Goal: Task Accomplishment & Management: Manage account settings

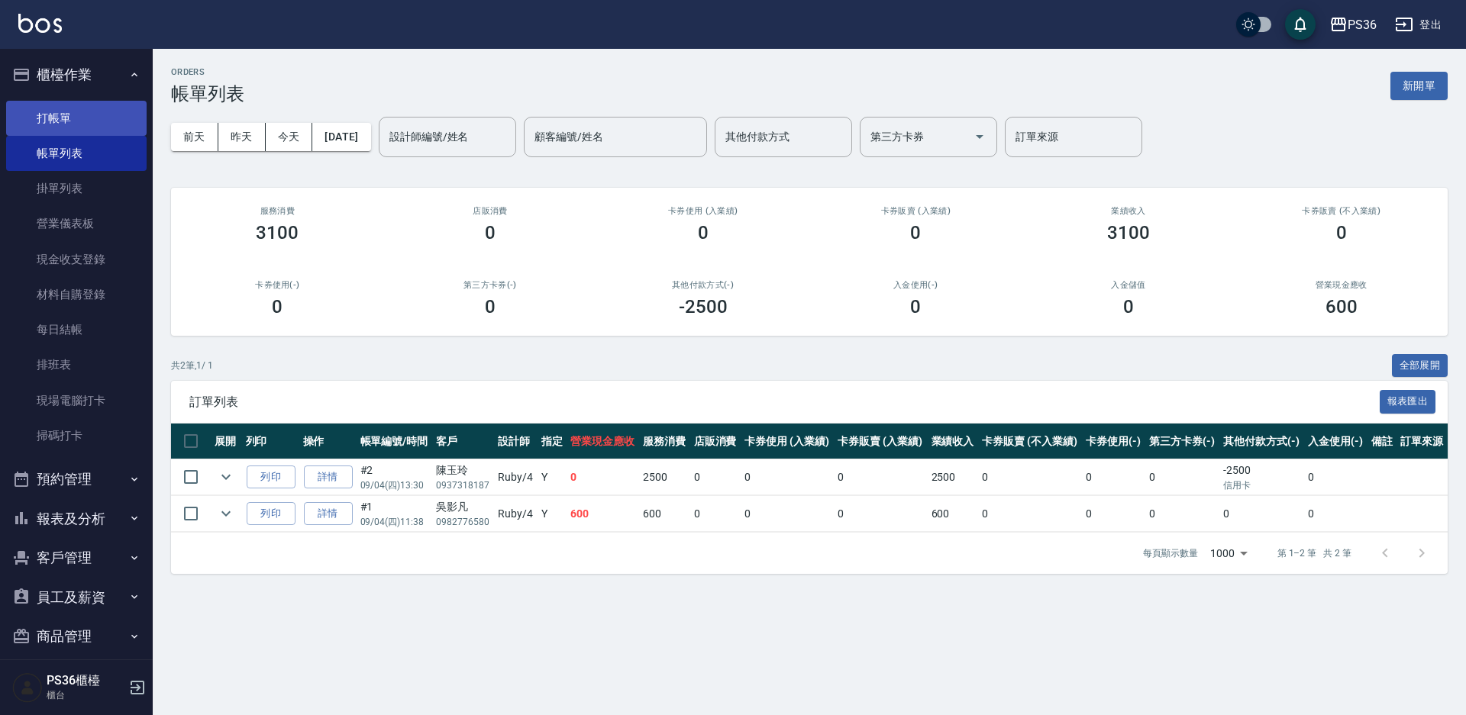
click at [13, 103] on link "打帳單" at bounding box center [76, 118] width 140 height 35
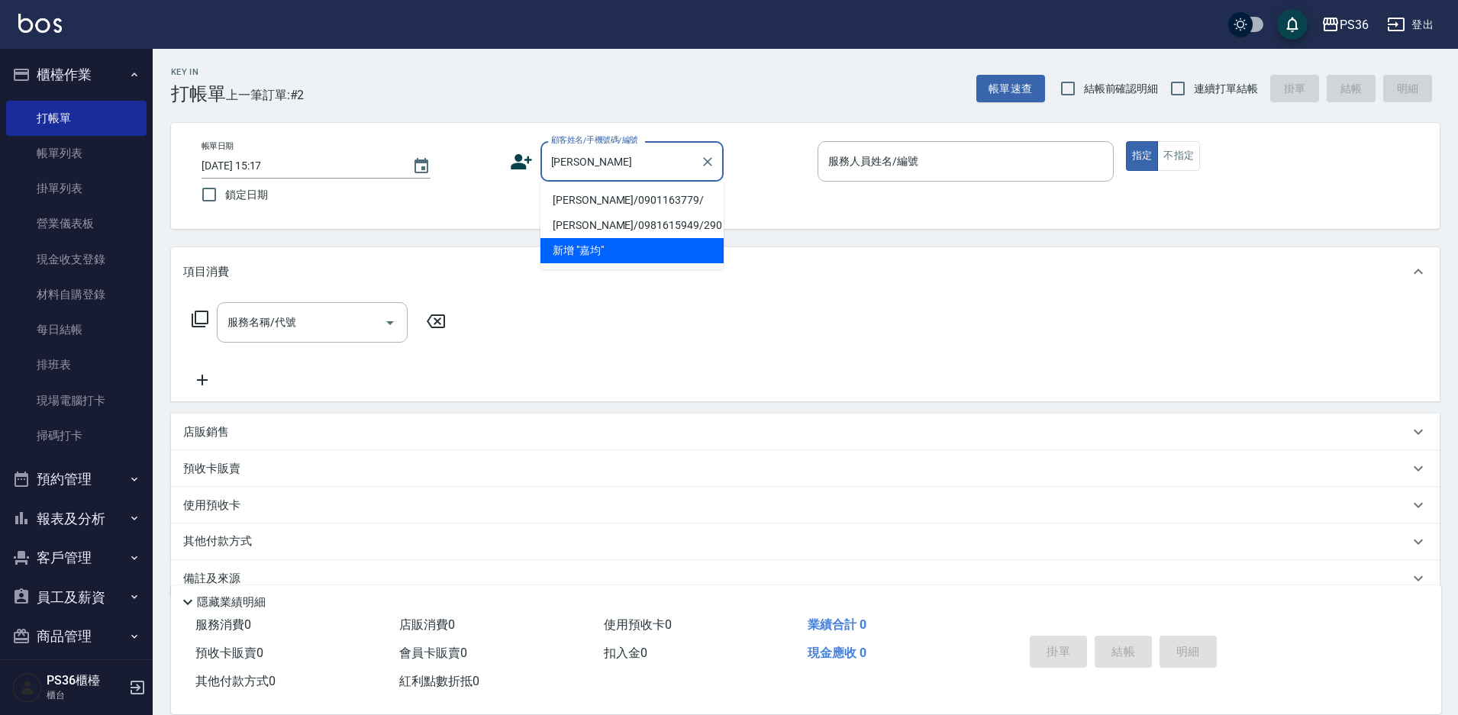
click at [625, 209] on li "[PERSON_NAME]/0901163779/" at bounding box center [632, 200] width 183 height 25
type input "[PERSON_NAME]/0901163779/"
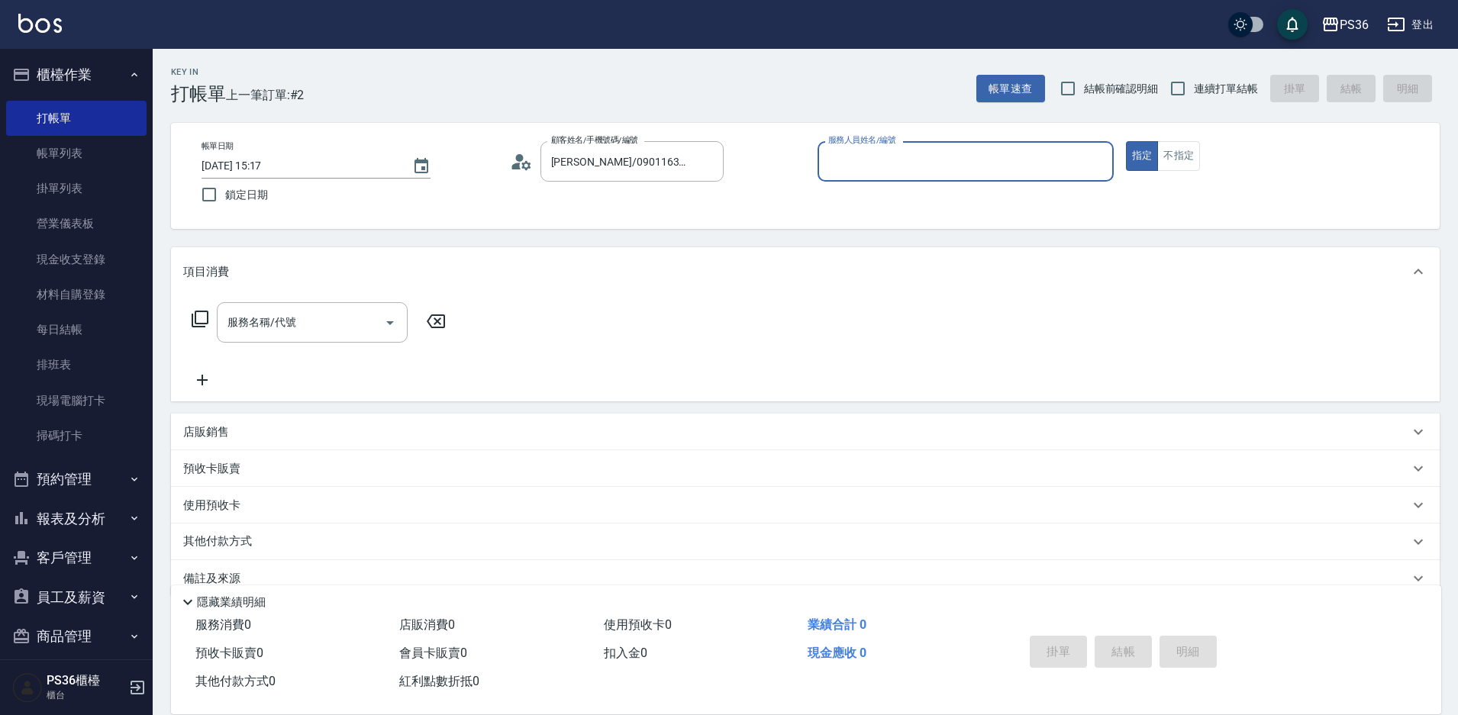
type input "小樂-0"
click at [210, 321] on div "服務名稱/代號 服務名稱/代號" at bounding box center [319, 322] width 272 height 40
click at [198, 314] on icon at bounding box center [200, 319] width 18 height 18
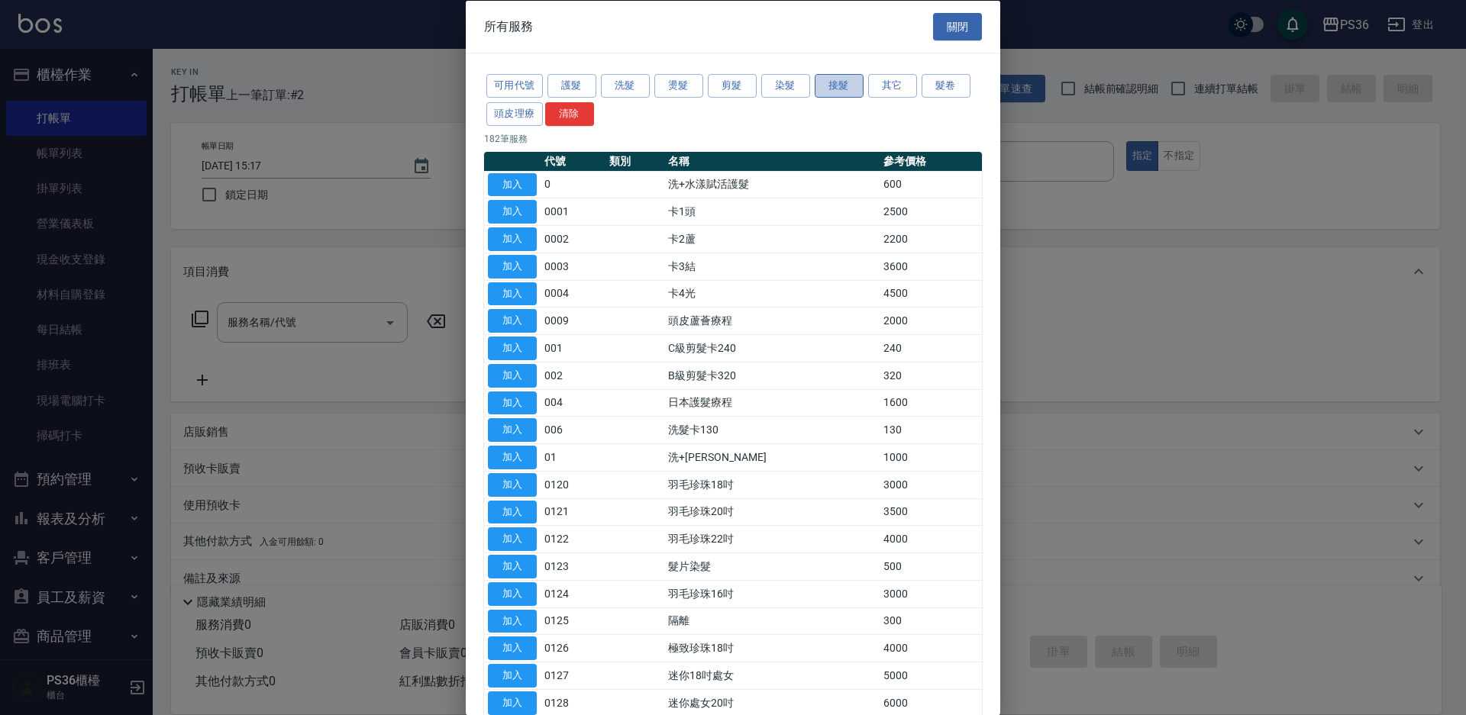
click at [834, 83] on button "接髮" at bounding box center [839, 86] width 49 height 24
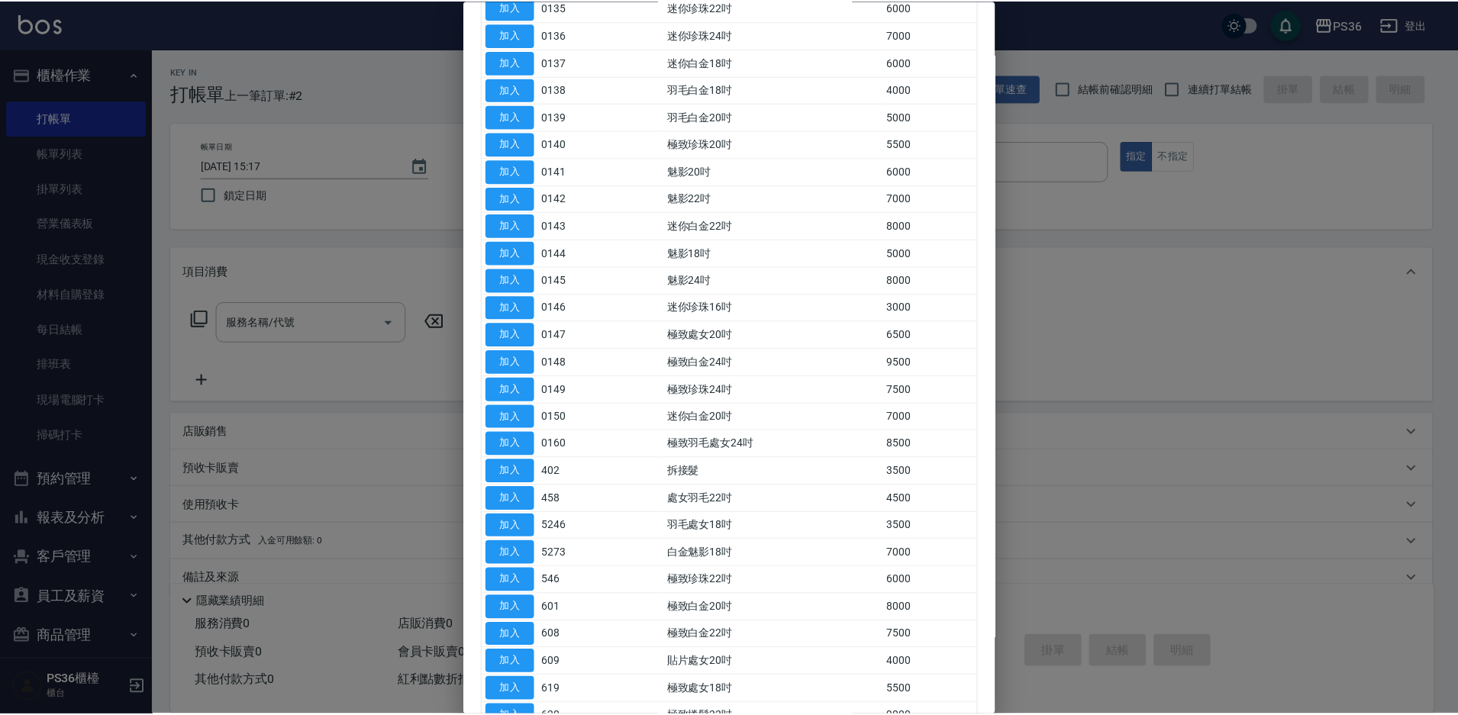
scroll to position [534, 0]
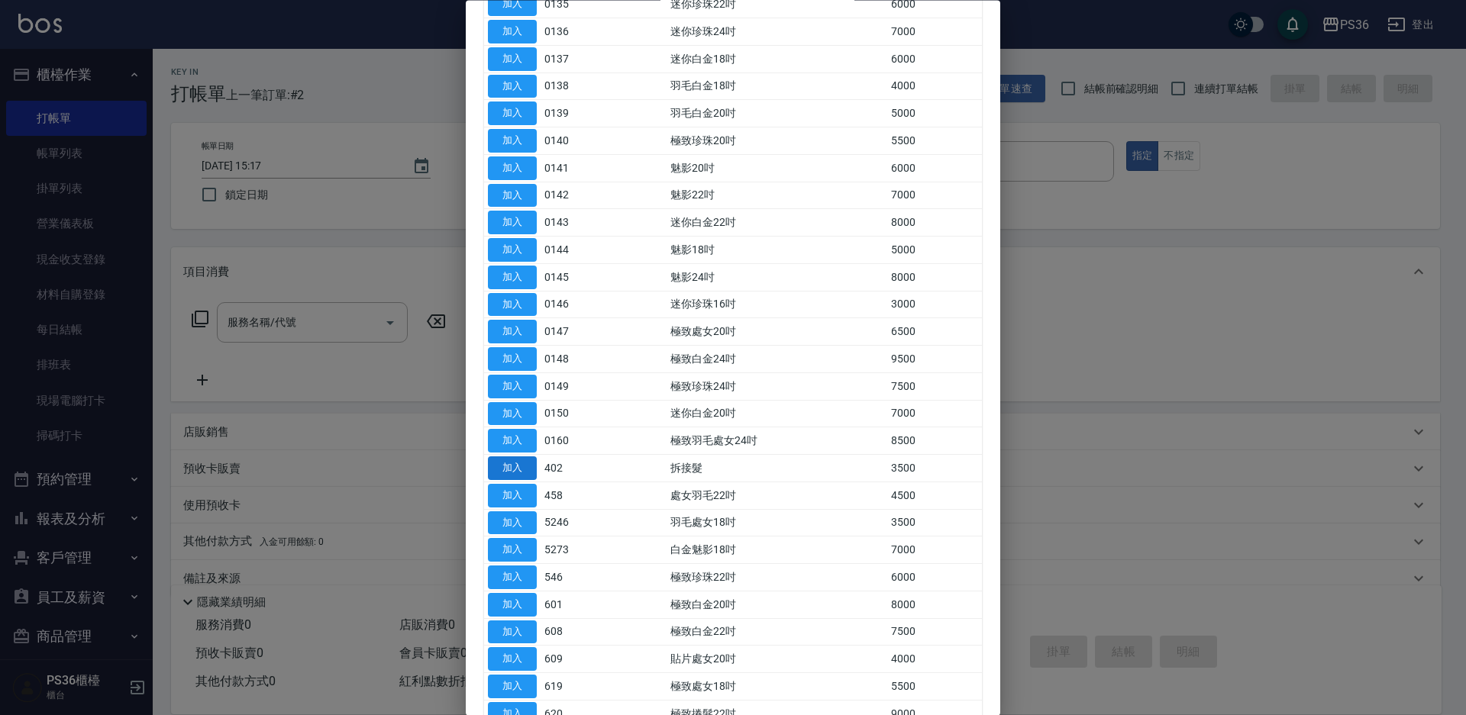
click at [532, 467] on button "加入" at bounding box center [512, 469] width 49 height 24
type input "拆接髮(402)"
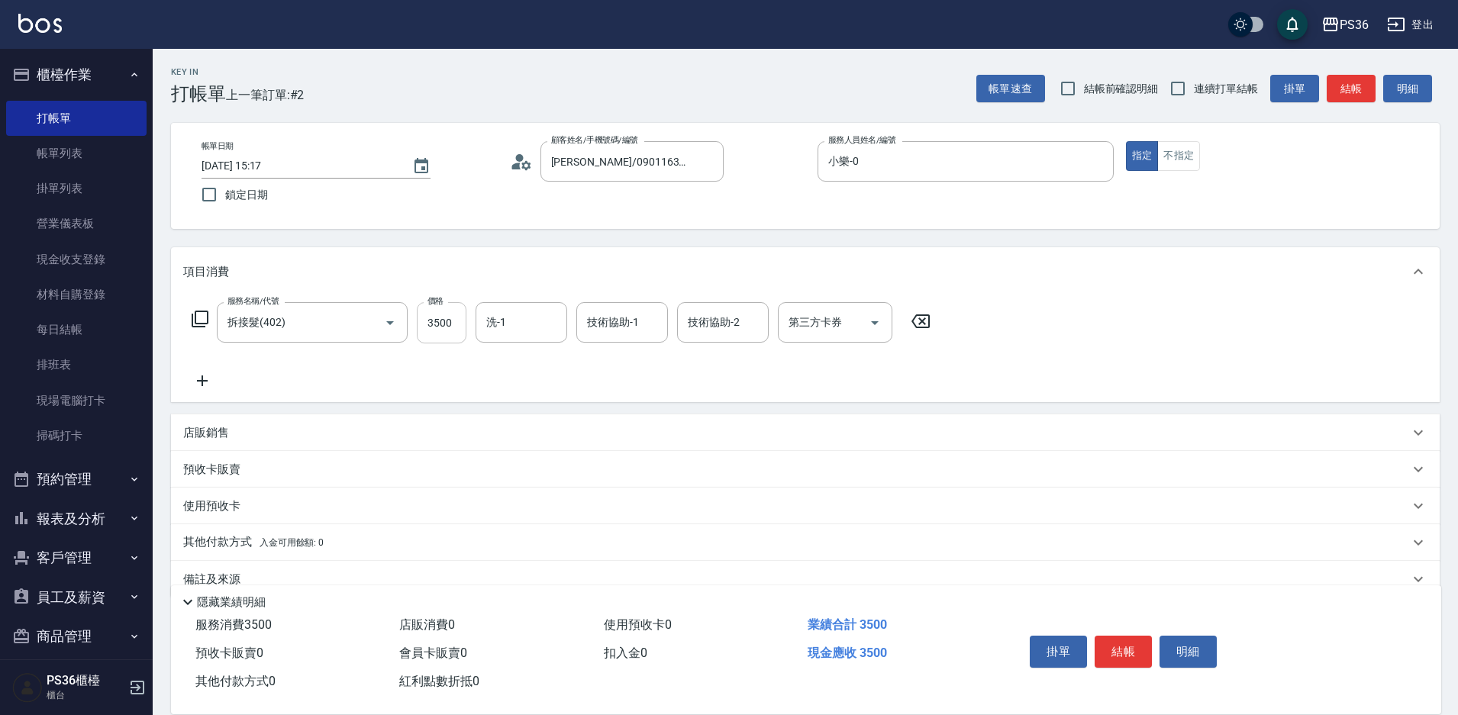
click at [441, 336] on input "3500" at bounding box center [442, 322] width 50 height 41
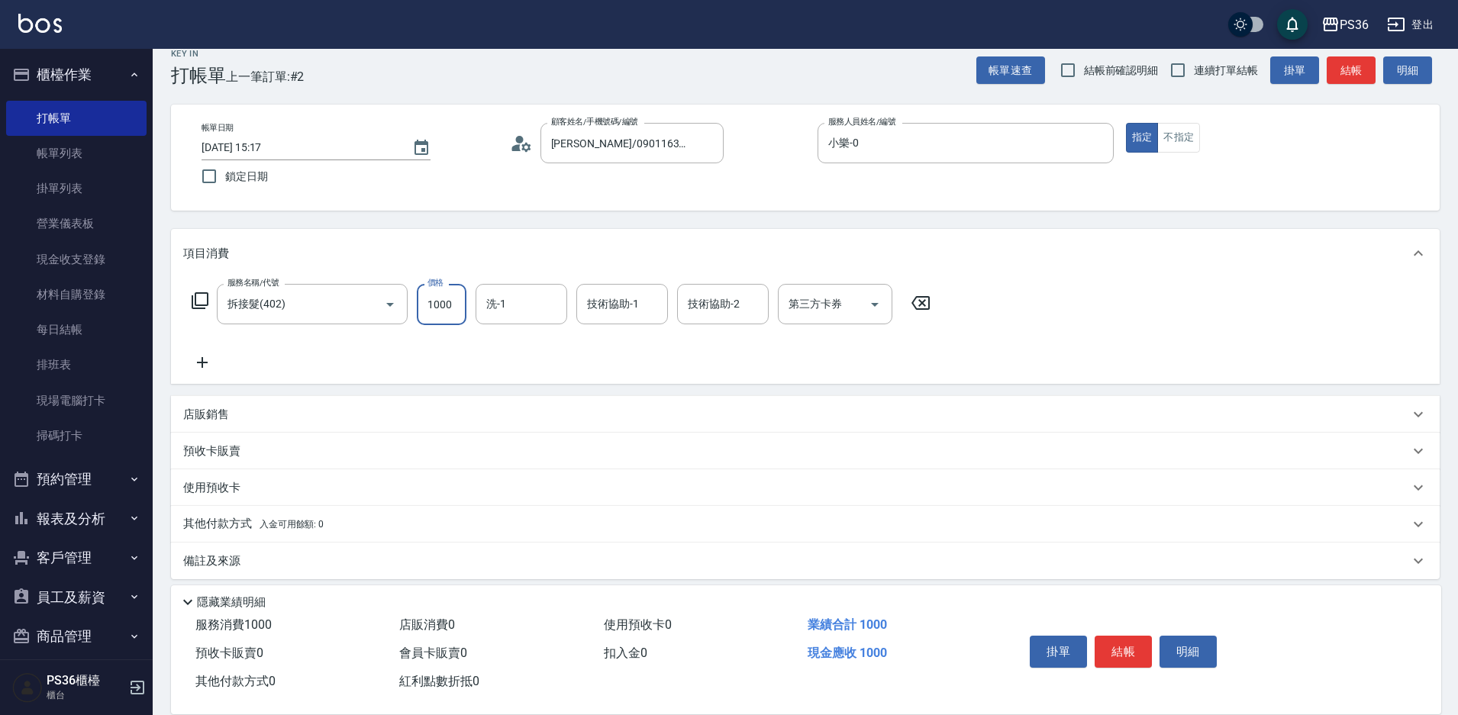
scroll to position [29, 0]
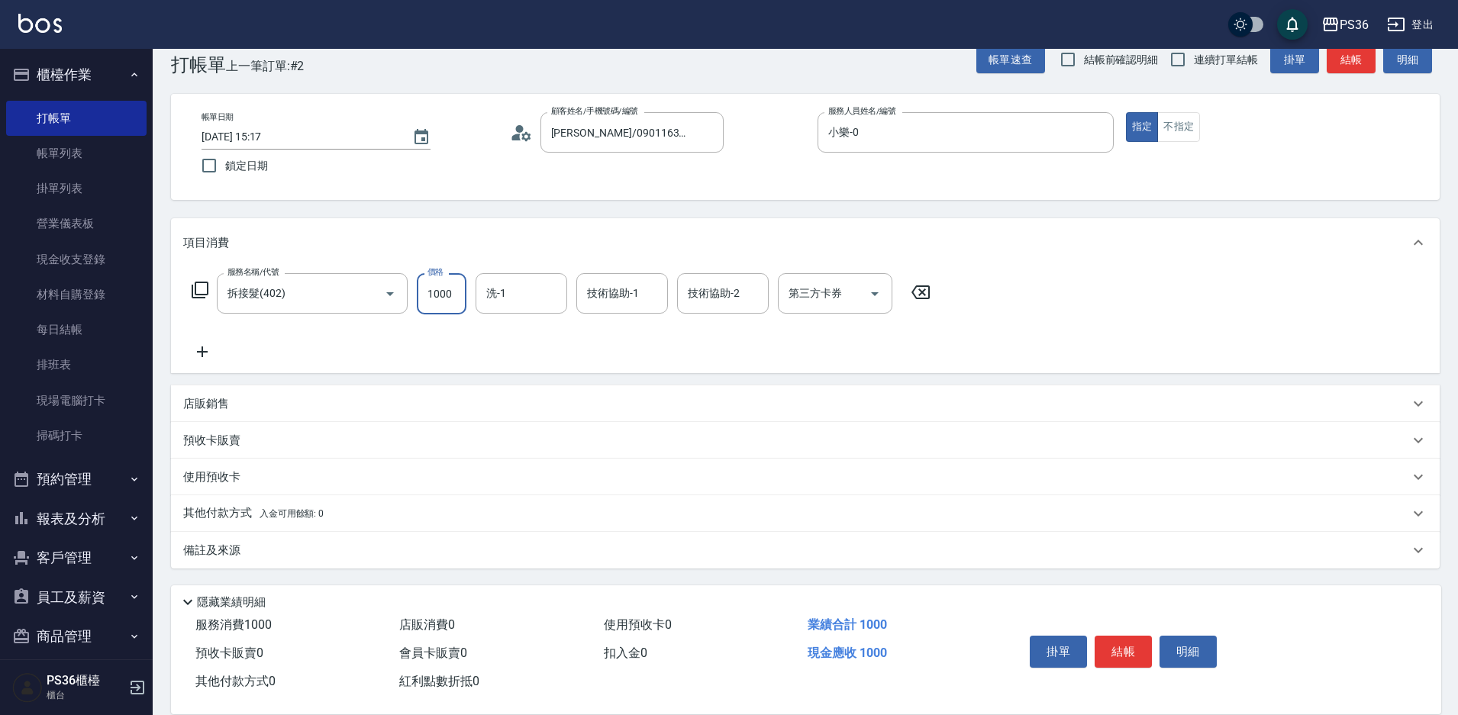
type input "1000"
click at [240, 512] on p "其他付款方式 入金可用餘額: 0" at bounding box center [253, 513] width 140 height 17
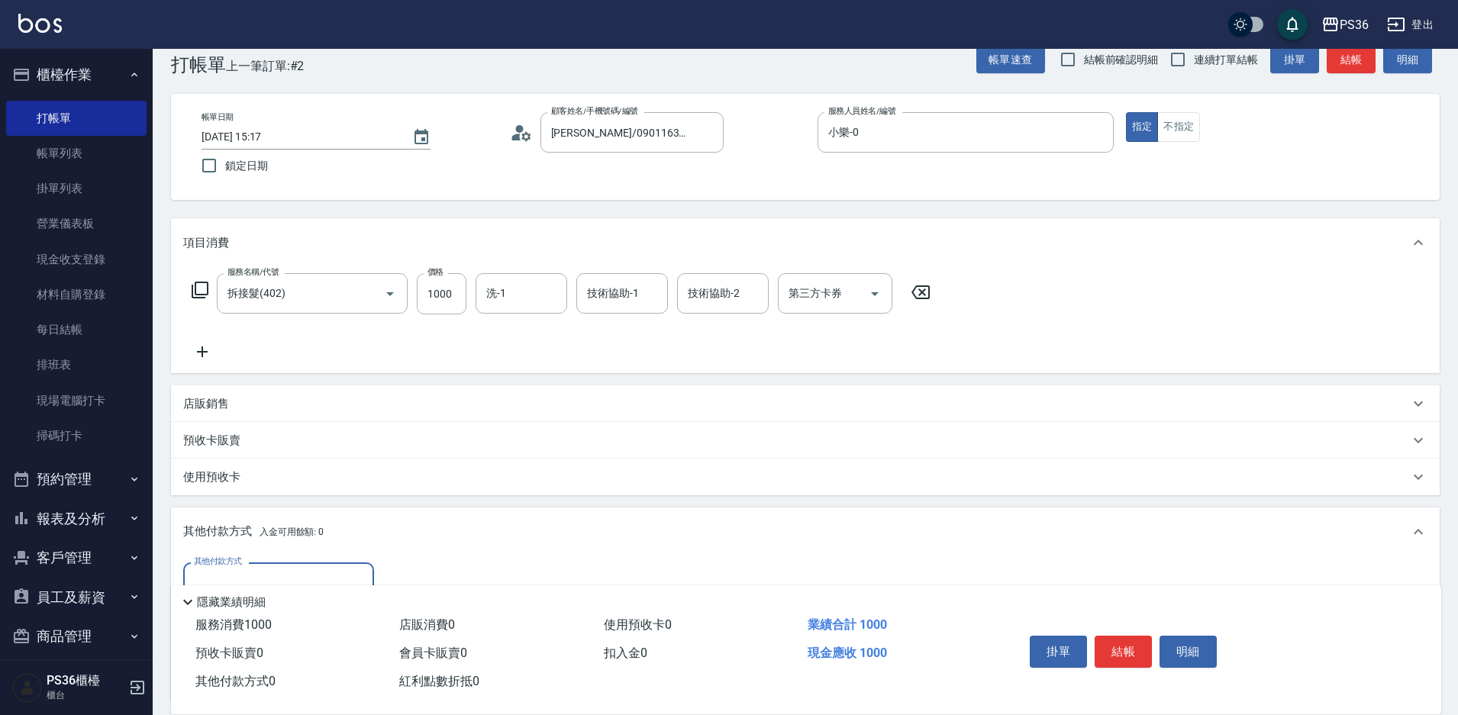
scroll to position [182, 0]
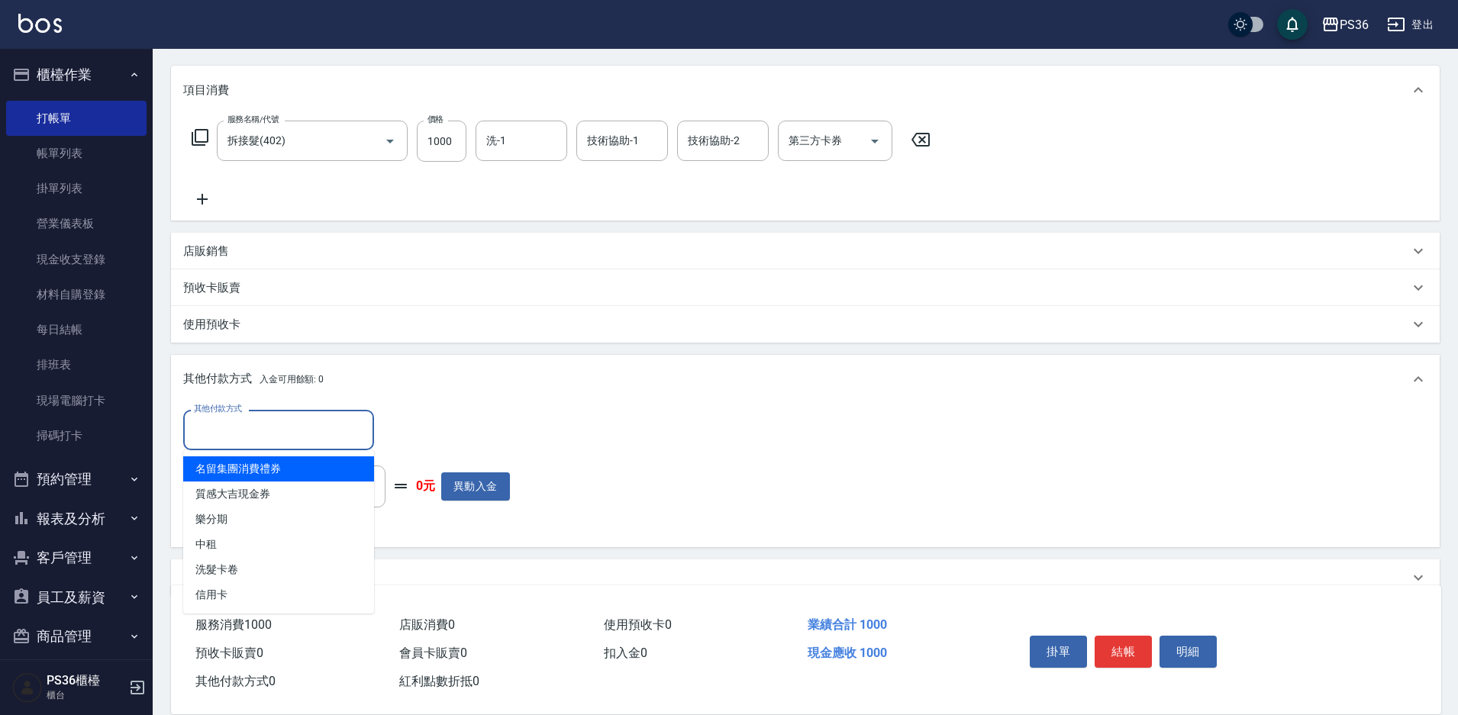
click at [314, 434] on input "其他付款方式" at bounding box center [278, 430] width 177 height 27
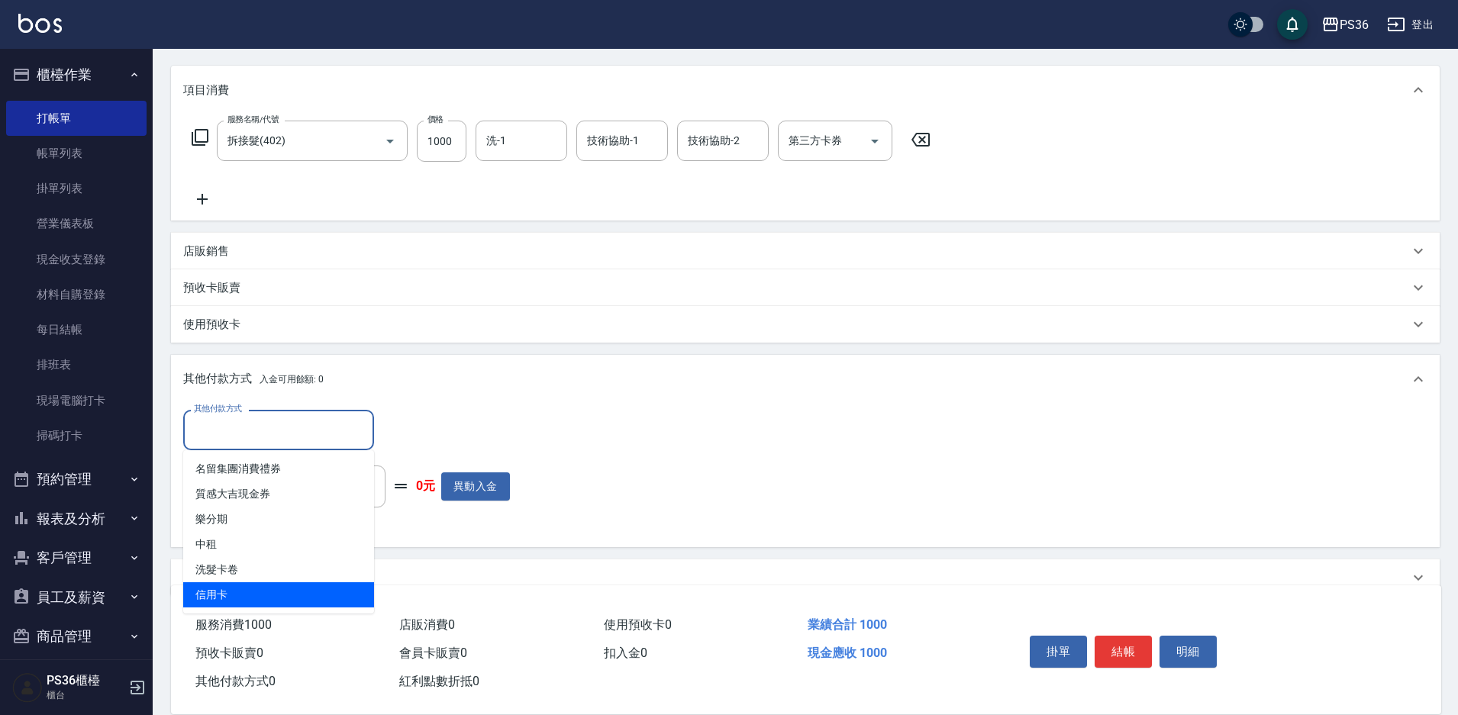
click at [252, 601] on span "信用卡" at bounding box center [278, 595] width 191 height 25
type input "信用卡"
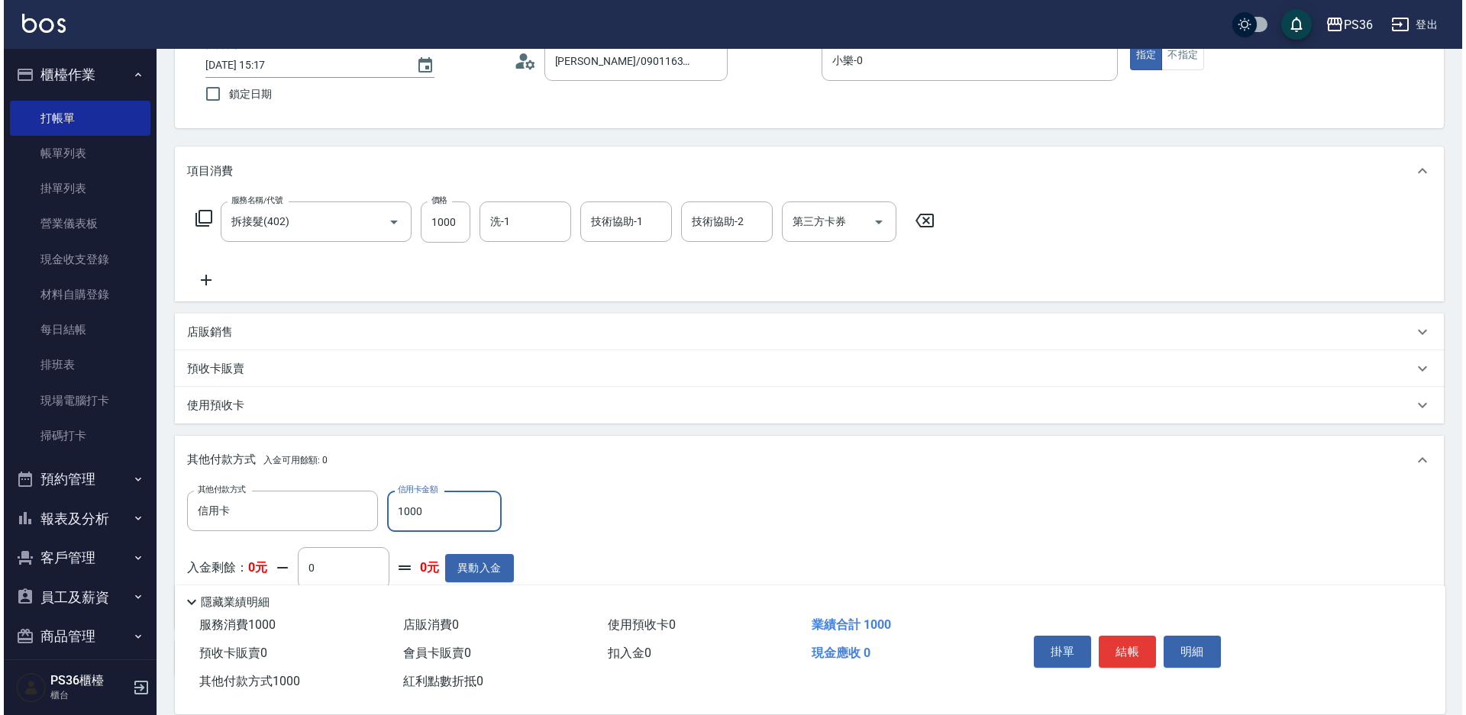
scroll to position [0, 0]
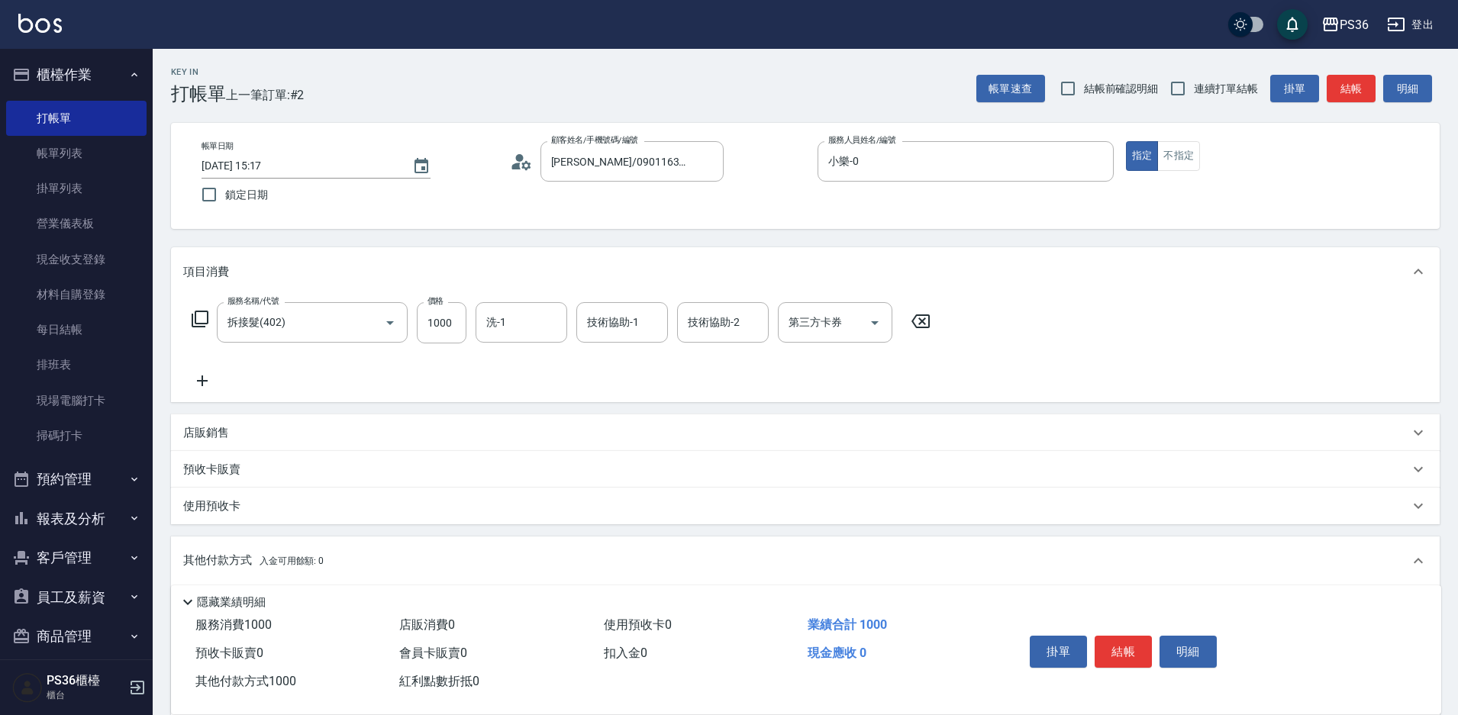
type input "1000"
click at [1122, 636] on button "結帳" at bounding box center [1123, 652] width 57 height 32
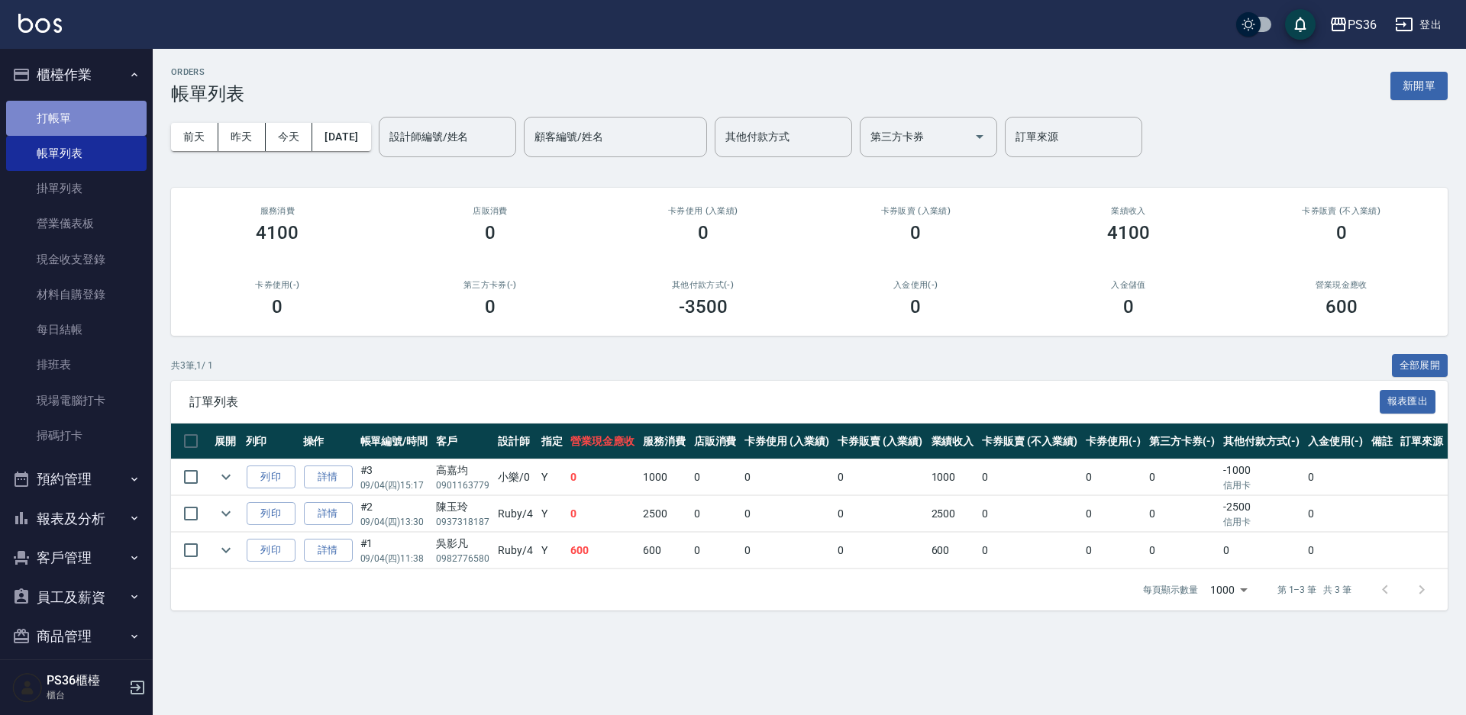
click at [115, 105] on link "打帳單" at bounding box center [76, 118] width 140 height 35
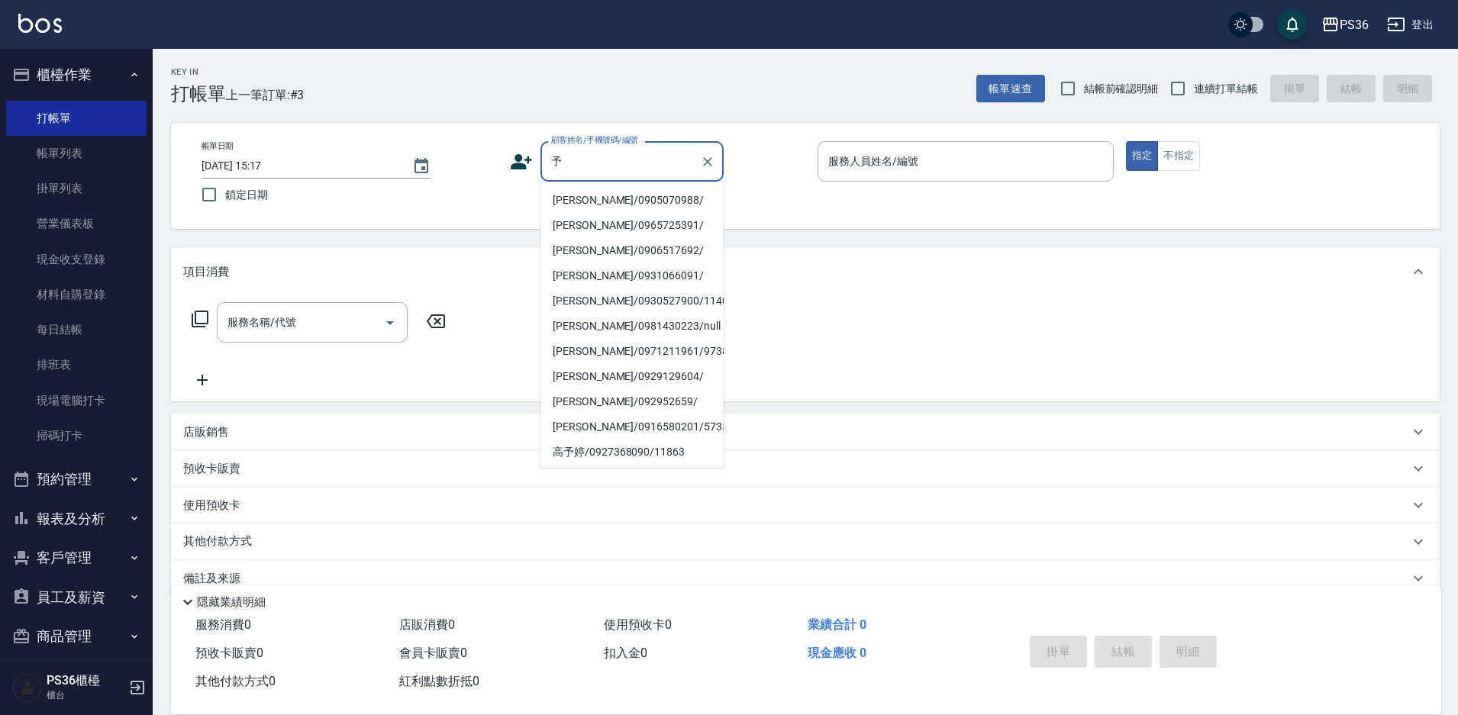
click at [622, 202] on li "[PERSON_NAME]/0905070988/" at bounding box center [632, 200] width 183 height 25
type input "[PERSON_NAME]/0905070988/"
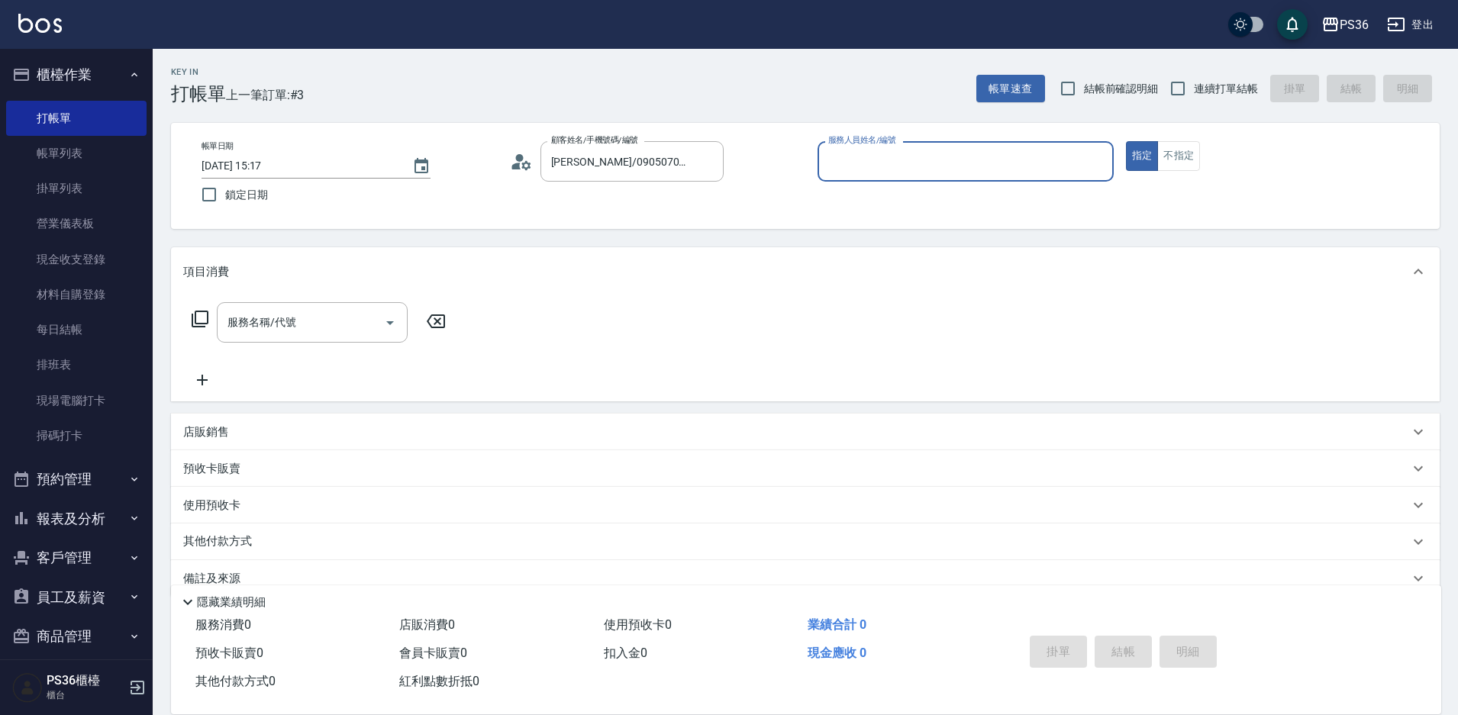
type input "小樂-0"
click at [202, 315] on icon at bounding box center [200, 319] width 18 height 18
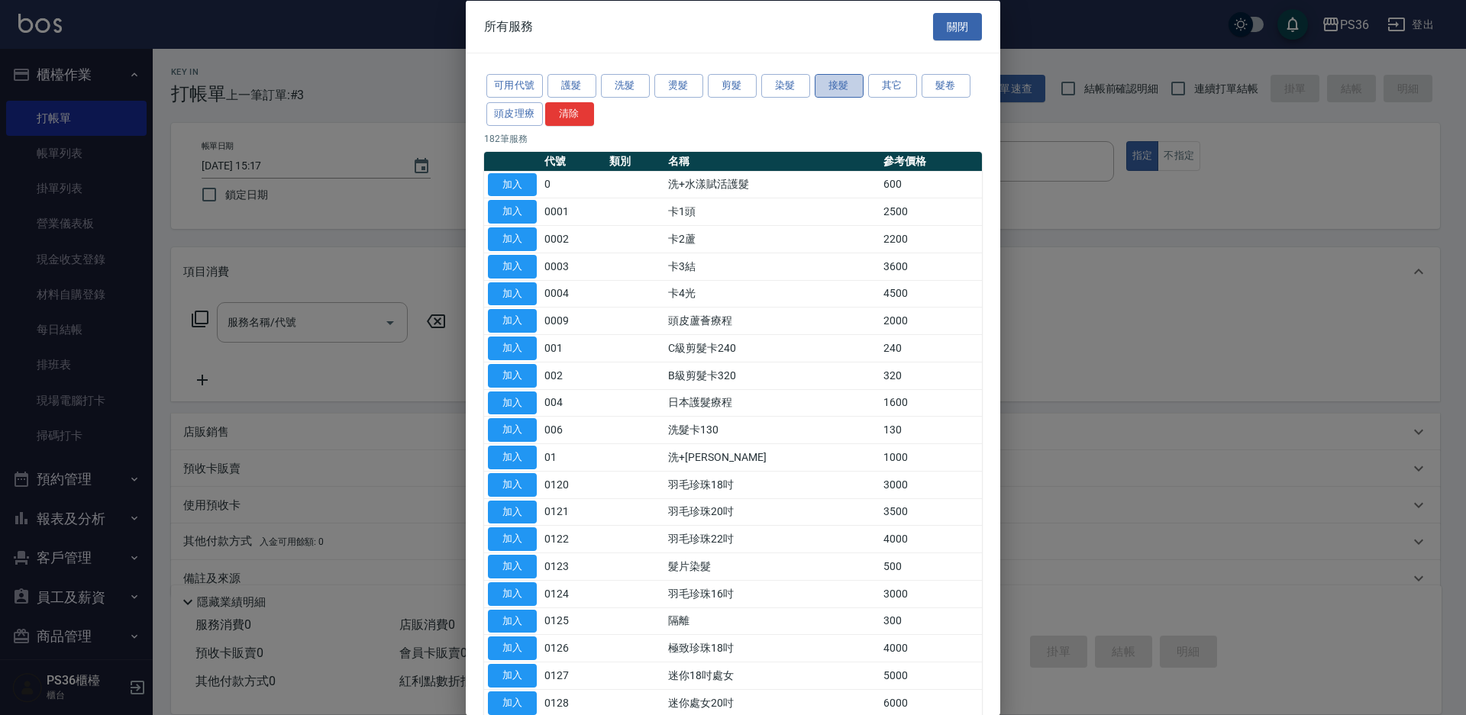
click at [844, 76] on button "接髮" at bounding box center [839, 86] width 49 height 24
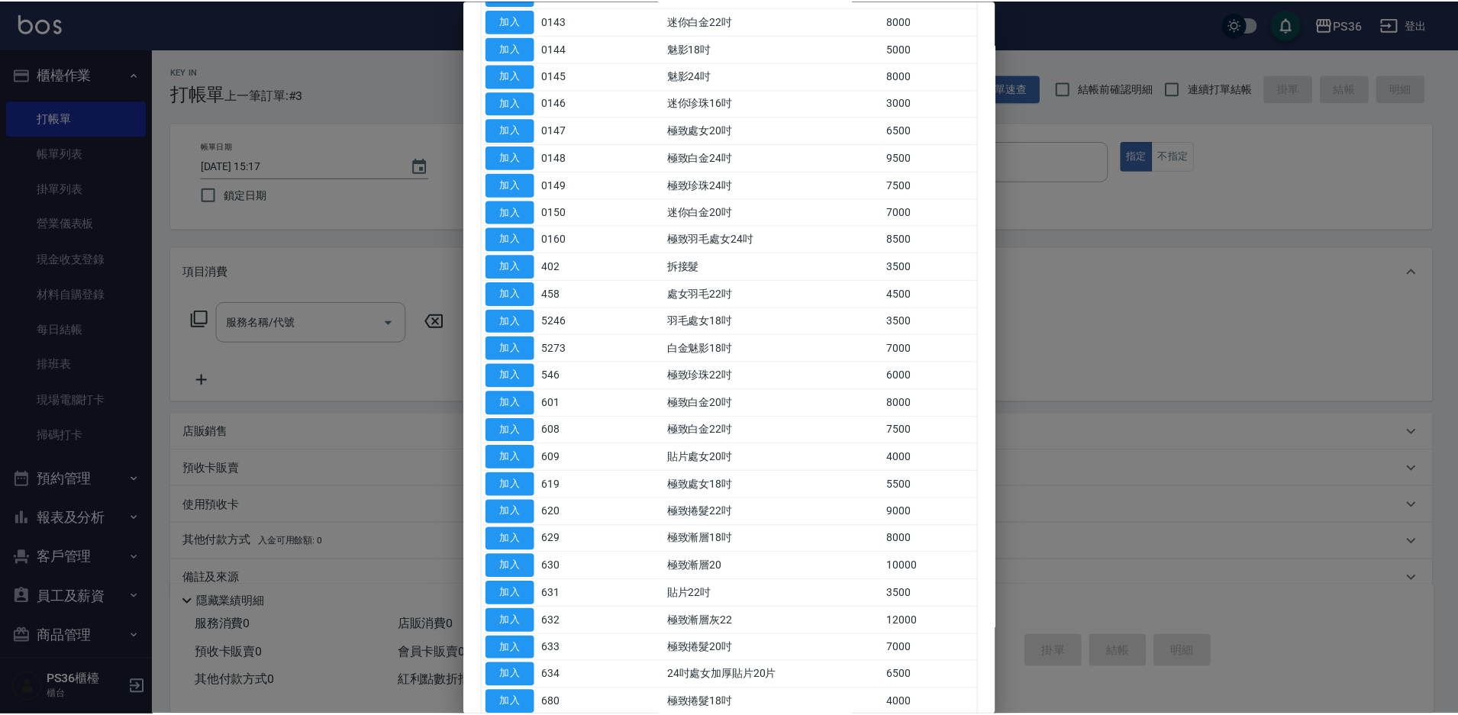
scroll to position [763, 0]
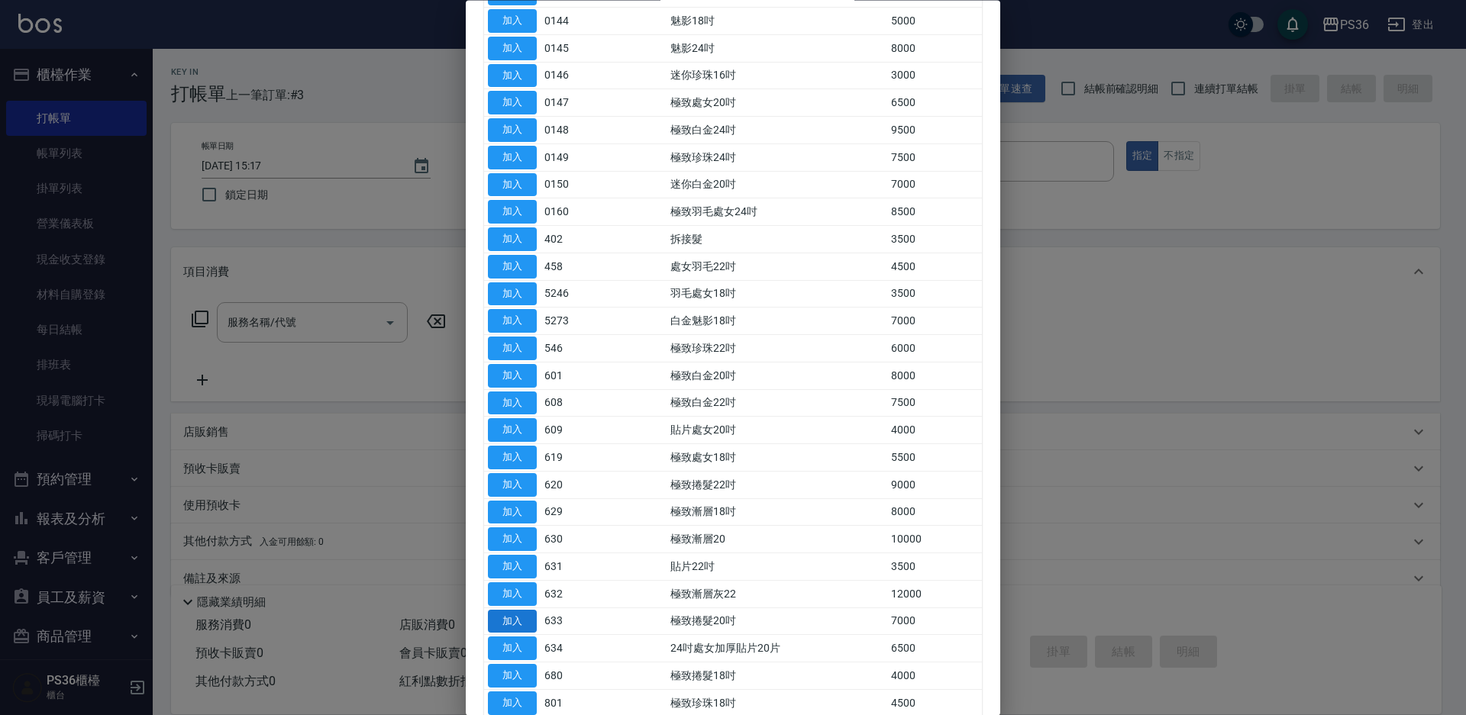
click at [514, 625] on button "加入" at bounding box center [512, 622] width 49 height 24
type input "極致捲髮20吋(633)"
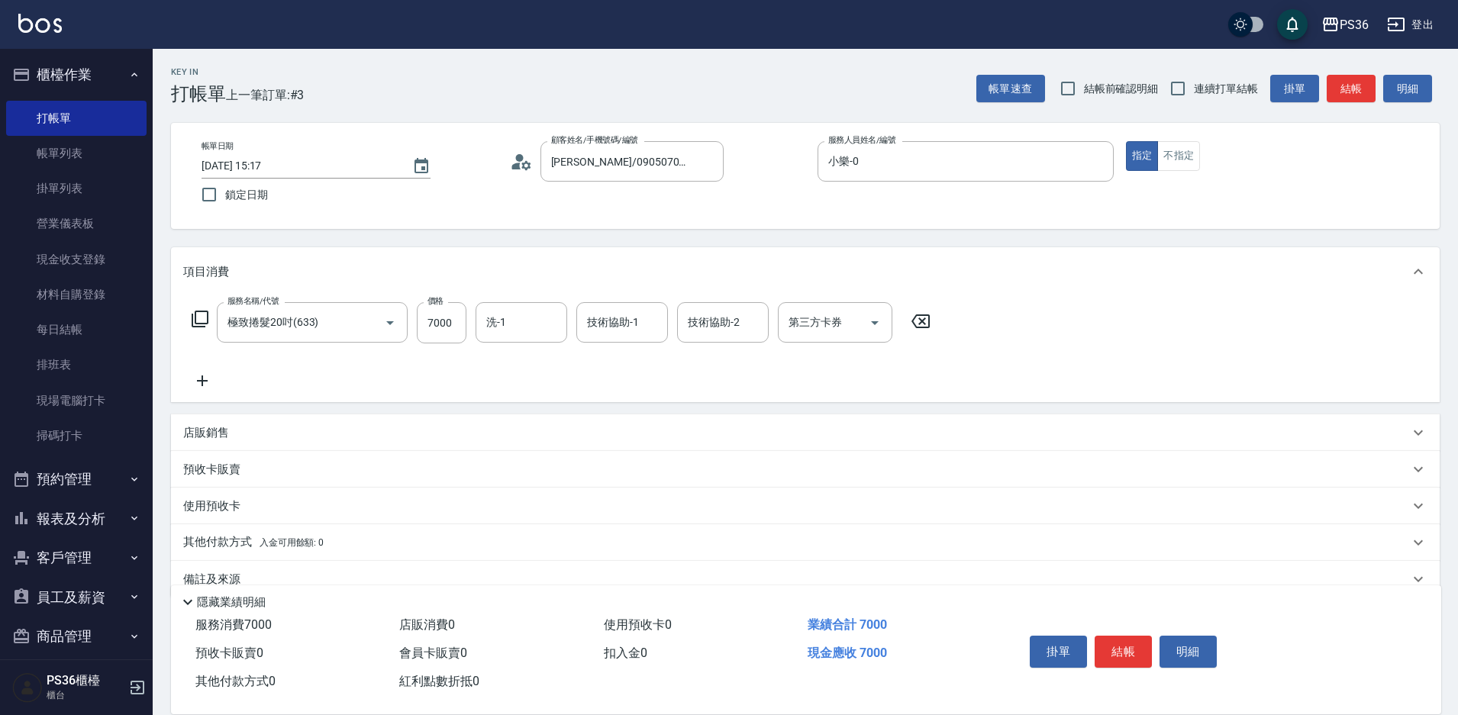
click at [191, 378] on icon at bounding box center [202, 381] width 38 height 18
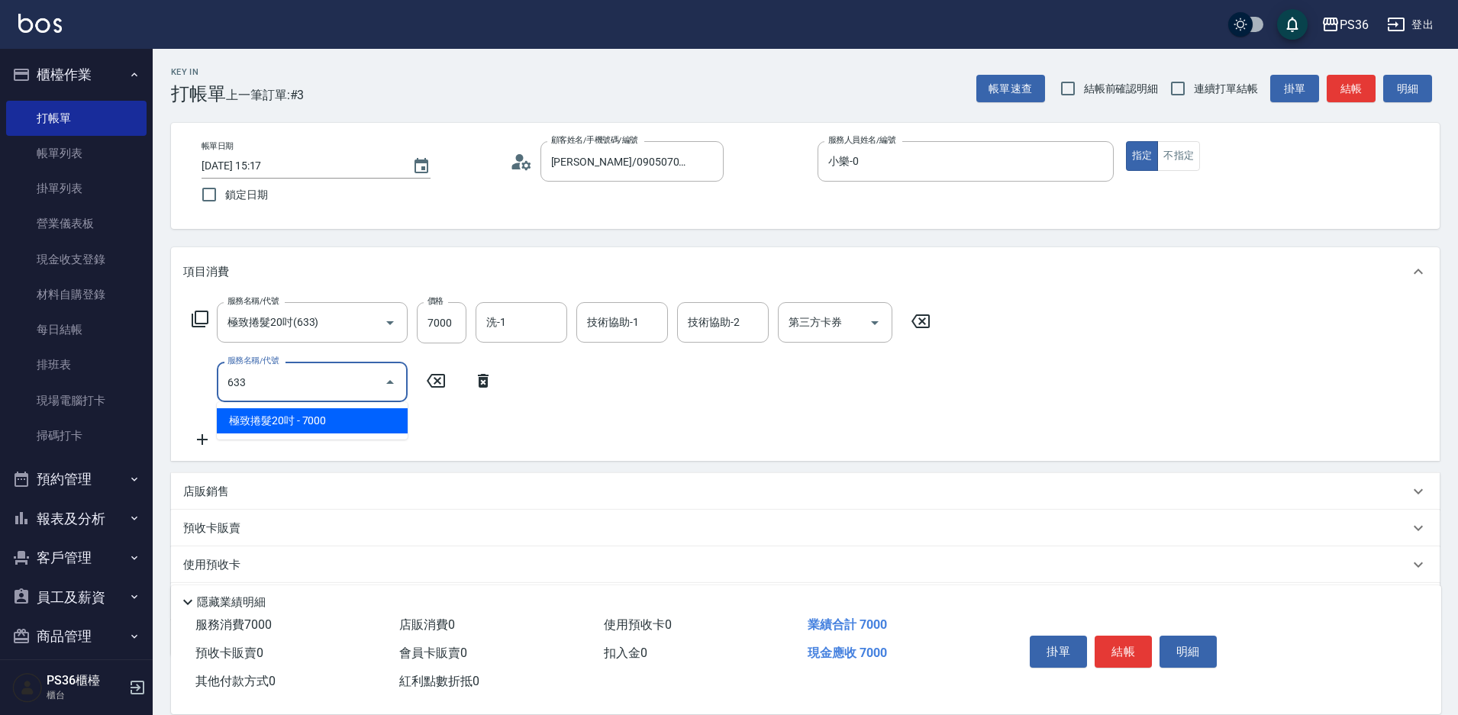
click at [250, 421] on span "極致捲髮20吋 - 7000" at bounding box center [312, 420] width 191 height 25
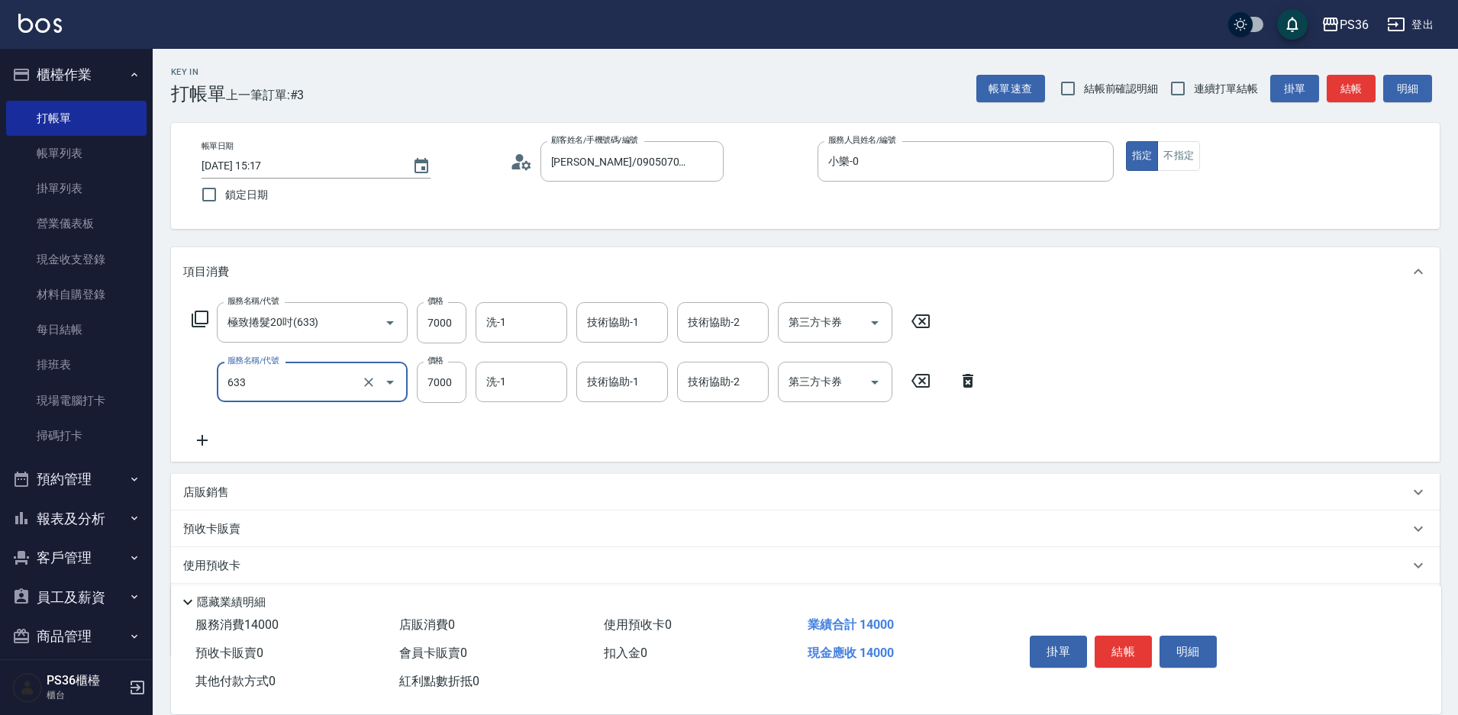
type input "極致捲髮20吋(633)"
click at [202, 447] on icon at bounding box center [202, 440] width 38 height 18
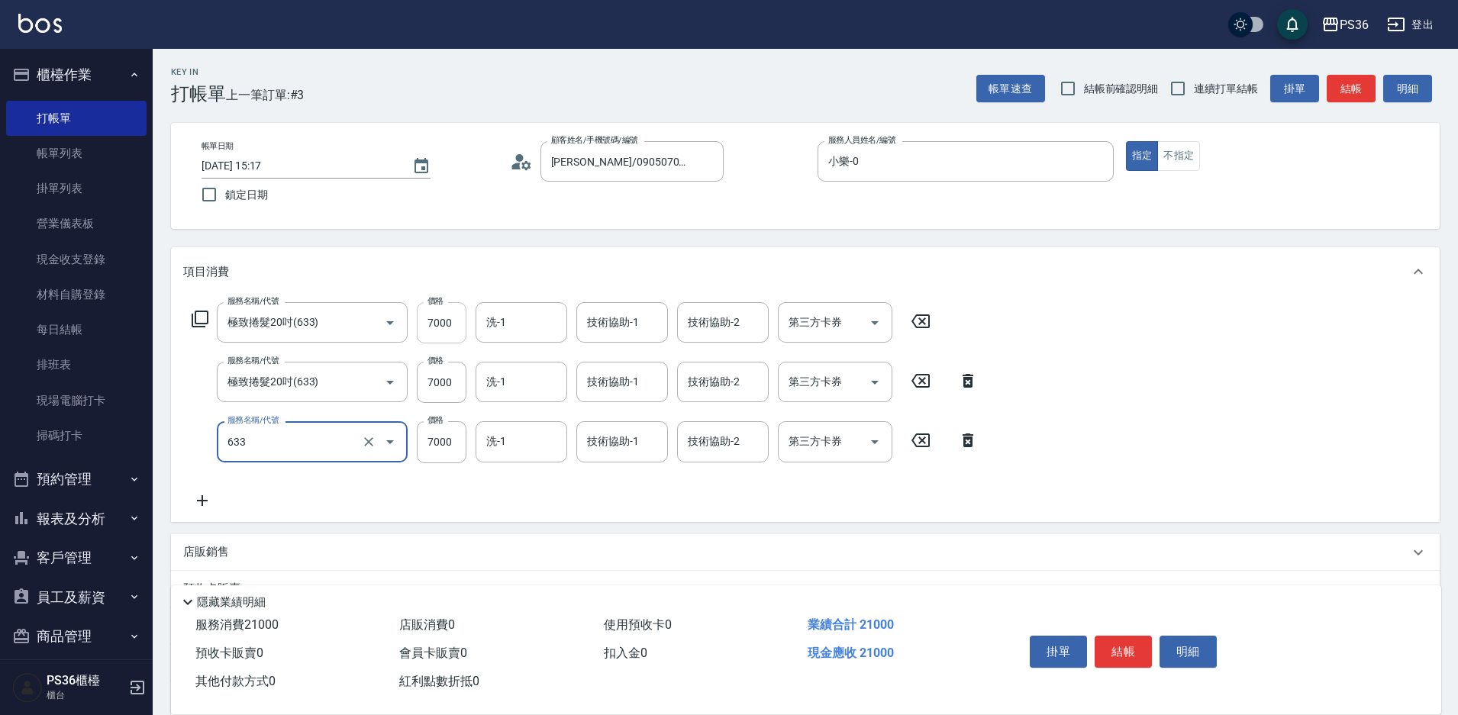
click at [434, 324] on input "7000" at bounding box center [442, 322] width 50 height 41
type input "極致捲髮20吋(633)"
type input "6000"
click at [450, 389] on input "7000" at bounding box center [442, 382] width 50 height 41
type input "6000"
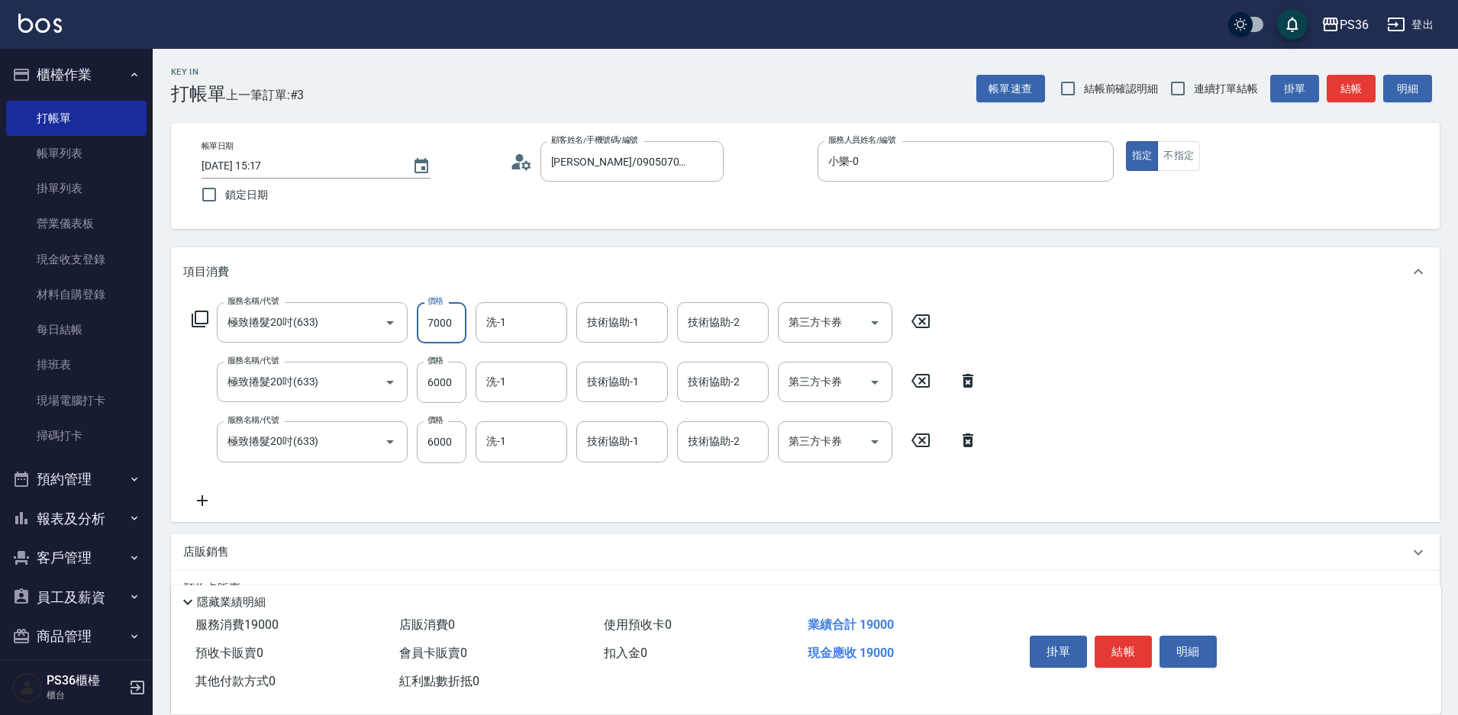
click at [428, 309] on input "7000" at bounding box center [442, 322] width 50 height 41
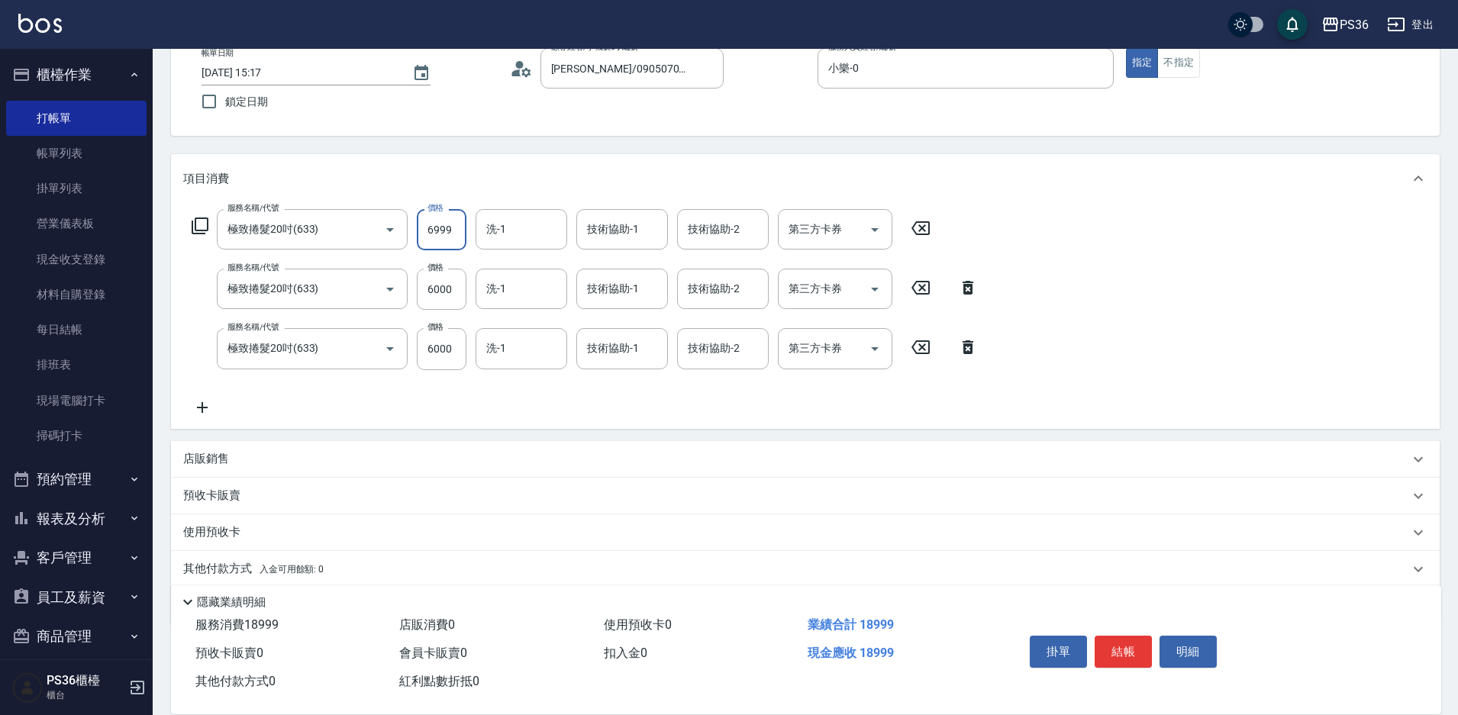
scroll to position [149, 0]
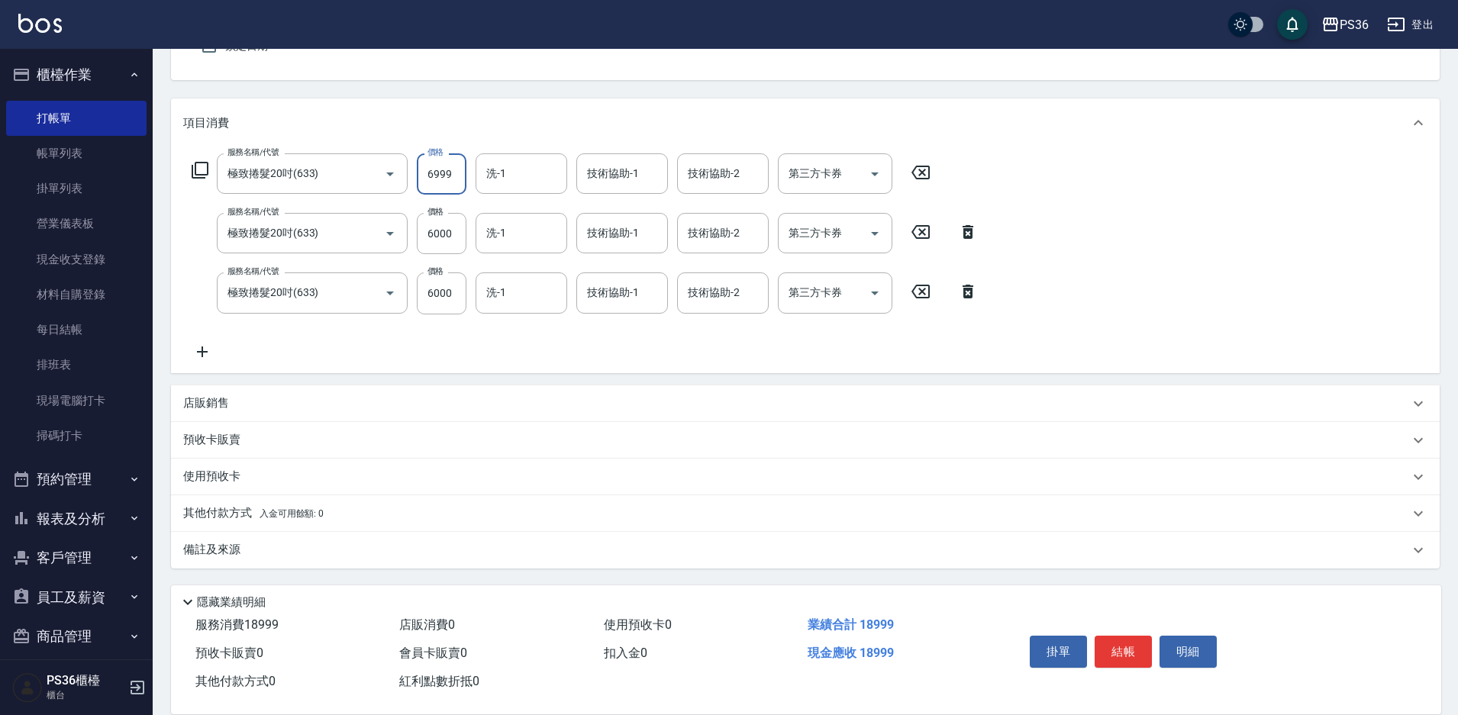
type input "6999"
click at [248, 526] on div "其他付款方式 入金可用餘額: 0" at bounding box center [805, 513] width 1269 height 37
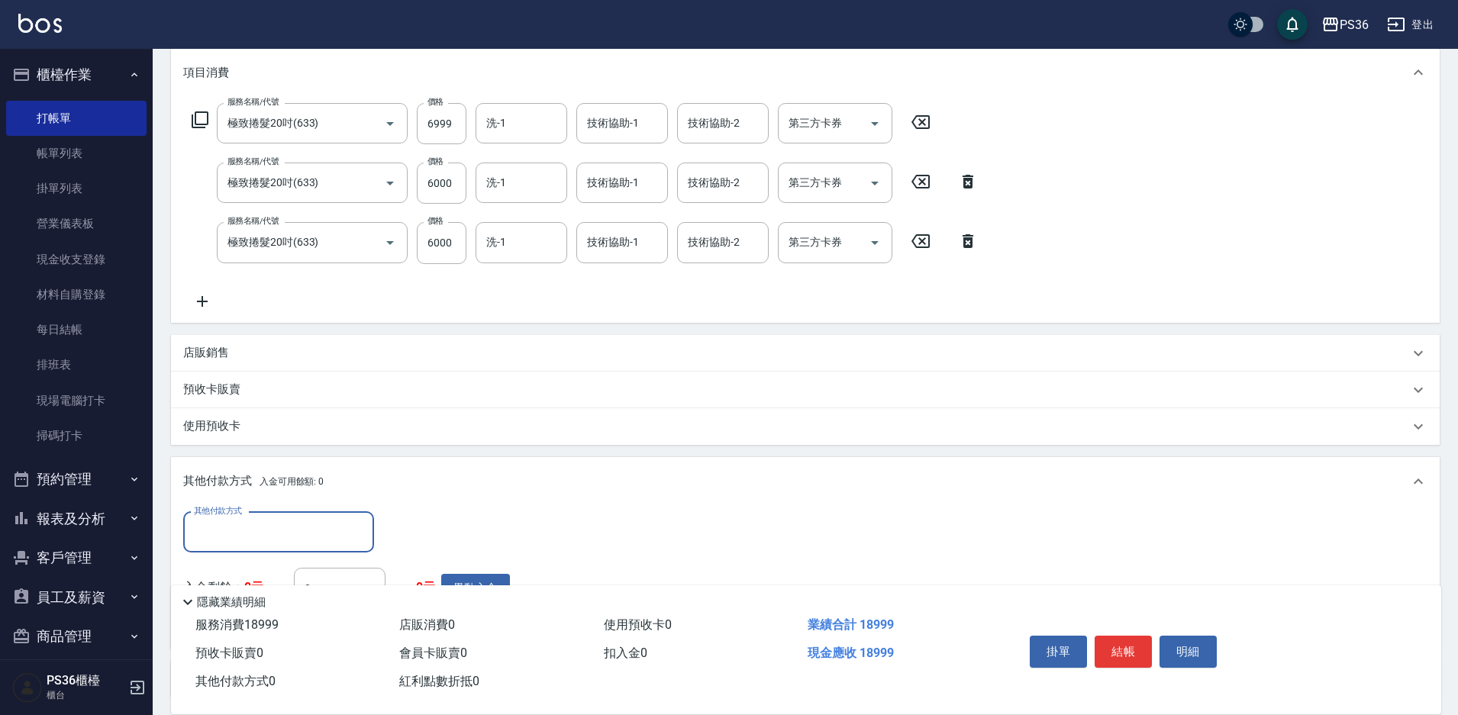
scroll to position [225, 0]
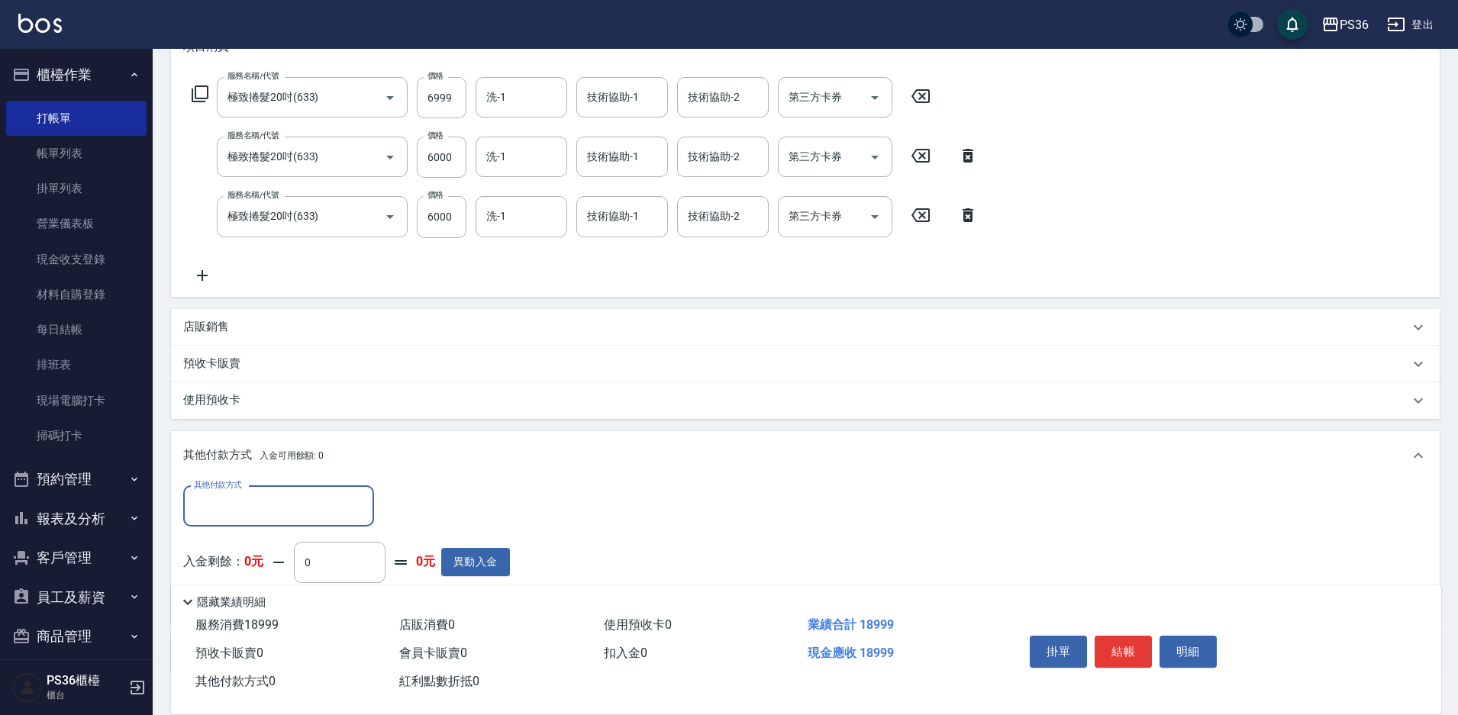
click at [277, 505] on input "其他付款方式" at bounding box center [278, 506] width 177 height 27
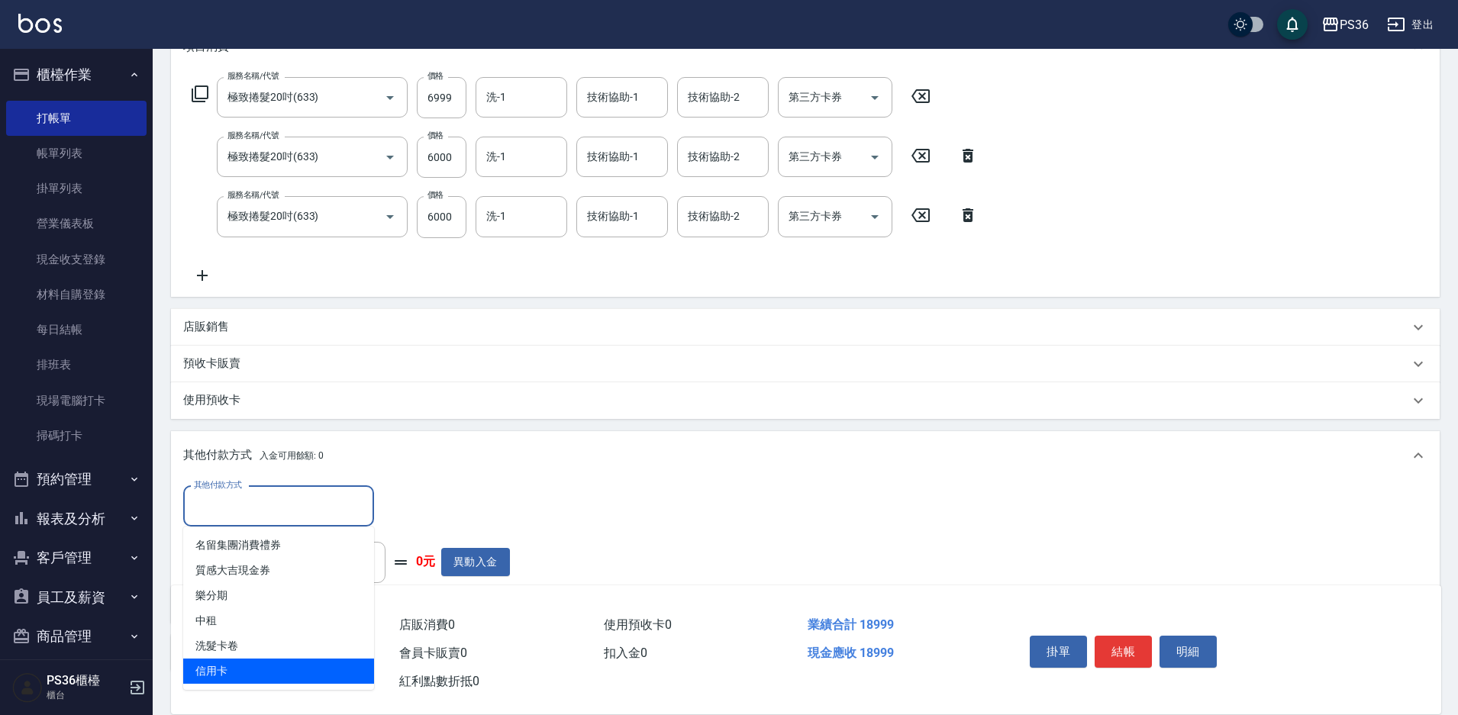
click at [240, 662] on span "信用卡" at bounding box center [278, 671] width 191 height 25
type input "信用卡"
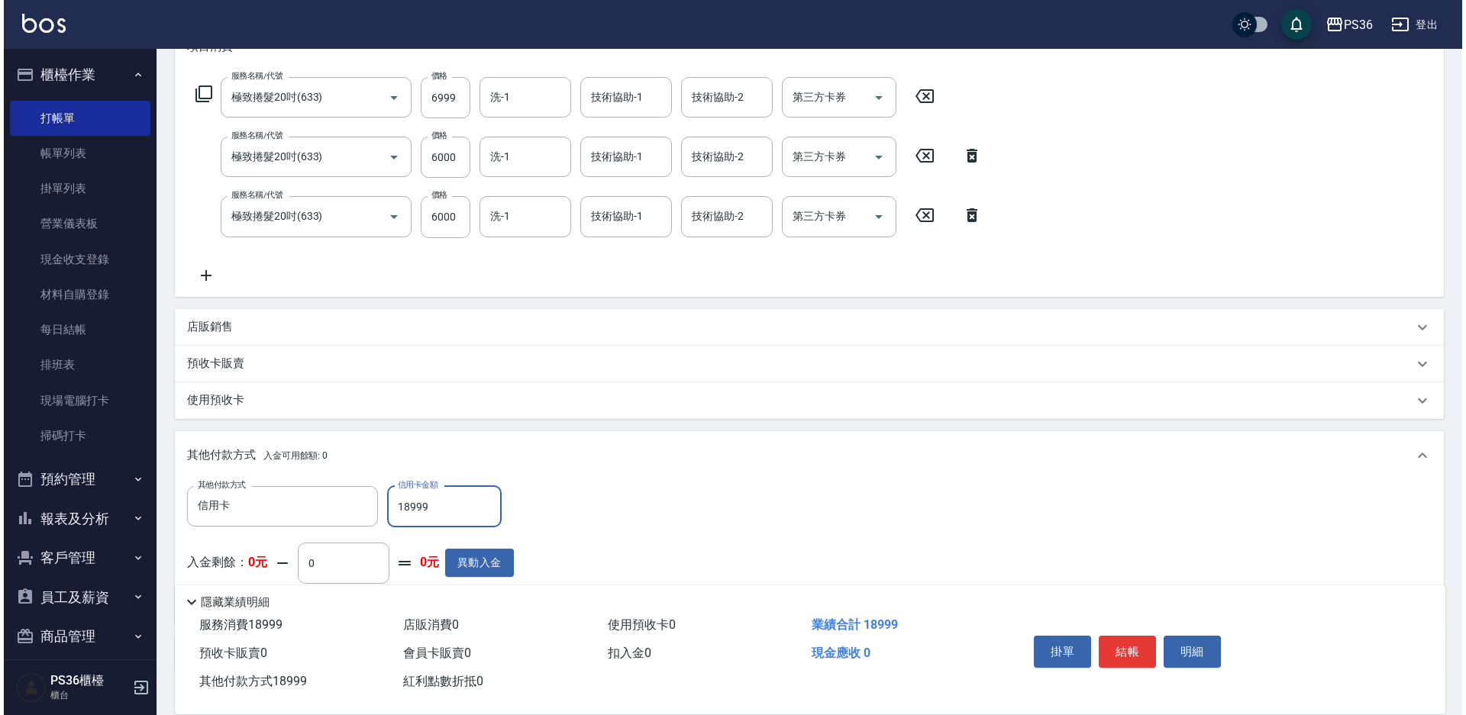
scroll to position [0, 0]
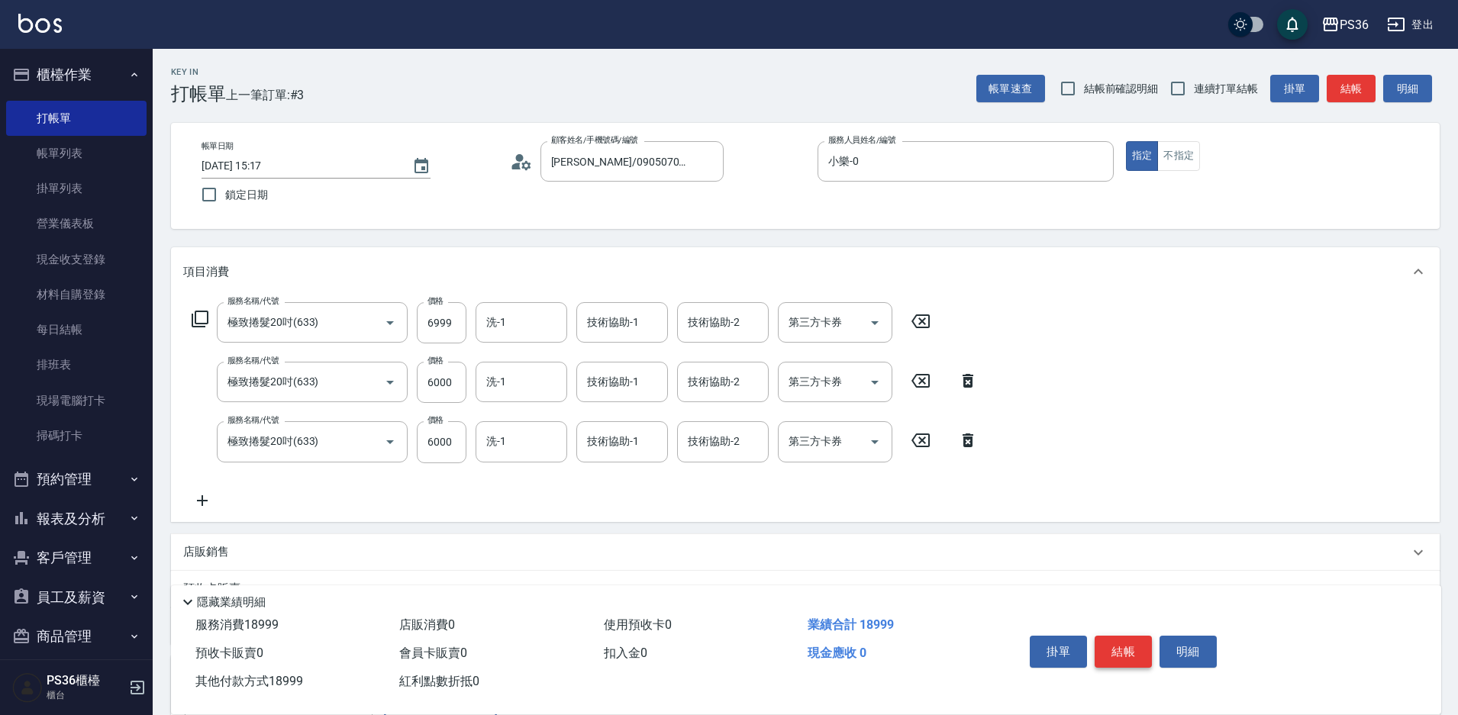
type input "18999"
click at [1141, 649] on button "結帳" at bounding box center [1123, 652] width 57 height 32
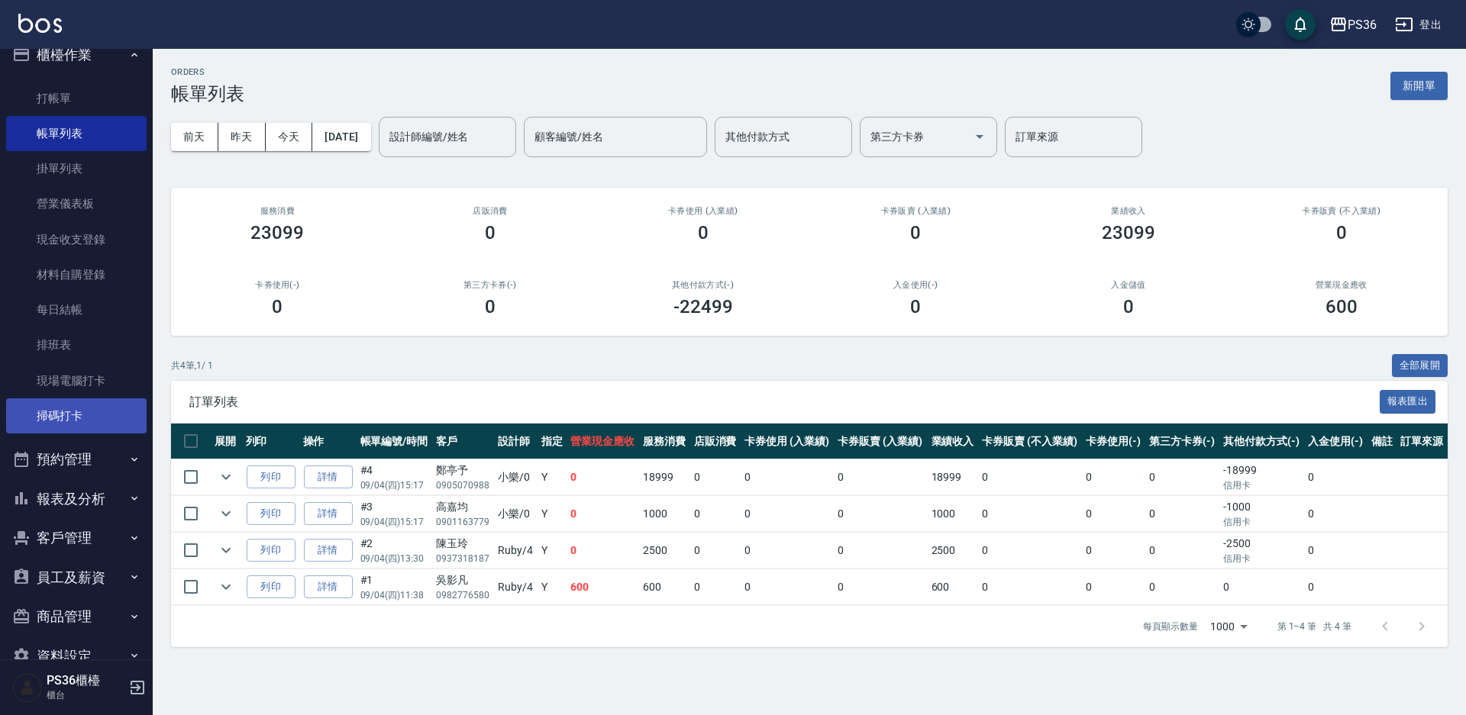
scroll to position [54, 0]
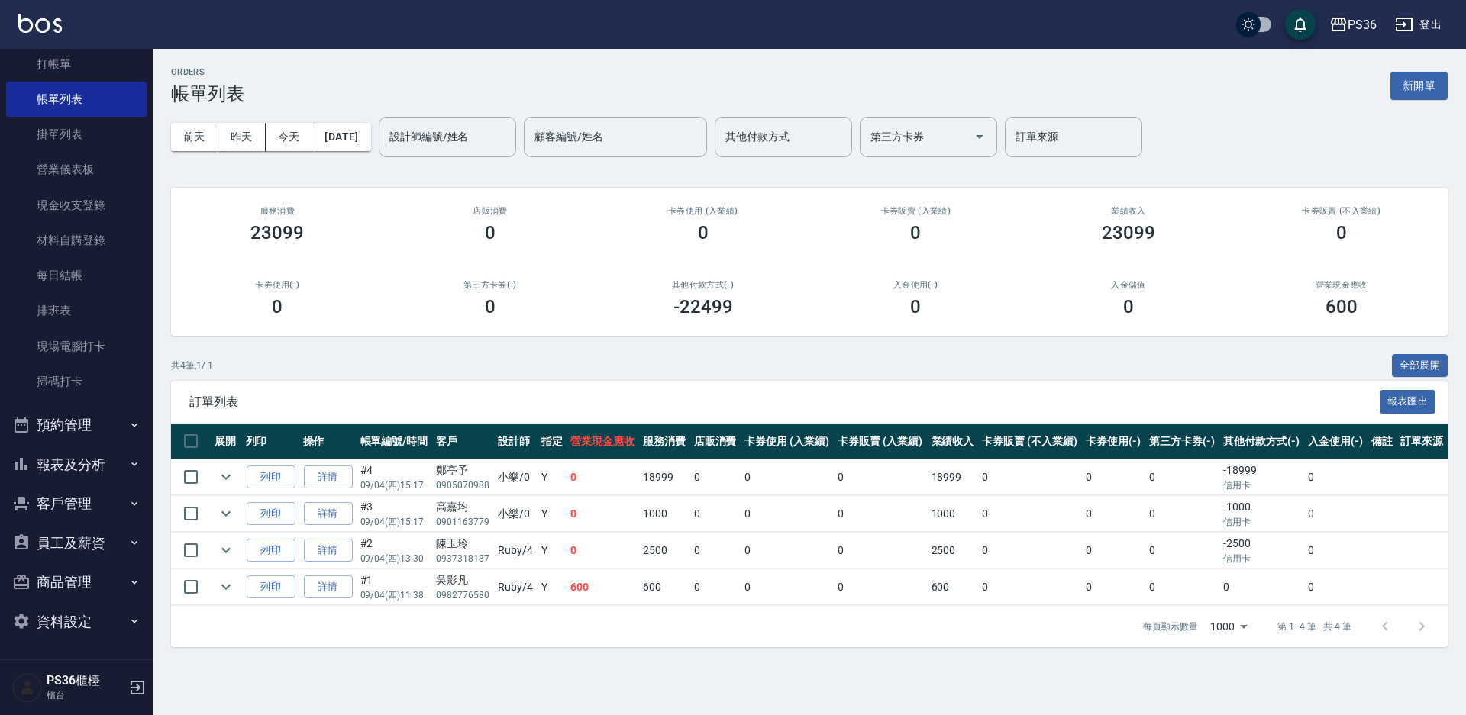
click at [102, 459] on button "報表及分析" at bounding box center [76, 465] width 140 height 40
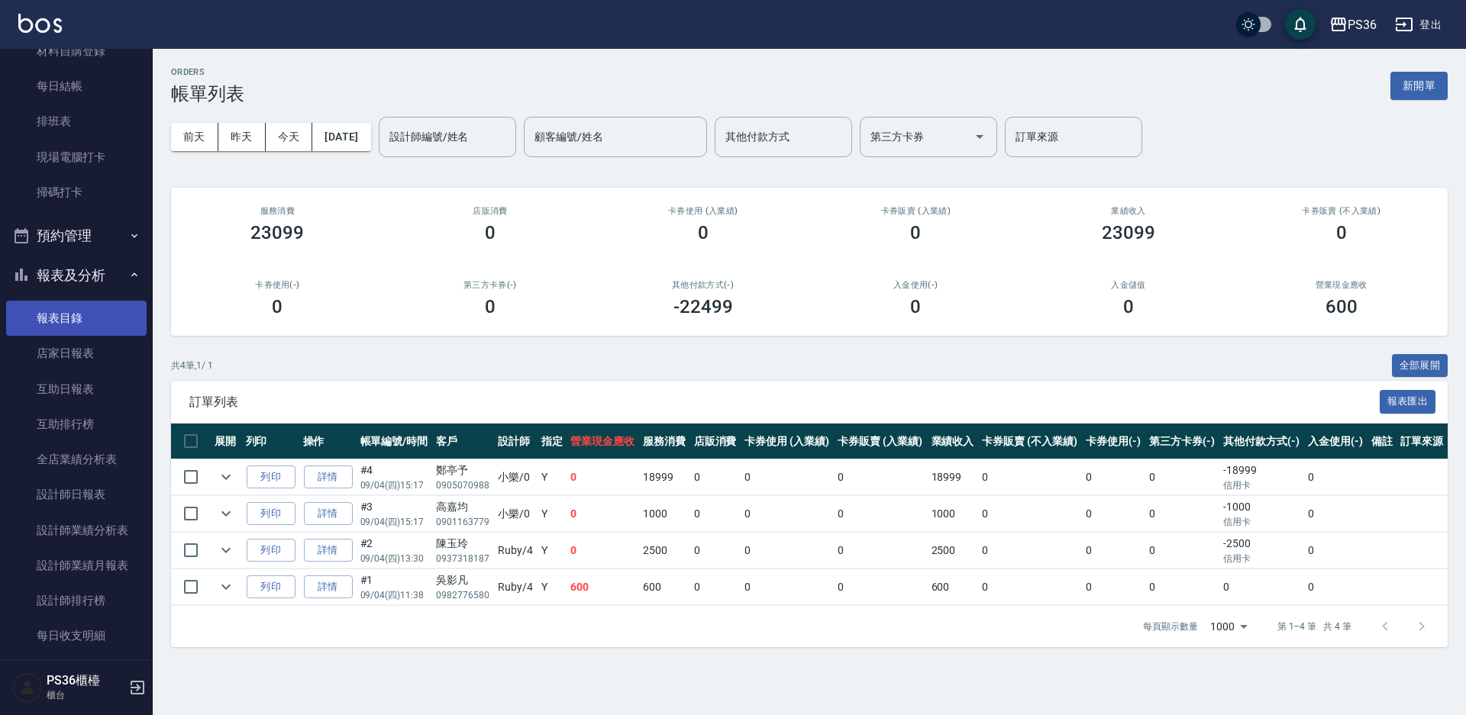
scroll to position [283, 0]
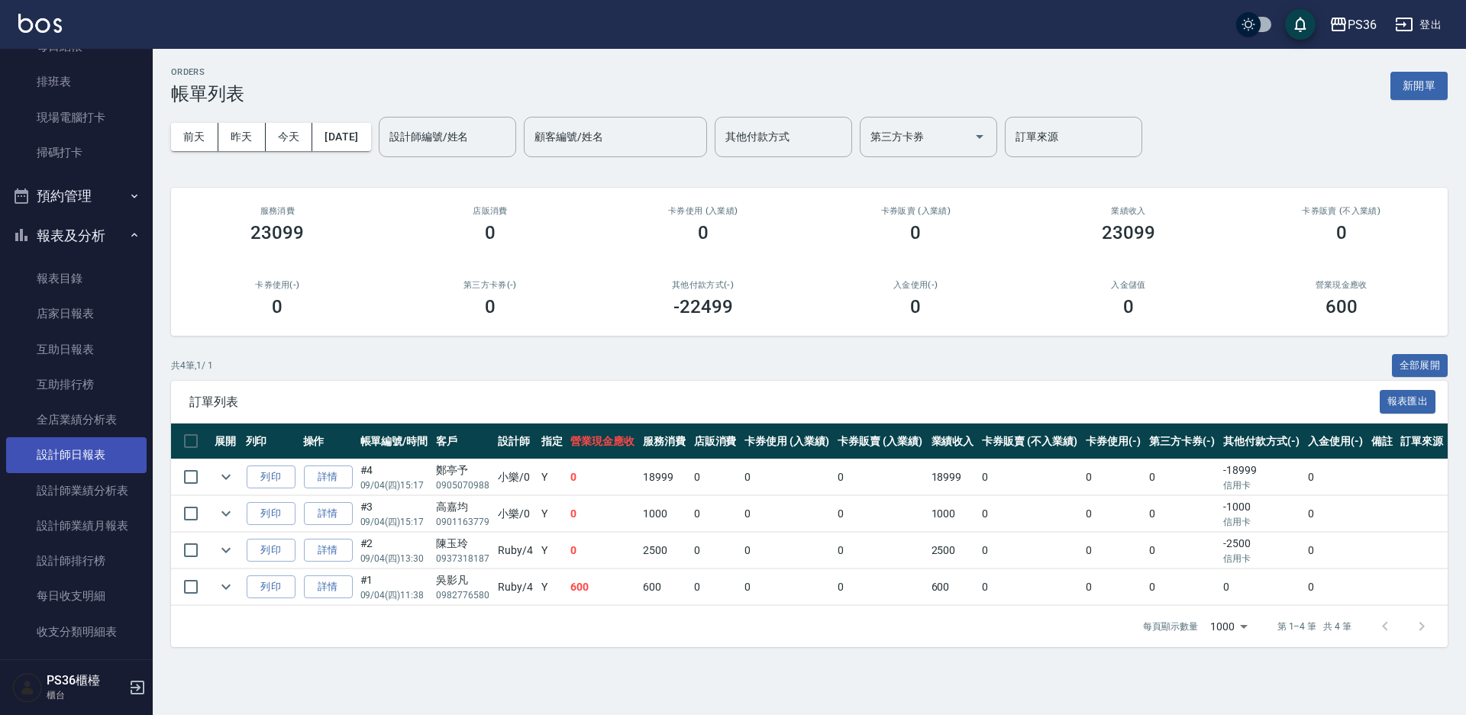
click at [111, 456] on link "設計師日報表" at bounding box center [76, 454] width 140 height 35
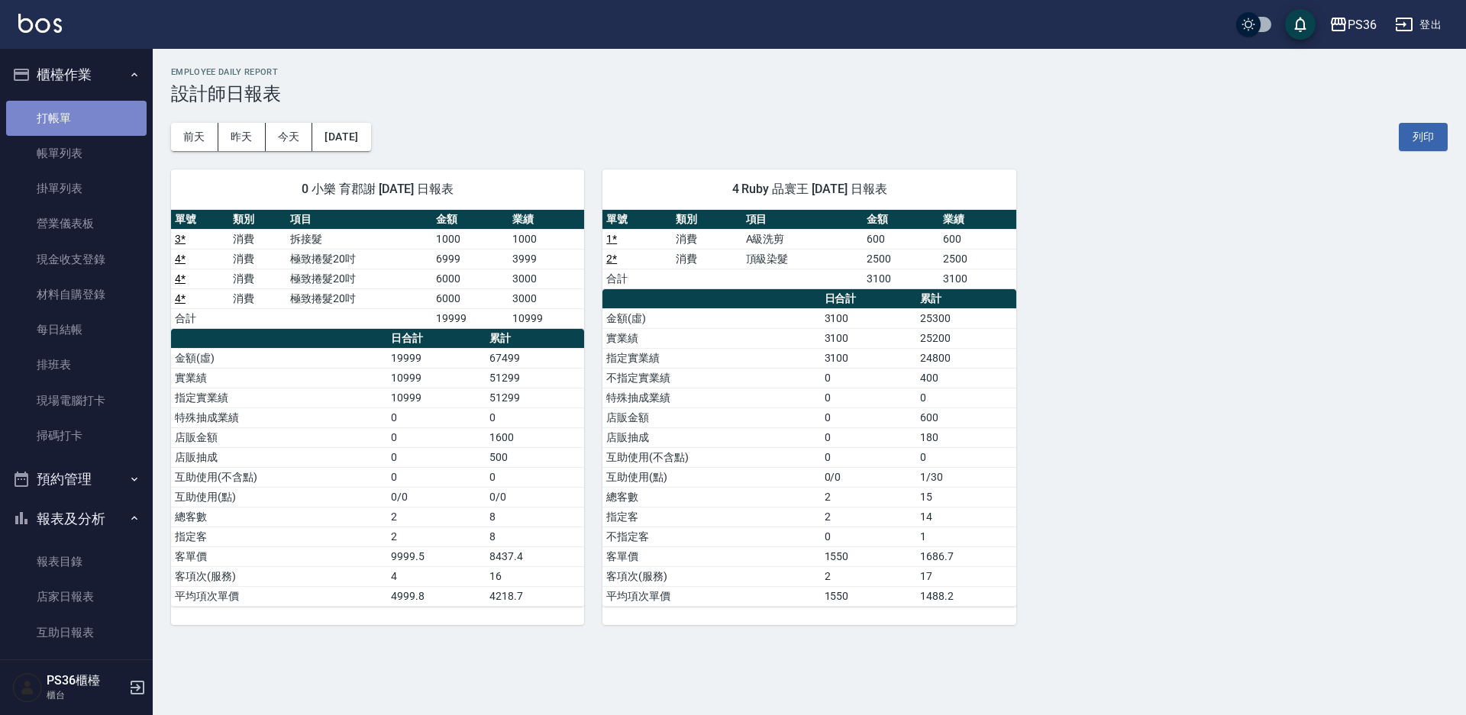
click at [85, 105] on link "打帳單" at bounding box center [76, 118] width 140 height 35
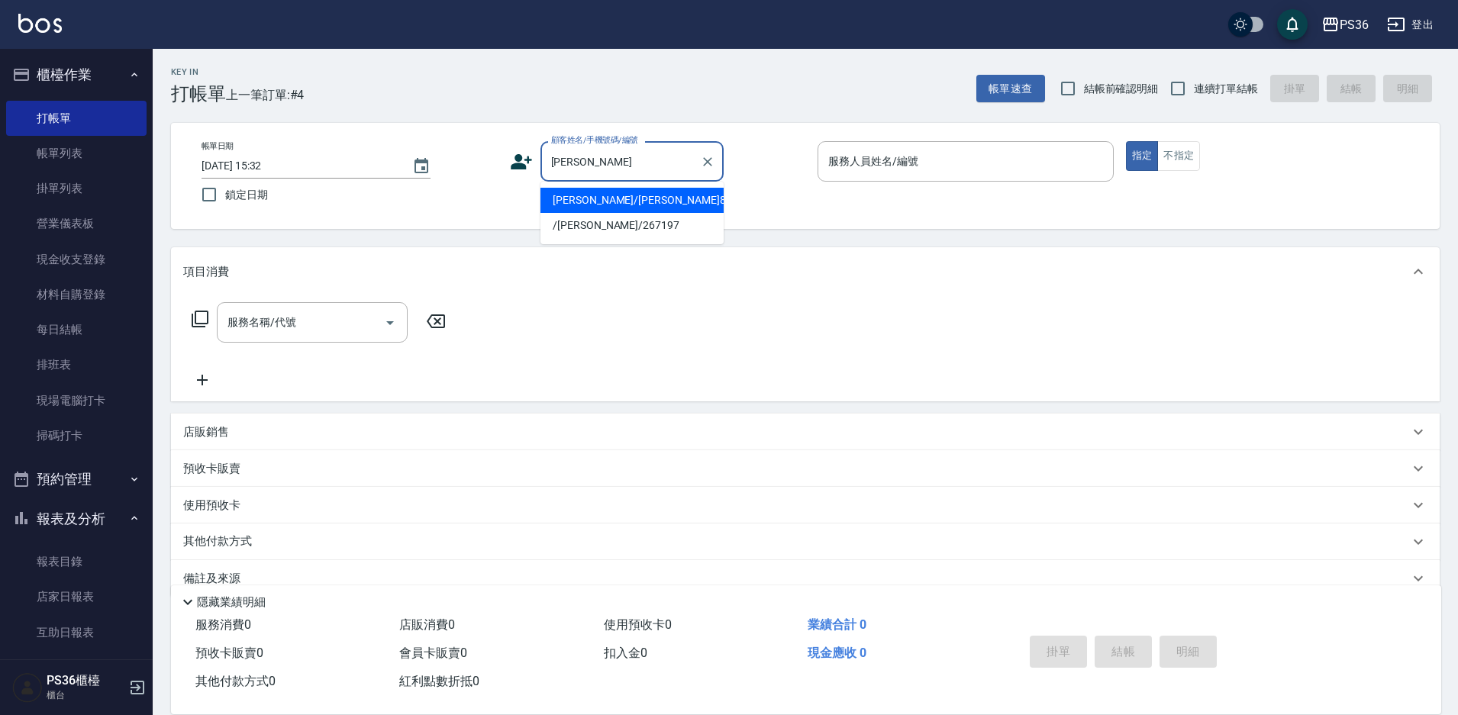
click at [621, 193] on li "[PERSON_NAME]/[PERSON_NAME]8495/8495" at bounding box center [632, 200] width 183 height 25
type input "[PERSON_NAME]/[PERSON_NAME]8495/8495"
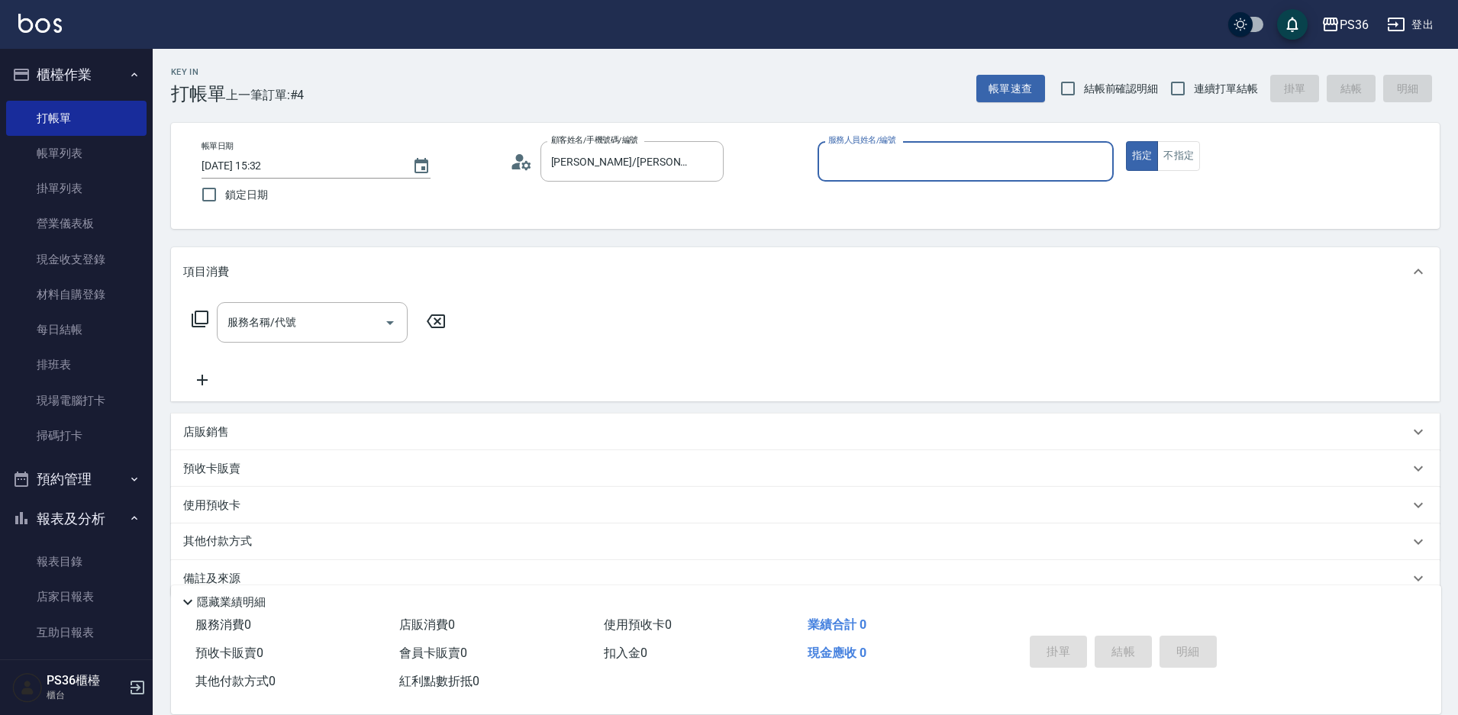
type input "Ruby-4"
click at [315, 312] on input "服務名稱/代號" at bounding box center [301, 322] width 154 height 27
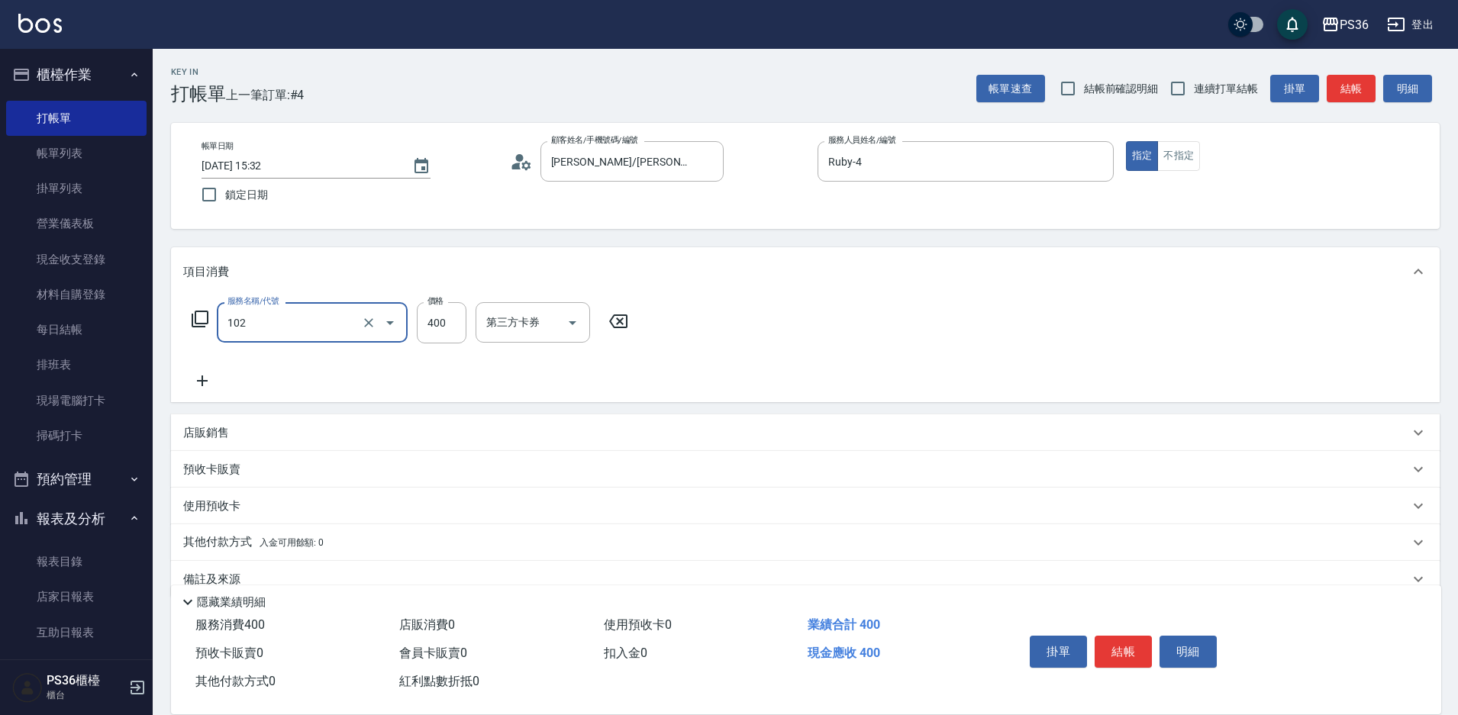
type input "精油洗髮(102)"
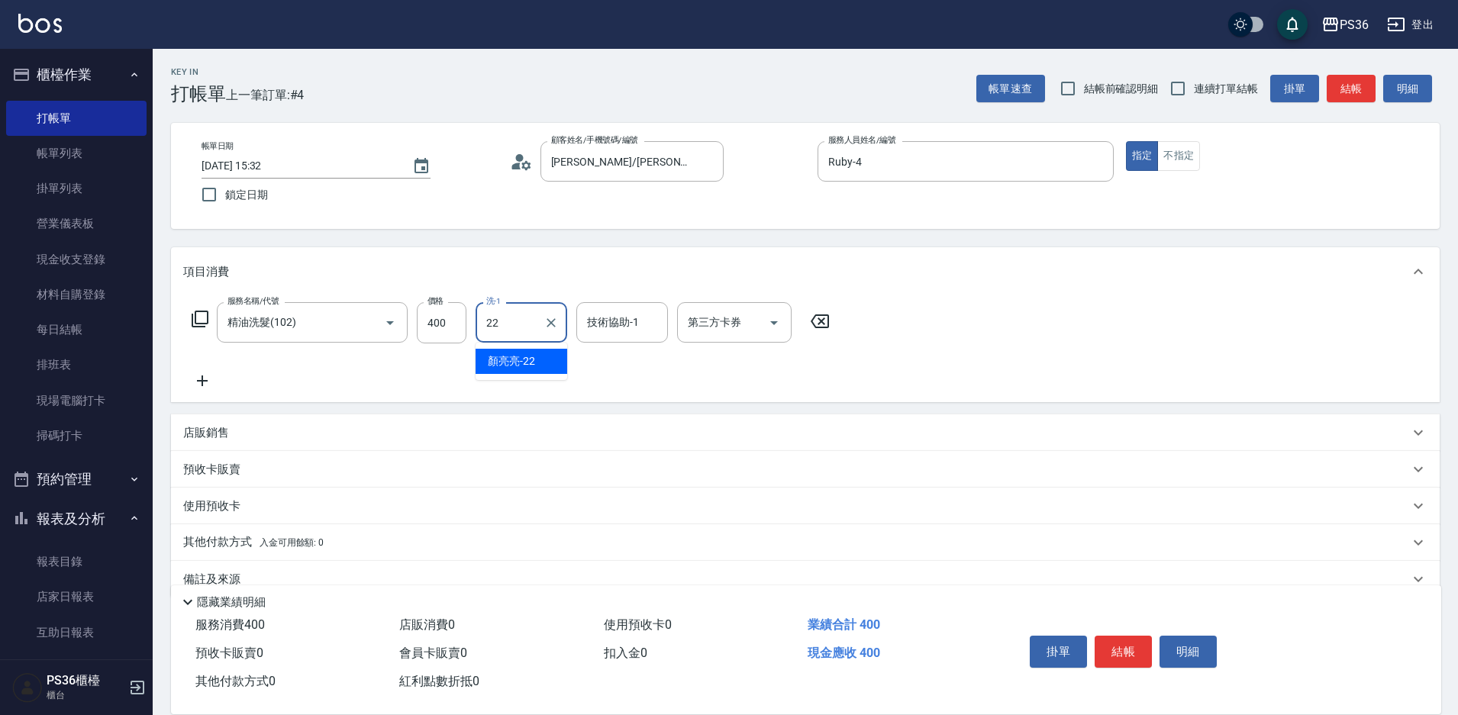
type input "[PERSON_NAME]-22"
click at [202, 372] on icon at bounding box center [202, 381] width 38 height 18
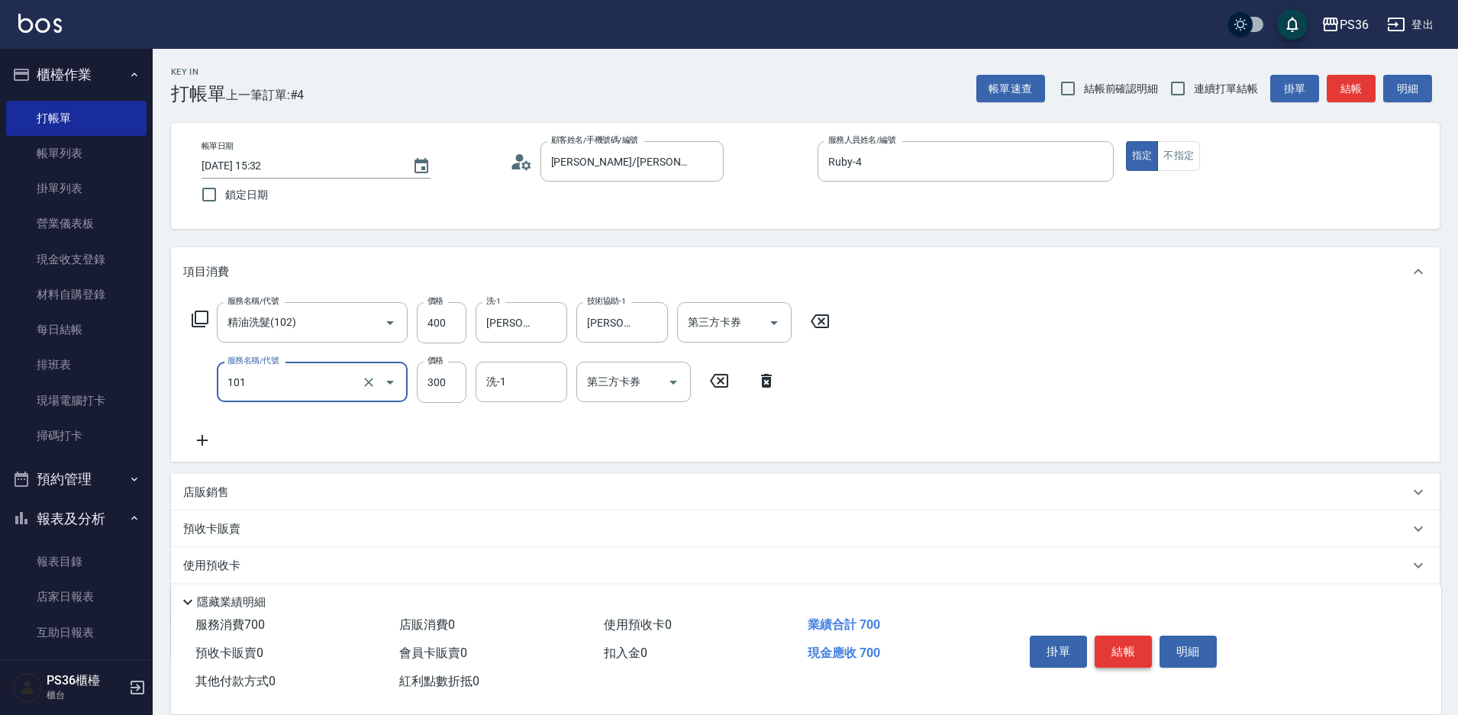
type input "洗髮(101)"
click at [1113, 646] on button "結帳" at bounding box center [1123, 652] width 57 height 32
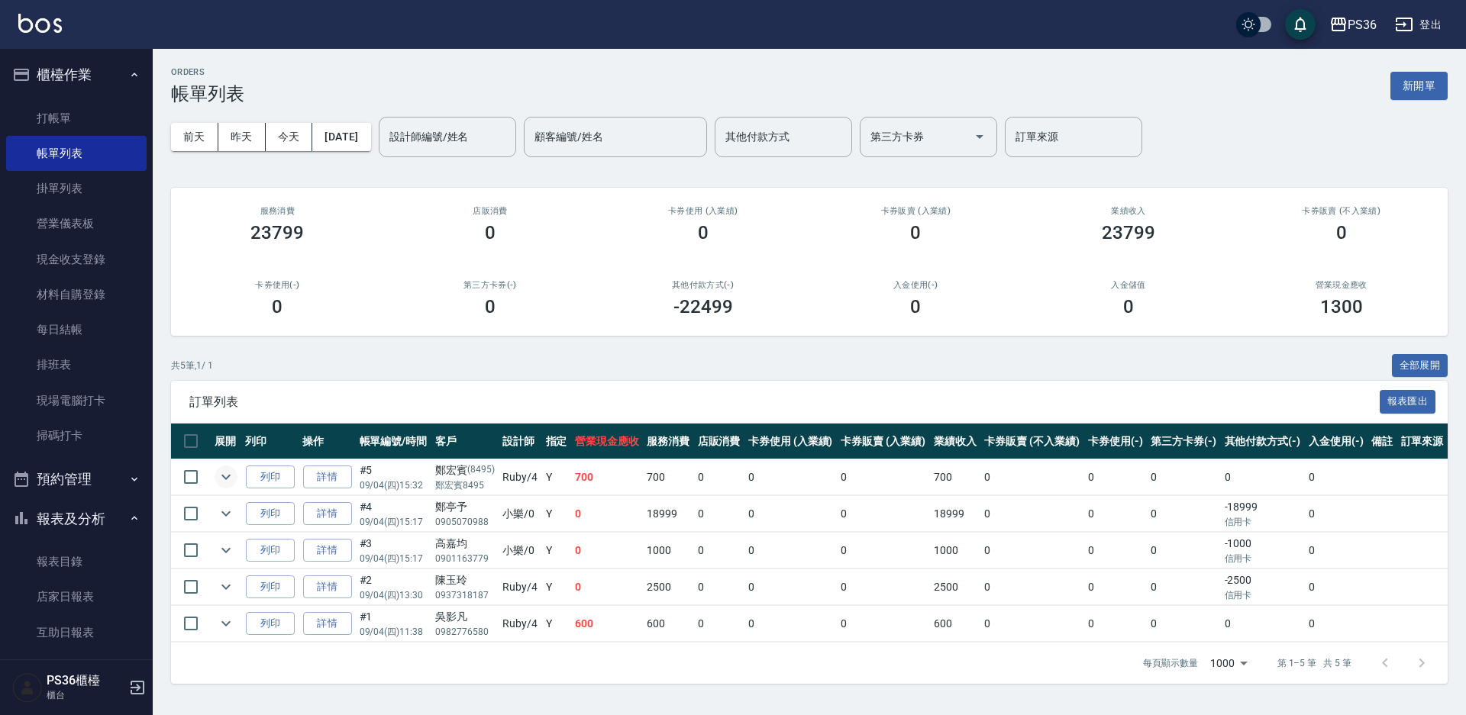
click at [222, 480] on icon "expand row" at bounding box center [226, 477] width 18 height 18
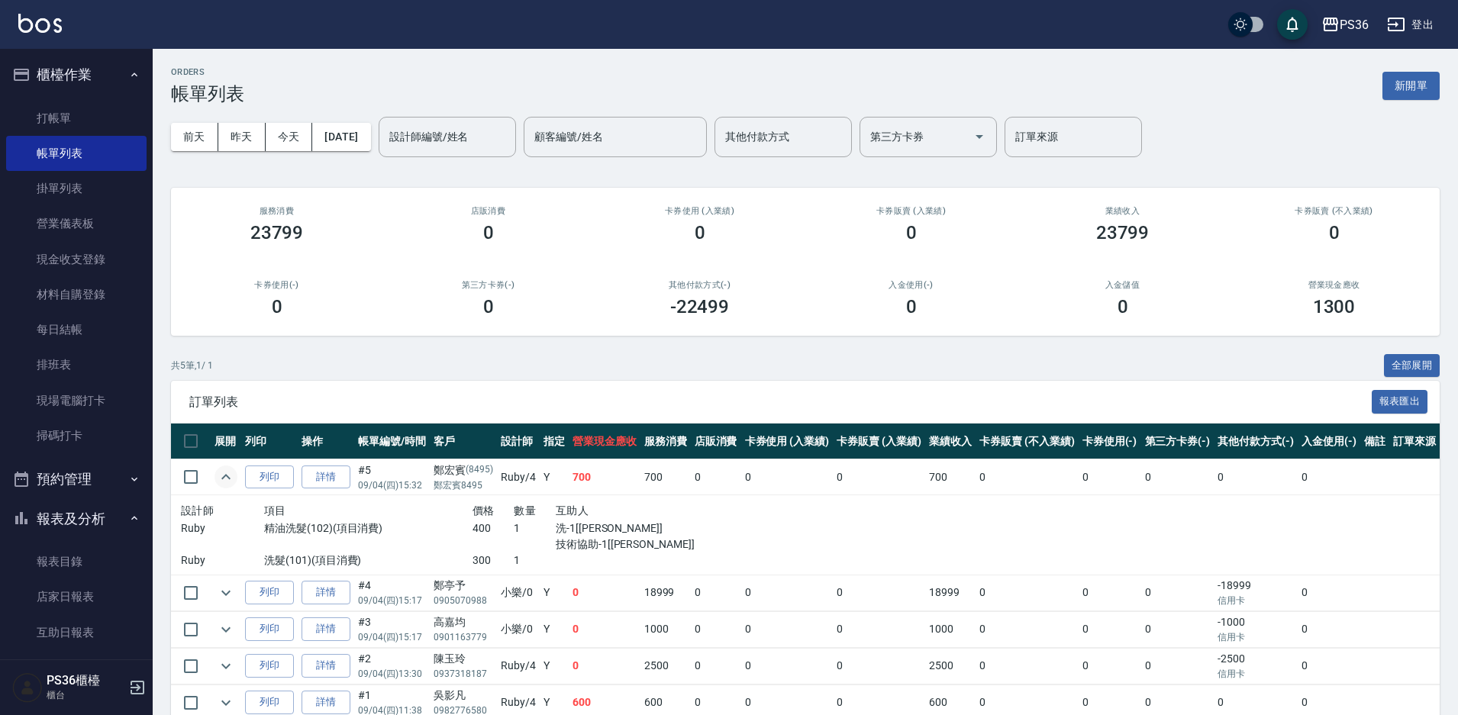
click at [222, 480] on icon "expand row" at bounding box center [226, 477] width 18 height 18
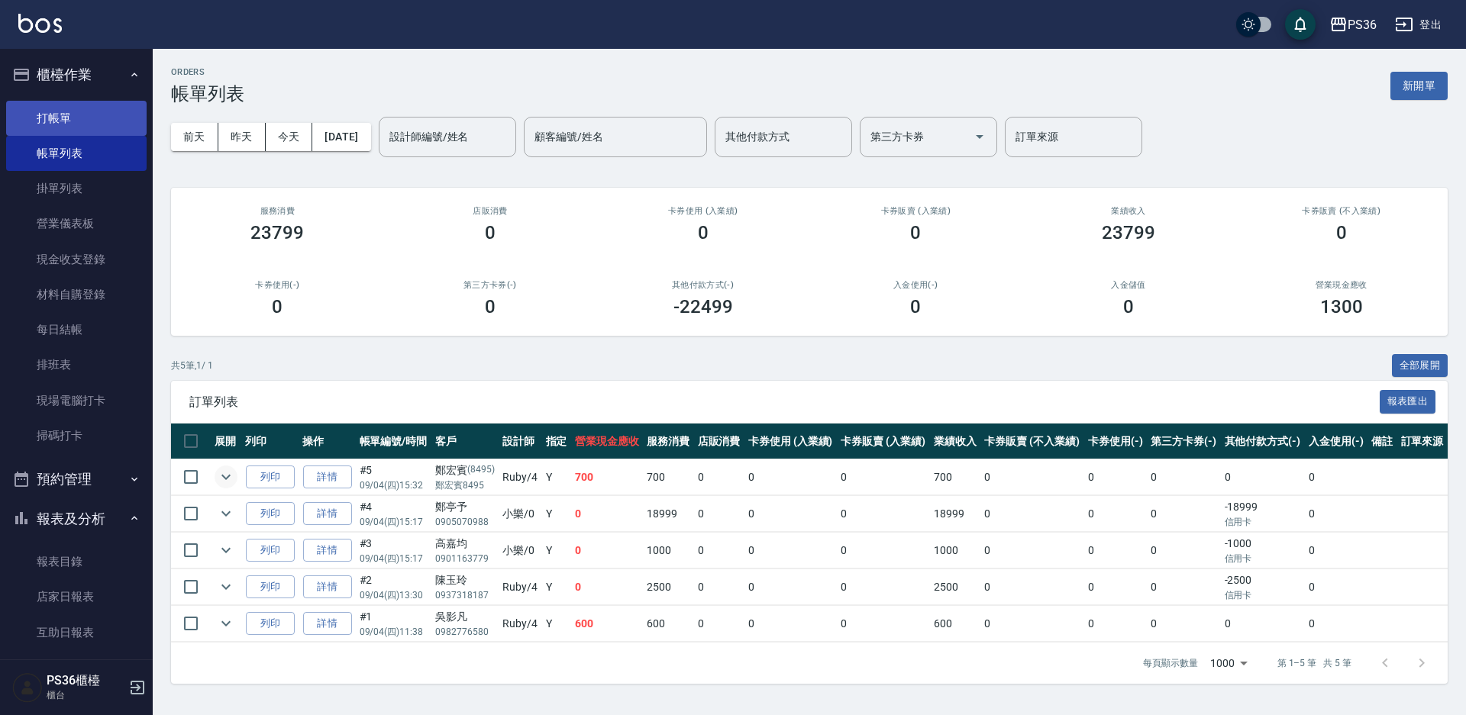
click at [44, 111] on link "打帳單" at bounding box center [76, 118] width 140 height 35
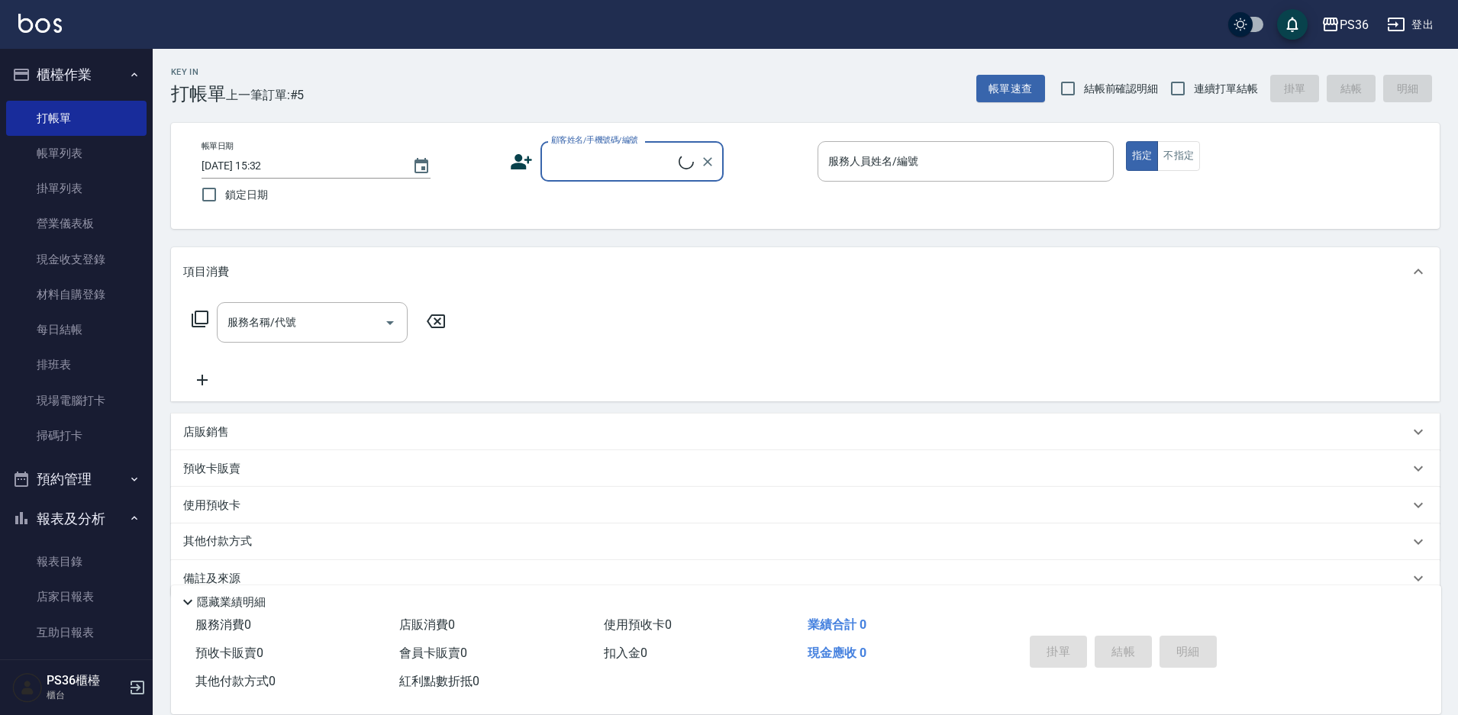
type input "ㄑ"
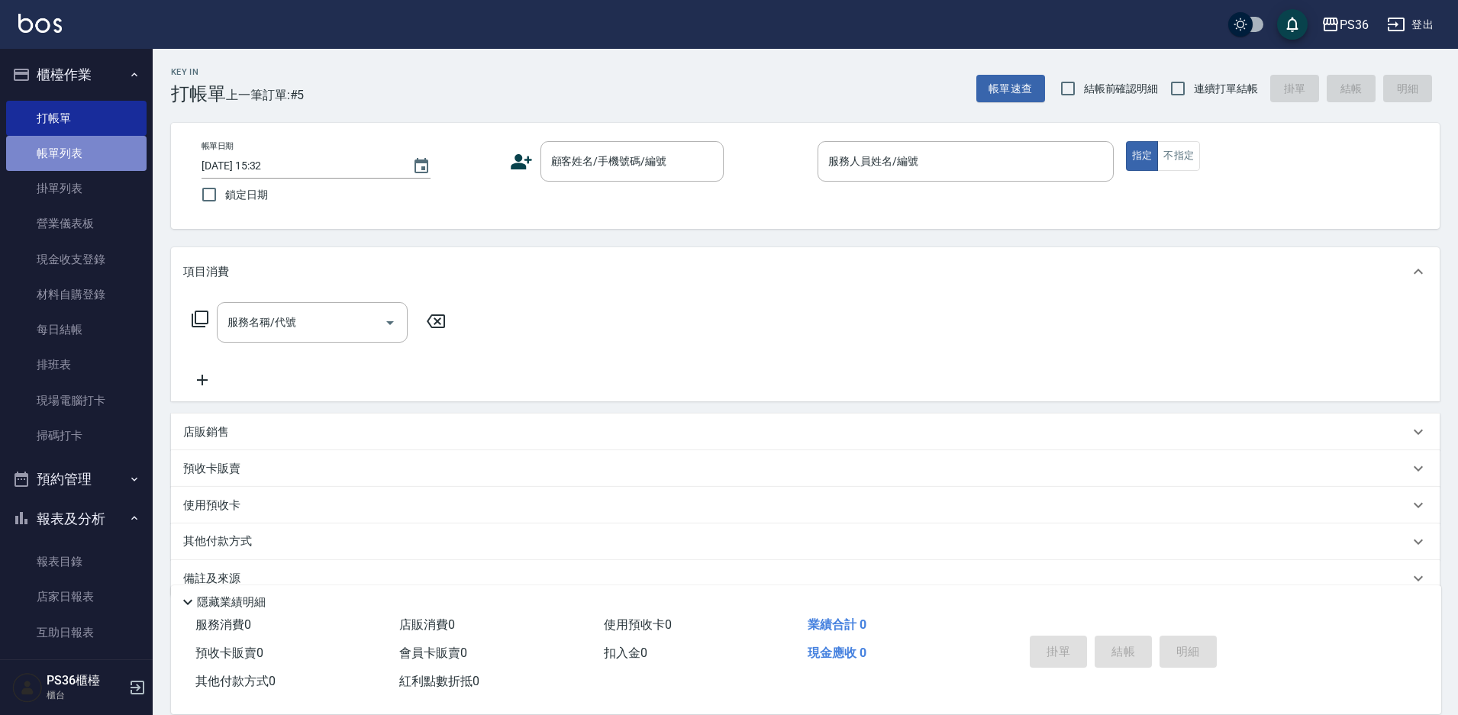
click at [82, 162] on link "帳單列表" at bounding box center [76, 153] width 140 height 35
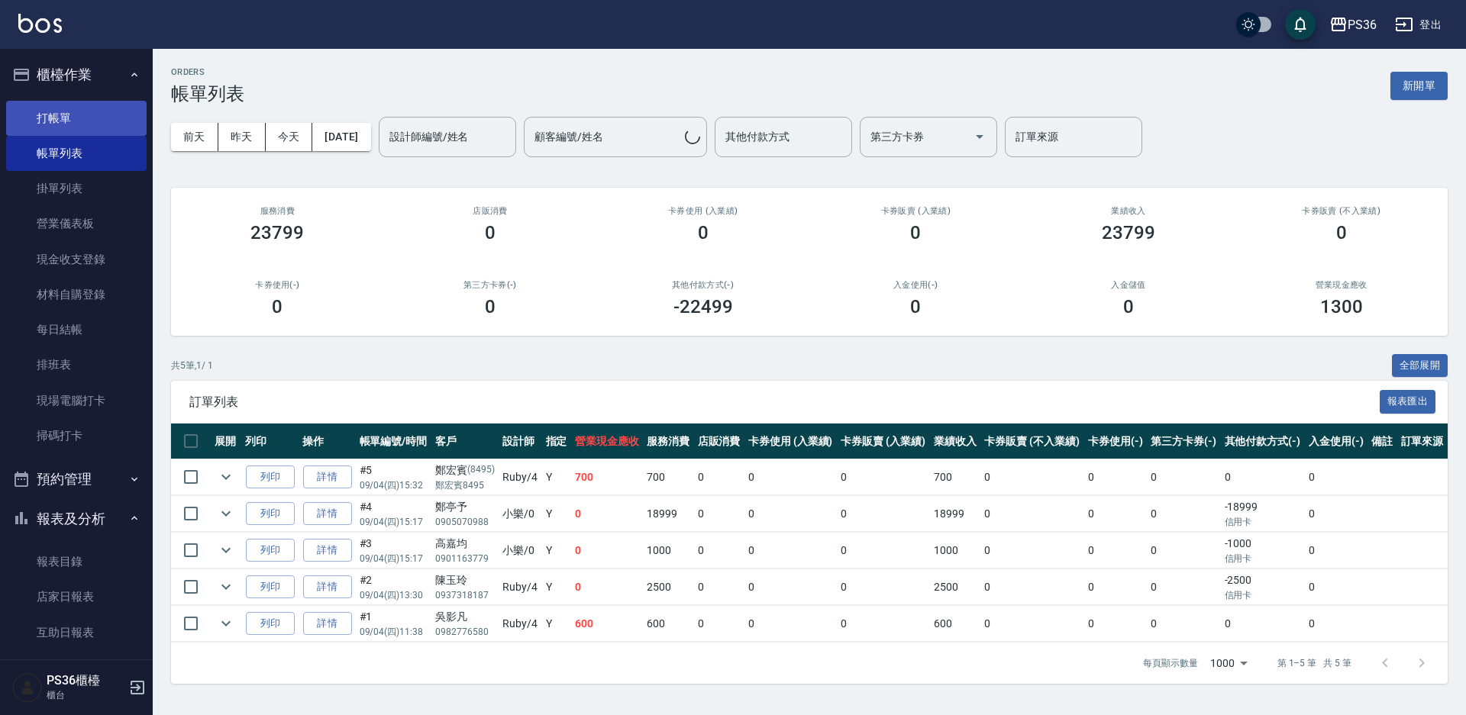
click at [69, 114] on link "打帳單" at bounding box center [76, 118] width 140 height 35
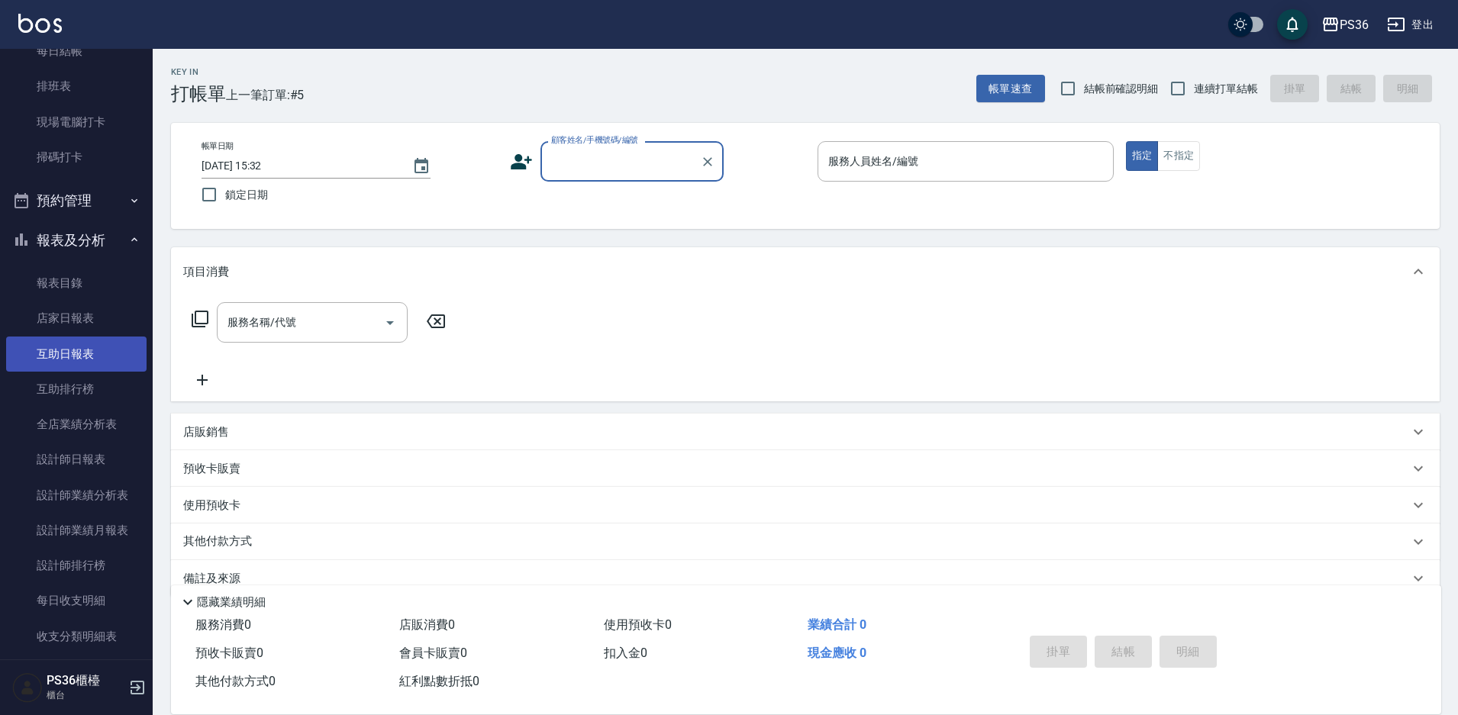
scroll to position [305, 0]
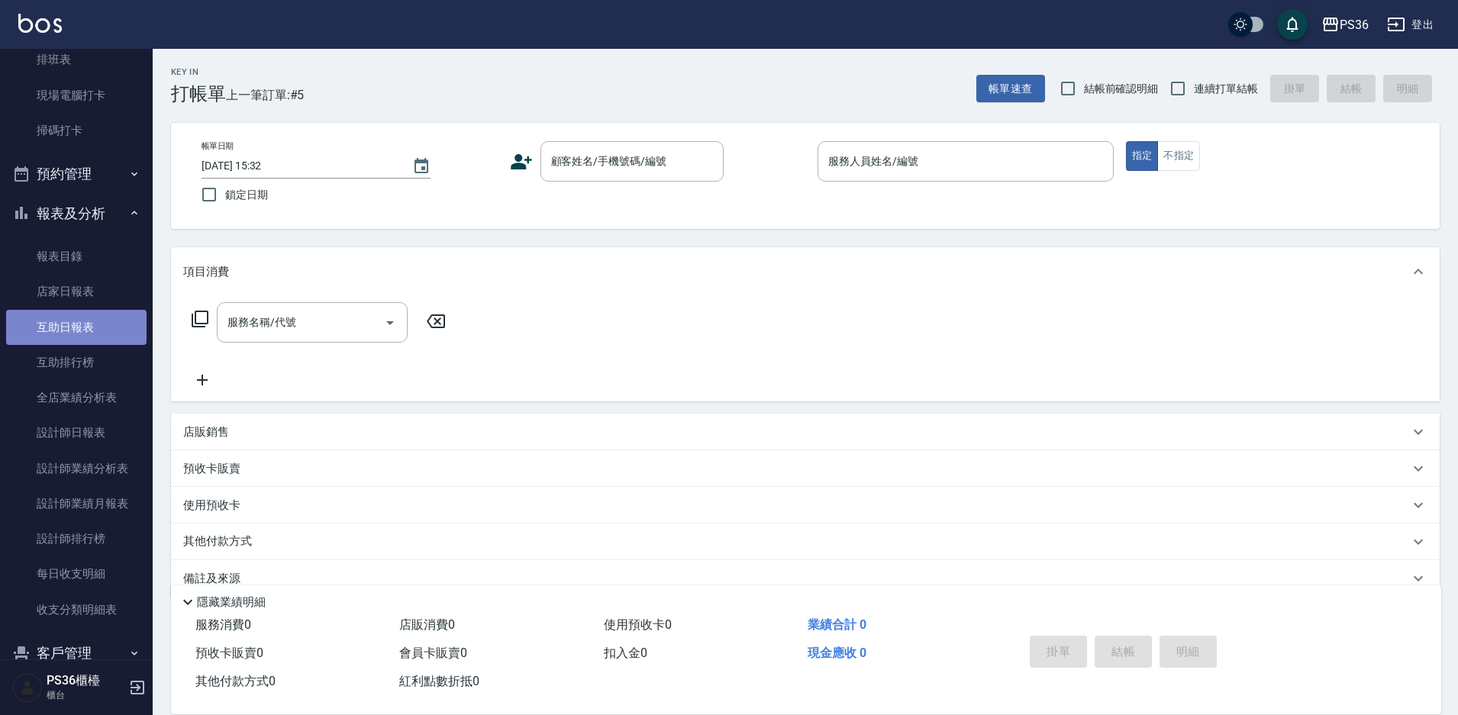
click at [89, 326] on link "互助日報表" at bounding box center [76, 327] width 140 height 35
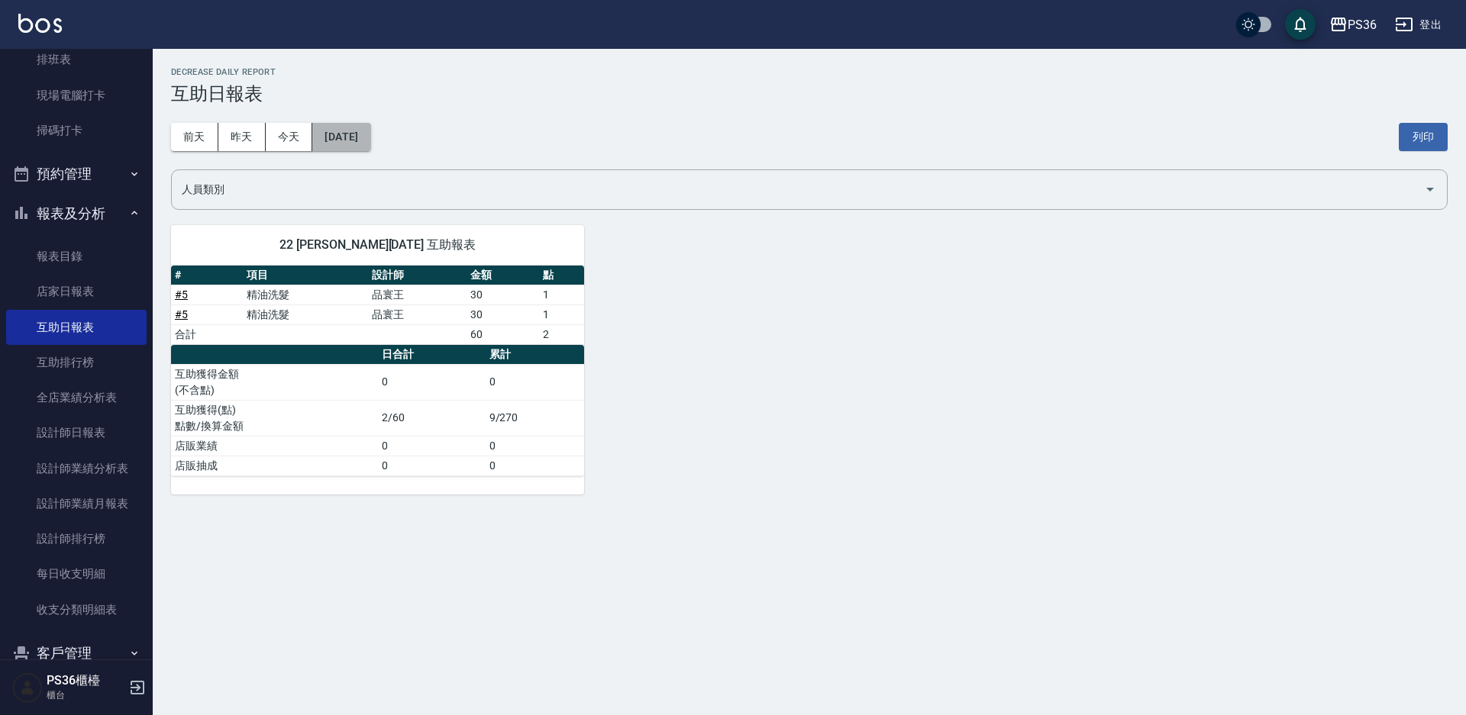
click at [367, 140] on button "[DATE]" at bounding box center [341, 137] width 58 height 28
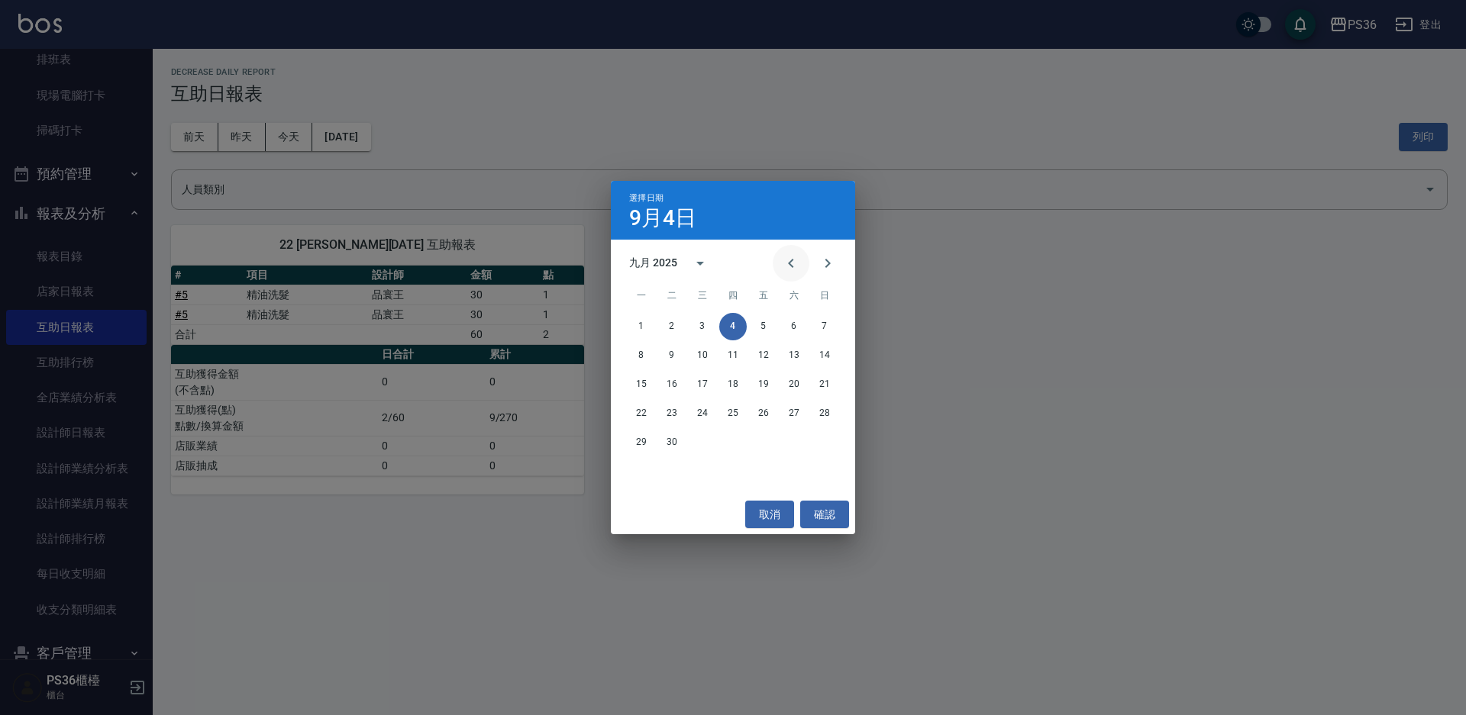
click at [784, 264] on icon "Previous month" at bounding box center [791, 263] width 18 height 18
click at [754, 320] on button "1" at bounding box center [763, 326] width 27 height 27
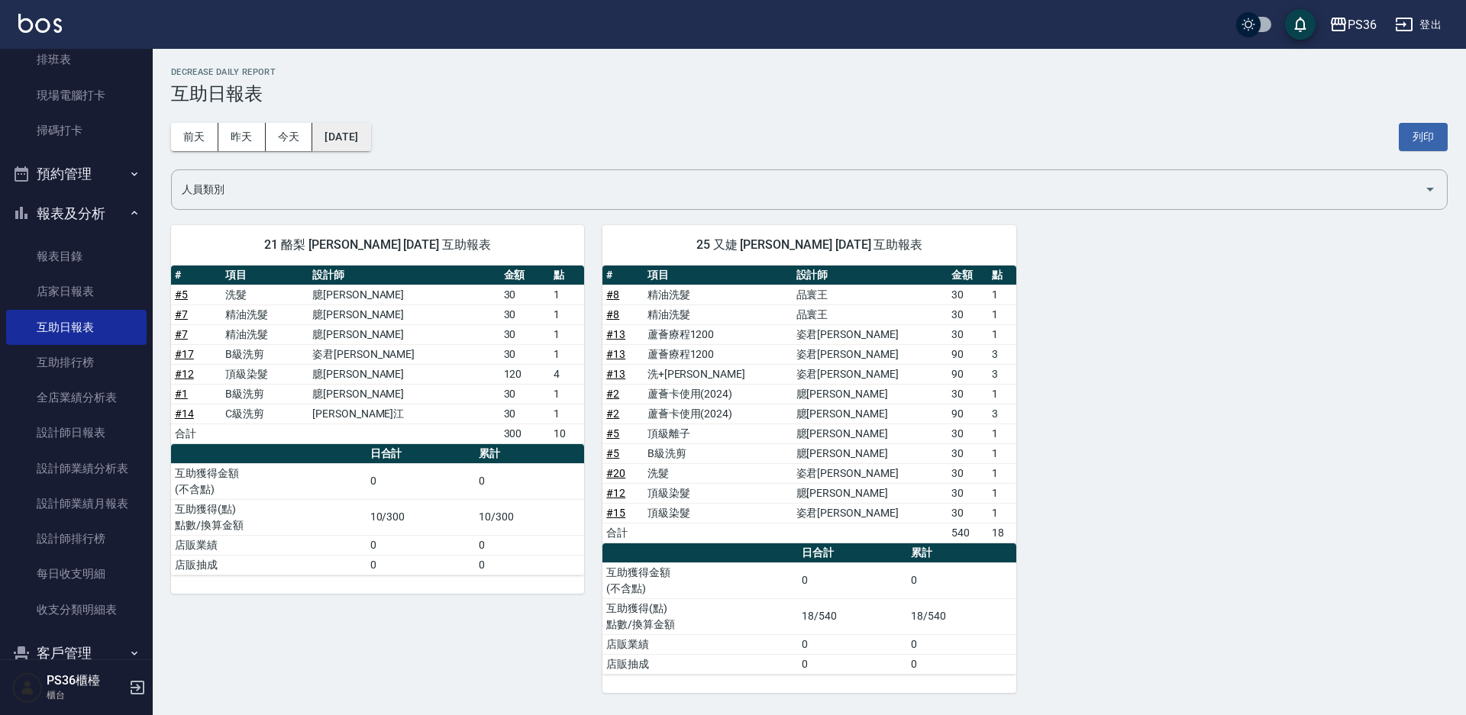
click at [370, 140] on button "[DATE]" at bounding box center [341, 137] width 58 height 28
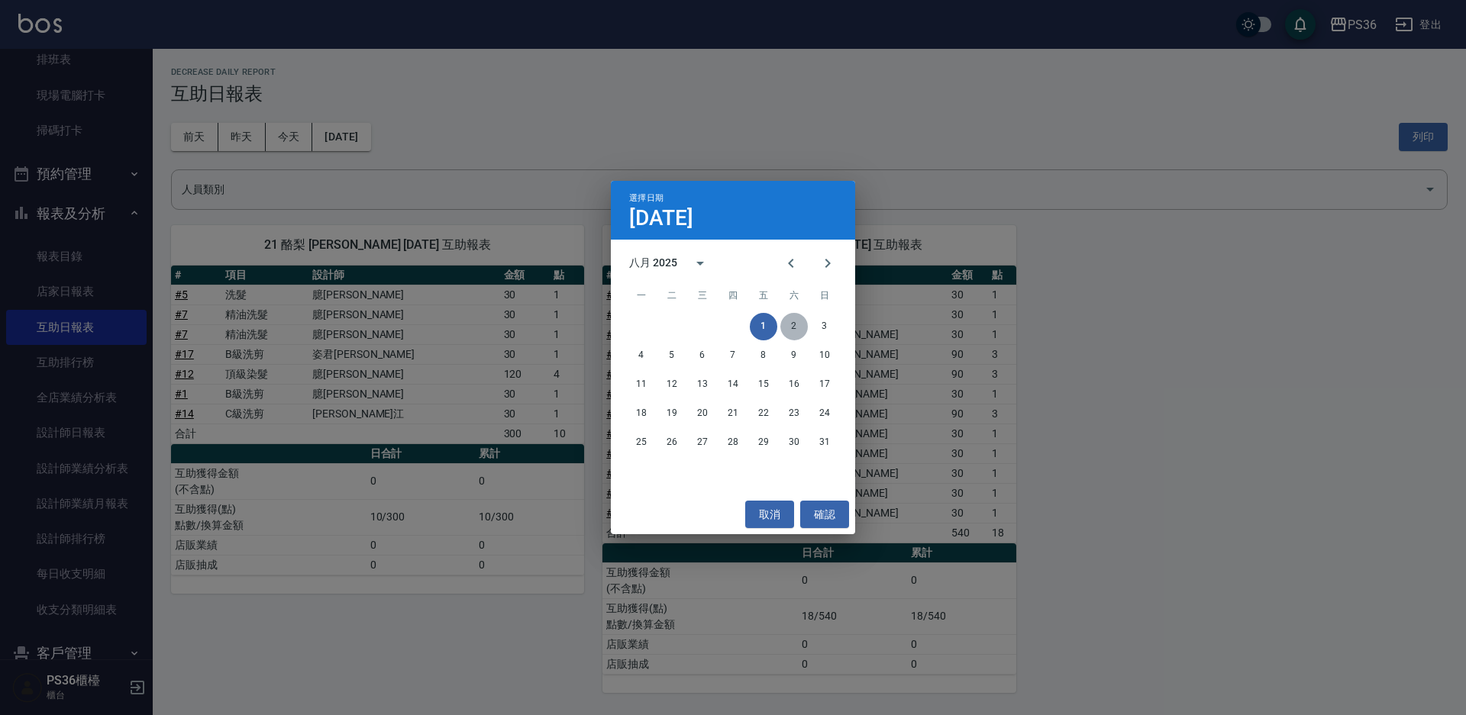
click at [789, 320] on button "2" at bounding box center [793, 326] width 27 height 27
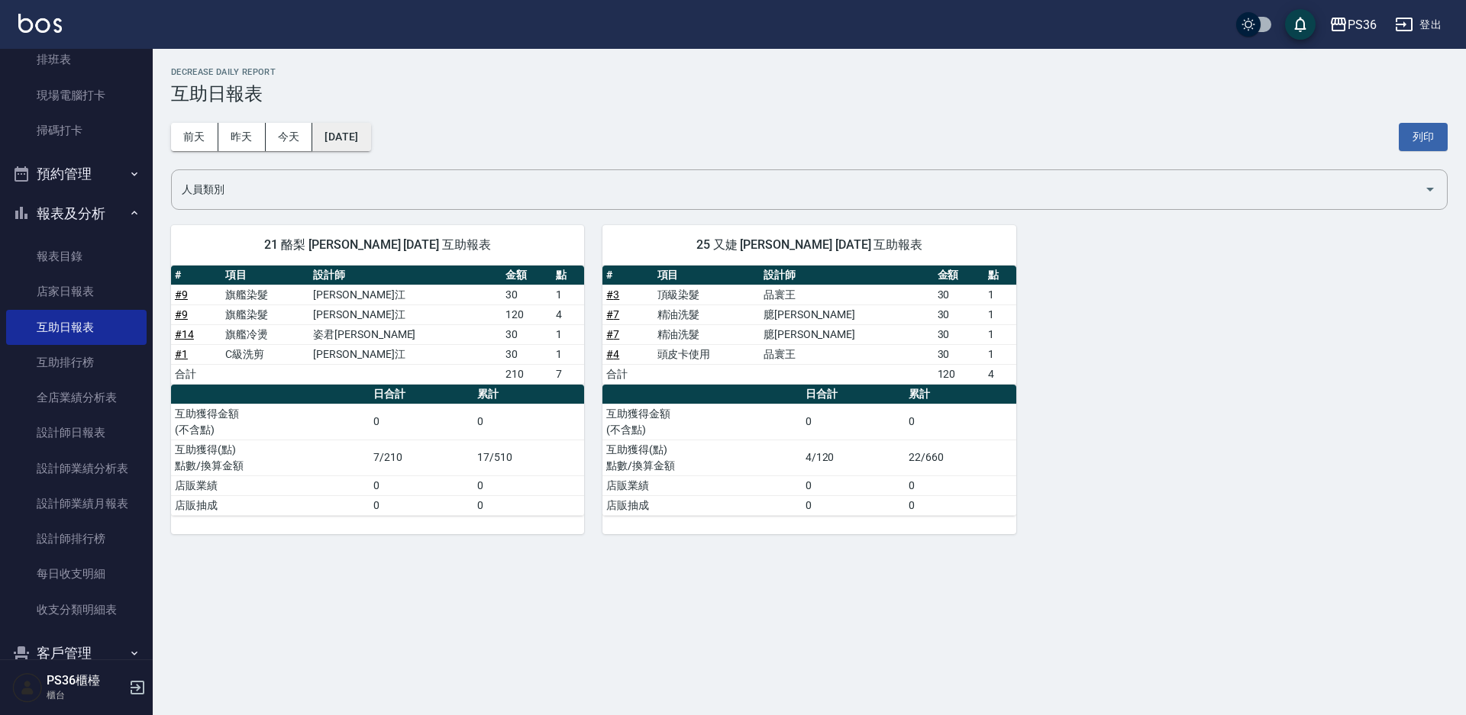
click at [370, 143] on button "[DATE]" at bounding box center [341, 137] width 58 height 28
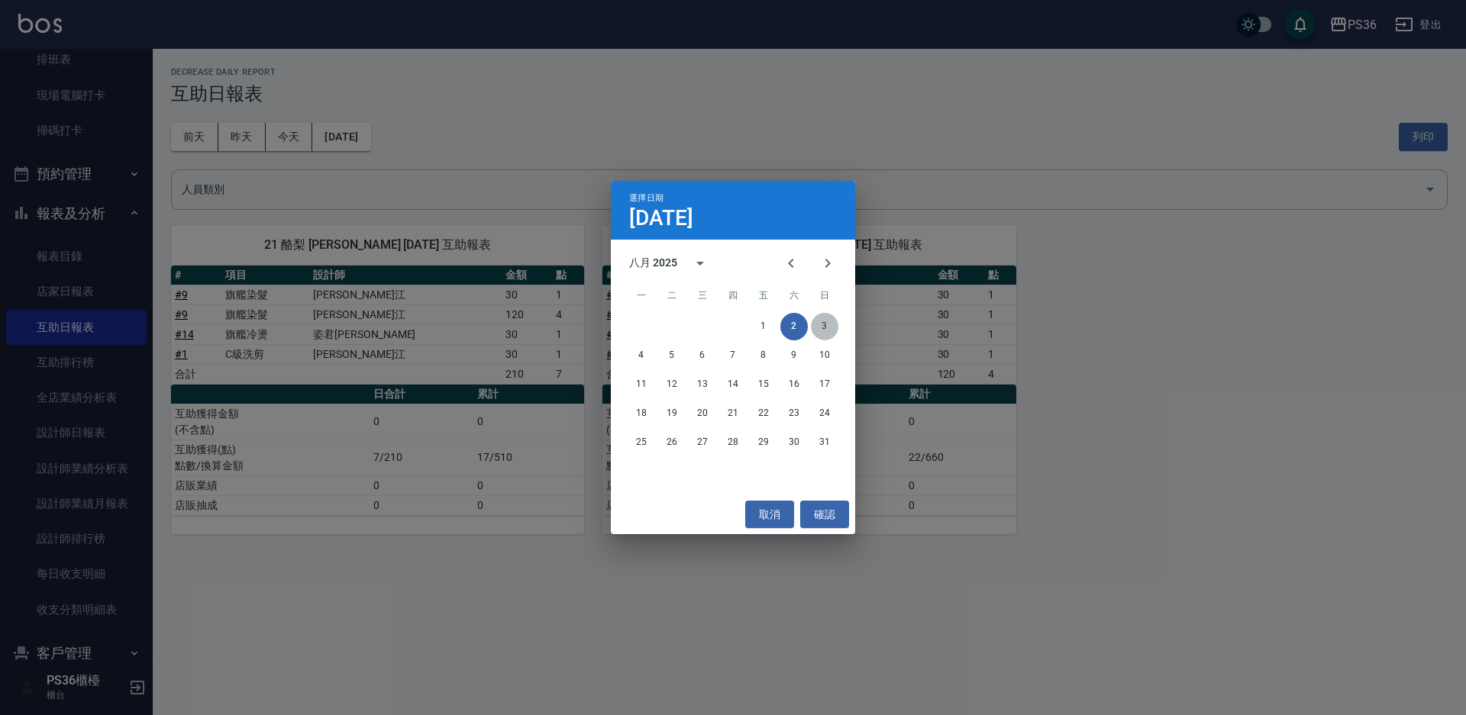
click at [833, 328] on button "3" at bounding box center [824, 326] width 27 height 27
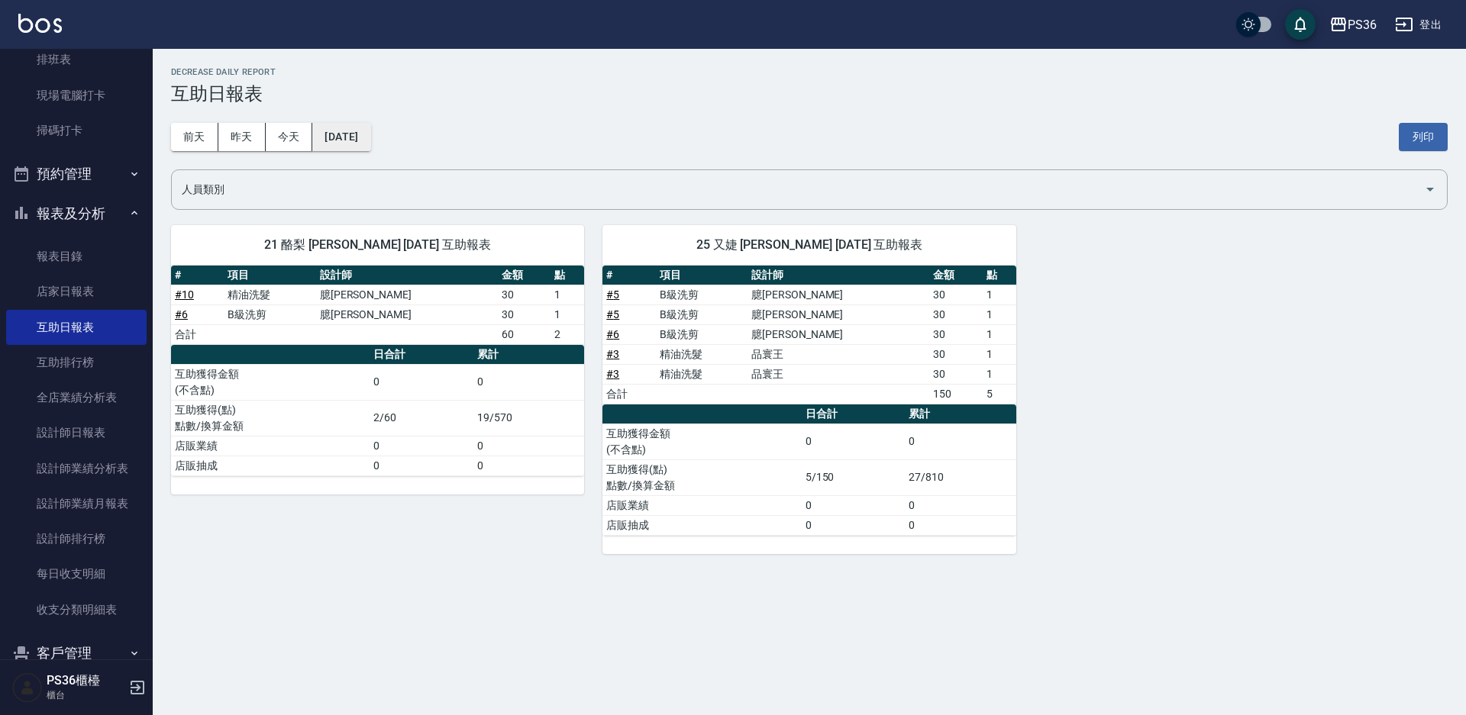
click at [360, 129] on button "[DATE]" at bounding box center [341, 137] width 58 height 28
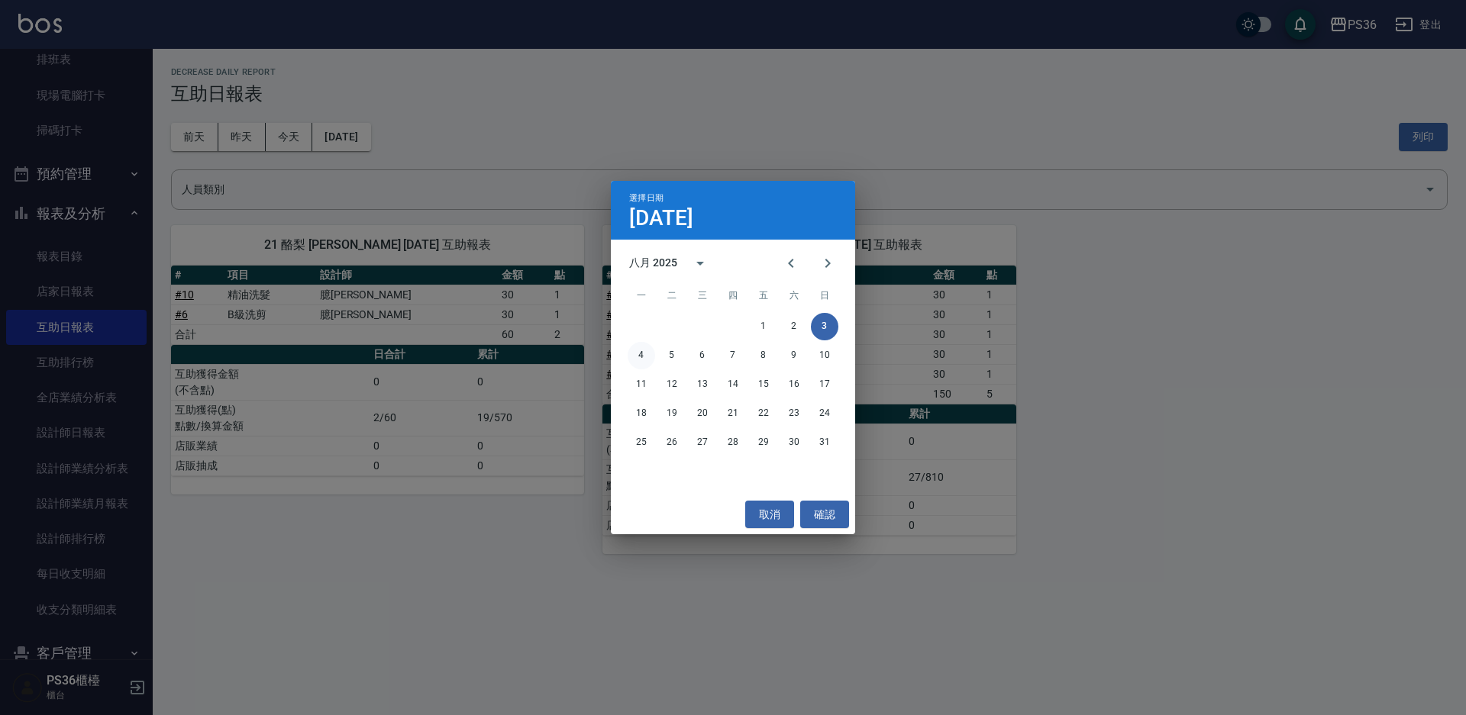
click at [634, 350] on button "4" at bounding box center [641, 355] width 27 height 27
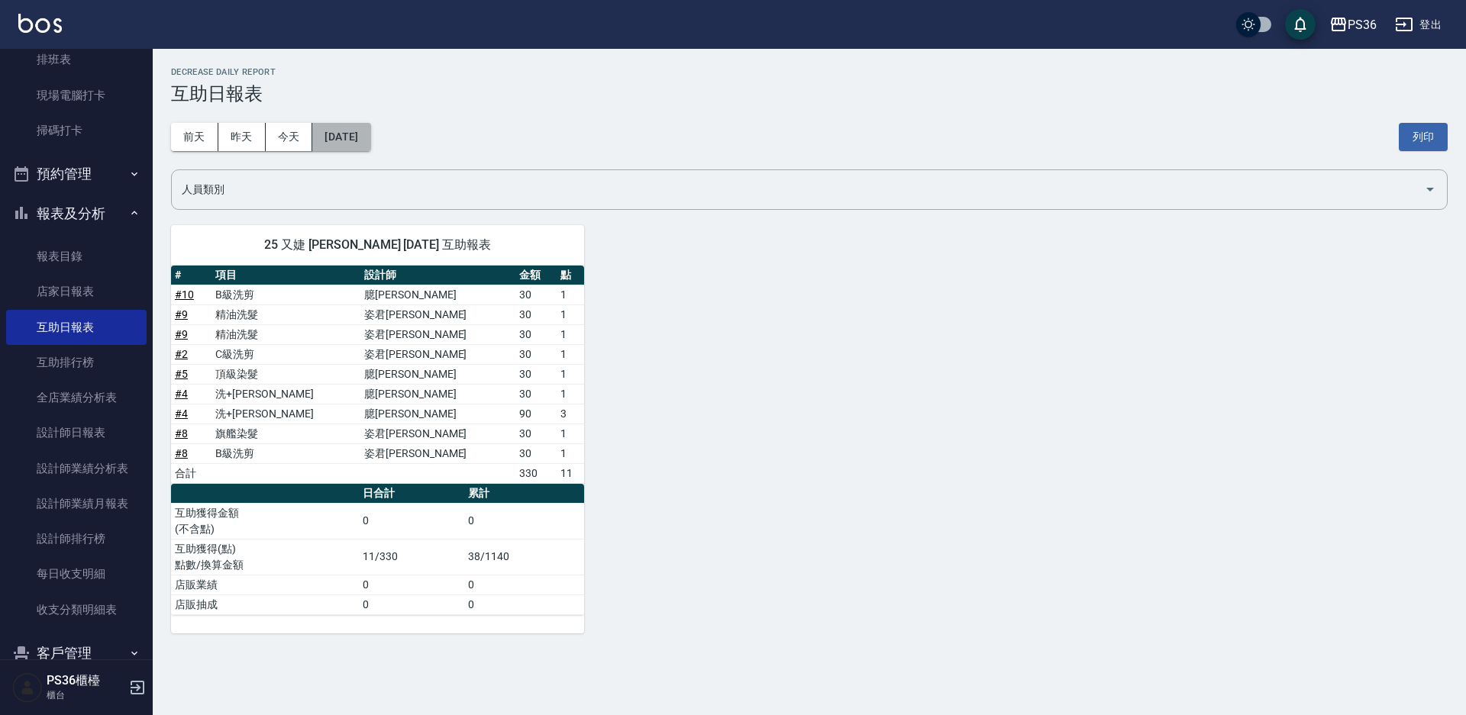
click at [359, 148] on button "[DATE]" at bounding box center [341, 137] width 58 height 28
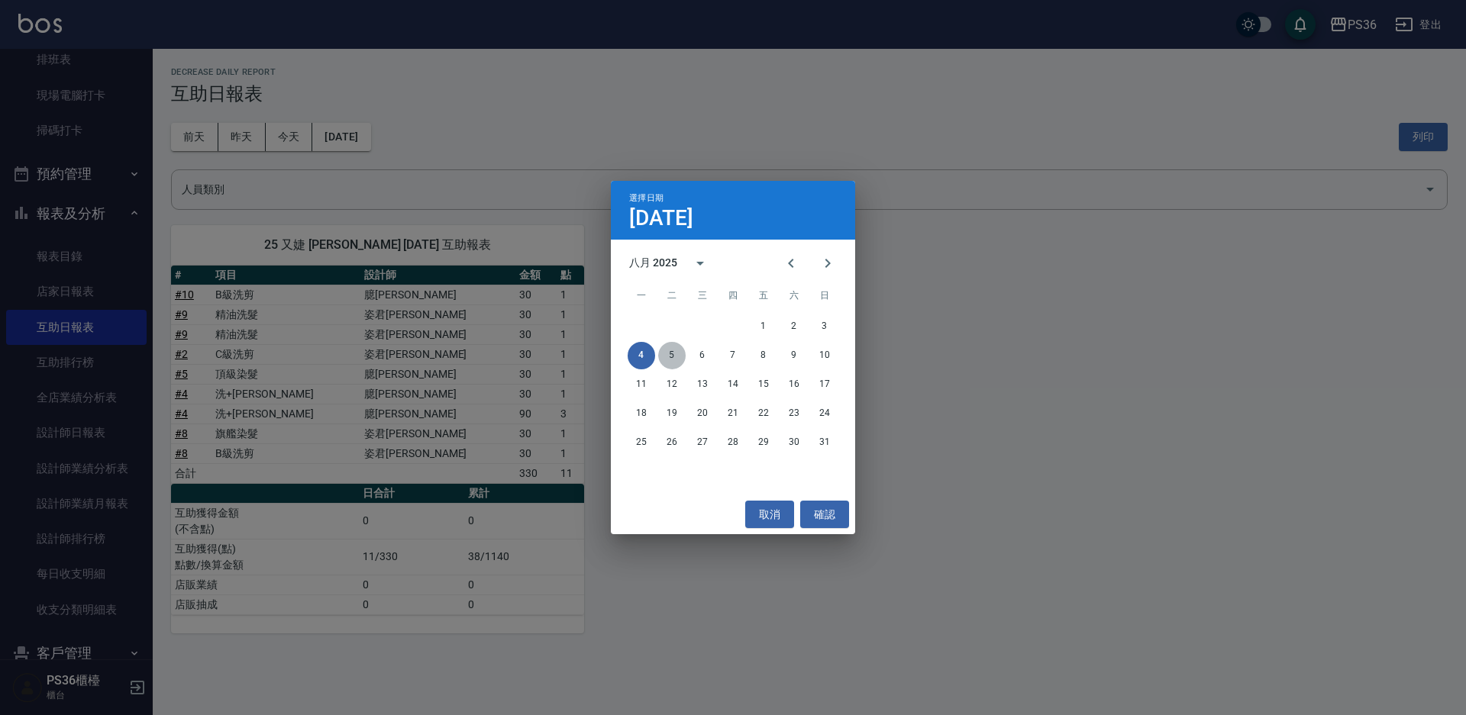
click at [668, 359] on button "5" at bounding box center [671, 355] width 27 height 27
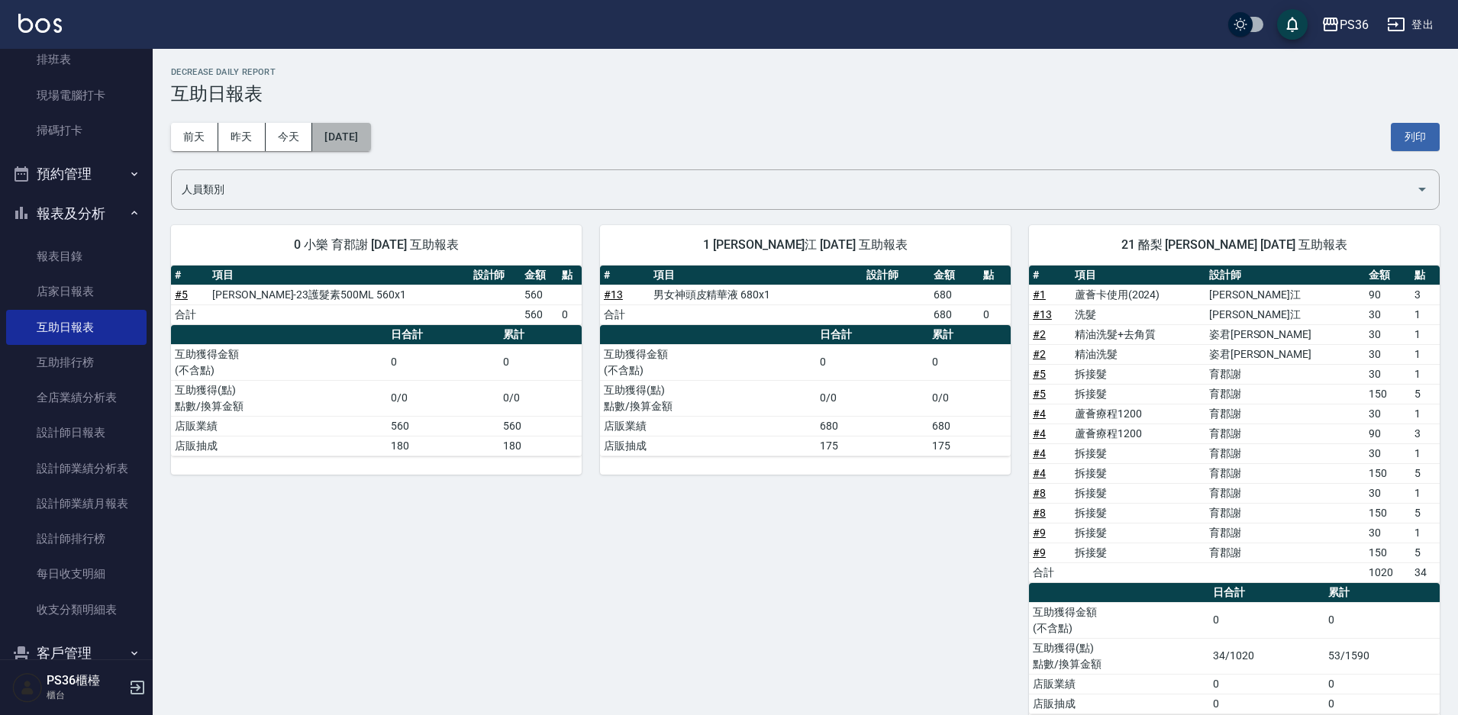
click at [345, 129] on button "[DATE]" at bounding box center [341, 137] width 58 height 28
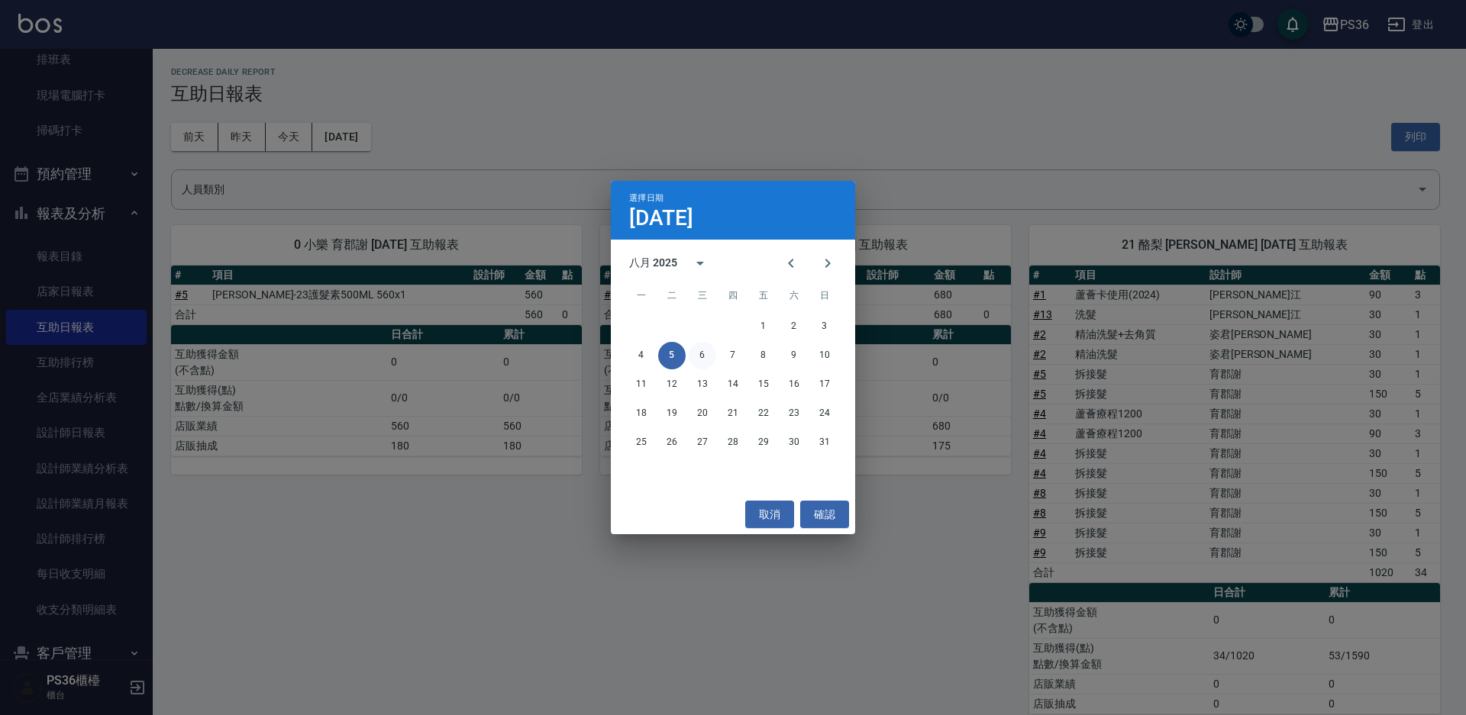
click at [705, 357] on button "6" at bounding box center [702, 355] width 27 height 27
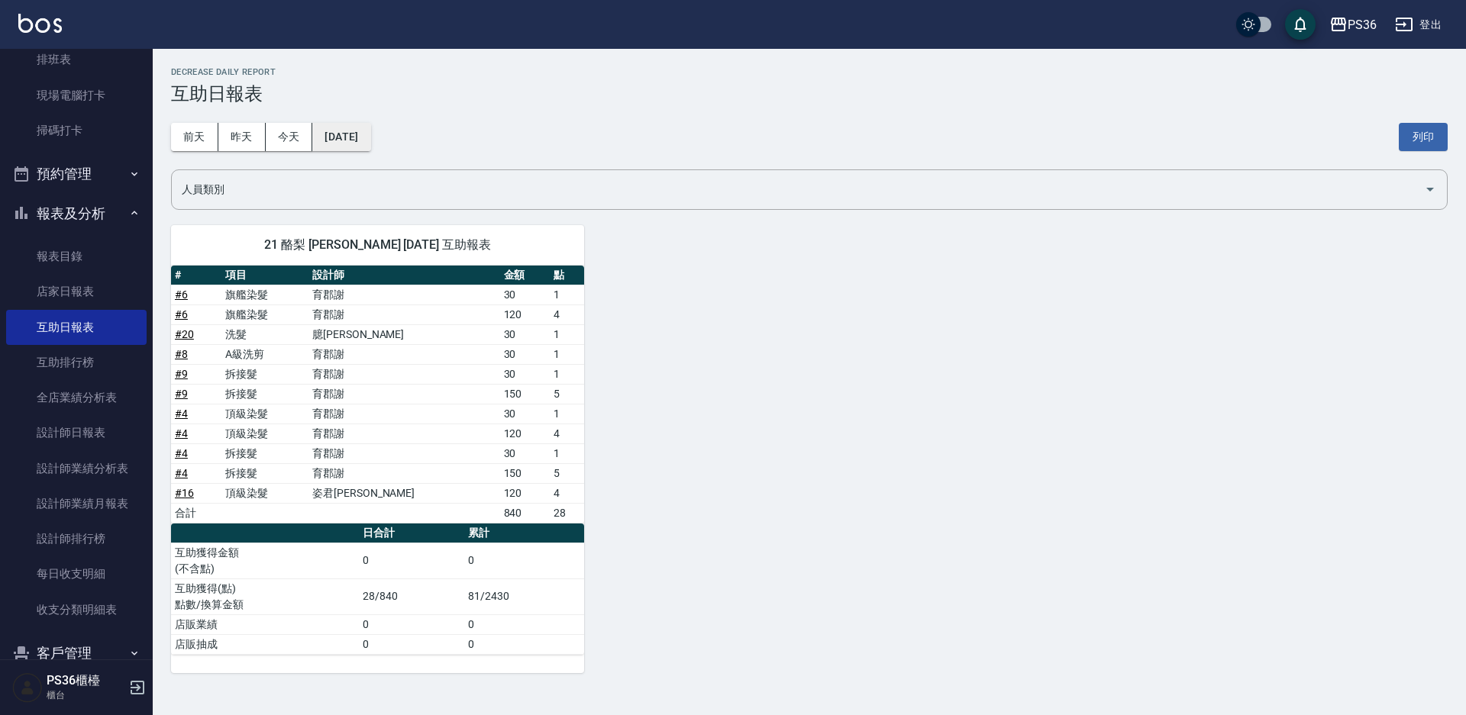
click at [350, 135] on button "[DATE]" at bounding box center [341, 137] width 58 height 28
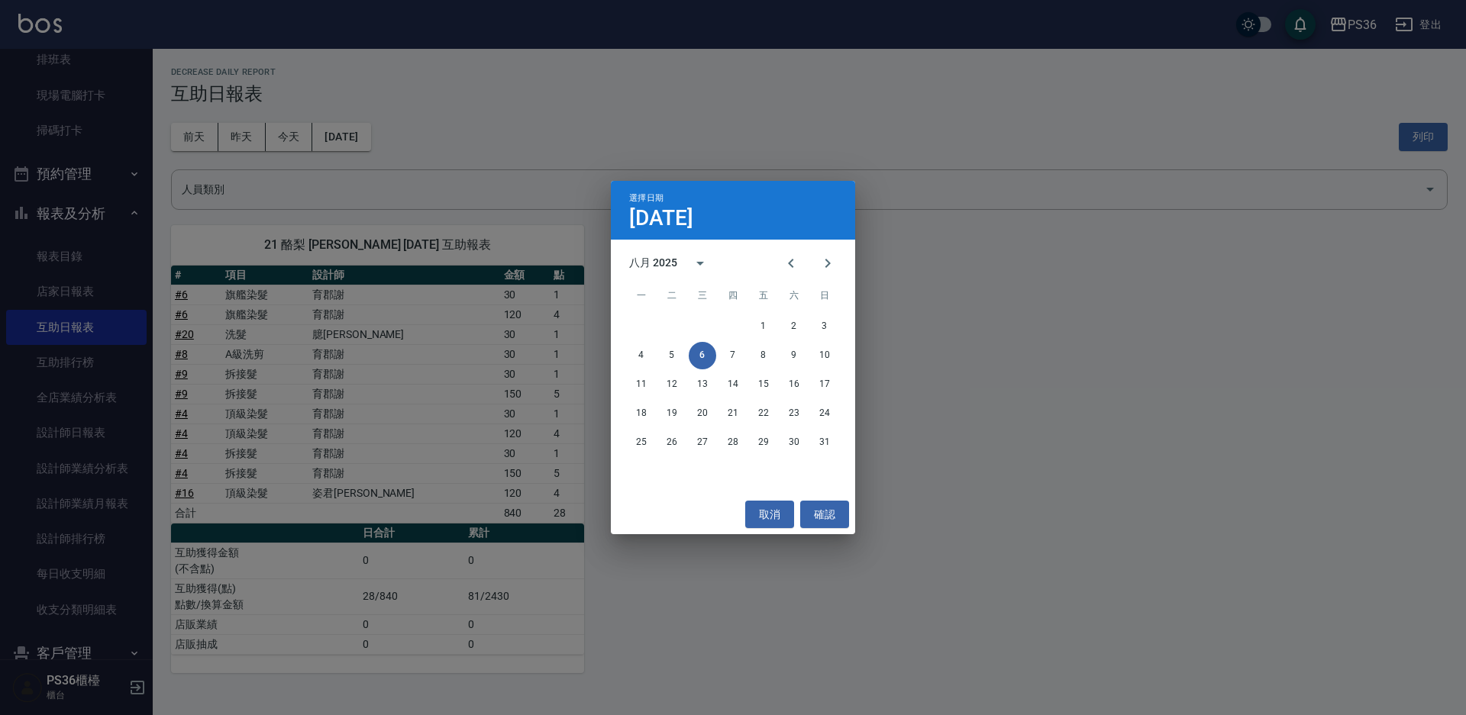
click at [712, 353] on button "6" at bounding box center [702, 355] width 27 height 27
click at [725, 353] on button "7" at bounding box center [732, 355] width 27 height 27
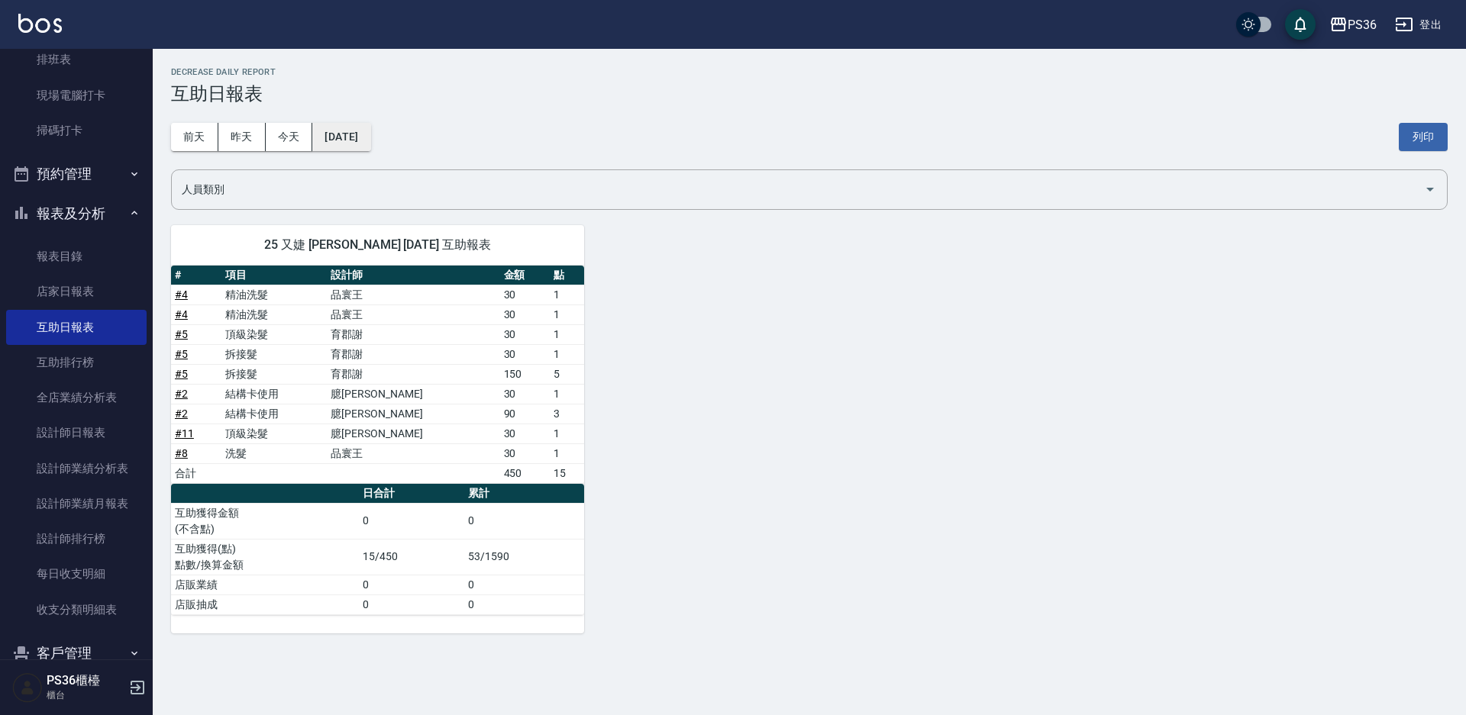
click at [366, 137] on button "[DATE]" at bounding box center [341, 137] width 58 height 28
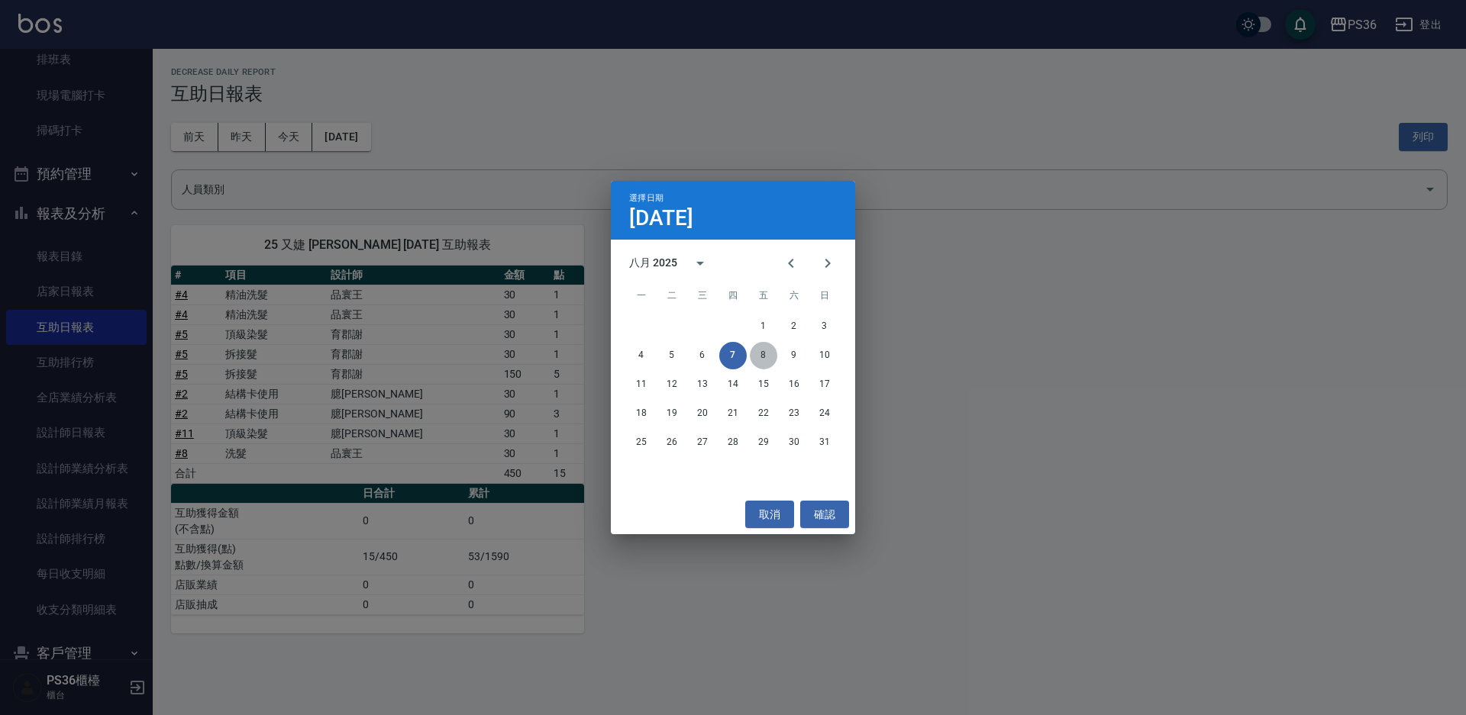
click at [763, 357] on button "8" at bounding box center [763, 355] width 27 height 27
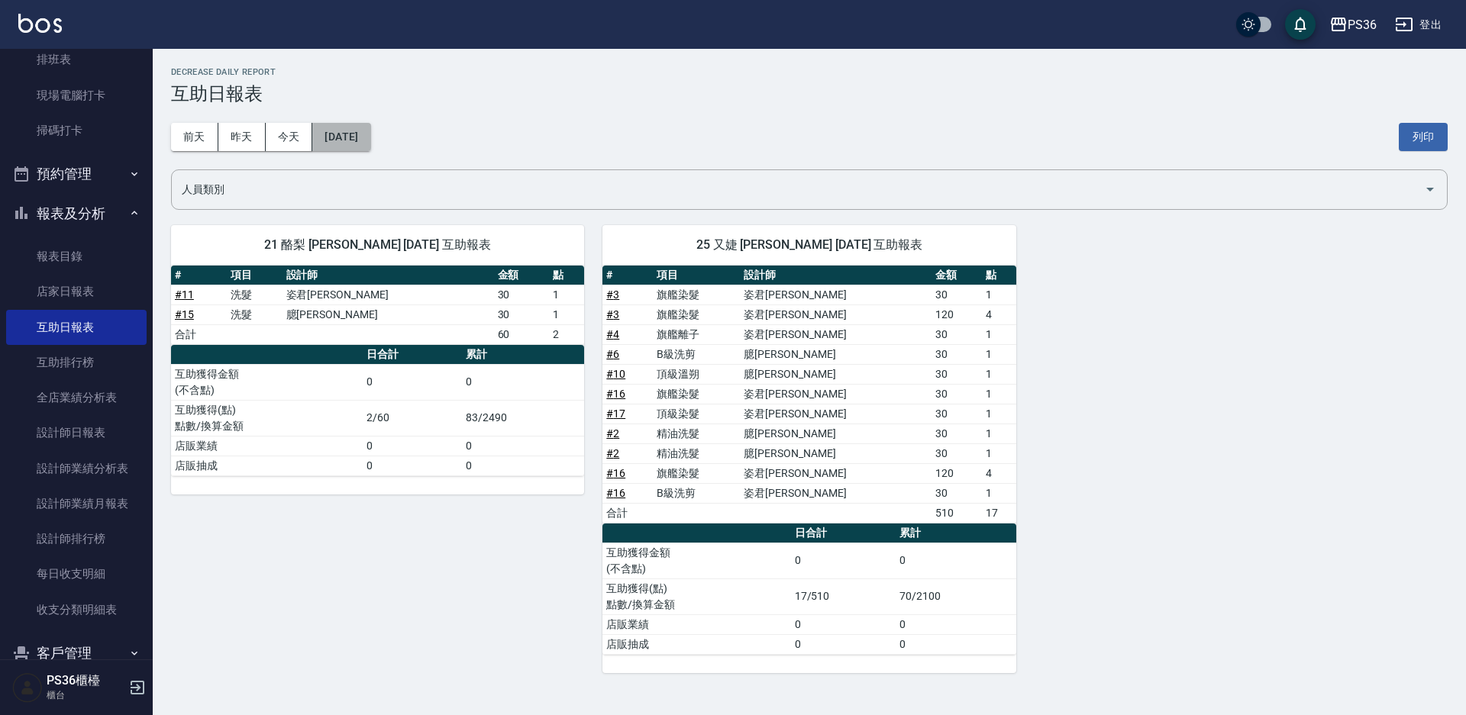
click at [370, 141] on button "[DATE]" at bounding box center [341, 137] width 58 height 28
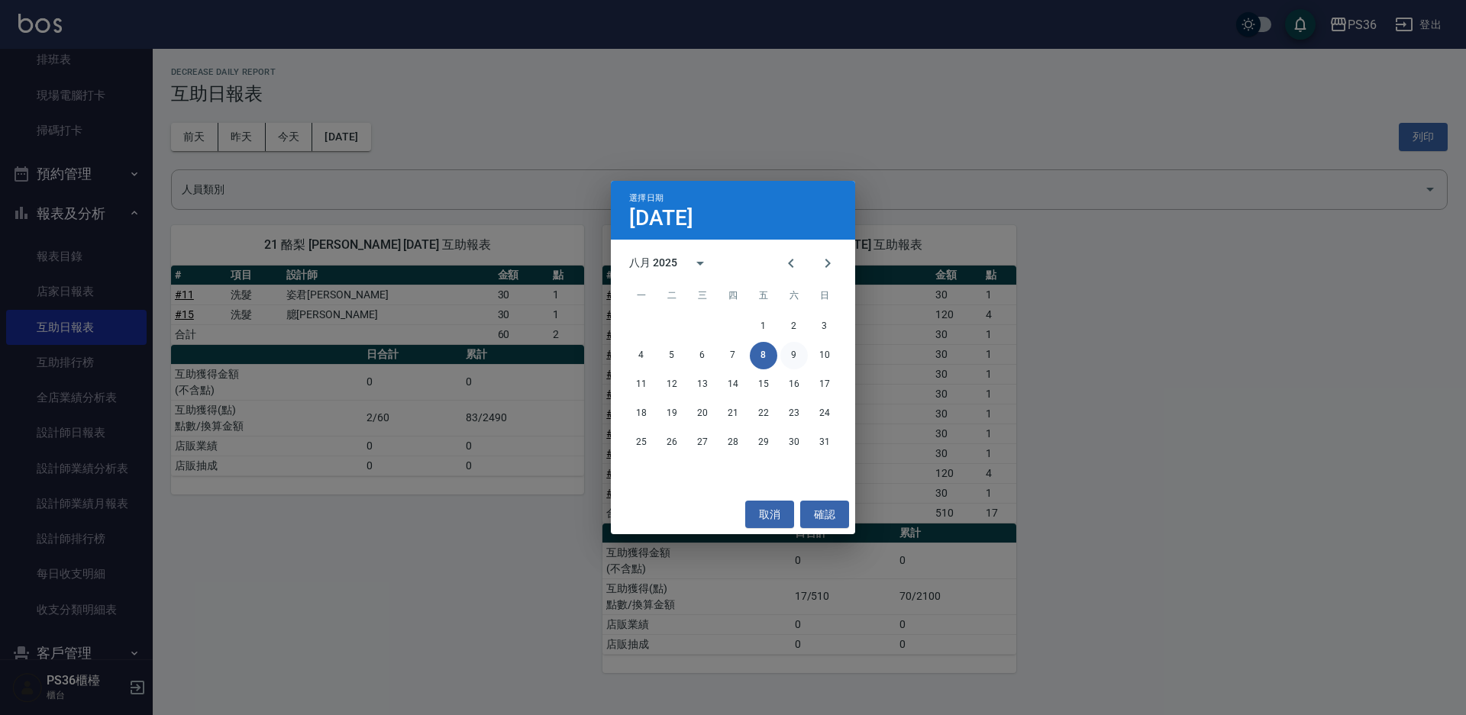
click at [789, 359] on button "9" at bounding box center [793, 355] width 27 height 27
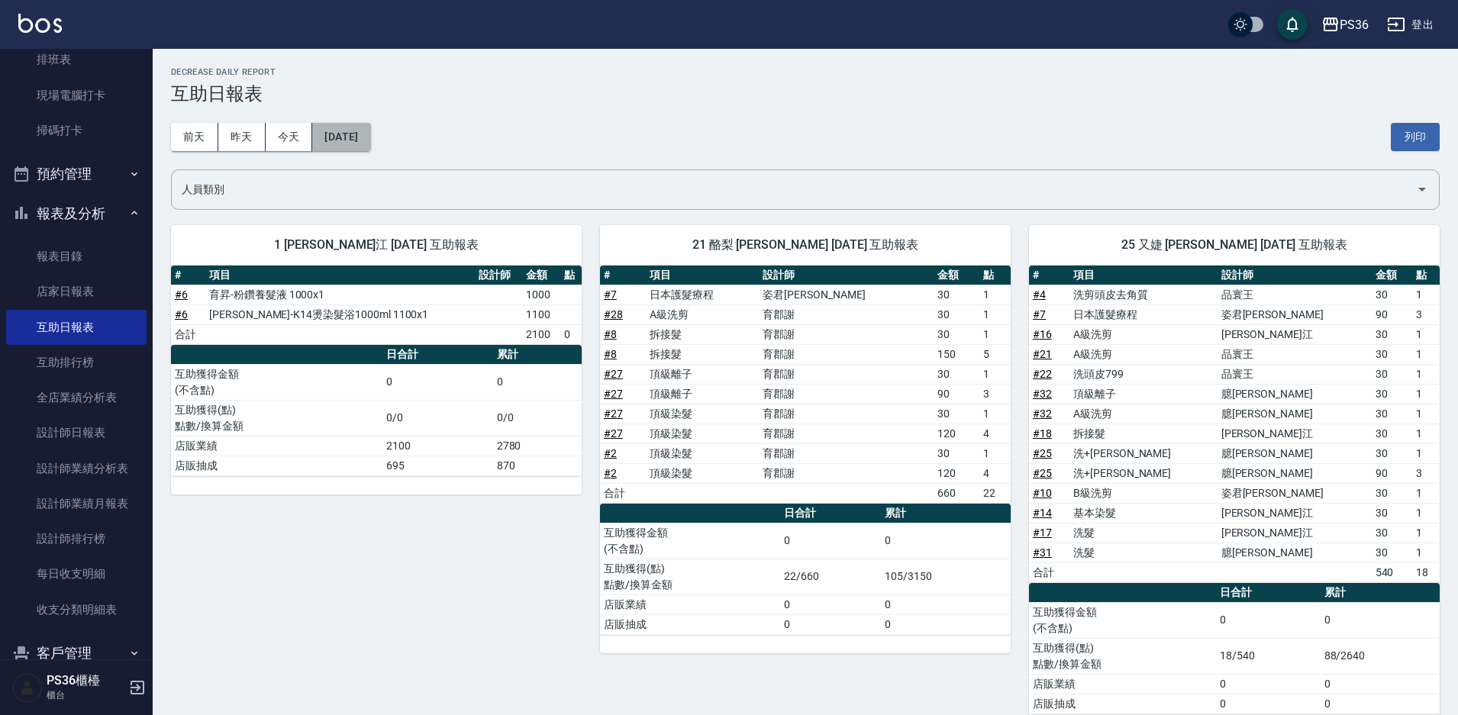
click at [342, 134] on button "[DATE]" at bounding box center [341, 137] width 58 height 28
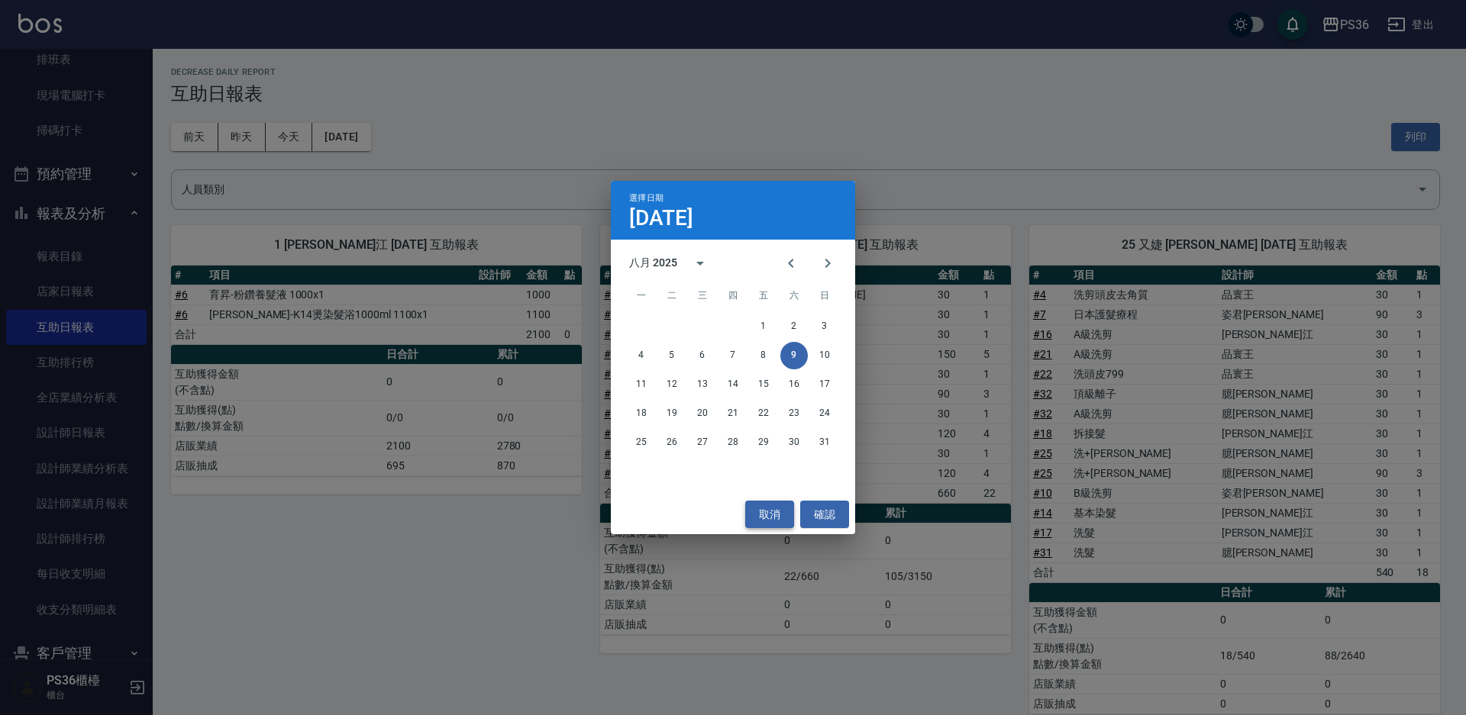
click at [789, 514] on button "取消" at bounding box center [769, 515] width 49 height 28
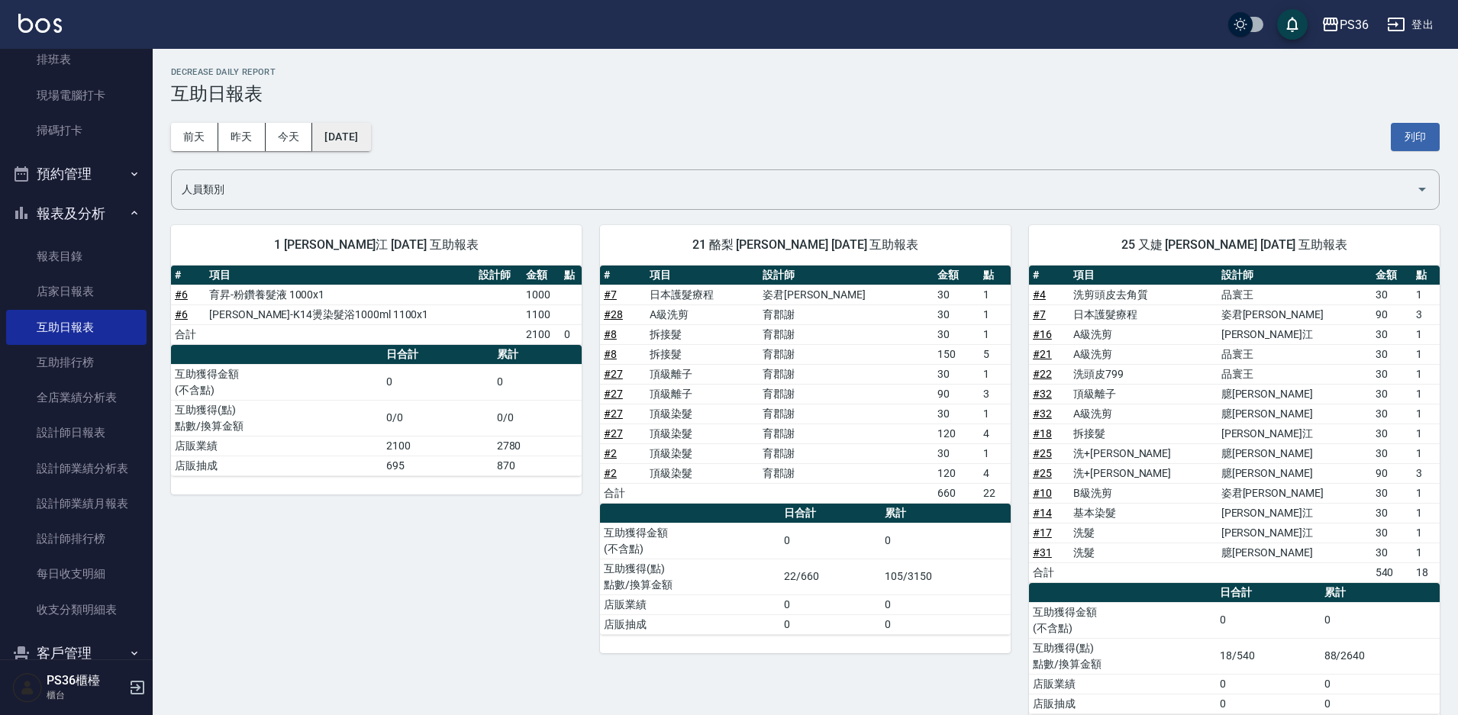
click at [370, 131] on button "[DATE]" at bounding box center [341, 137] width 58 height 28
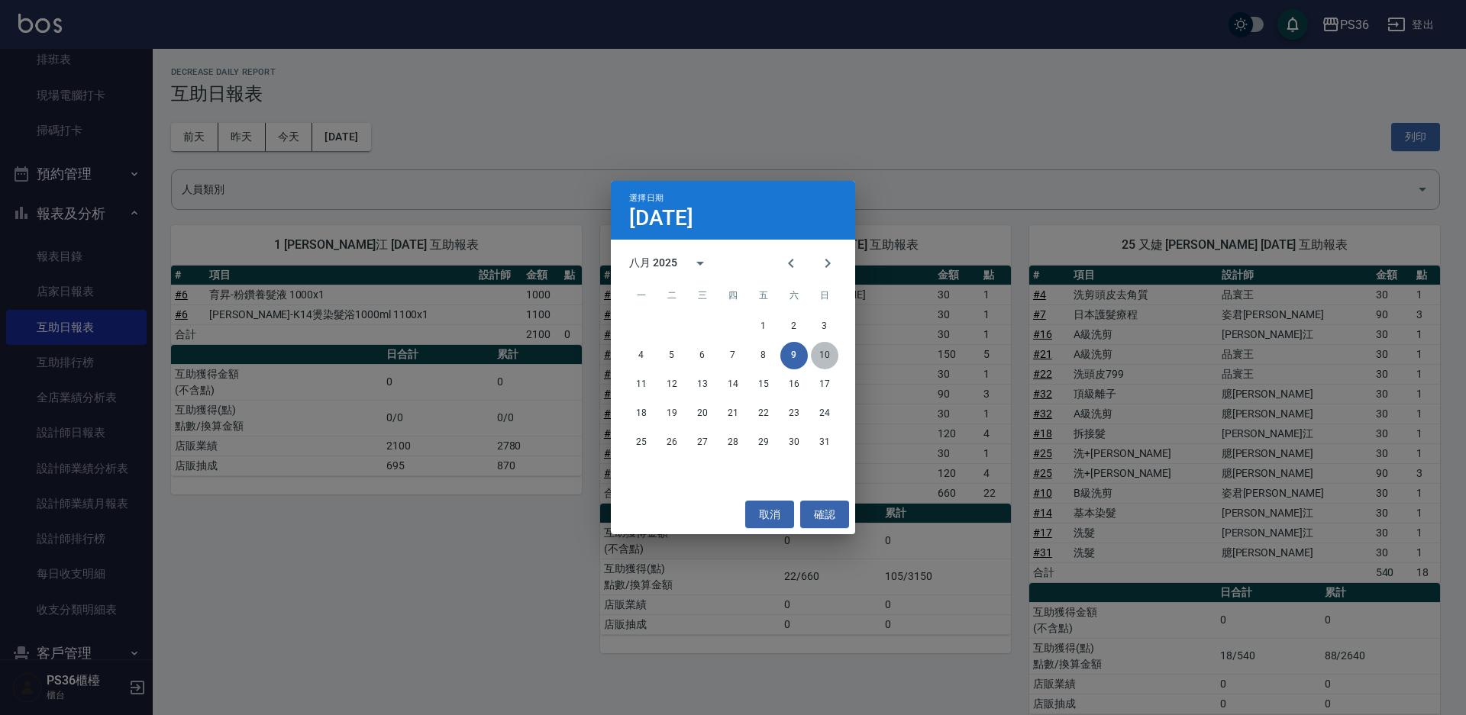
click at [827, 360] on button "10" at bounding box center [824, 355] width 27 height 27
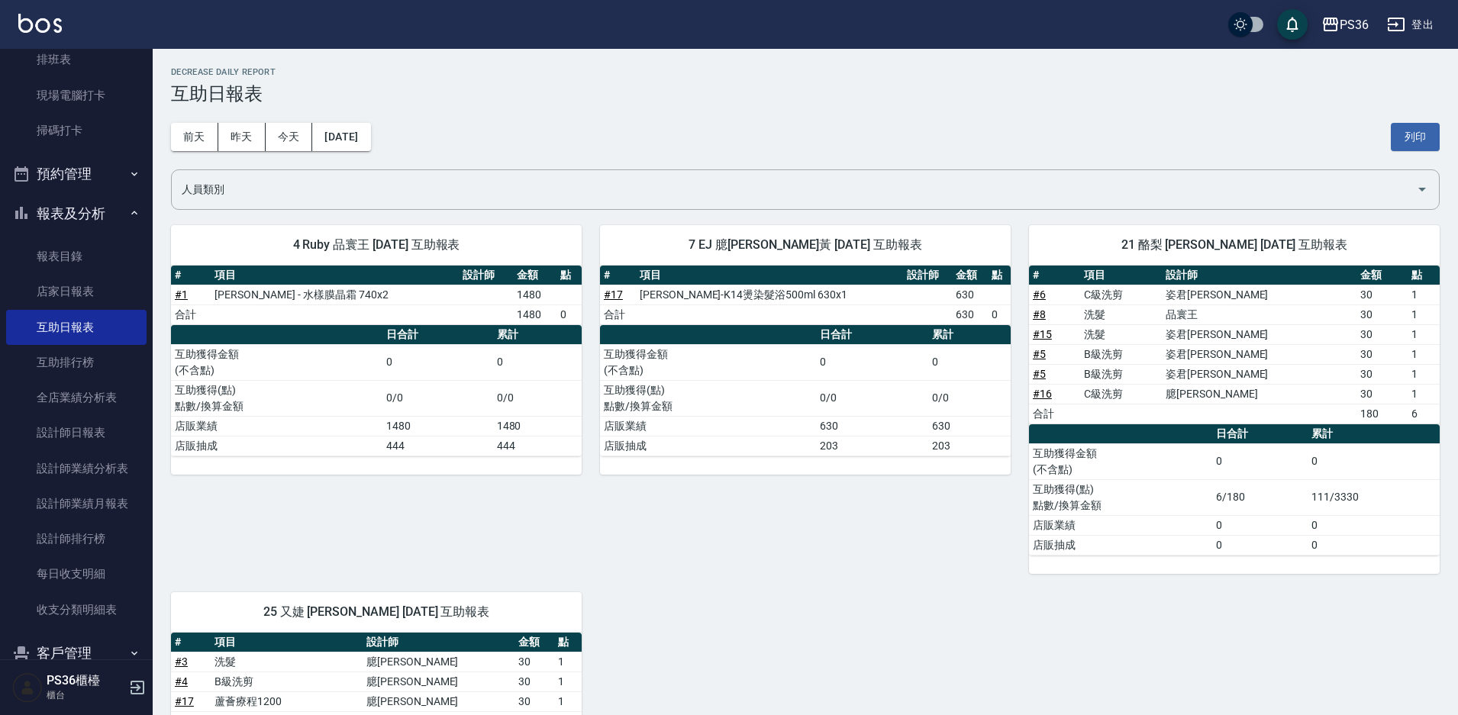
click at [356, 120] on div "[DATE] [DATE] [DATE] [DATE] 列印" at bounding box center [805, 137] width 1269 height 65
click at [370, 150] on button "[DATE]" at bounding box center [341, 137] width 58 height 28
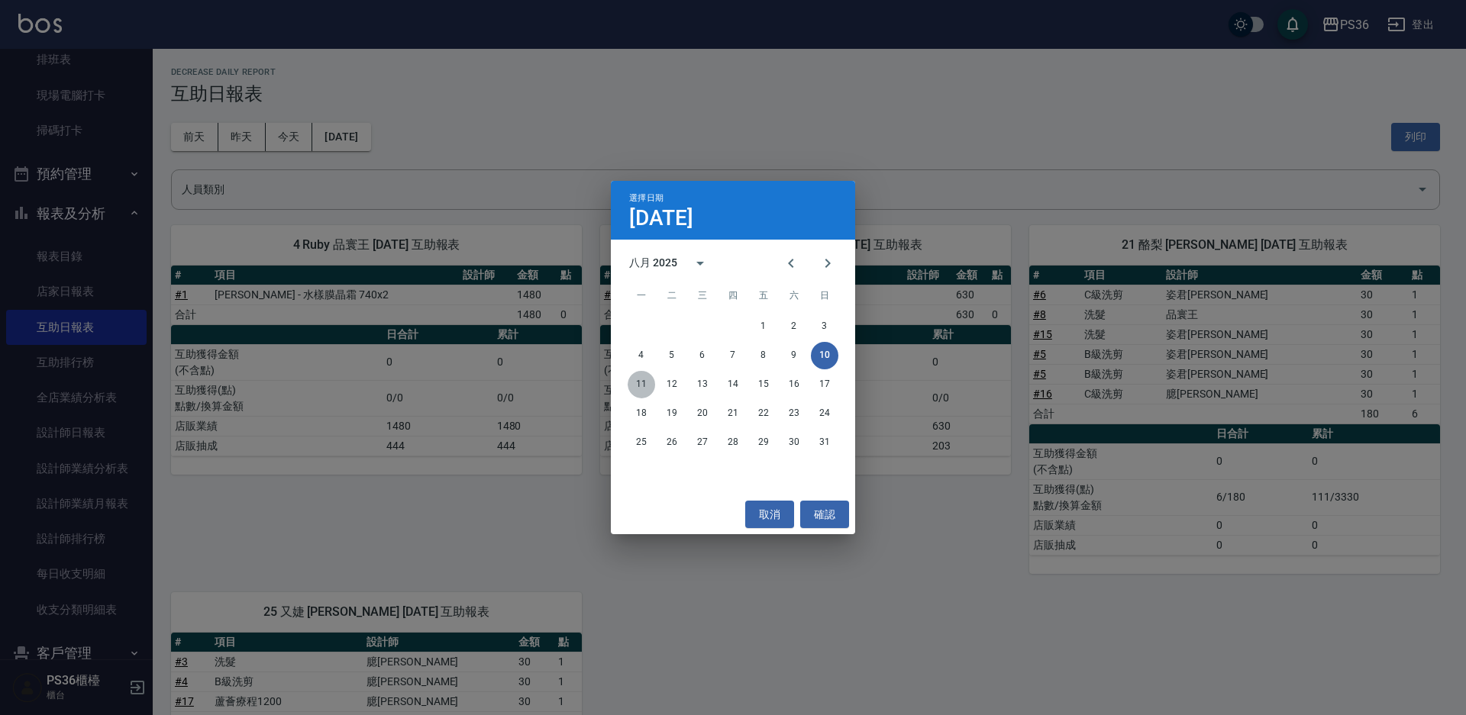
click at [641, 382] on button "11" at bounding box center [641, 384] width 27 height 27
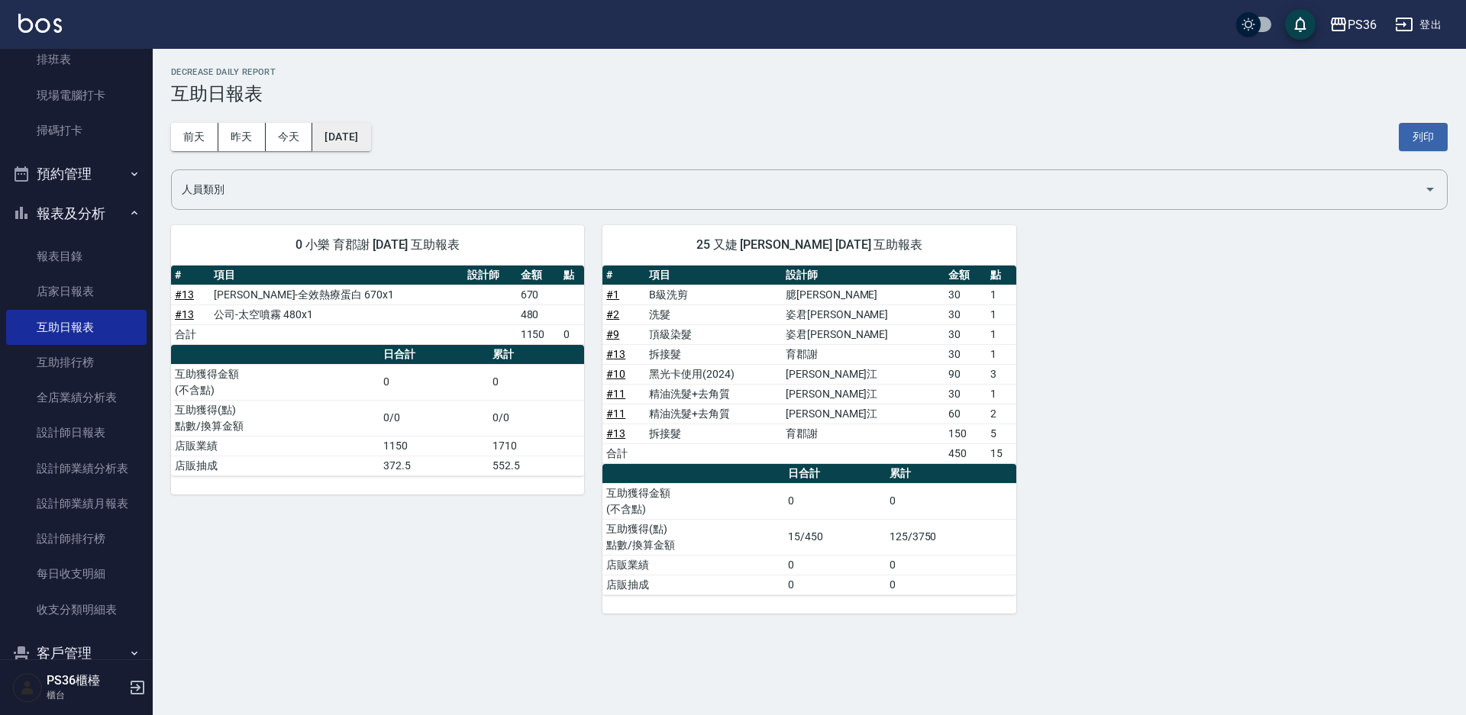
click at [361, 137] on button "[DATE]" at bounding box center [341, 137] width 58 height 28
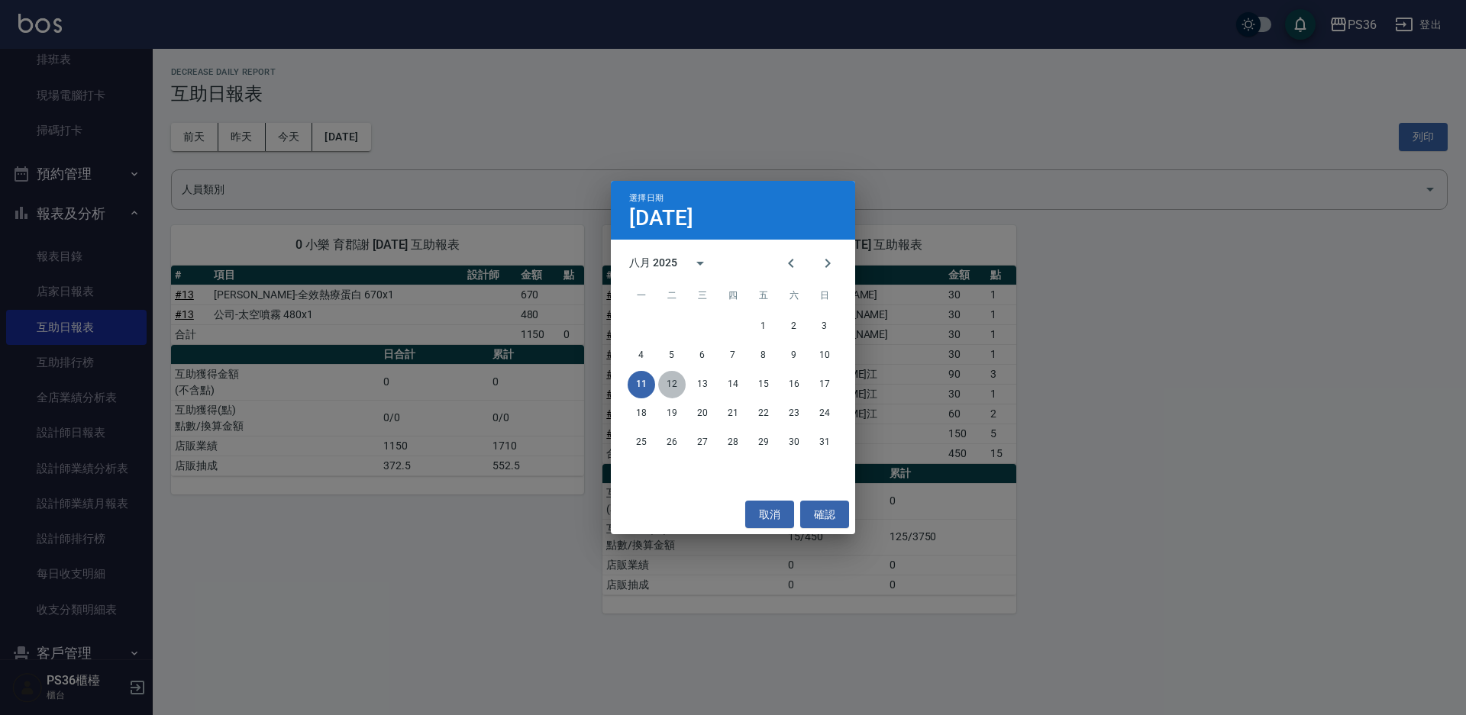
click at [672, 386] on button "12" at bounding box center [671, 384] width 27 height 27
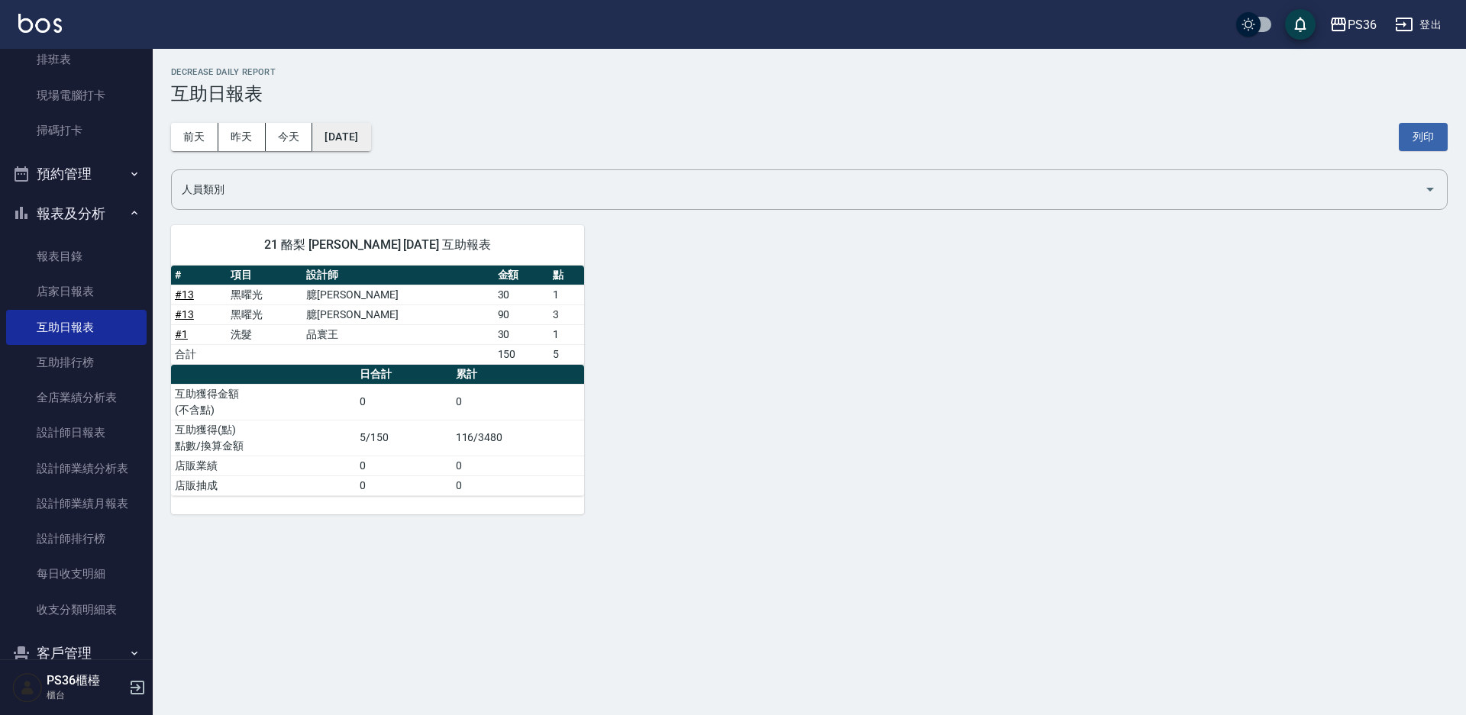
click at [370, 144] on button "[DATE]" at bounding box center [341, 137] width 58 height 28
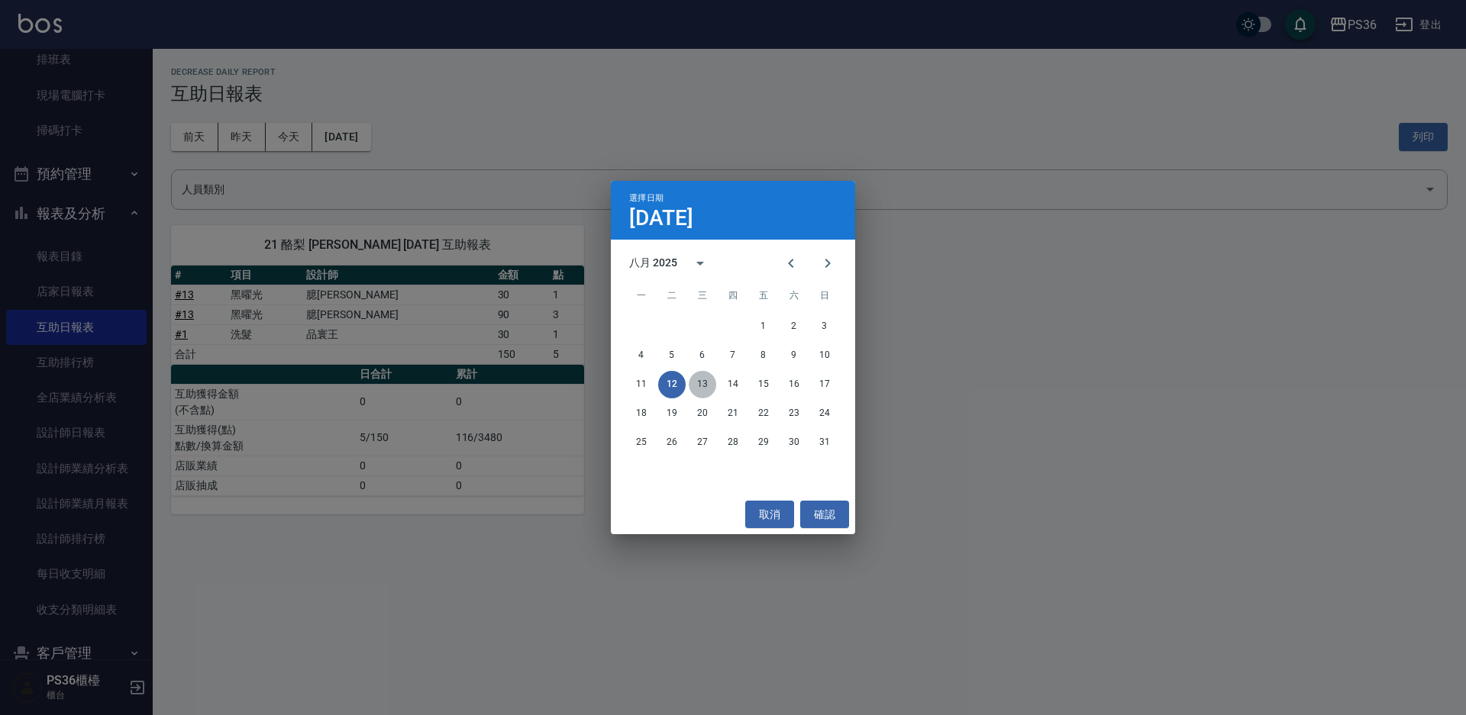
click at [705, 389] on button "13" at bounding box center [702, 384] width 27 height 27
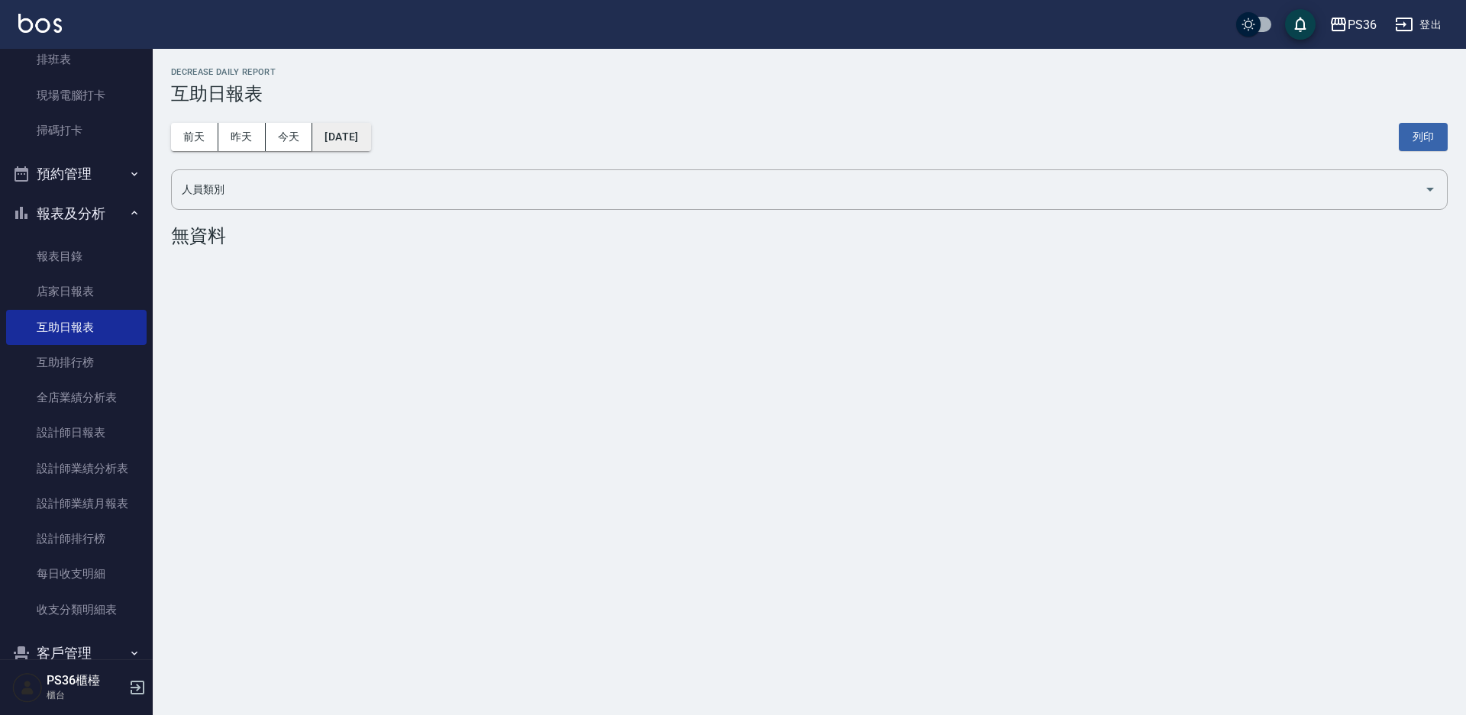
click at [360, 130] on button "[DATE]" at bounding box center [341, 137] width 58 height 28
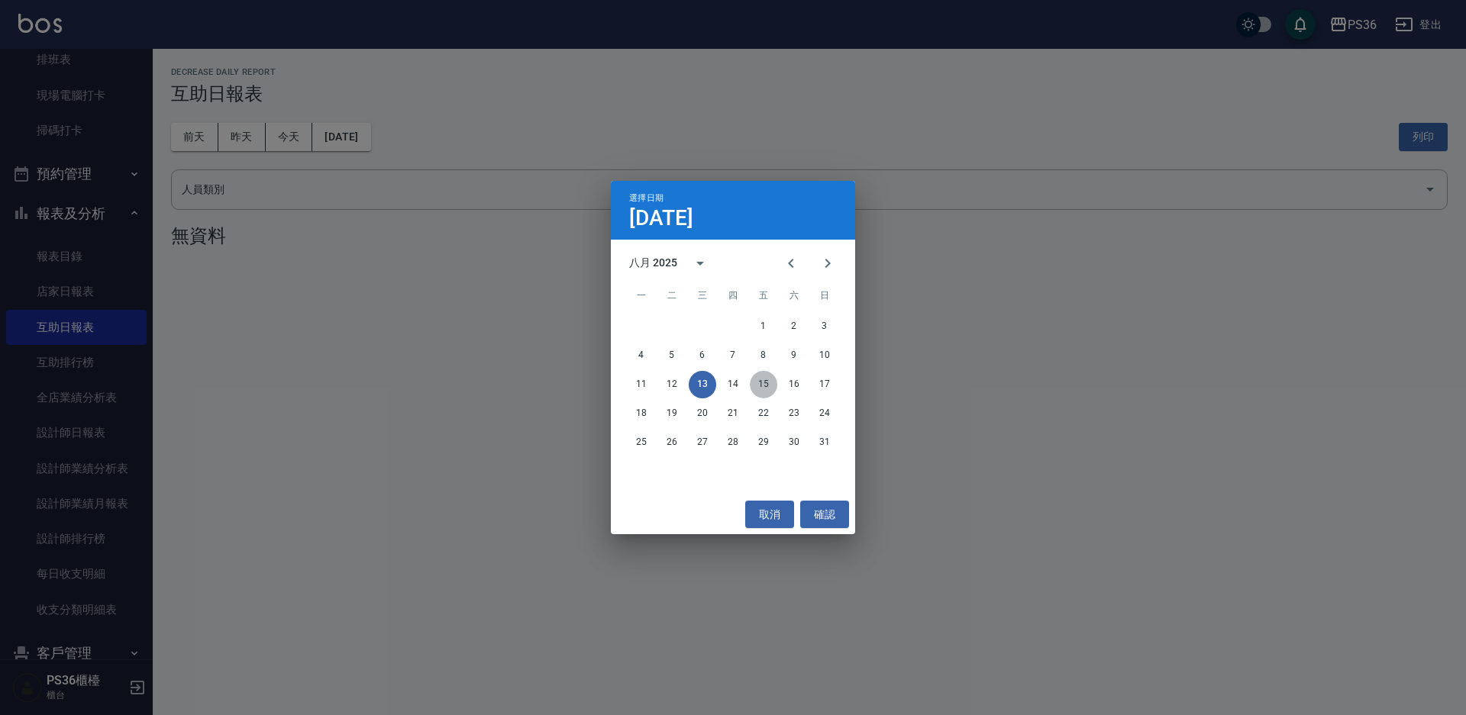
click at [754, 392] on button "15" at bounding box center [763, 384] width 27 height 27
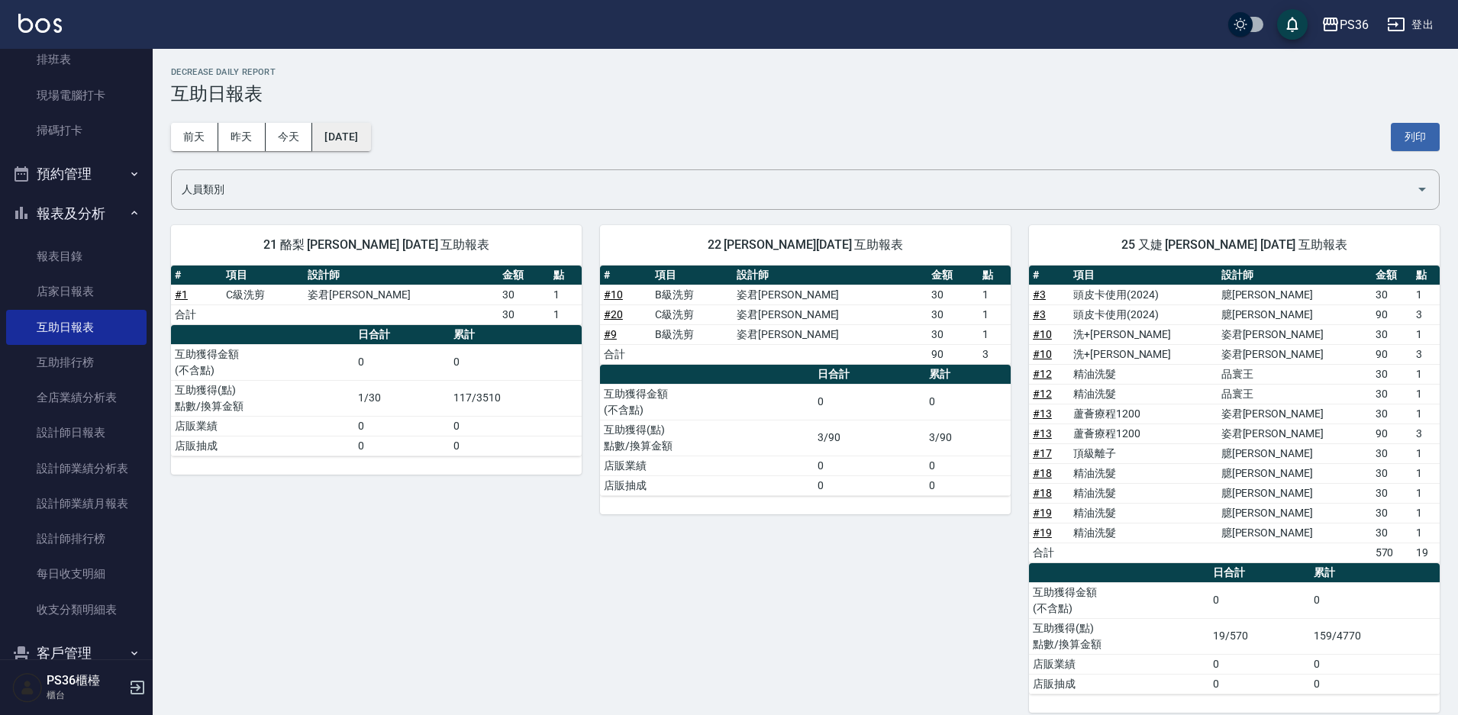
click at [368, 150] on button "[DATE]" at bounding box center [341, 137] width 58 height 28
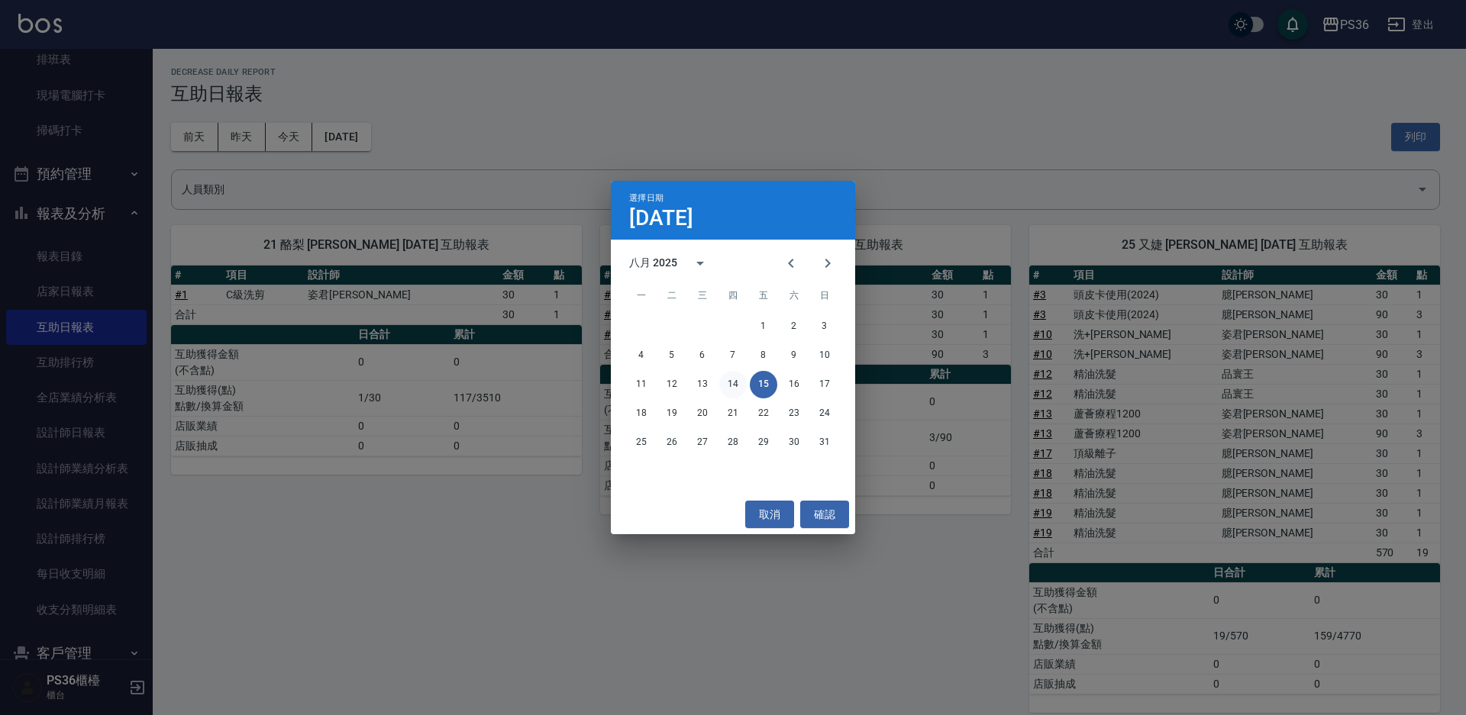
click at [725, 387] on button "14" at bounding box center [732, 384] width 27 height 27
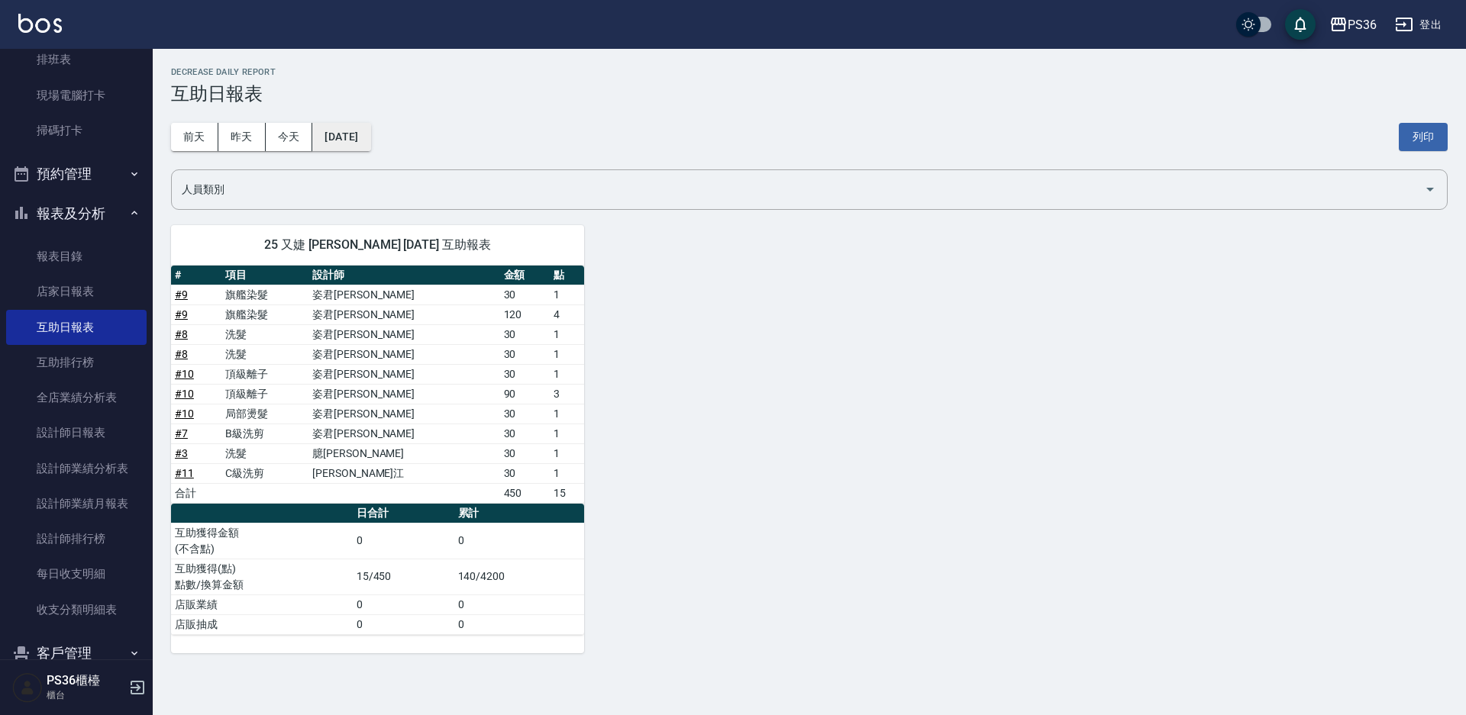
click at [370, 138] on button "[DATE]" at bounding box center [341, 137] width 58 height 28
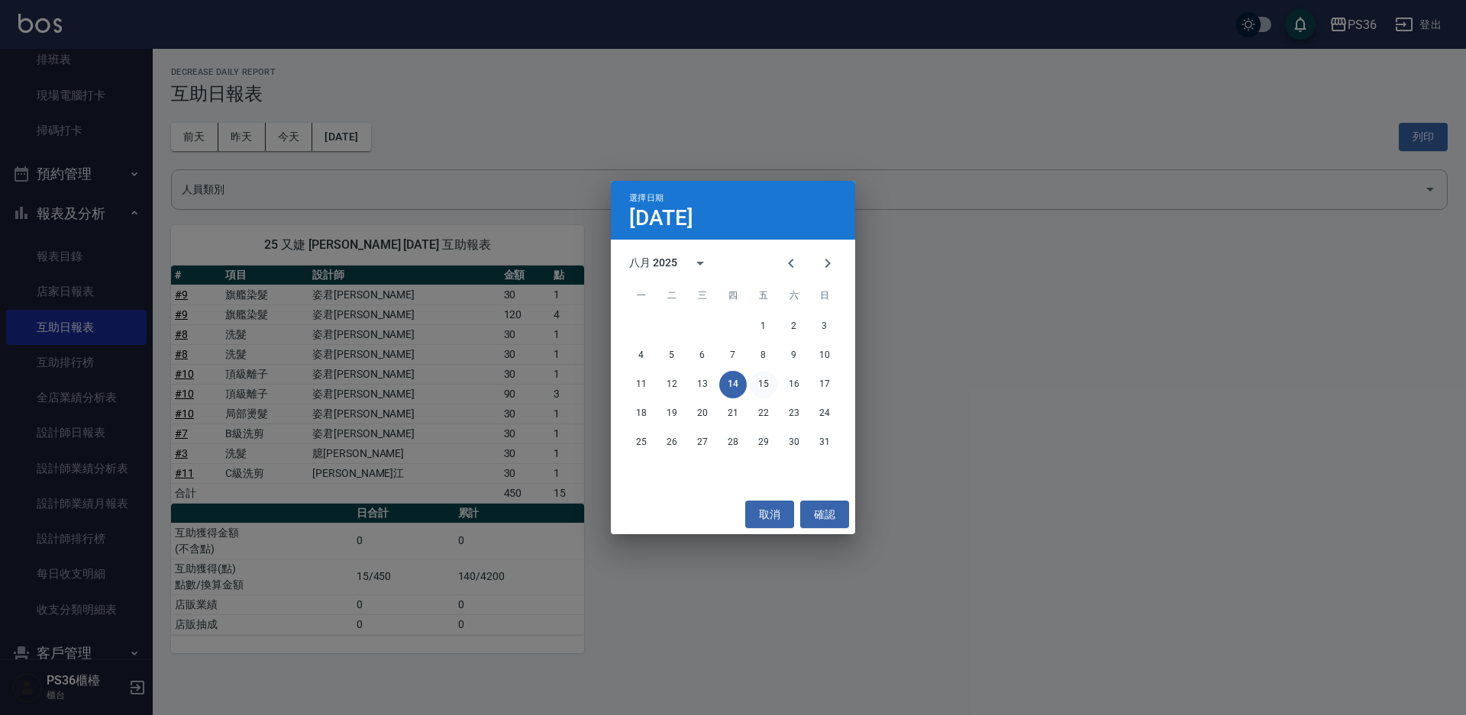
click at [758, 379] on button "15" at bounding box center [763, 384] width 27 height 27
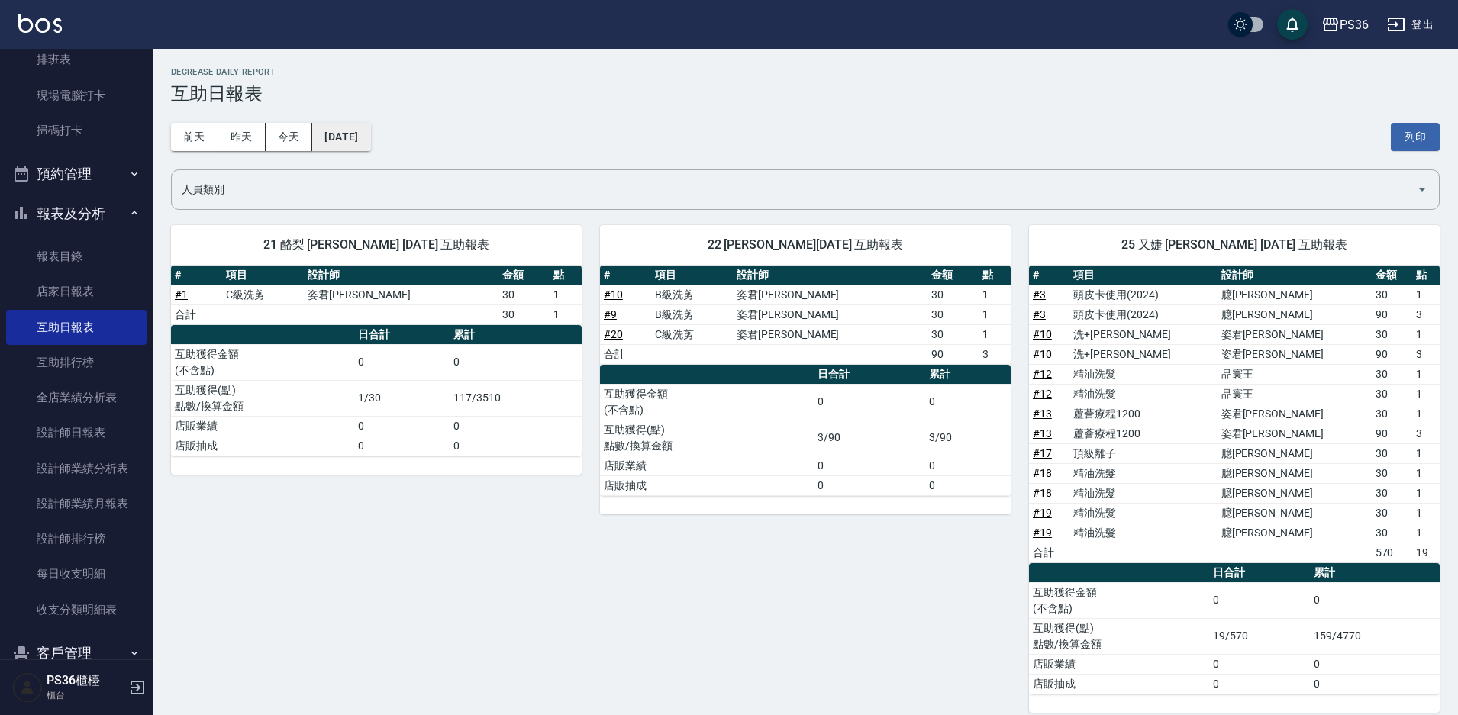
click at [334, 133] on button "[DATE]" at bounding box center [341, 137] width 58 height 28
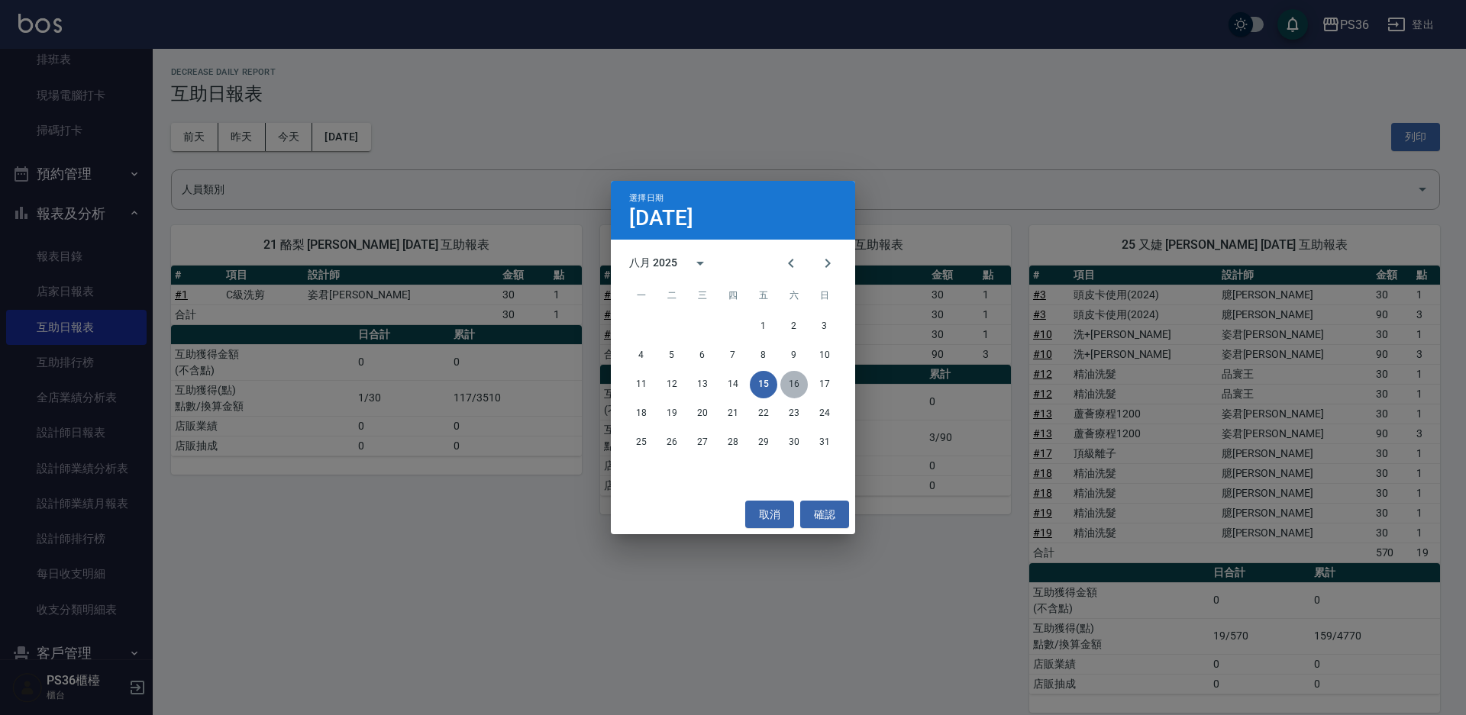
drag, startPoint x: 796, startPoint y: 388, endPoint x: 779, endPoint y: 373, distance: 21.6
click at [795, 388] on button "16" at bounding box center [793, 384] width 27 height 27
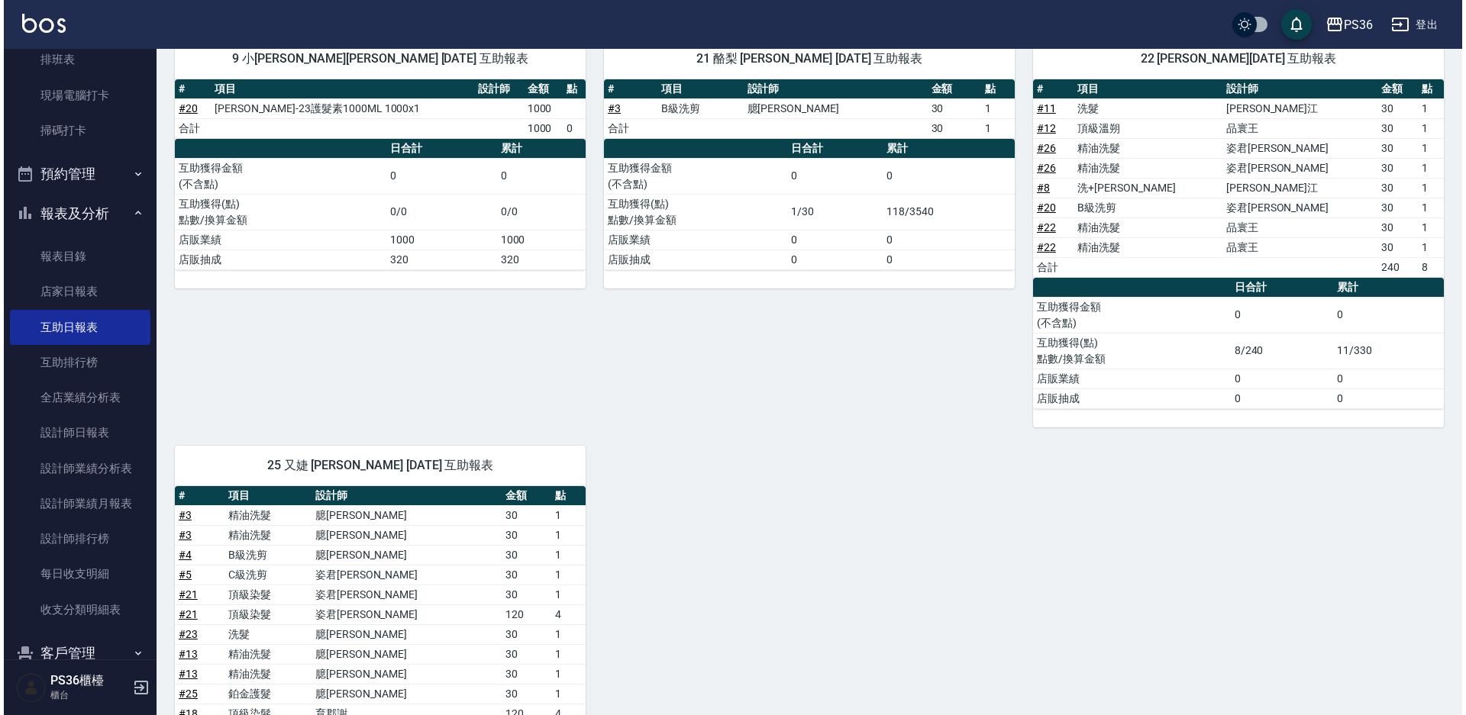
scroll to position [76, 0]
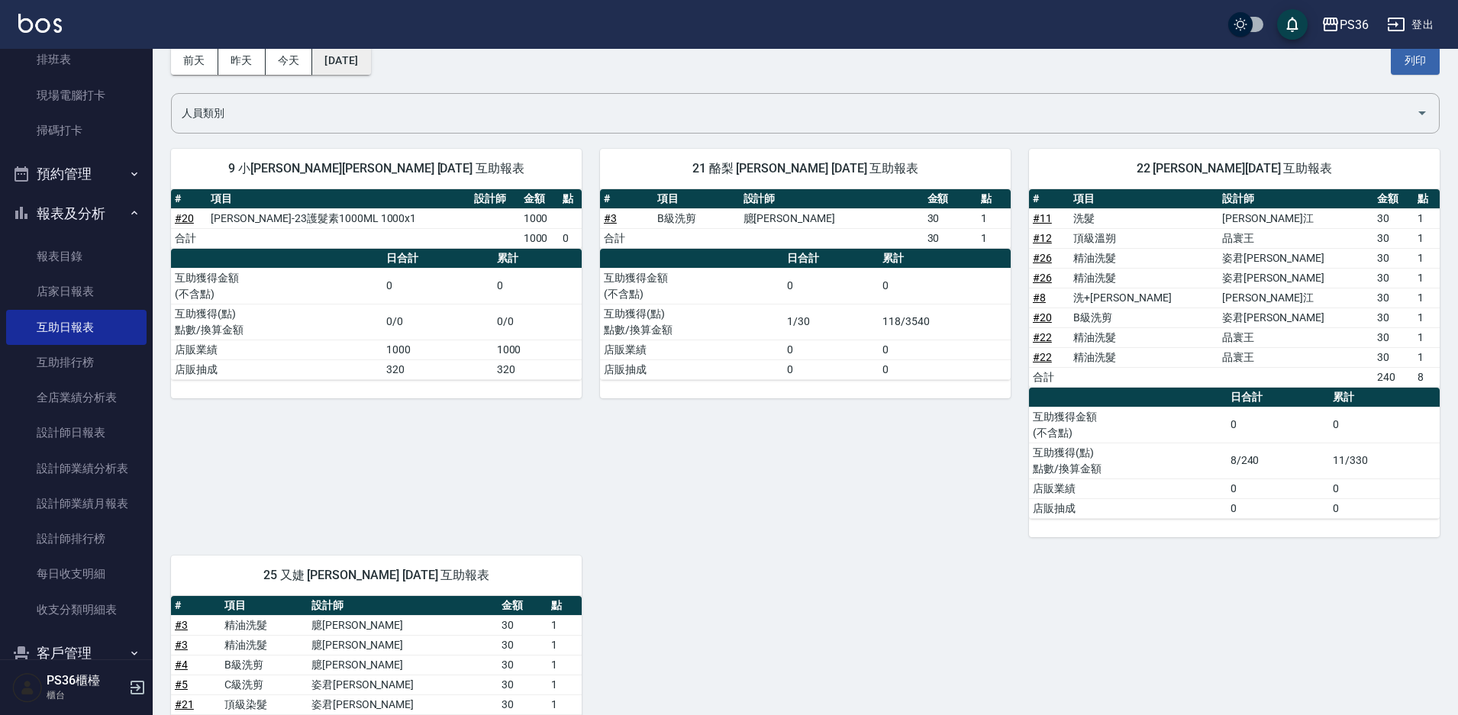
click at [369, 60] on button "[DATE]" at bounding box center [341, 61] width 58 height 28
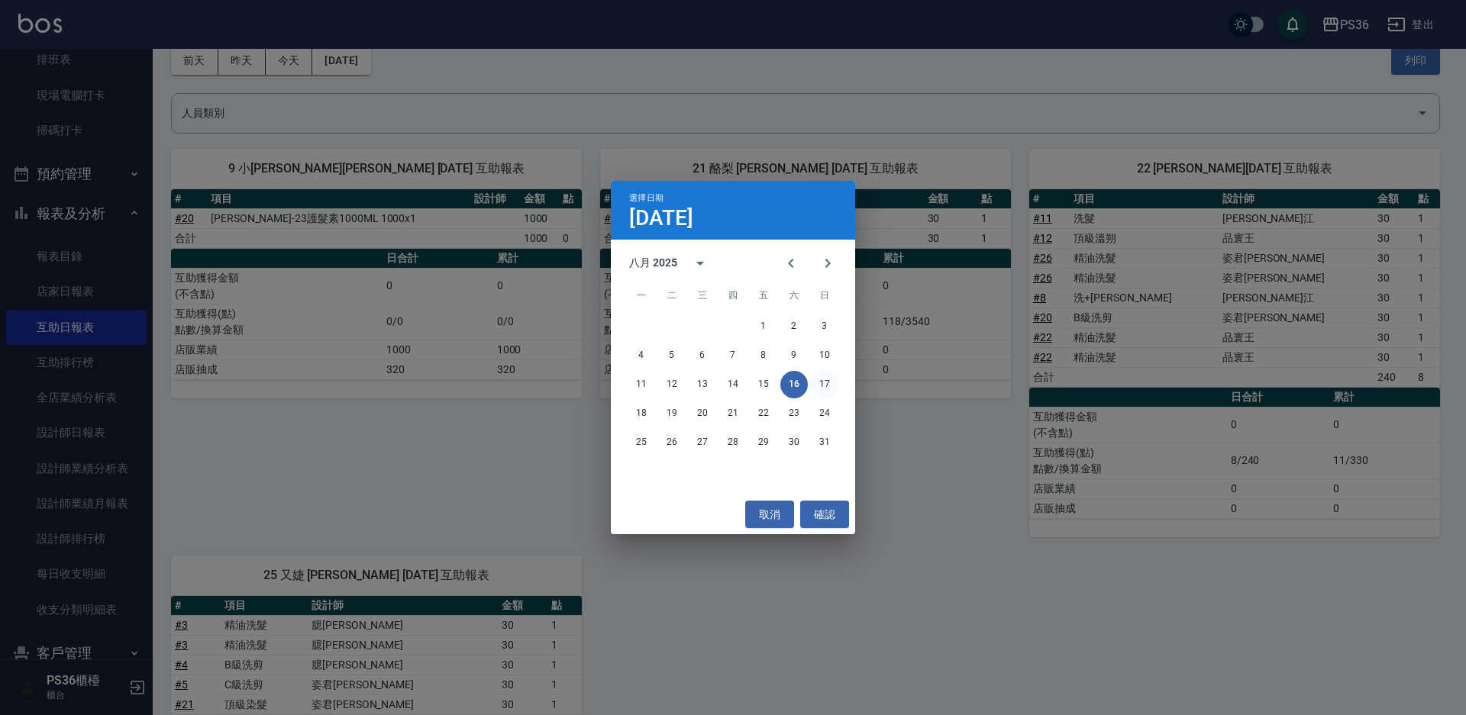
click at [815, 386] on button "17" at bounding box center [824, 384] width 27 height 27
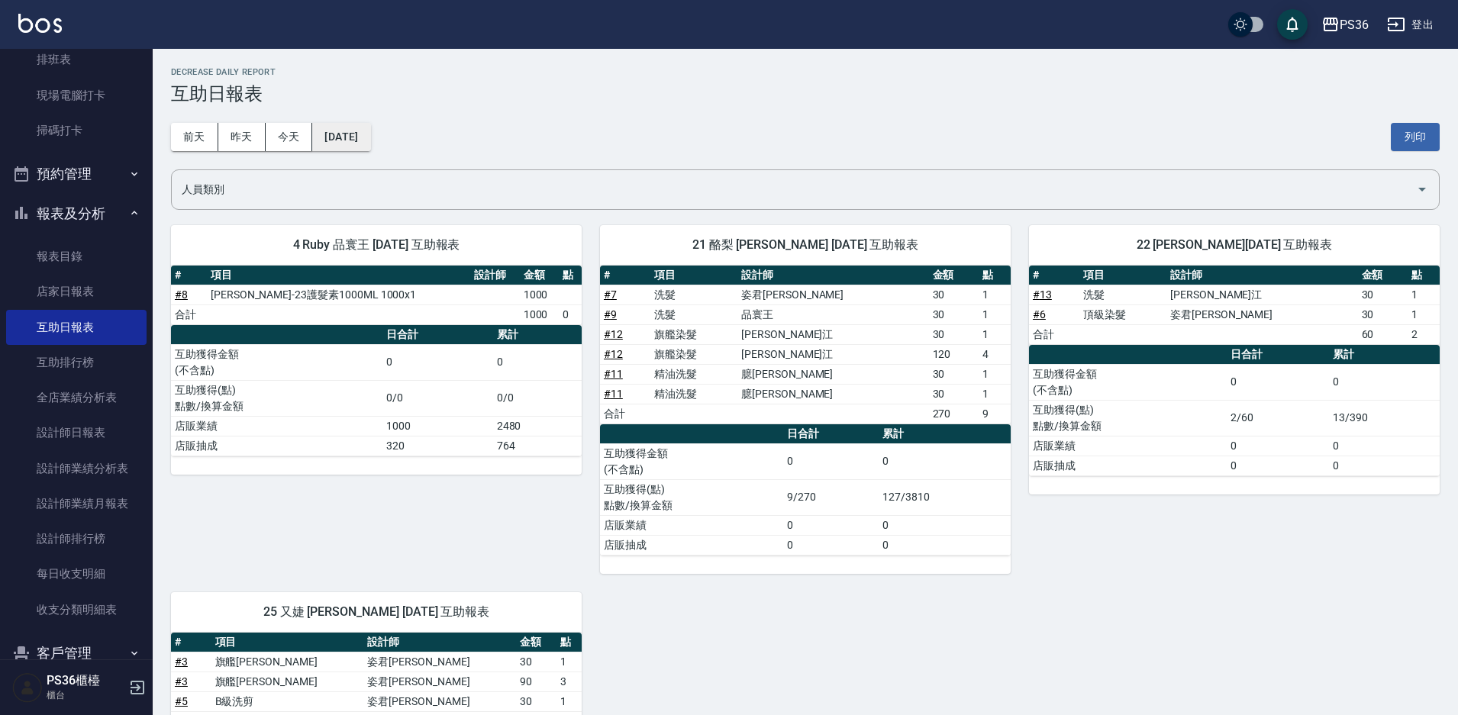
click at [359, 134] on button "[DATE]" at bounding box center [341, 137] width 58 height 28
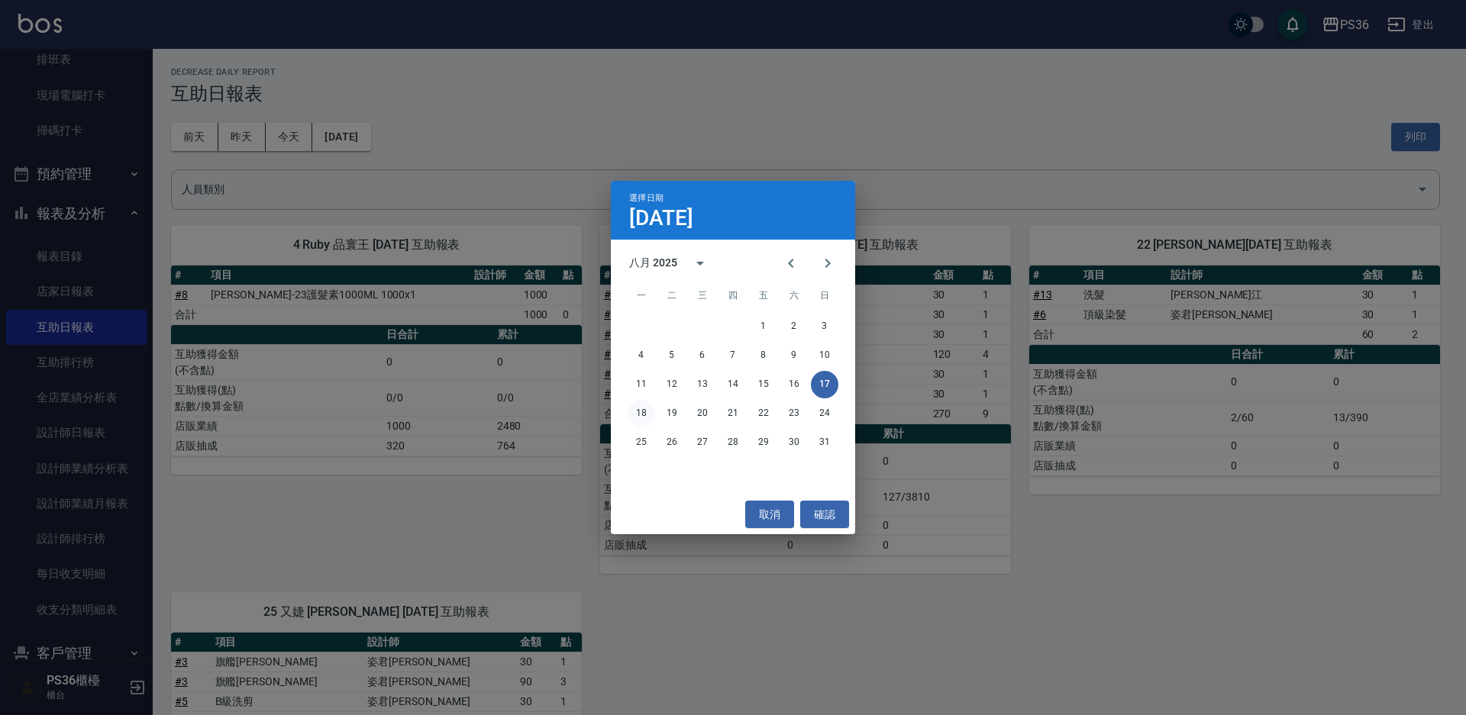
click at [651, 414] on button "18" at bounding box center [641, 413] width 27 height 27
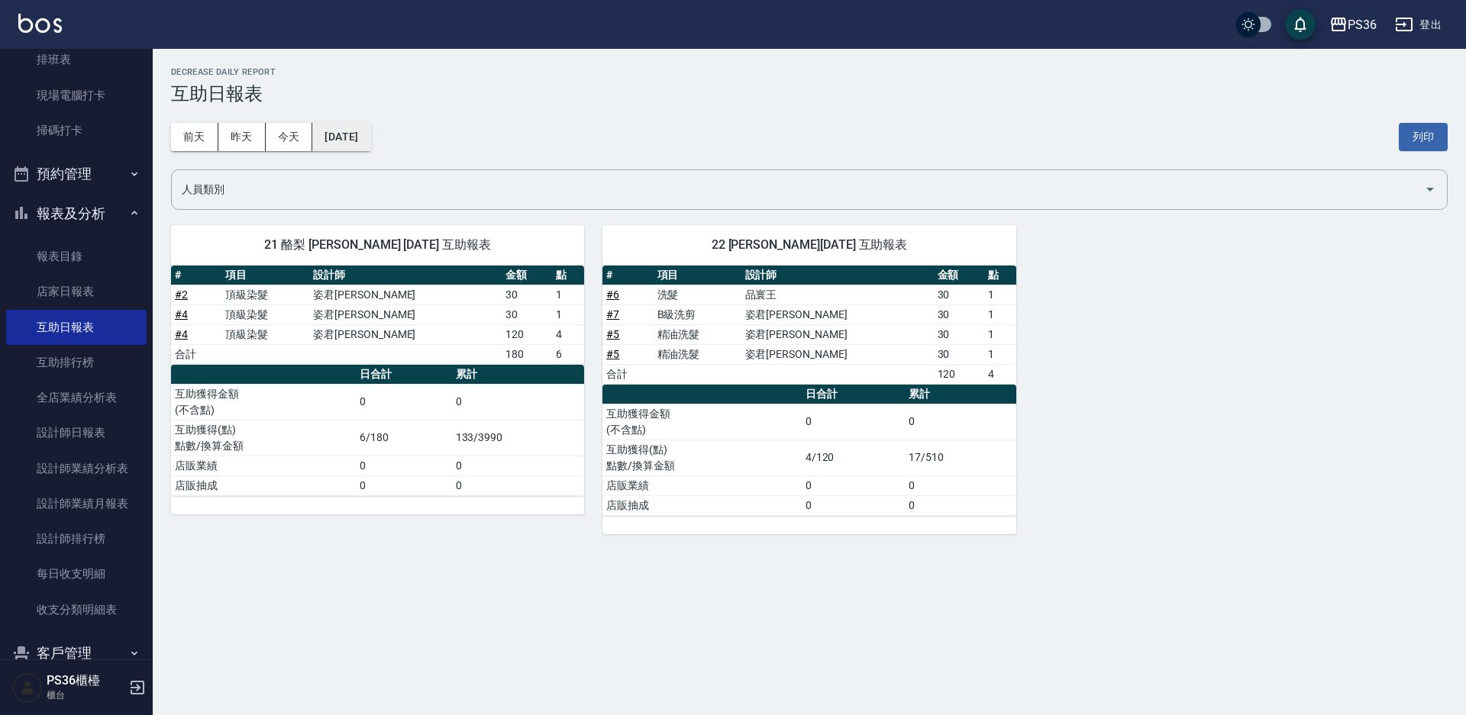
click at [363, 127] on button "[DATE]" at bounding box center [341, 137] width 58 height 28
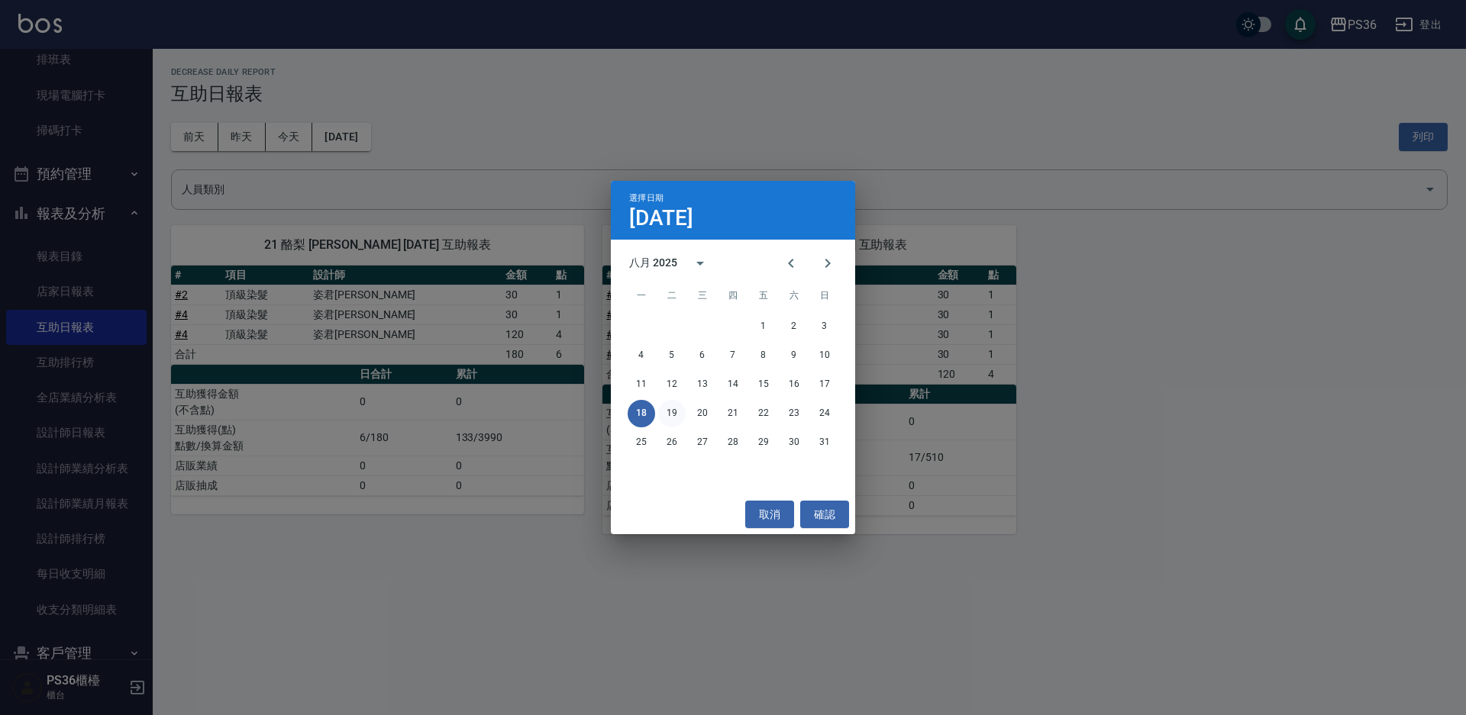
click at [666, 417] on button "19" at bounding box center [671, 413] width 27 height 27
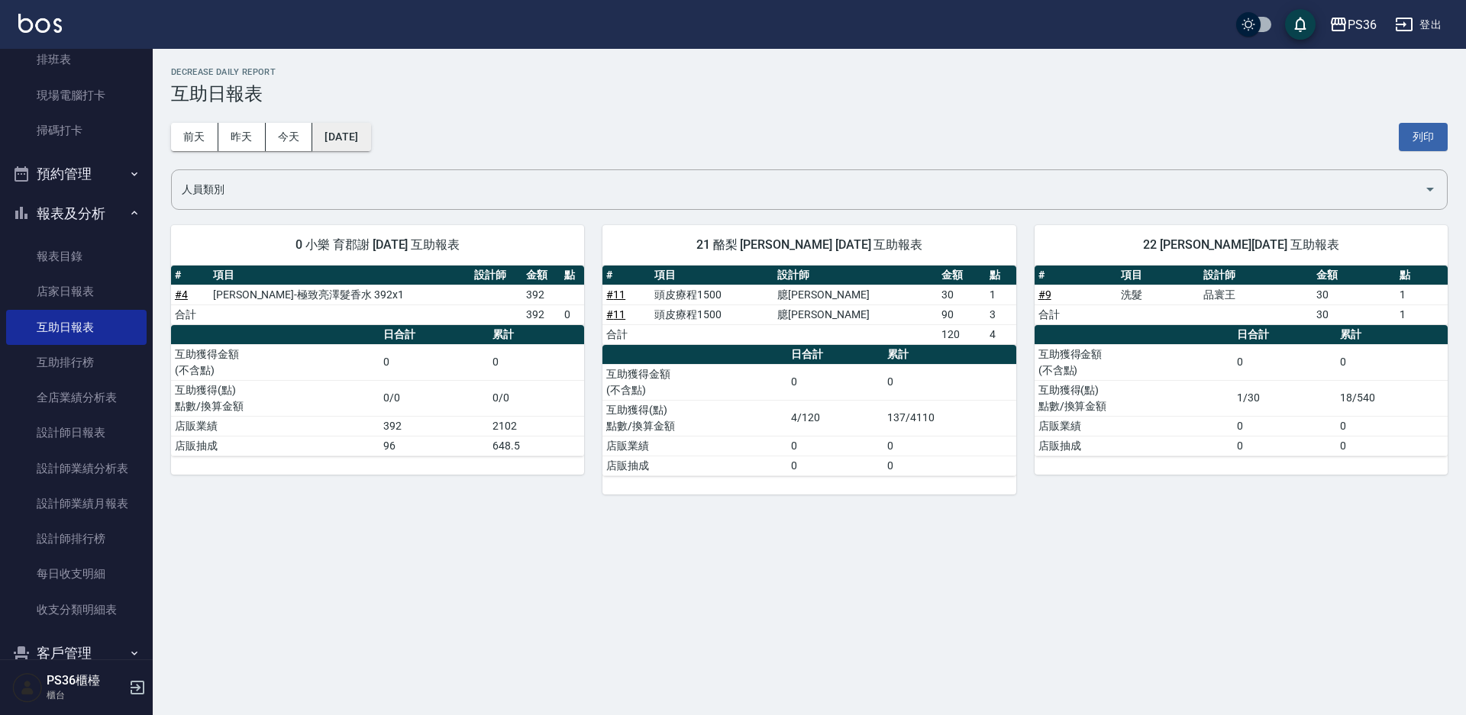
click at [370, 129] on button "[DATE]" at bounding box center [341, 137] width 58 height 28
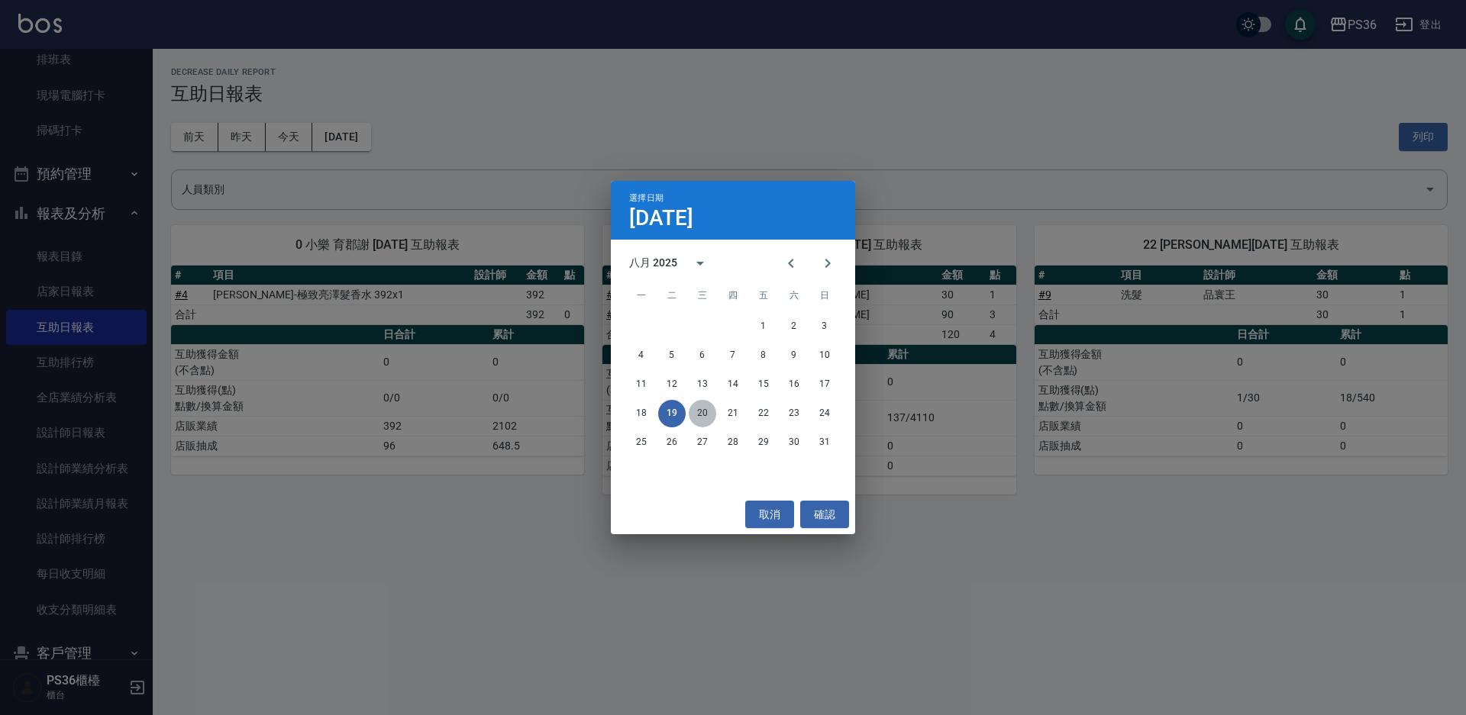
click at [702, 415] on button "20" at bounding box center [702, 413] width 27 height 27
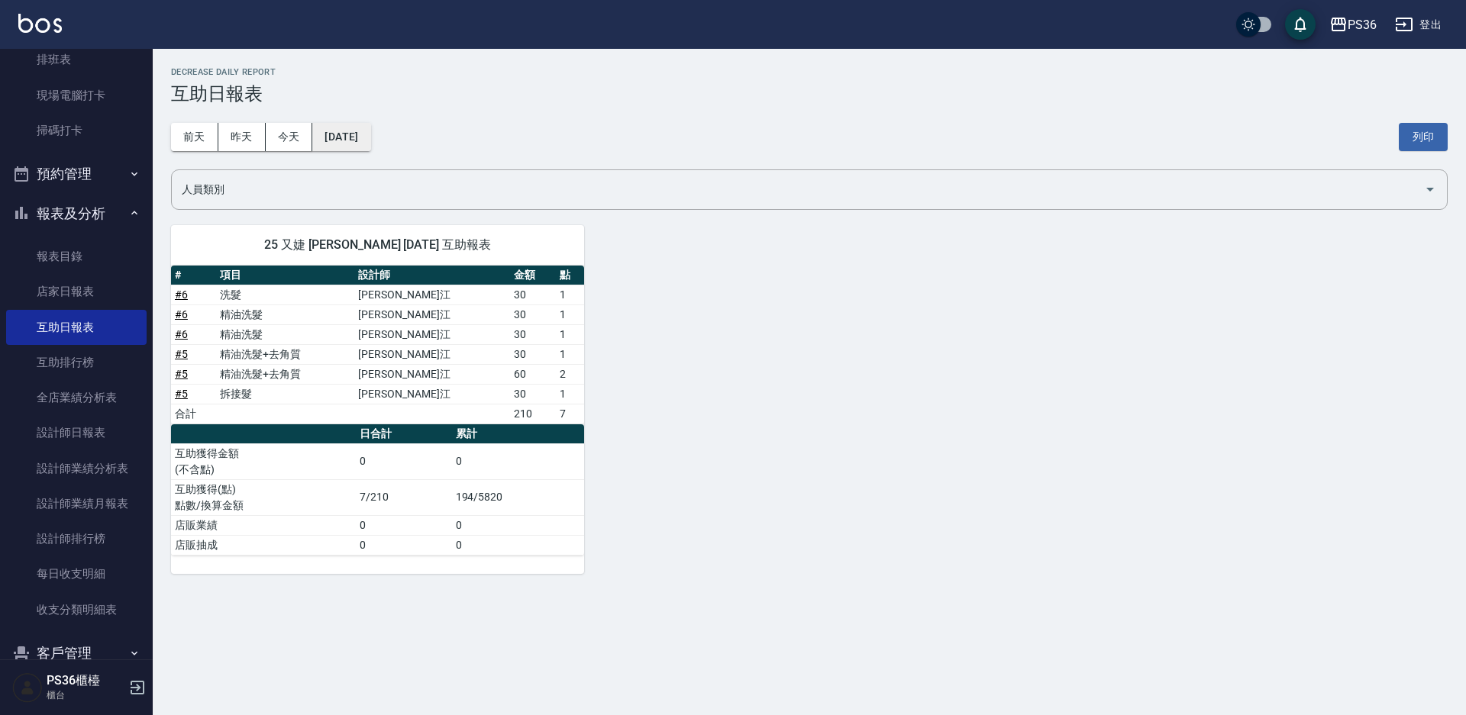
click at [370, 136] on button "[DATE]" at bounding box center [341, 137] width 58 height 28
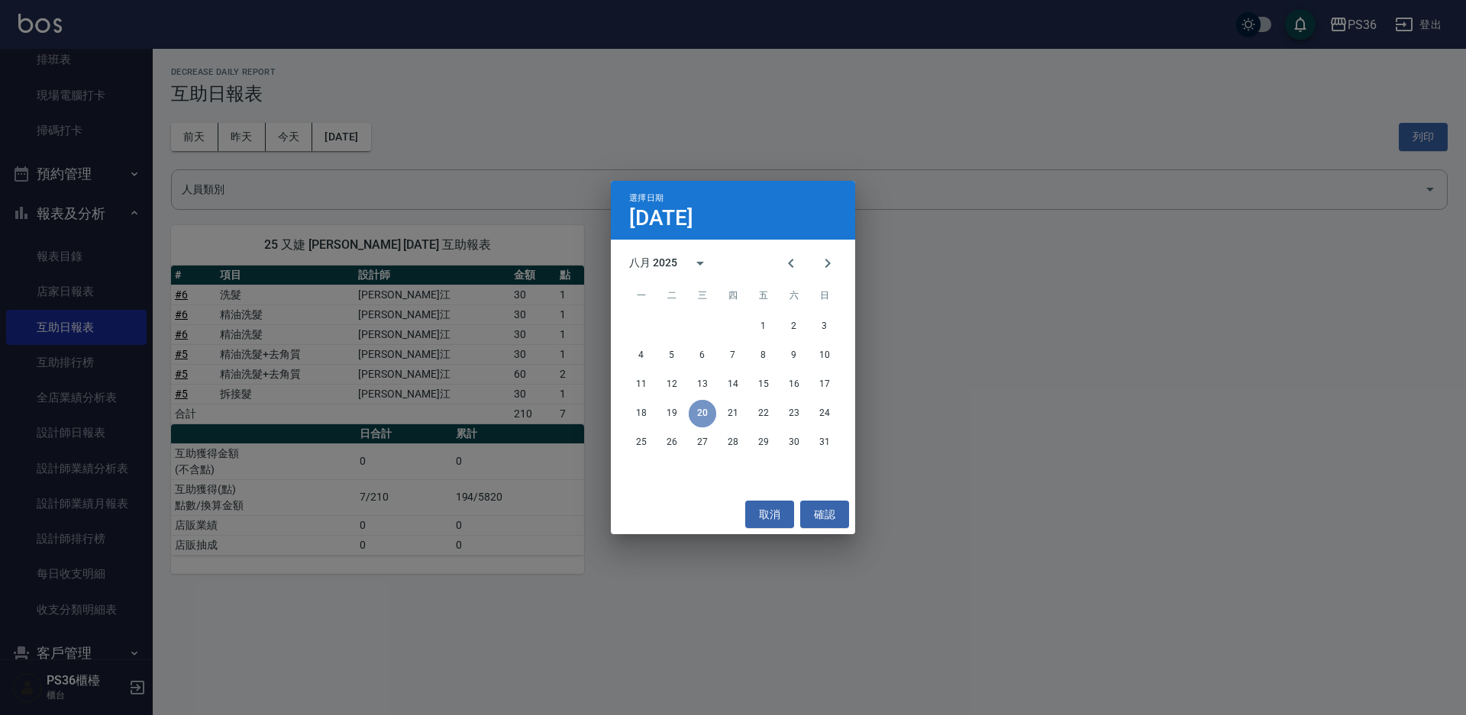
click at [715, 412] on button "20" at bounding box center [702, 413] width 27 height 27
click at [731, 413] on button "21" at bounding box center [732, 413] width 27 height 27
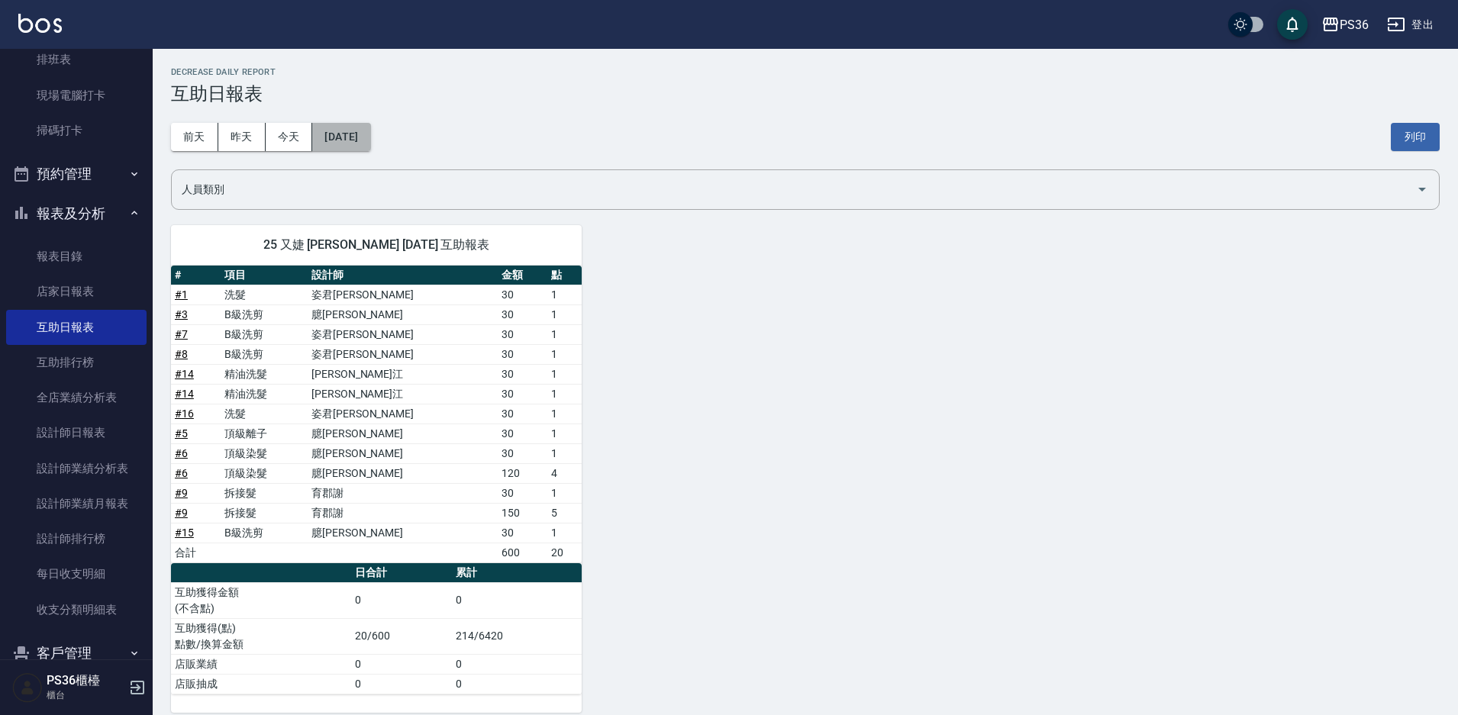
click at [370, 133] on button "[DATE]" at bounding box center [341, 137] width 58 height 28
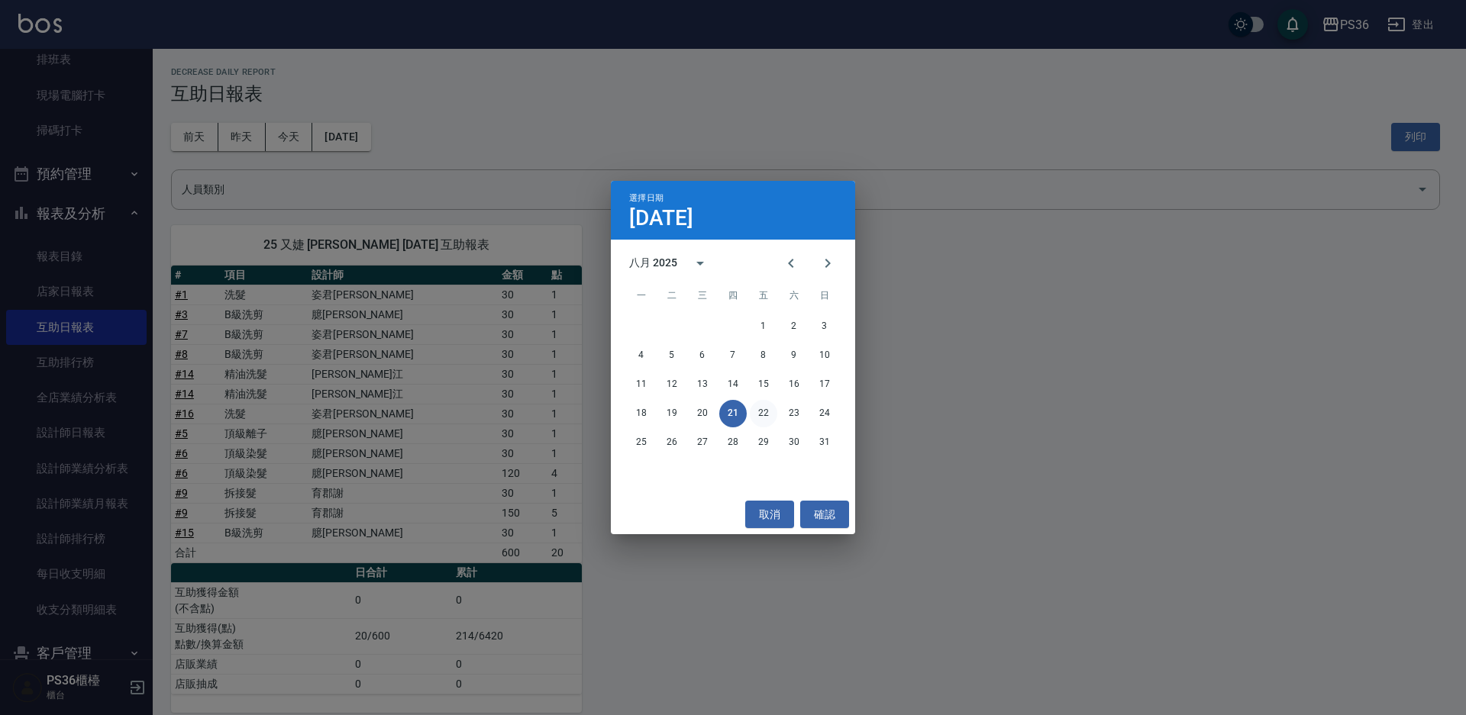
click at [764, 411] on button "22" at bounding box center [763, 413] width 27 height 27
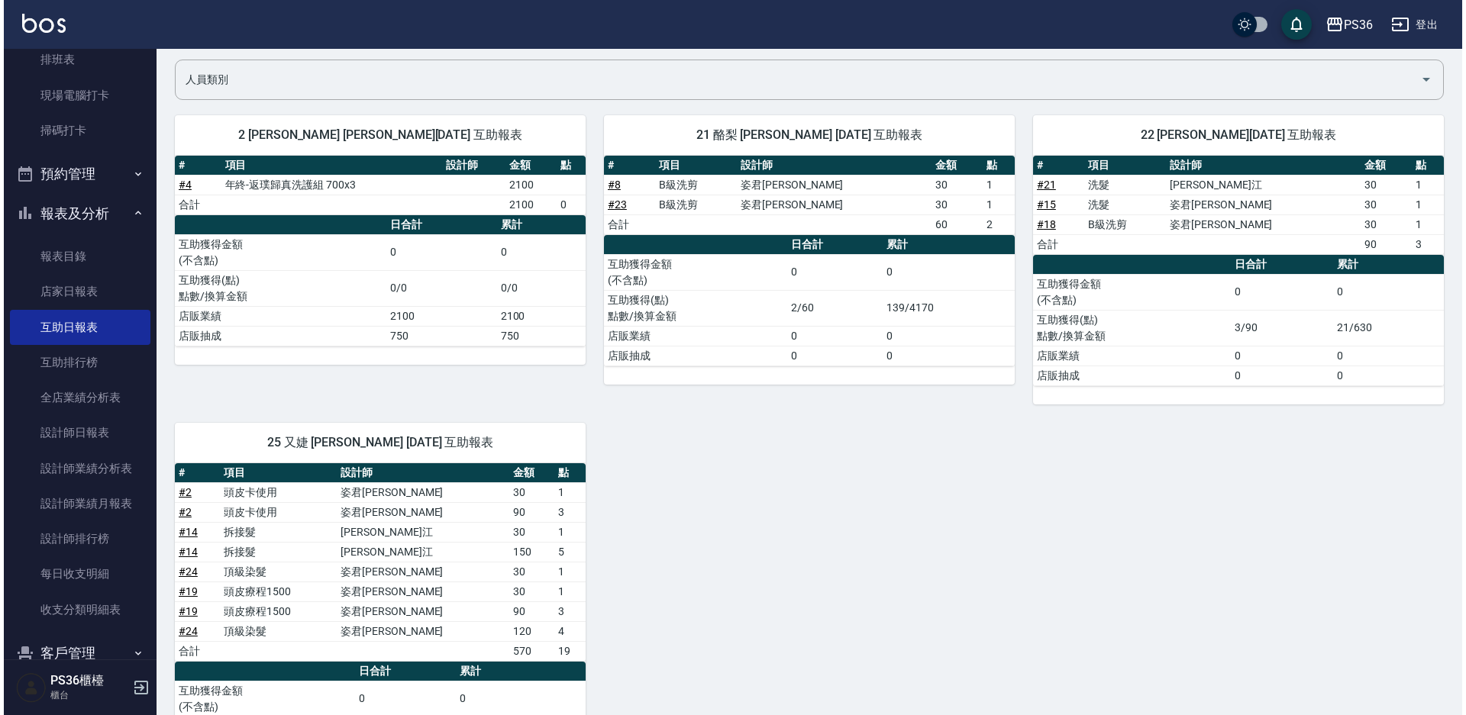
scroll to position [72, 0]
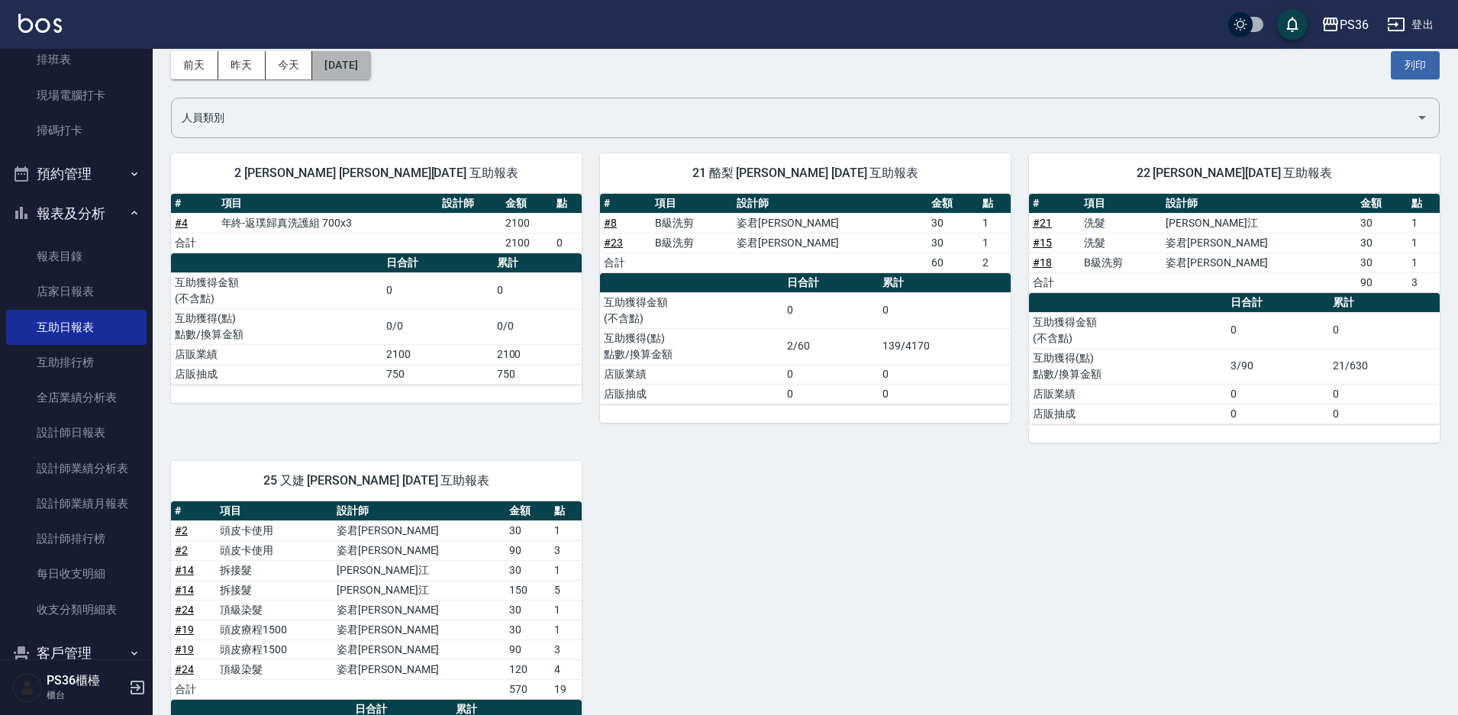
click at [370, 68] on button "[DATE]" at bounding box center [341, 65] width 58 height 28
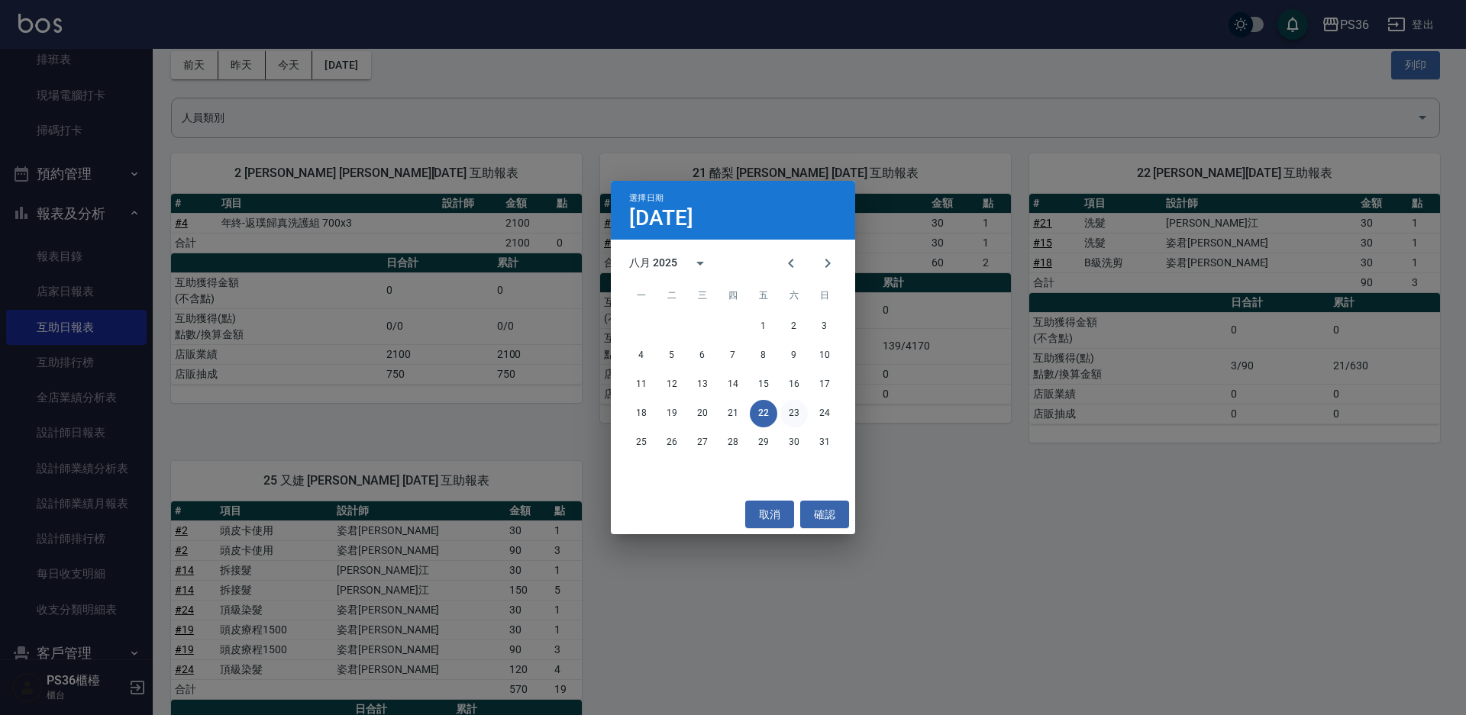
click at [795, 417] on button "23" at bounding box center [793, 413] width 27 height 27
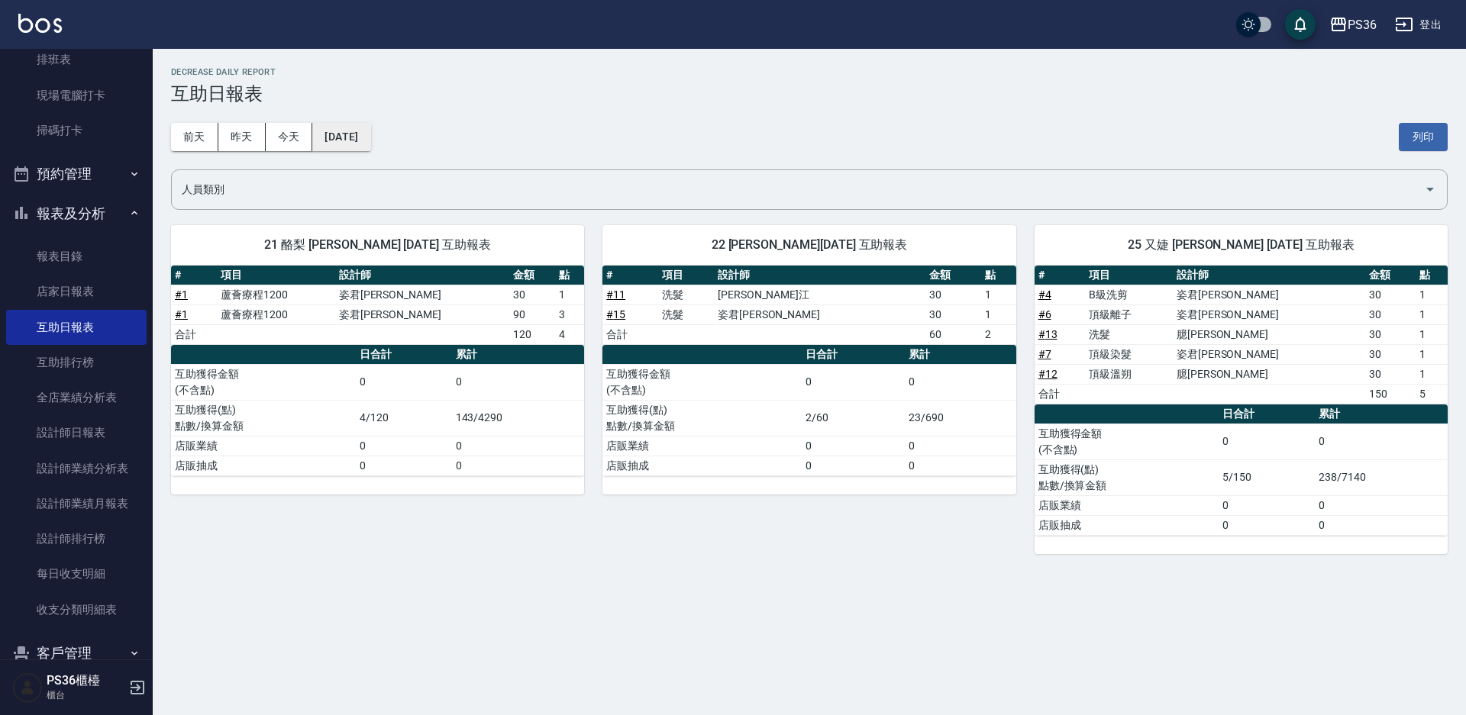
click at [363, 140] on button "[DATE]" at bounding box center [341, 137] width 58 height 28
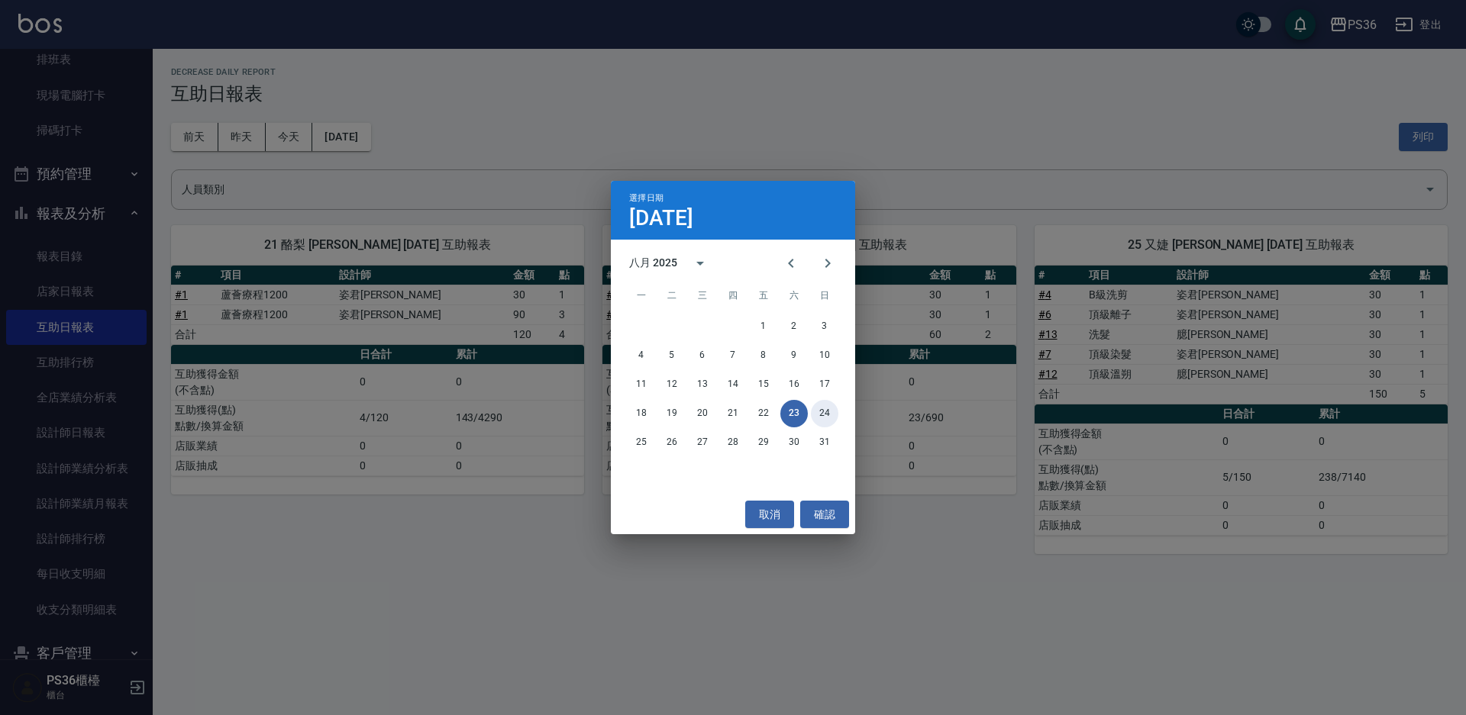
click at [824, 417] on button "24" at bounding box center [824, 413] width 27 height 27
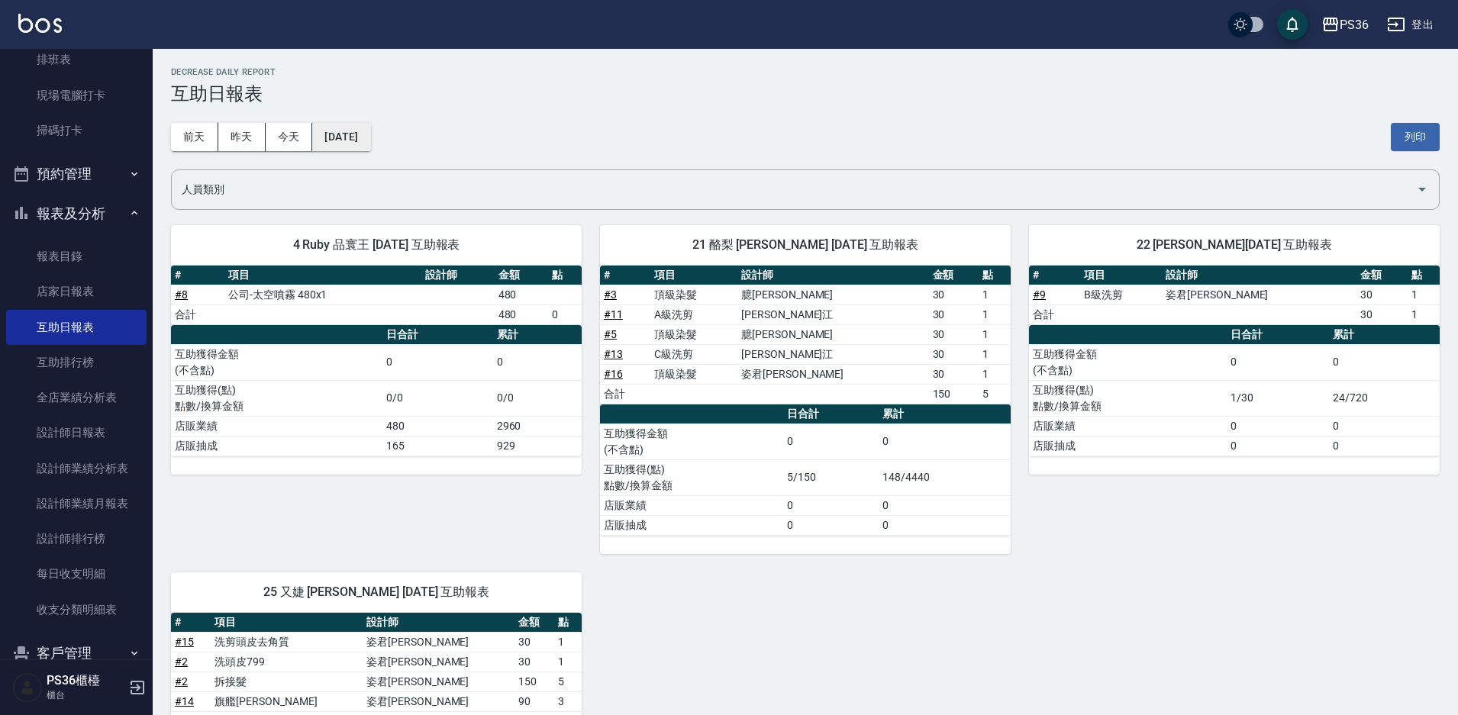
click at [370, 140] on button "[DATE]" at bounding box center [341, 137] width 58 height 28
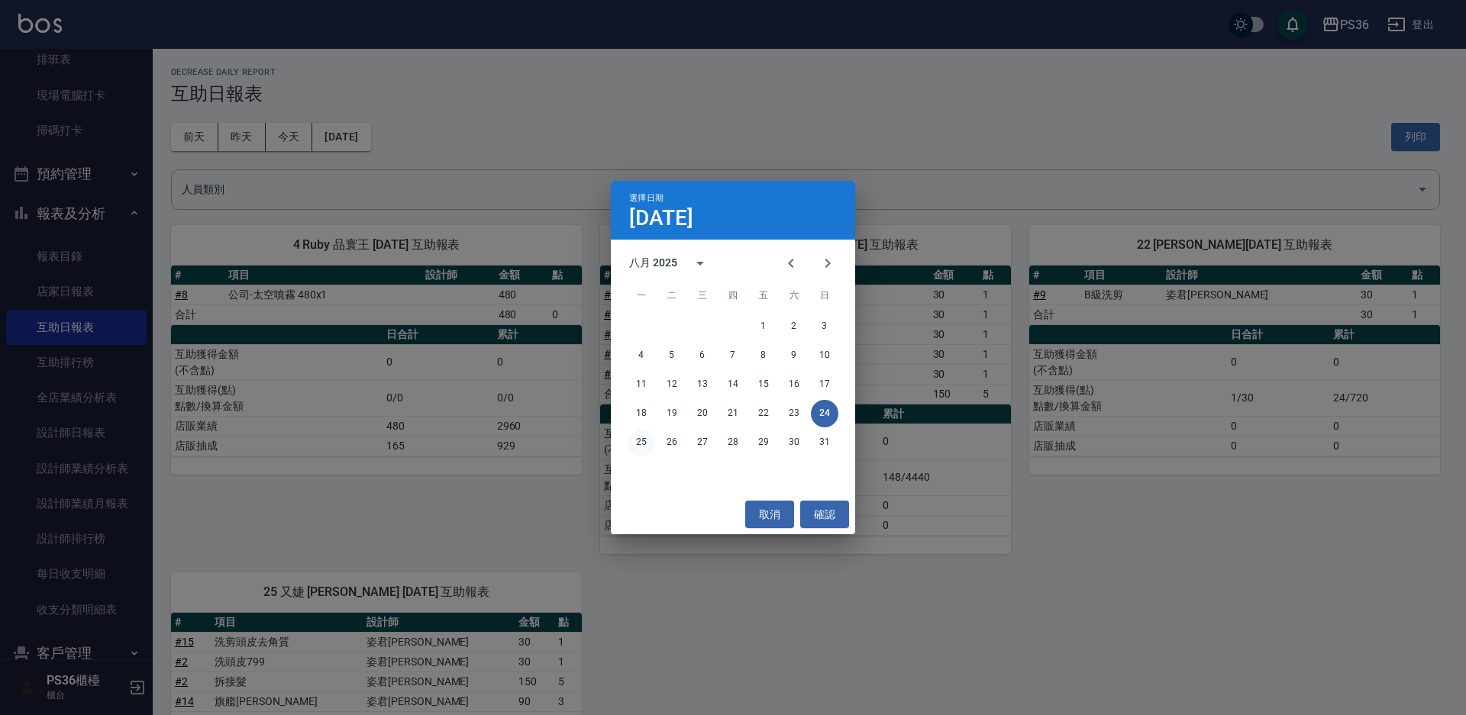
click at [642, 439] on button "25" at bounding box center [641, 442] width 27 height 27
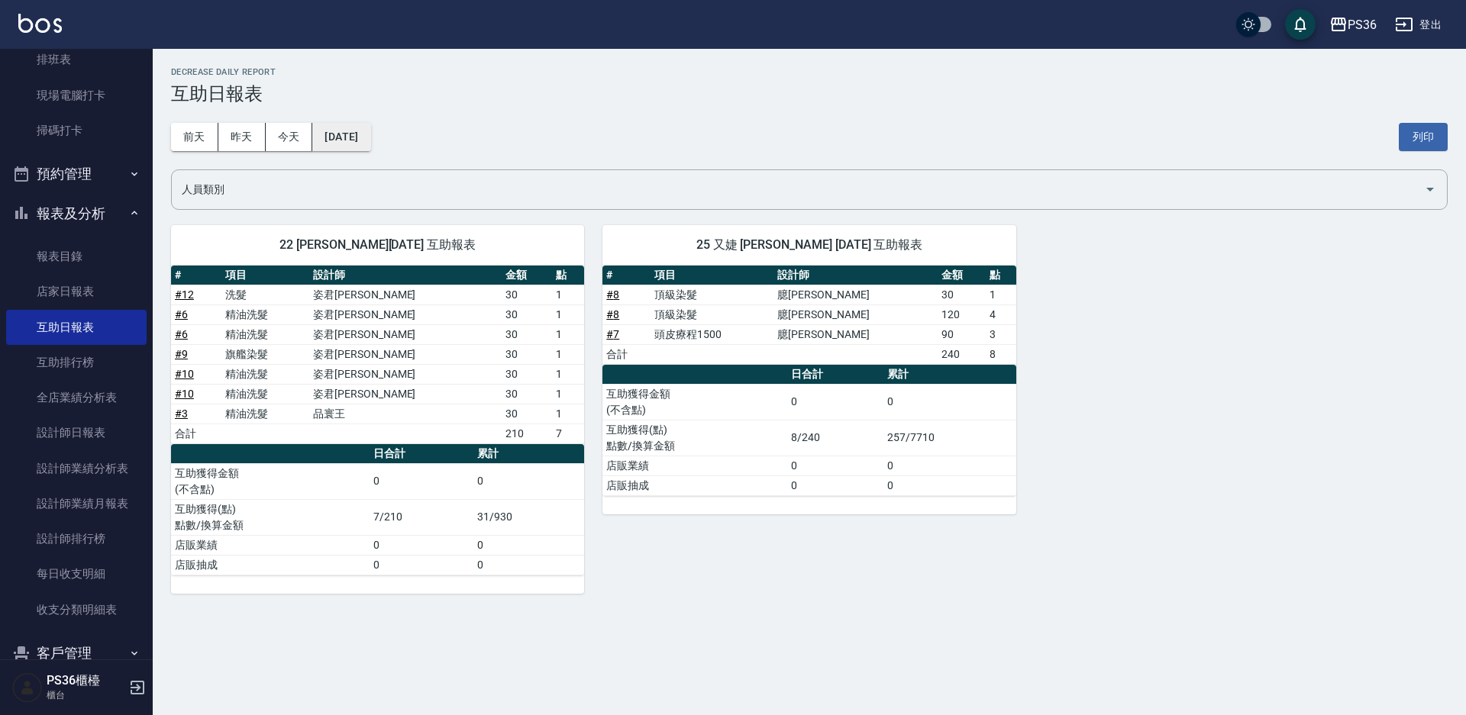
click at [370, 134] on button "[DATE]" at bounding box center [341, 137] width 58 height 28
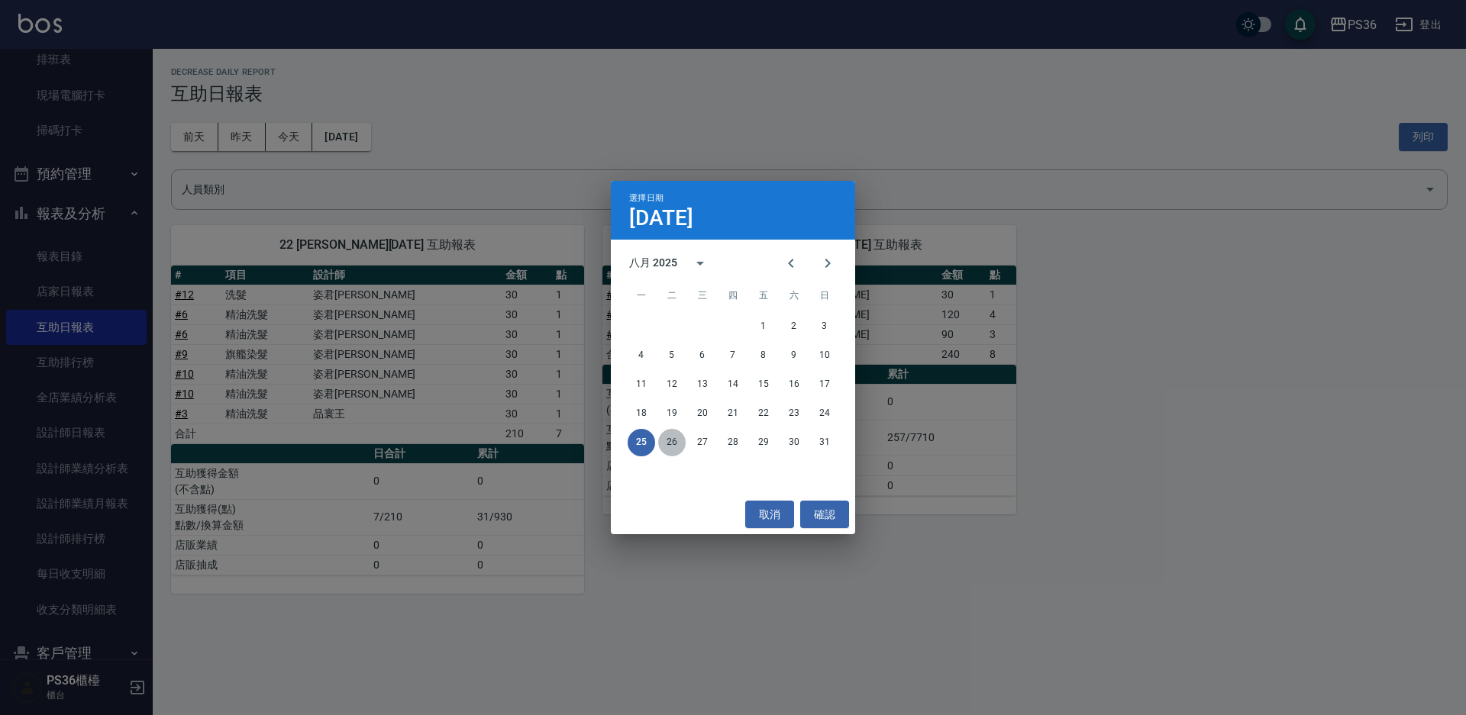
click at [669, 444] on button "26" at bounding box center [671, 442] width 27 height 27
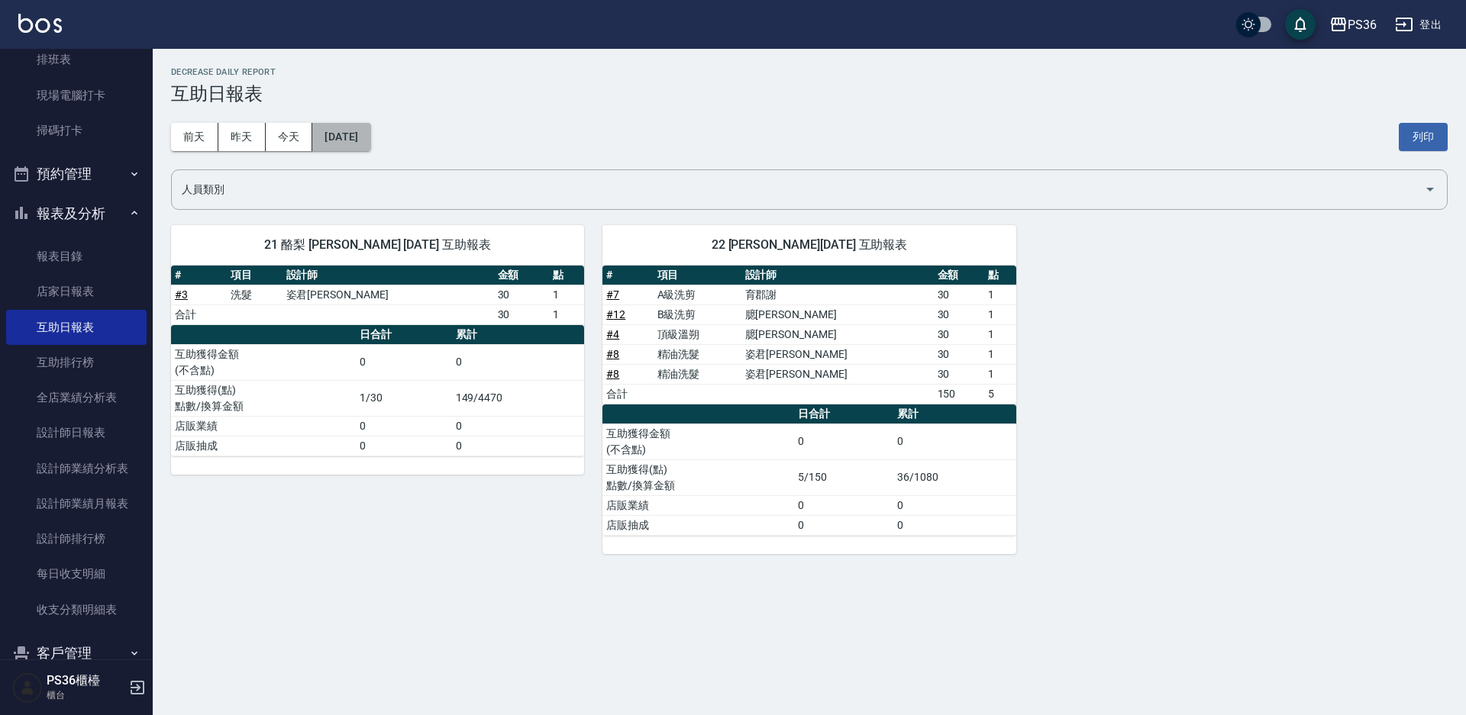
click at [361, 138] on button "[DATE]" at bounding box center [341, 137] width 58 height 28
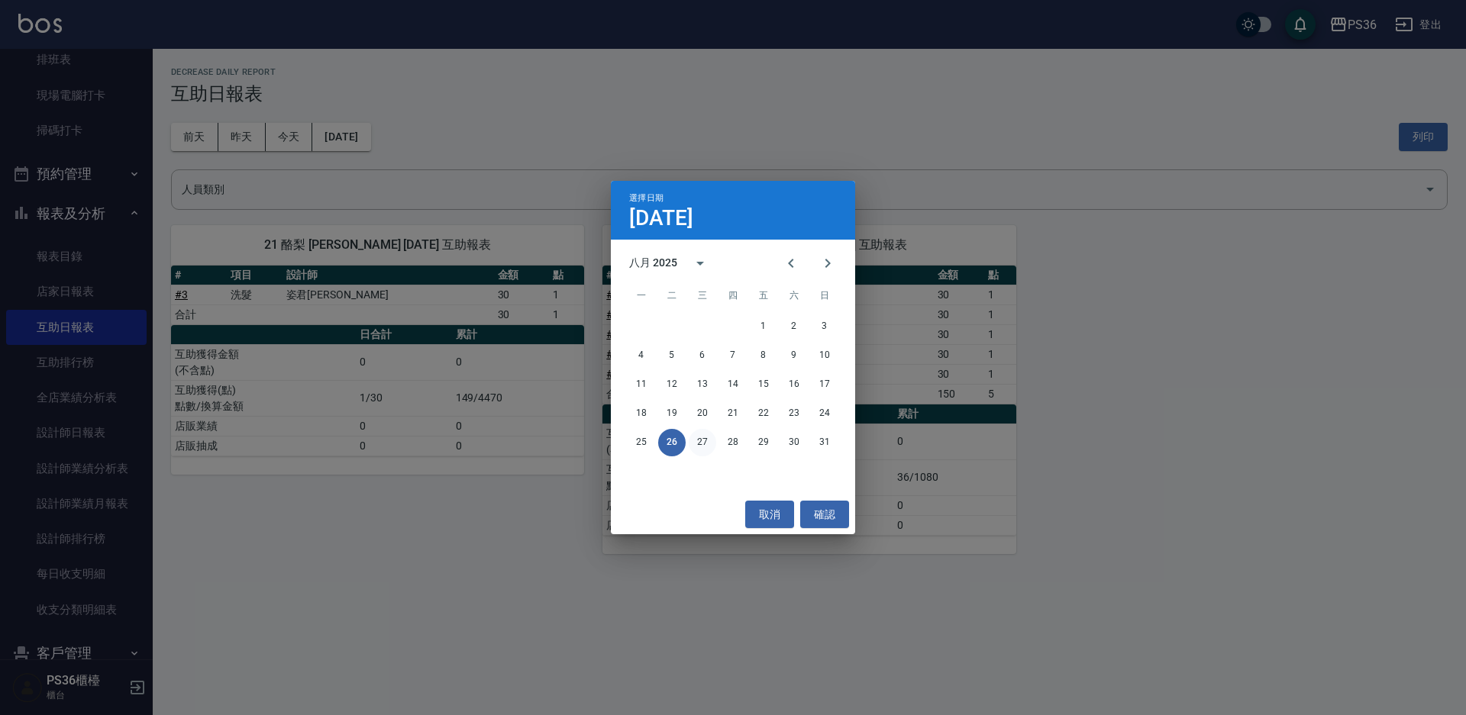
click at [704, 439] on button "27" at bounding box center [702, 442] width 27 height 27
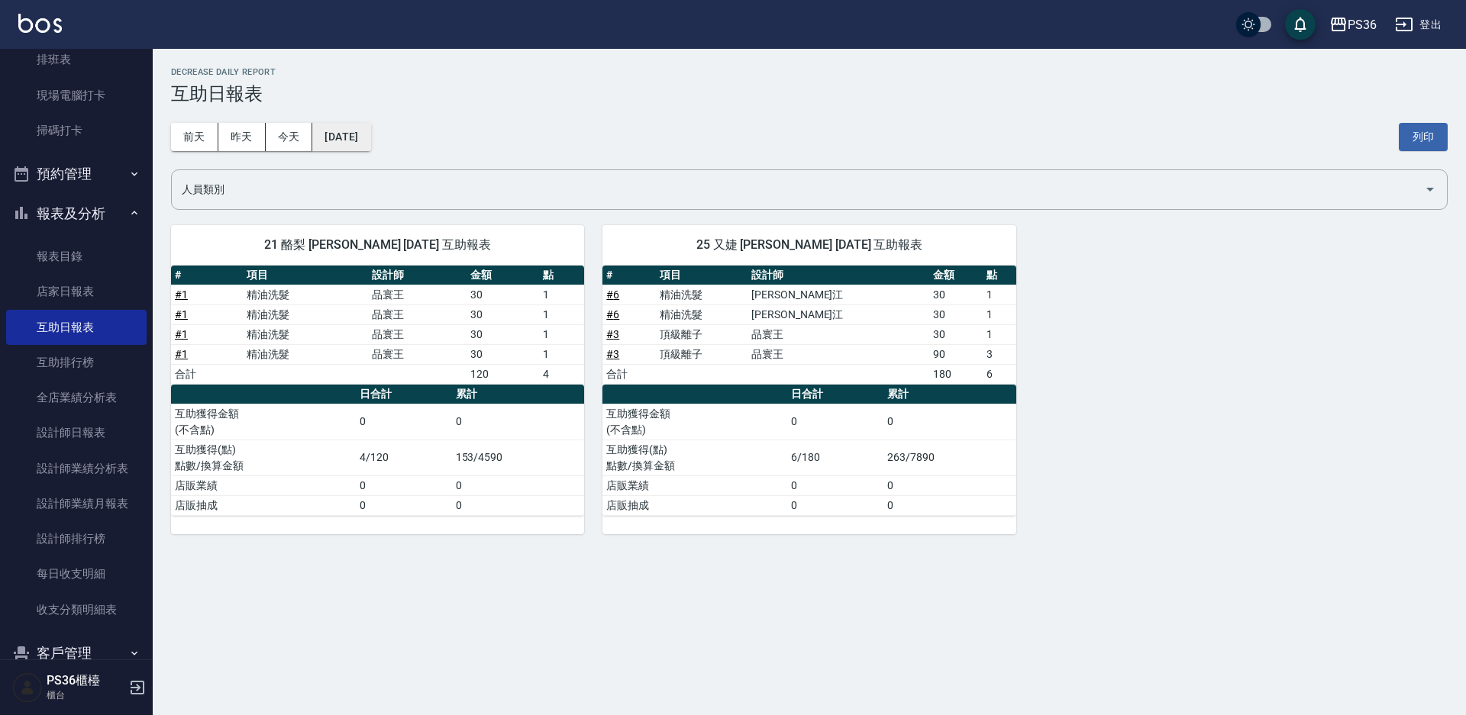
click at [370, 137] on button "[DATE]" at bounding box center [341, 137] width 58 height 28
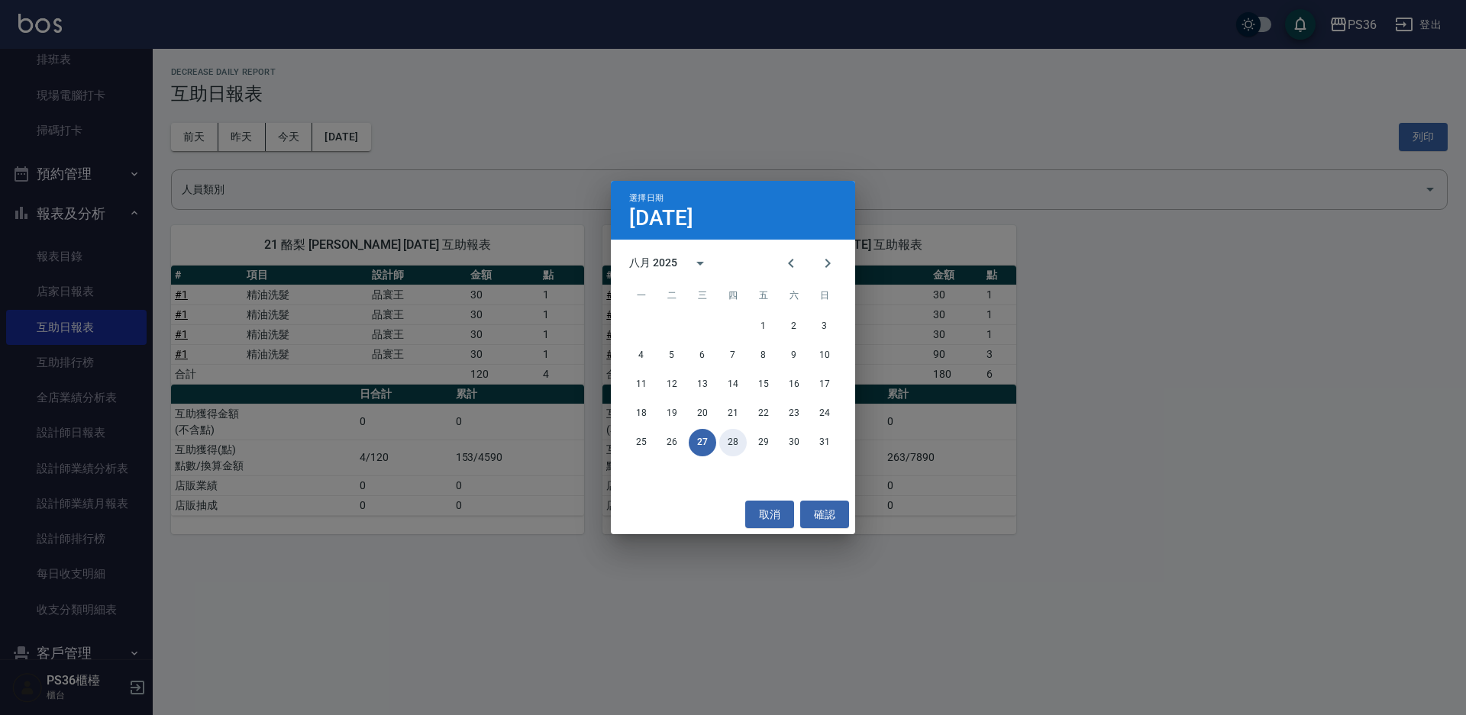
click at [722, 437] on button "28" at bounding box center [732, 442] width 27 height 27
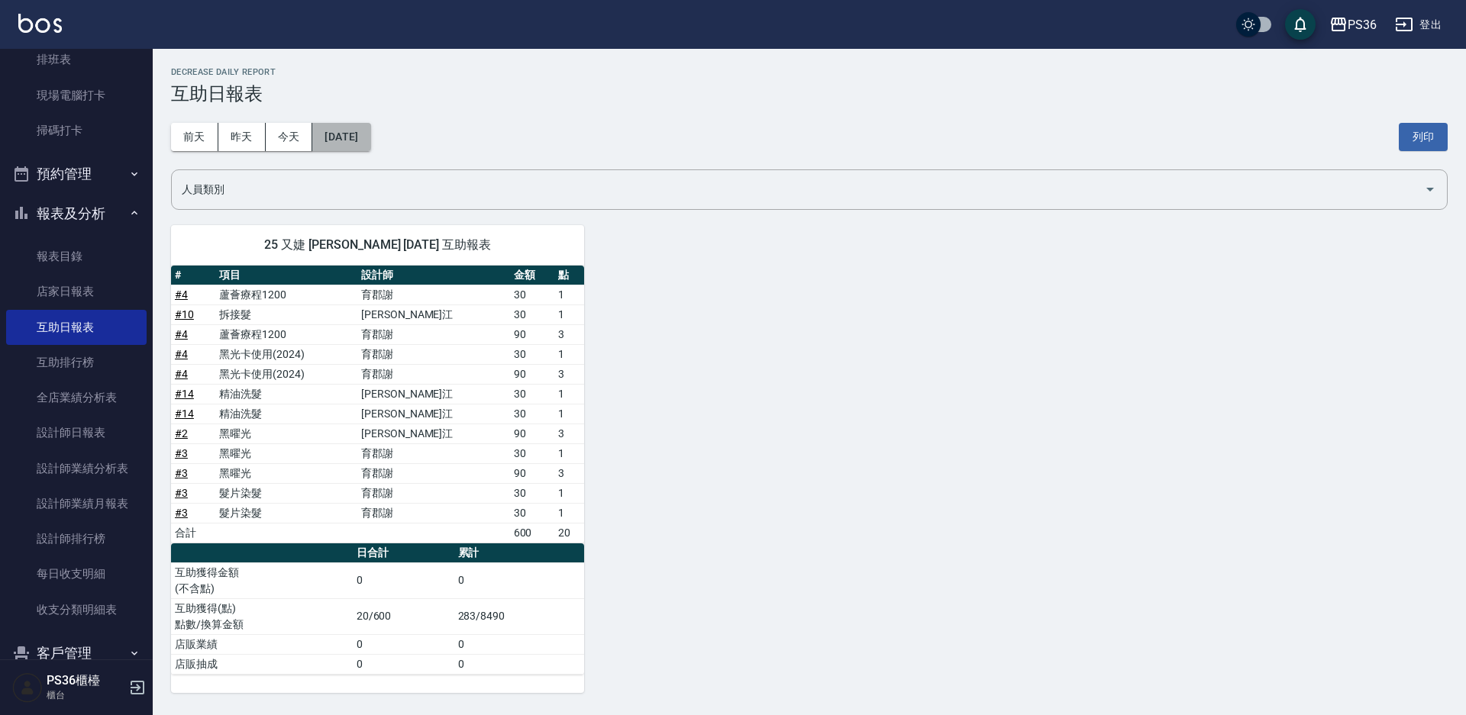
click at [370, 133] on button "[DATE]" at bounding box center [341, 137] width 58 height 28
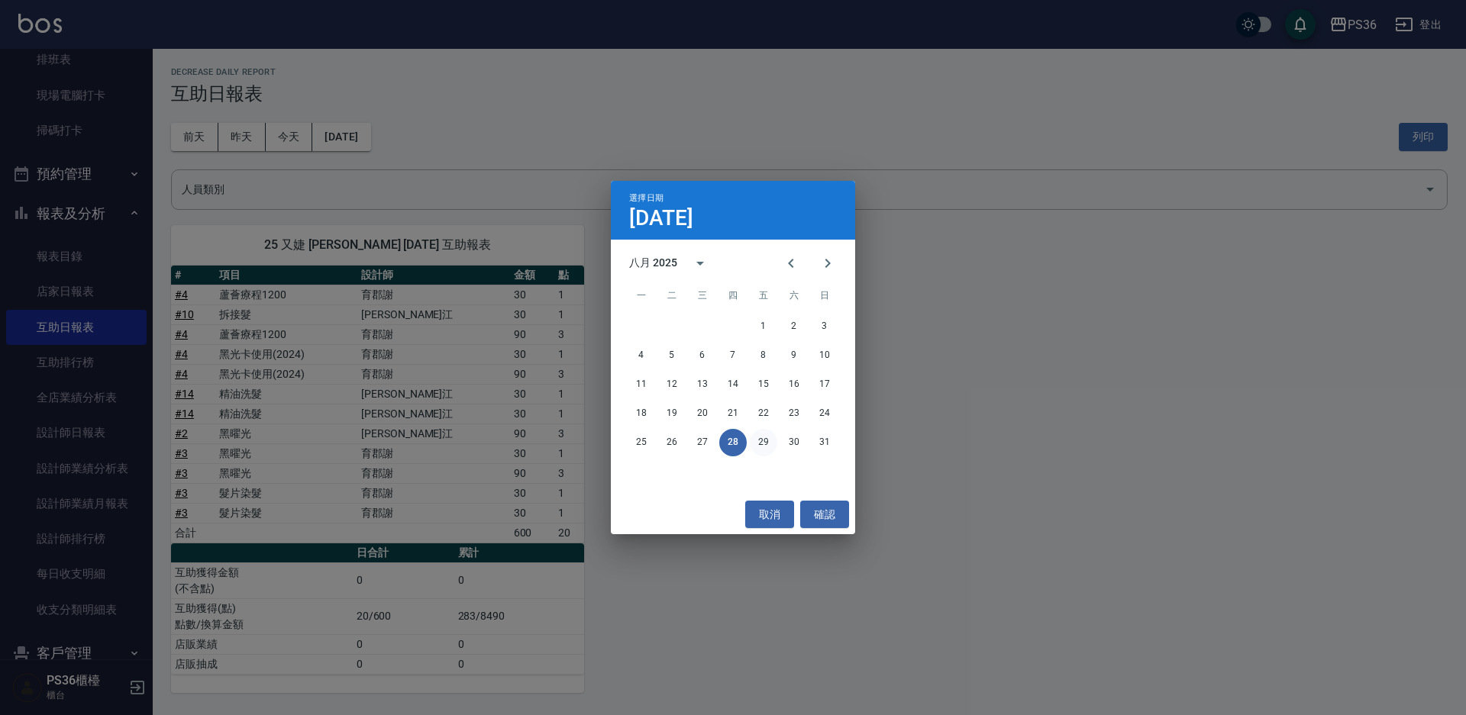
click at [759, 444] on button "29" at bounding box center [763, 442] width 27 height 27
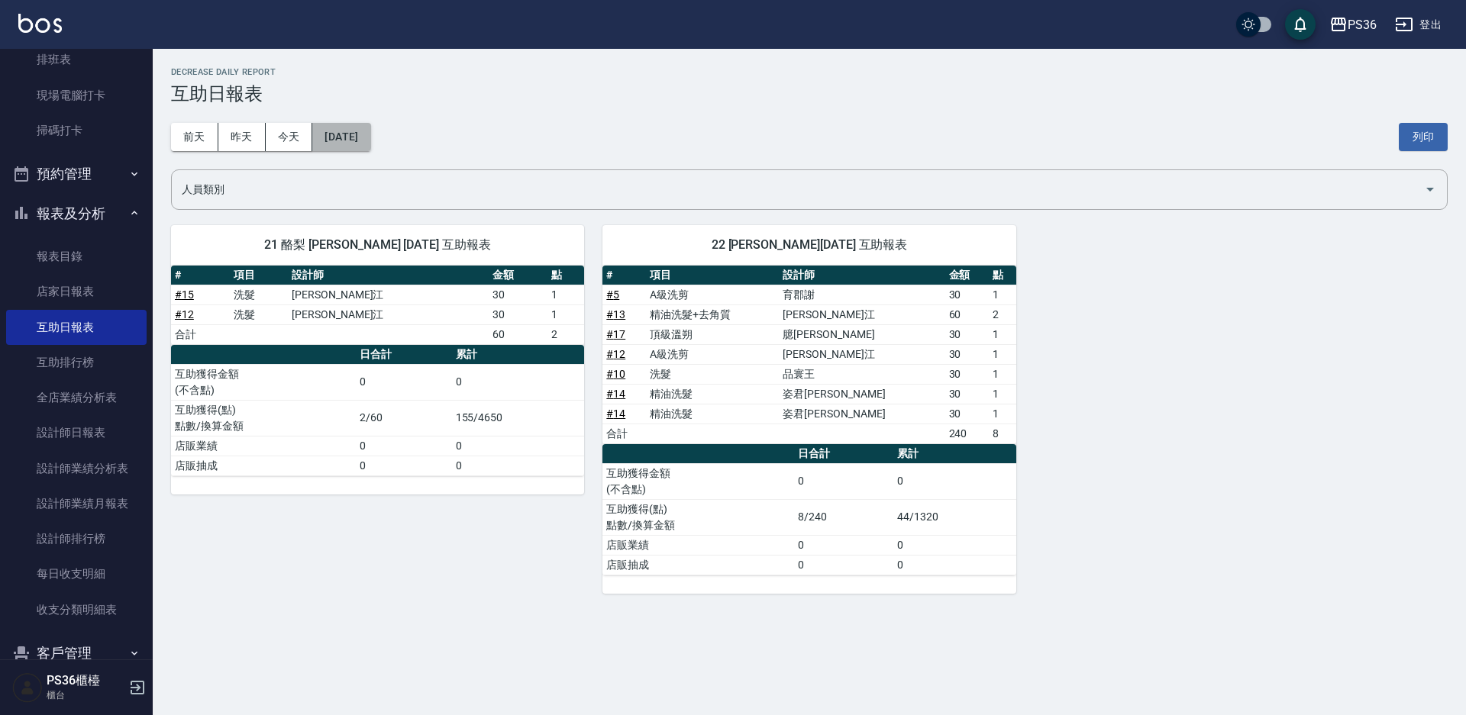
click at [370, 134] on button "[DATE]" at bounding box center [341, 137] width 58 height 28
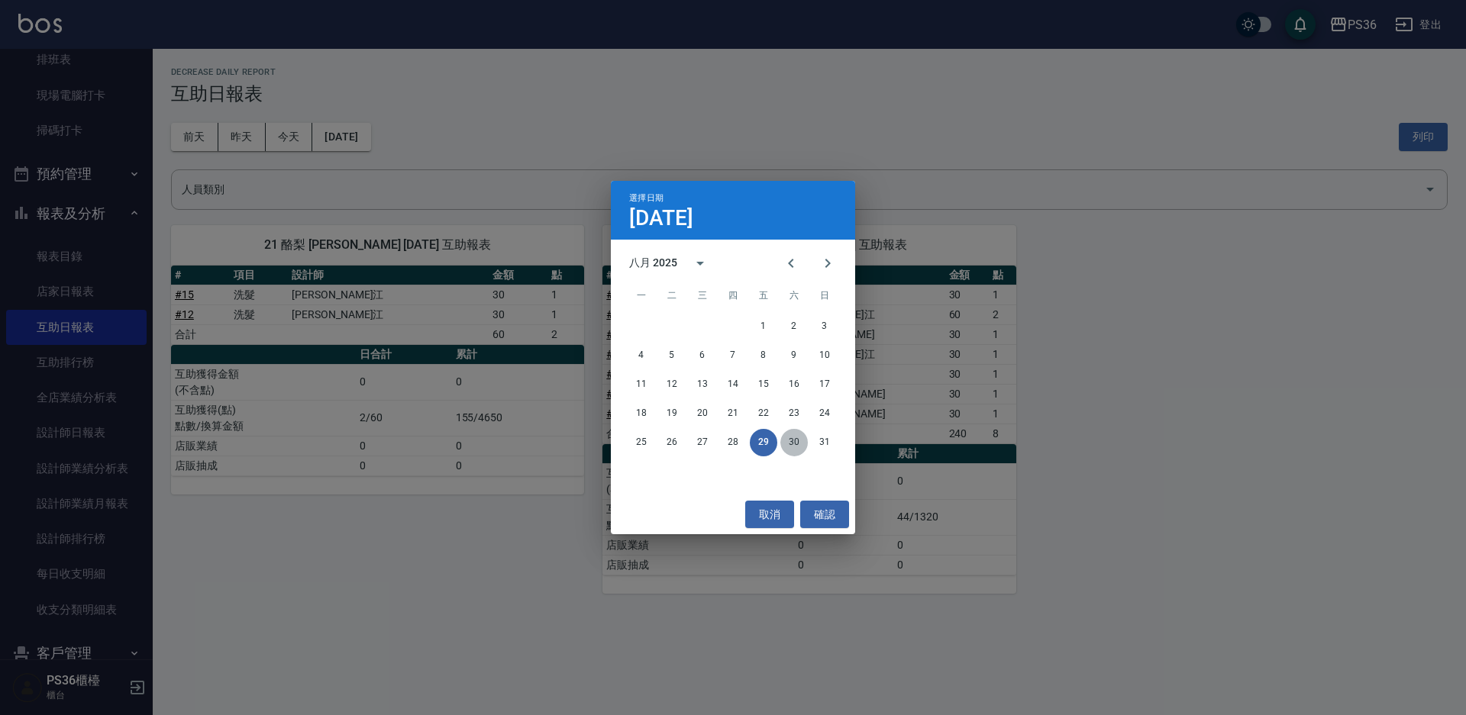
click at [792, 445] on button "30" at bounding box center [793, 442] width 27 height 27
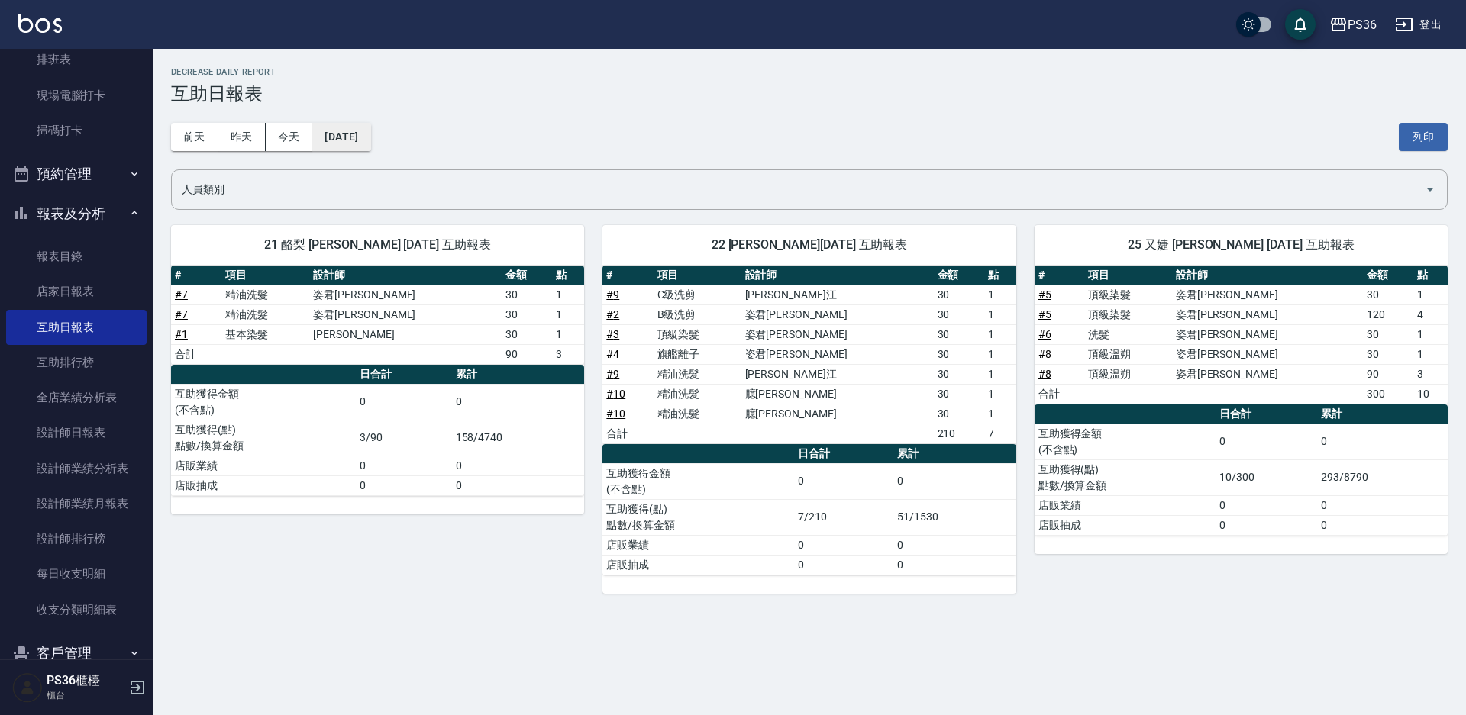
click at [364, 145] on button "[DATE]" at bounding box center [341, 137] width 58 height 28
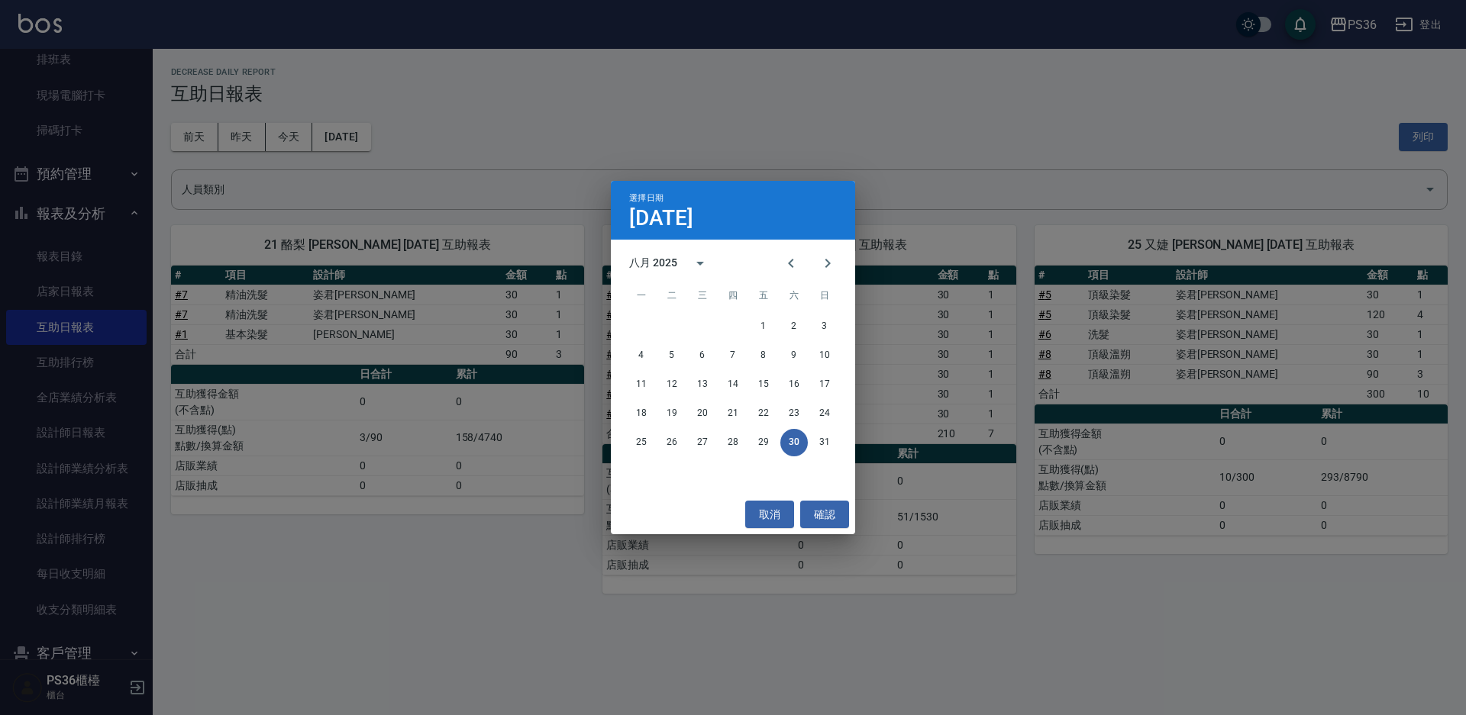
click at [841, 447] on div "25 26 27 28 29 30 31" at bounding box center [733, 442] width 244 height 27
click at [830, 447] on button "31" at bounding box center [824, 442] width 27 height 27
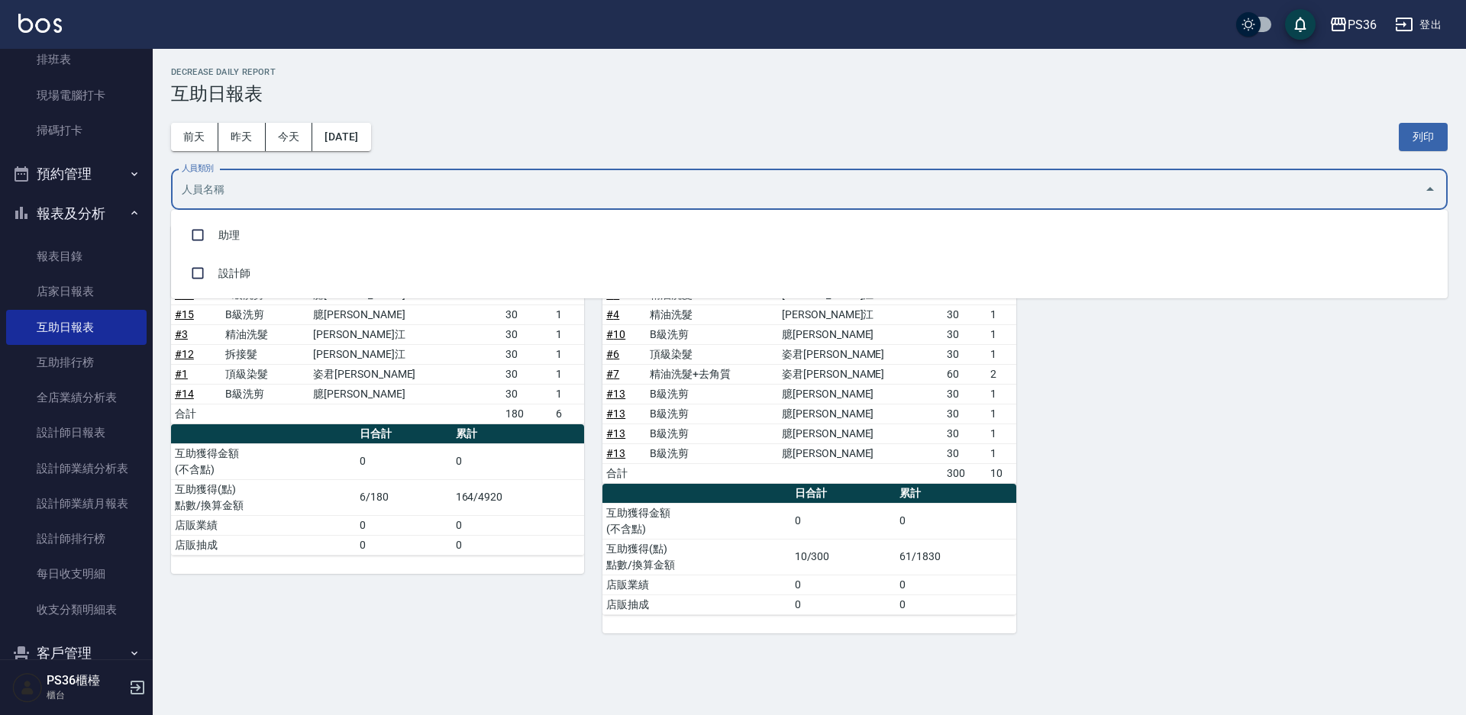
drag, startPoint x: 857, startPoint y: 188, endPoint x: 544, endPoint y: 132, distance: 318.7
click at [544, 132] on div "[DATE] [DATE] [DATE] [DATE] 列印" at bounding box center [809, 137] width 1277 height 65
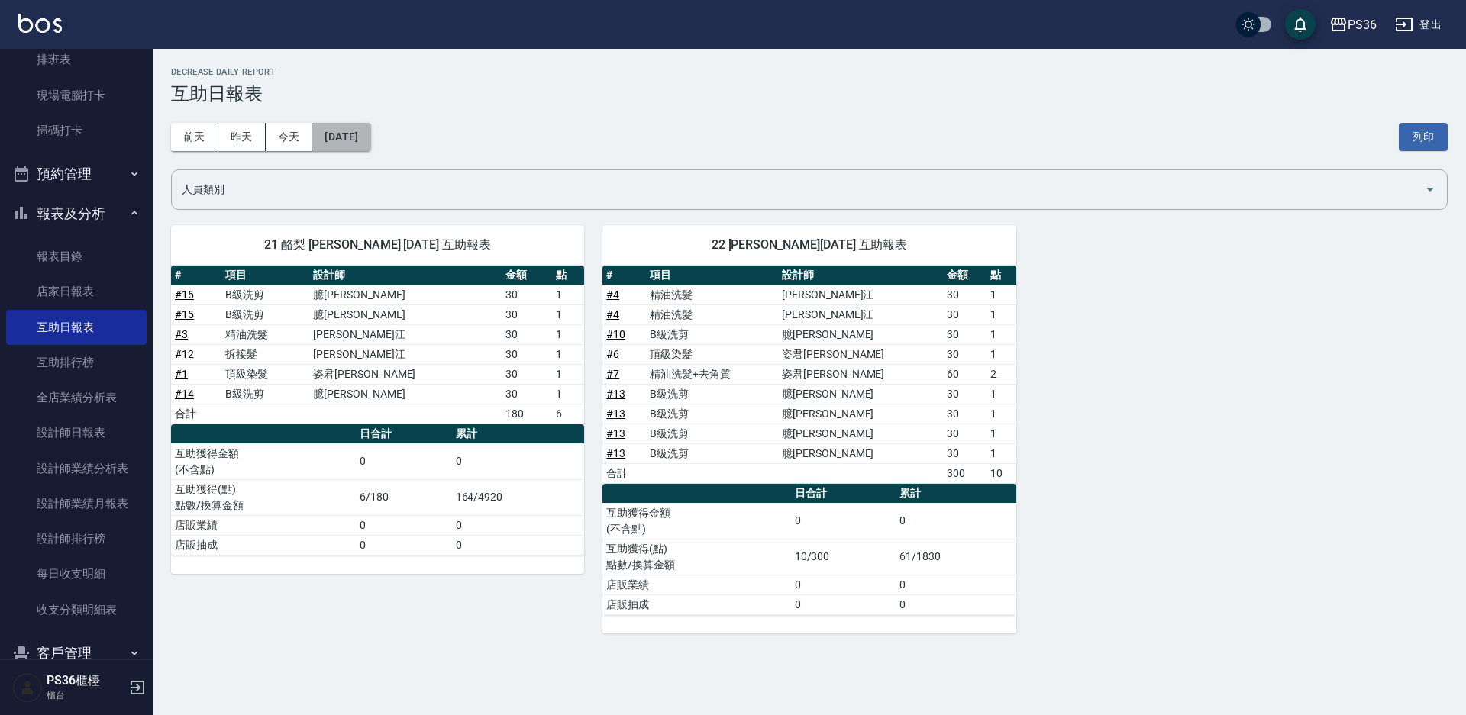
click at [370, 131] on button "[DATE]" at bounding box center [341, 137] width 58 height 28
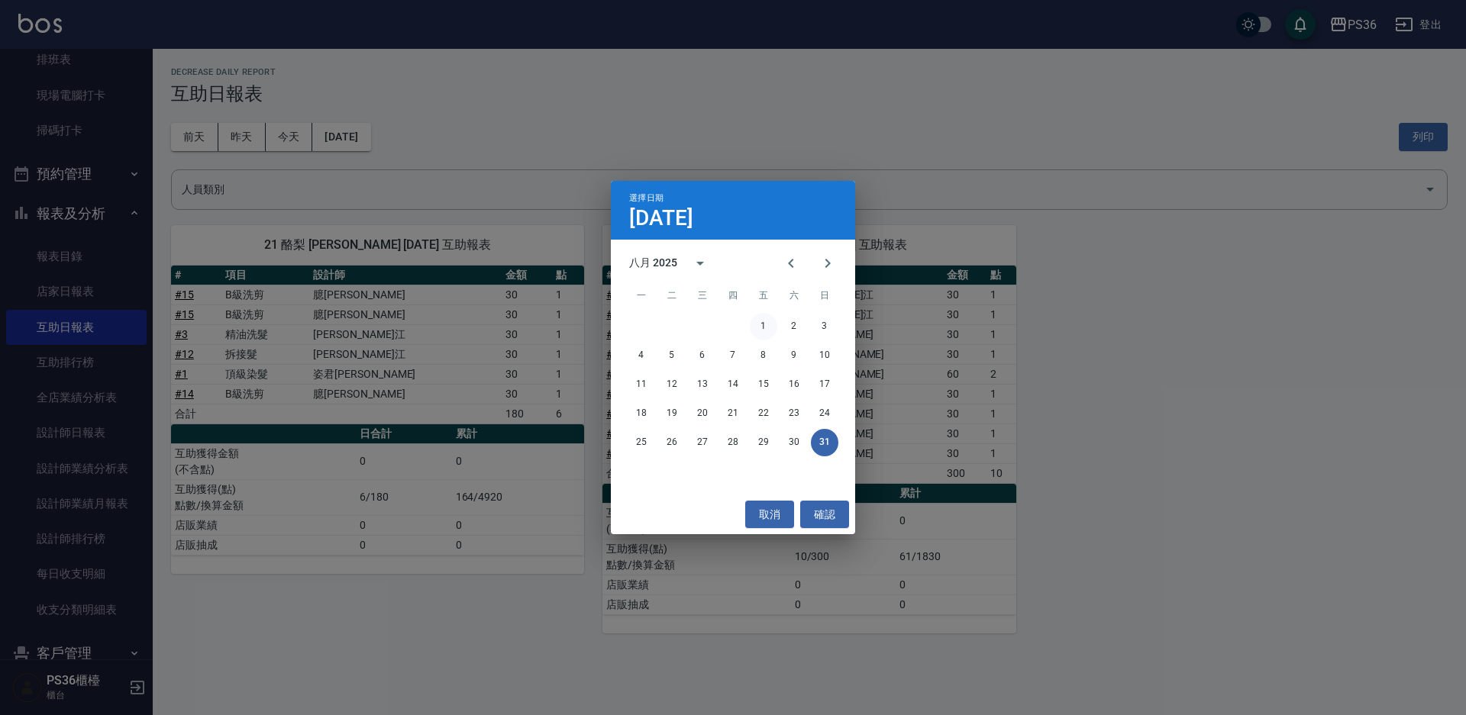
click at [762, 326] on button "1" at bounding box center [763, 326] width 27 height 27
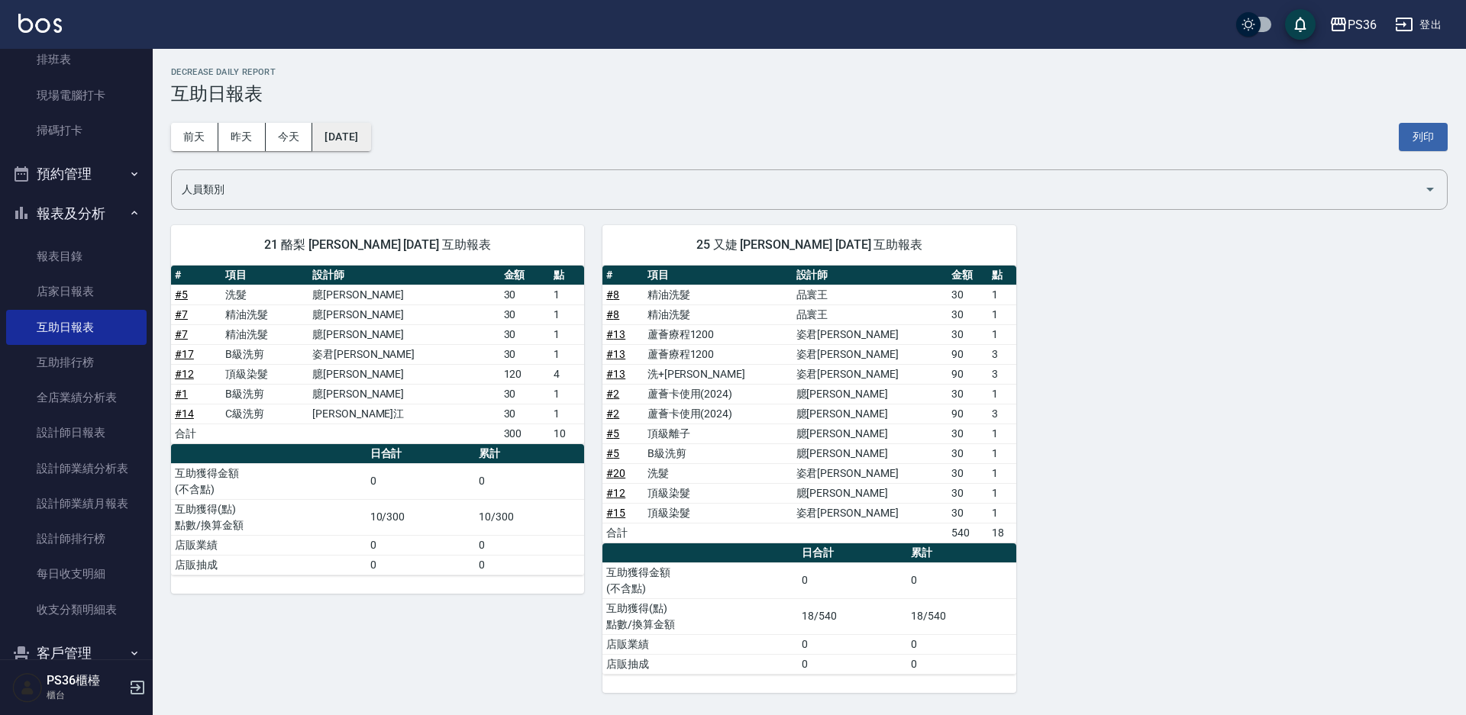
click at [363, 133] on button "[DATE]" at bounding box center [341, 137] width 58 height 28
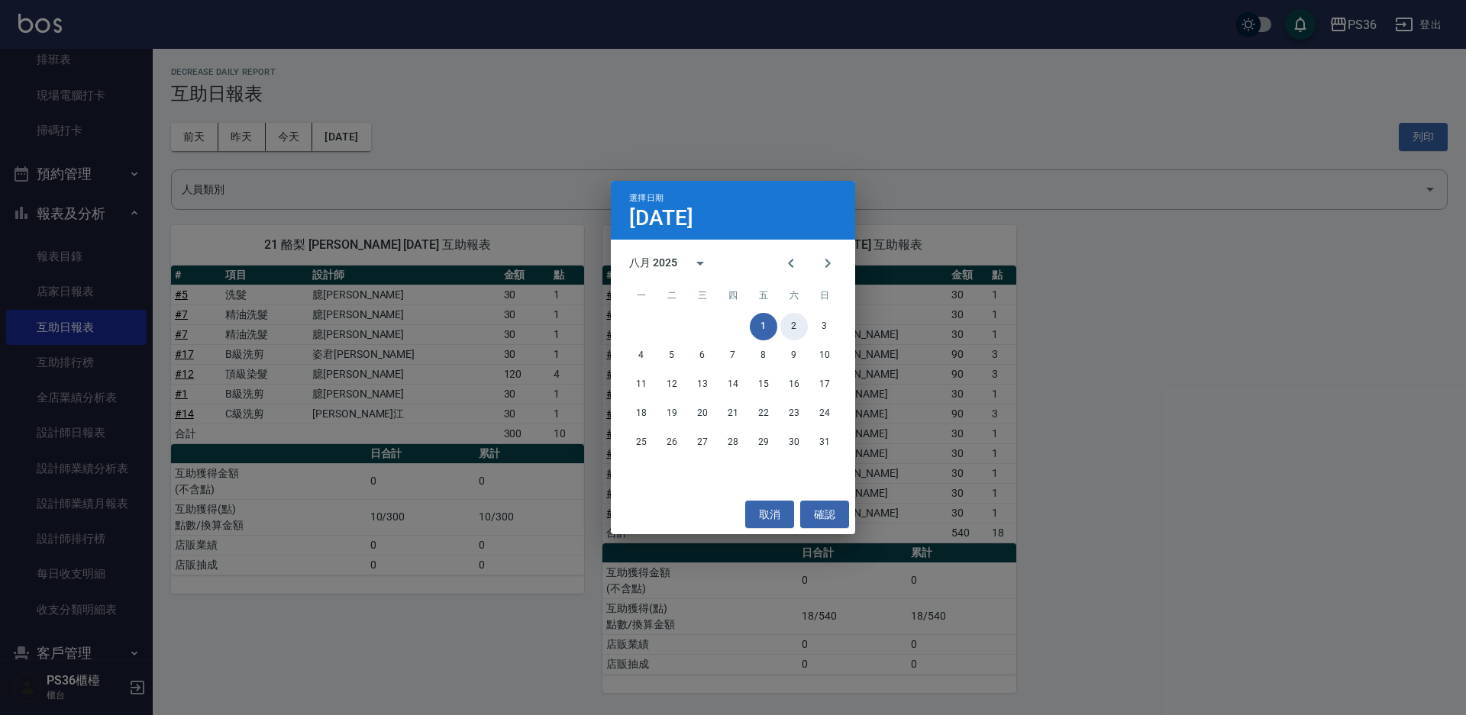
click at [786, 324] on button "2" at bounding box center [793, 326] width 27 height 27
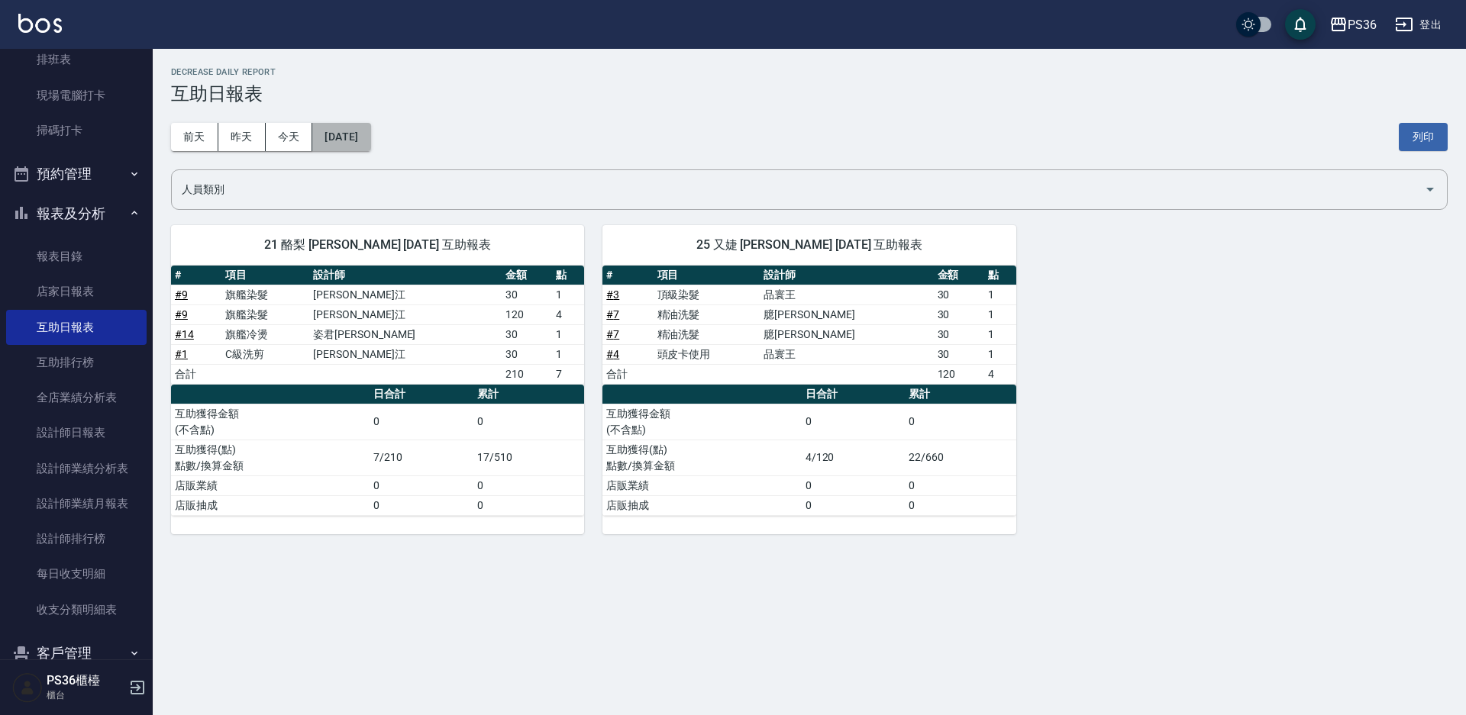
click at [370, 139] on button "[DATE]" at bounding box center [341, 137] width 58 height 28
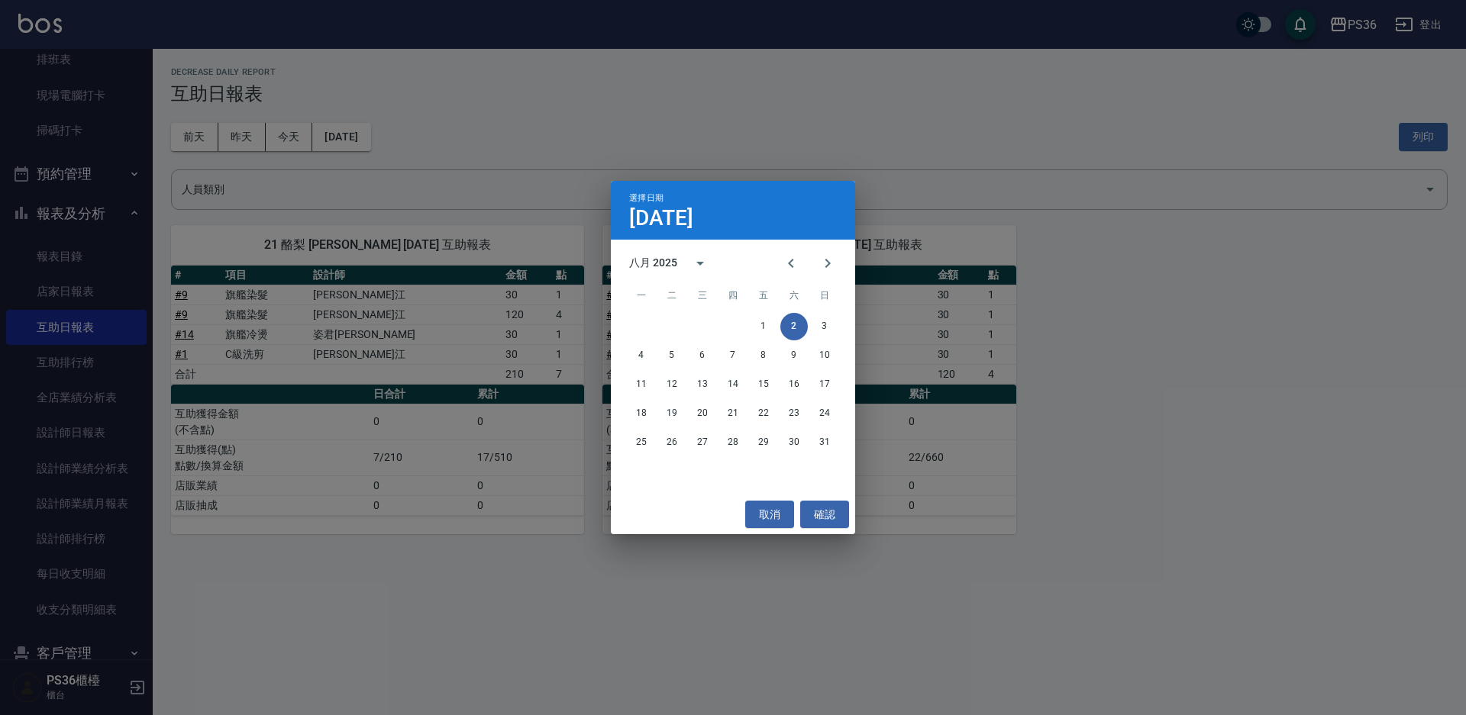
click at [809, 327] on div "1 2 3" at bounding box center [733, 326] width 244 height 27
click at [814, 321] on button "3" at bounding box center [824, 326] width 27 height 27
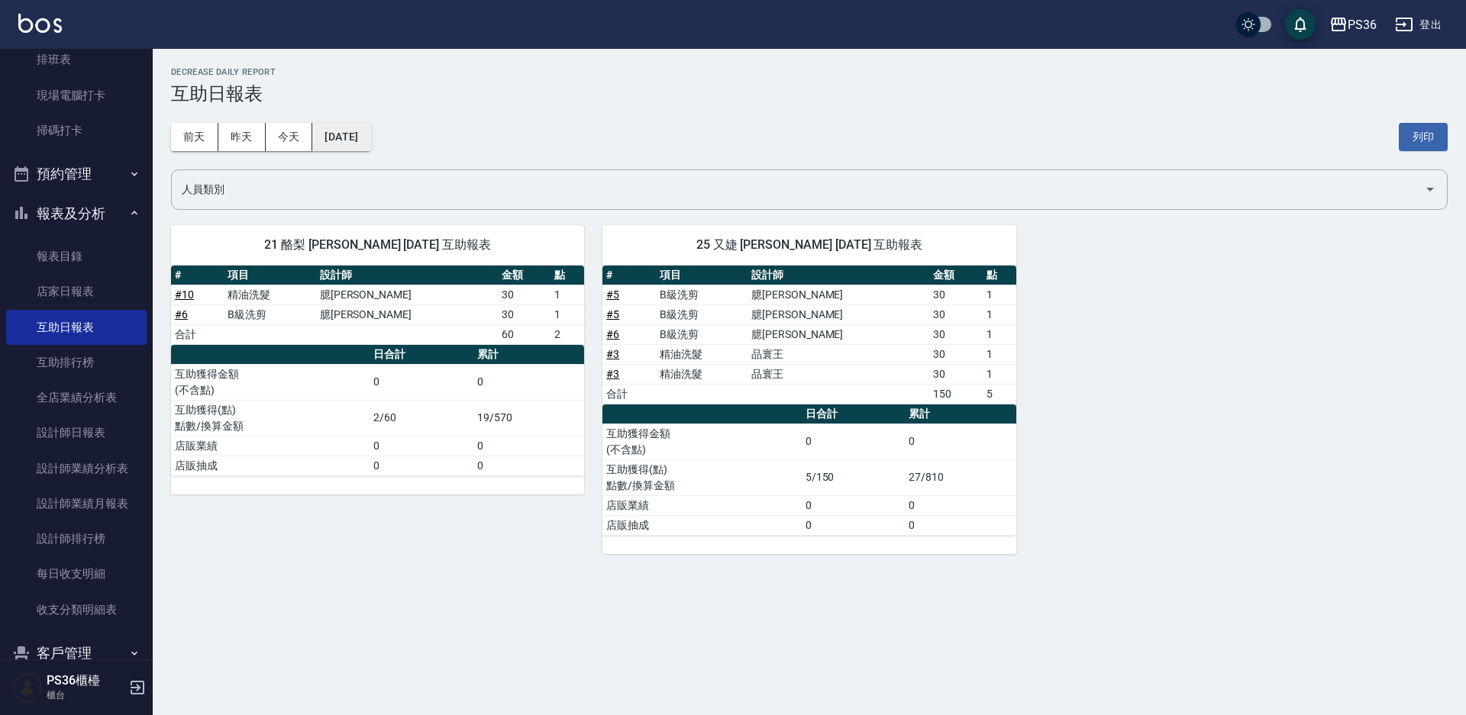
click at [370, 146] on button "[DATE]" at bounding box center [341, 137] width 58 height 28
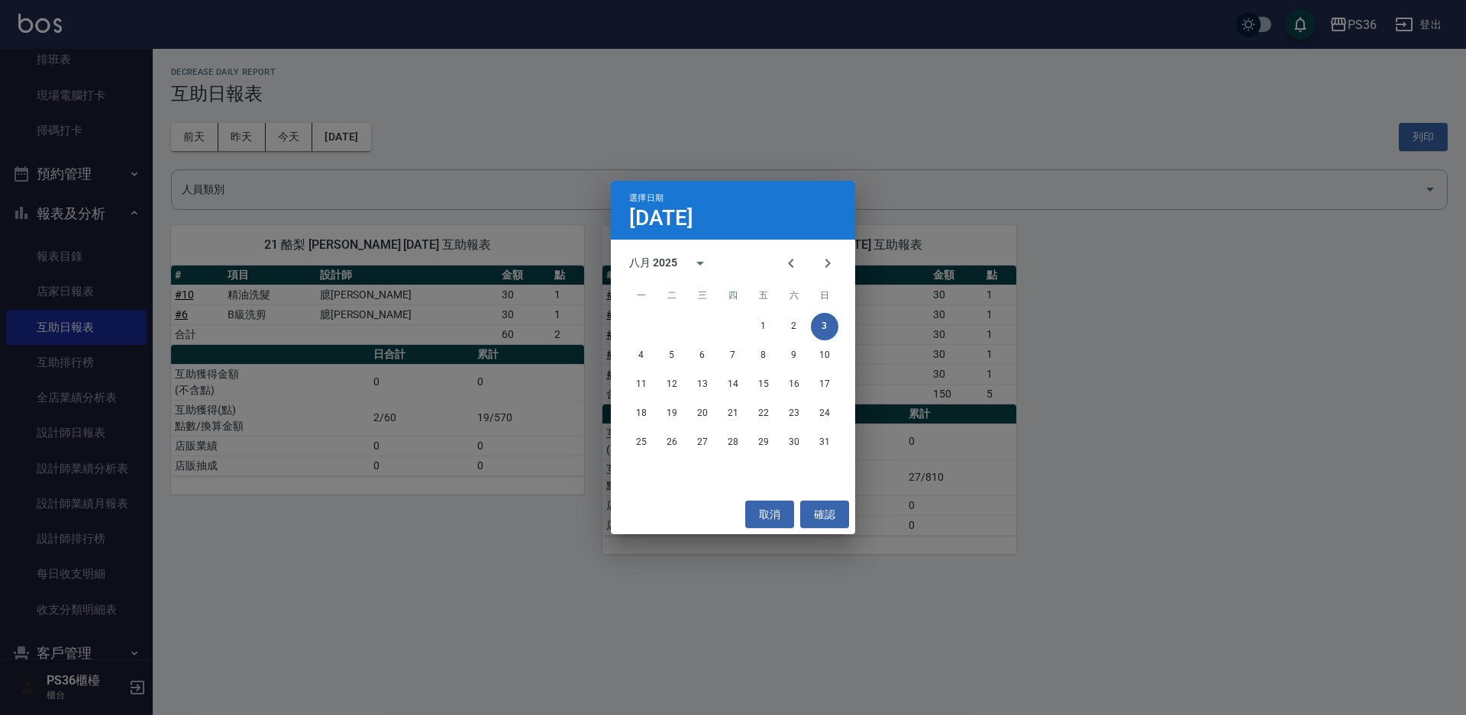
click at [653, 347] on div "4 5 6 7 8 9 10" at bounding box center [733, 355] width 244 height 27
click at [644, 352] on button "4" at bounding box center [641, 355] width 27 height 27
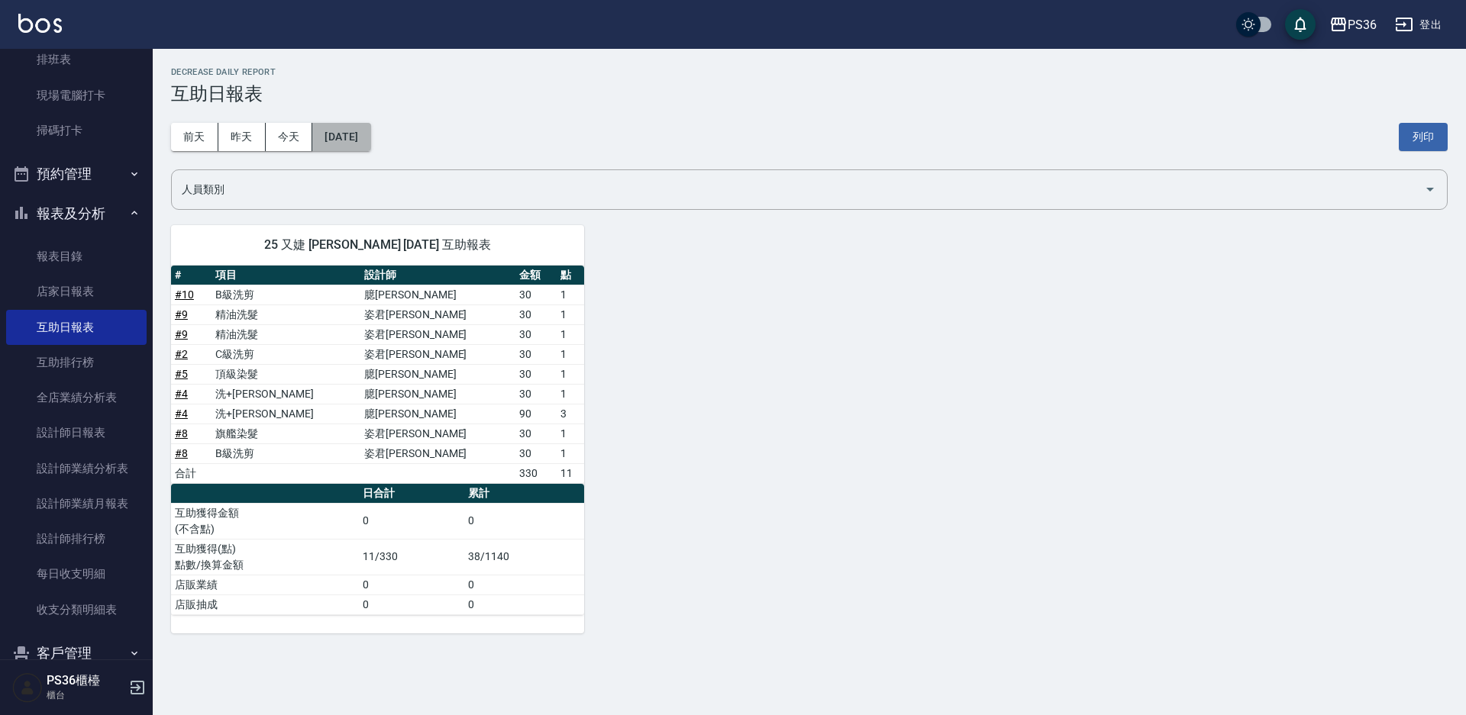
click at [370, 135] on button "[DATE]" at bounding box center [341, 137] width 58 height 28
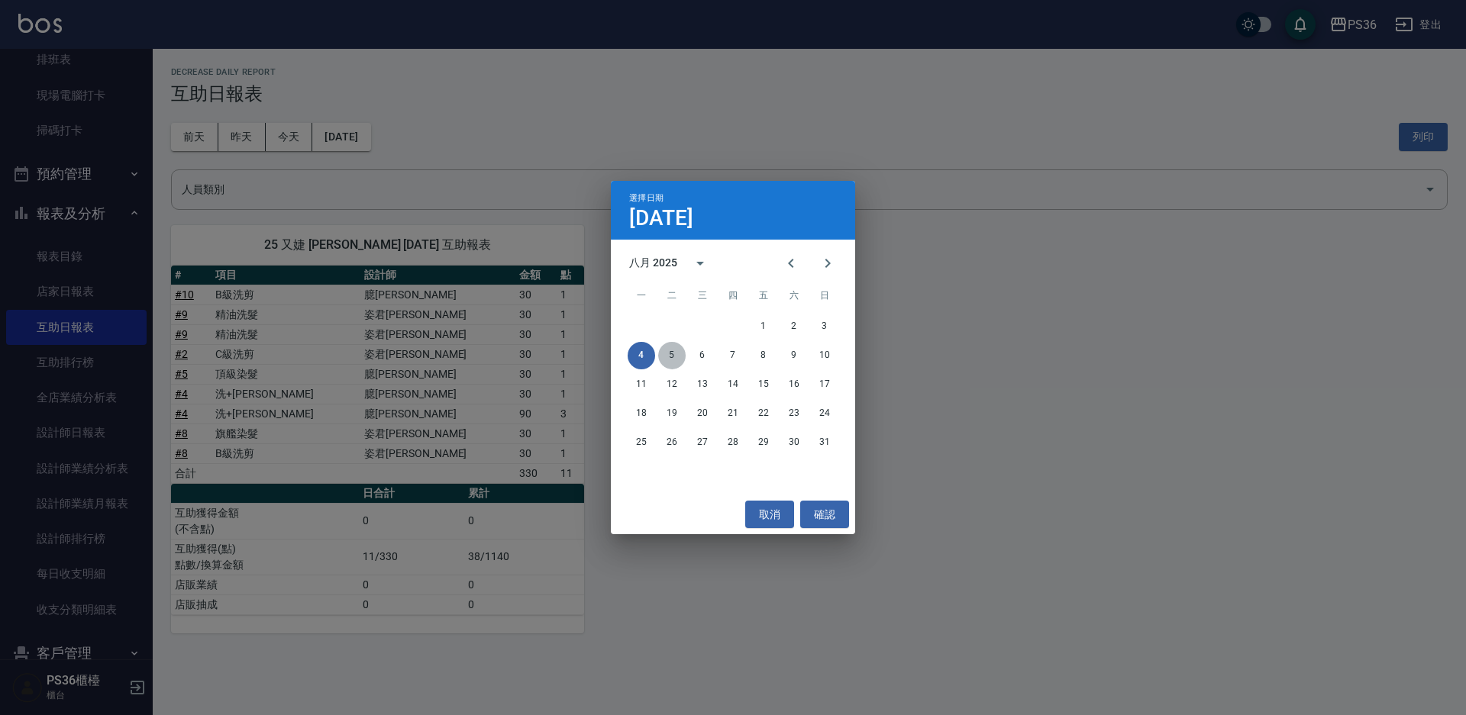
click at [666, 351] on button "5" at bounding box center [671, 355] width 27 height 27
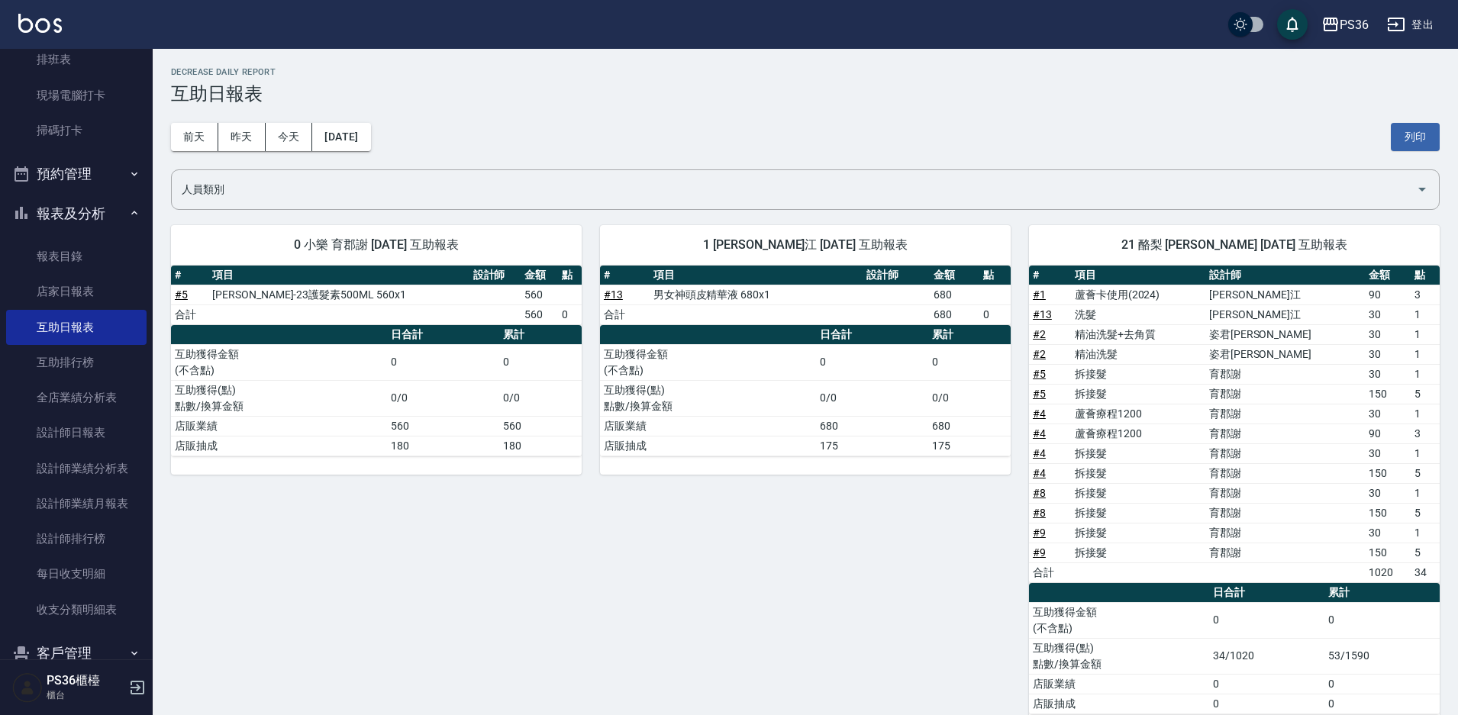
click at [389, 151] on div "[DATE] [DATE] [DATE] [DATE] 列印" at bounding box center [805, 137] width 1269 height 65
click at [370, 140] on button "[DATE]" at bounding box center [341, 137] width 58 height 28
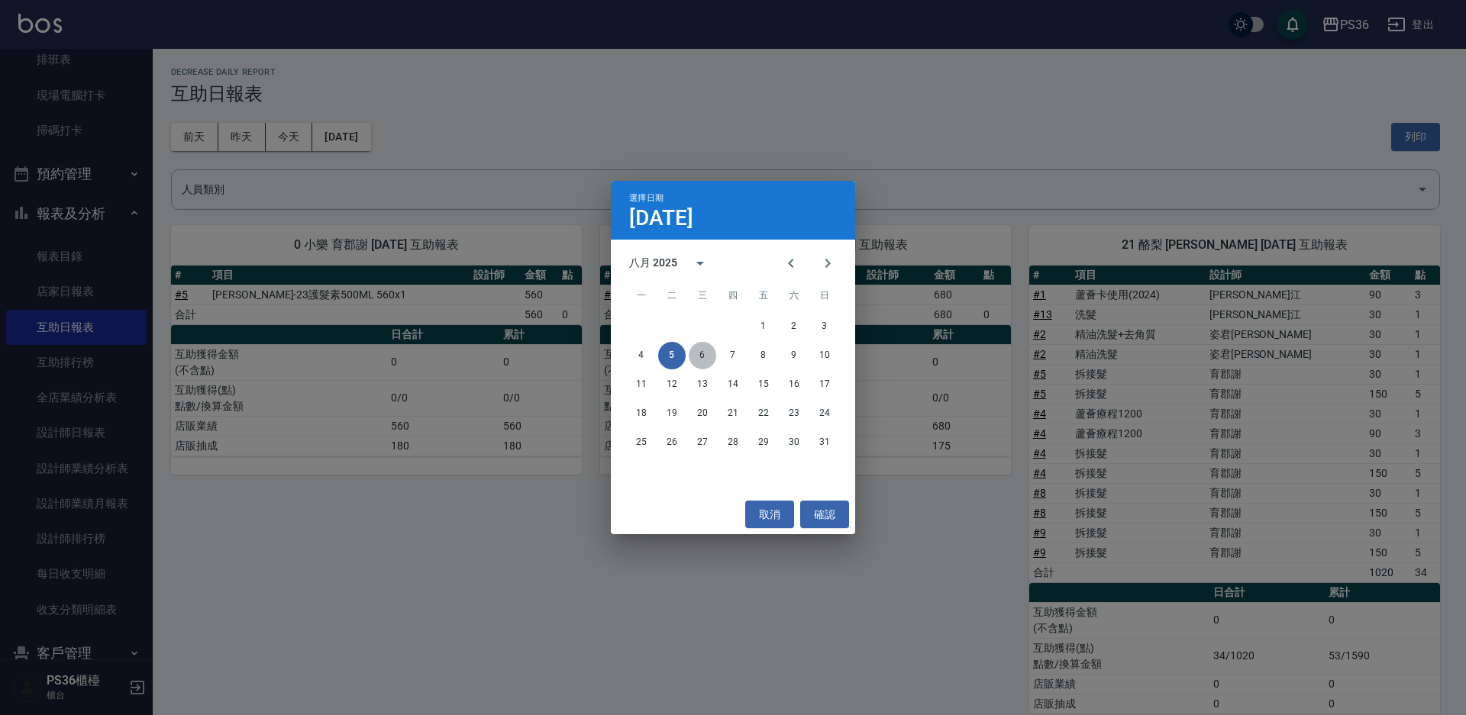
click at [696, 353] on button "6" at bounding box center [702, 355] width 27 height 27
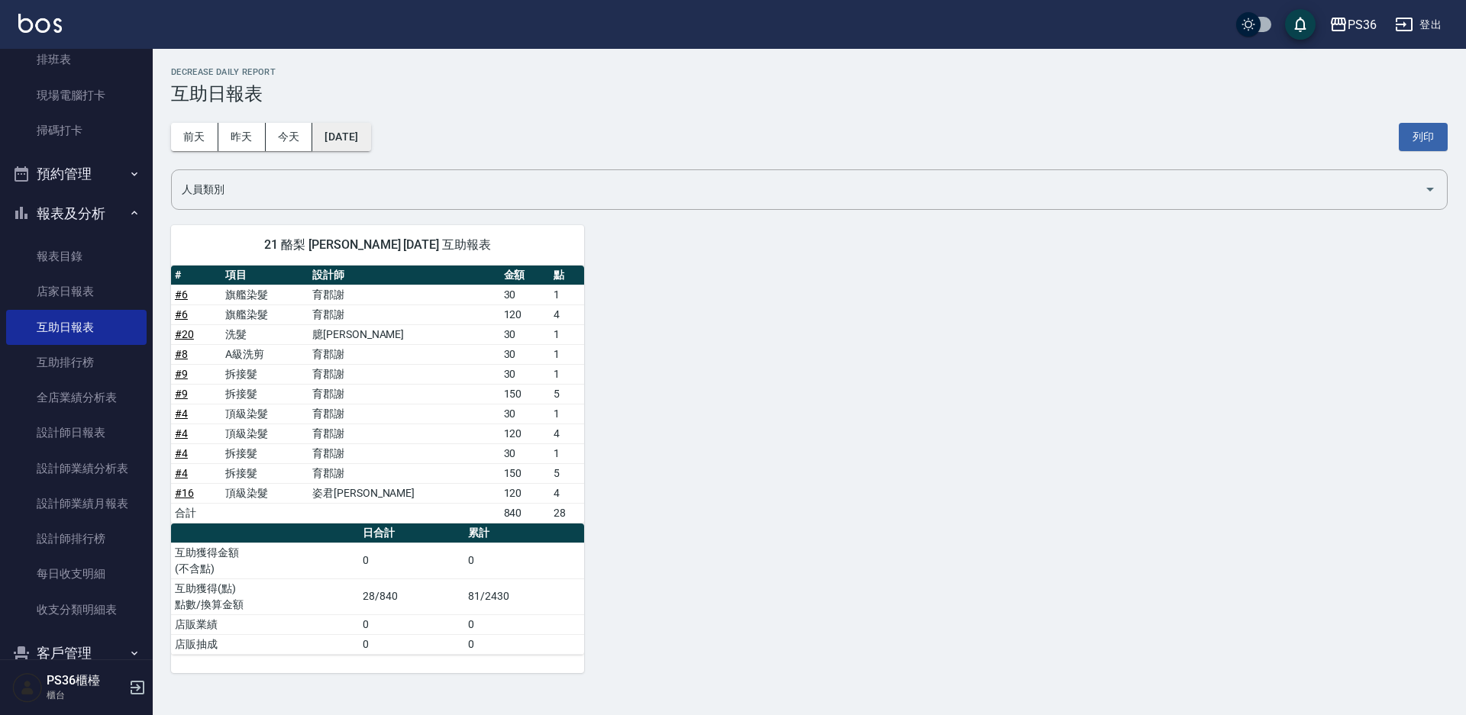
click at [370, 140] on button "[DATE]" at bounding box center [341, 137] width 58 height 28
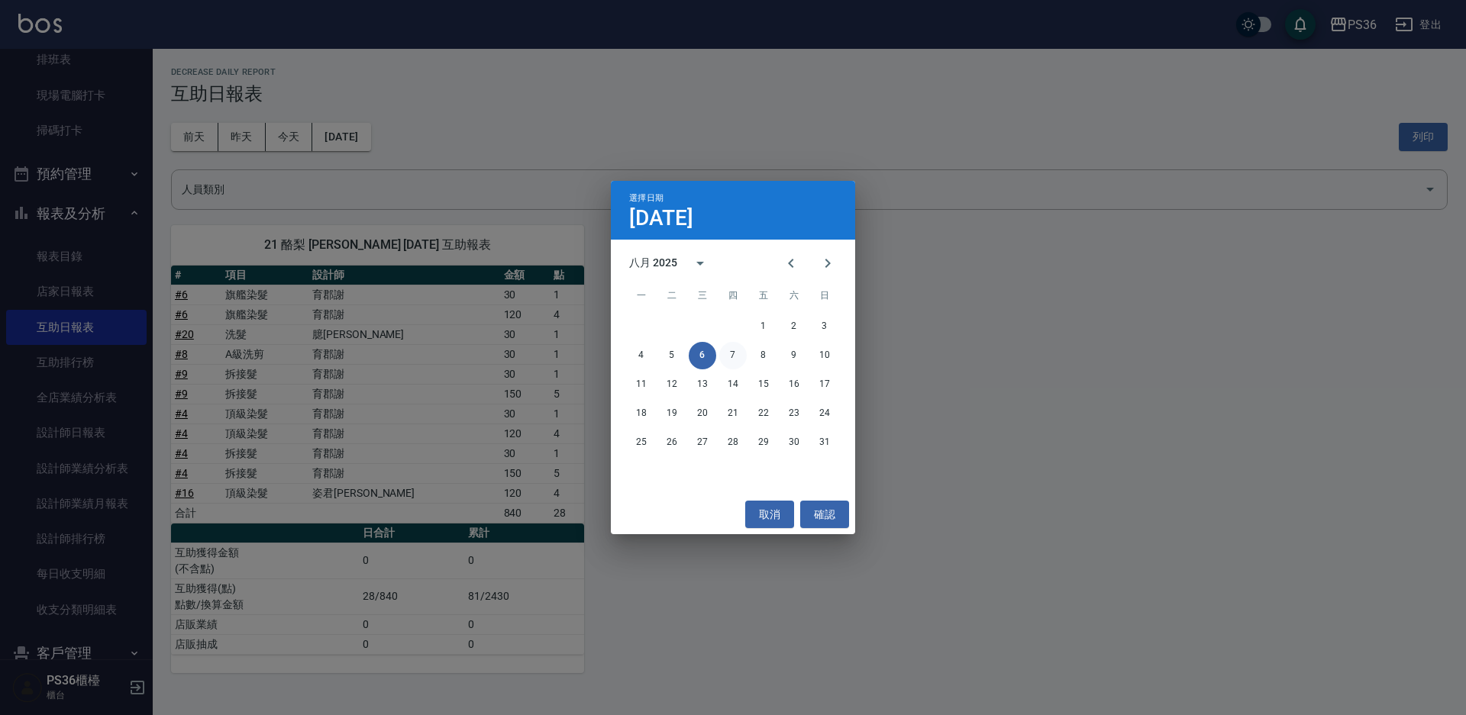
click at [727, 351] on button "7" at bounding box center [732, 355] width 27 height 27
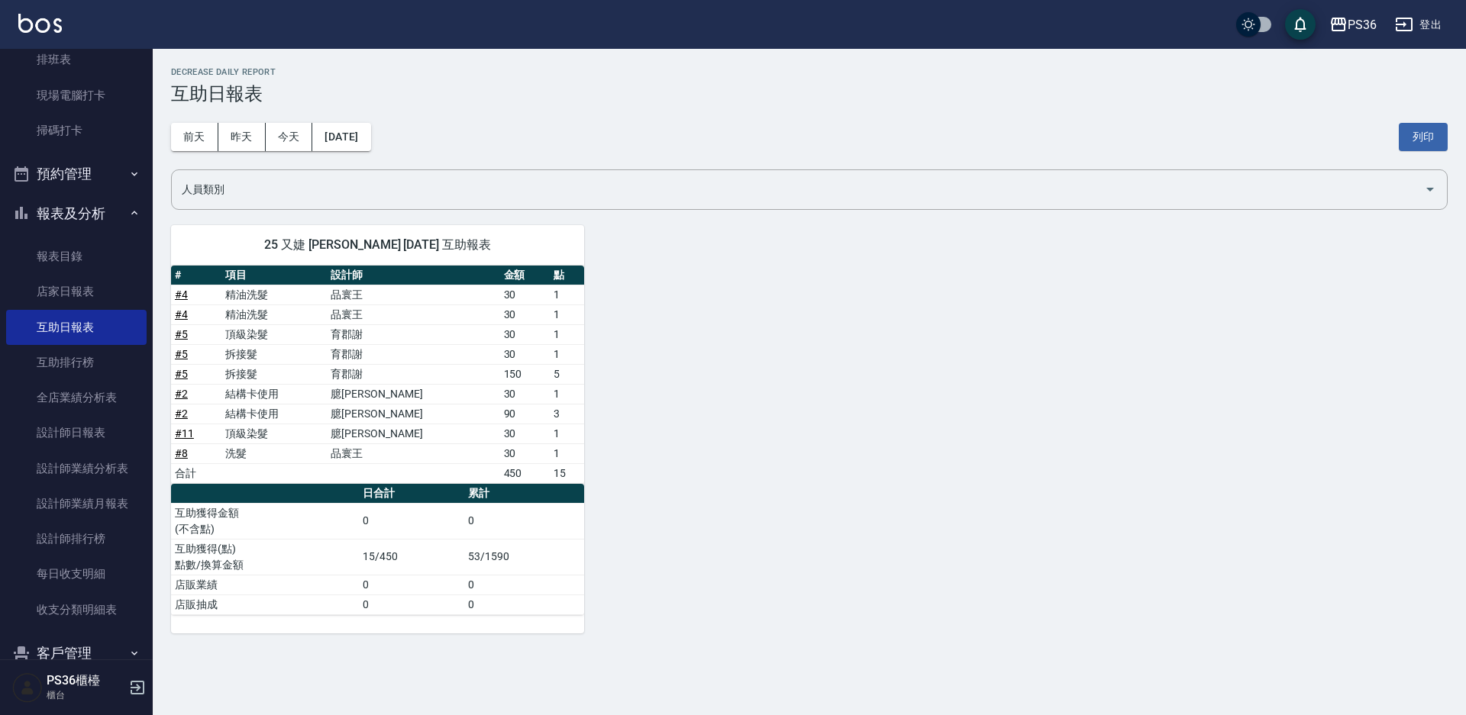
click at [397, 140] on div "[DATE] [DATE] [DATE] [DATE] 列印" at bounding box center [809, 137] width 1277 height 65
click at [370, 140] on button "[DATE]" at bounding box center [341, 137] width 58 height 28
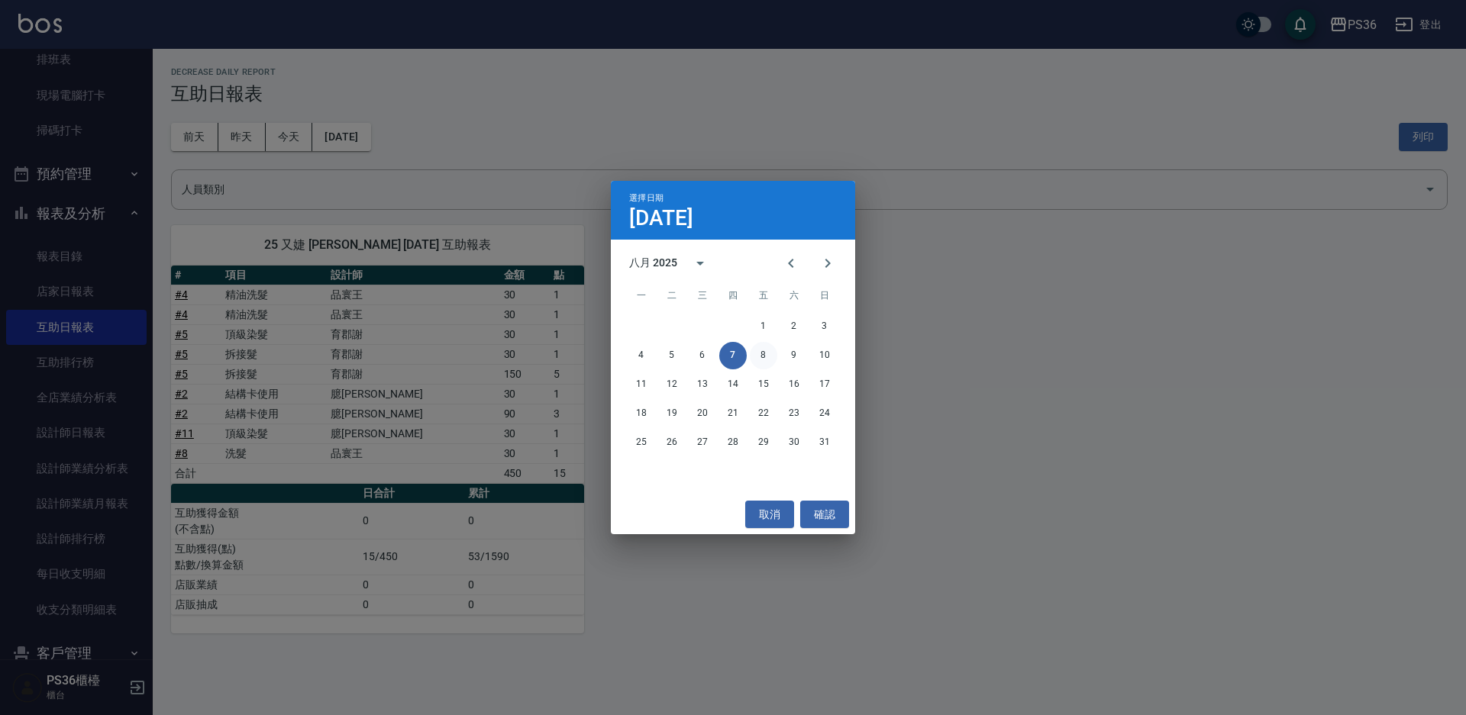
click at [762, 361] on button "8" at bounding box center [763, 355] width 27 height 27
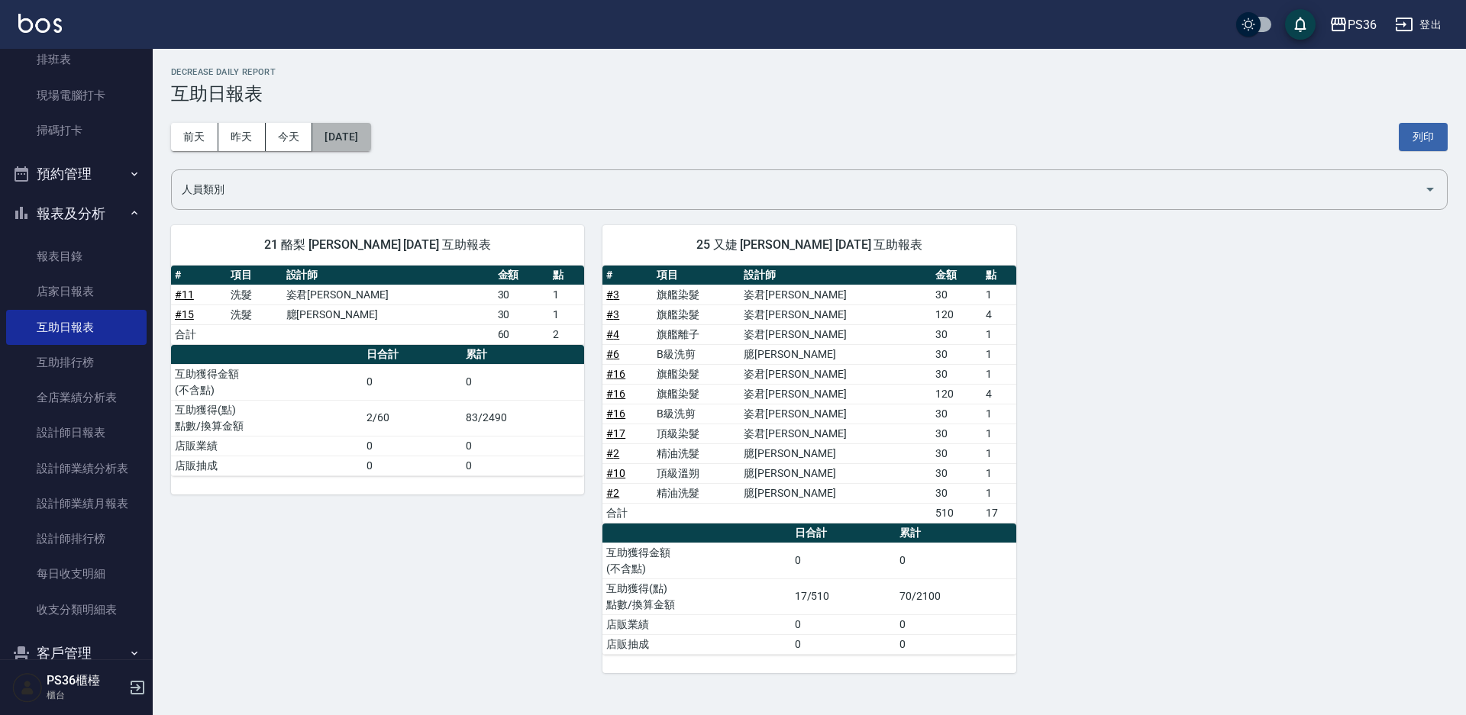
click at [366, 139] on button "[DATE]" at bounding box center [341, 137] width 58 height 28
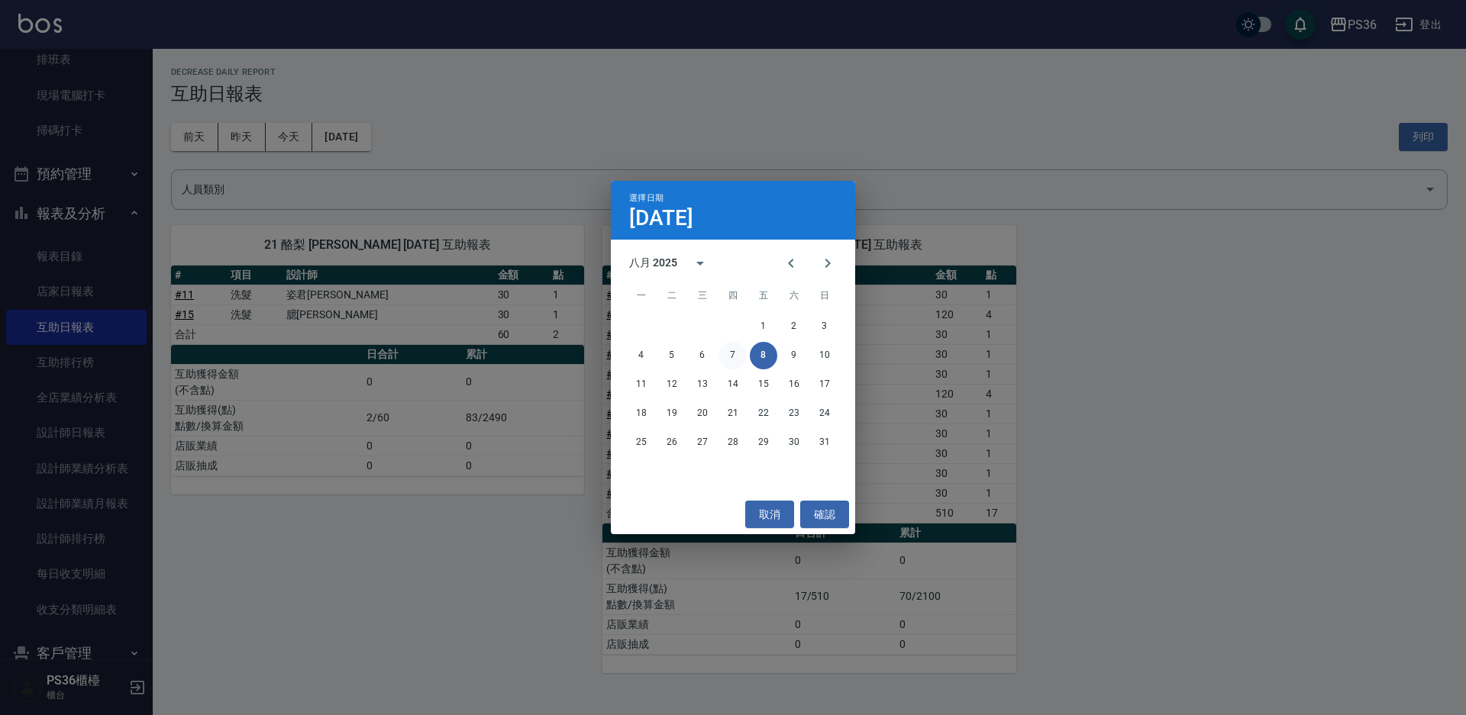
click at [734, 358] on button "7" at bounding box center [732, 355] width 27 height 27
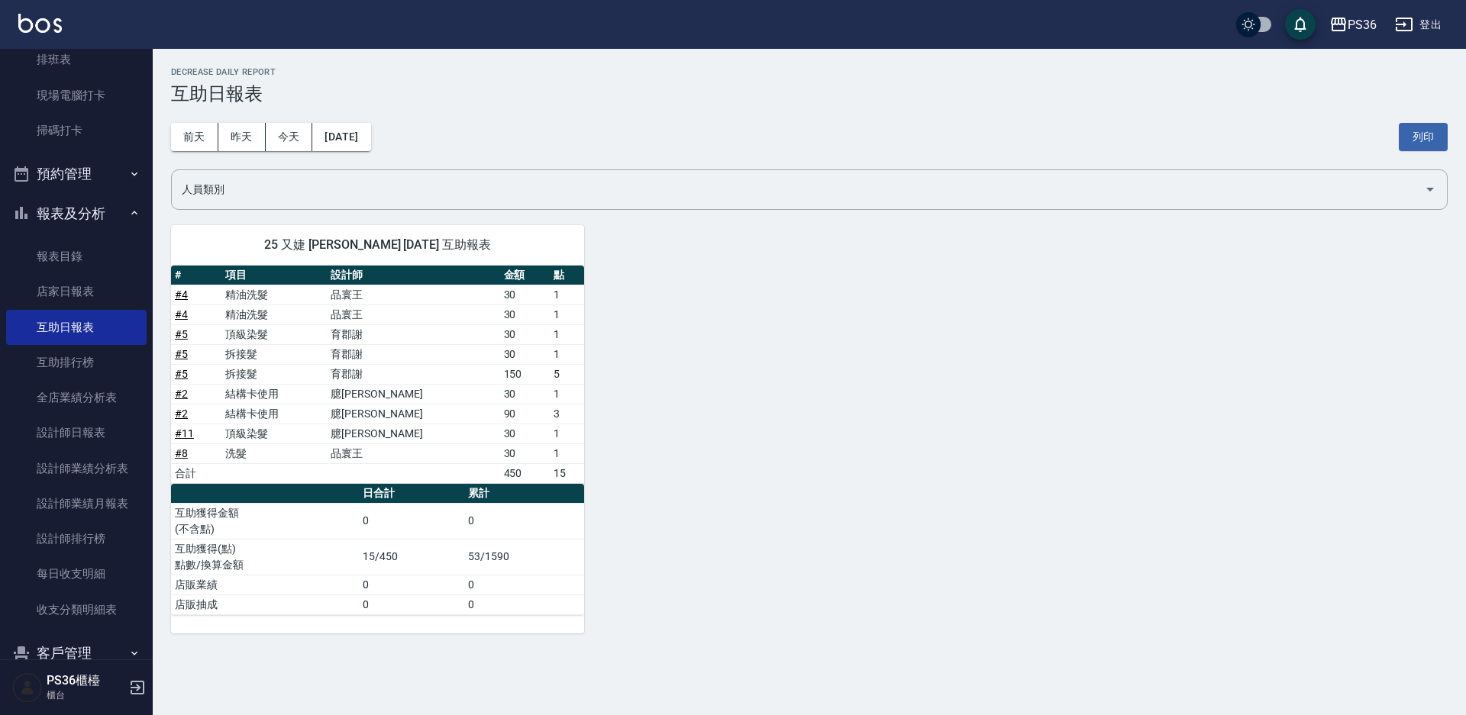
click at [399, 147] on div "[DATE] [DATE] [DATE] [DATE] 列印" at bounding box center [809, 137] width 1277 height 65
click at [399, 146] on div "[DATE] [DATE] [DATE] [DATE] 列印" at bounding box center [809, 137] width 1277 height 65
click at [370, 144] on button "[DATE]" at bounding box center [341, 137] width 58 height 28
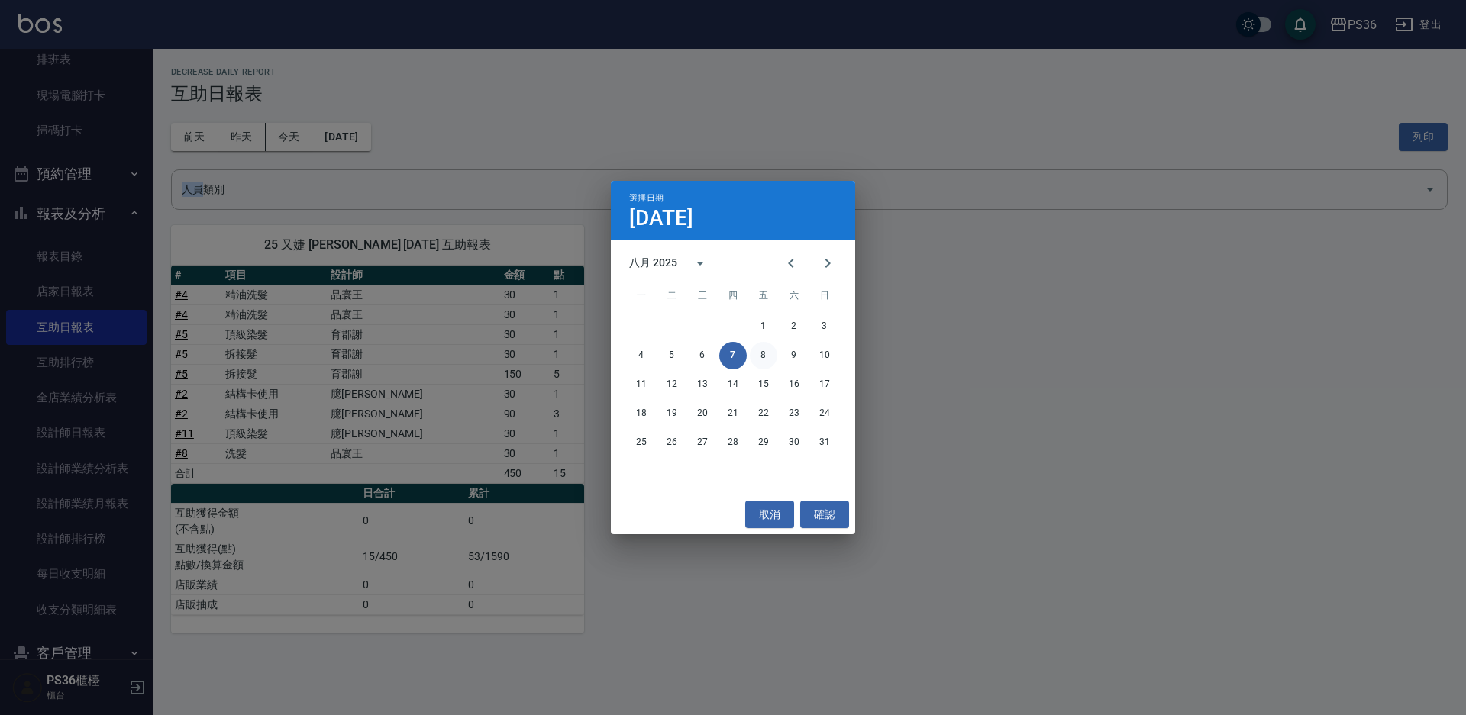
click at [766, 357] on button "8" at bounding box center [763, 355] width 27 height 27
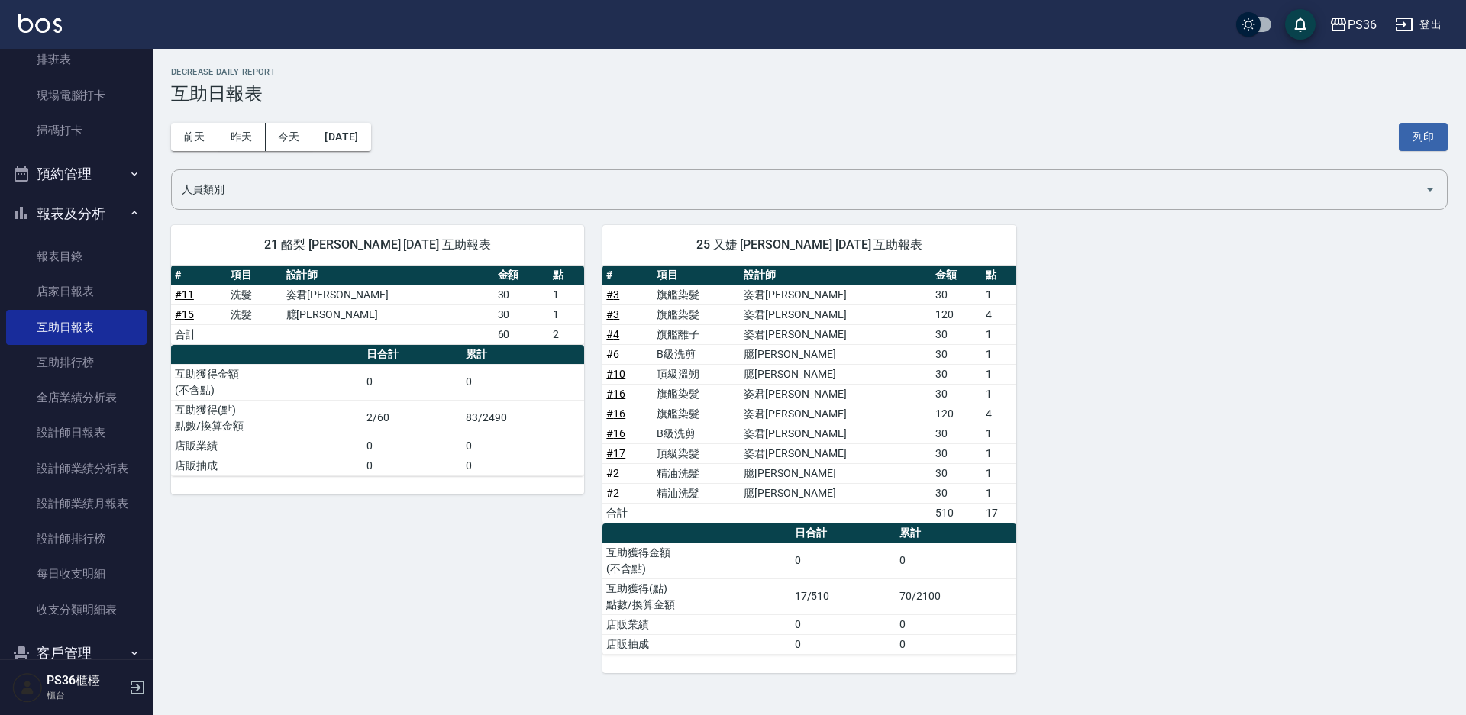
click at [371, 151] on div "[DATE] [DATE] [DATE] [DATE] 列印" at bounding box center [809, 137] width 1277 height 65
click at [370, 137] on button "[DATE]" at bounding box center [341, 137] width 58 height 28
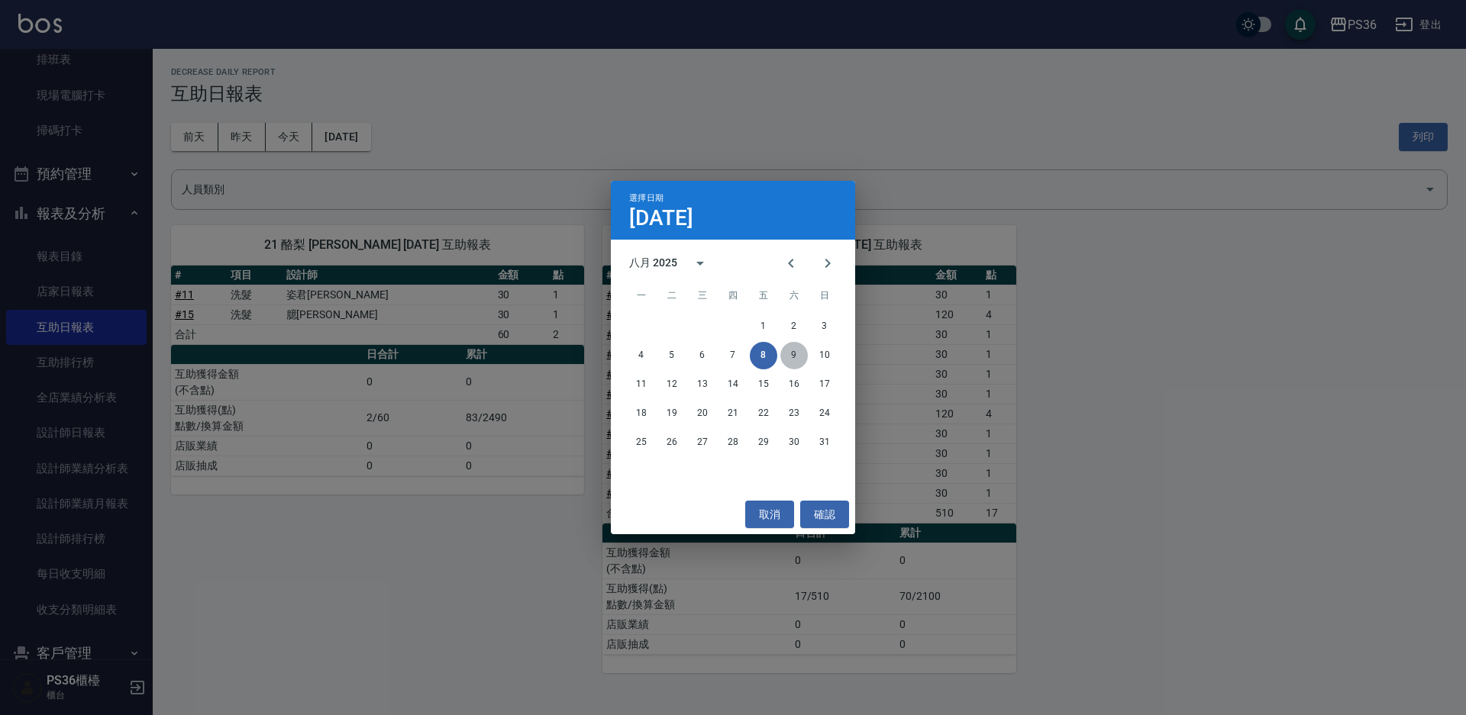
click at [790, 354] on button "9" at bounding box center [793, 355] width 27 height 27
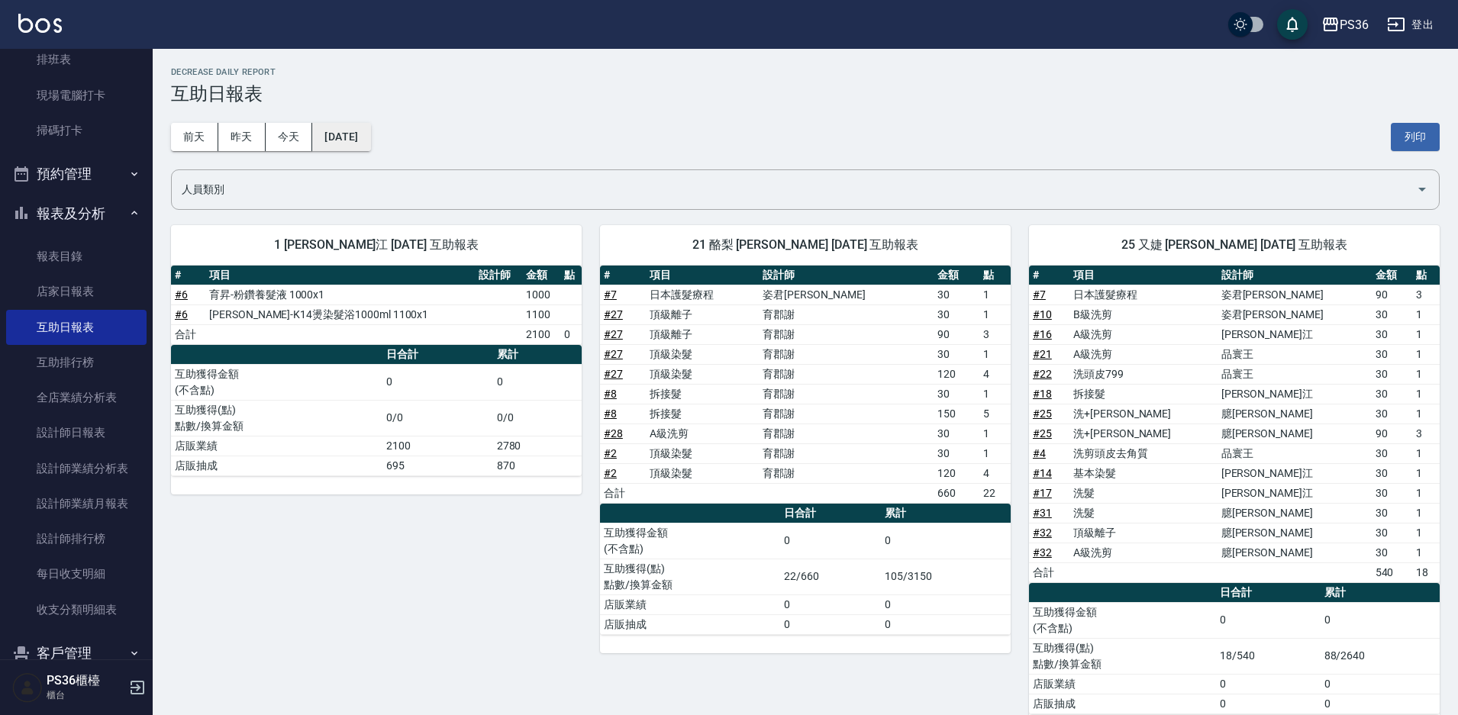
click at [370, 129] on button "[DATE]" at bounding box center [341, 137] width 58 height 28
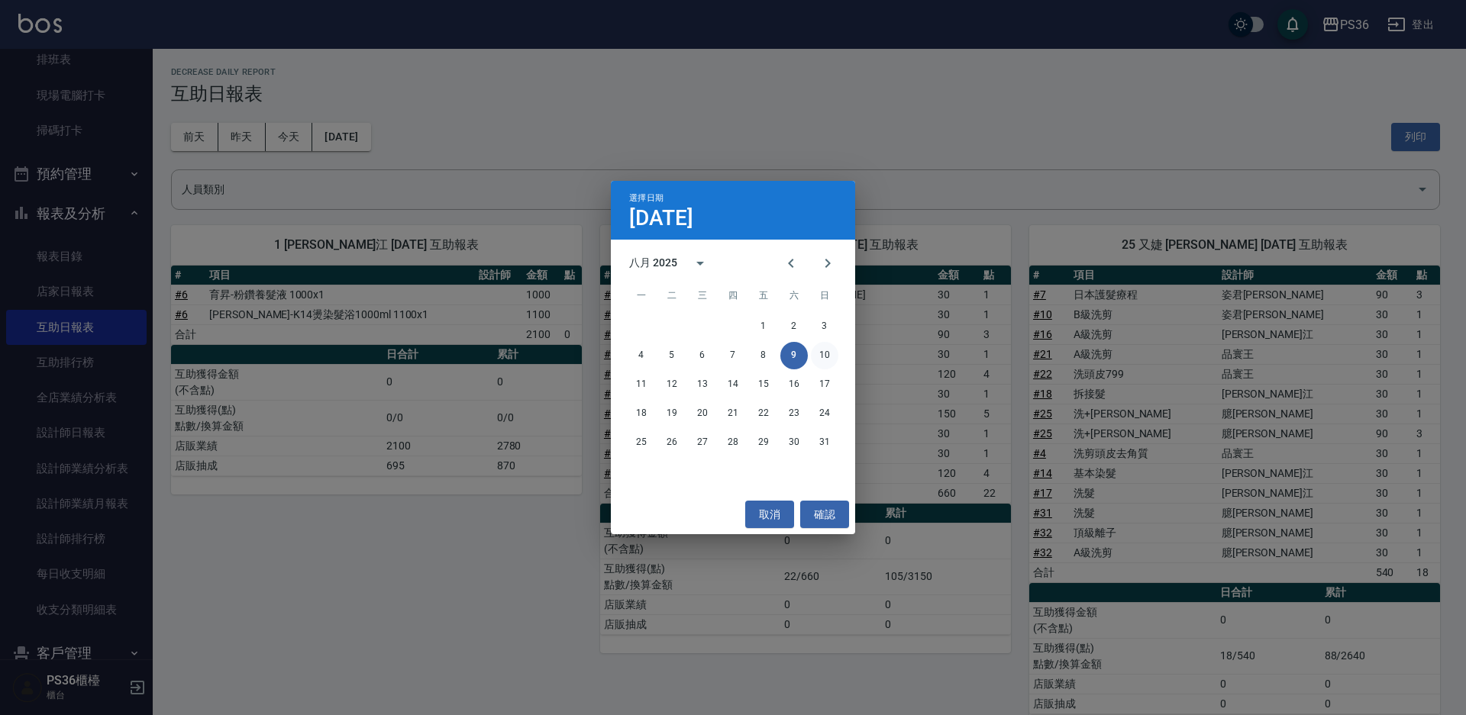
click at [821, 357] on button "10" at bounding box center [824, 355] width 27 height 27
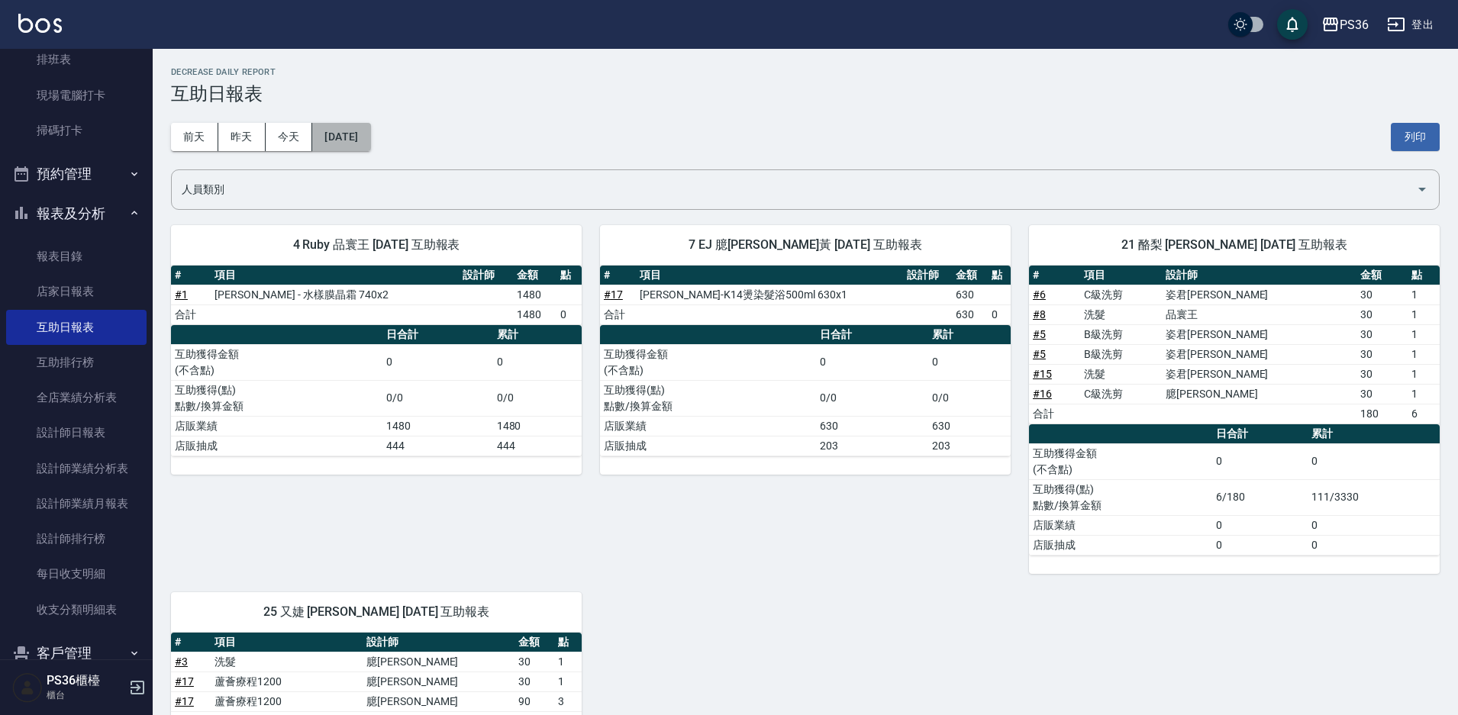
click at [370, 141] on button "[DATE]" at bounding box center [341, 137] width 58 height 28
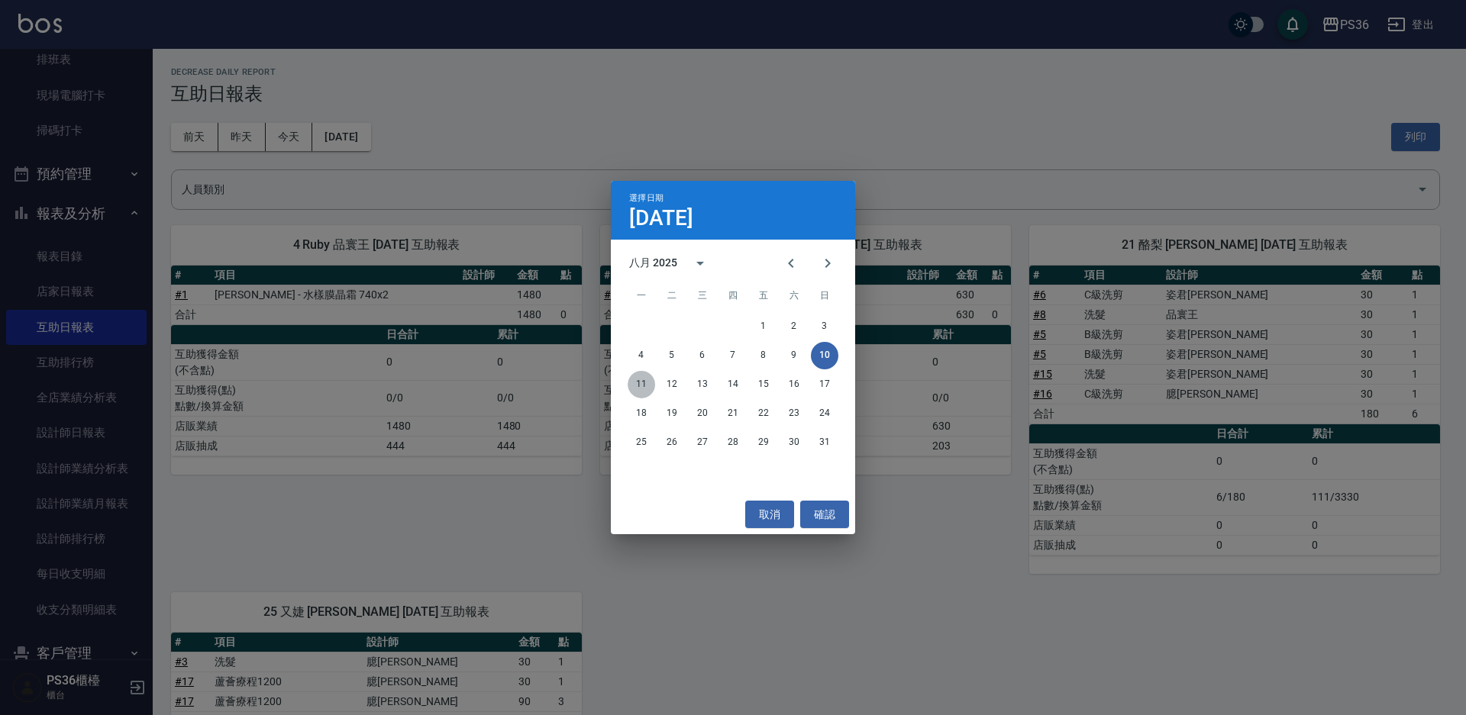
click at [650, 382] on button "11" at bounding box center [641, 384] width 27 height 27
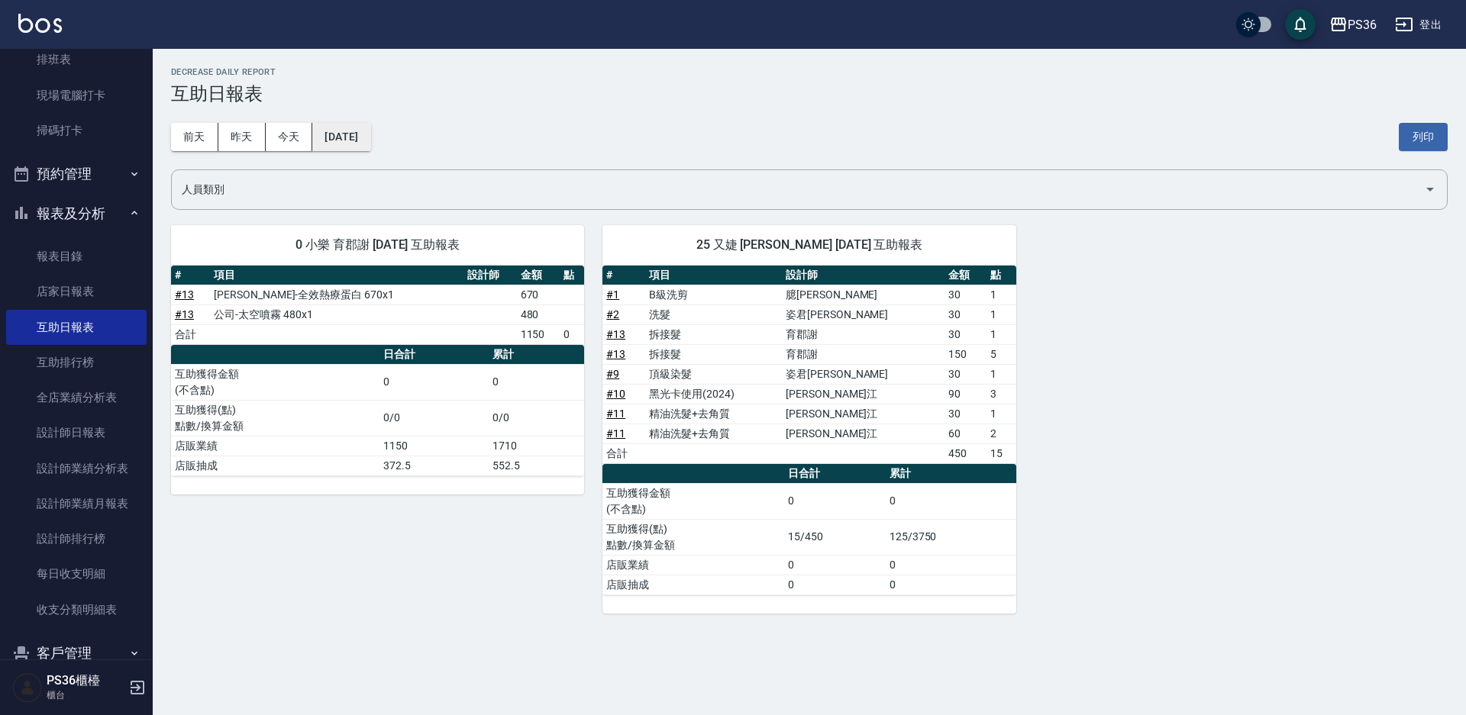
click at [370, 139] on button "[DATE]" at bounding box center [341, 137] width 58 height 28
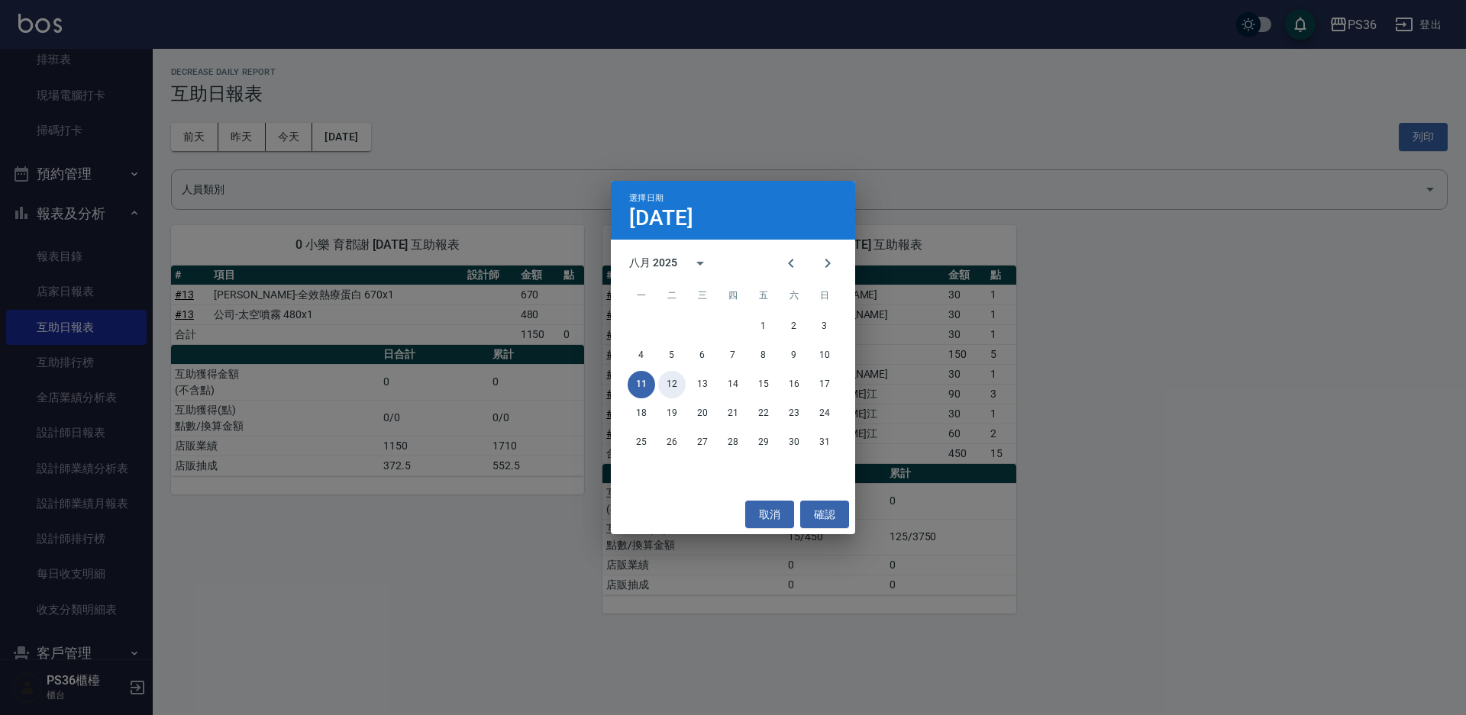
click at [667, 379] on button "12" at bounding box center [671, 384] width 27 height 27
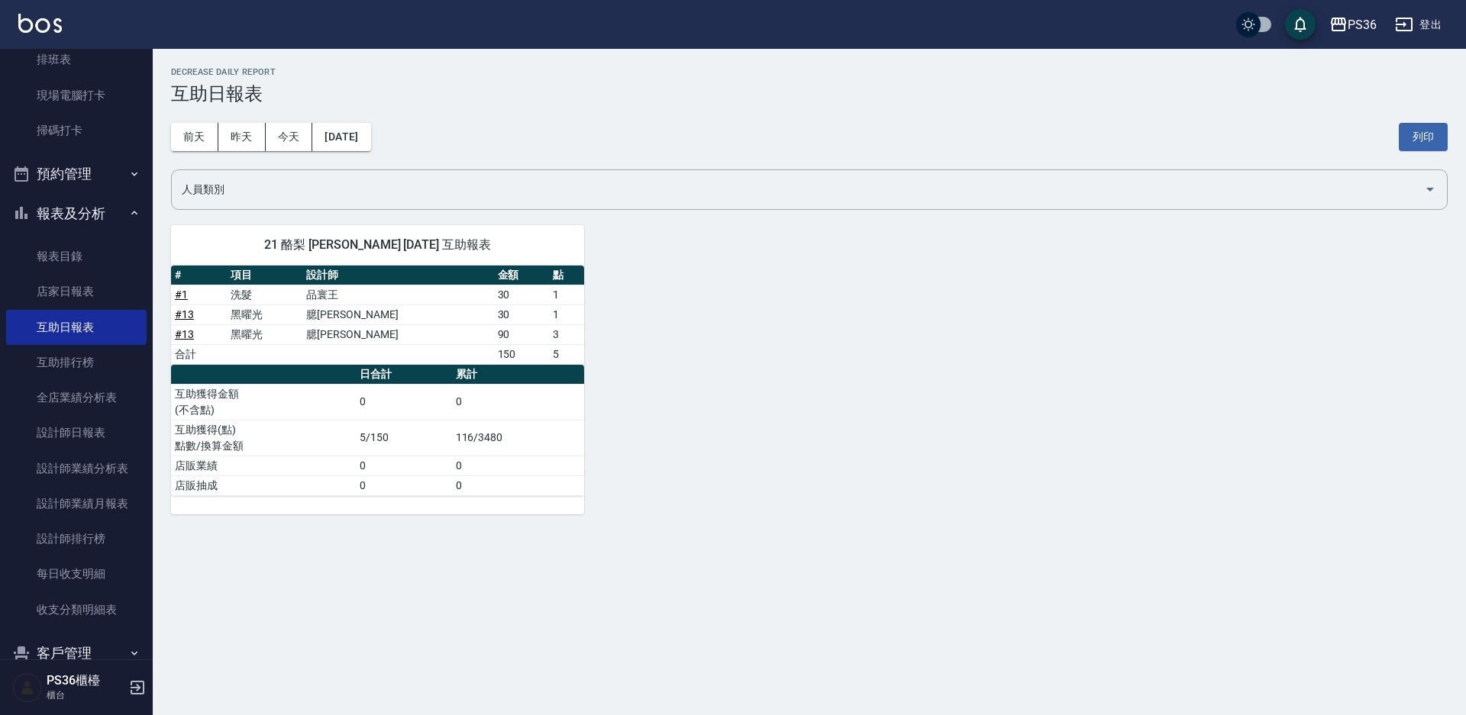
click at [348, 117] on div "[DATE] [DATE] [DATE] [DATE] 列印" at bounding box center [809, 137] width 1277 height 65
click at [355, 130] on button "[DATE]" at bounding box center [341, 137] width 58 height 28
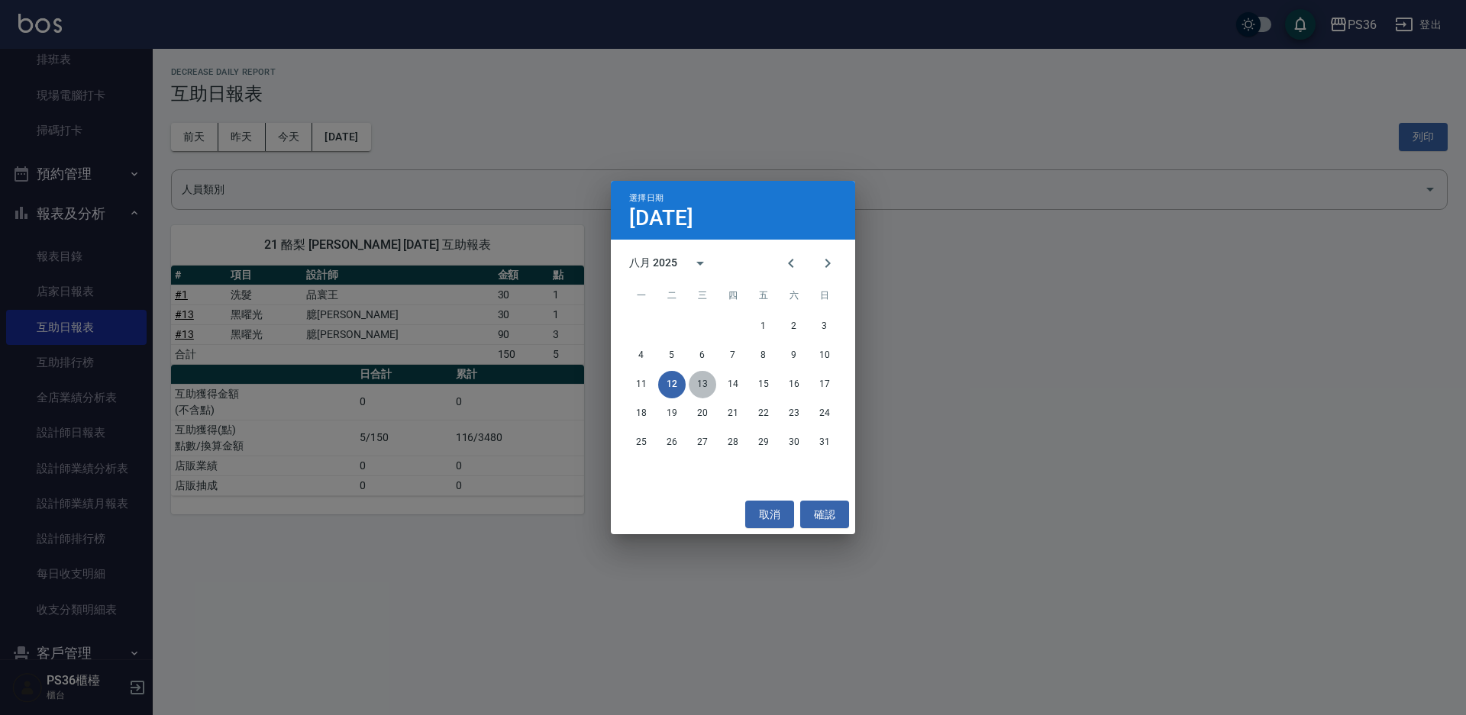
click at [715, 382] on button "13" at bounding box center [702, 384] width 27 height 27
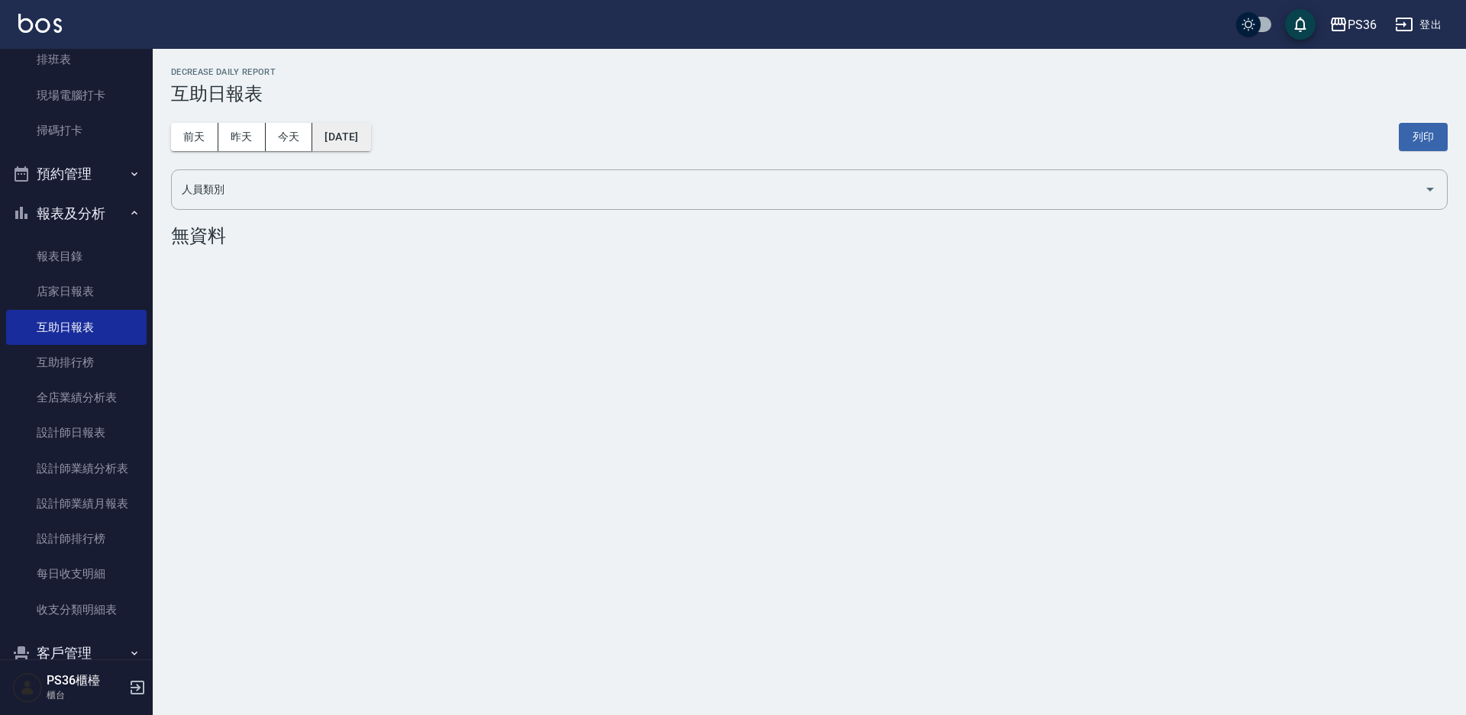
click at [360, 124] on button "[DATE]" at bounding box center [341, 137] width 58 height 28
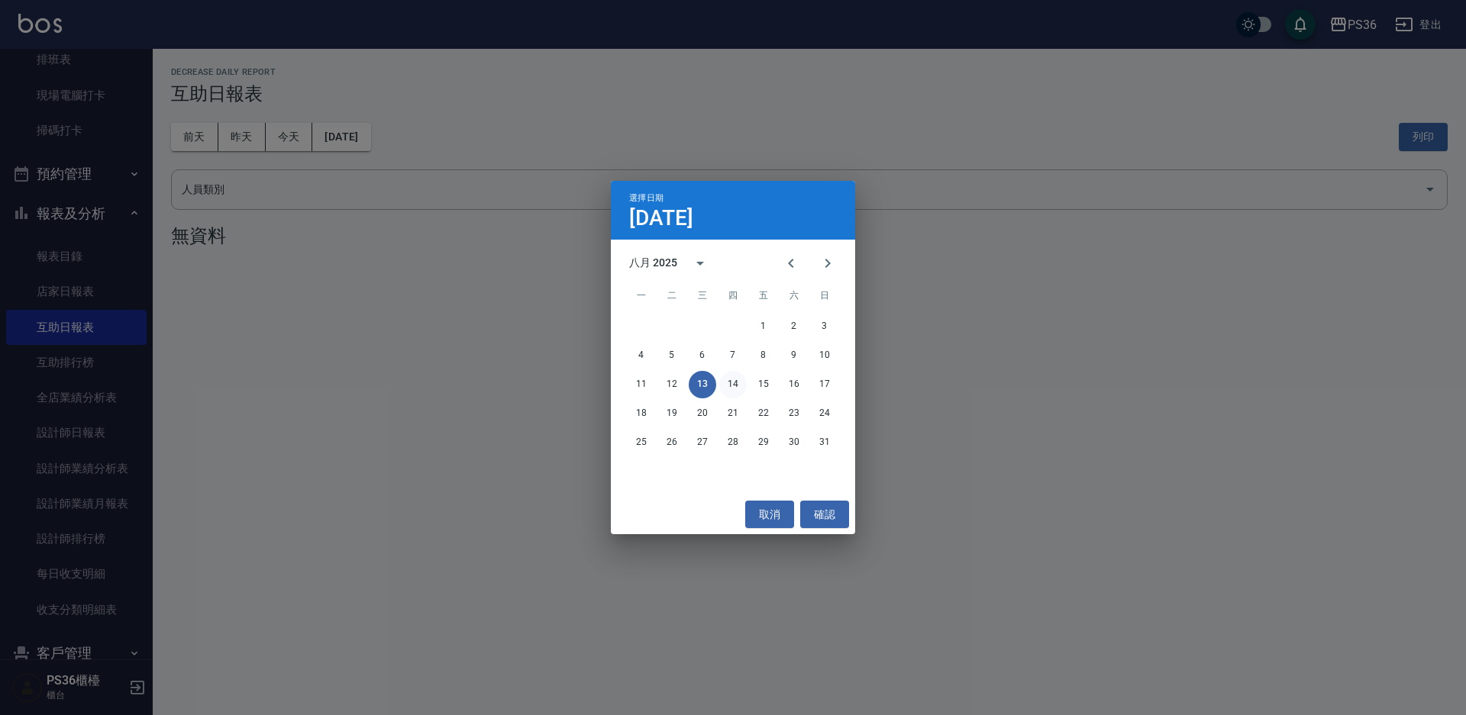
click at [721, 379] on div "11 12 13 14 15 16 17" at bounding box center [733, 384] width 244 height 27
click at [728, 382] on button "14" at bounding box center [732, 384] width 27 height 27
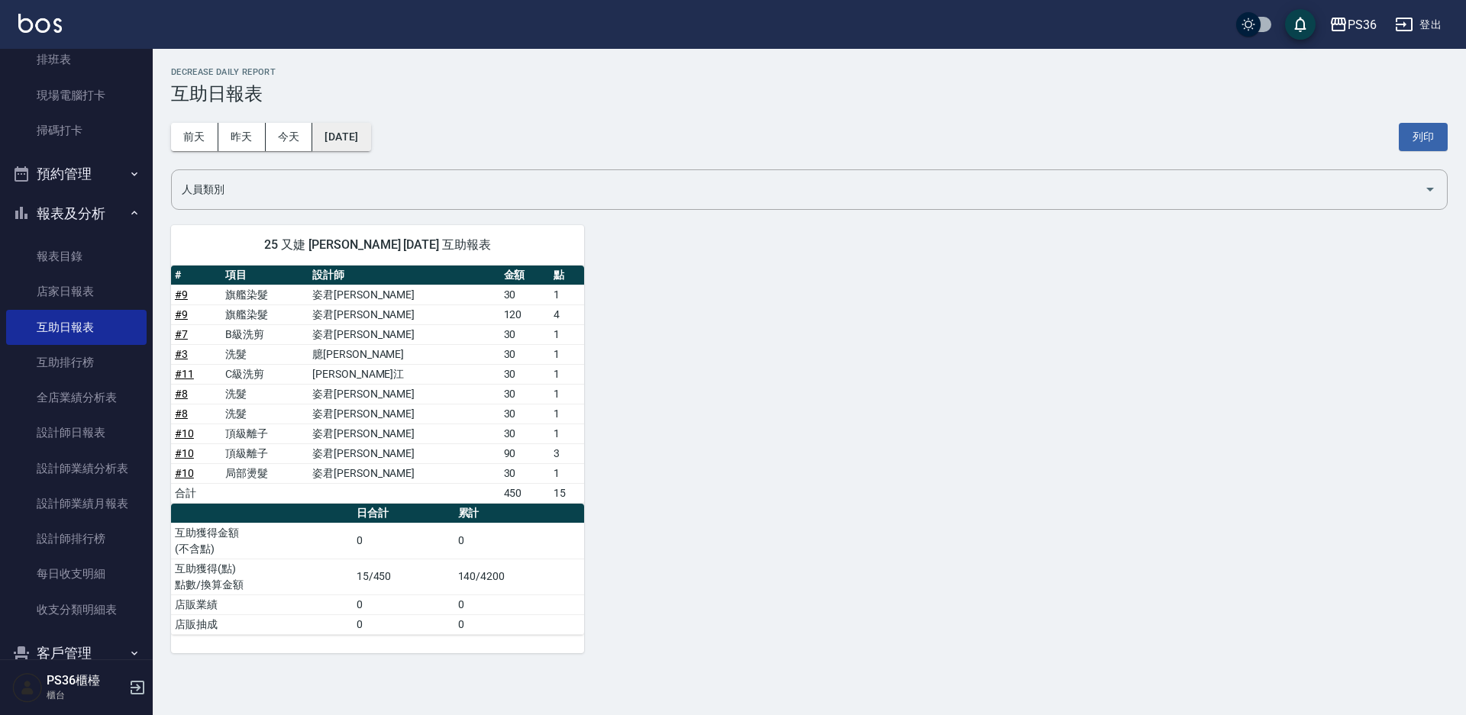
click at [370, 140] on button "[DATE]" at bounding box center [341, 137] width 58 height 28
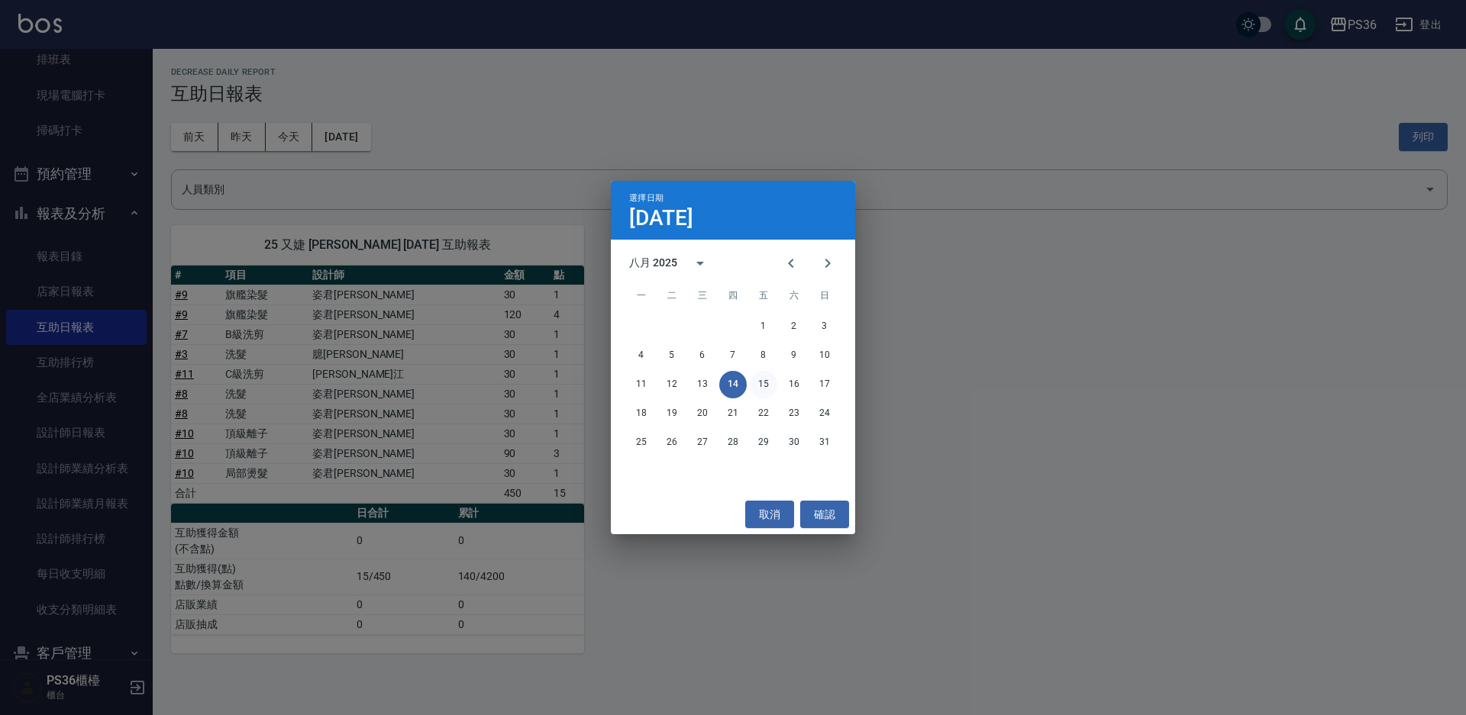
click at [760, 381] on button "15" at bounding box center [763, 384] width 27 height 27
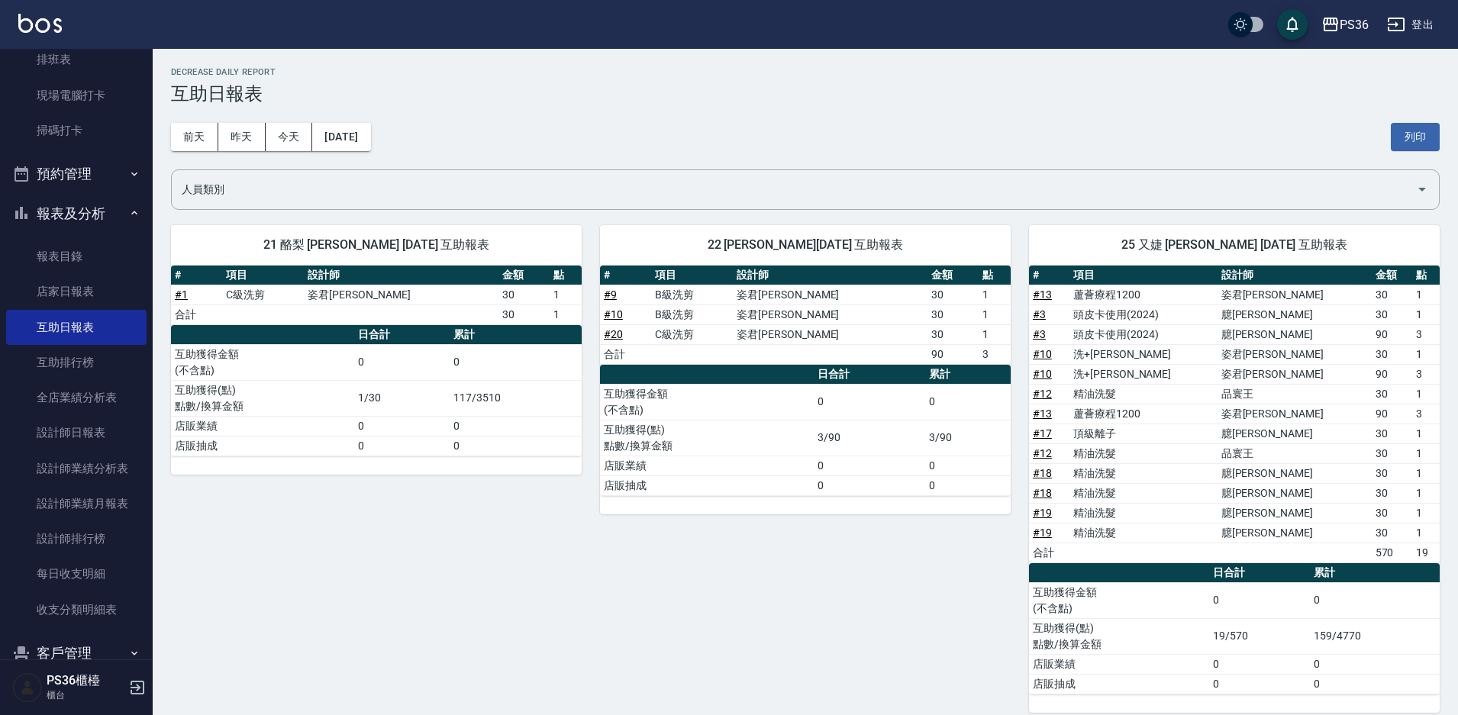
click at [399, 150] on div "[DATE] [DATE] [DATE] [DATE] 列印" at bounding box center [805, 137] width 1269 height 65
click at [399, 148] on div "[DATE] [DATE] [DATE] [DATE] 列印" at bounding box center [805, 137] width 1269 height 65
click at [397, 144] on div "[DATE] [DATE] [DATE] [DATE] 列印" at bounding box center [805, 137] width 1269 height 65
click at [398, 143] on div "[DATE] [DATE] [DATE] [DATE] 列印" at bounding box center [805, 137] width 1269 height 65
click at [370, 144] on button "[DATE]" at bounding box center [341, 137] width 58 height 28
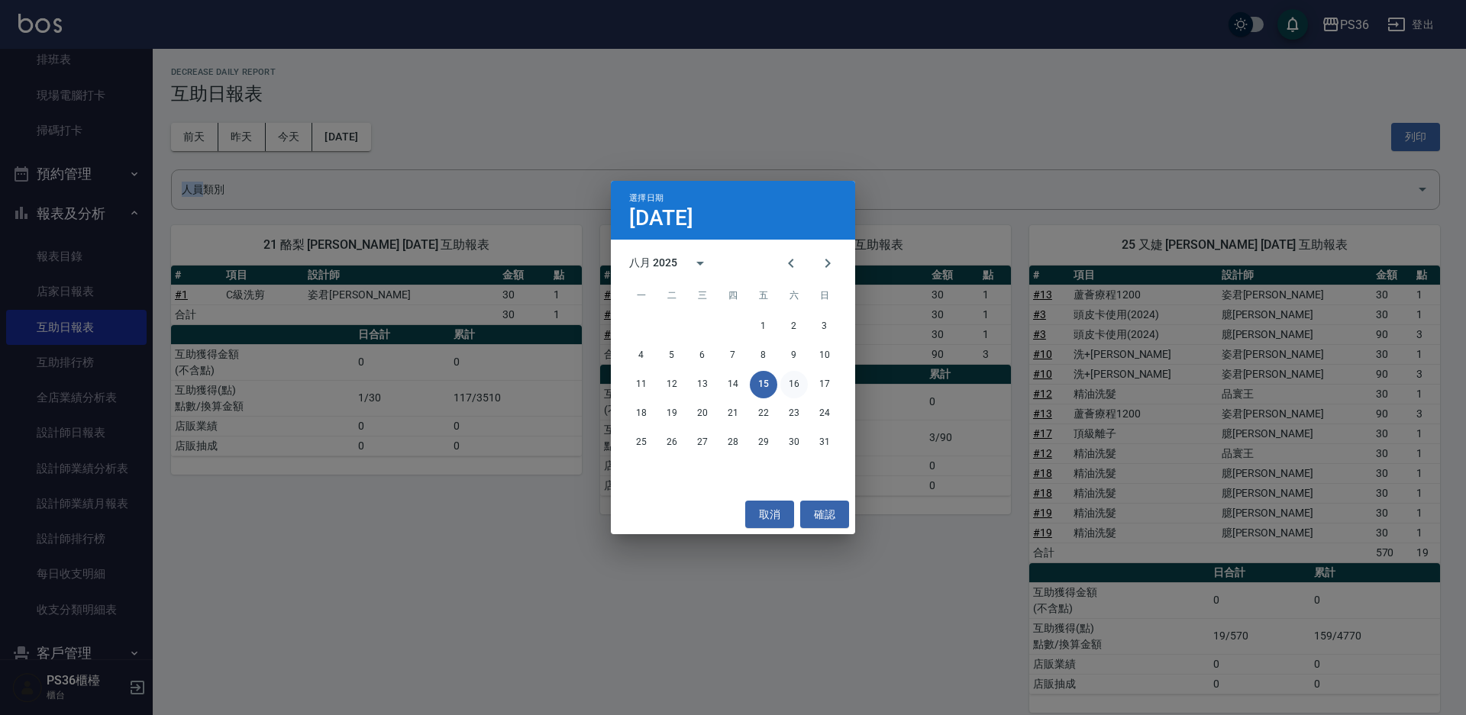
click at [800, 387] on button "16" at bounding box center [793, 384] width 27 height 27
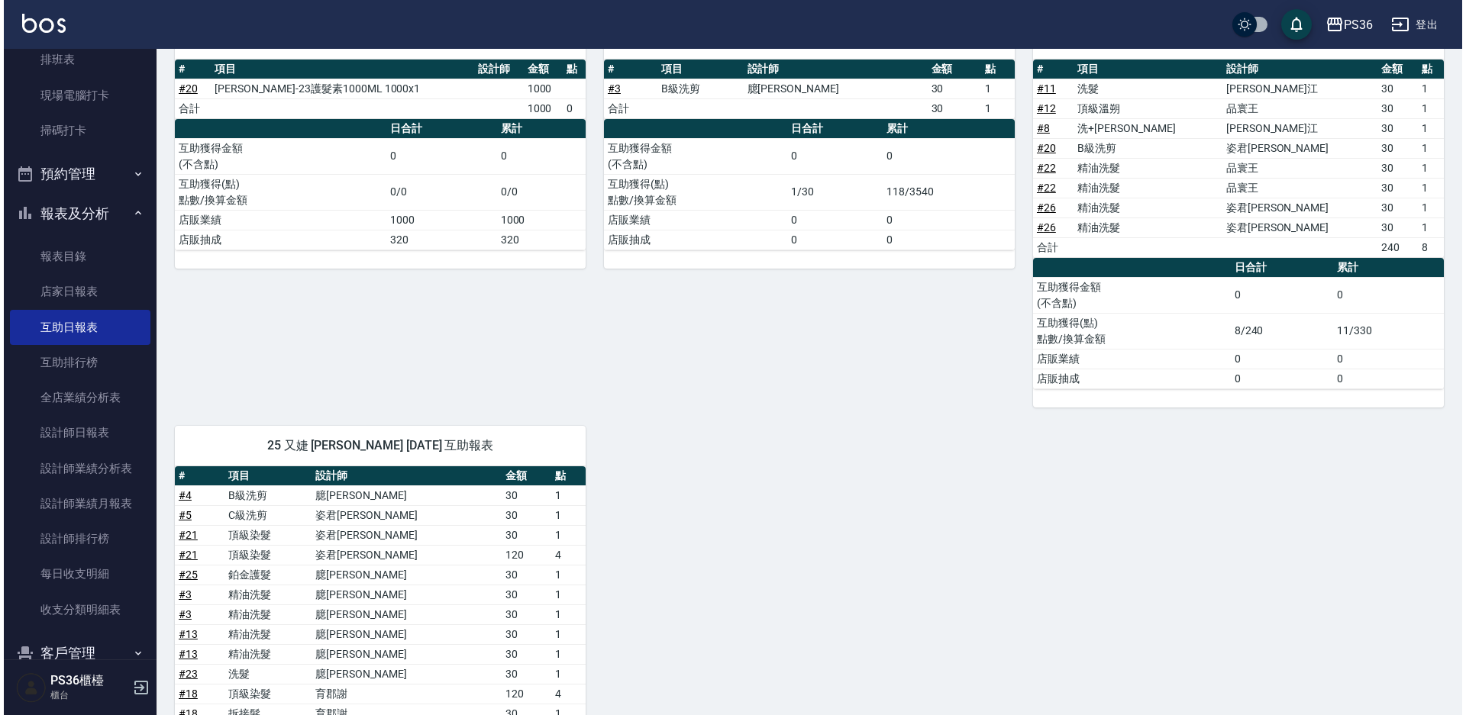
scroll to position [76, 0]
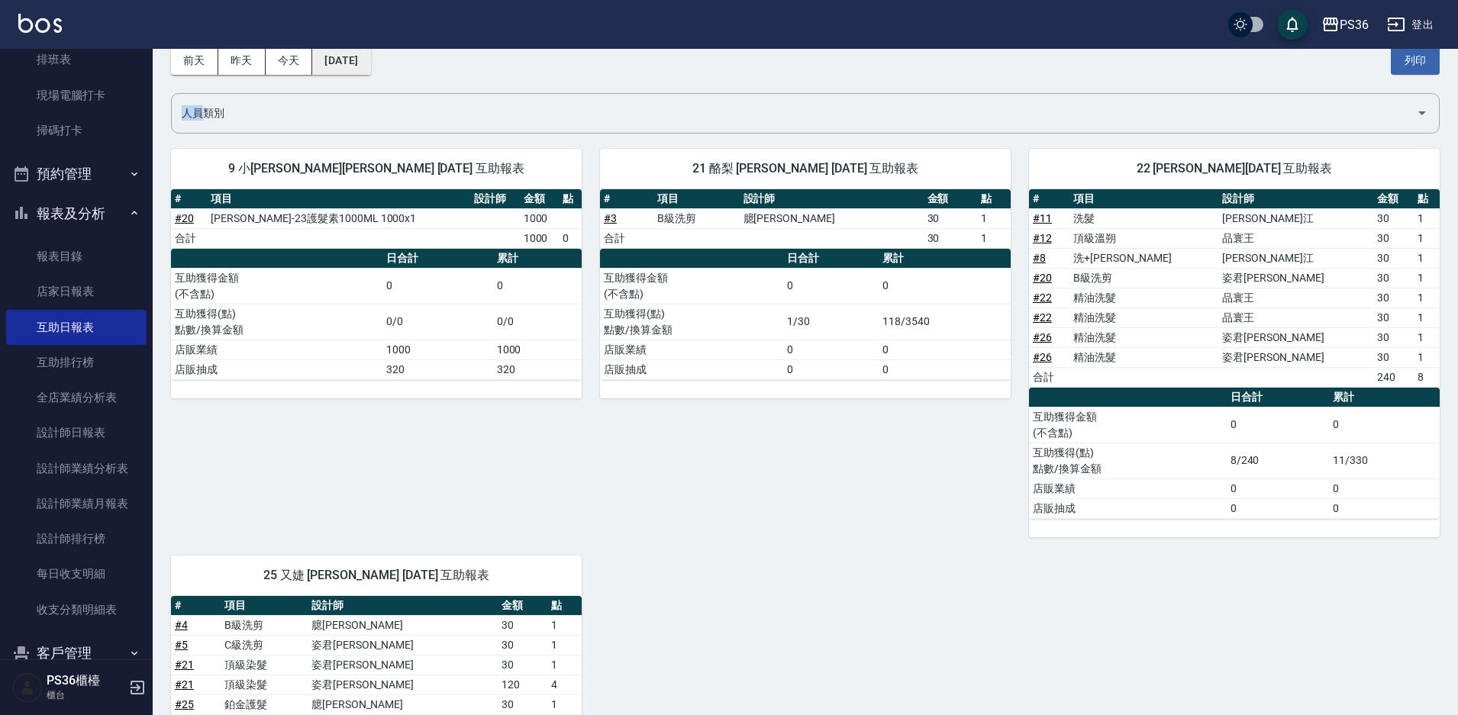
click at [363, 69] on button "[DATE]" at bounding box center [341, 61] width 58 height 28
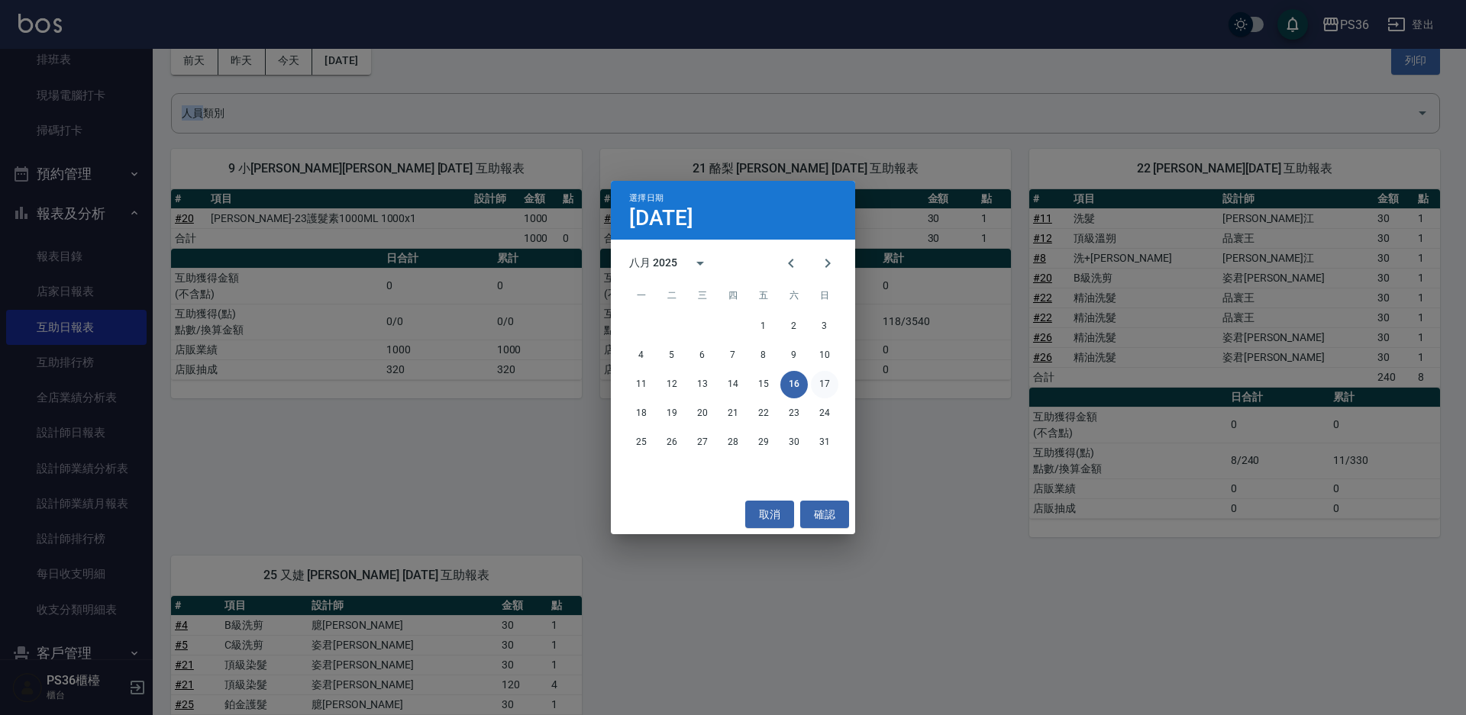
click at [826, 392] on button "17" at bounding box center [824, 384] width 27 height 27
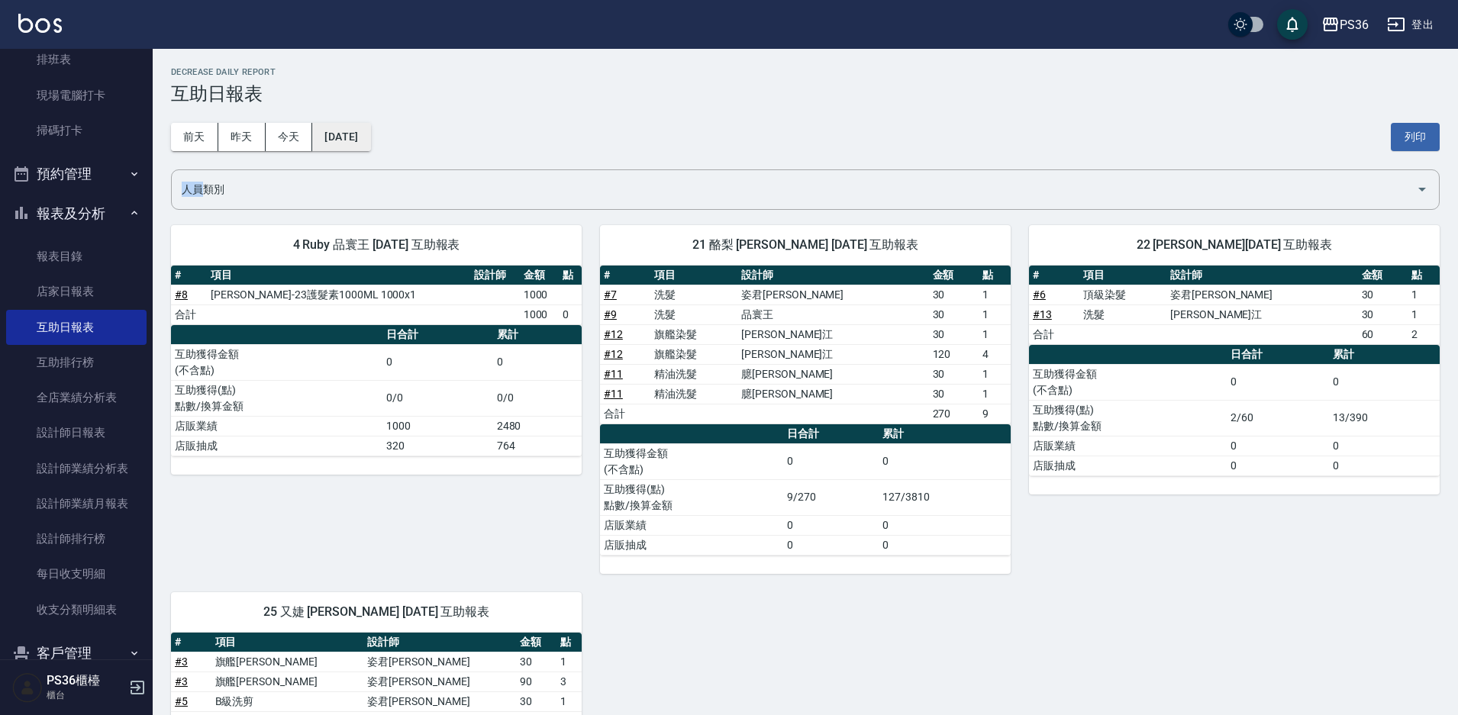
click at [365, 137] on button "[DATE]" at bounding box center [341, 137] width 58 height 28
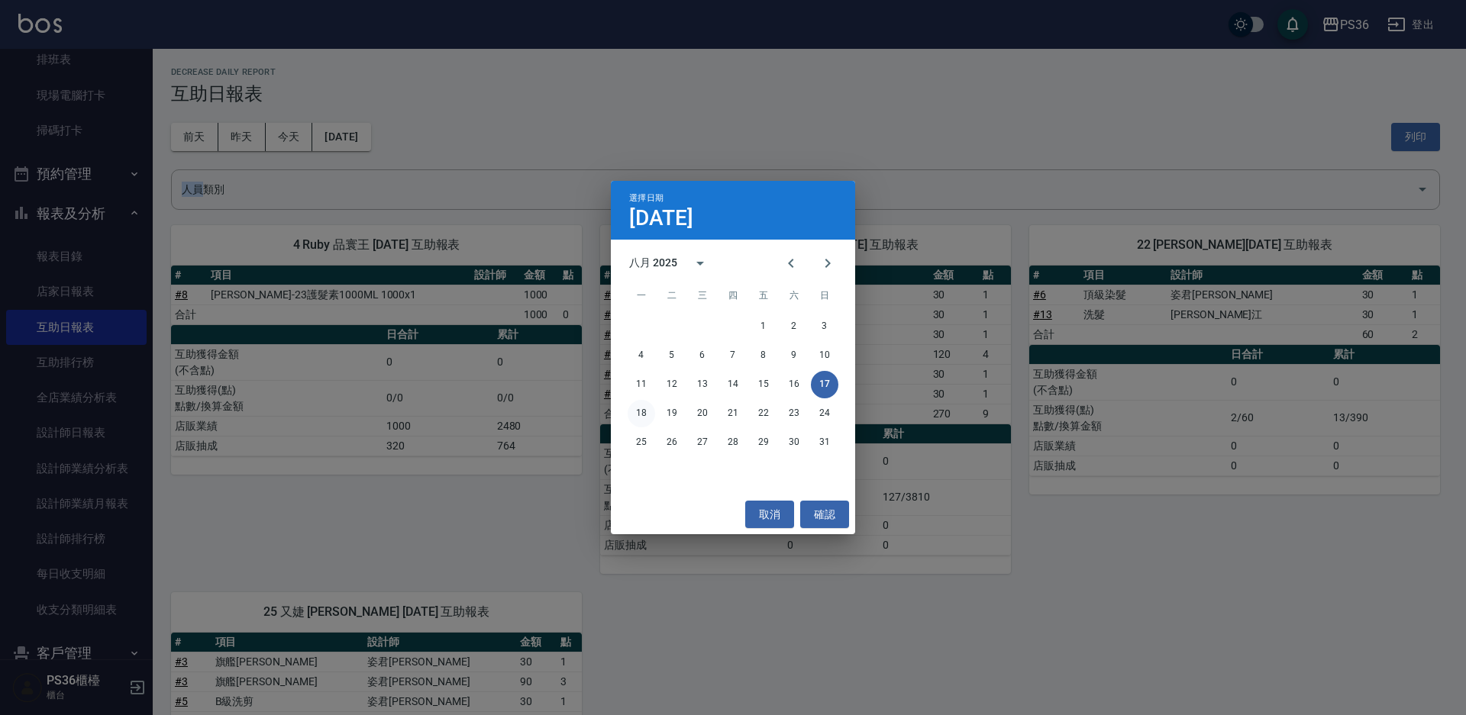
click at [634, 407] on button "18" at bounding box center [641, 413] width 27 height 27
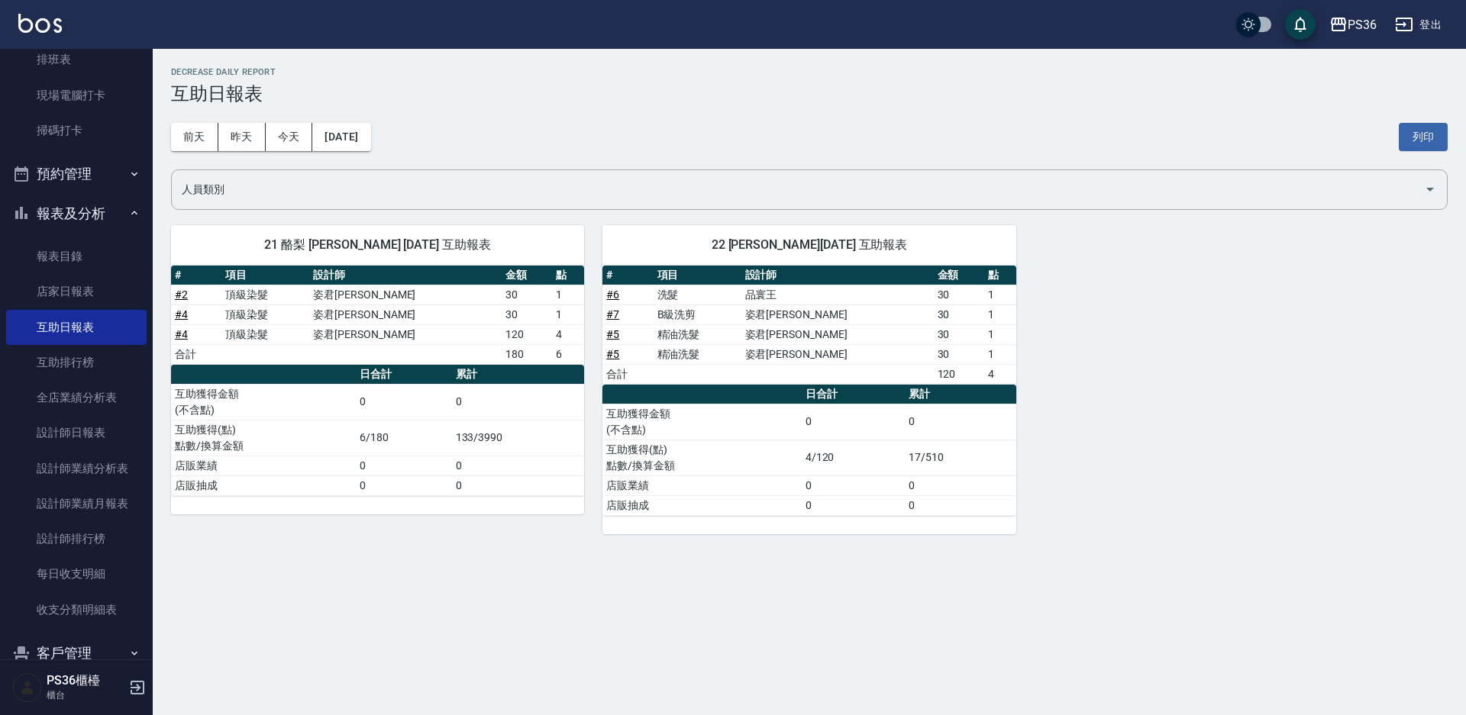
click at [377, 155] on div "[DATE] [DATE] [DATE] [DATE] 列印" at bounding box center [809, 137] width 1277 height 65
click at [370, 140] on button "[DATE]" at bounding box center [341, 137] width 58 height 28
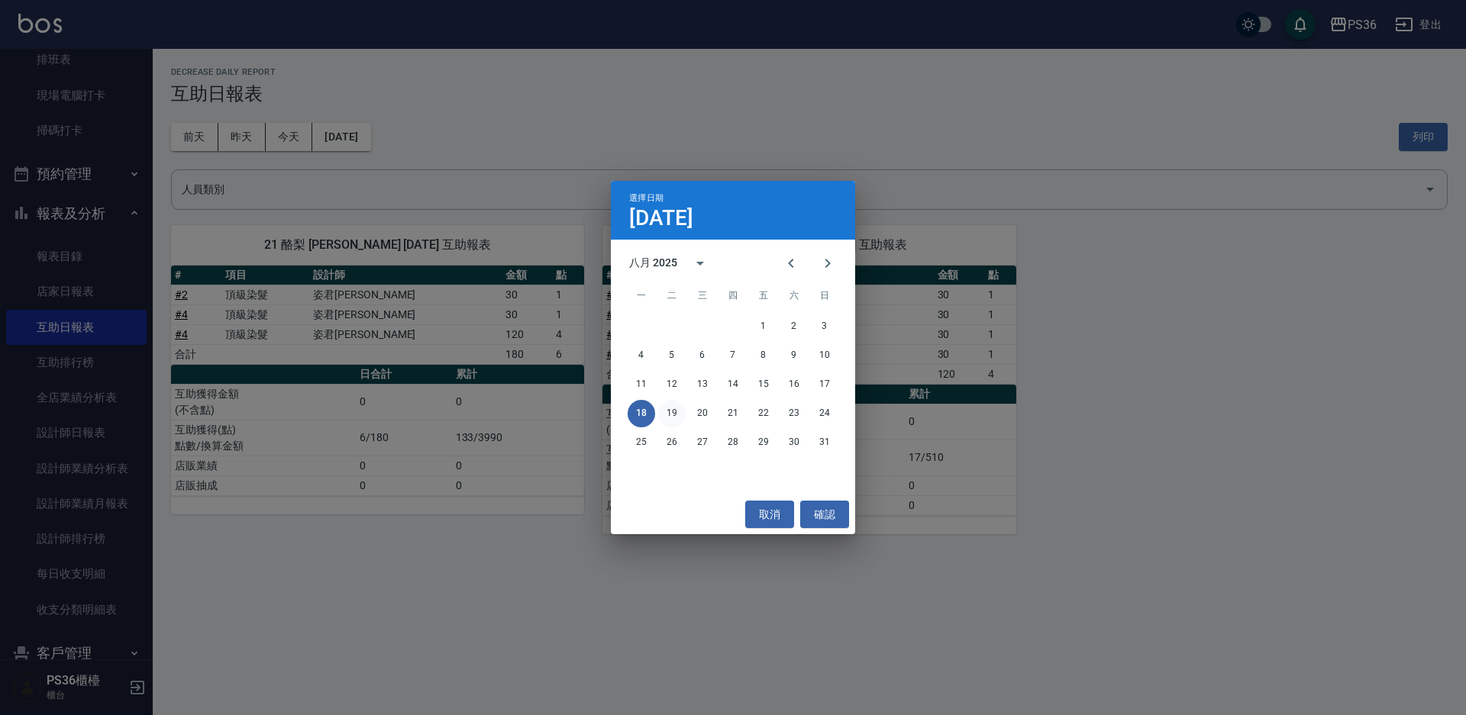
click at [675, 409] on button "19" at bounding box center [671, 413] width 27 height 27
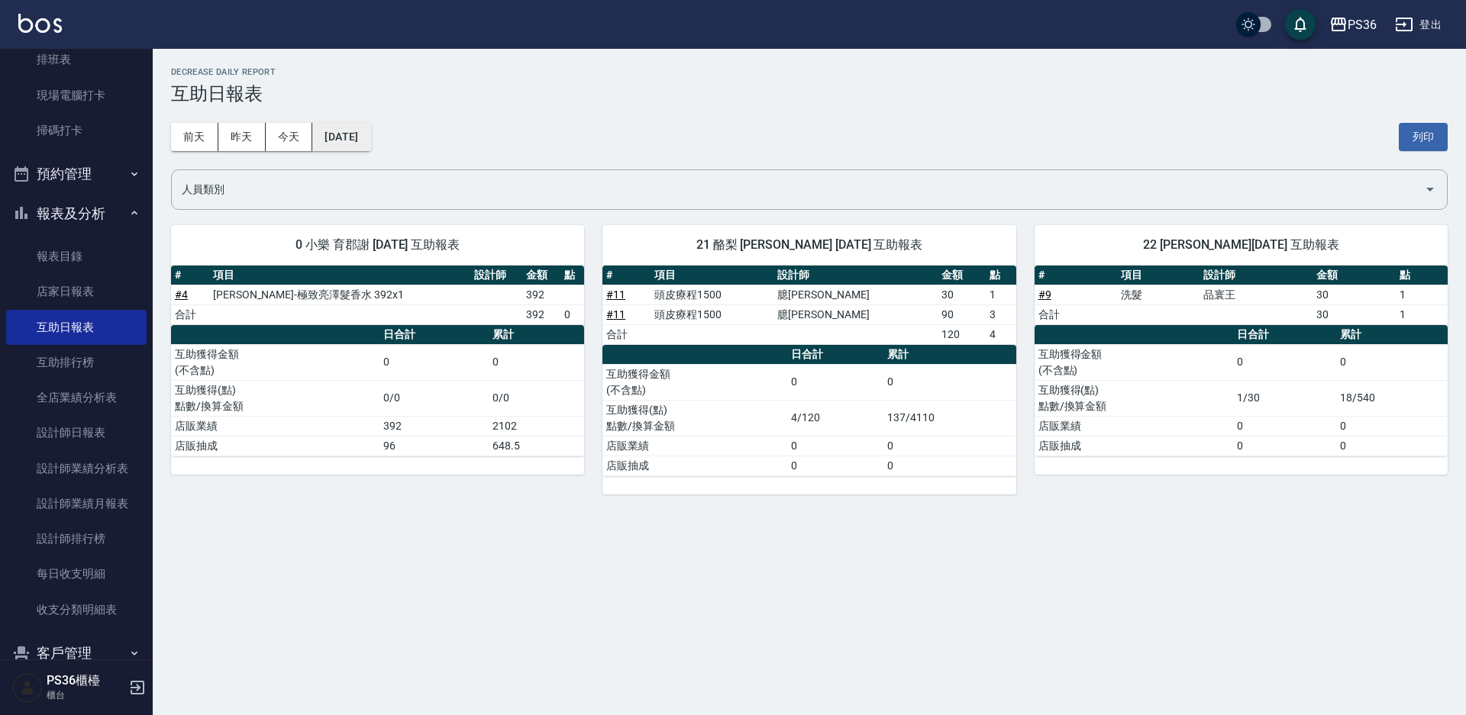
click at [370, 149] on button "[DATE]" at bounding box center [341, 137] width 58 height 28
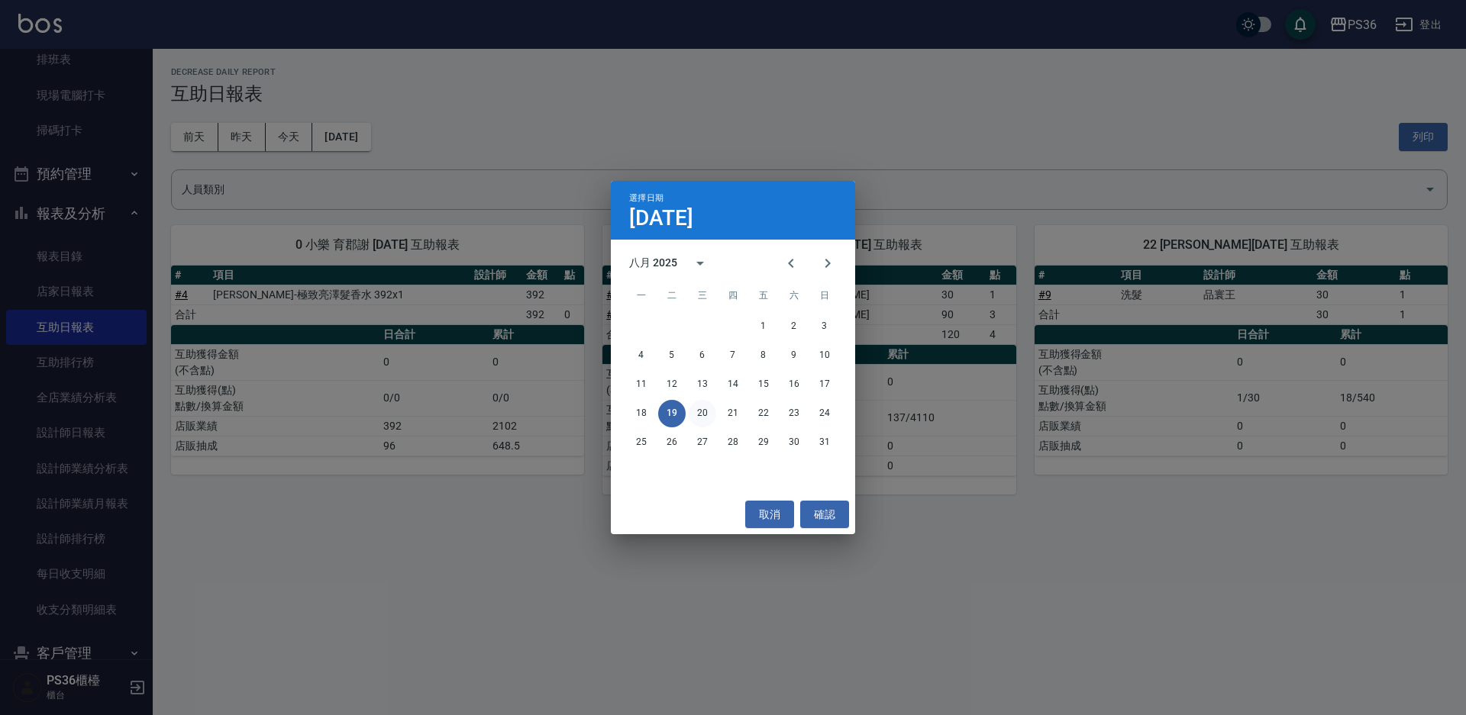
click at [705, 411] on button "20" at bounding box center [702, 413] width 27 height 27
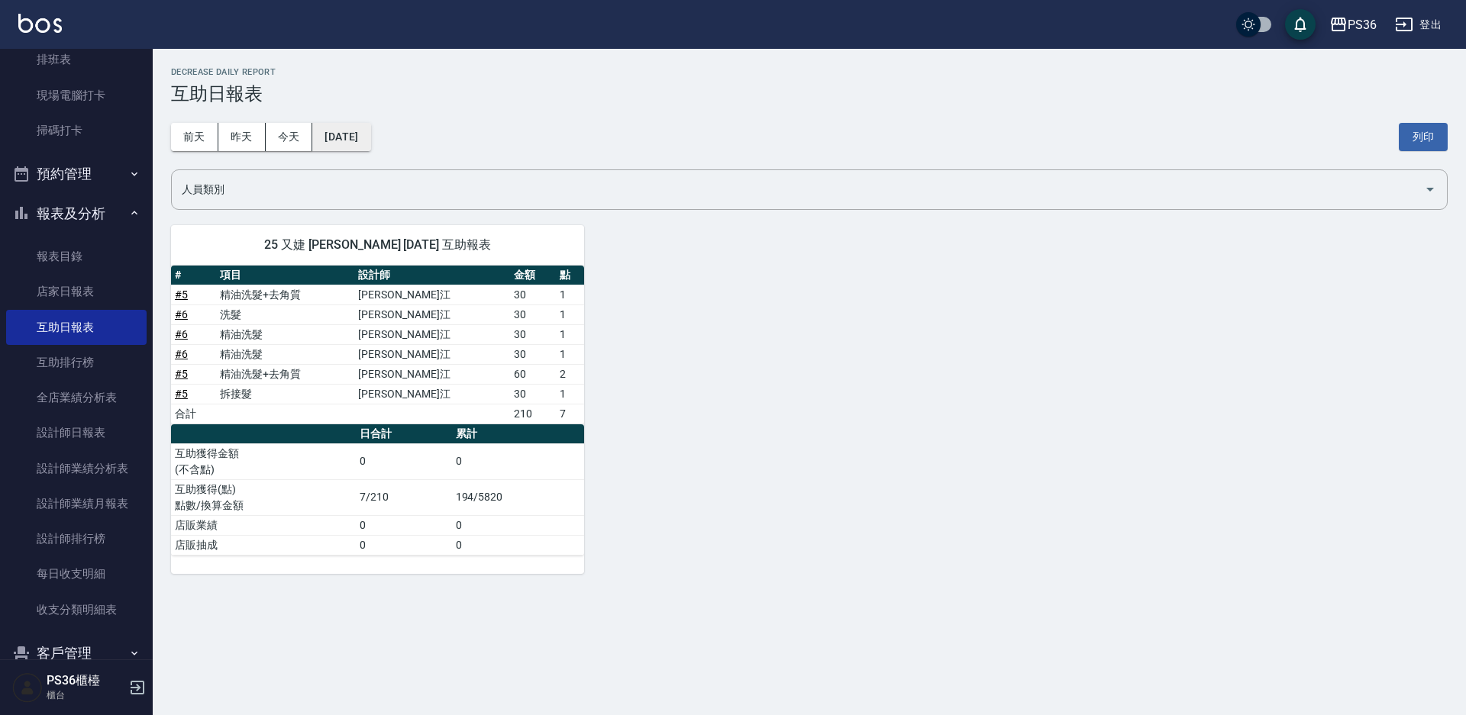
click at [370, 127] on button "[DATE]" at bounding box center [341, 137] width 58 height 28
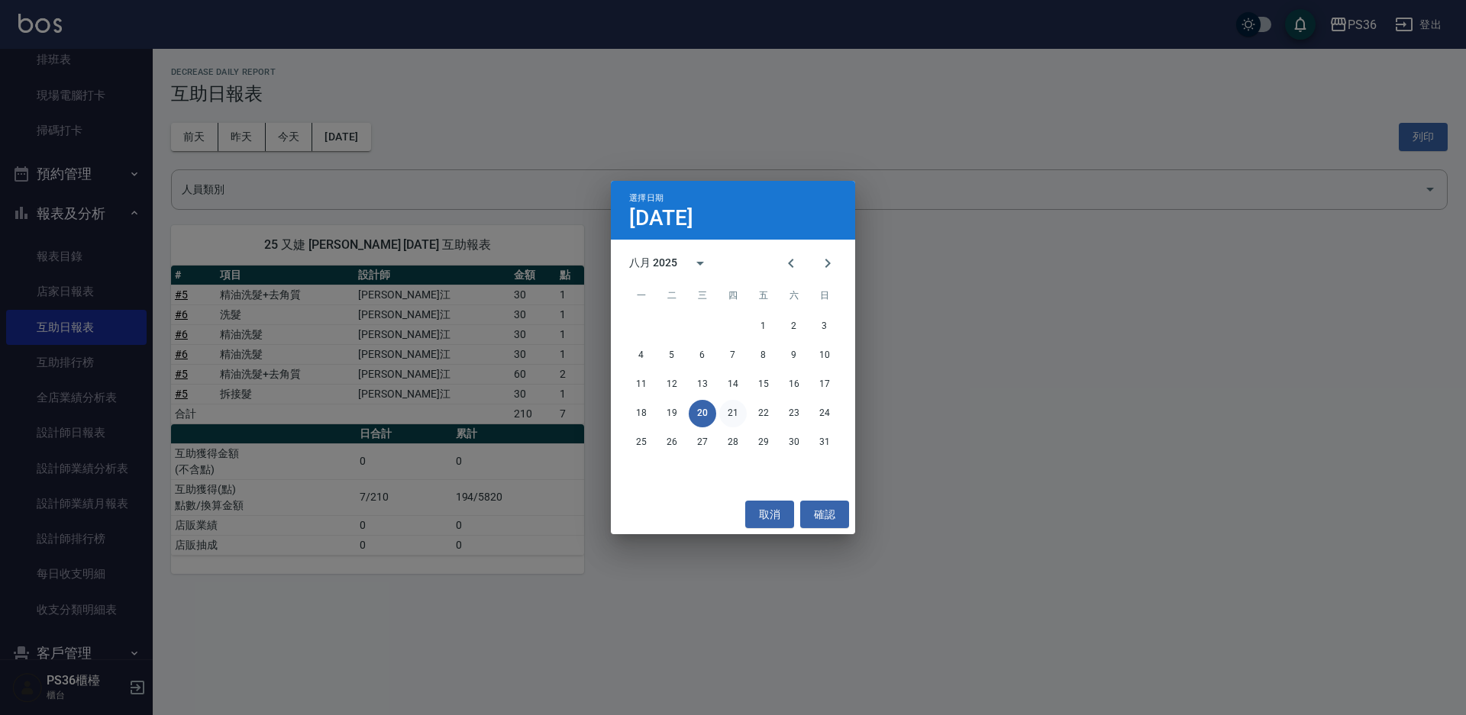
click at [744, 411] on button "21" at bounding box center [732, 413] width 27 height 27
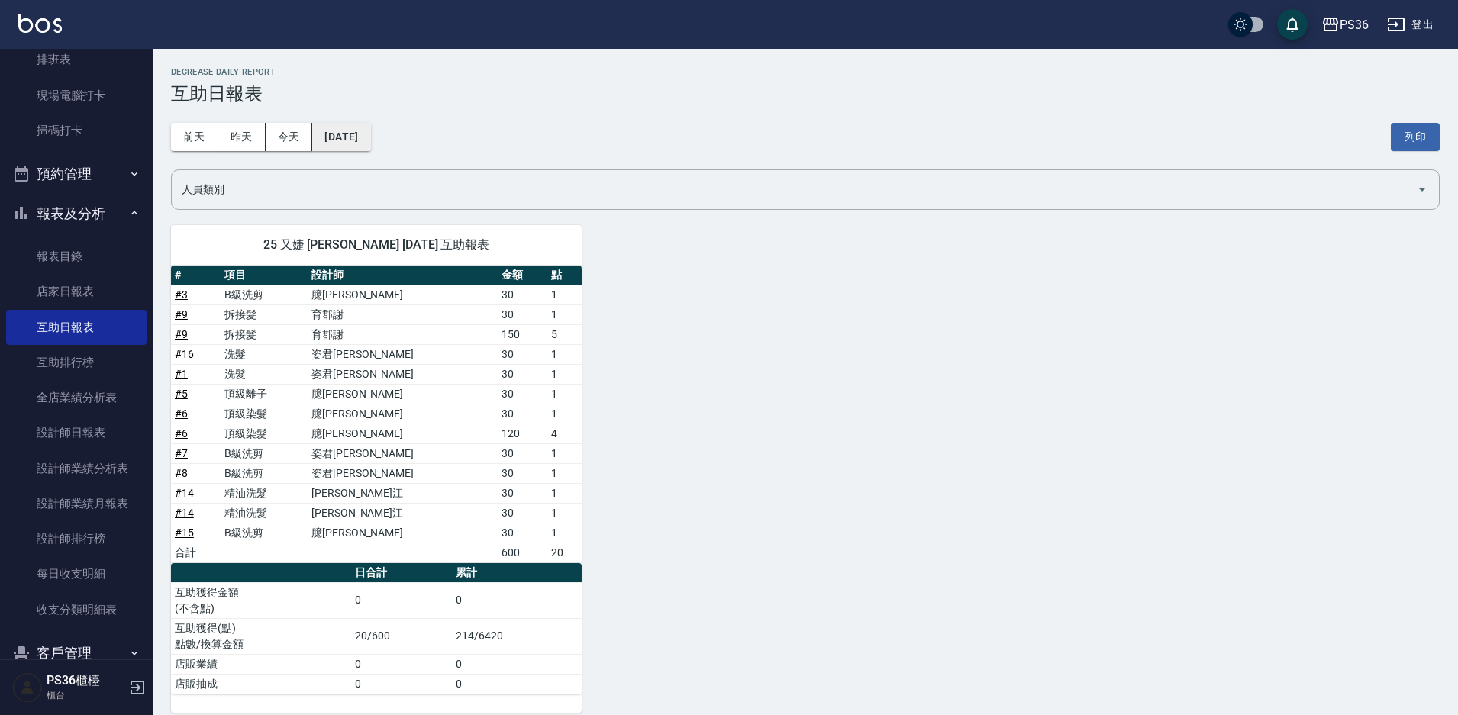
click at [370, 132] on button "[DATE]" at bounding box center [341, 137] width 58 height 28
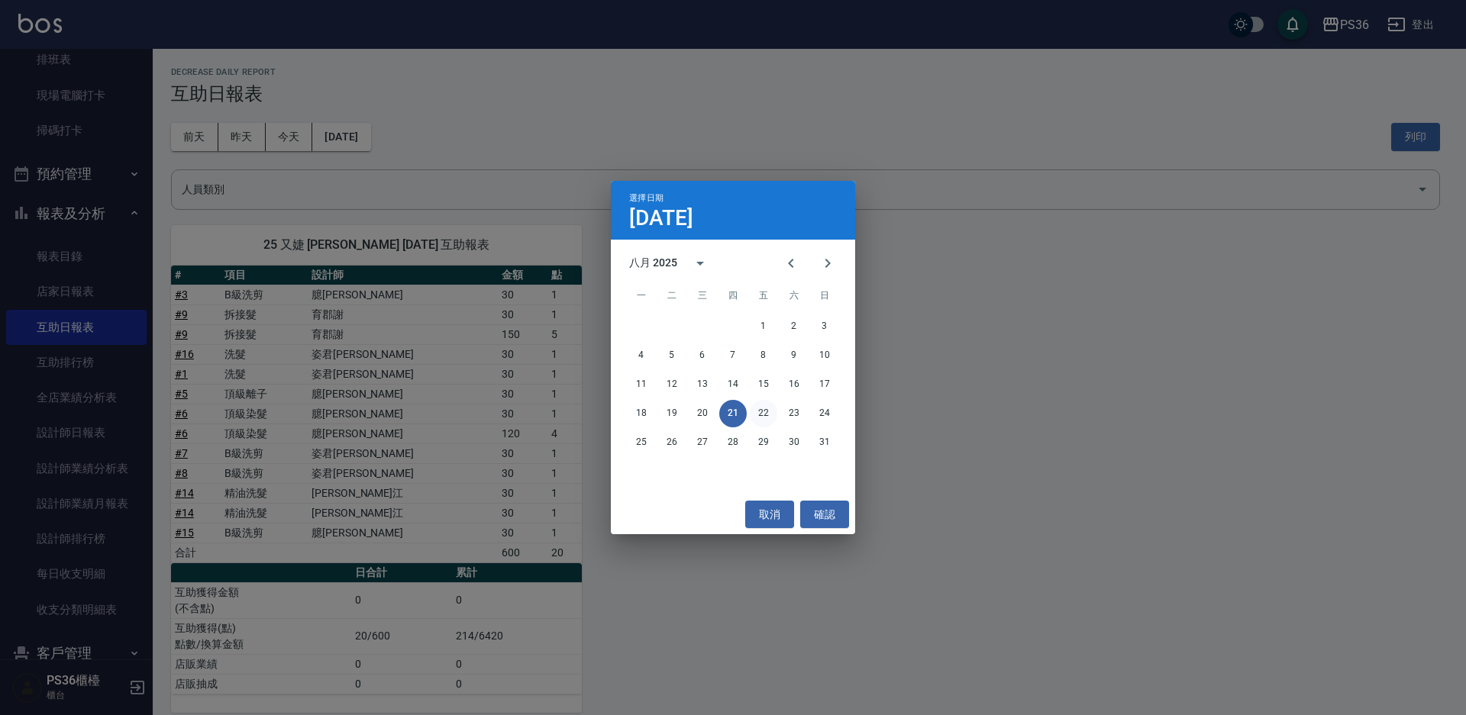
click at [754, 416] on button "22" at bounding box center [763, 413] width 27 height 27
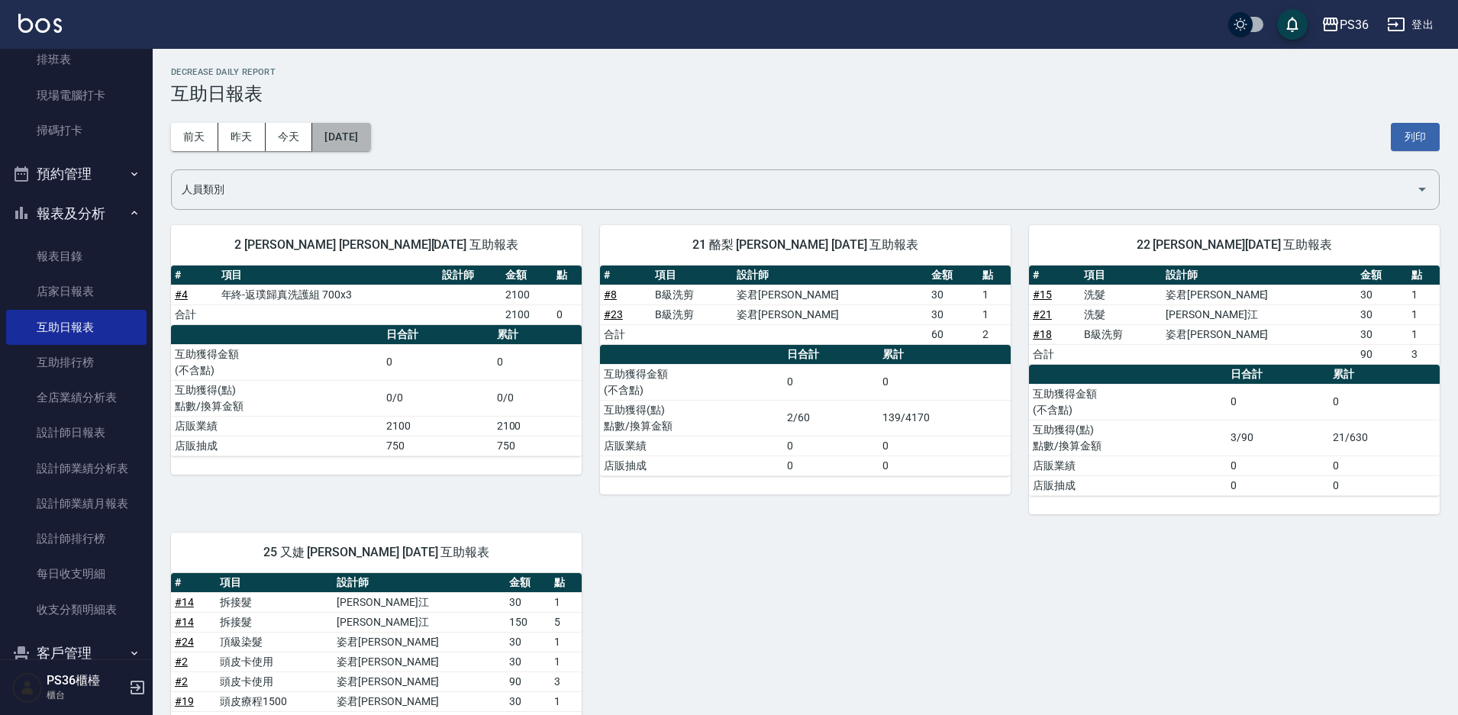
click at [357, 129] on button "[DATE]" at bounding box center [341, 137] width 58 height 28
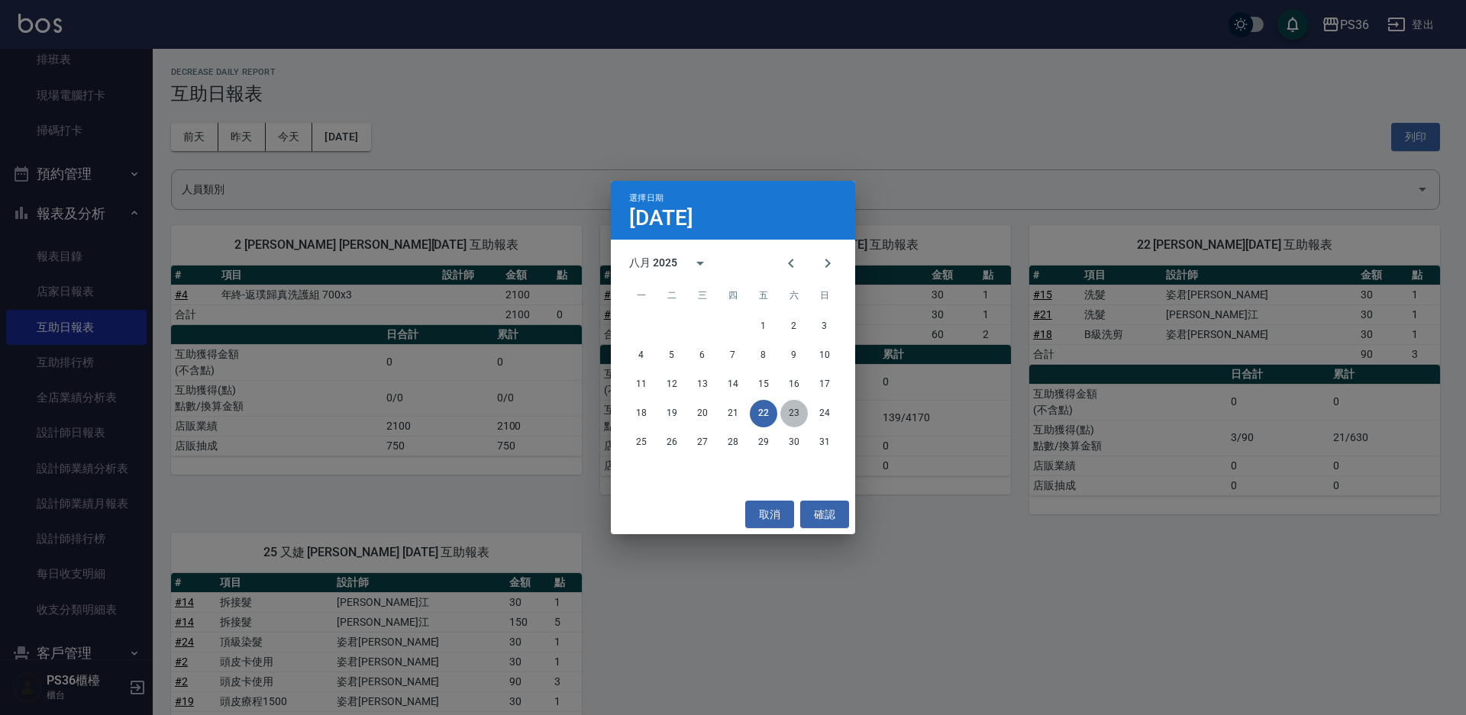
click at [796, 416] on button "23" at bounding box center [793, 413] width 27 height 27
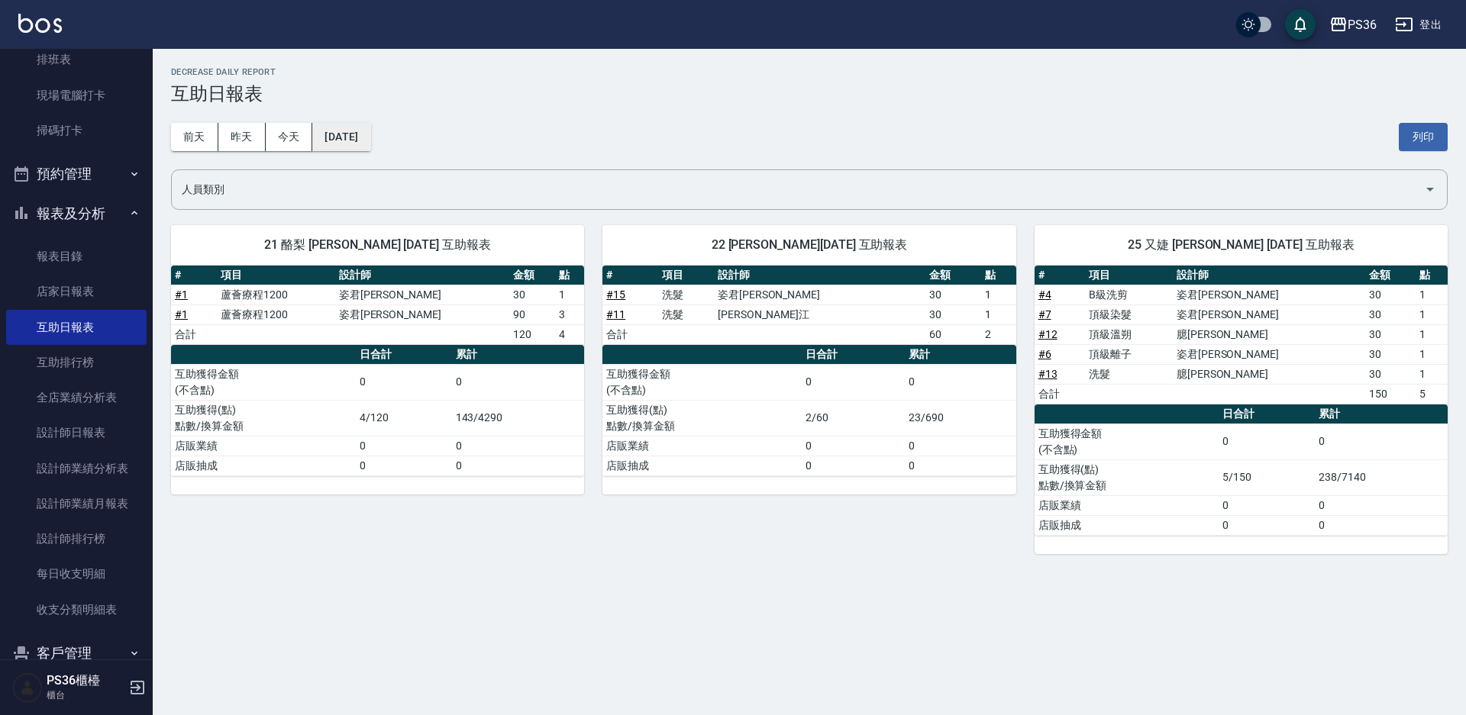
click at [368, 130] on button "[DATE]" at bounding box center [341, 137] width 58 height 28
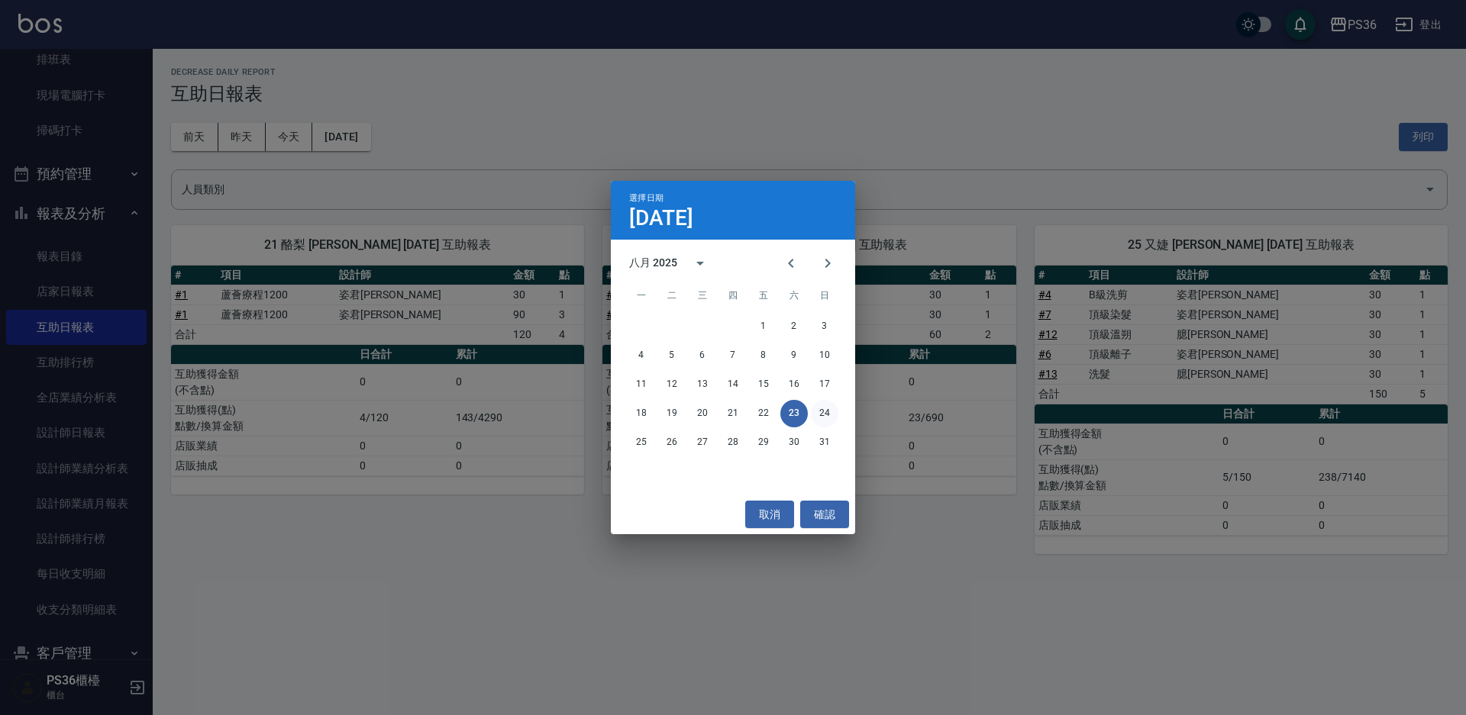
click at [818, 412] on button "24" at bounding box center [824, 413] width 27 height 27
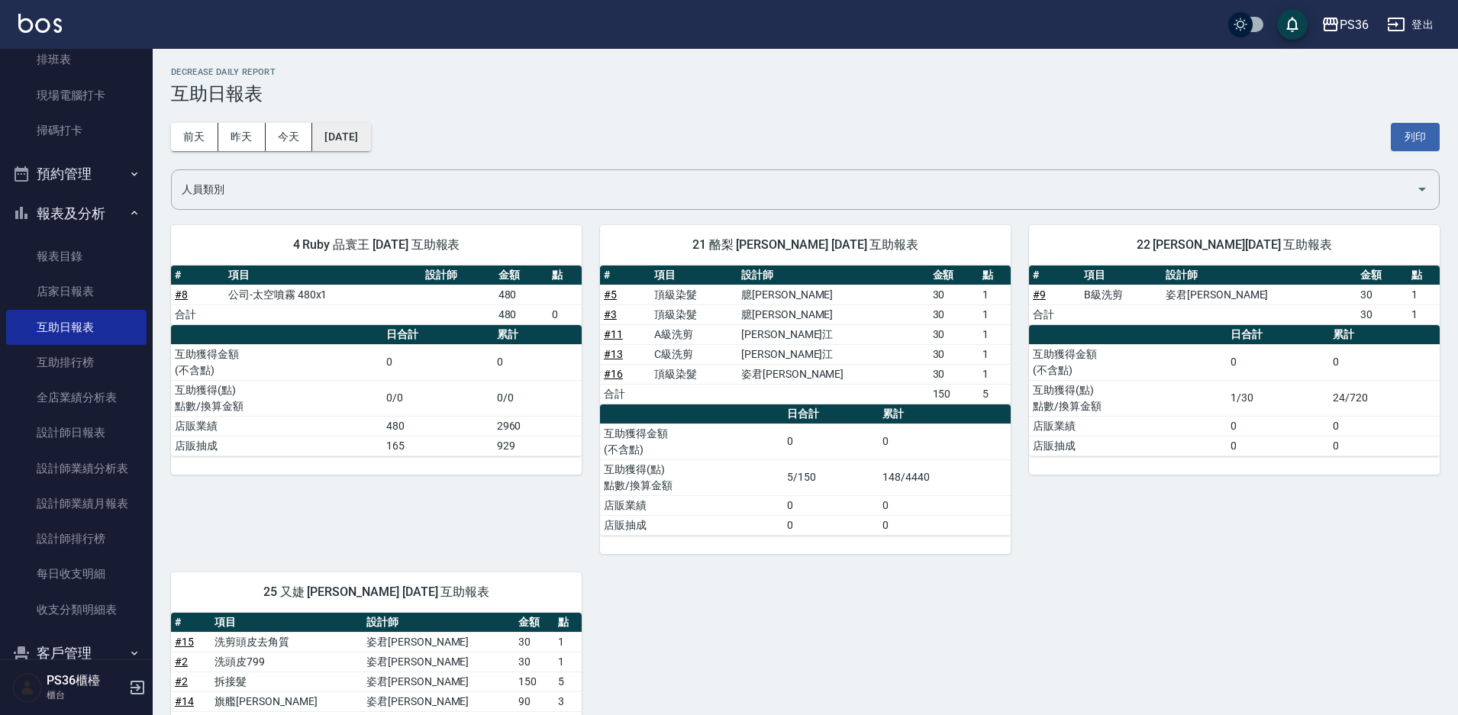
click at [370, 131] on button "[DATE]" at bounding box center [341, 137] width 58 height 28
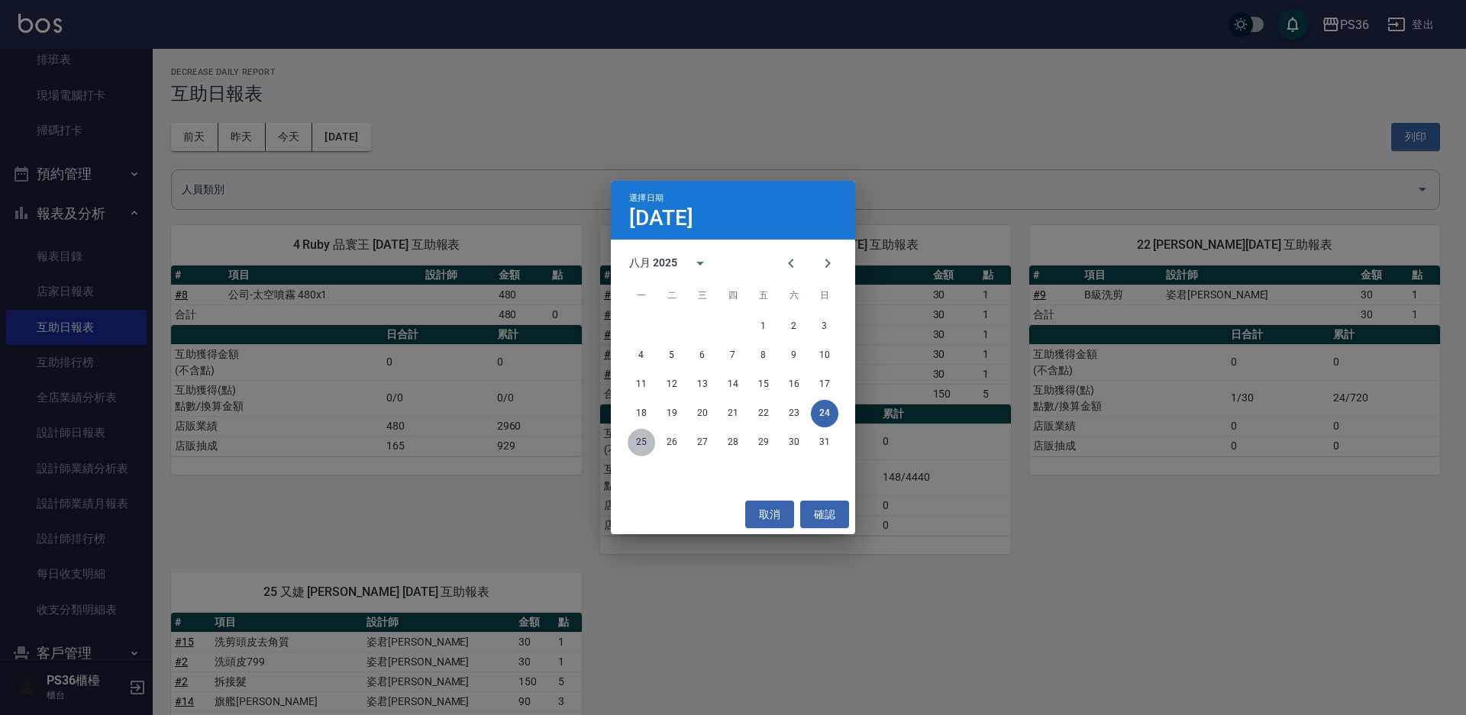
click at [640, 437] on button "25" at bounding box center [641, 442] width 27 height 27
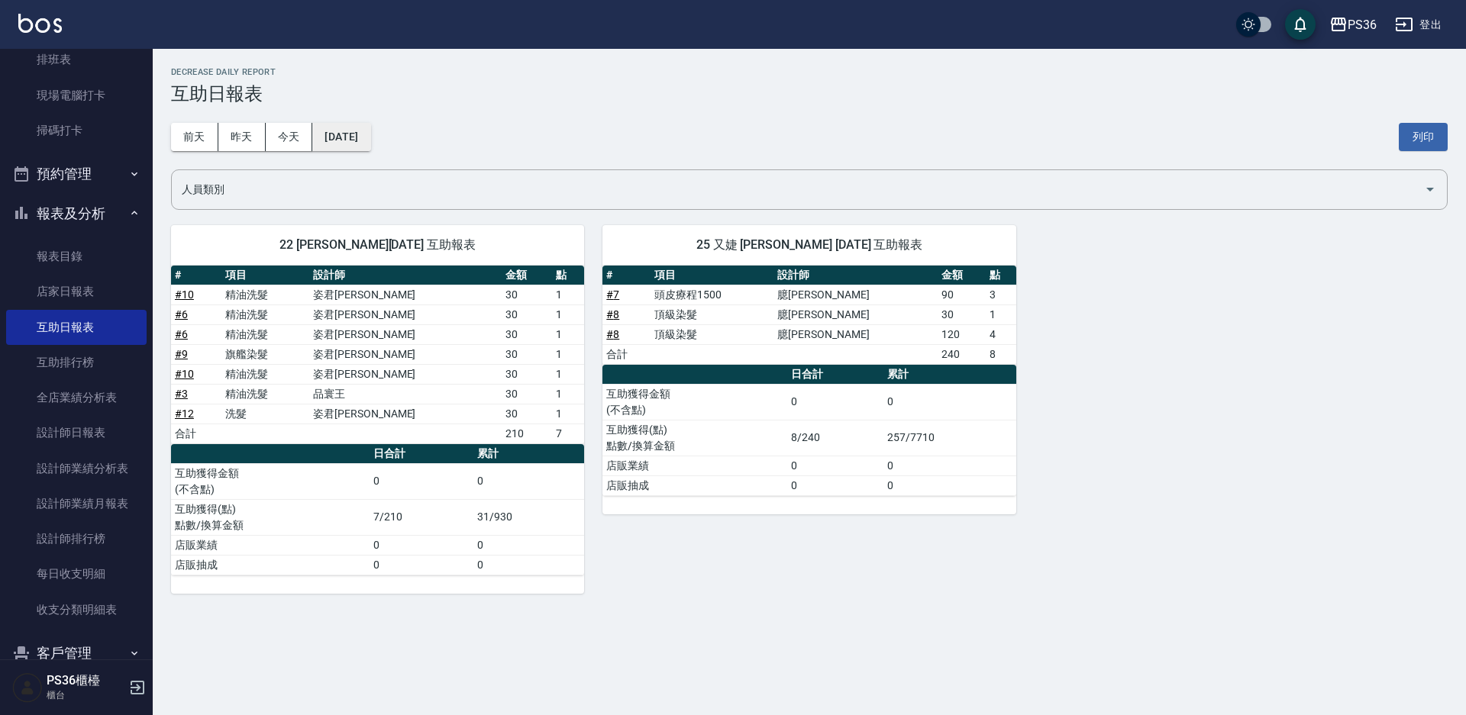
click at [365, 132] on button "[DATE]" at bounding box center [341, 137] width 58 height 28
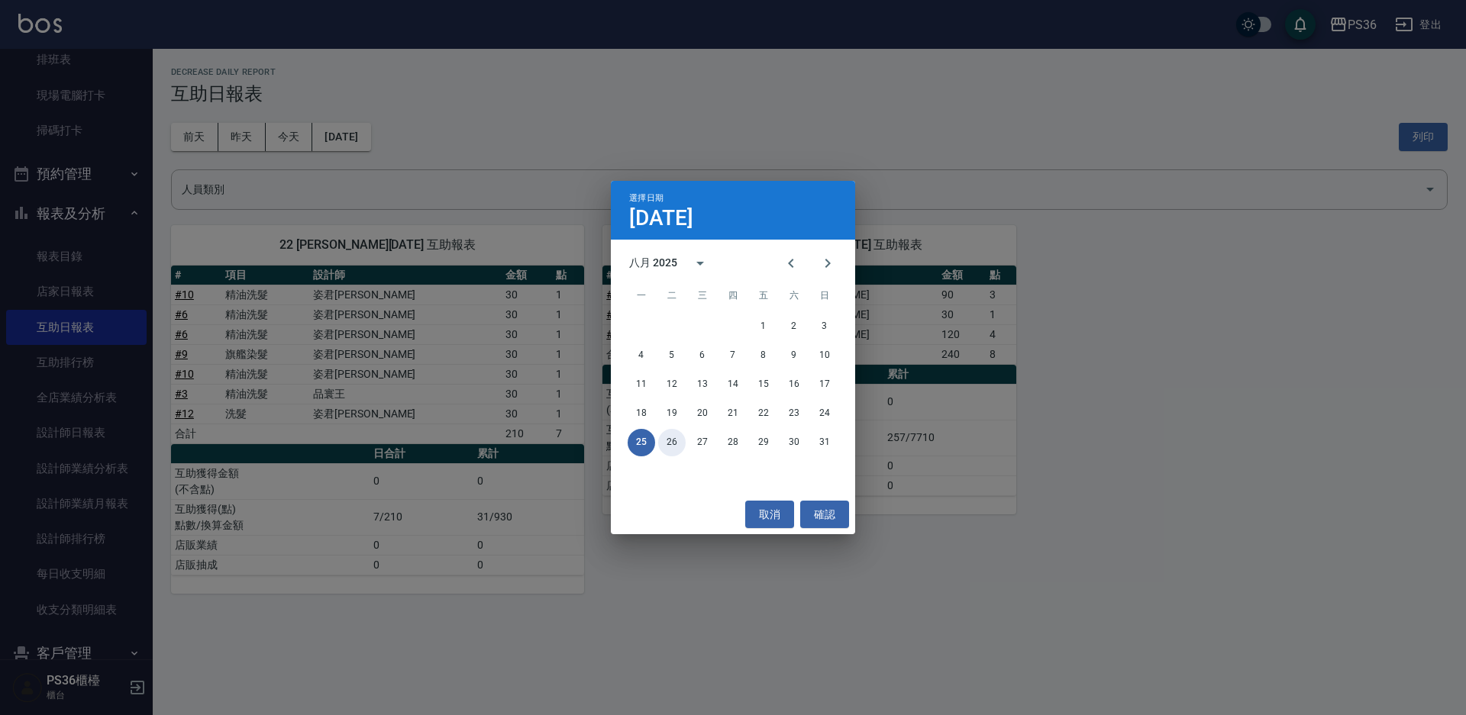
click at [673, 447] on button "26" at bounding box center [671, 442] width 27 height 27
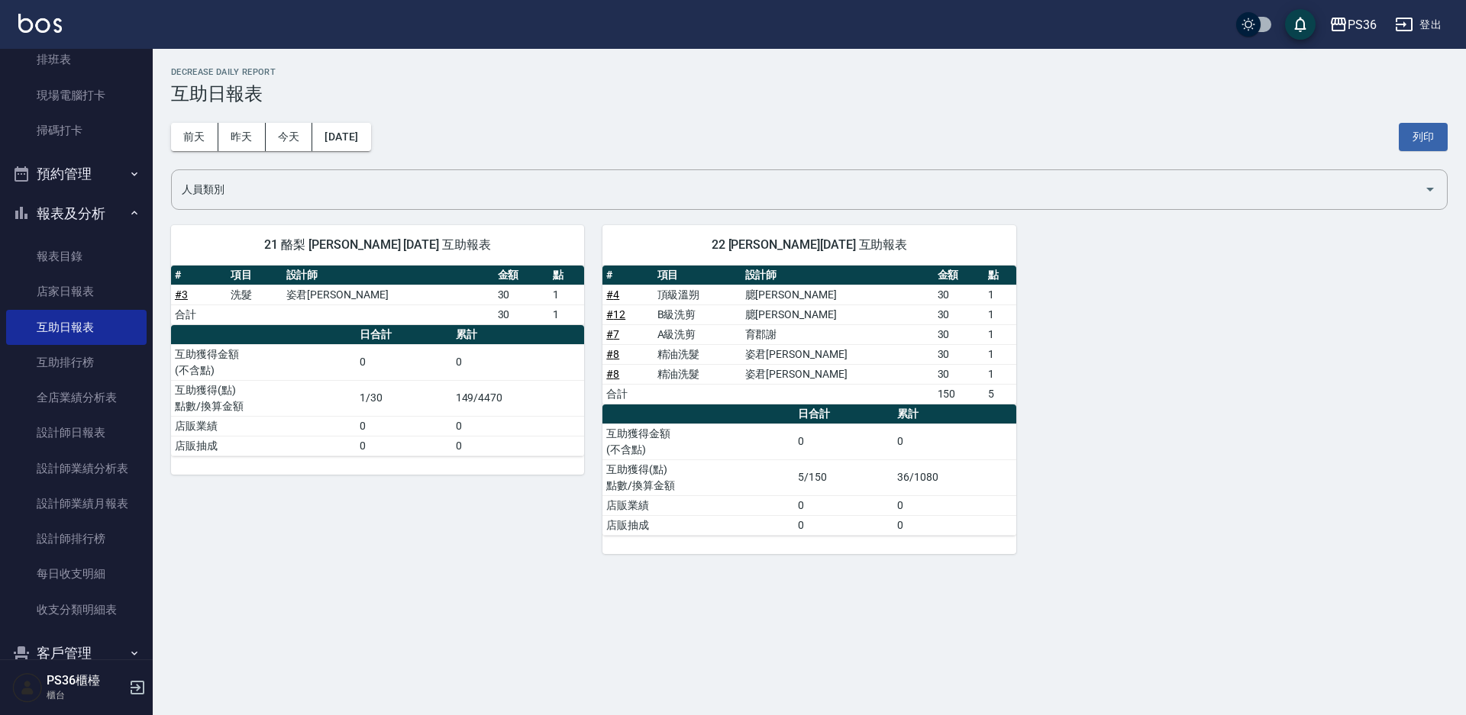
click at [403, 162] on div "[DATE] [DATE] [DATE] [DATE] 列印" at bounding box center [809, 137] width 1277 height 65
click at [370, 142] on button "[DATE]" at bounding box center [341, 137] width 58 height 28
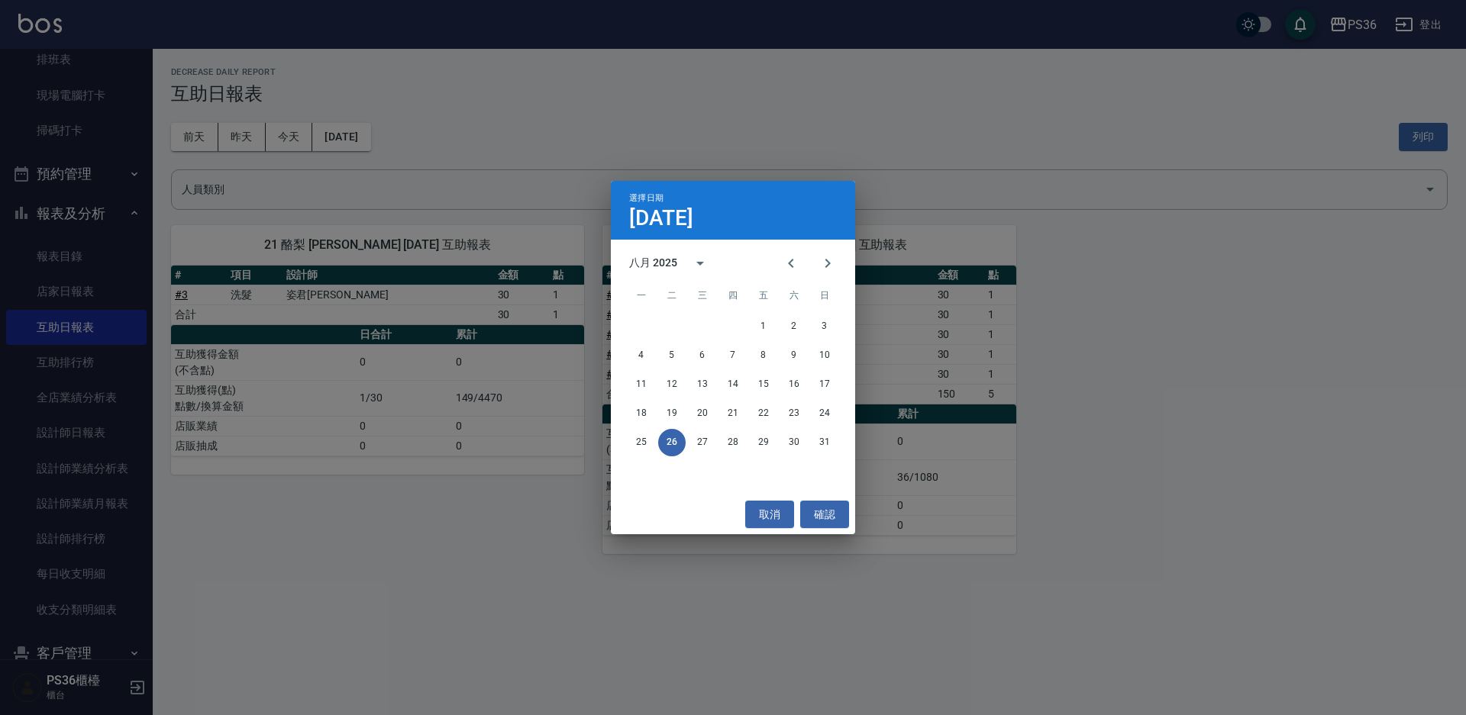
click at [370, 385] on div "選擇日期 [DATE] 八月 2025 一 二 三 四 五 六 日 1 2 3 4 5 6 7 8 9 10 11 12 13 14 15 16 17 18 …" at bounding box center [733, 357] width 1466 height 715
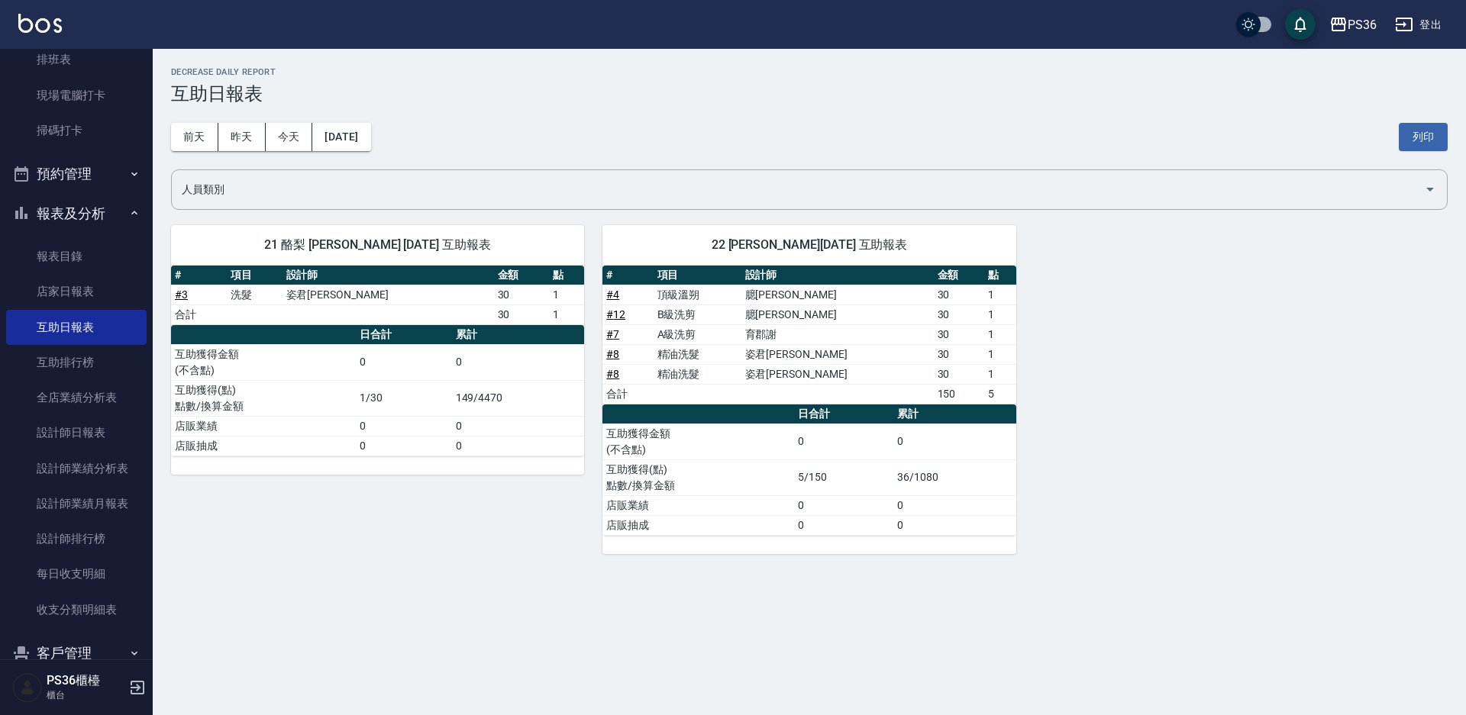
click at [741, 337] on td "A級洗剪" at bounding box center [698, 334] width 88 height 20
click at [348, 143] on button "[DATE]" at bounding box center [341, 137] width 58 height 28
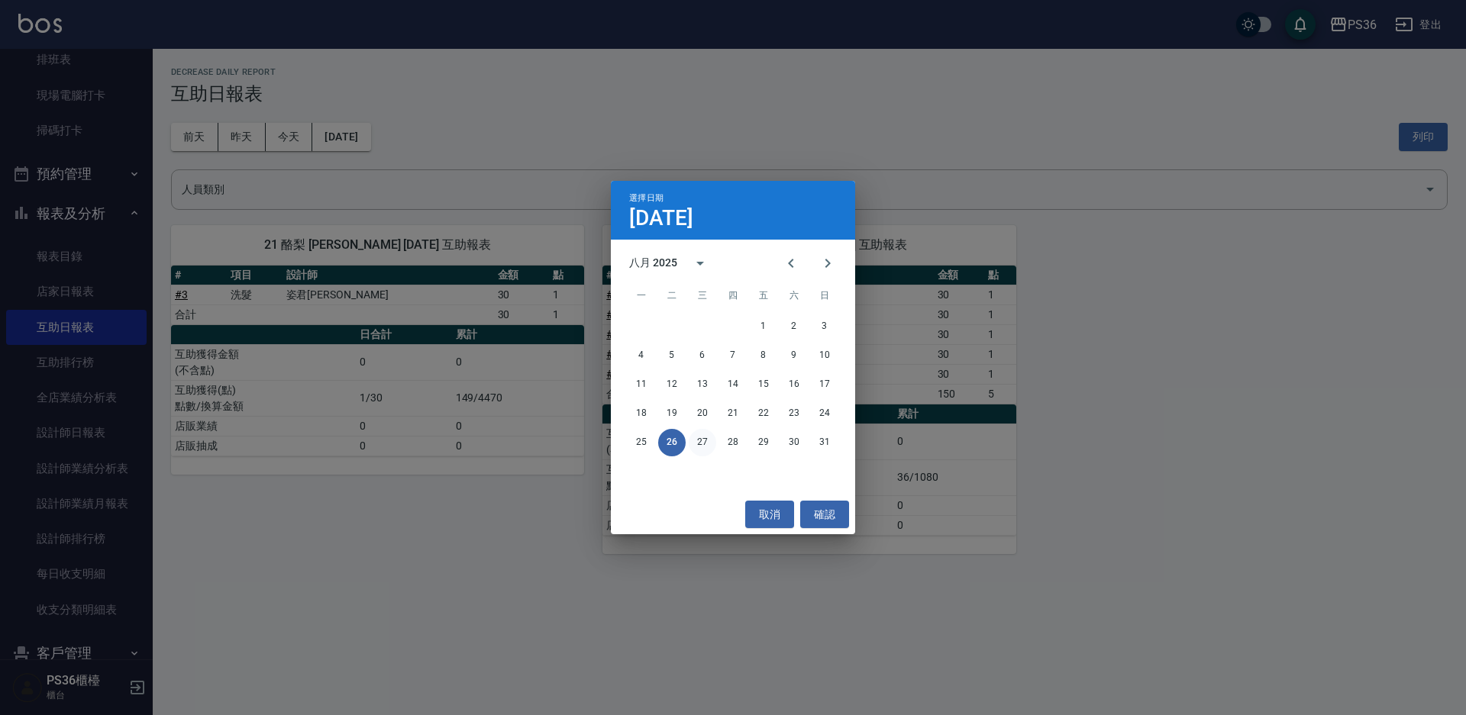
click at [698, 437] on button "27" at bounding box center [702, 442] width 27 height 27
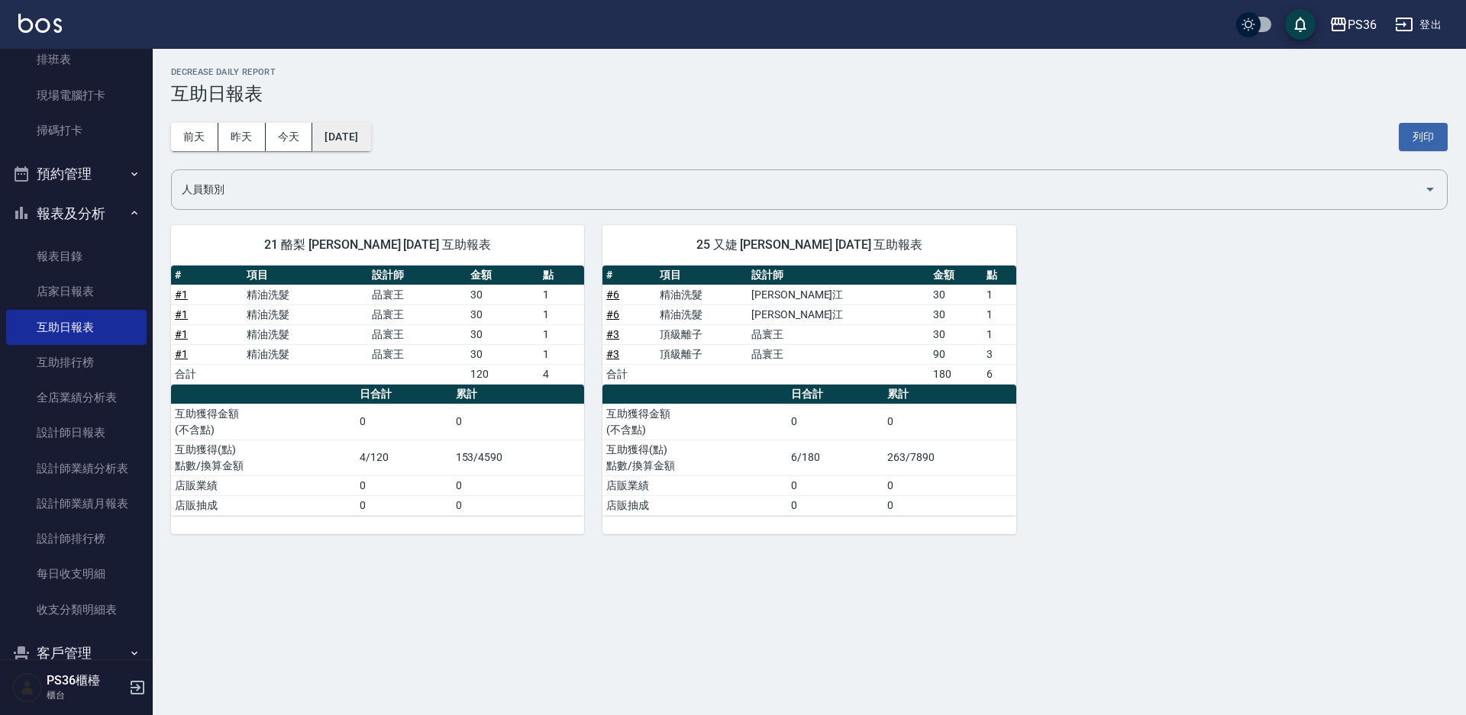
click at [370, 131] on button "[DATE]" at bounding box center [341, 137] width 58 height 28
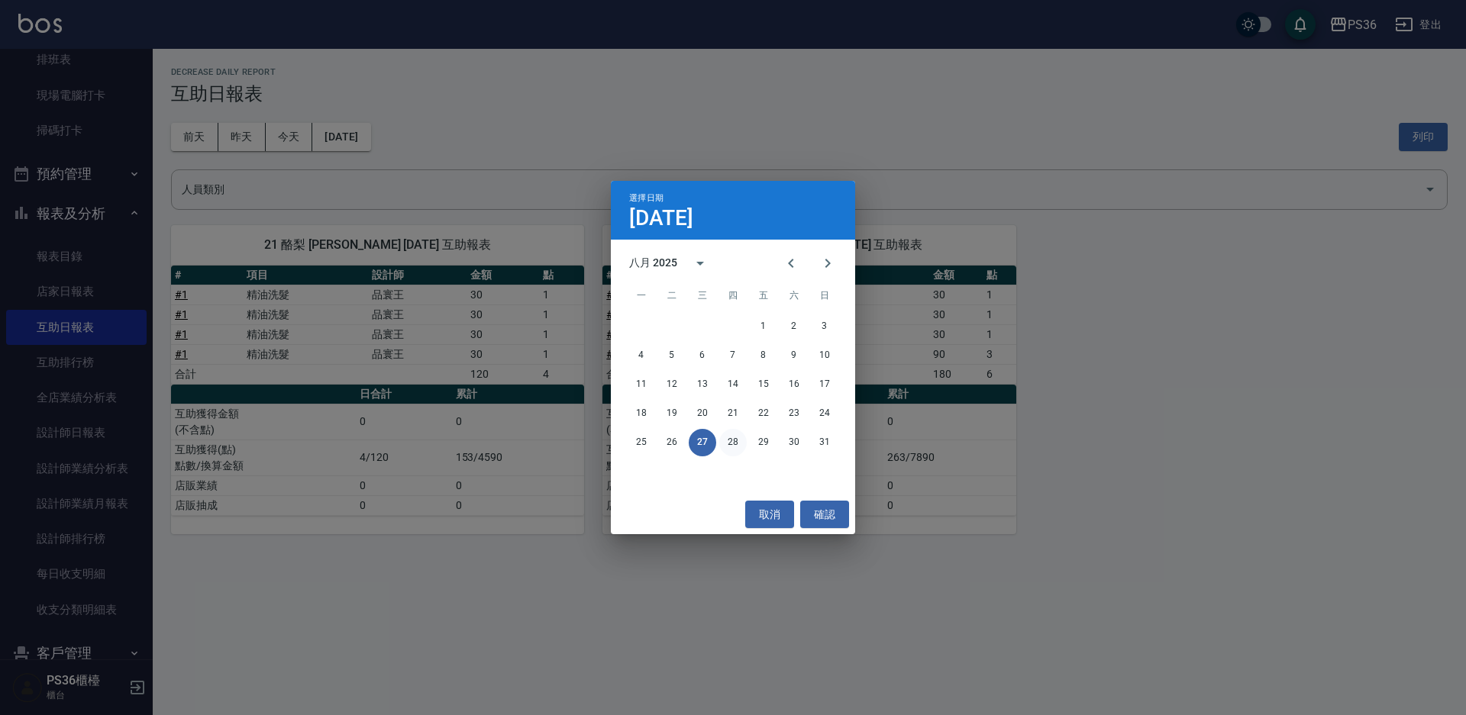
click at [731, 441] on button "28" at bounding box center [732, 442] width 27 height 27
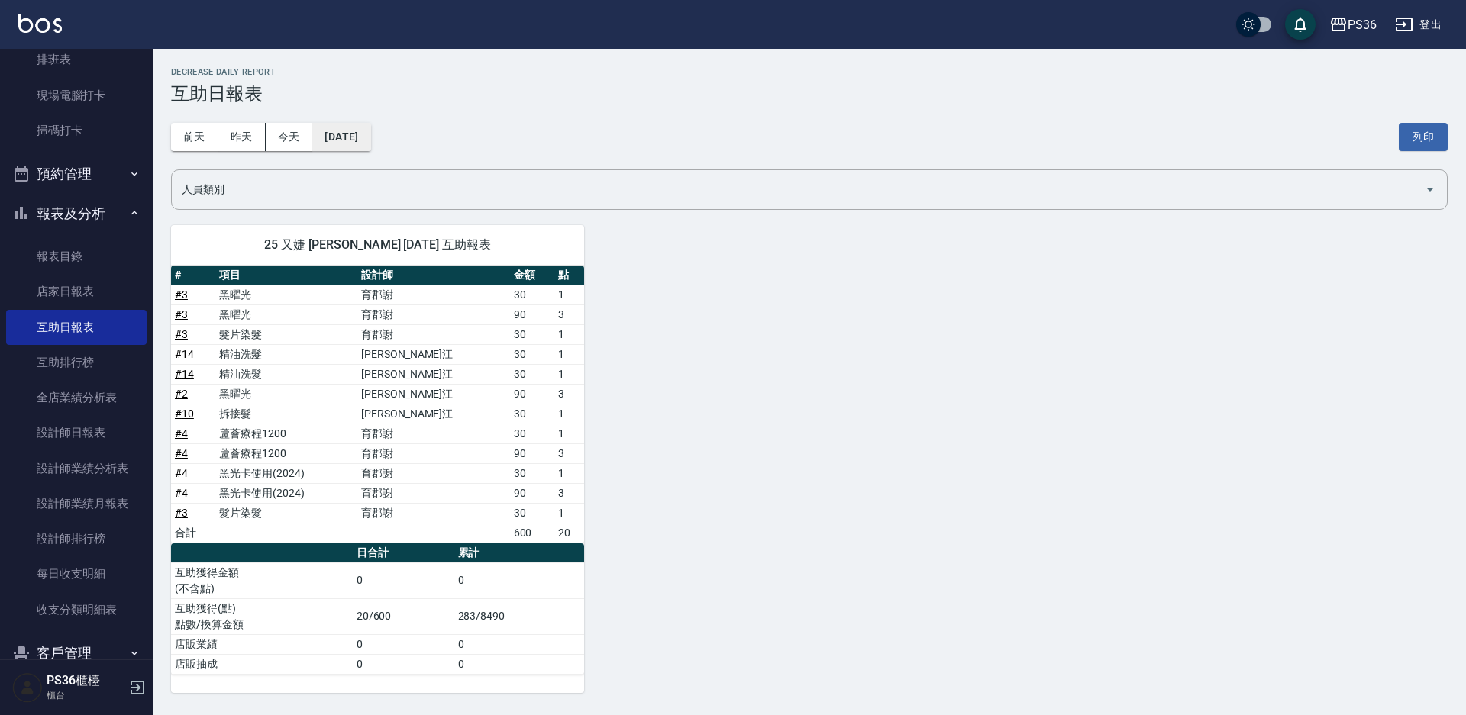
click at [368, 129] on button "[DATE]" at bounding box center [341, 137] width 58 height 28
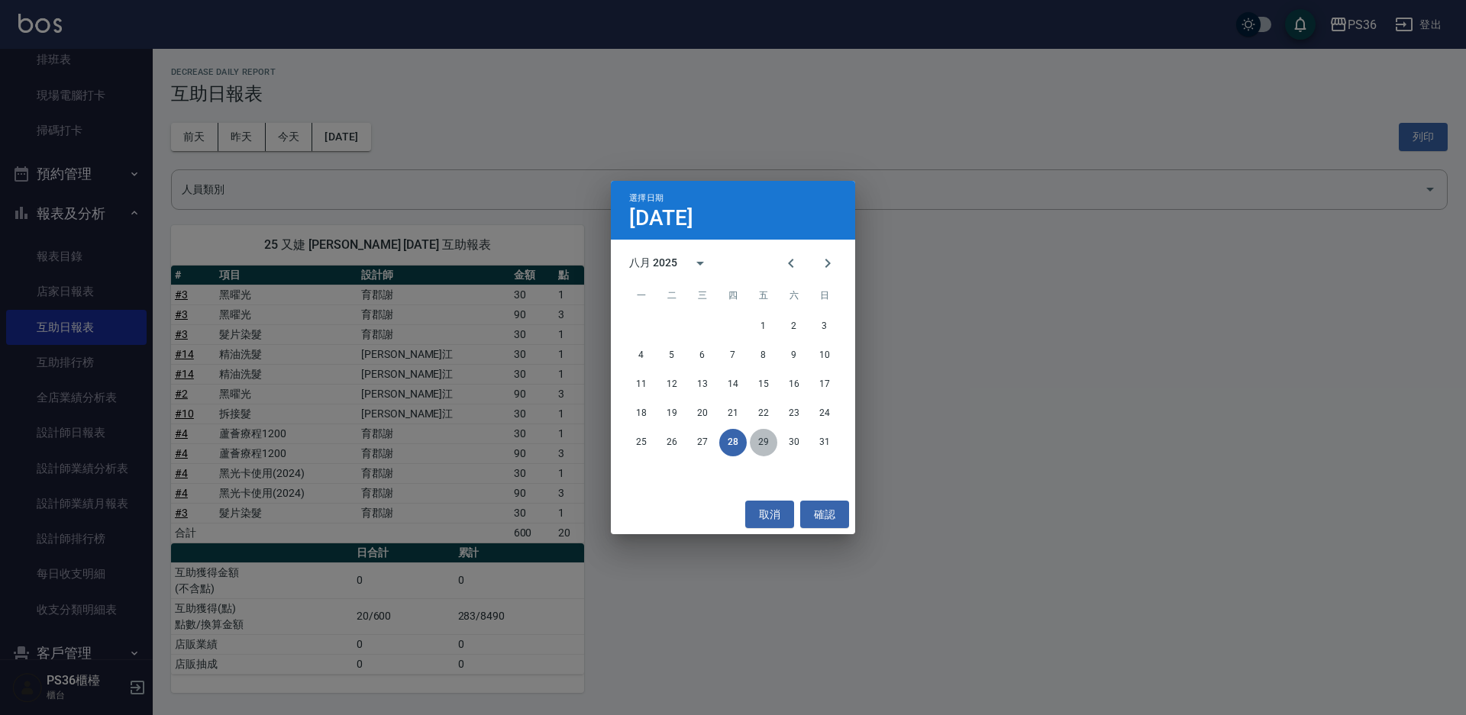
click at [765, 437] on button "29" at bounding box center [763, 442] width 27 height 27
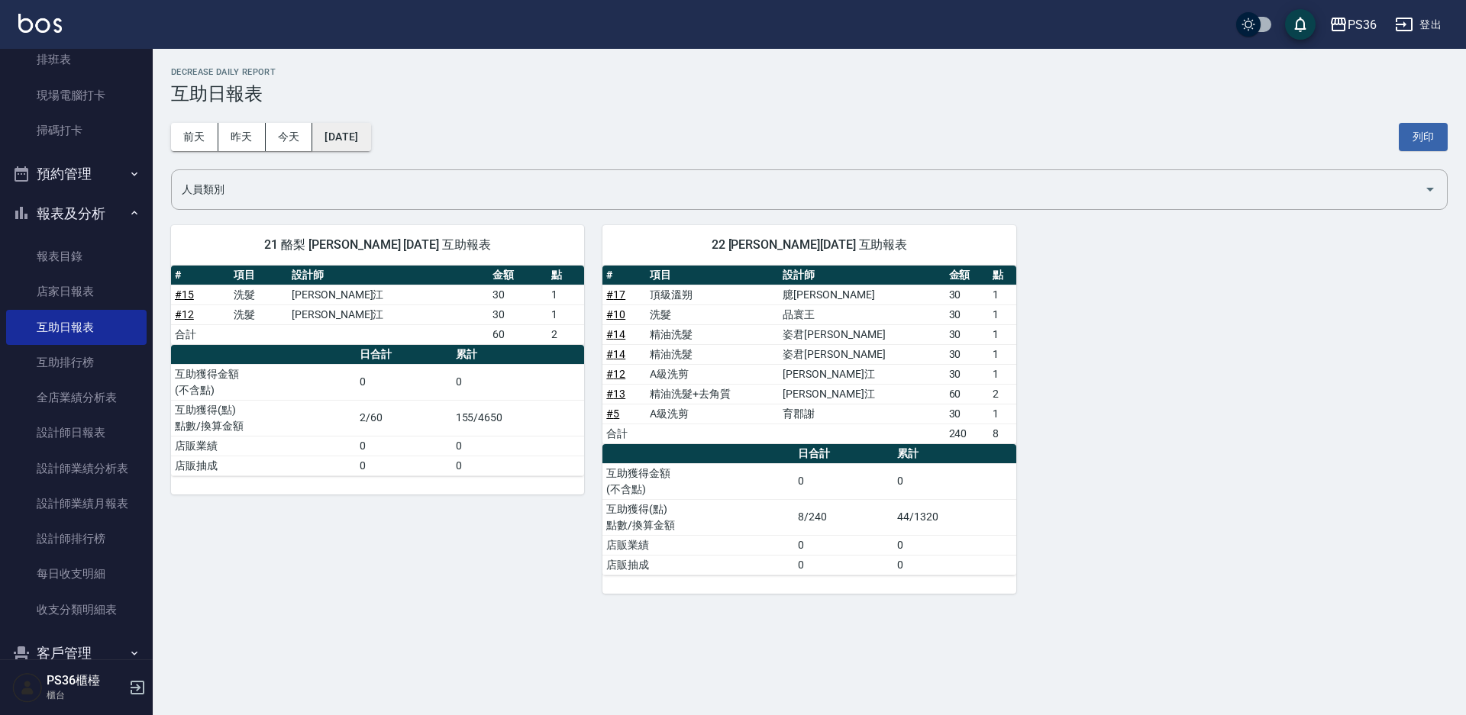
click at [369, 150] on button "[DATE]" at bounding box center [341, 137] width 58 height 28
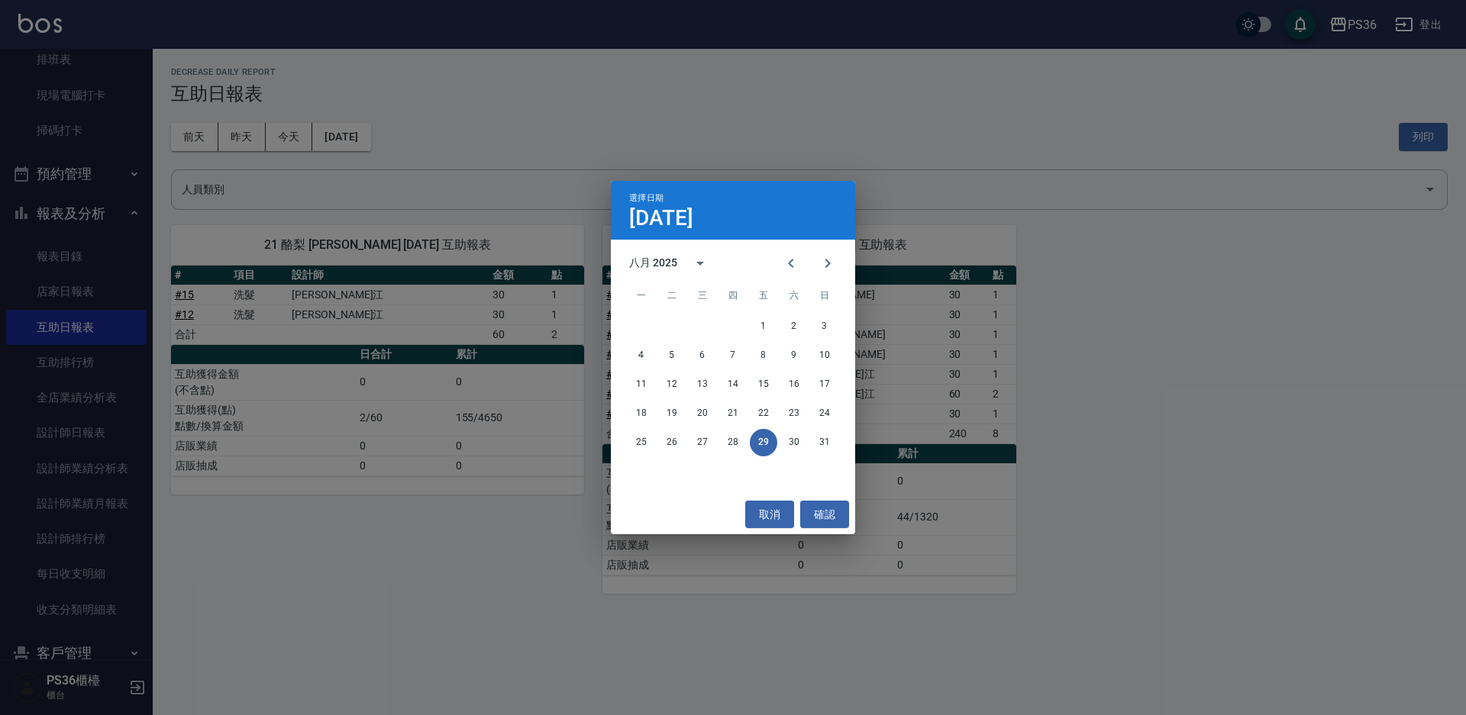
click at [392, 231] on div "選擇日期 [DATE] 八月 2025 一 二 三 四 五 六 日 1 2 3 4 5 6 7 8 9 10 11 12 13 14 15 16 17 18 …" at bounding box center [733, 357] width 1466 height 715
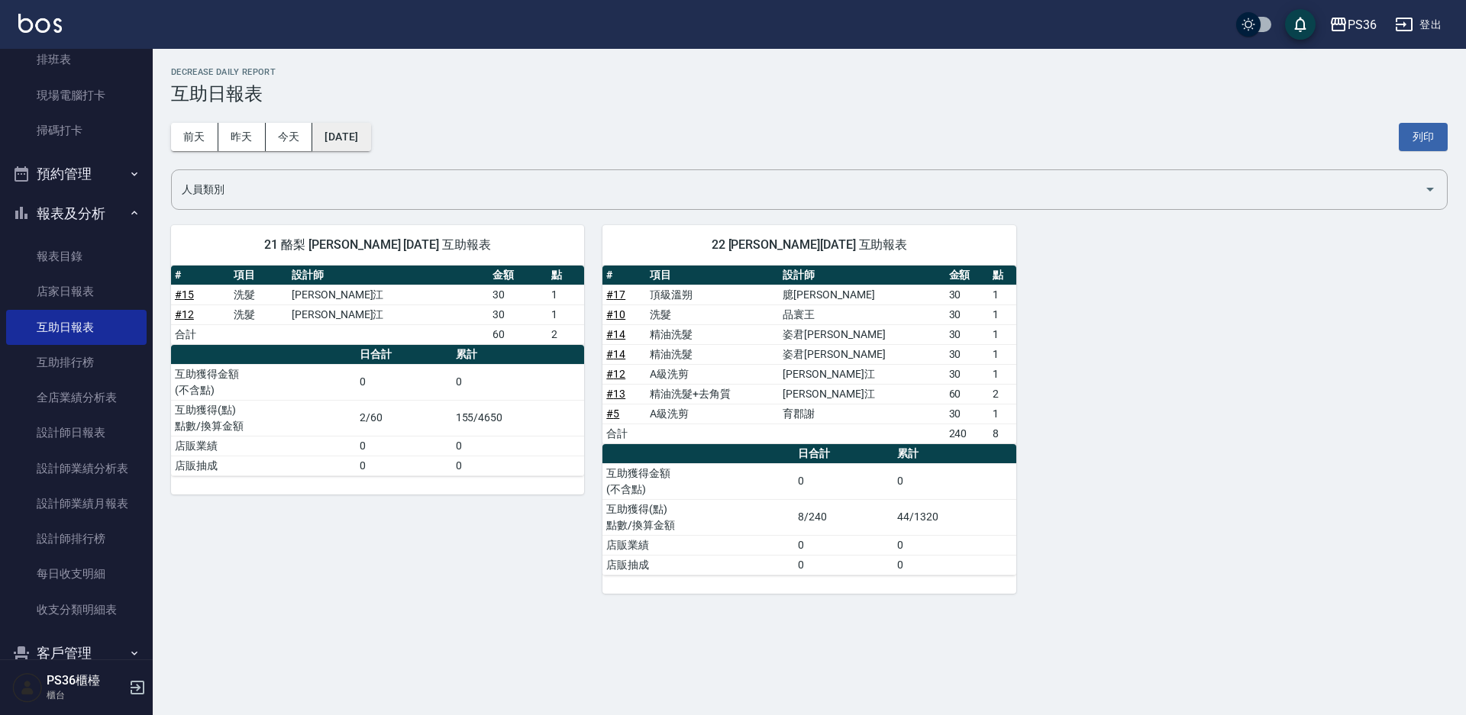
click at [334, 126] on button "[DATE]" at bounding box center [341, 137] width 58 height 28
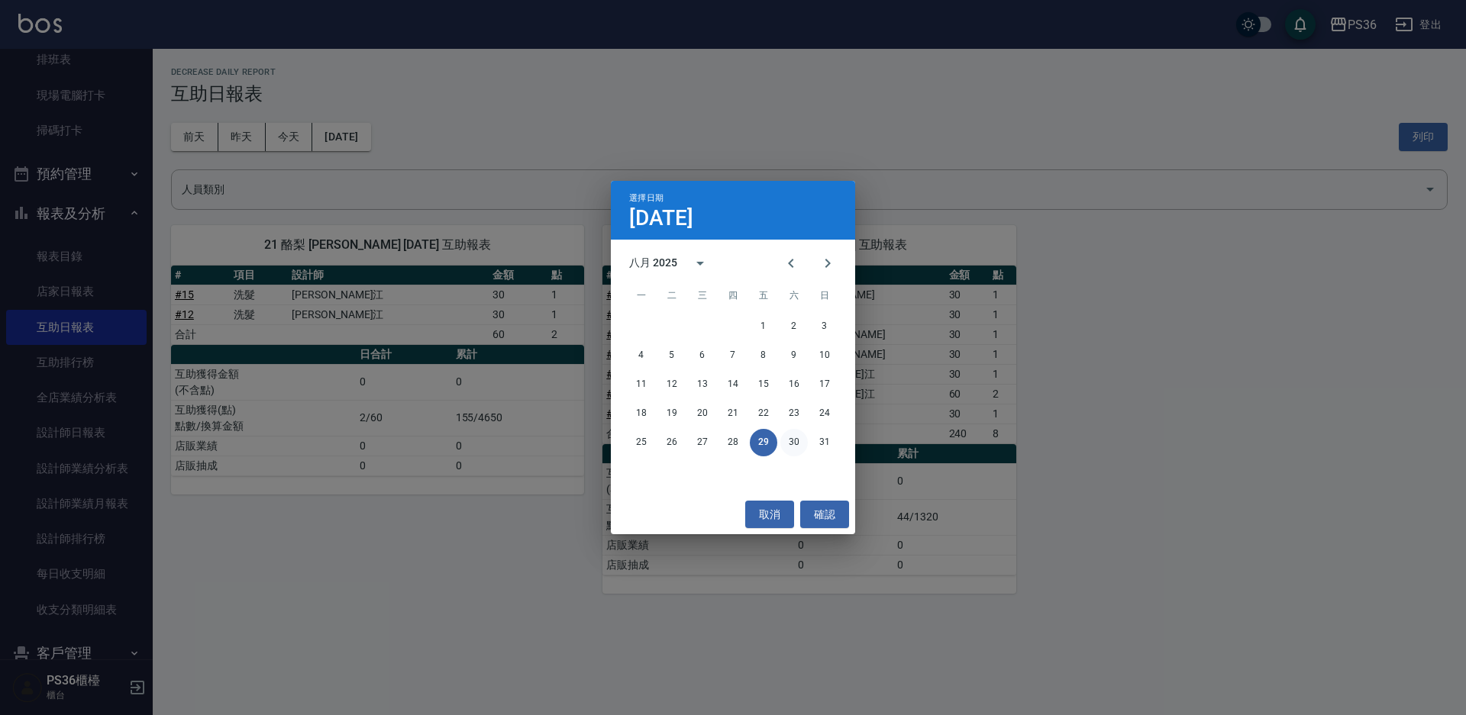
click at [800, 437] on button "30" at bounding box center [793, 442] width 27 height 27
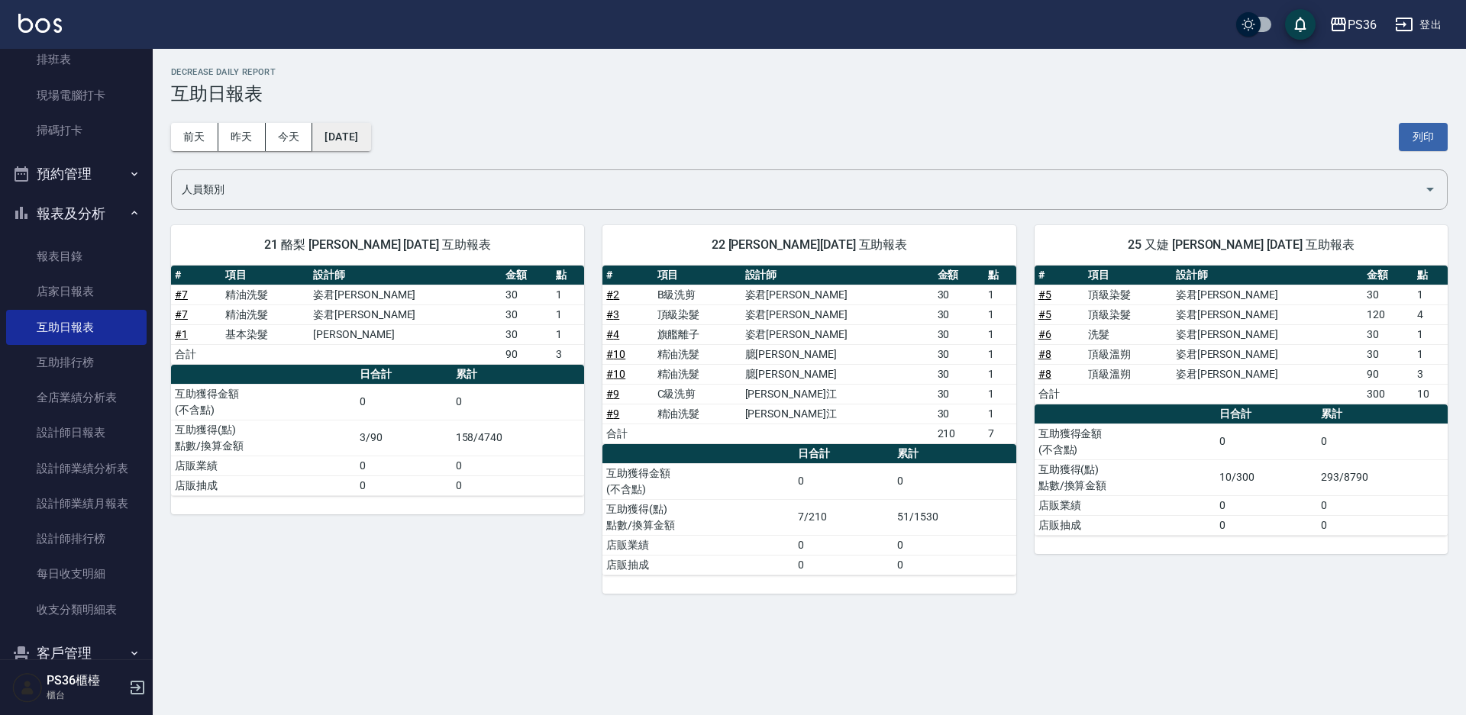
click at [370, 142] on button "[DATE]" at bounding box center [341, 137] width 58 height 28
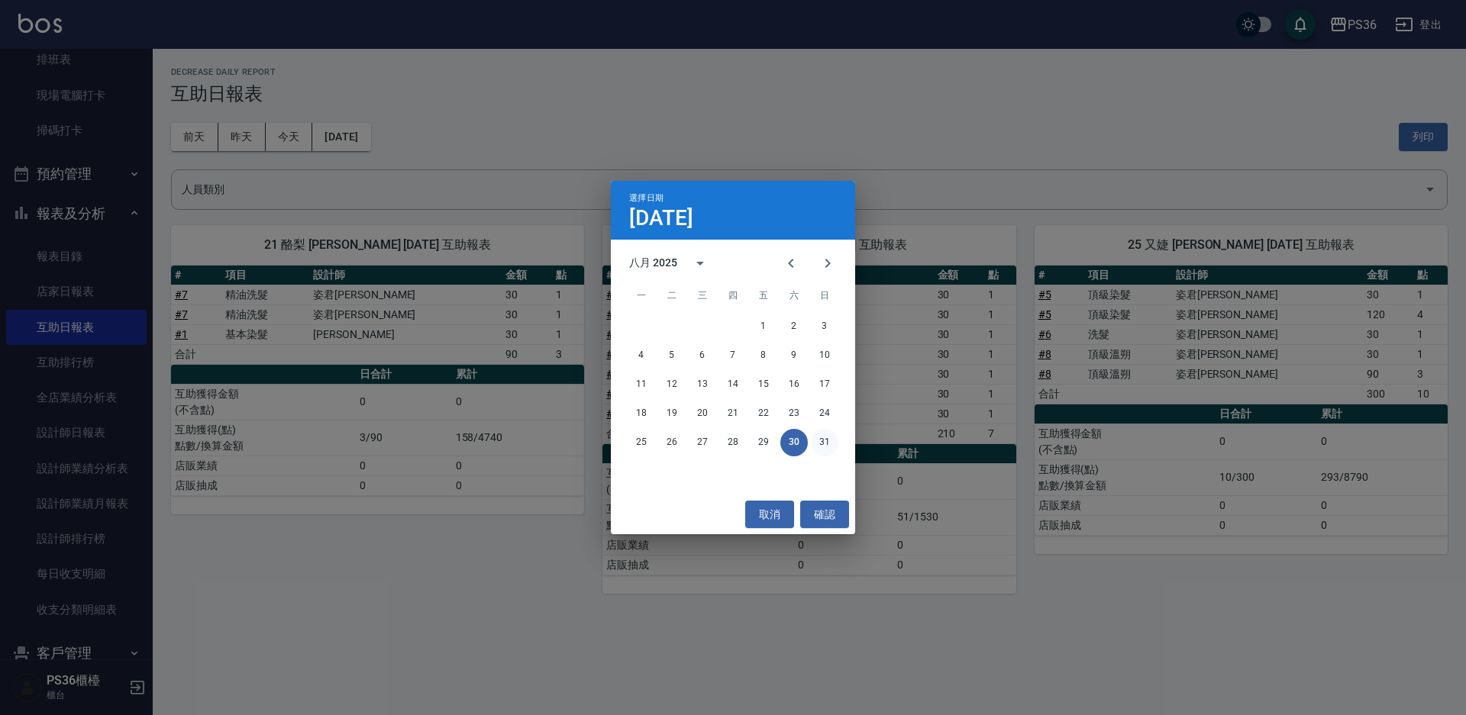
click at [825, 445] on button "31" at bounding box center [824, 442] width 27 height 27
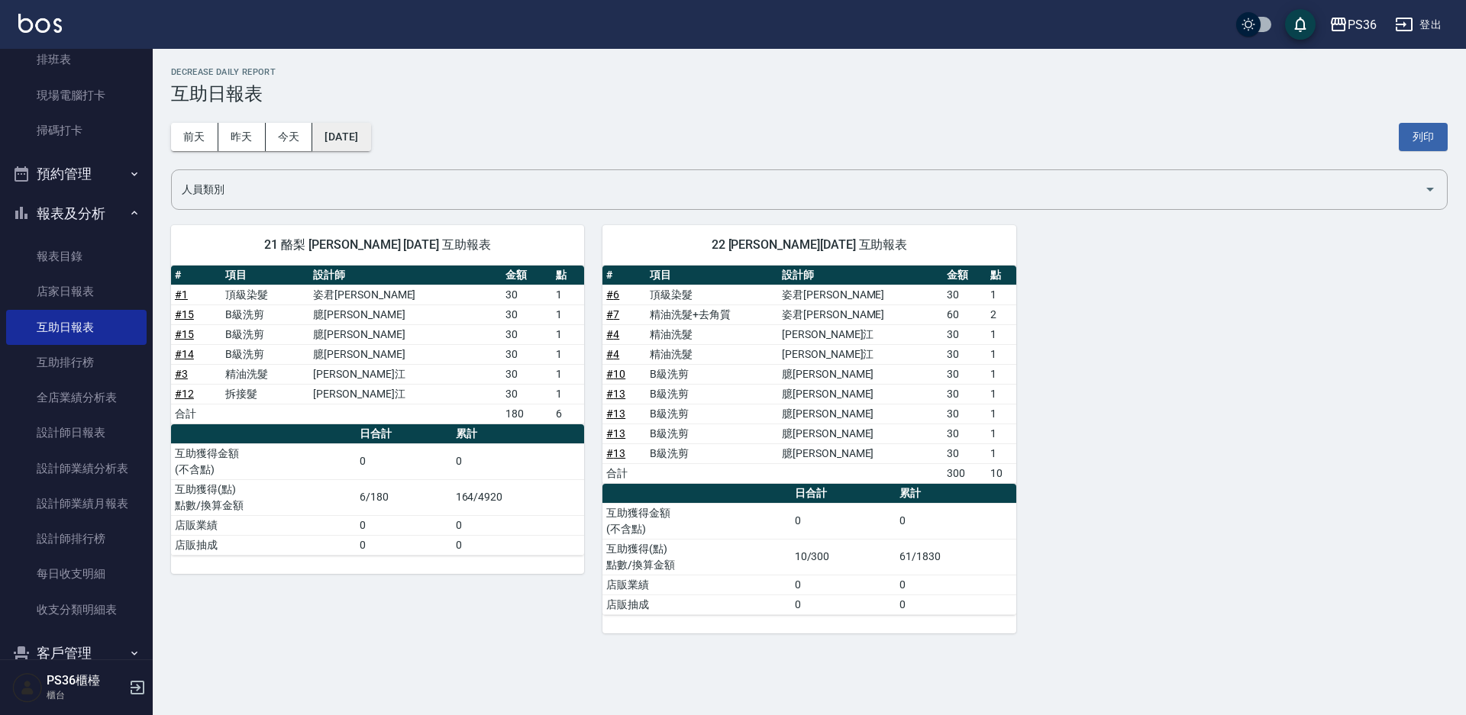
click at [369, 125] on button "[DATE]" at bounding box center [341, 137] width 58 height 28
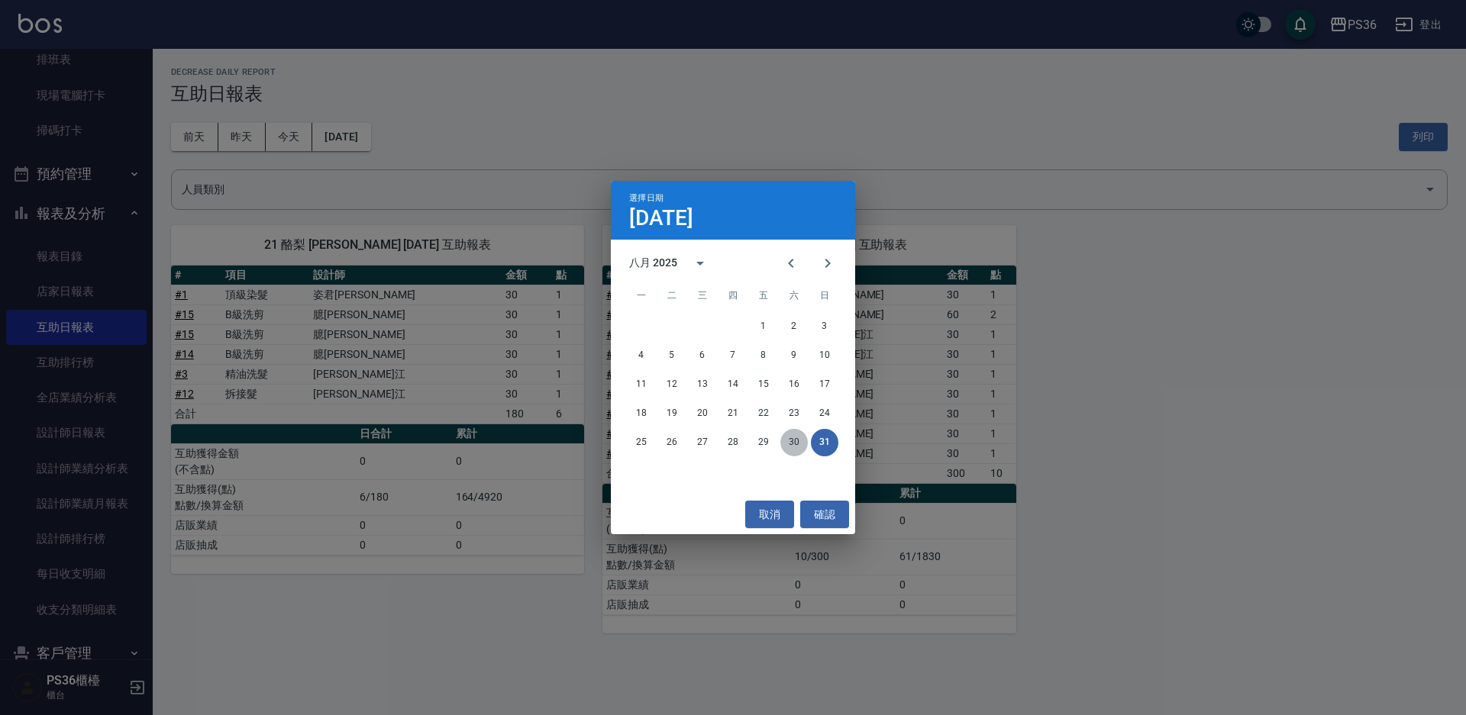
click at [792, 448] on button "30" at bounding box center [793, 442] width 27 height 27
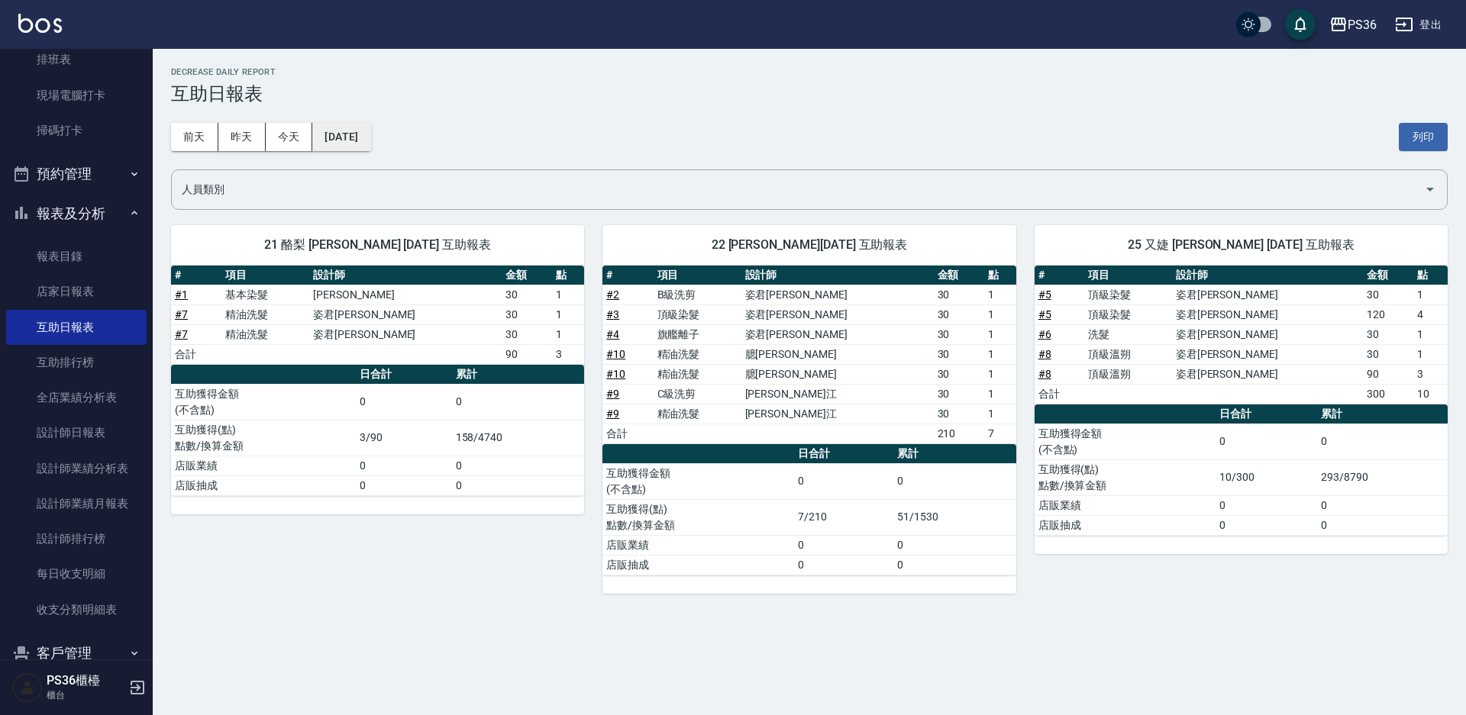
click at [358, 144] on button "[DATE]" at bounding box center [341, 137] width 58 height 28
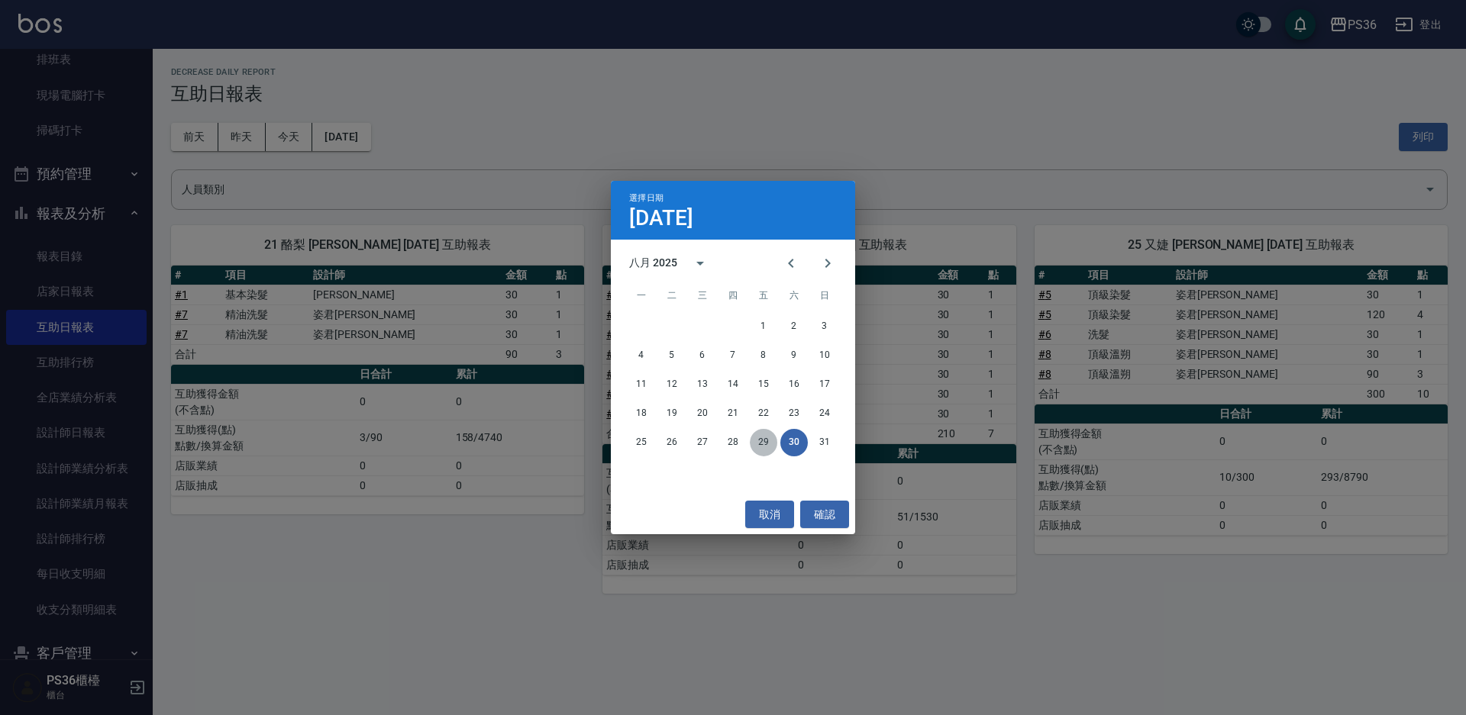
click at [761, 444] on button "29" at bounding box center [763, 442] width 27 height 27
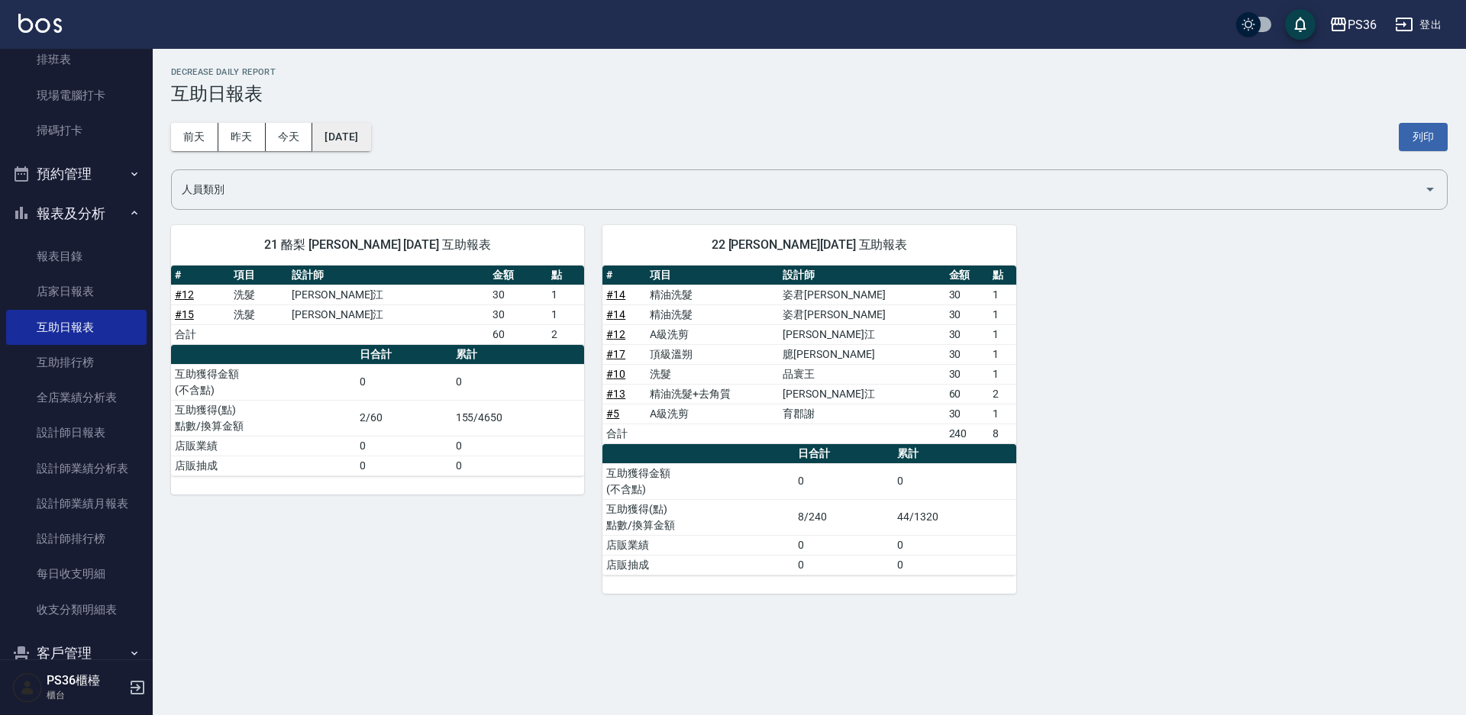
click at [370, 143] on button "[DATE]" at bounding box center [341, 137] width 58 height 28
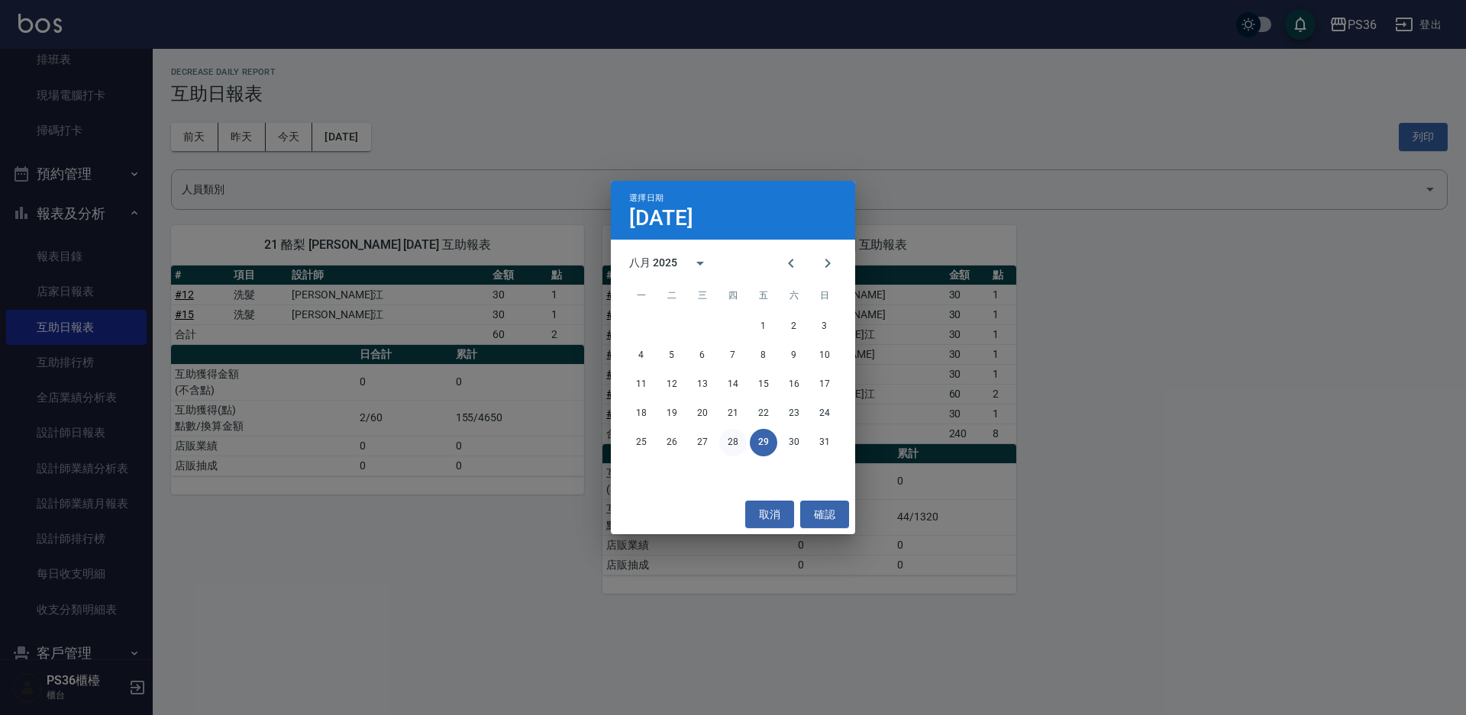
click at [724, 437] on button "28" at bounding box center [732, 442] width 27 height 27
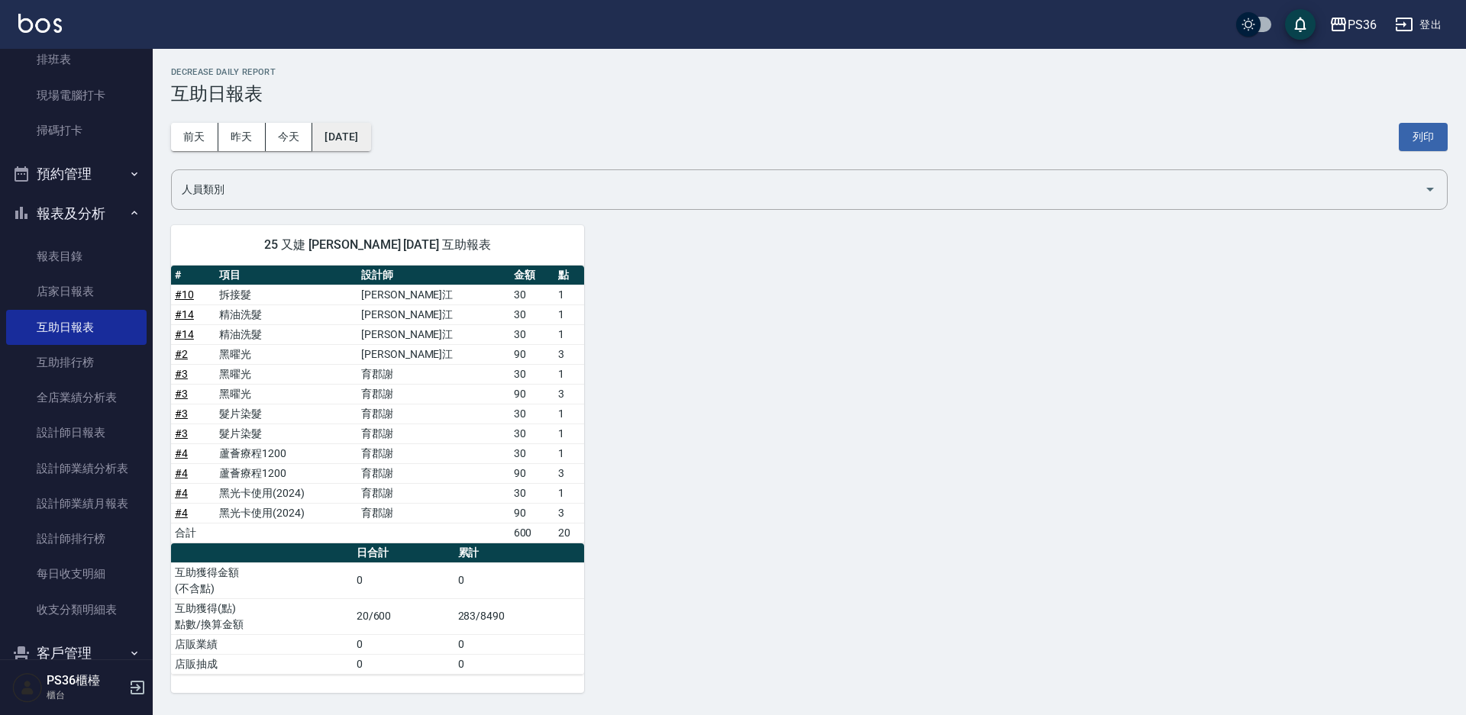
click at [353, 134] on button "[DATE]" at bounding box center [341, 137] width 58 height 28
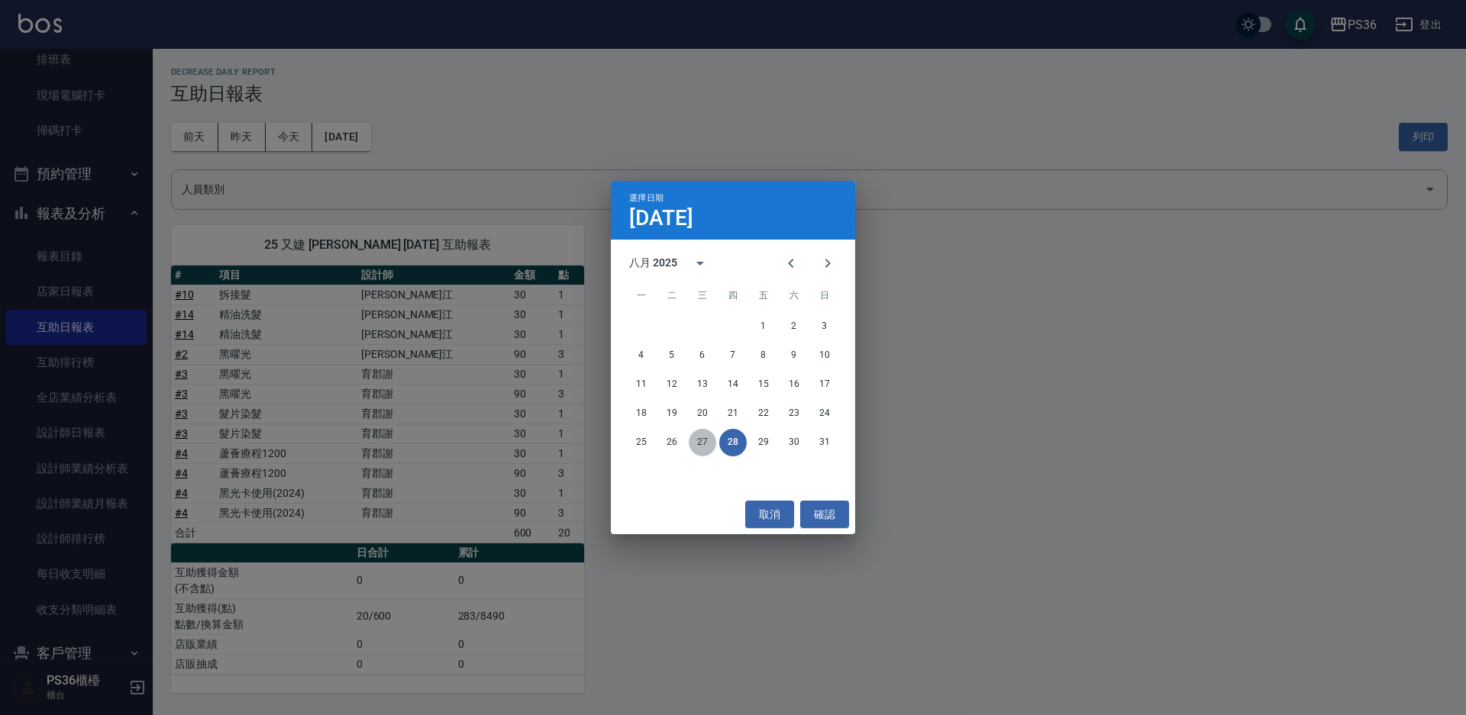
click at [698, 444] on button "27" at bounding box center [702, 442] width 27 height 27
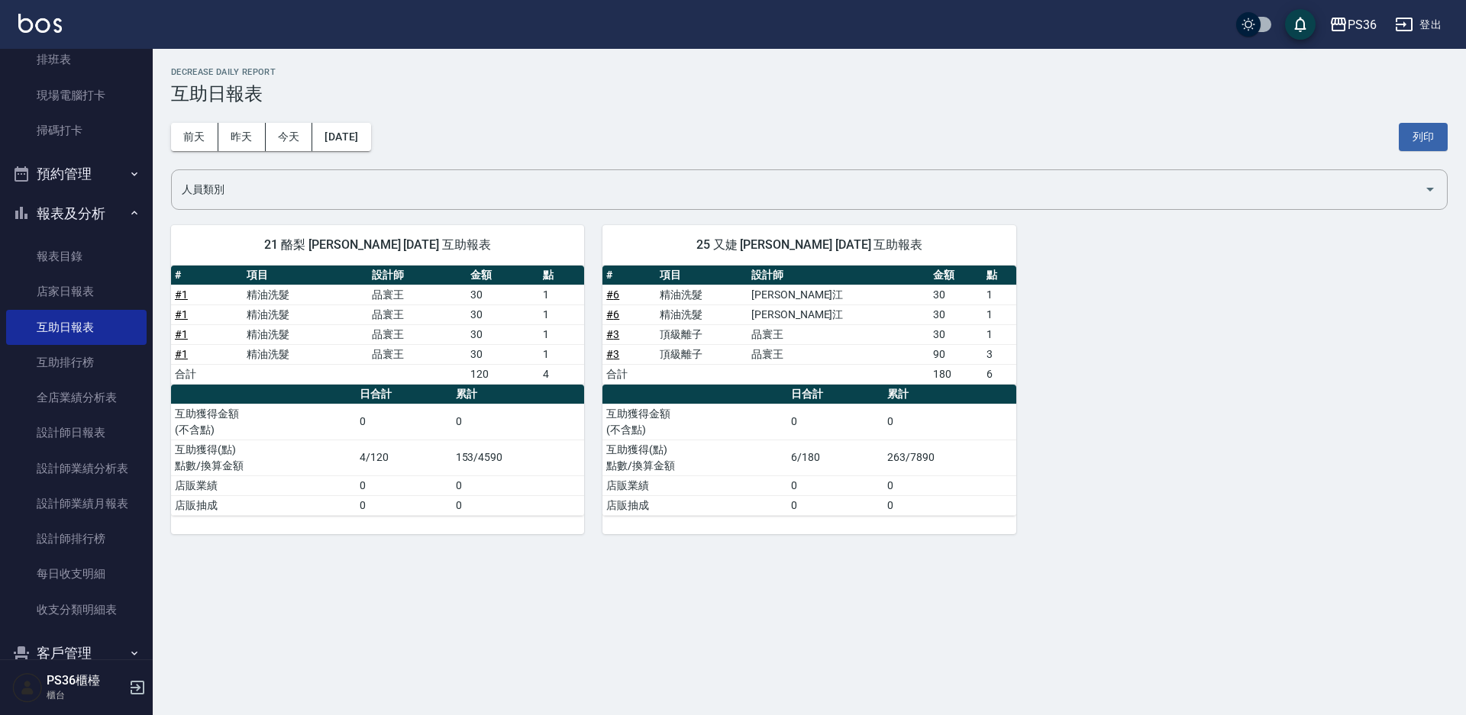
click at [372, 153] on div "[DATE] [DATE] [DATE] [DATE] 列印" at bounding box center [809, 137] width 1277 height 65
click at [367, 139] on button "[DATE]" at bounding box center [341, 137] width 58 height 28
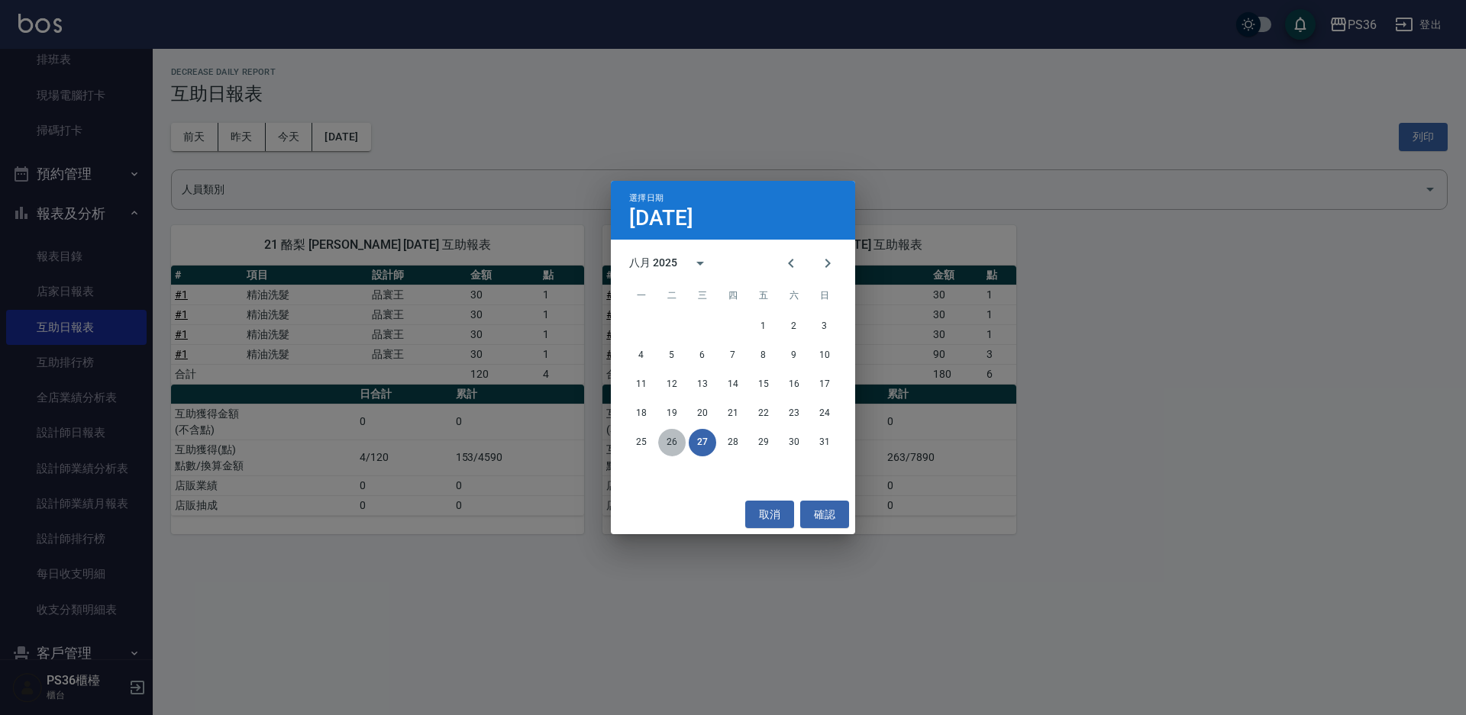
click at [665, 442] on button "26" at bounding box center [671, 442] width 27 height 27
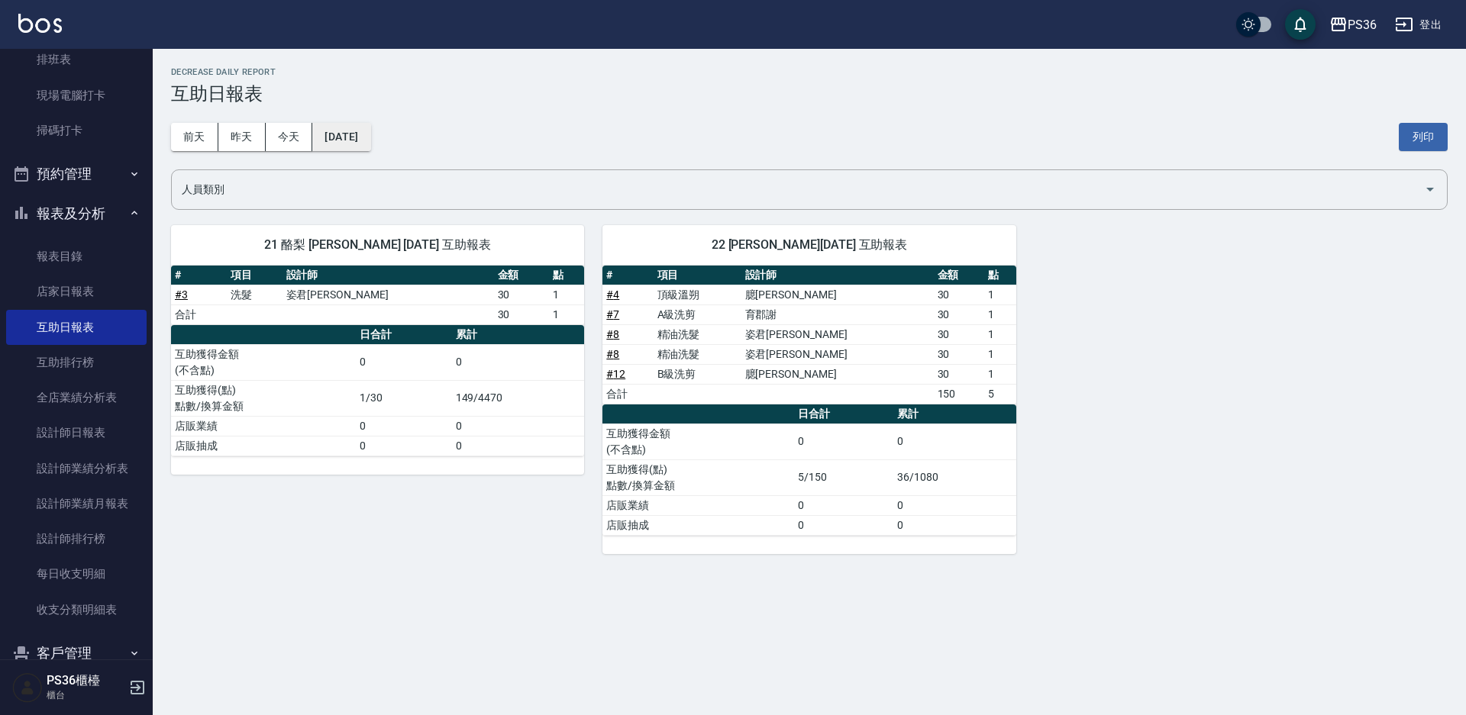
click at [365, 126] on button "[DATE]" at bounding box center [341, 137] width 58 height 28
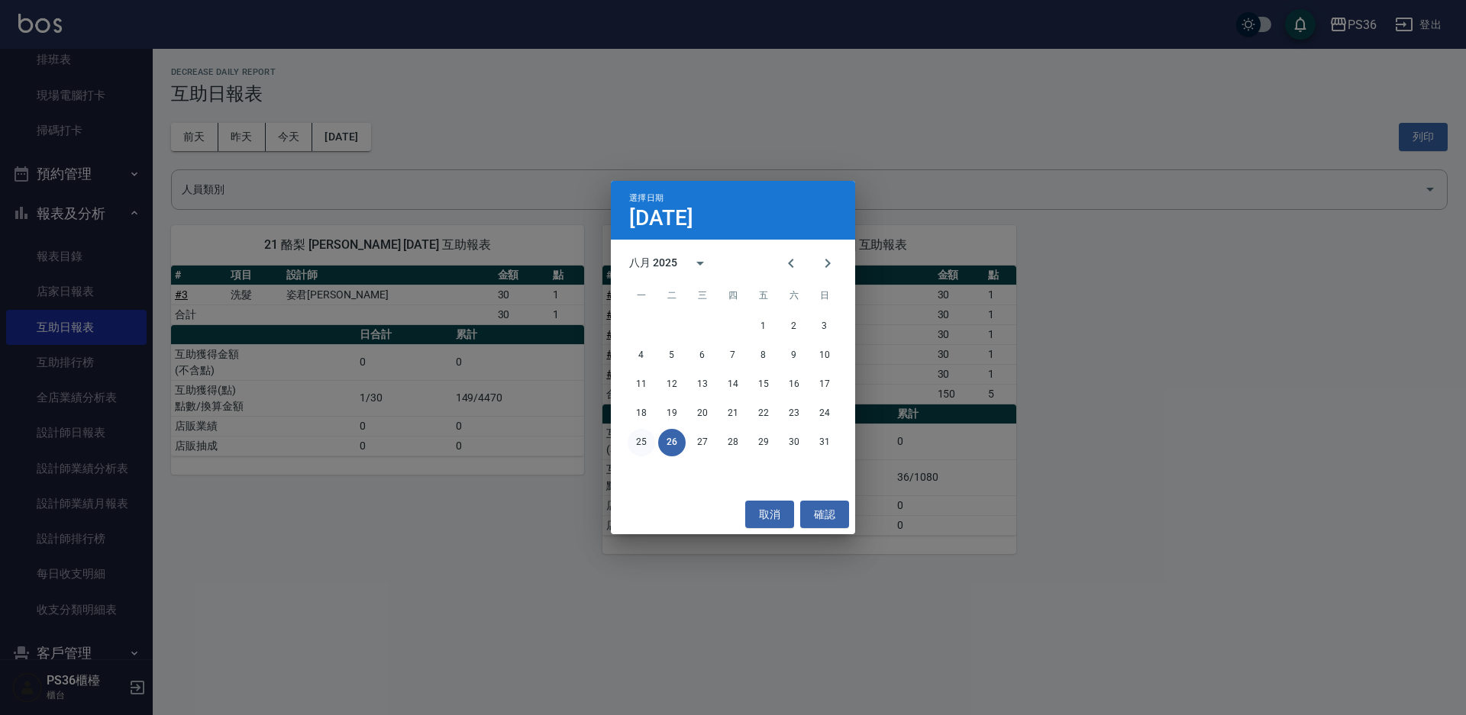
click at [642, 444] on button "25" at bounding box center [641, 442] width 27 height 27
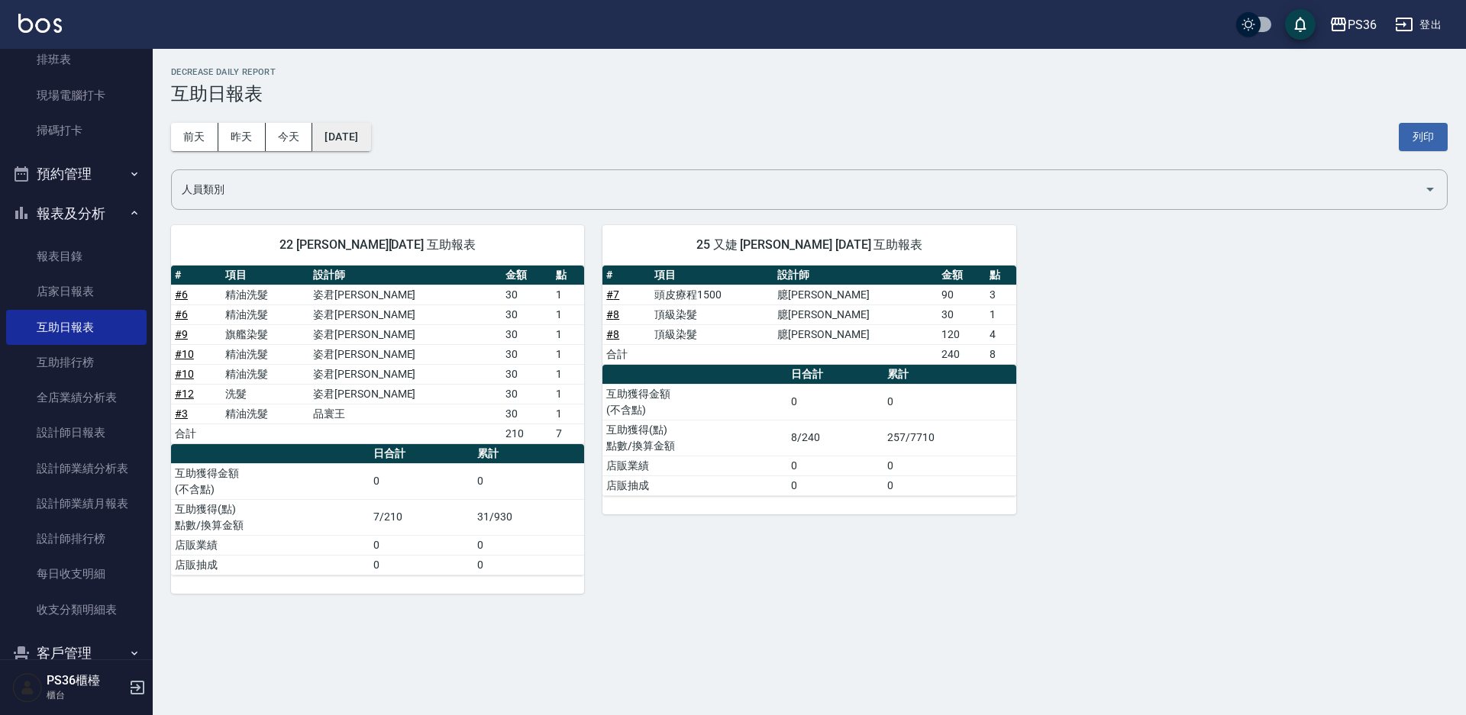
click at [360, 139] on button "[DATE]" at bounding box center [341, 137] width 58 height 28
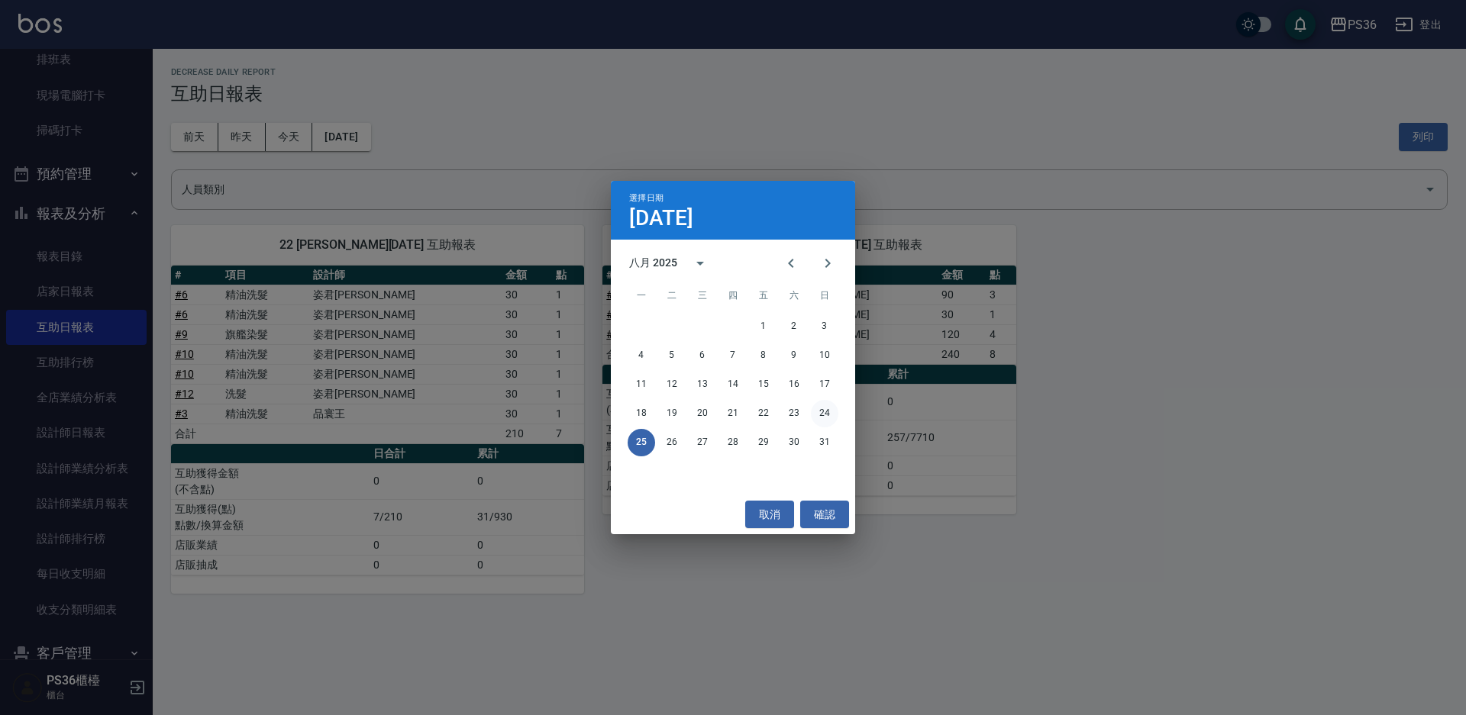
click at [821, 414] on button "24" at bounding box center [824, 413] width 27 height 27
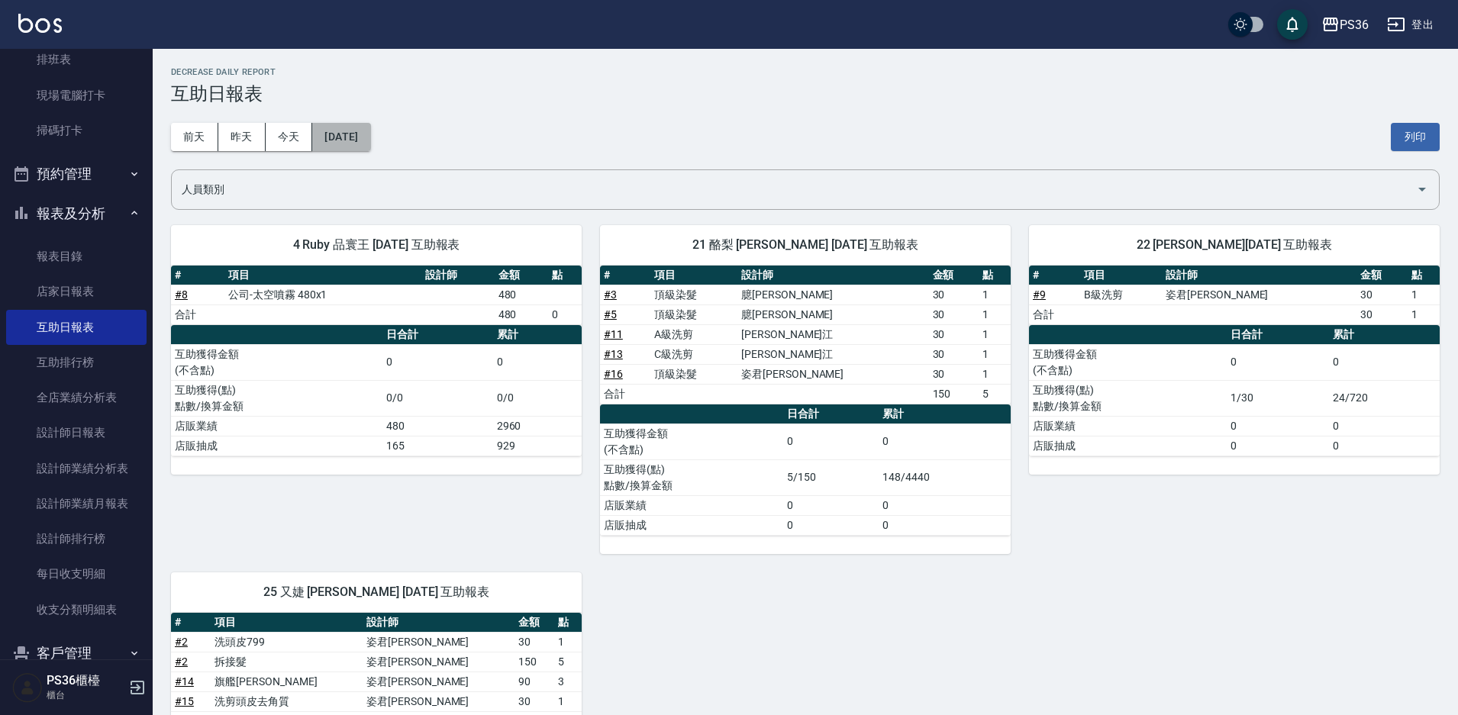
click at [360, 134] on button "[DATE]" at bounding box center [341, 137] width 58 height 28
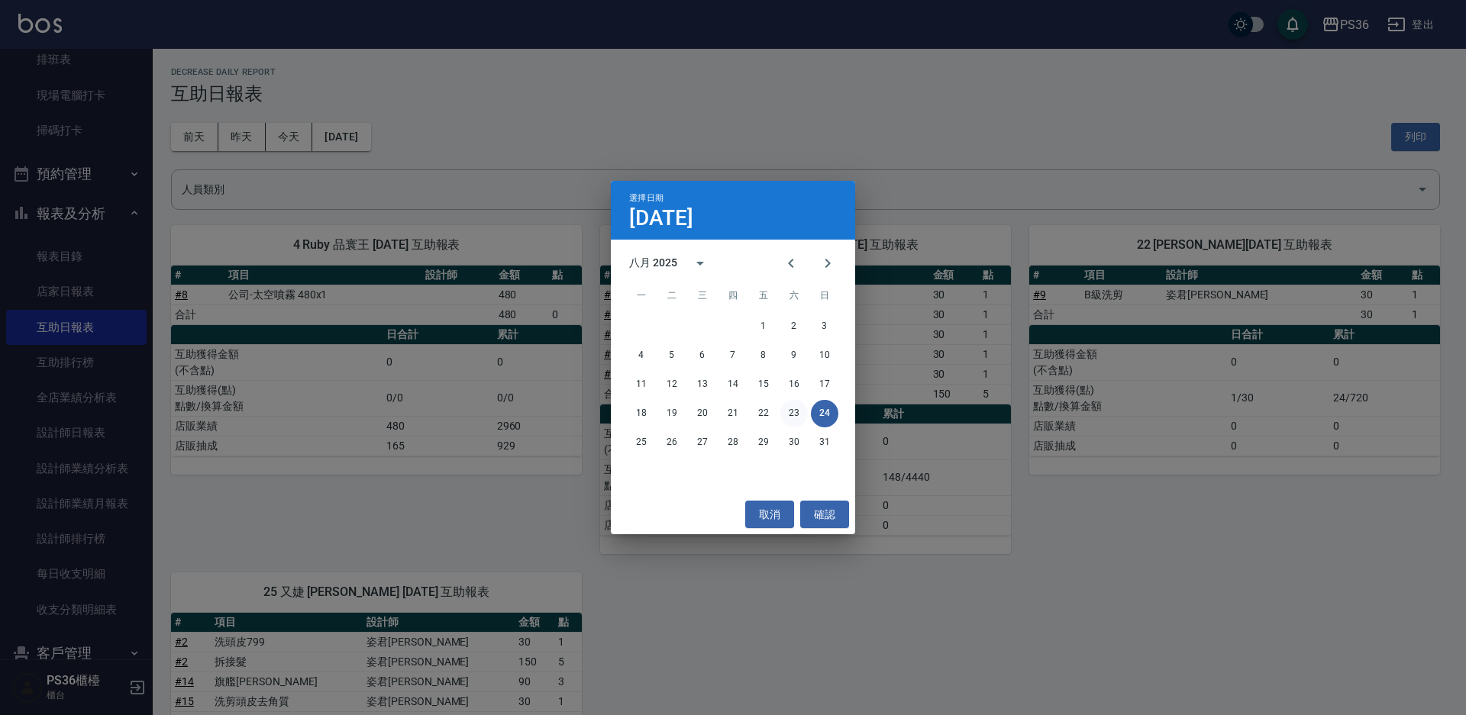
click at [783, 412] on button "23" at bounding box center [793, 413] width 27 height 27
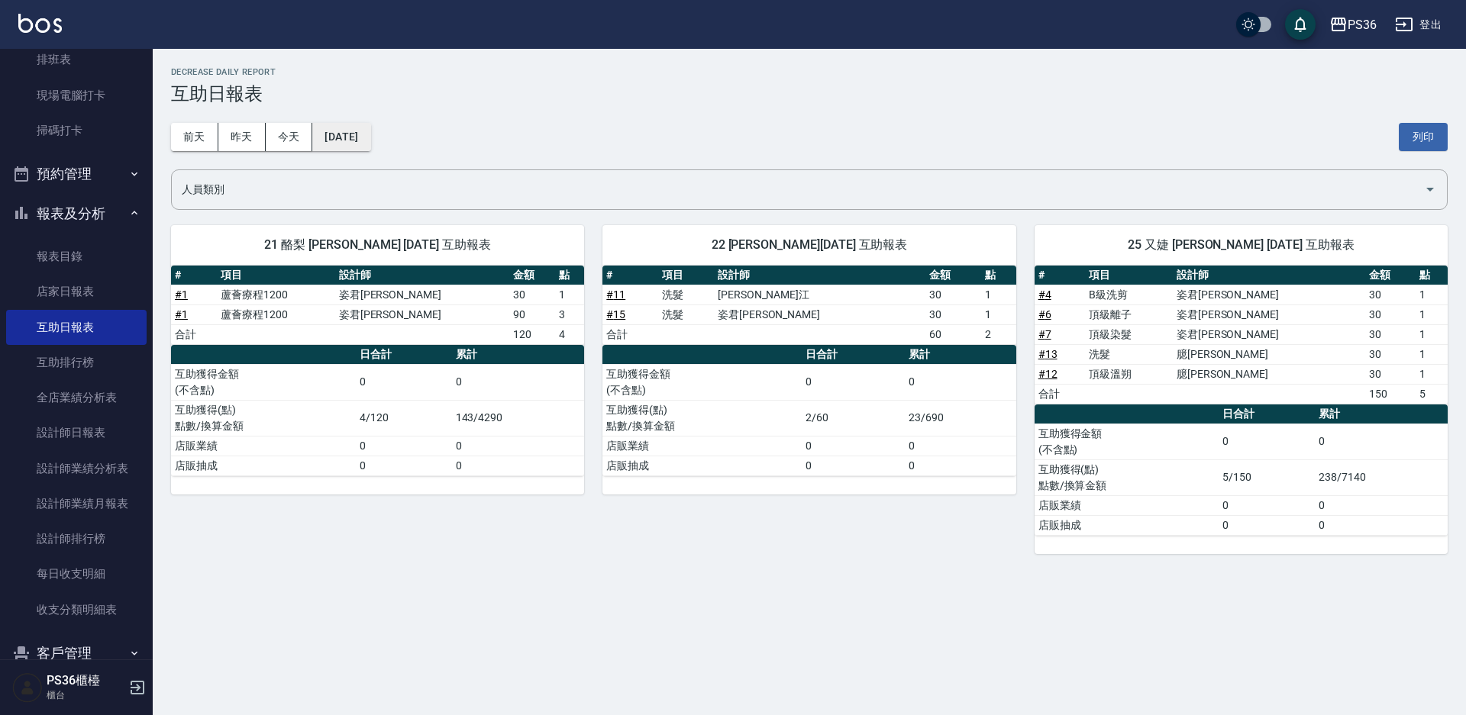
click at [370, 137] on button "[DATE]" at bounding box center [341, 137] width 58 height 28
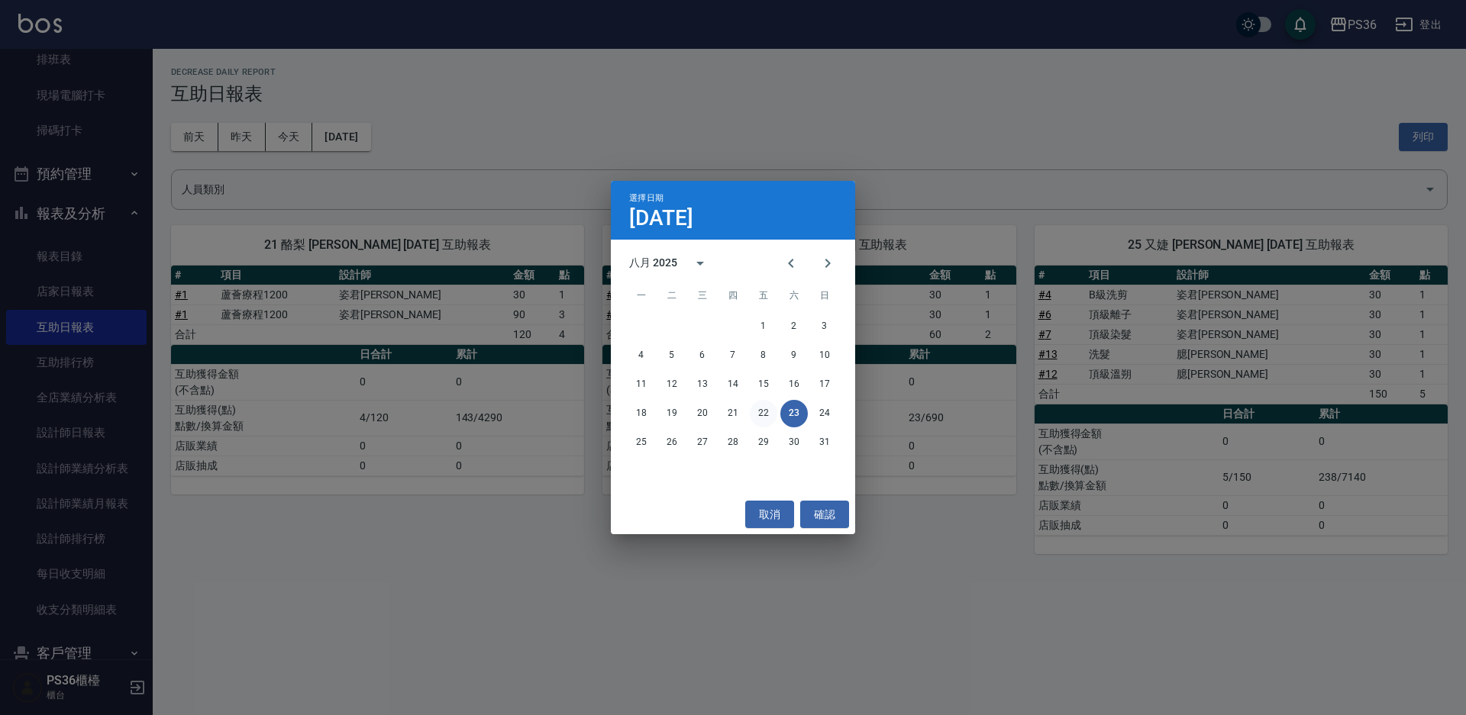
click at [757, 418] on button "22" at bounding box center [763, 413] width 27 height 27
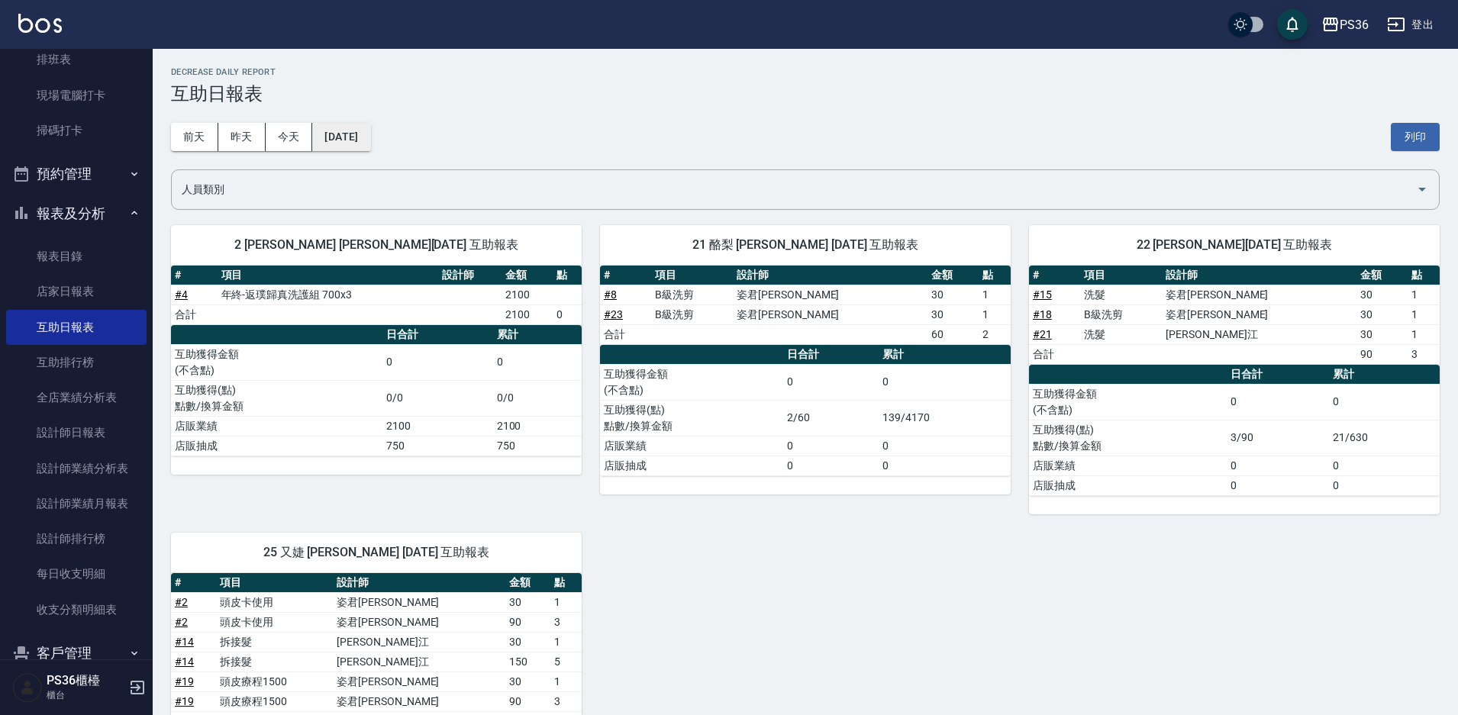
click at [346, 142] on button "[DATE]" at bounding box center [341, 137] width 58 height 28
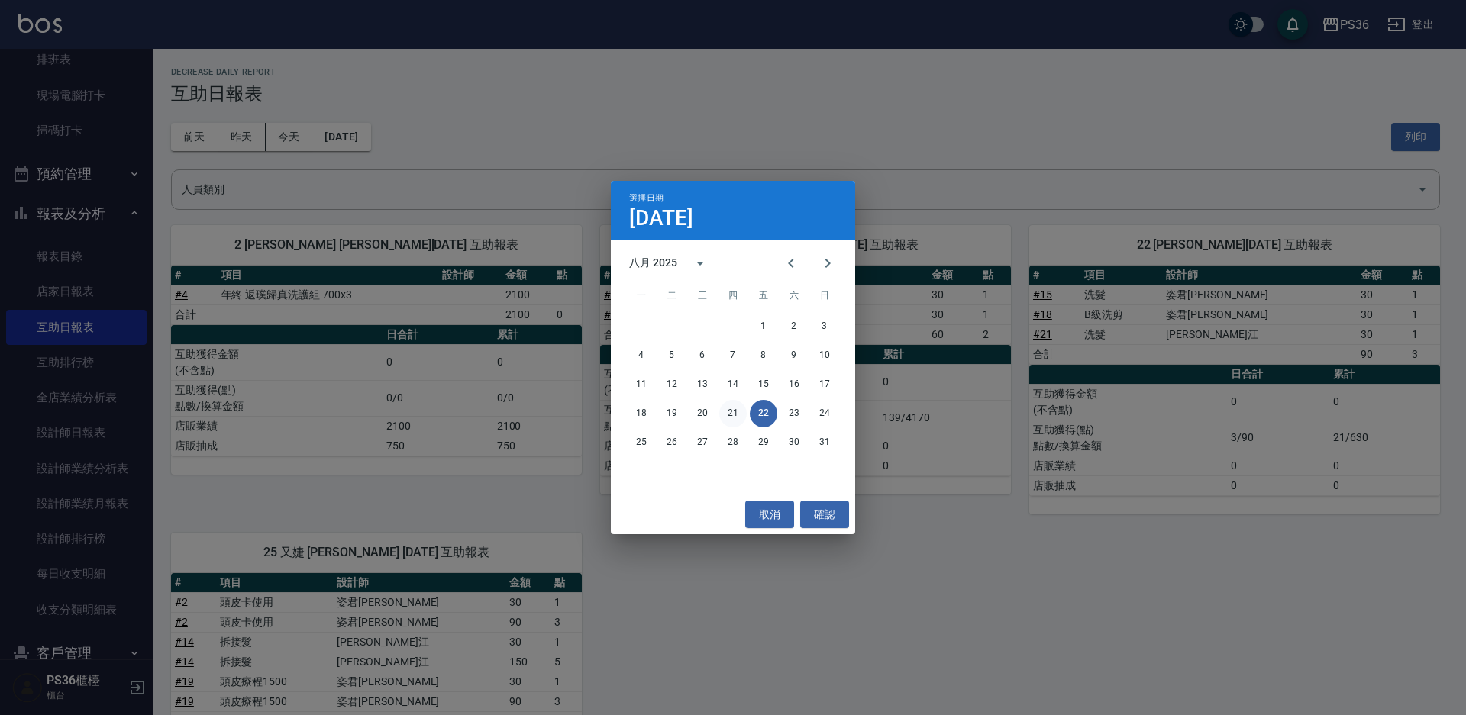
click at [739, 413] on button "21" at bounding box center [732, 413] width 27 height 27
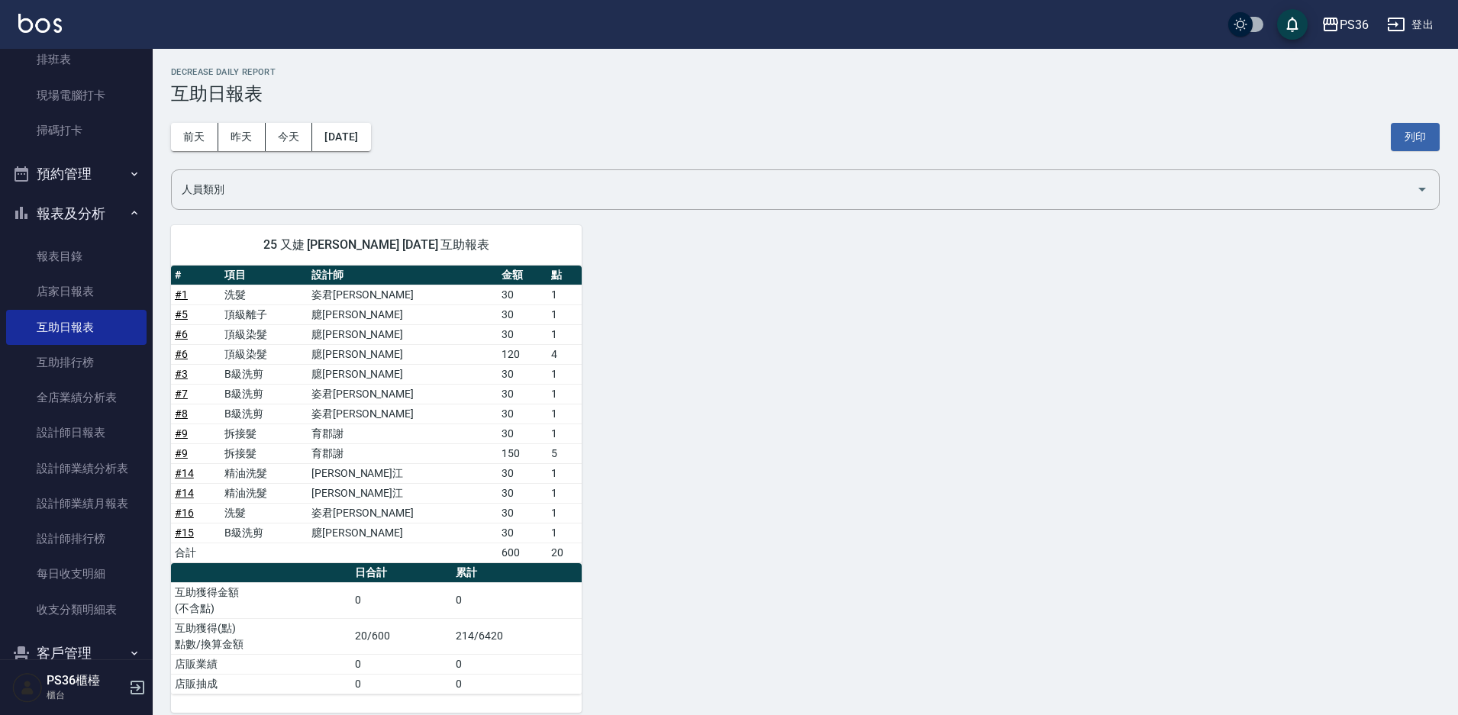
click at [366, 120] on div "[DATE] [DATE] [DATE] [DATE] 列印" at bounding box center [805, 137] width 1269 height 65
click at [370, 134] on button "[DATE]" at bounding box center [341, 137] width 58 height 28
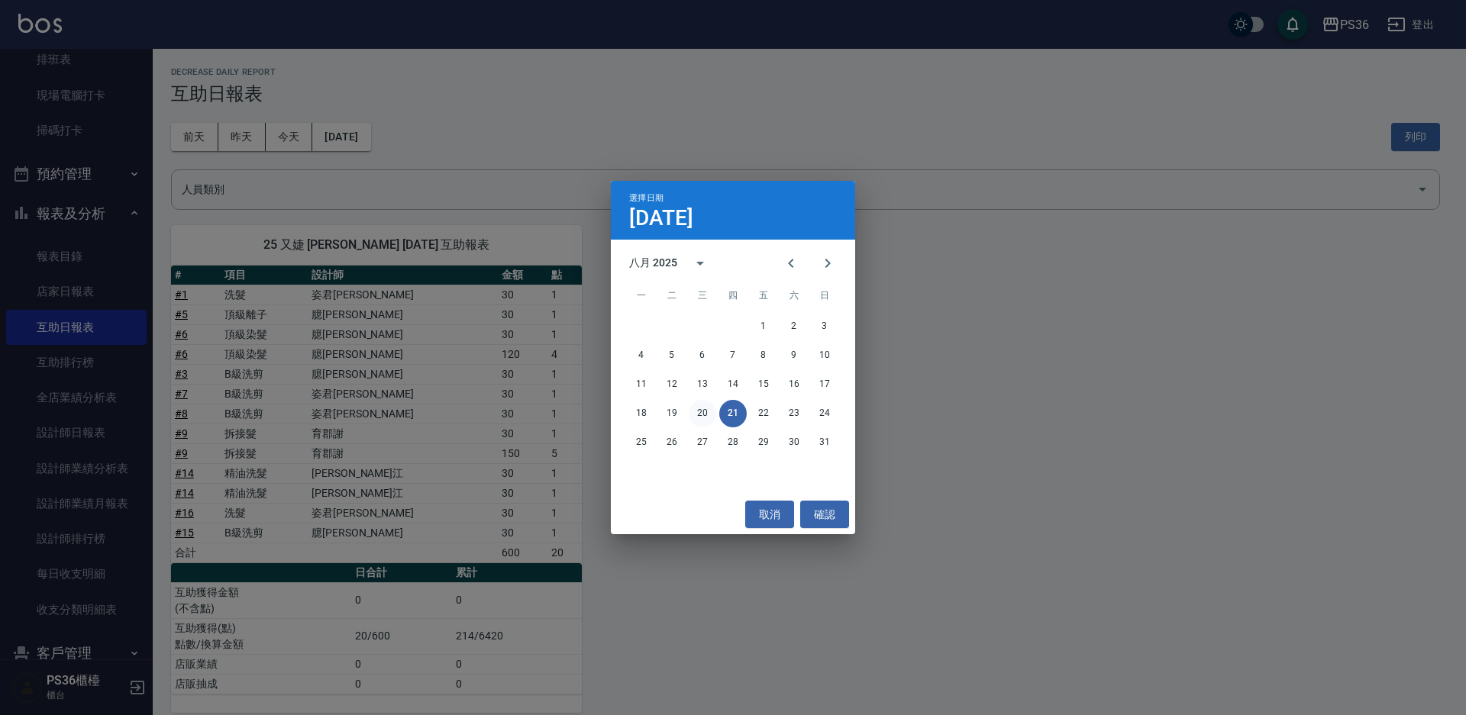
click at [705, 405] on button "20" at bounding box center [702, 413] width 27 height 27
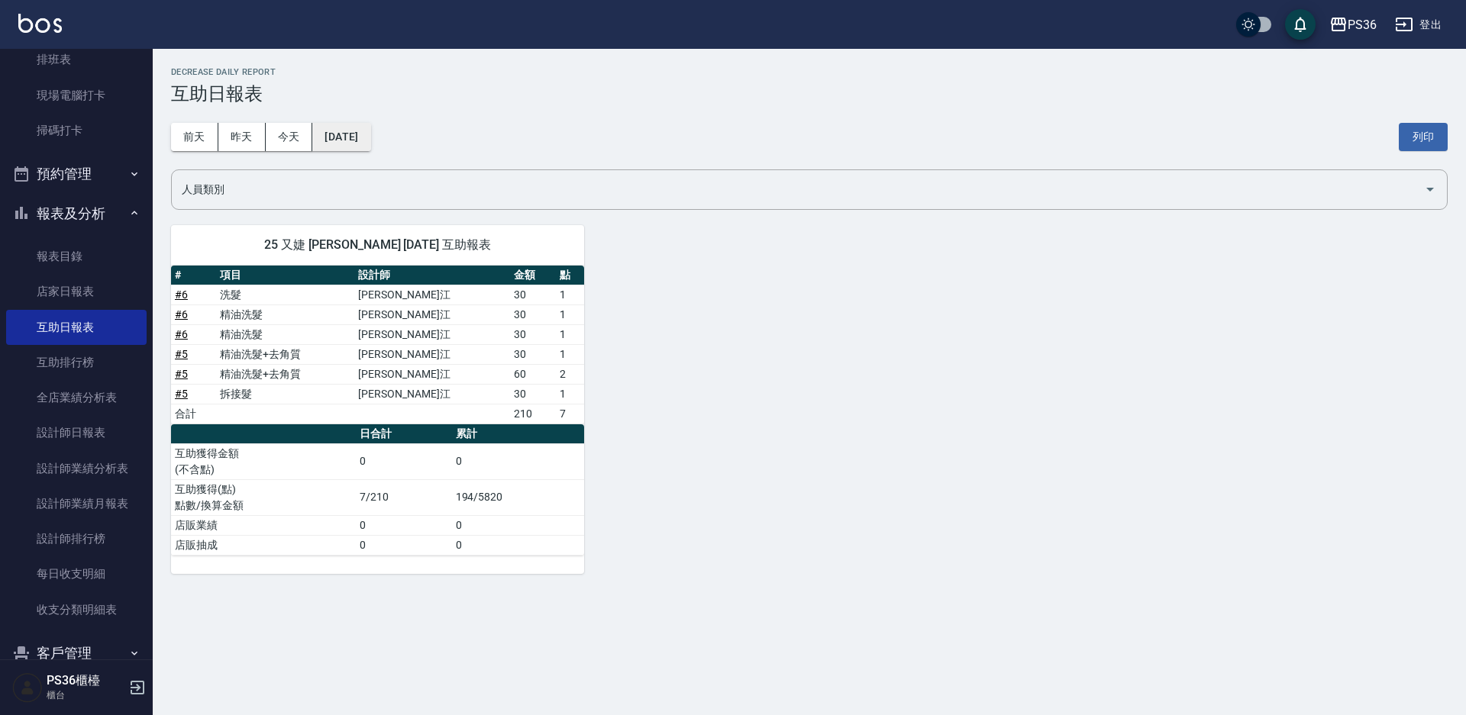
click at [369, 140] on button "[DATE]" at bounding box center [341, 137] width 58 height 28
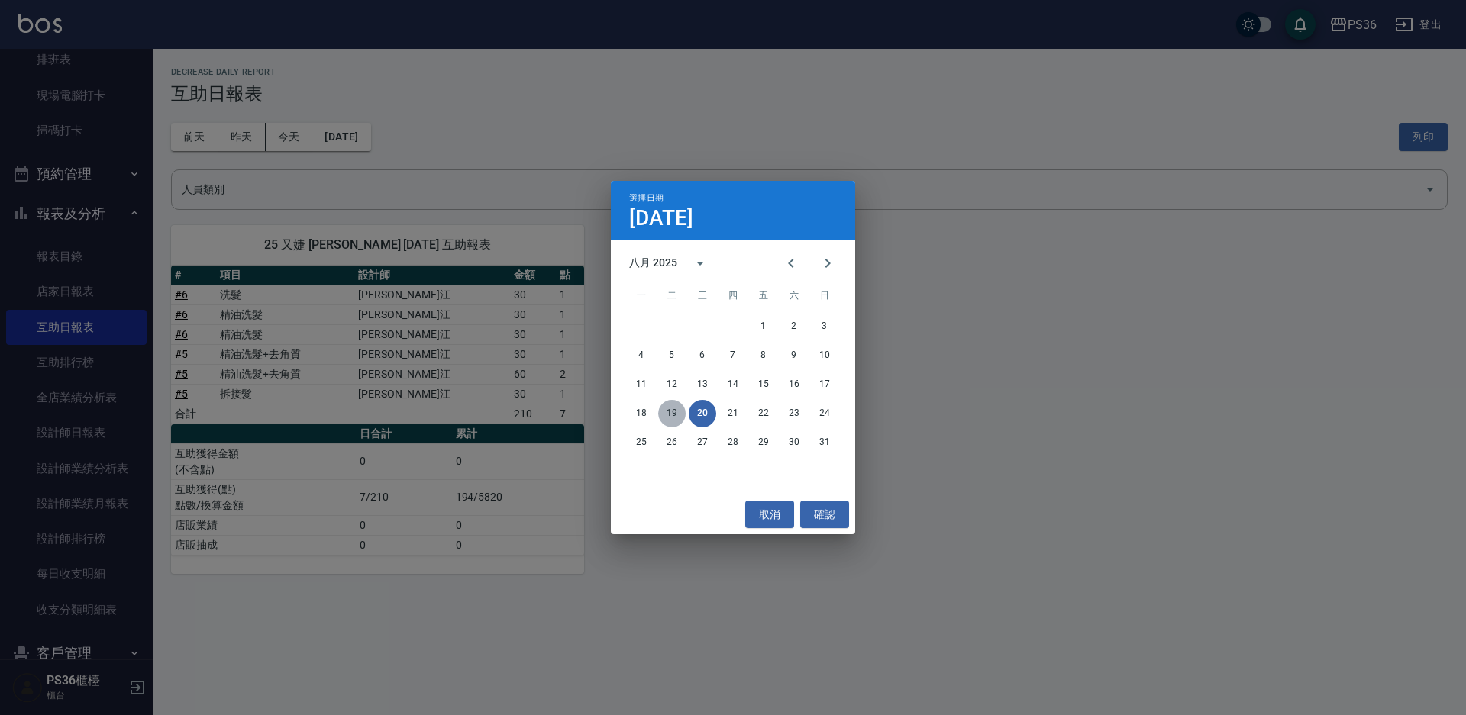
click at [664, 408] on button "19" at bounding box center [671, 413] width 27 height 27
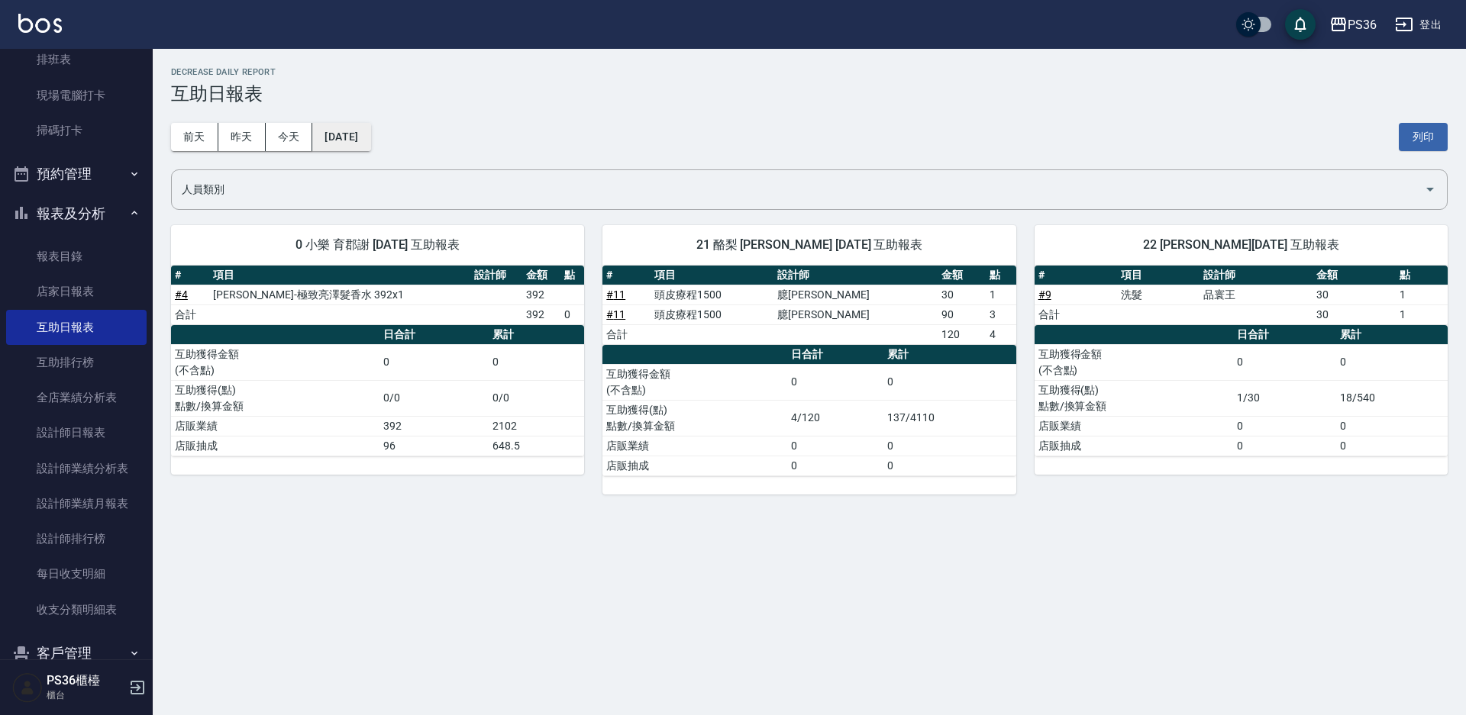
click at [356, 129] on button "[DATE]" at bounding box center [341, 137] width 58 height 28
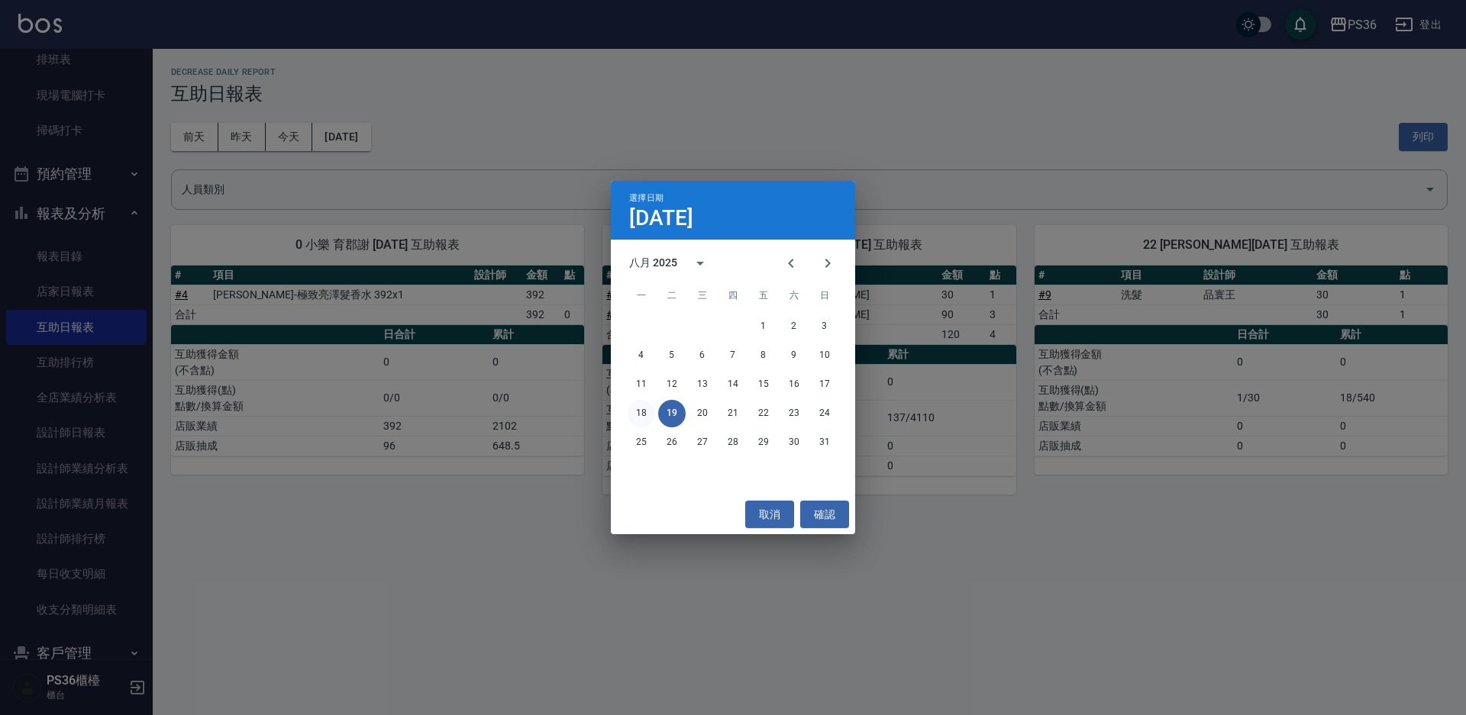
click at [634, 414] on button "18" at bounding box center [641, 413] width 27 height 27
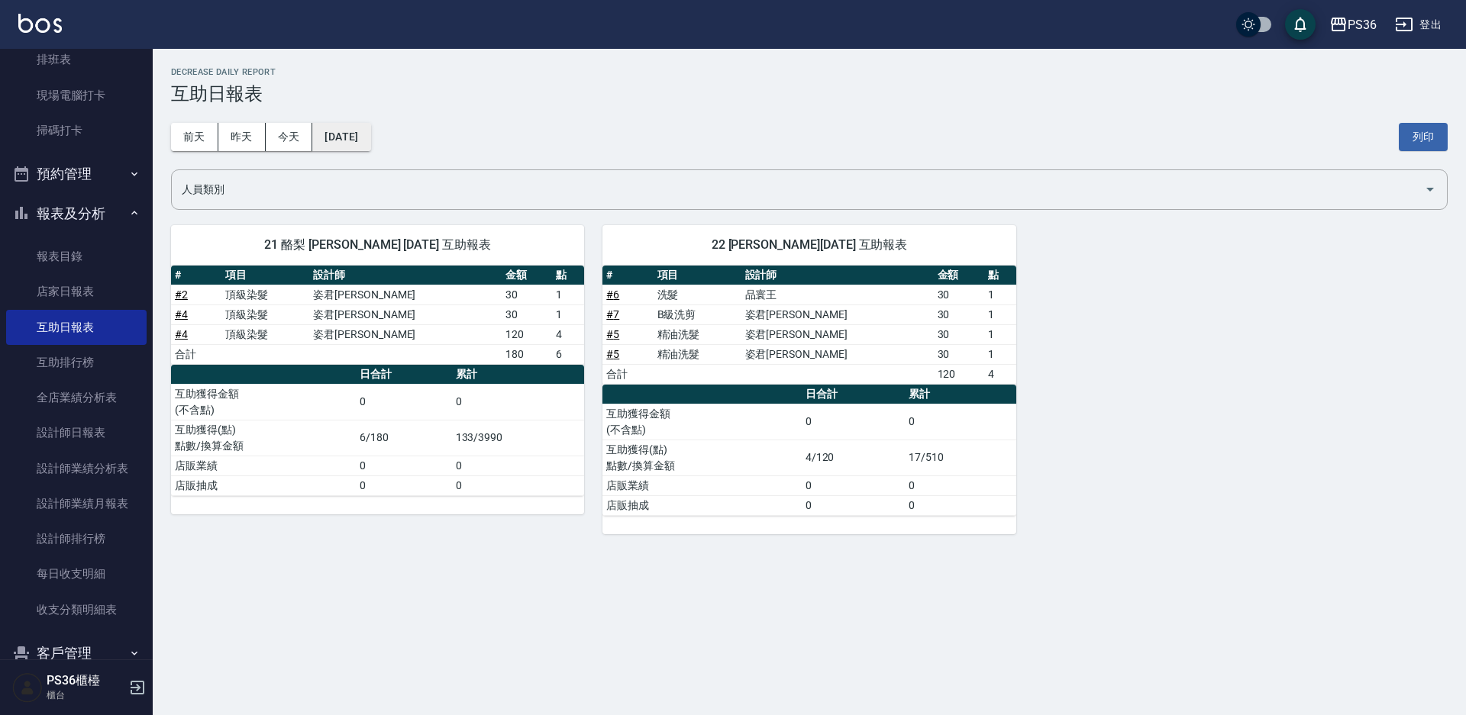
click at [370, 131] on button "[DATE]" at bounding box center [341, 137] width 58 height 28
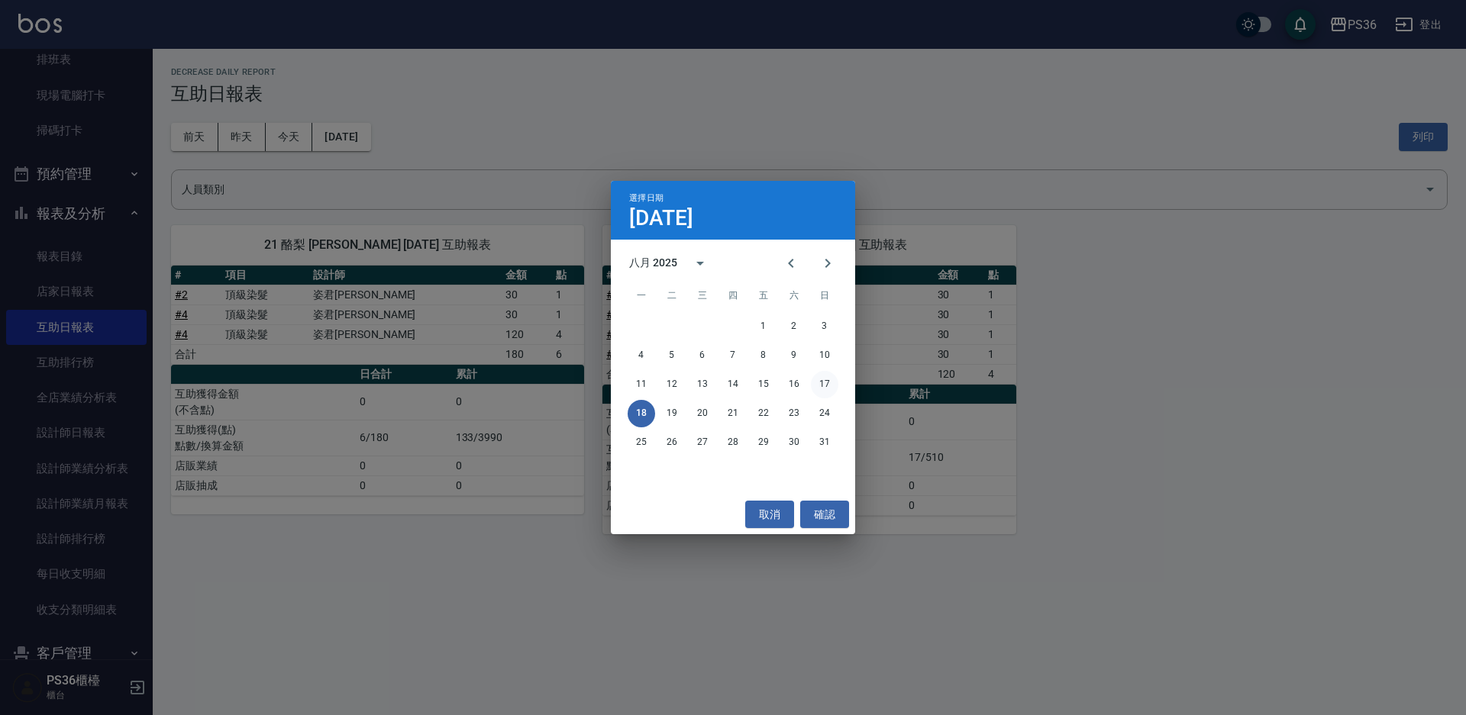
click at [824, 388] on button "17" at bounding box center [824, 384] width 27 height 27
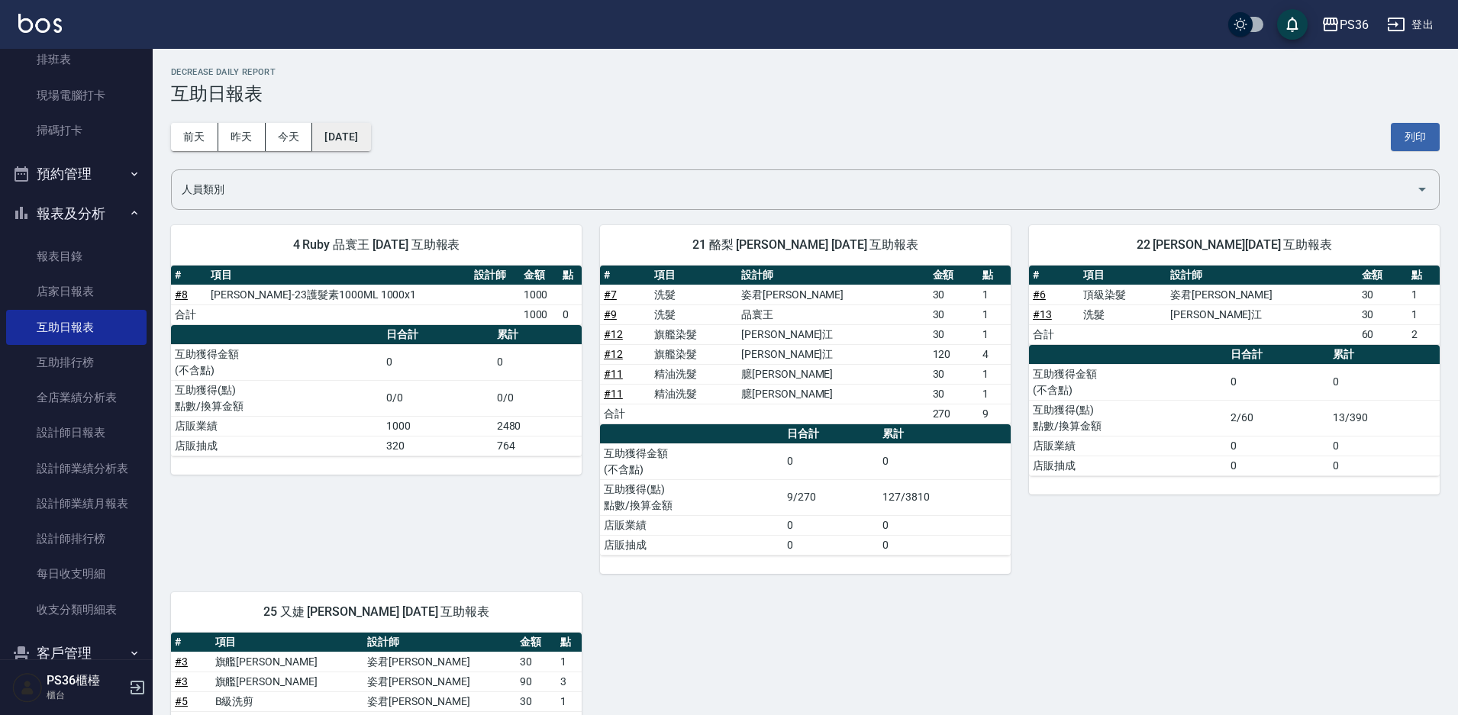
click at [332, 140] on button "[DATE]" at bounding box center [341, 137] width 58 height 28
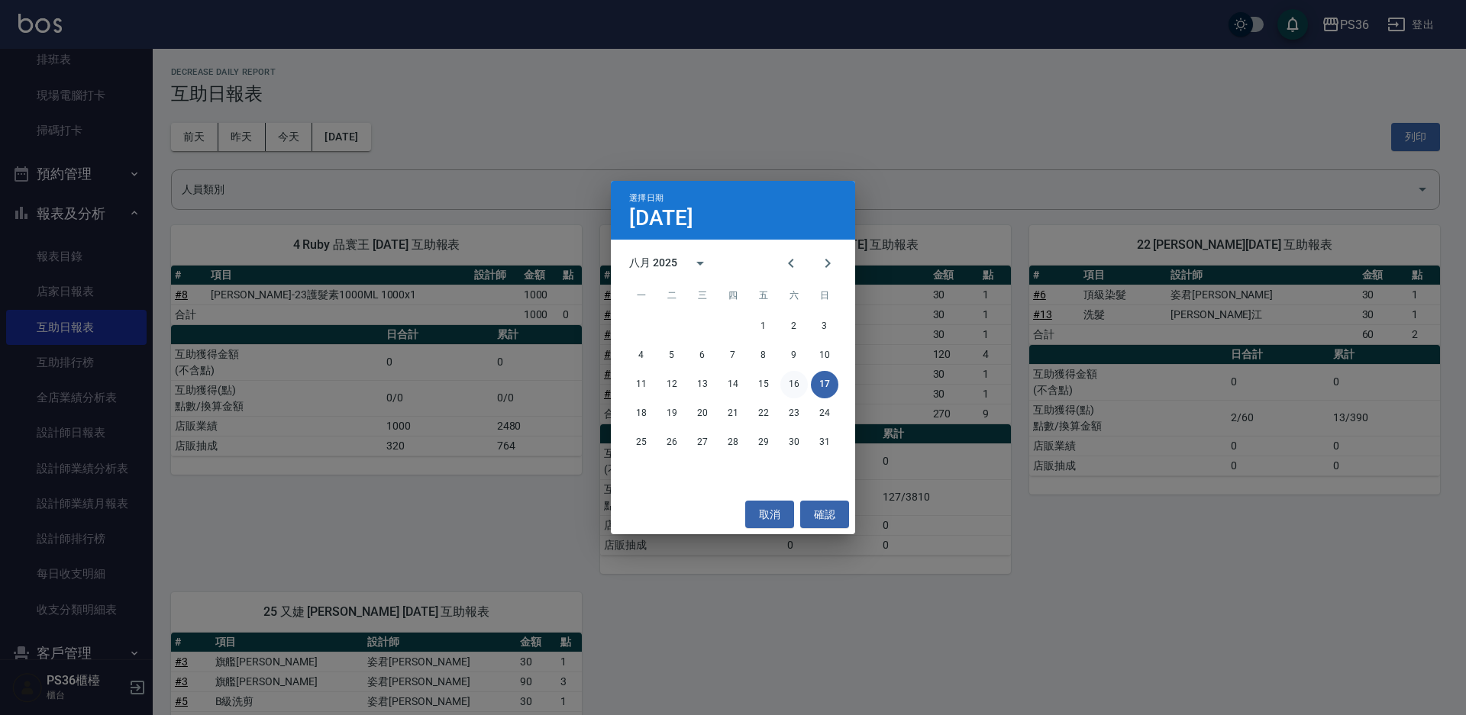
click at [804, 390] on button "16" at bounding box center [793, 384] width 27 height 27
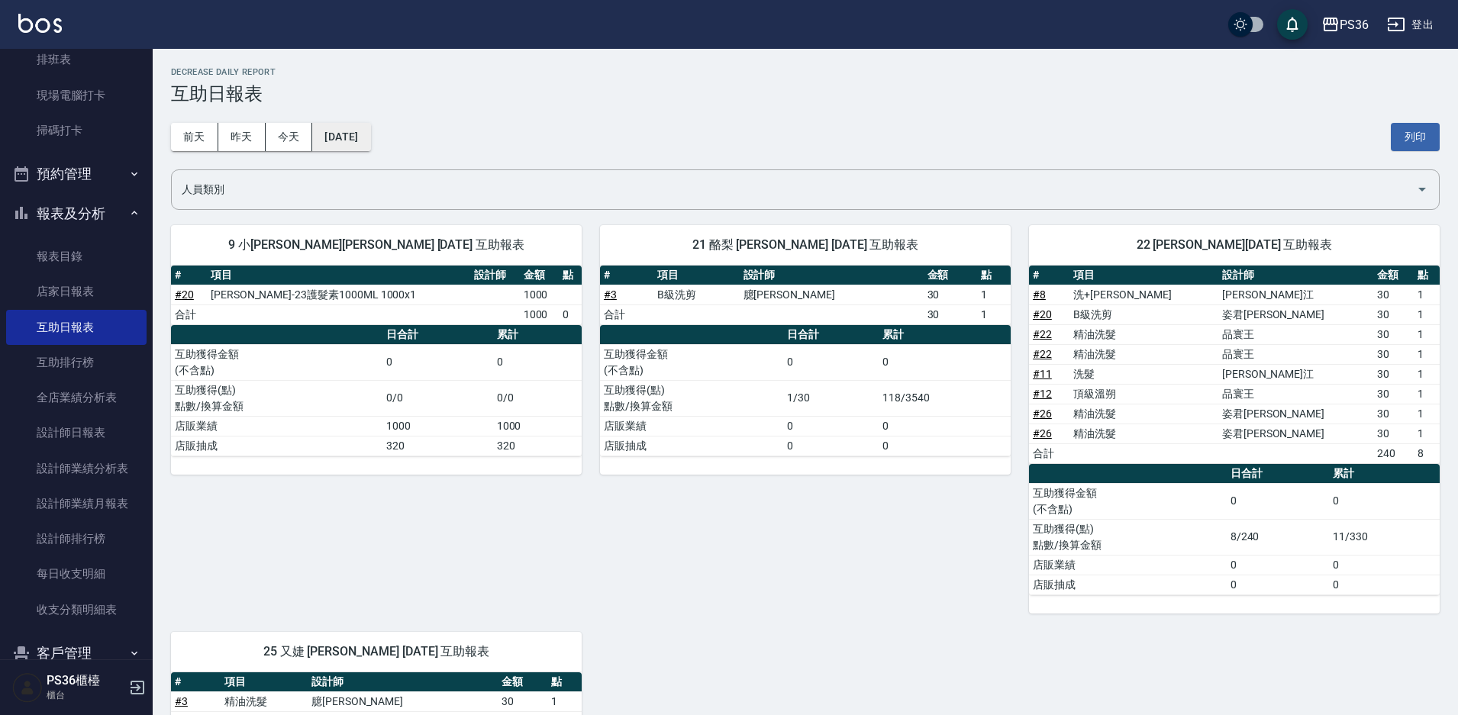
click at [344, 140] on button "[DATE]" at bounding box center [341, 137] width 58 height 28
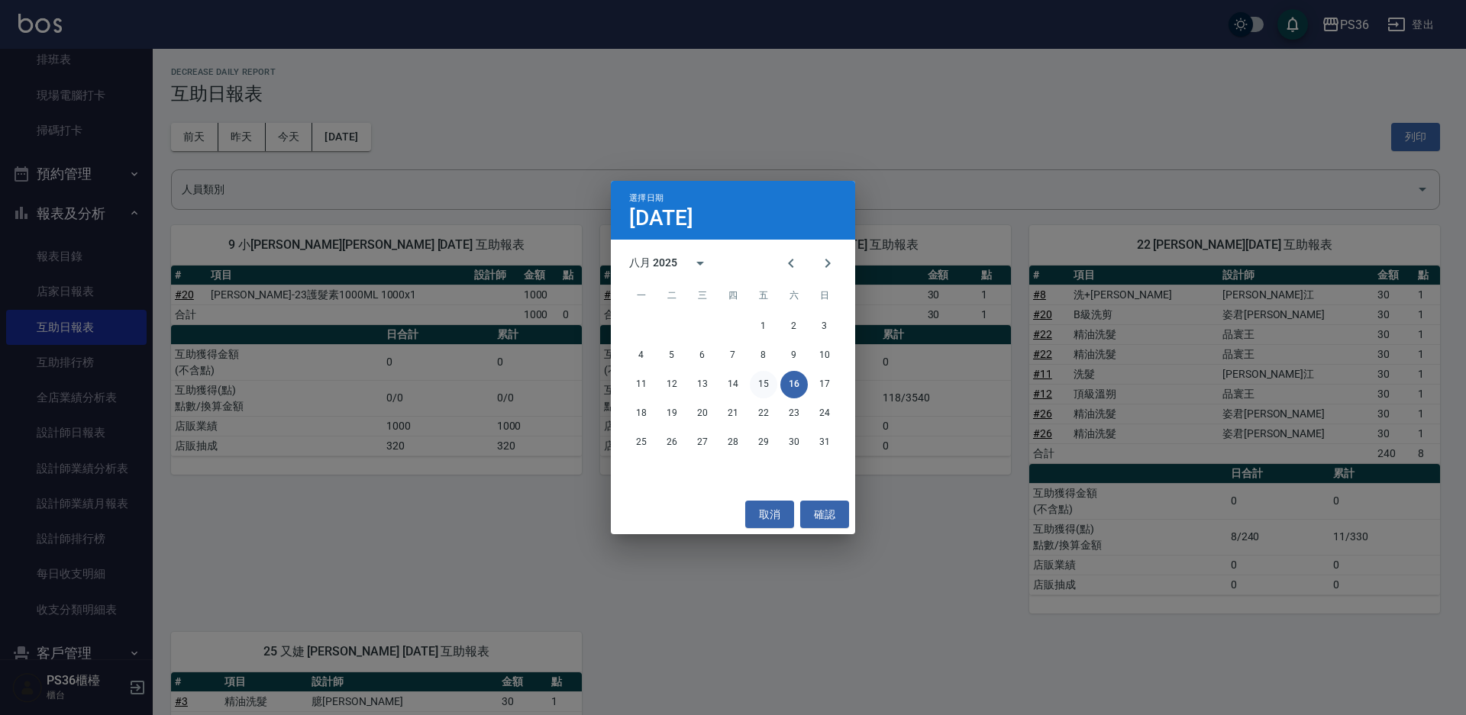
click at [768, 384] on button "15" at bounding box center [763, 384] width 27 height 27
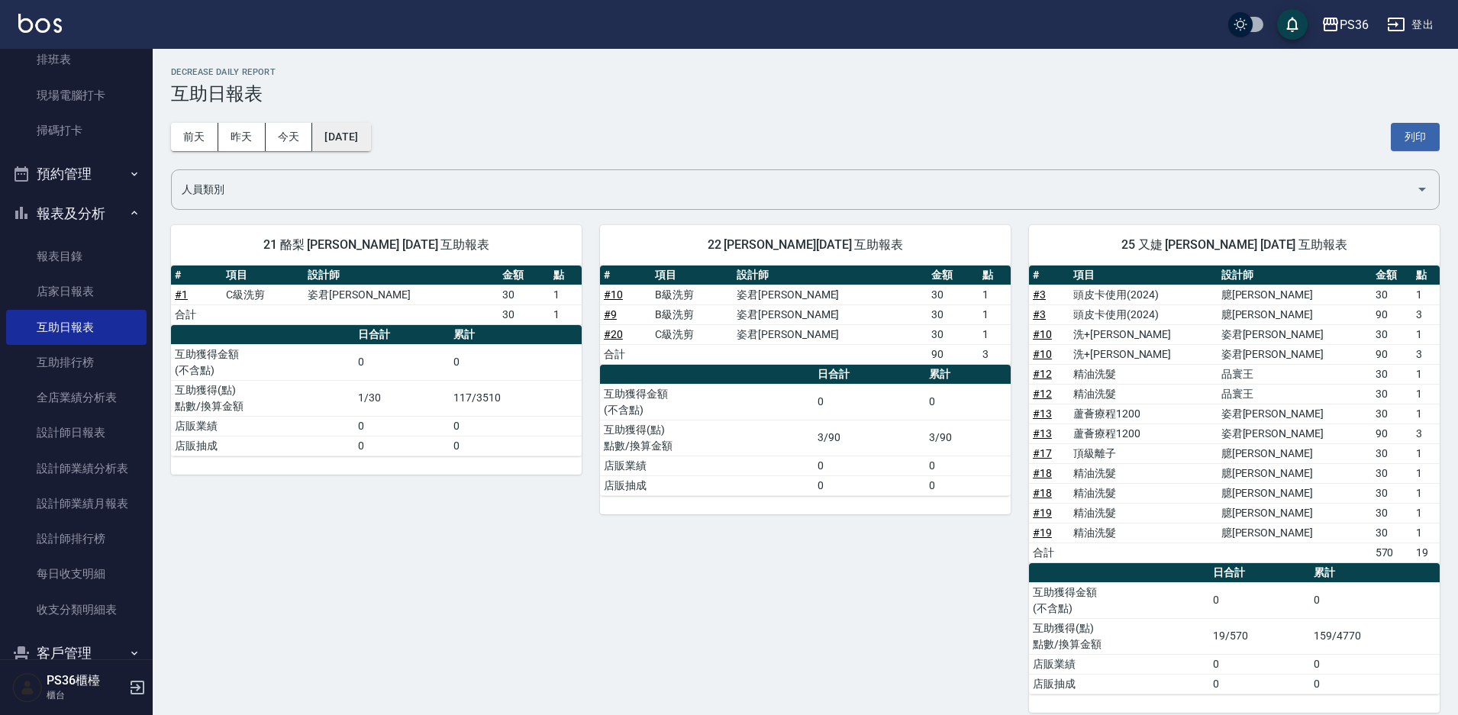
click at [370, 149] on button "[DATE]" at bounding box center [341, 137] width 58 height 28
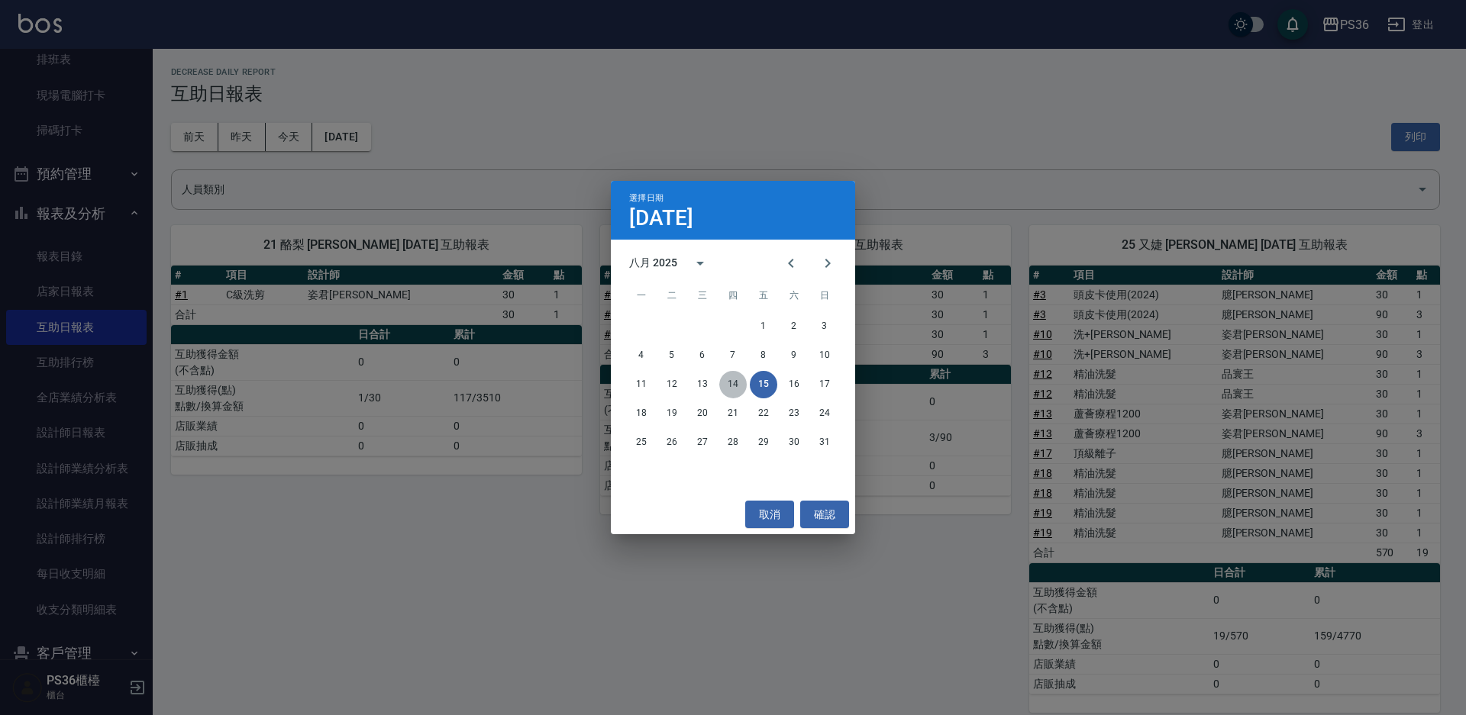
click at [730, 389] on button "14" at bounding box center [732, 384] width 27 height 27
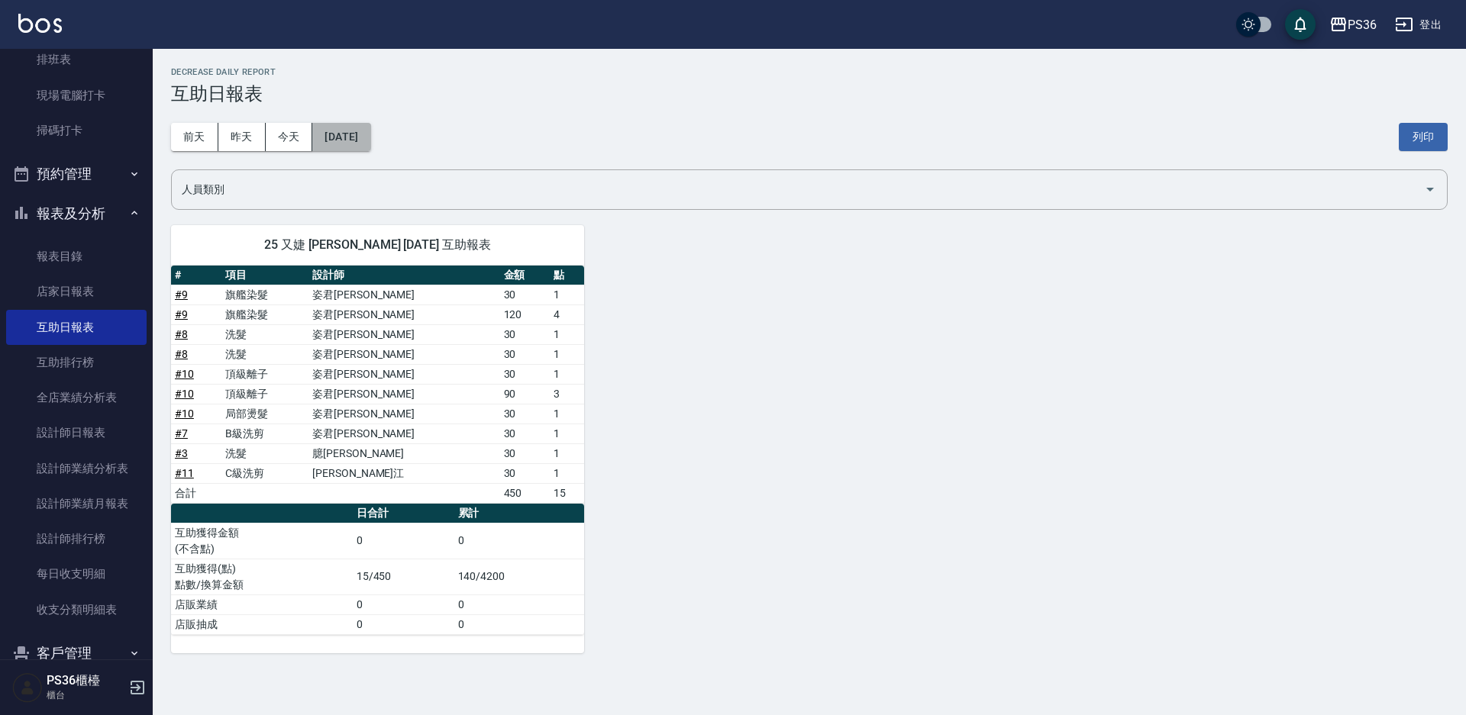
click at [370, 132] on button "[DATE]" at bounding box center [341, 137] width 58 height 28
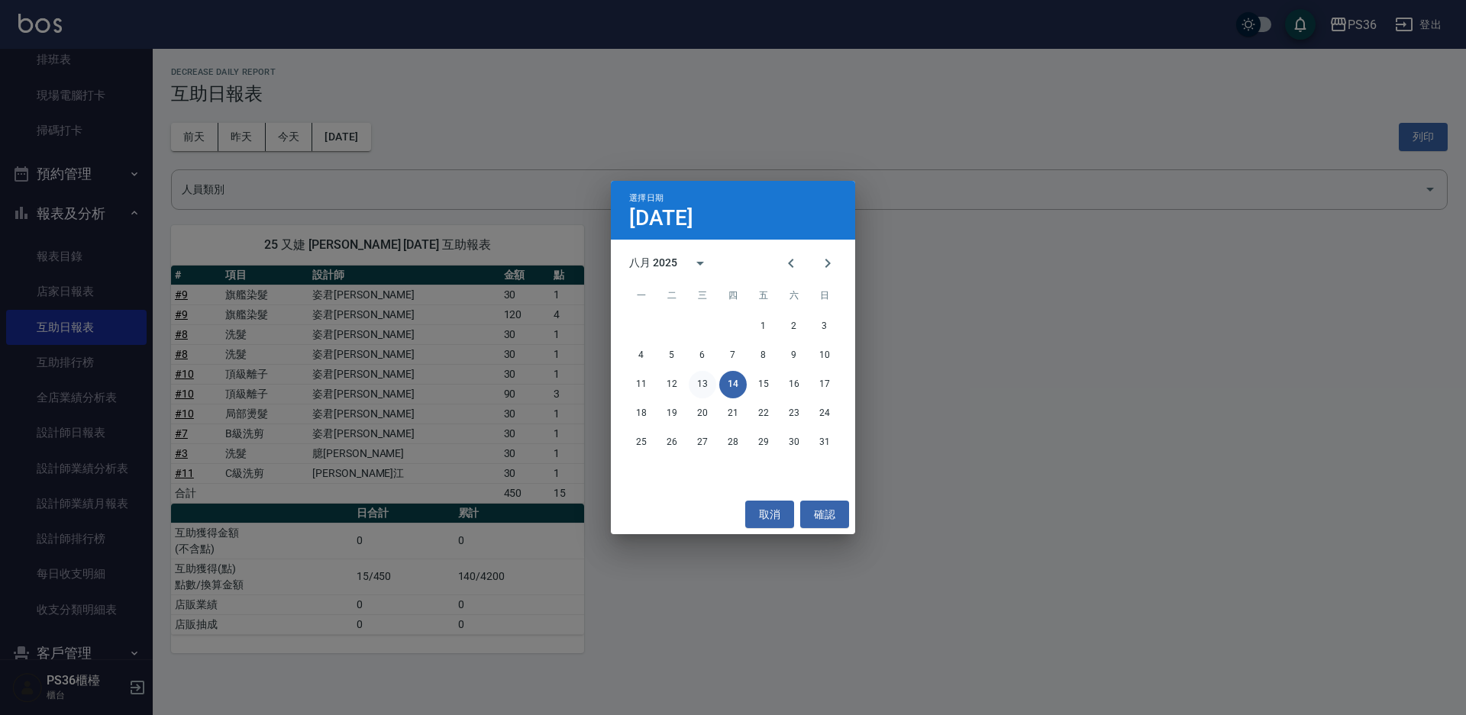
click at [692, 379] on button "13" at bounding box center [702, 384] width 27 height 27
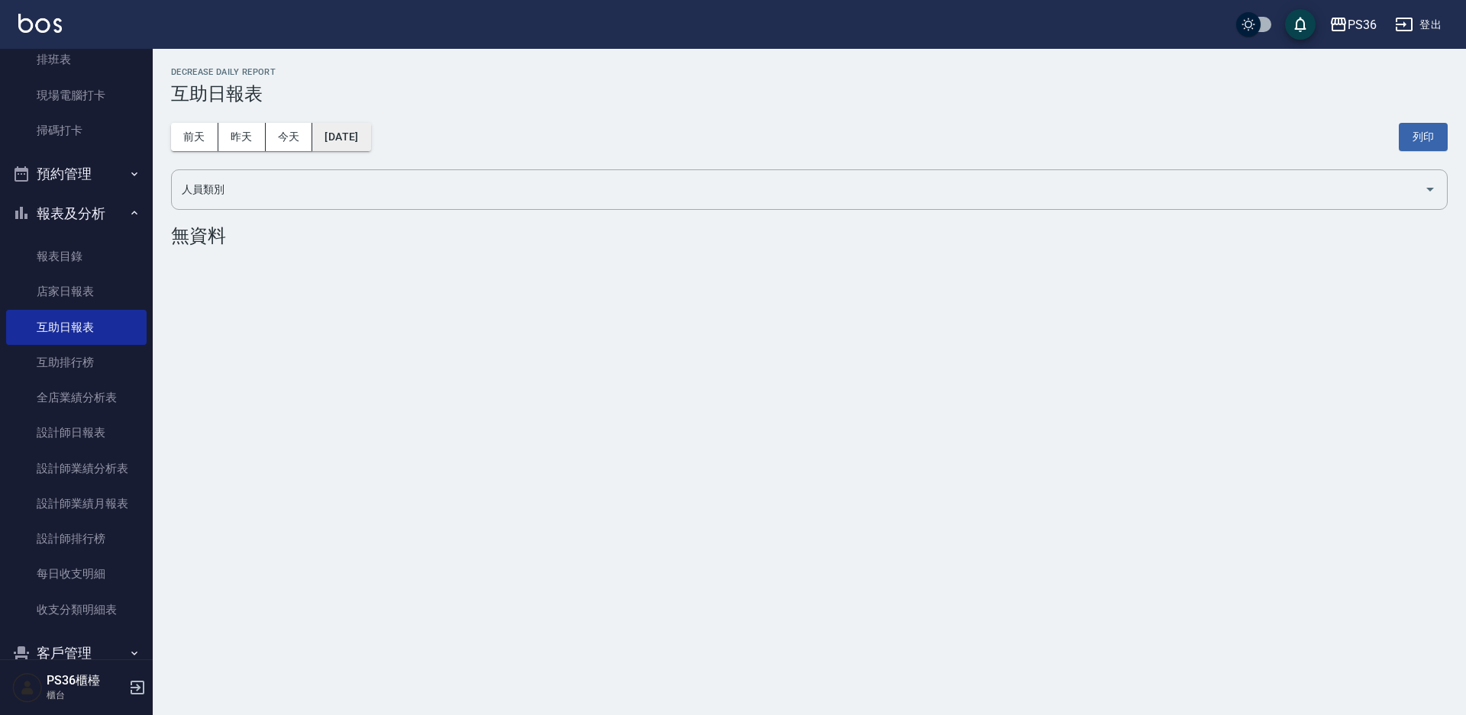
click at [370, 147] on button "[DATE]" at bounding box center [341, 137] width 58 height 28
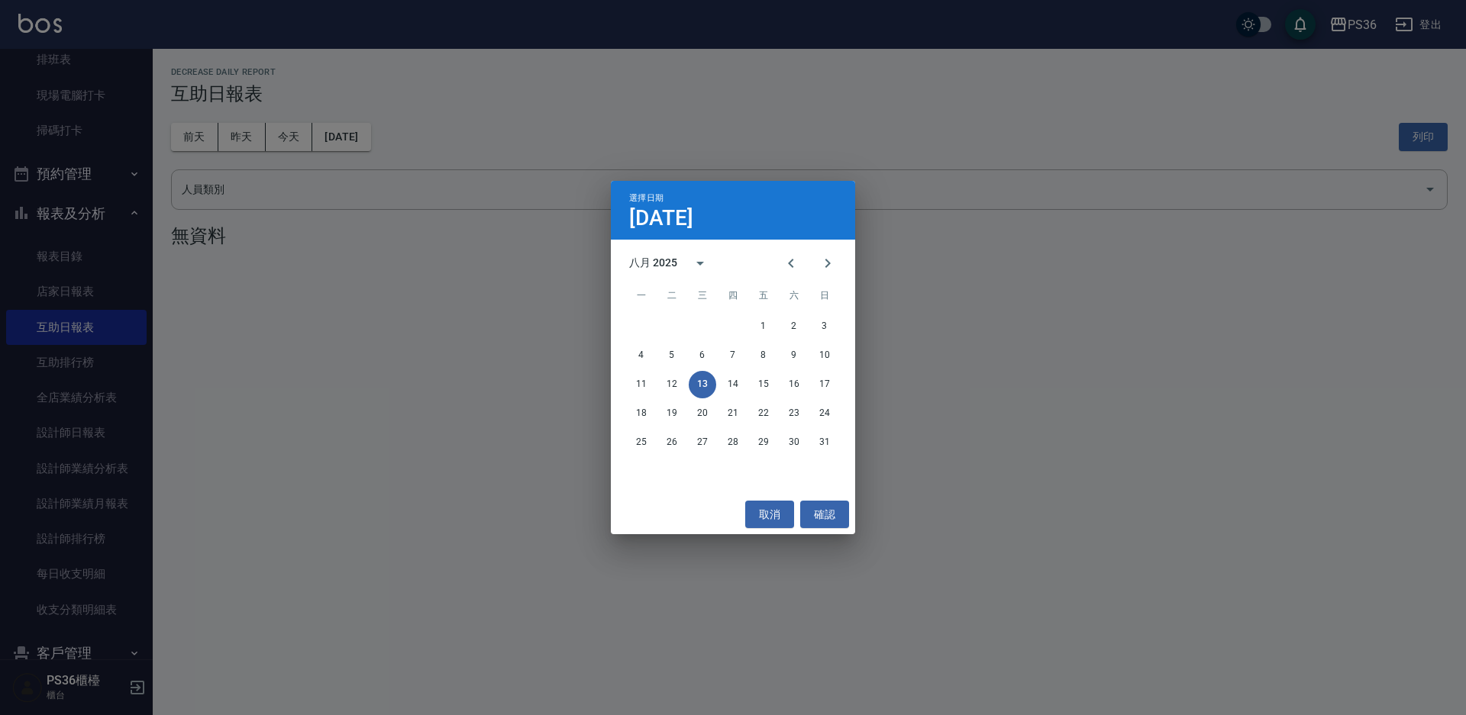
click at [663, 396] on div "11 12 13 14 15 16 17" at bounding box center [733, 384] width 244 height 27
click at [667, 380] on button "12" at bounding box center [671, 384] width 27 height 27
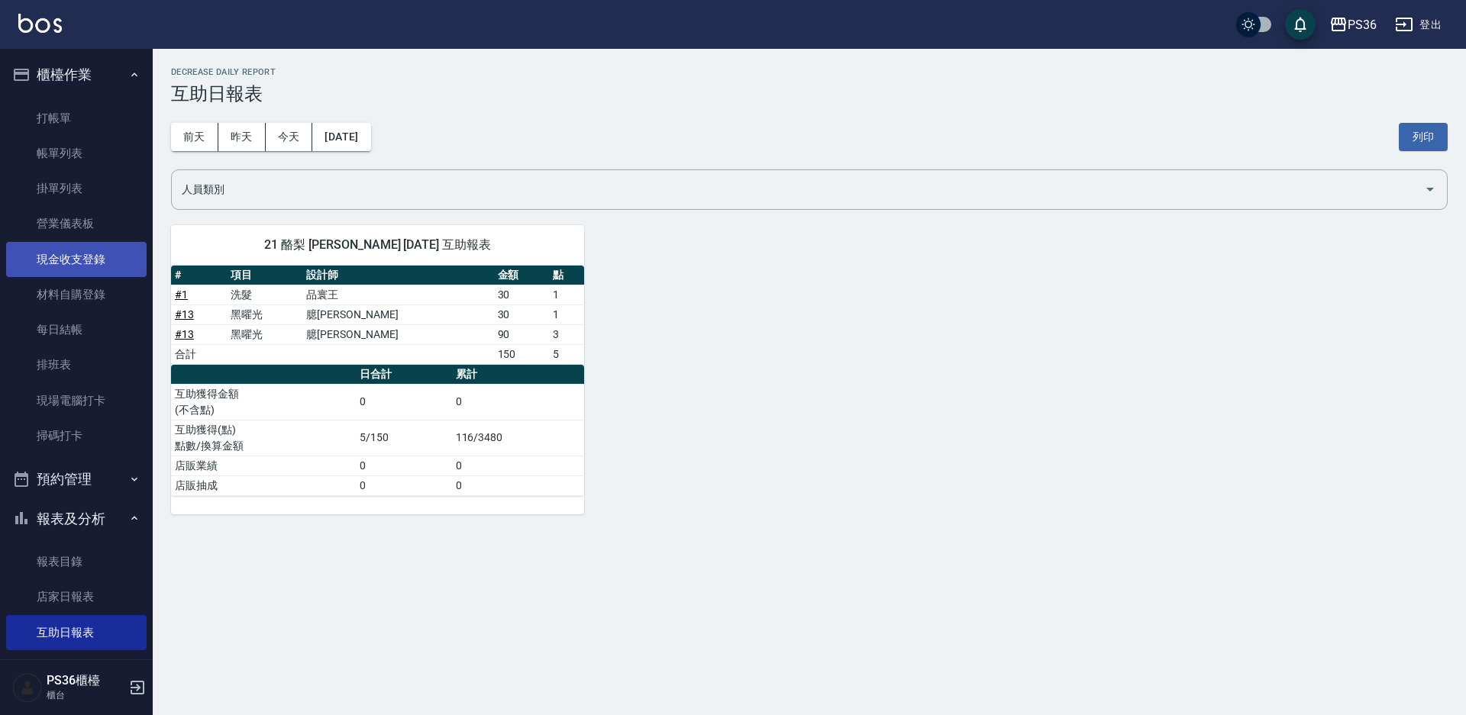
click at [92, 246] on link "現金收支登錄" at bounding box center [76, 259] width 140 height 35
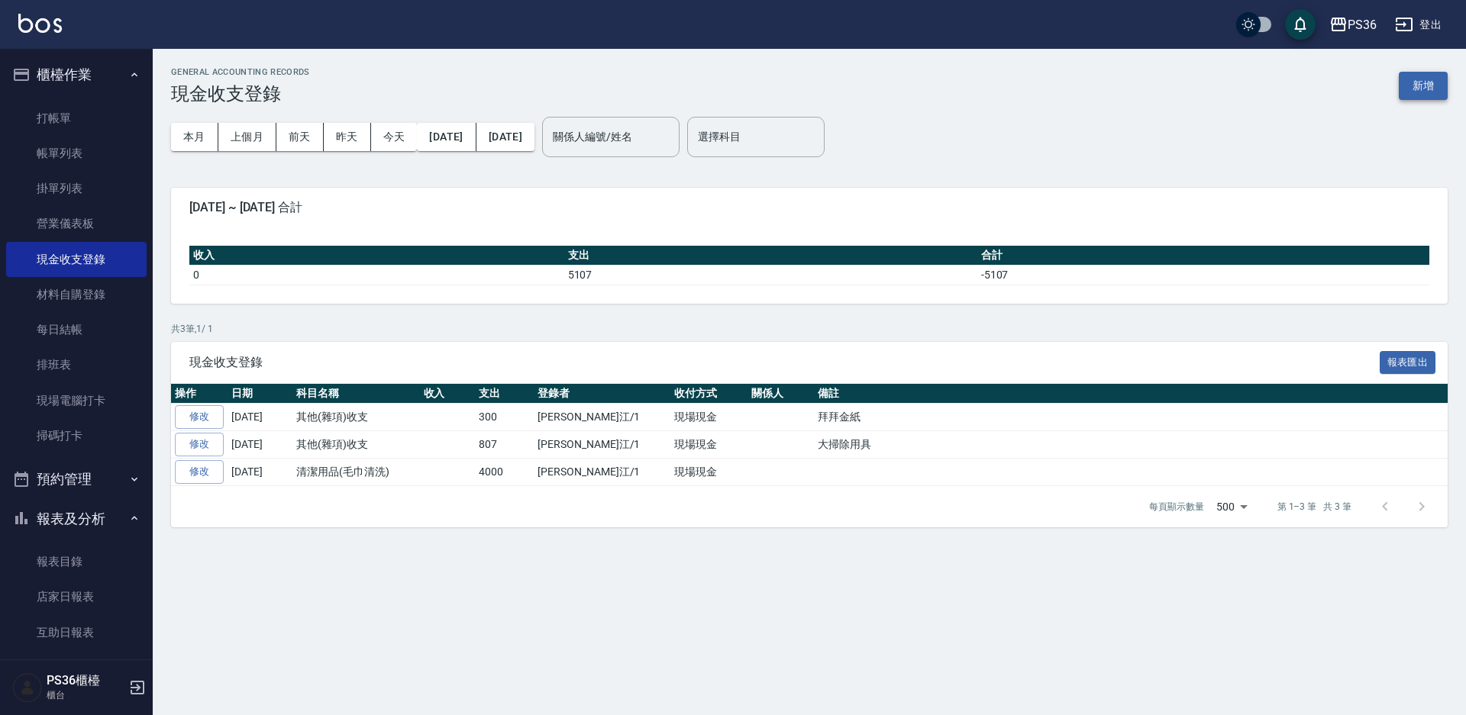
click at [1430, 89] on button "新增" at bounding box center [1423, 86] width 49 height 28
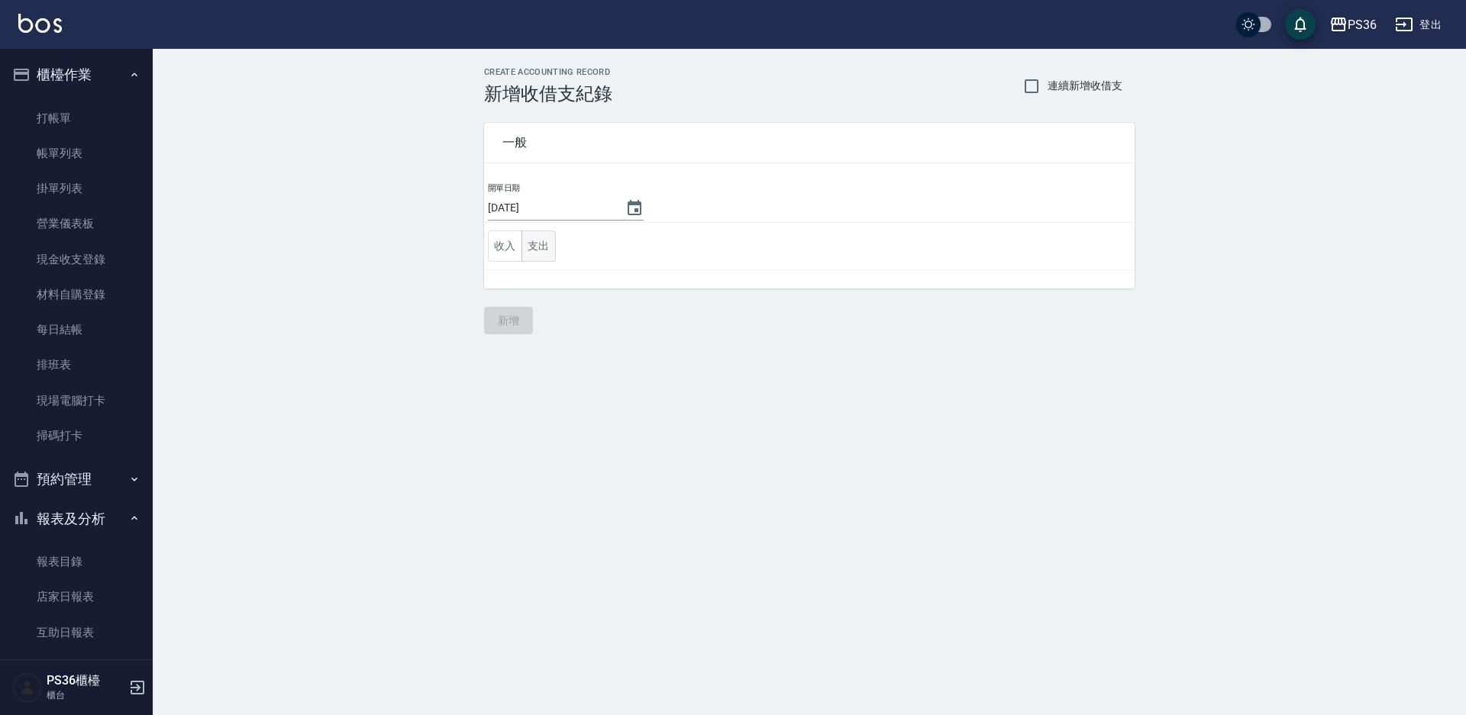
click at [531, 244] on button "支出" at bounding box center [538, 246] width 34 height 31
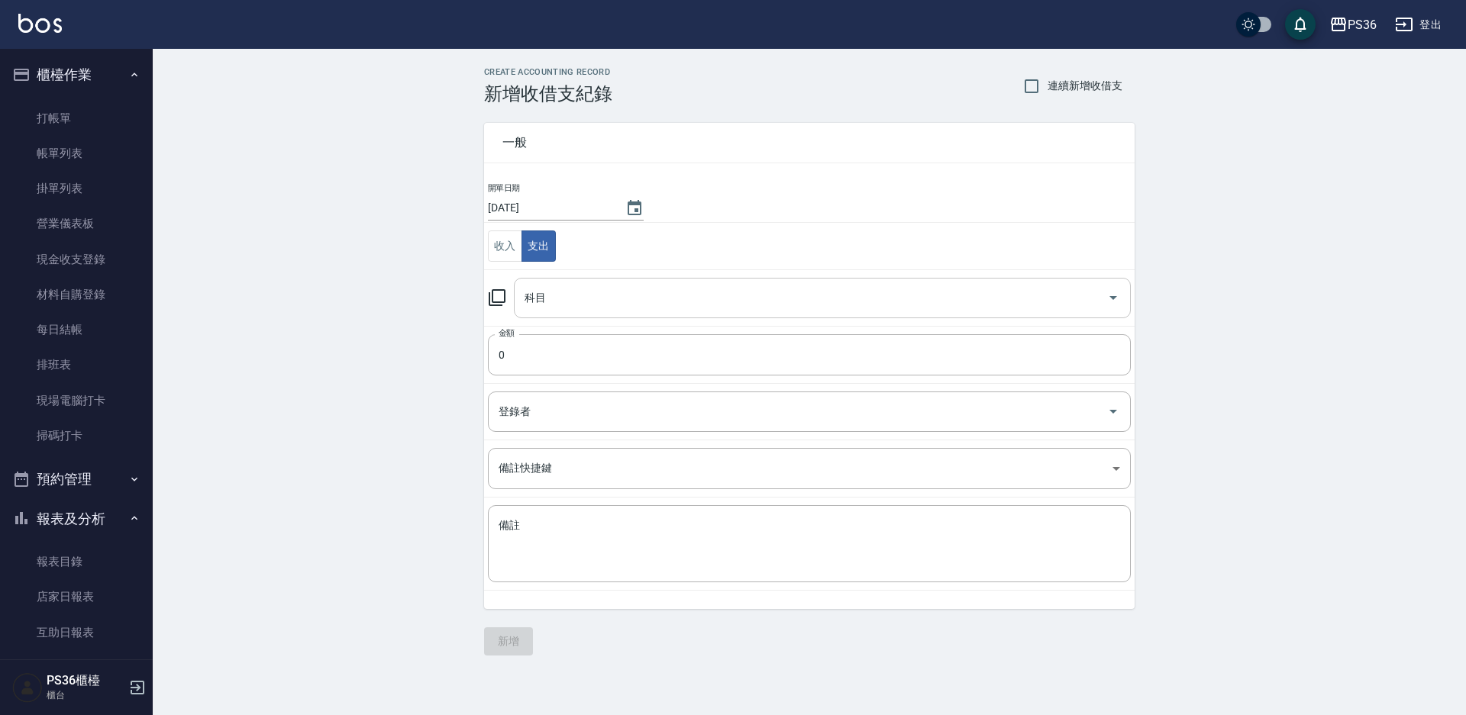
click at [591, 302] on input "科目" at bounding box center [811, 298] width 580 height 27
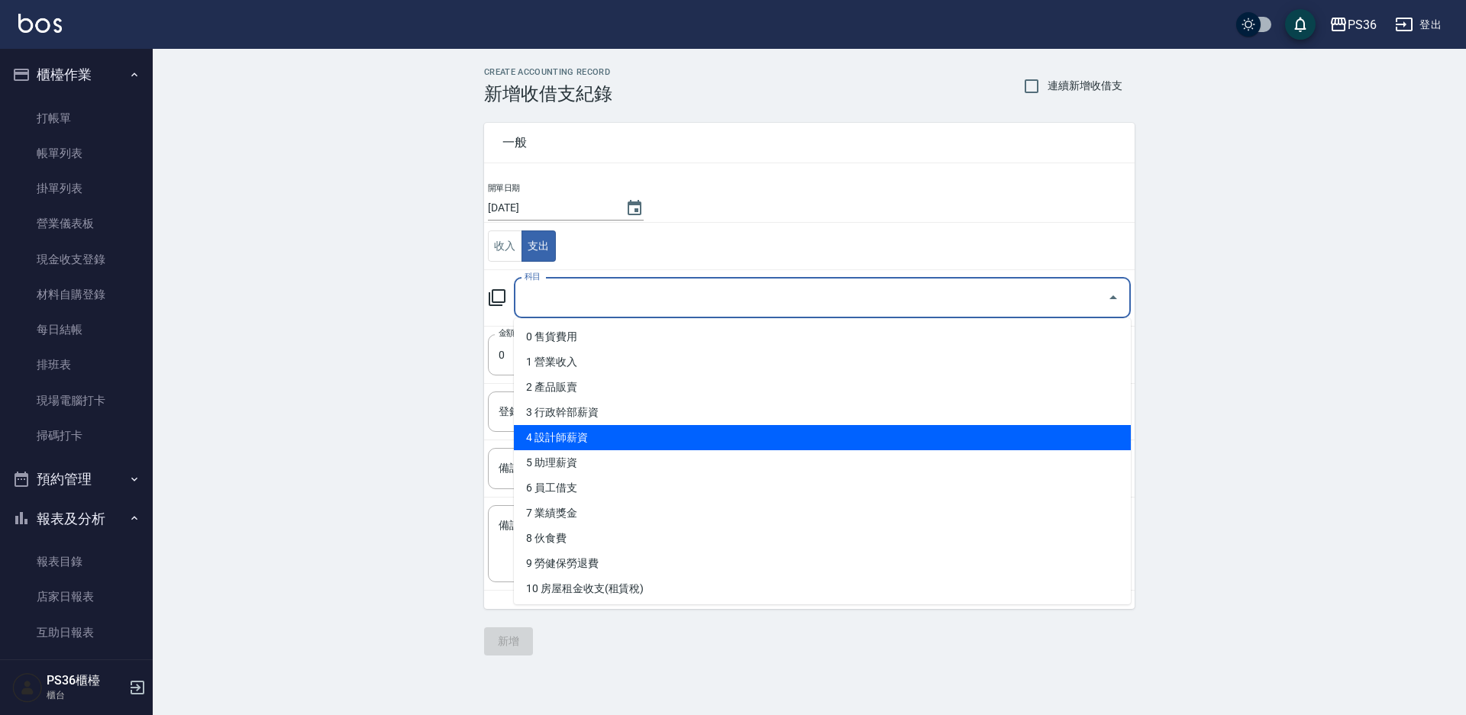
click at [599, 442] on li "4 設計師薪資" at bounding box center [822, 437] width 617 height 25
type input "4 設計師薪資"
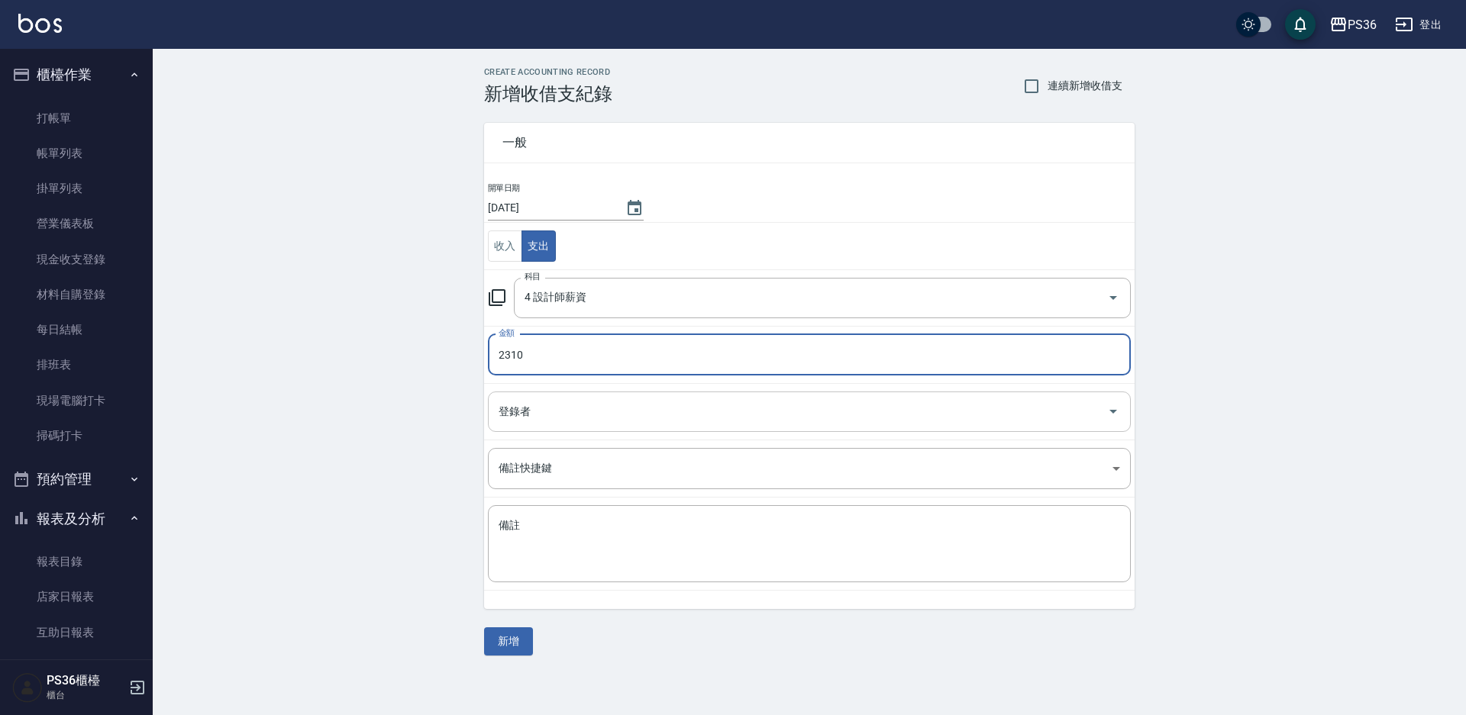
type input "2310"
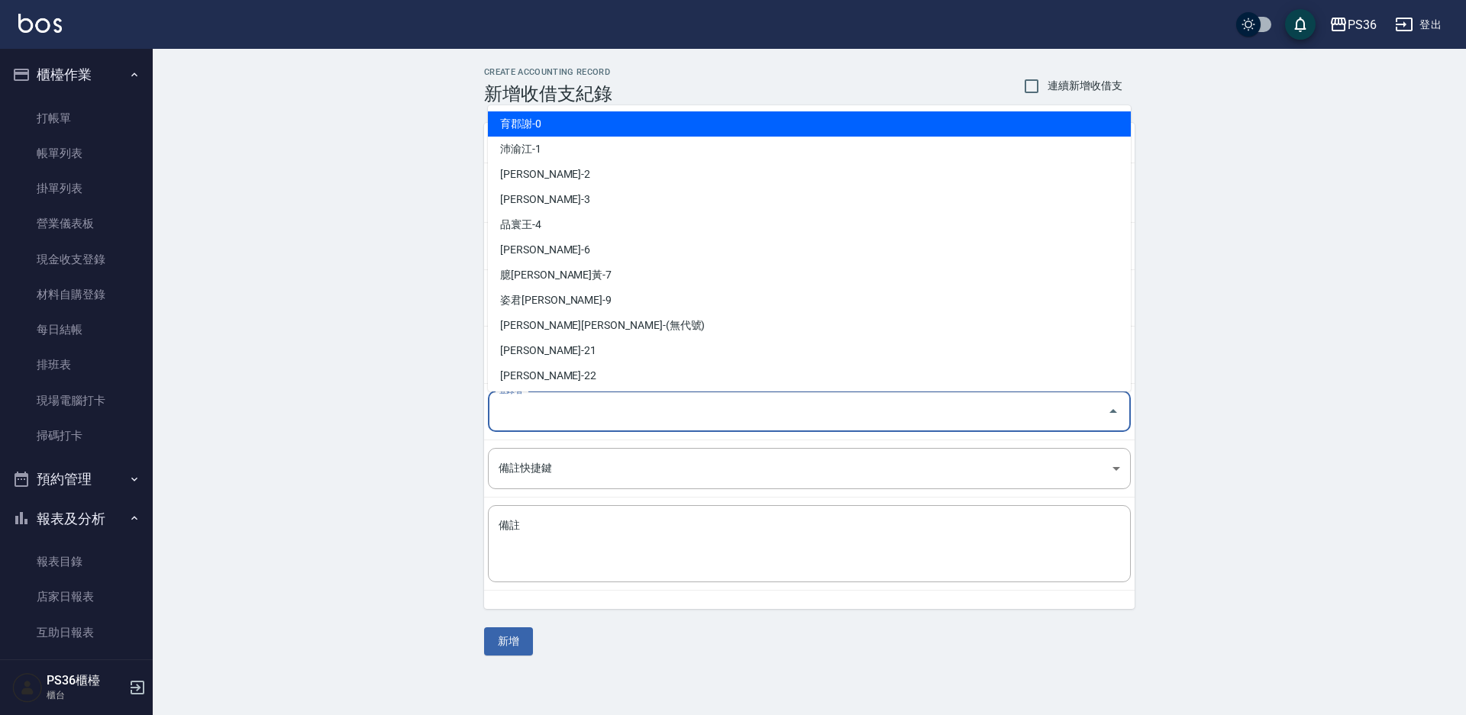
click at [564, 406] on input "登錄者" at bounding box center [798, 412] width 606 height 27
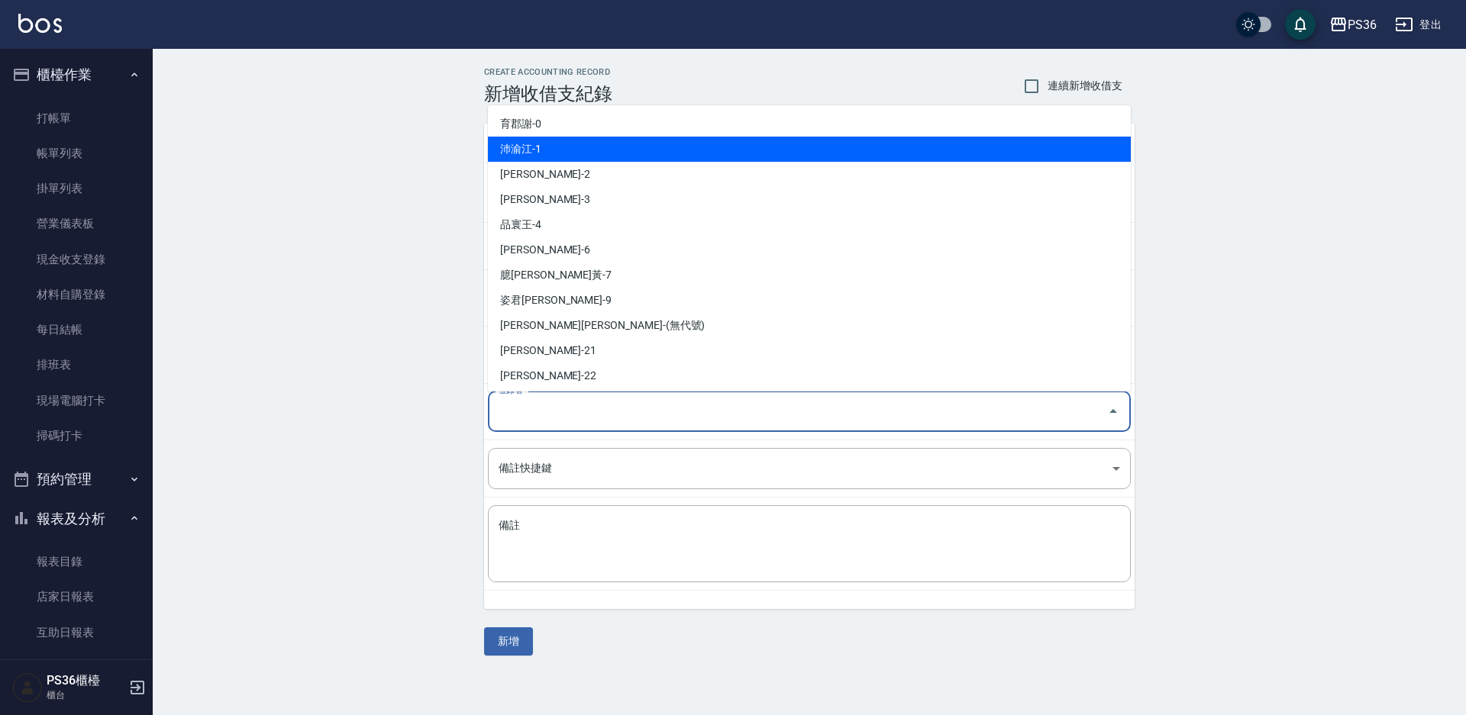
click at [586, 140] on li "沛渝江-1" at bounding box center [809, 149] width 643 height 25
type input "沛渝江-1"
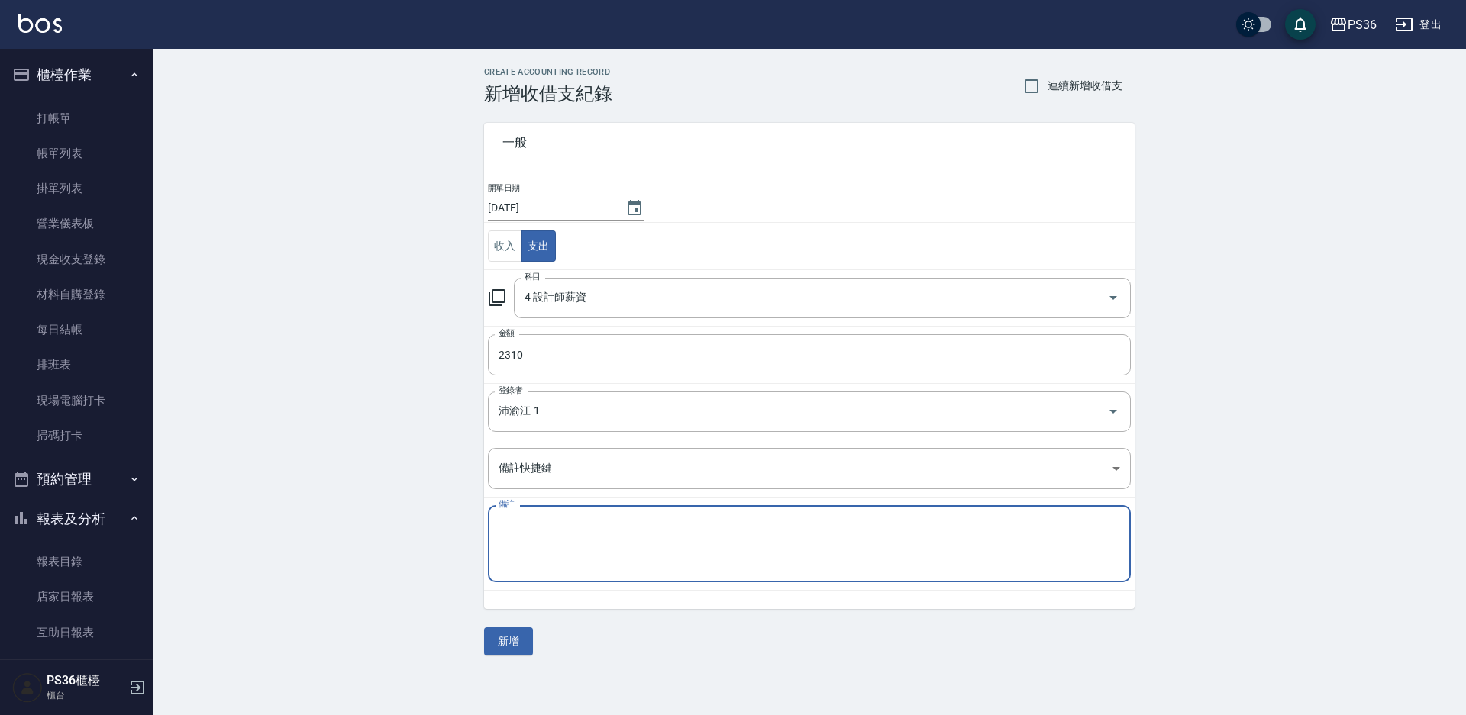
click at [592, 559] on textarea "備註" at bounding box center [809, 544] width 621 height 52
type textarea "補[PERSON_NAME] 助理薪資2310"
click at [489, 641] on button "新增" at bounding box center [508, 642] width 49 height 28
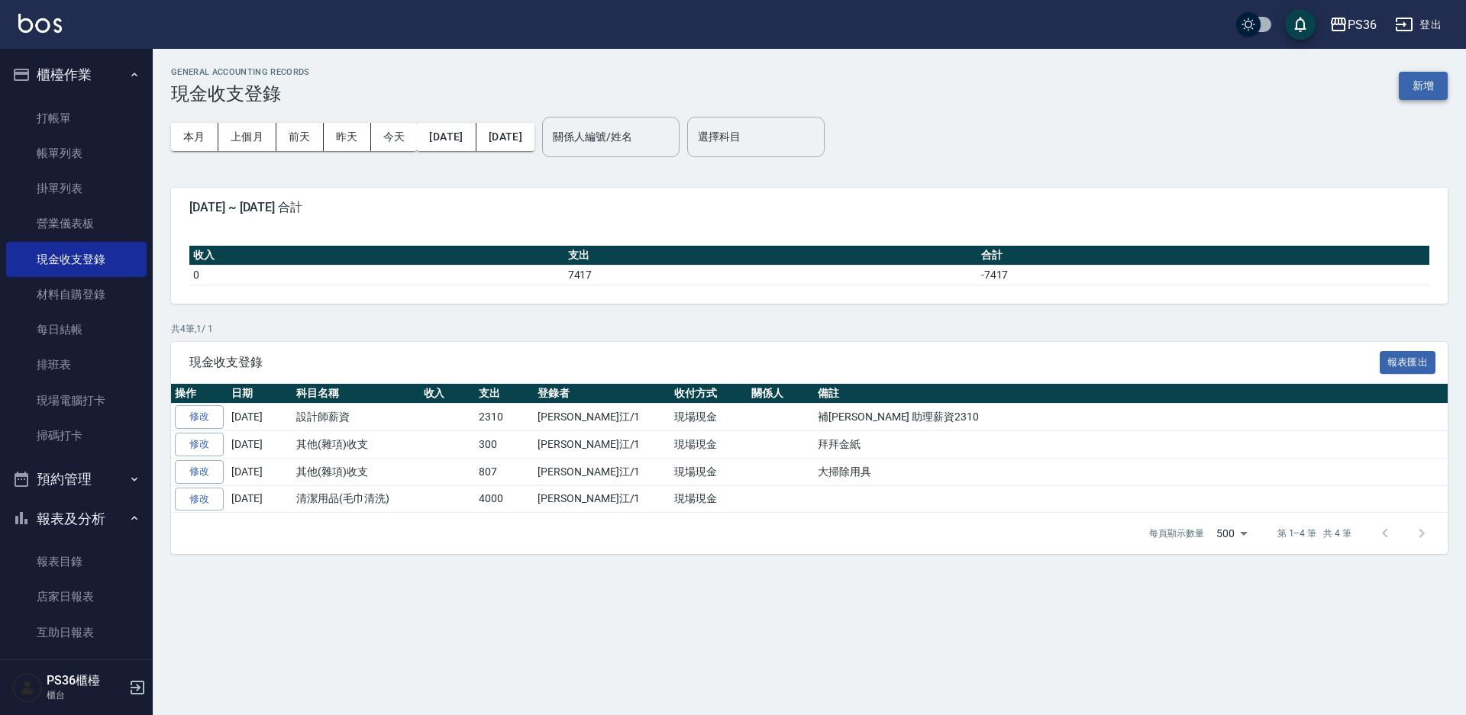
click at [1436, 89] on button "新增" at bounding box center [1423, 86] width 49 height 28
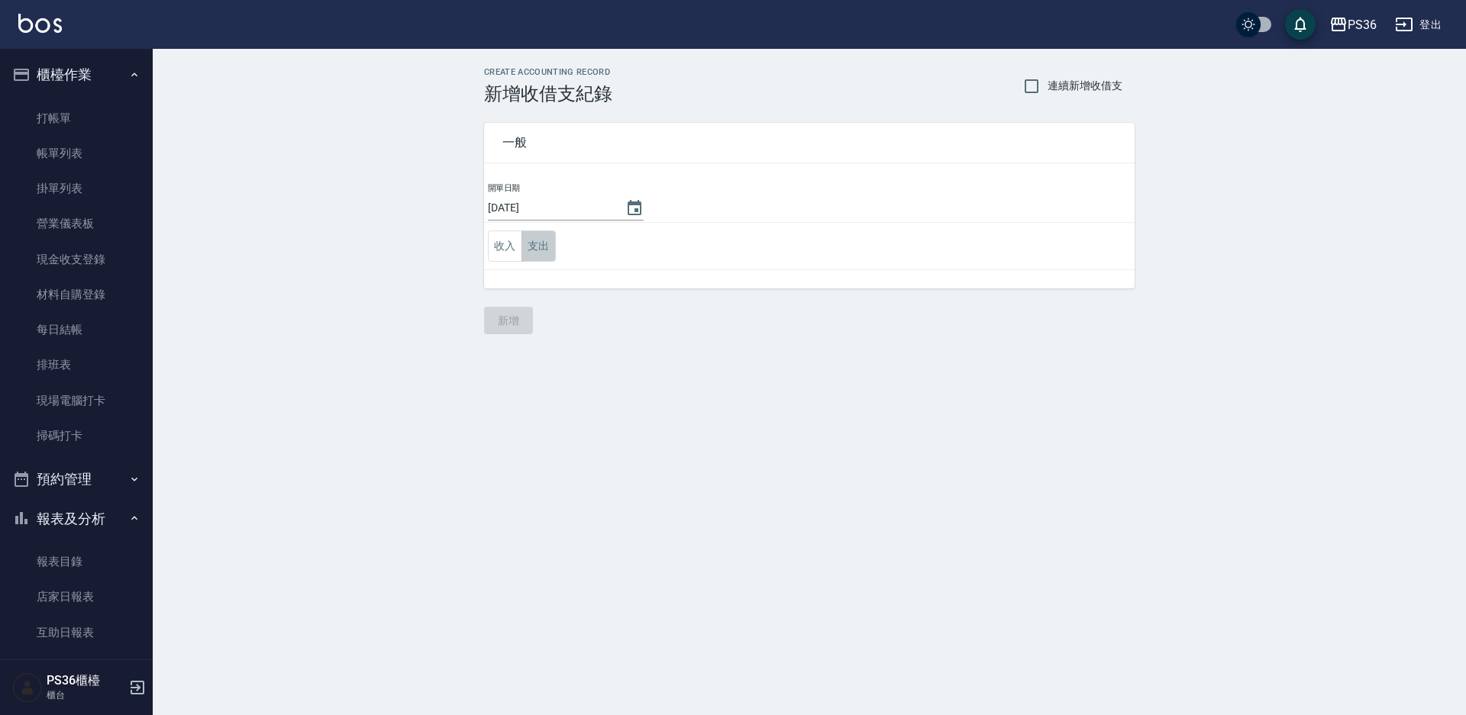
click at [550, 250] on button "支出" at bounding box center [538, 246] width 34 height 31
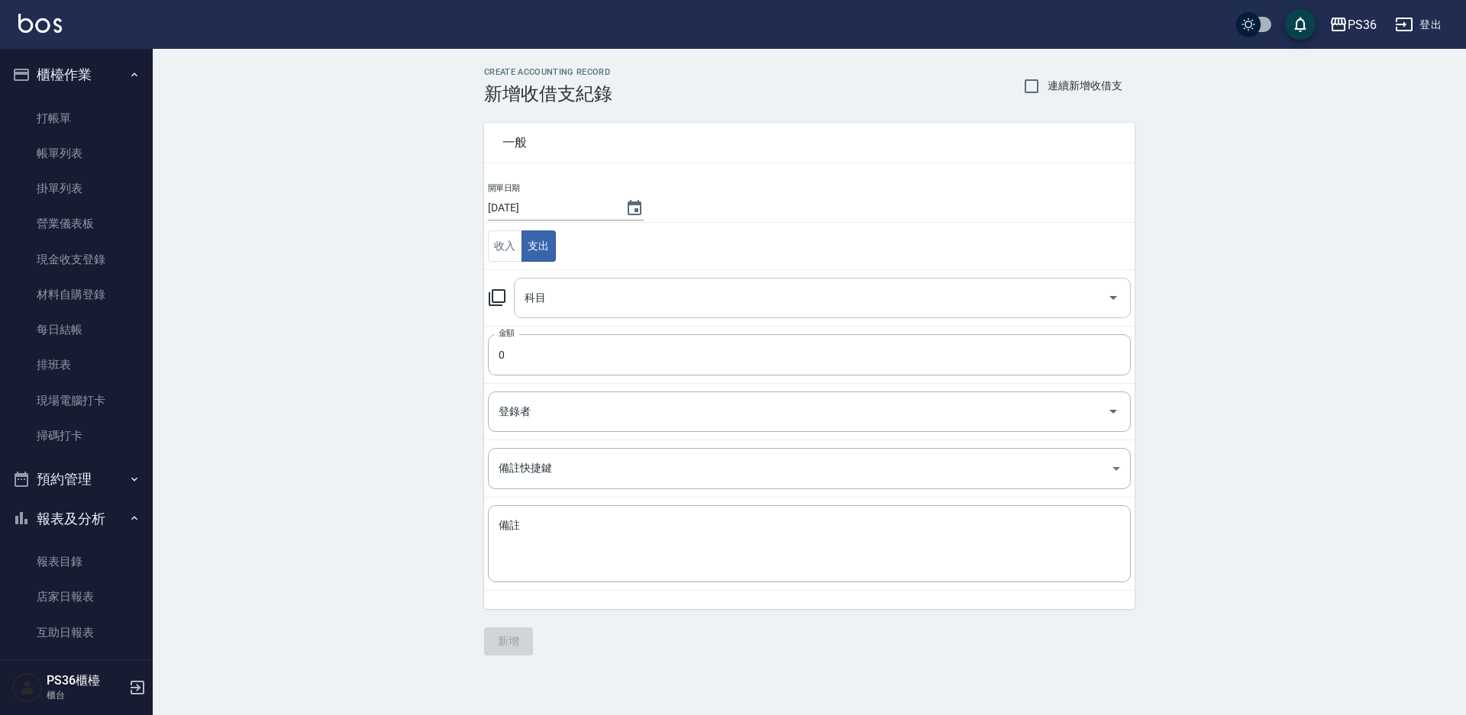
click at [613, 305] on input "科目" at bounding box center [811, 298] width 580 height 27
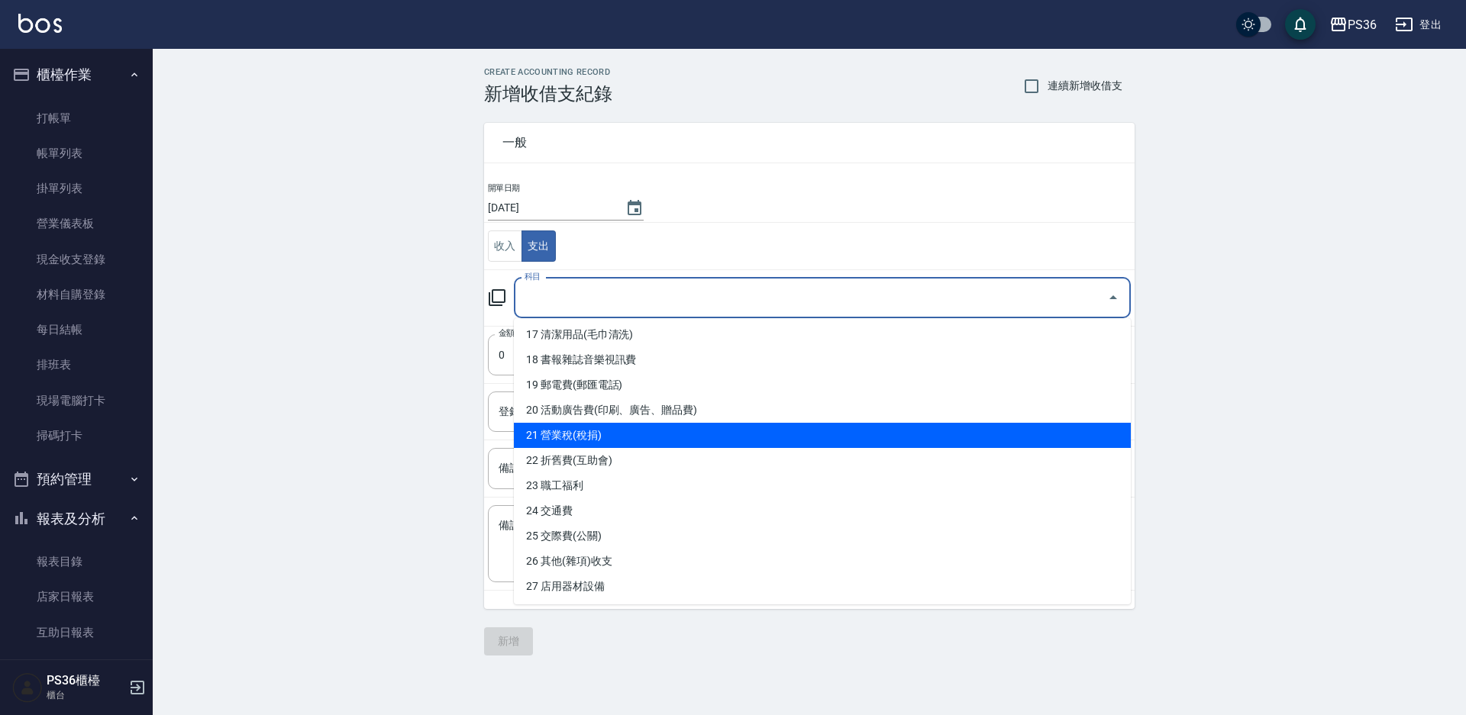
scroll to position [458, 0]
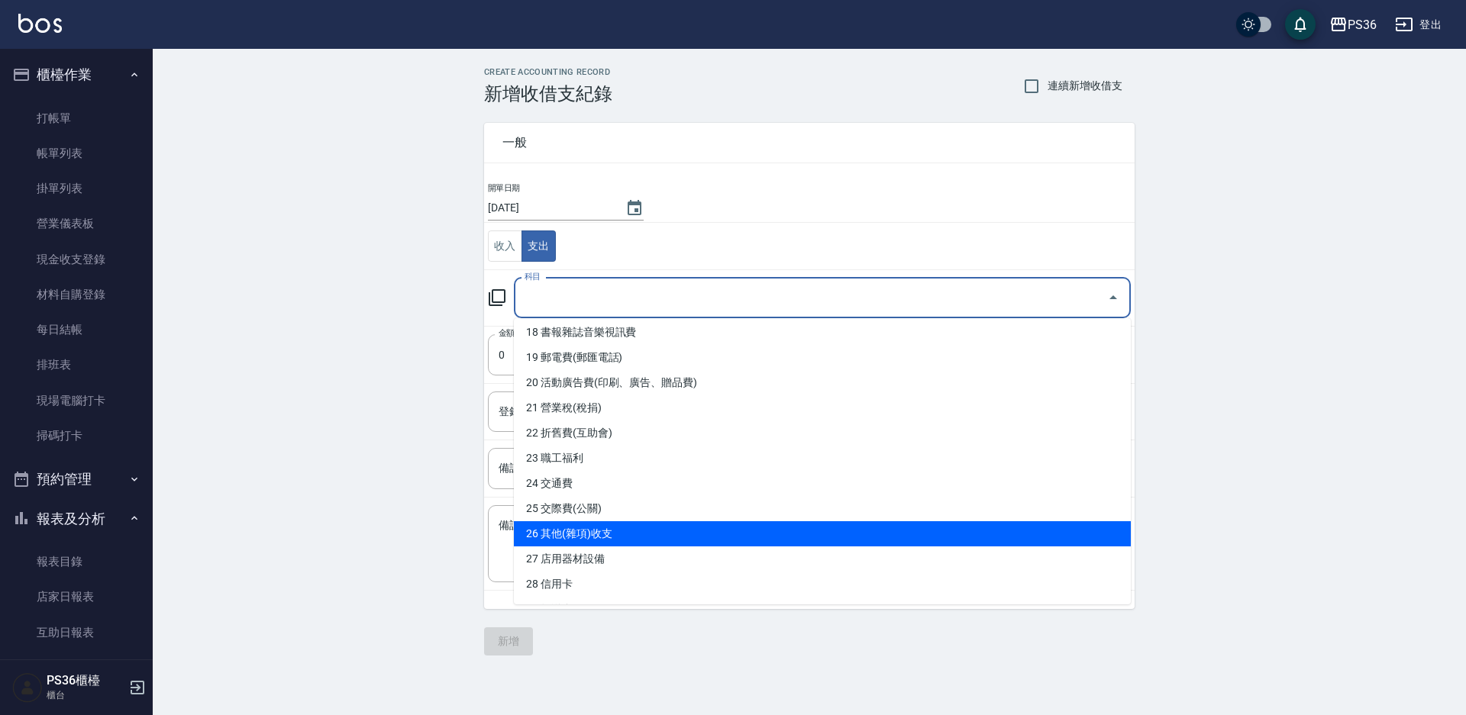
click at [593, 541] on li "26 其他(雜項)收支" at bounding box center [822, 533] width 617 height 25
type input "26 其他(雜項)收支"
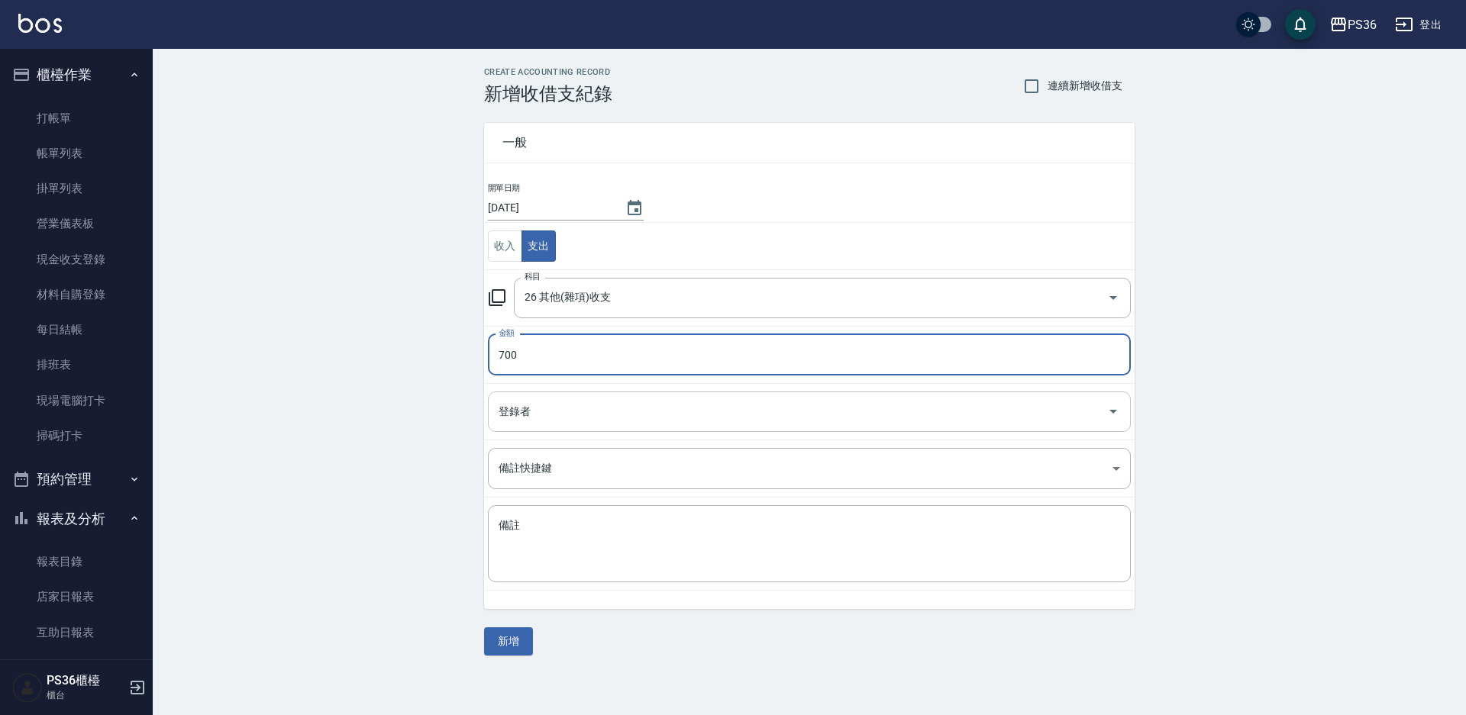
type input "700"
click at [592, 406] on input "登錄者" at bounding box center [798, 412] width 606 height 27
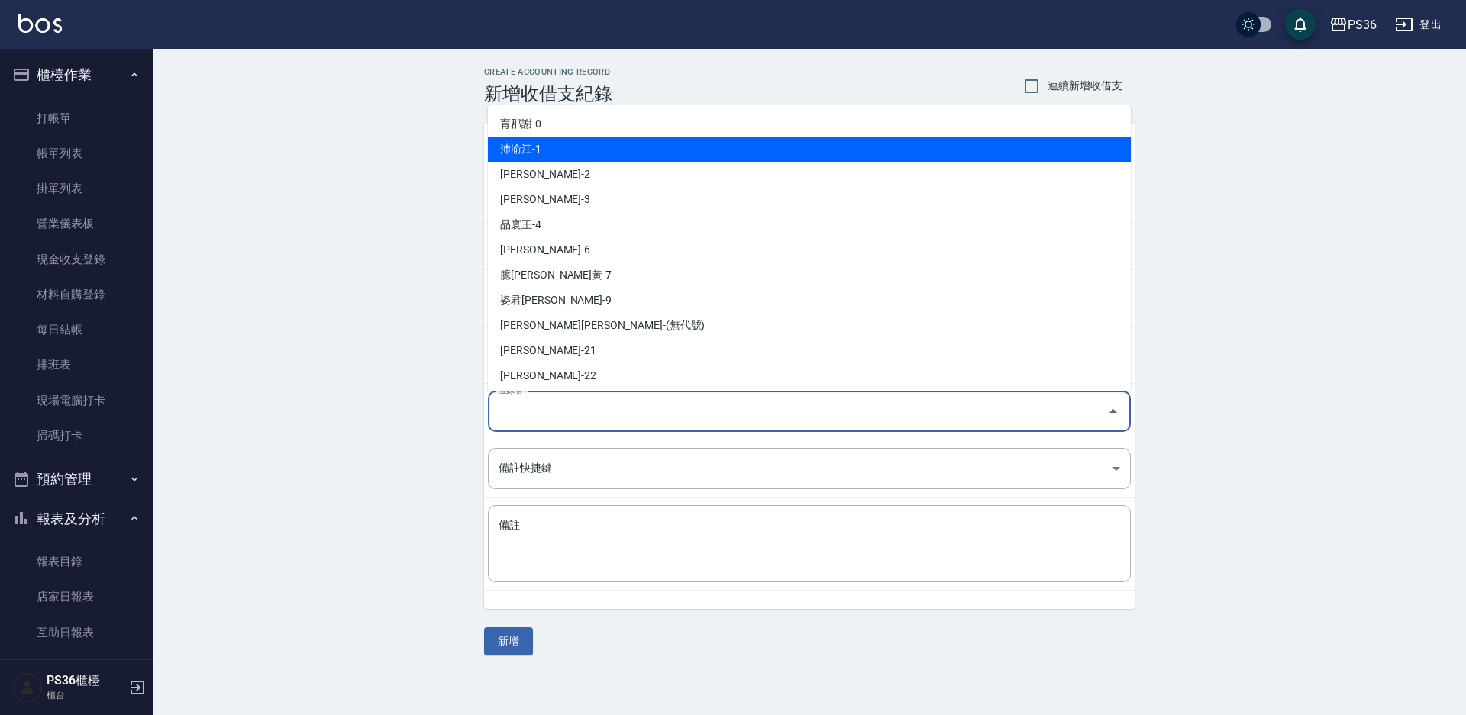
click at [586, 150] on li "沛渝江-1" at bounding box center [809, 149] width 643 height 25
type input "沛渝江-1"
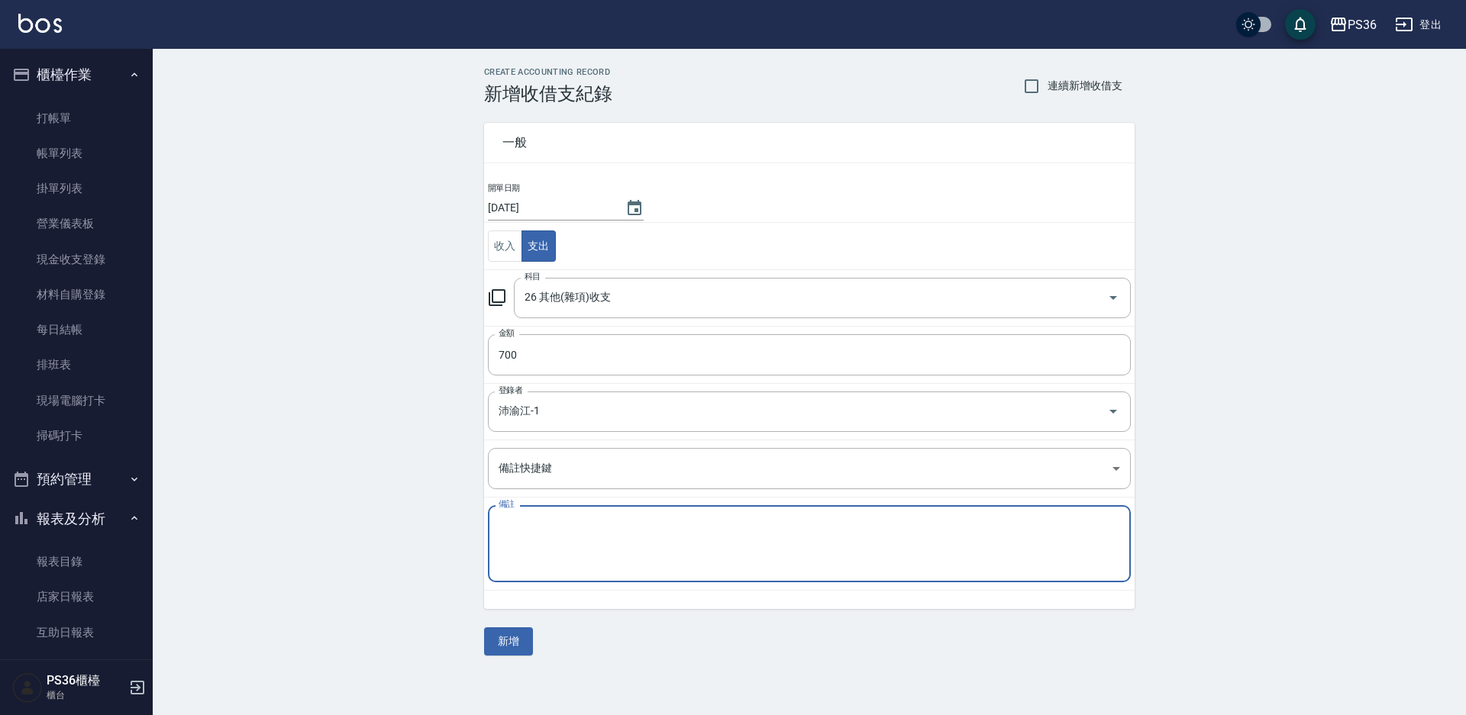
click at [591, 524] on textarea "備註" at bounding box center [809, 544] width 621 height 52
type textarea "棉條/燙染巾"
click at [518, 634] on button "新增" at bounding box center [508, 642] width 49 height 28
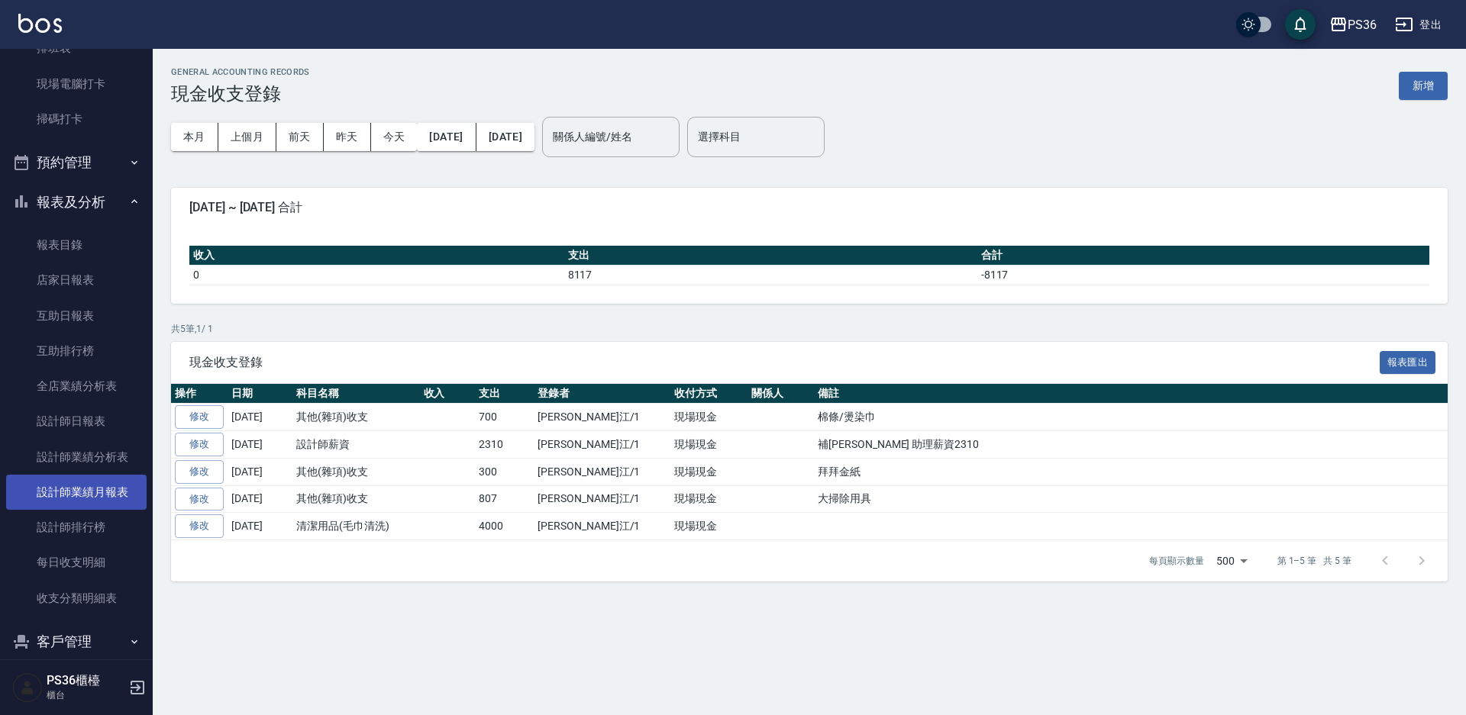
scroll to position [382, 0]
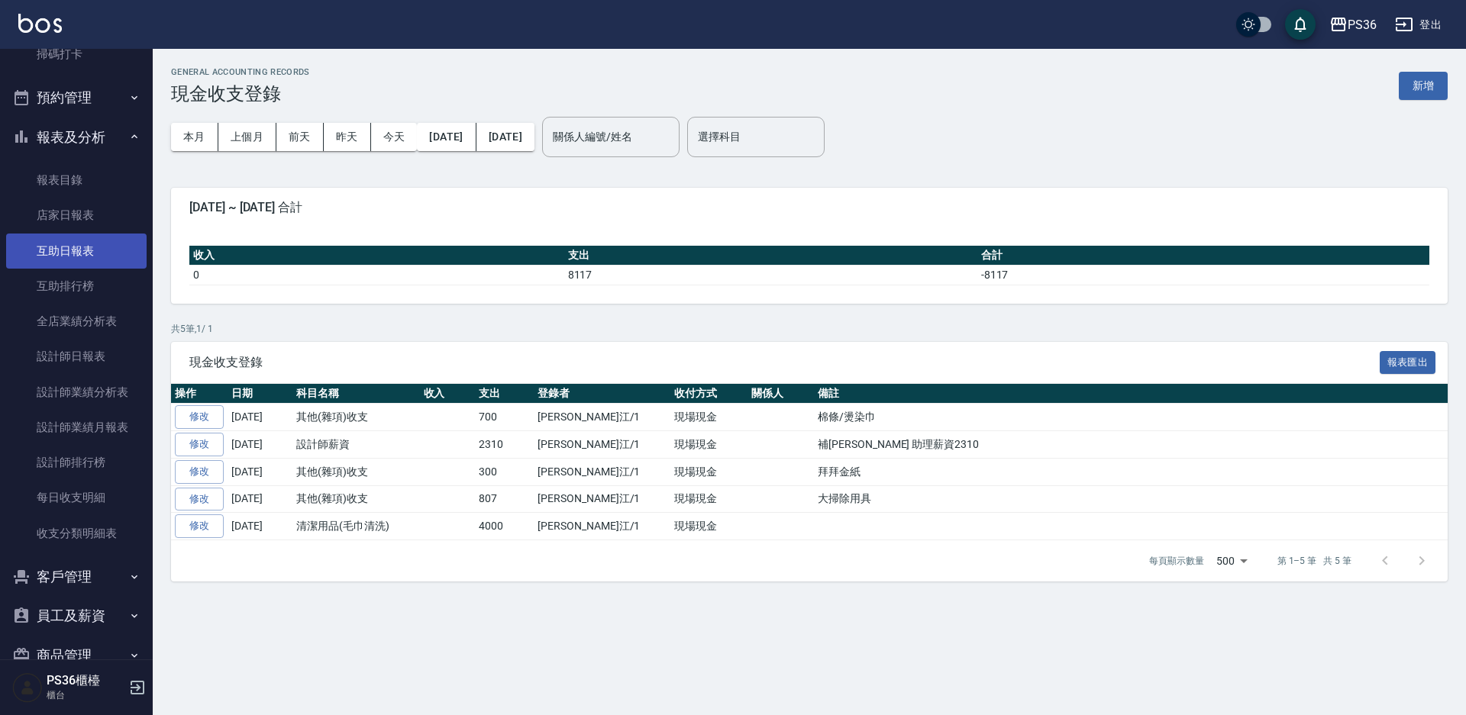
click at [74, 251] on link "互助日報表" at bounding box center [76, 251] width 140 height 35
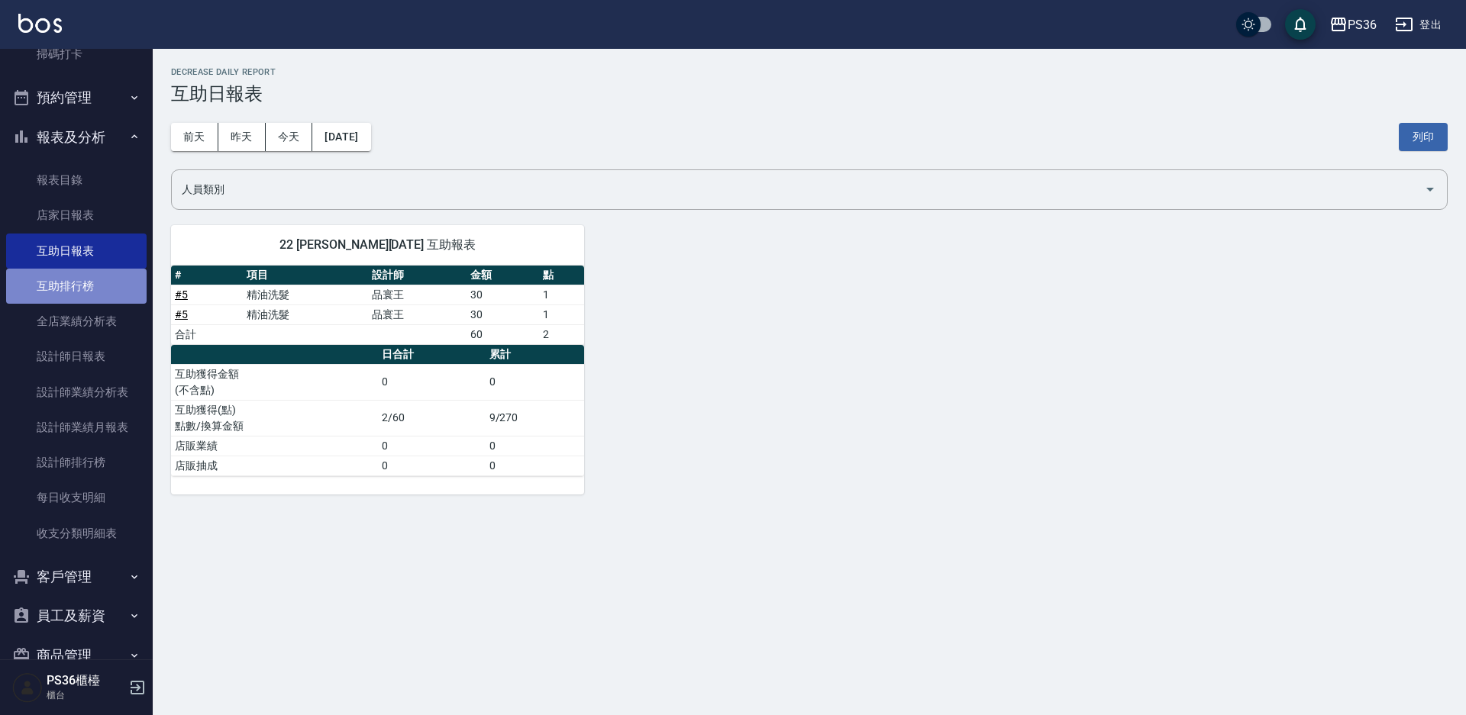
click at [93, 285] on link "互助排行榜" at bounding box center [76, 286] width 140 height 35
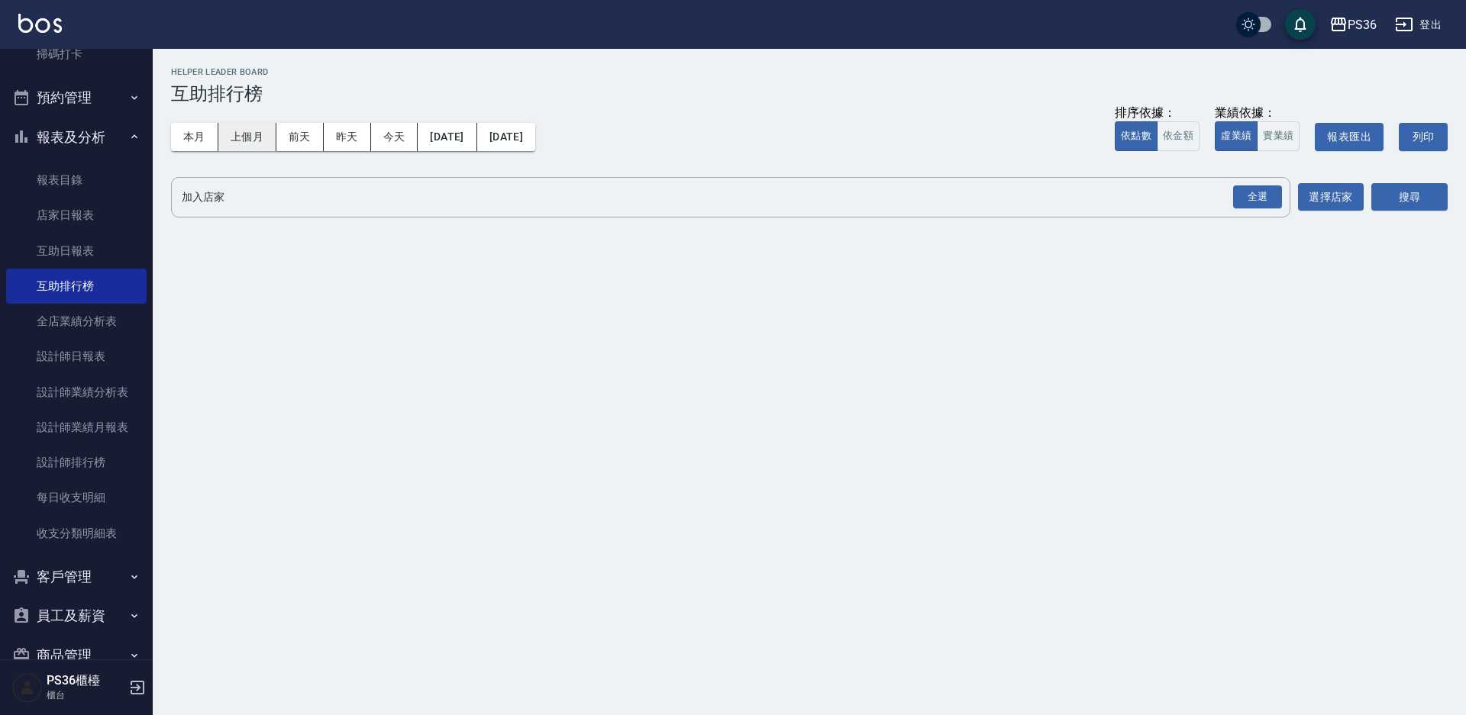
click at [270, 135] on button "上個月" at bounding box center [247, 137] width 58 height 28
click at [1280, 130] on button "實業績" at bounding box center [1278, 136] width 43 height 30
click at [1279, 197] on div "全選" at bounding box center [1257, 198] width 49 height 24
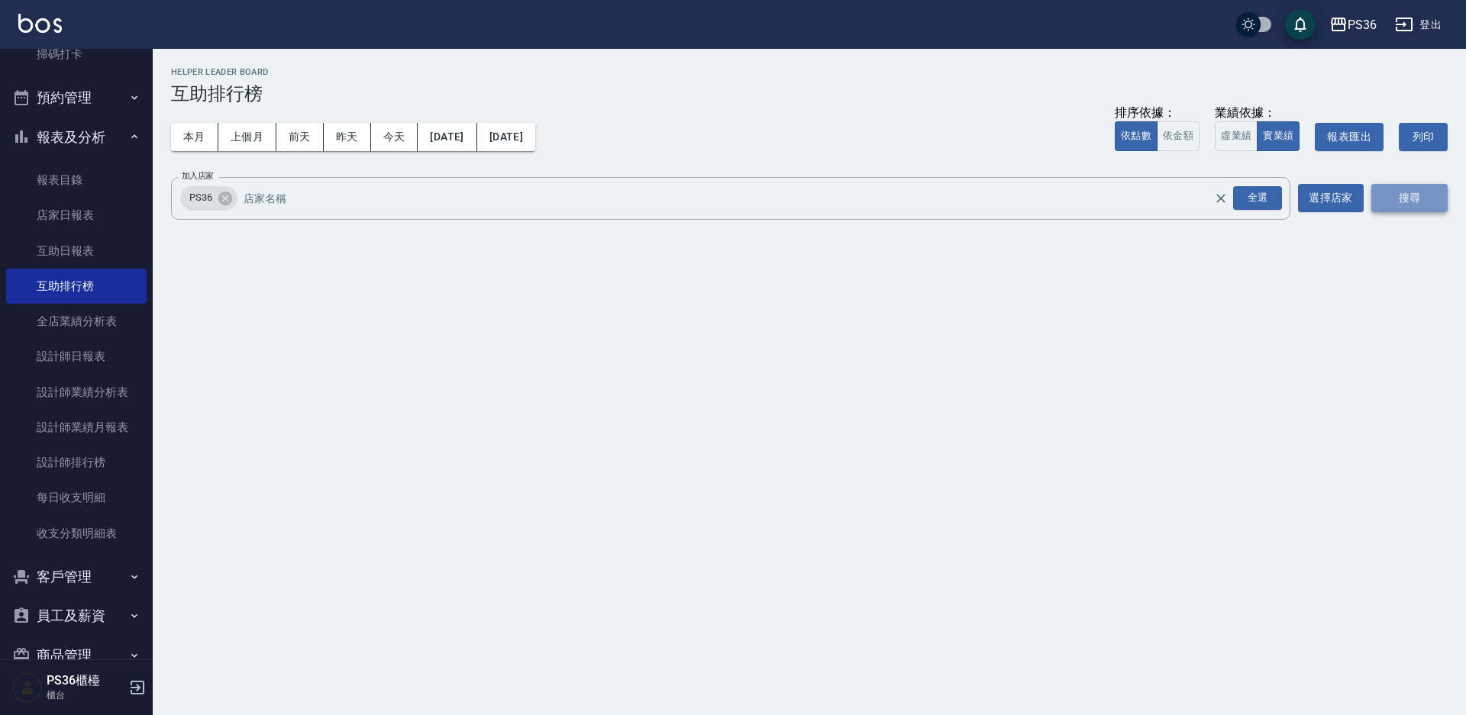
click at [1415, 202] on button "搜尋" at bounding box center [1409, 198] width 76 height 28
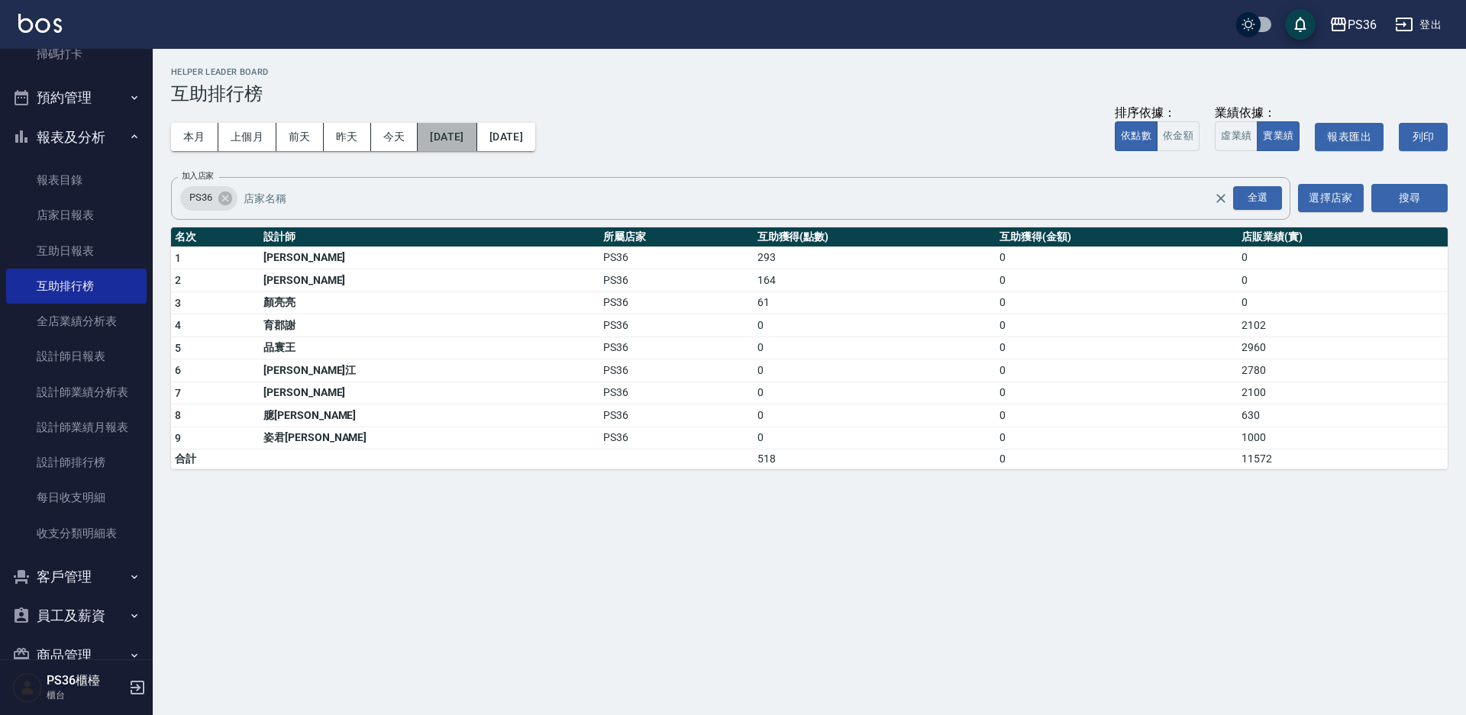
click at [476, 136] on button "[DATE]" at bounding box center [447, 137] width 59 height 28
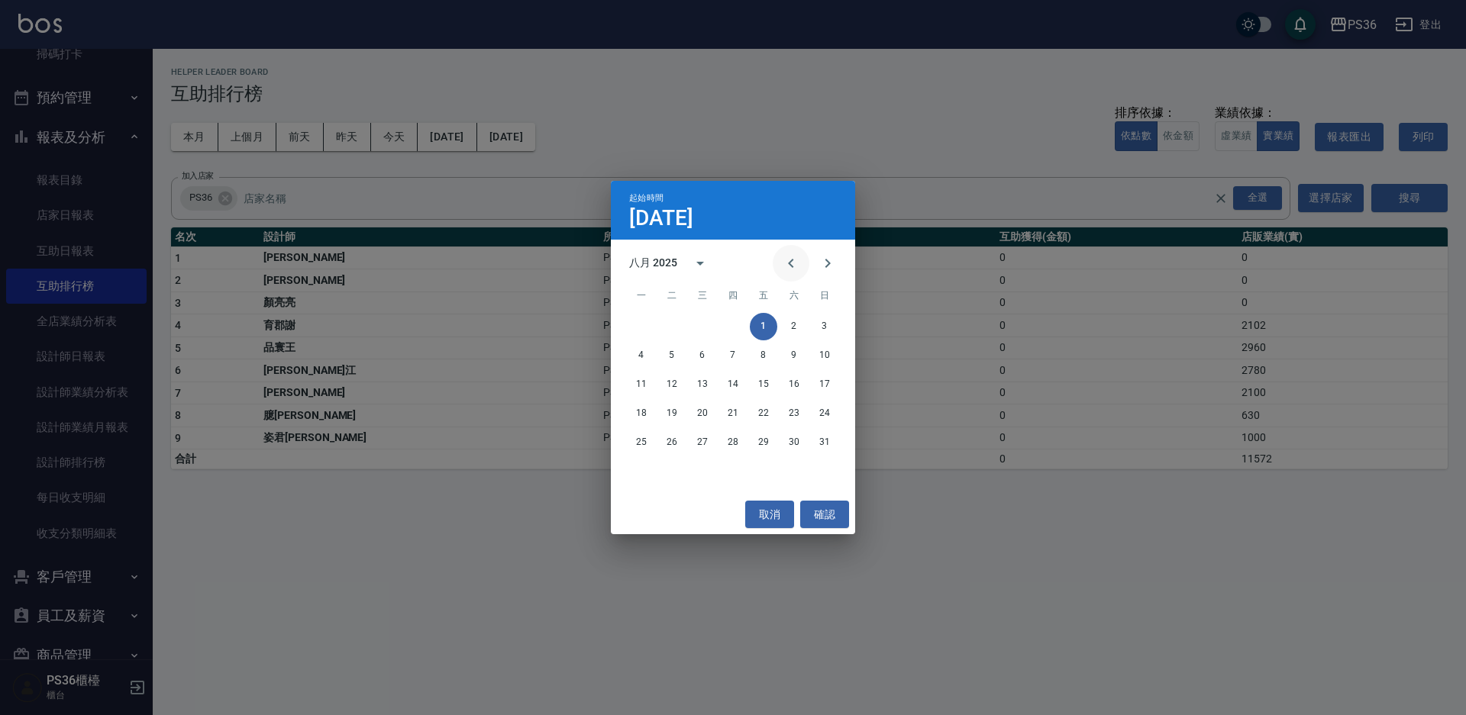
click at [790, 260] on icon "Previous month" at bounding box center [791, 263] width 18 height 18
click at [673, 331] on button "1" at bounding box center [671, 326] width 27 height 27
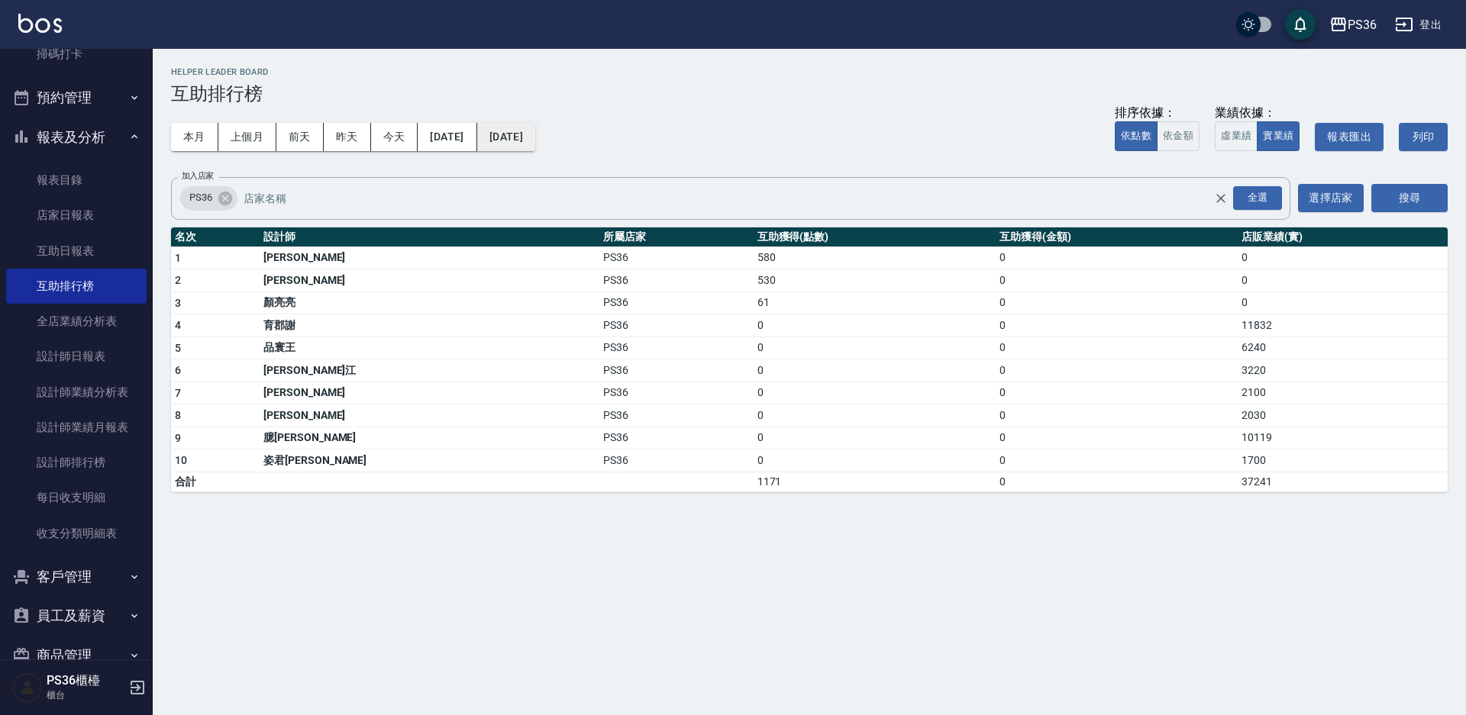
click at [535, 138] on button "[DATE]" at bounding box center [506, 137] width 58 height 28
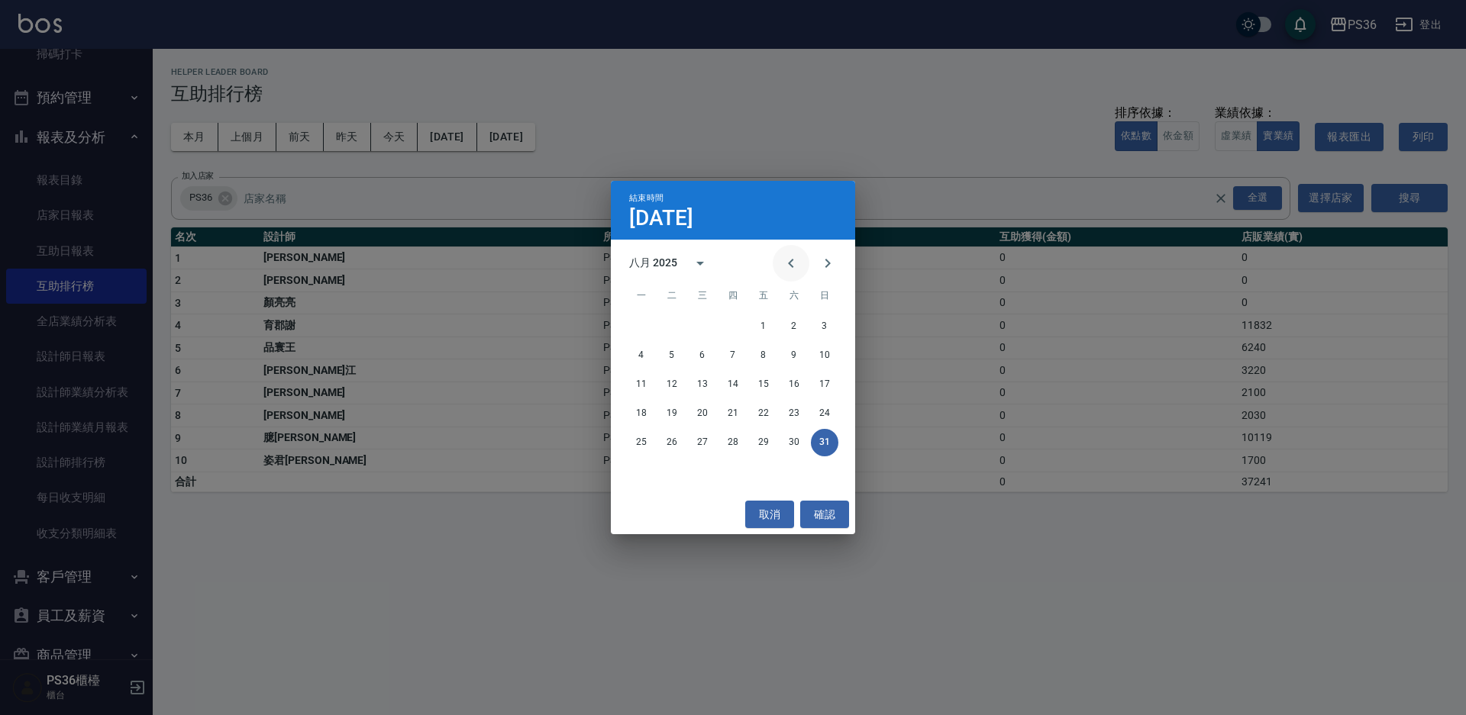
click at [780, 262] on button "Previous month" at bounding box center [791, 263] width 37 height 37
click at [734, 452] on button "31" at bounding box center [732, 442] width 27 height 27
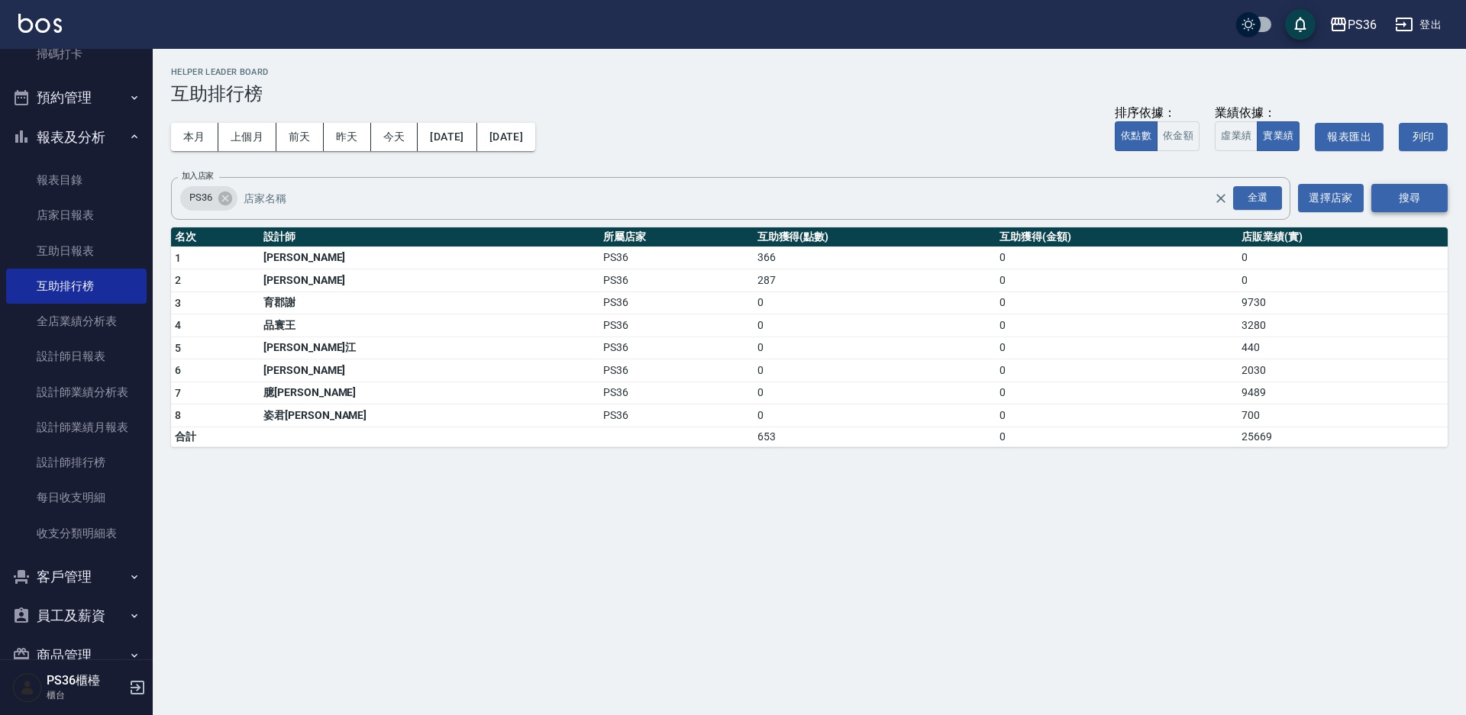
click at [1400, 191] on button "搜尋" at bounding box center [1409, 198] width 76 height 28
drag, startPoint x: 353, startPoint y: 257, endPoint x: 726, endPoint y: 251, distance: 373.4
click at [726, 251] on tr "1 [PERSON_NAME]PS36 366 0 0" at bounding box center [809, 258] width 1277 height 23
click at [754, 370] on td "0" at bounding box center [875, 371] width 242 height 23
click at [457, 144] on button "[DATE]" at bounding box center [447, 137] width 59 height 28
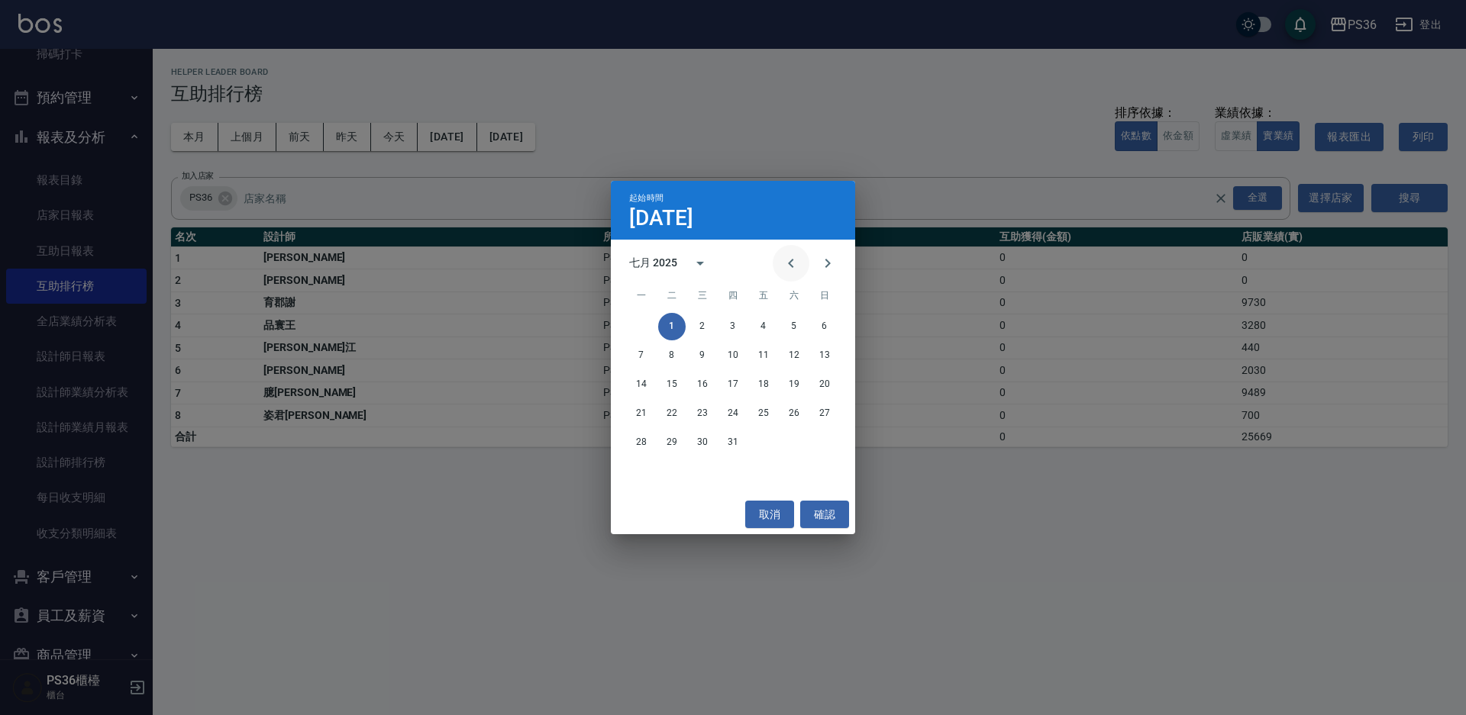
click at [785, 262] on icon "Previous month" at bounding box center [791, 263] width 18 height 18
click at [784, 260] on icon "Previous month" at bounding box center [791, 263] width 18 height 18
click at [826, 261] on icon "Next month" at bounding box center [827, 263] width 18 height 18
click at [833, 320] on button "1" at bounding box center [824, 326] width 27 height 27
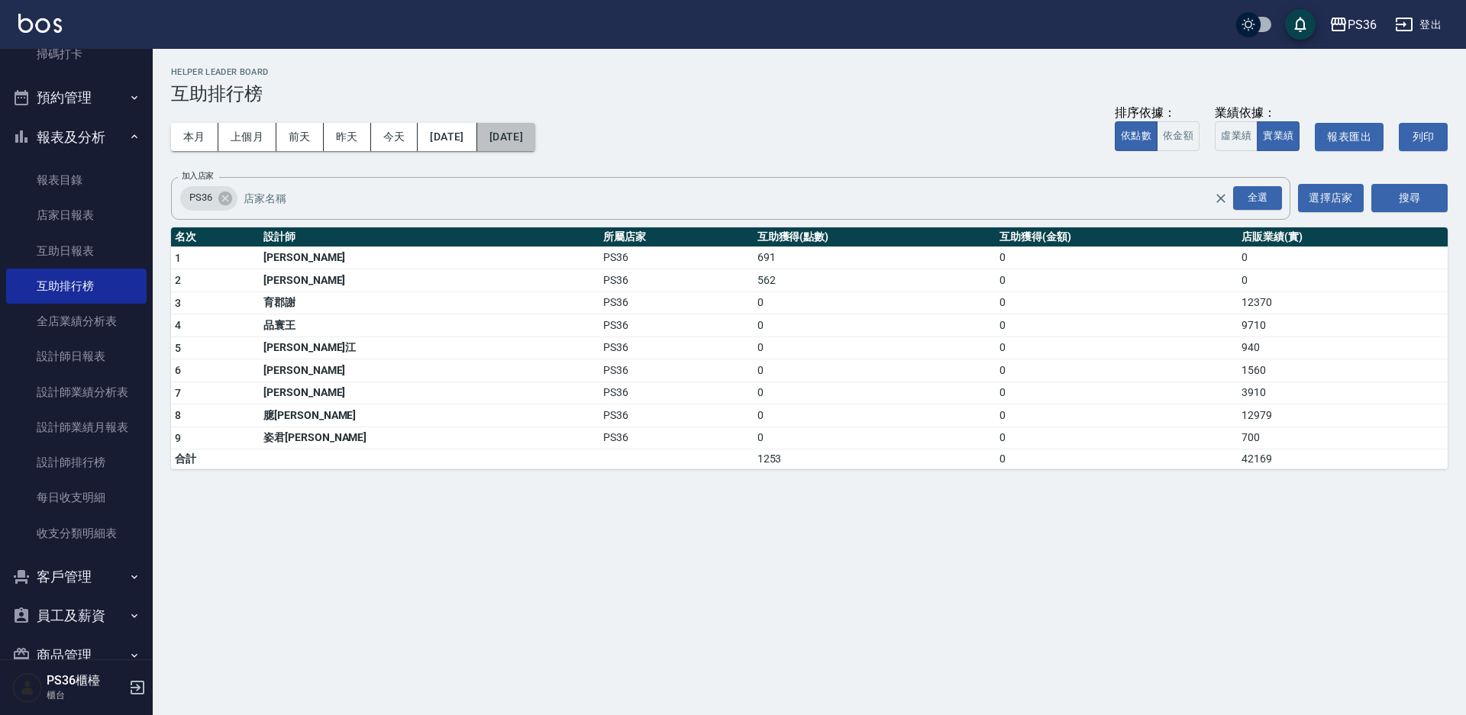
click at [535, 140] on button "[DATE]" at bounding box center [506, 137] width 58 height 28
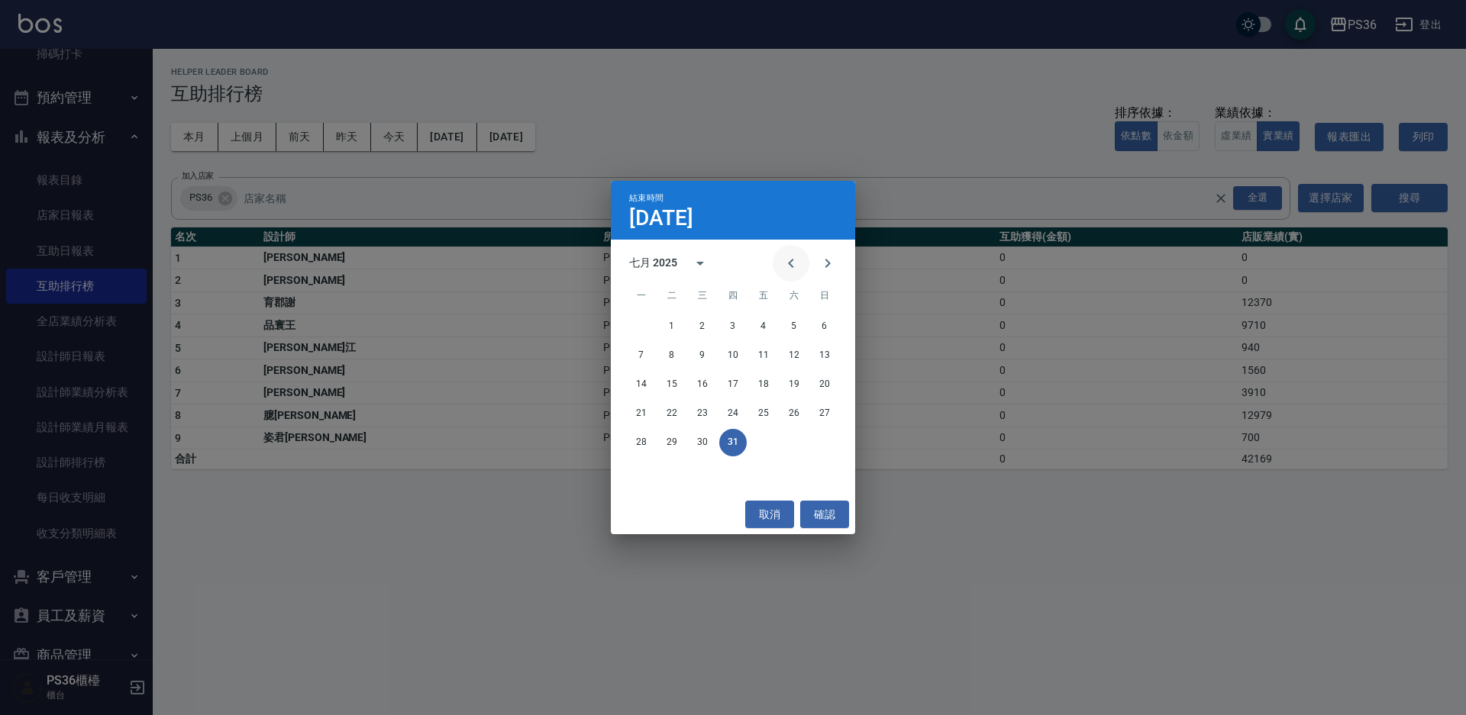
click at [786, 269] on icon "Previous month" at bounding box center [791, 263] width 18 height 18
click at [645, 471] on button "30" at bounding box center [641, 471] width 27 height 27
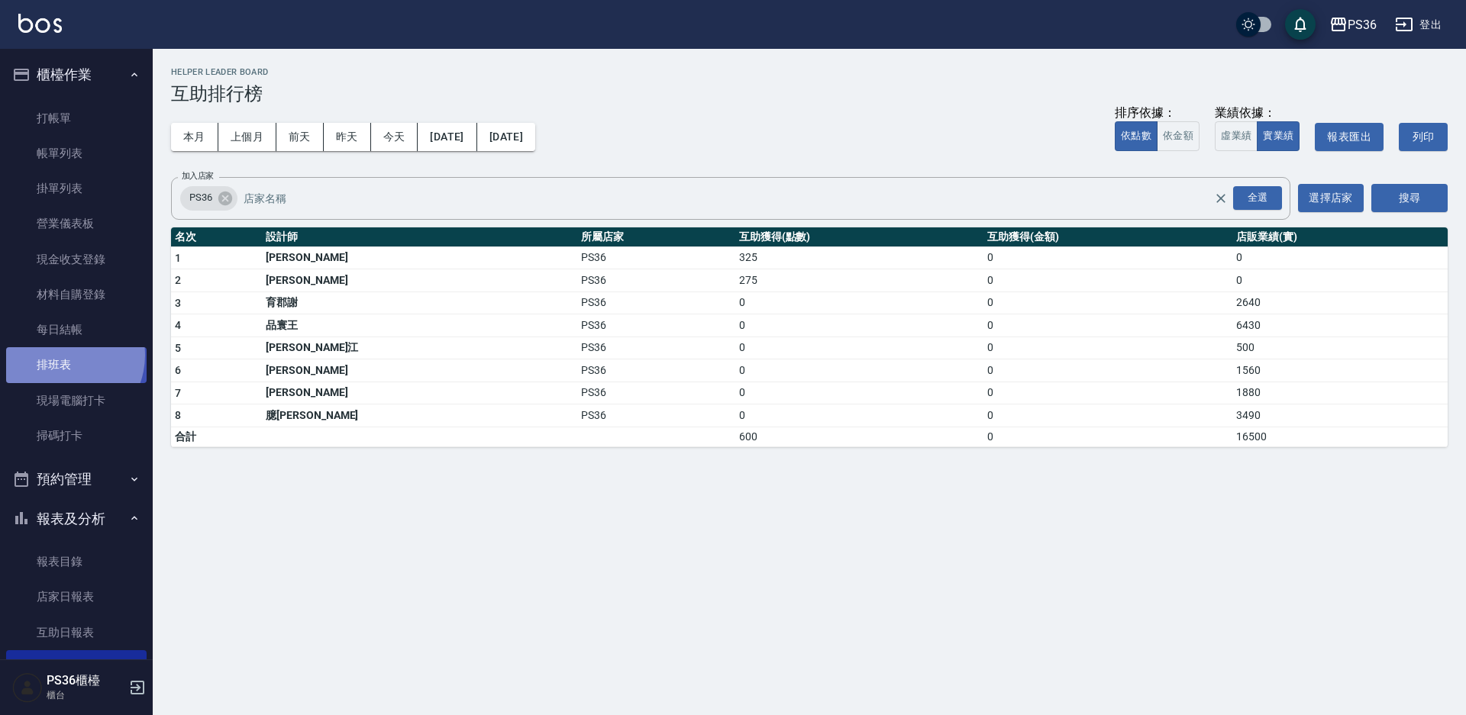
click at [62, 355] on link "排班表" at bounding box center [76, 364] width 140 height 35
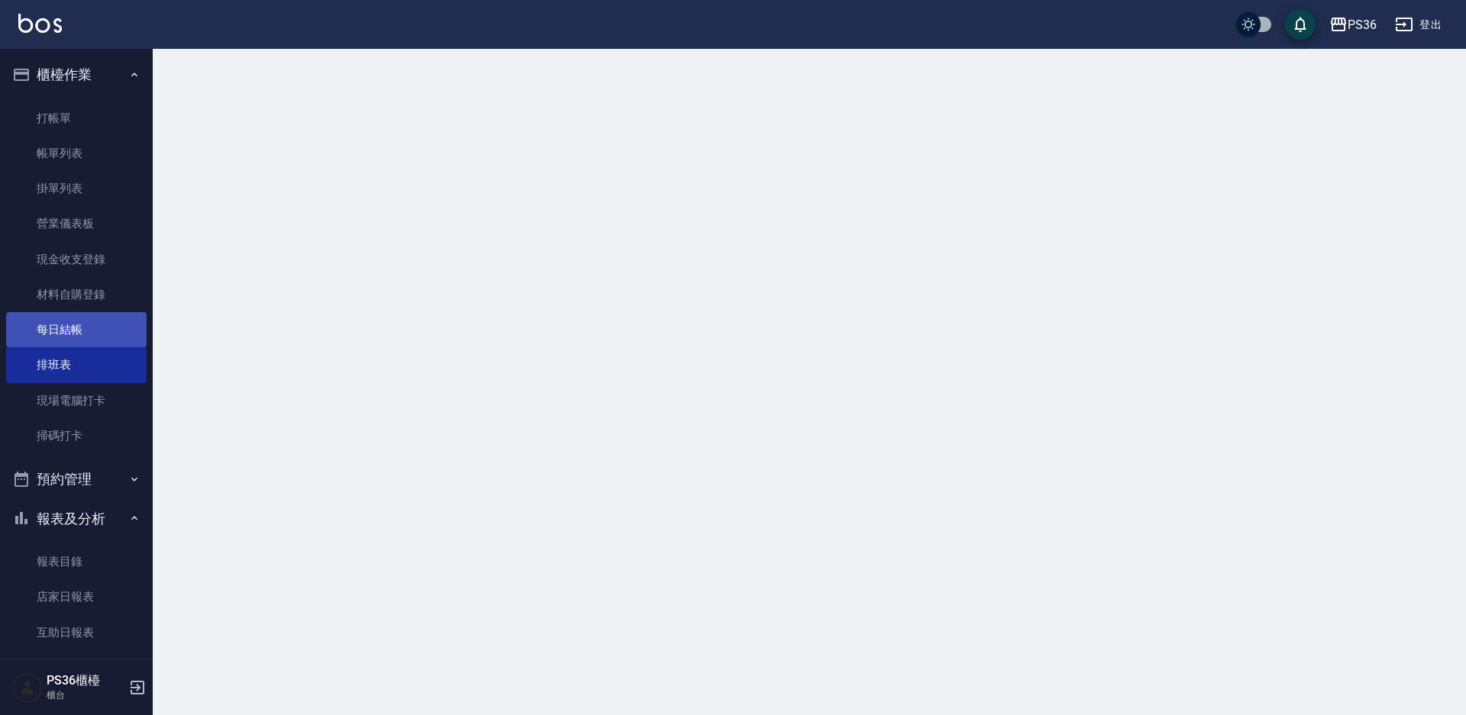
click at [66, 340] on link "每日結帳" at bounding box center [76, 329] width 140 height 35
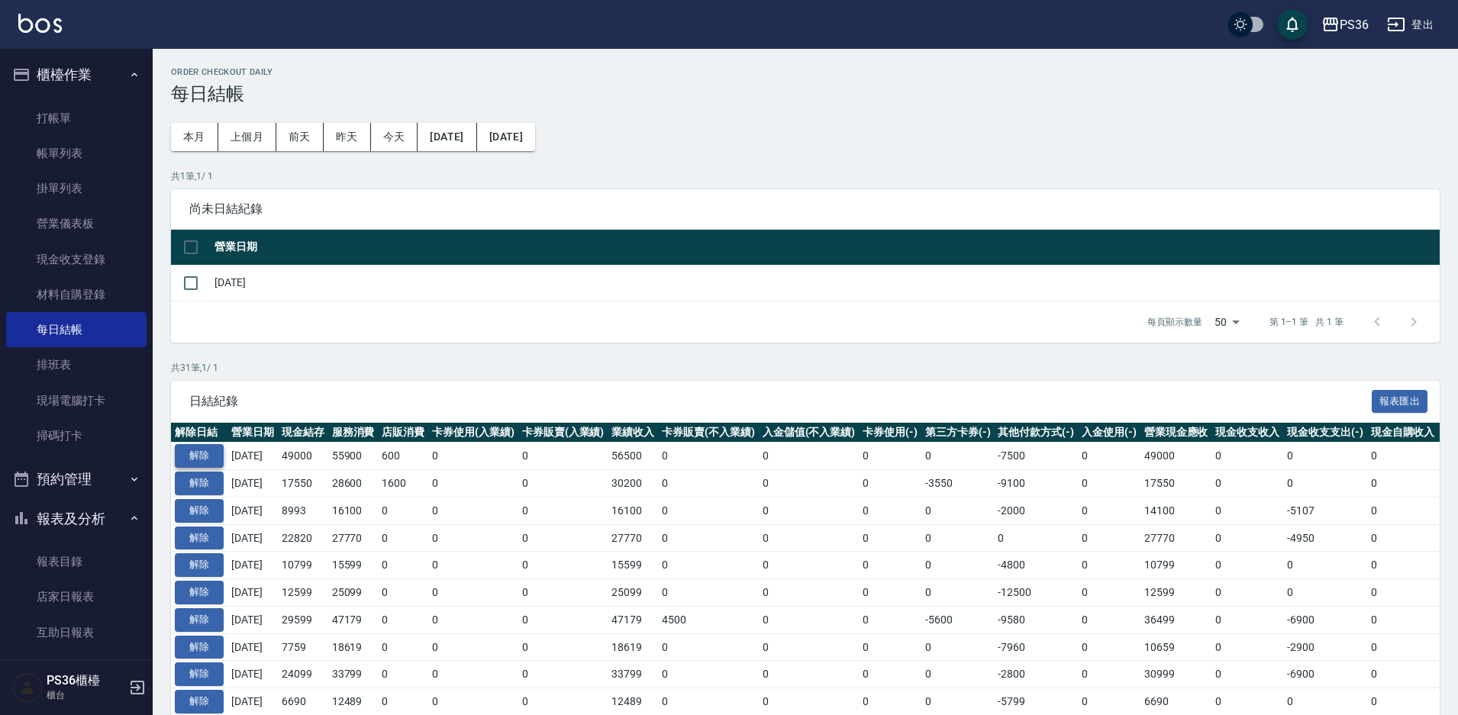
click at [198, 460] on button "解除" at bounding box center [199, 456] width 49 height 24
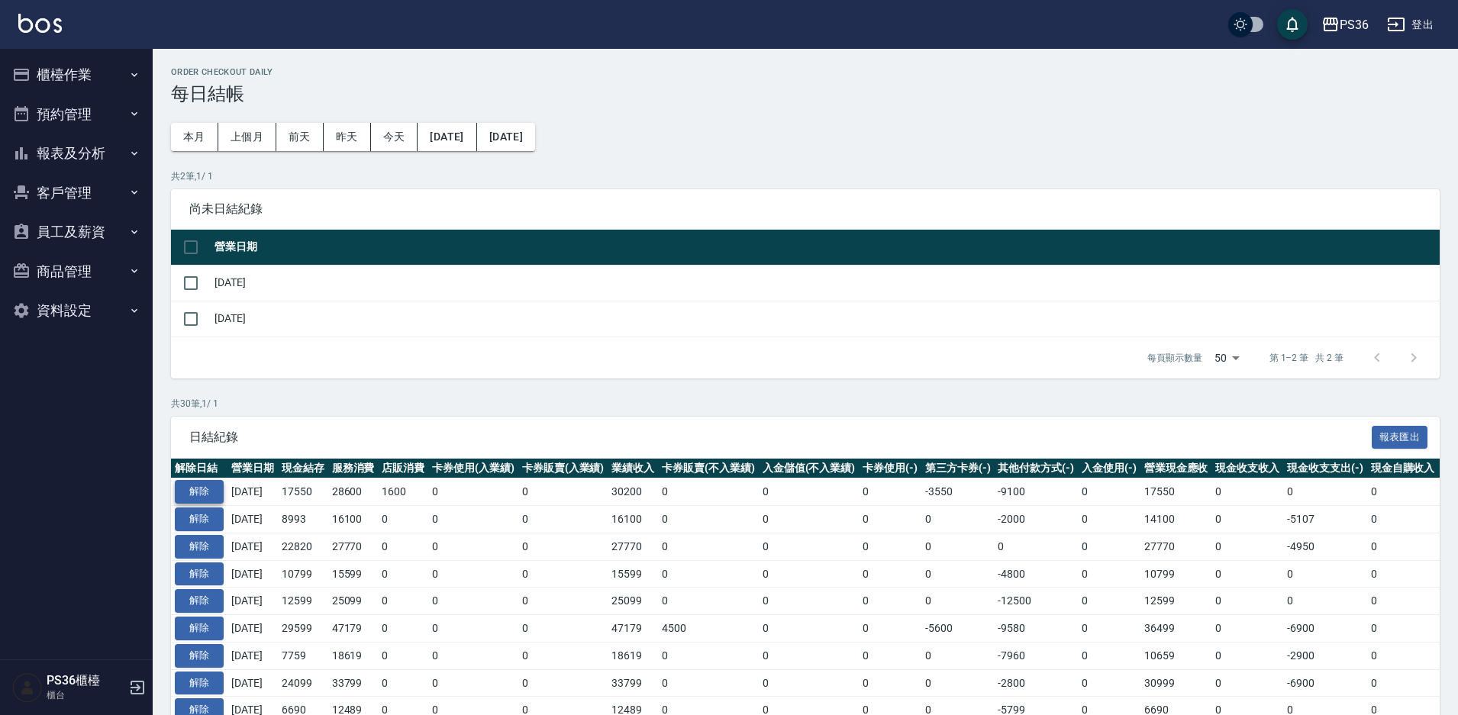
click at [201, 487] on button "解除" at bounding box center [199, 492] width 49 height 24
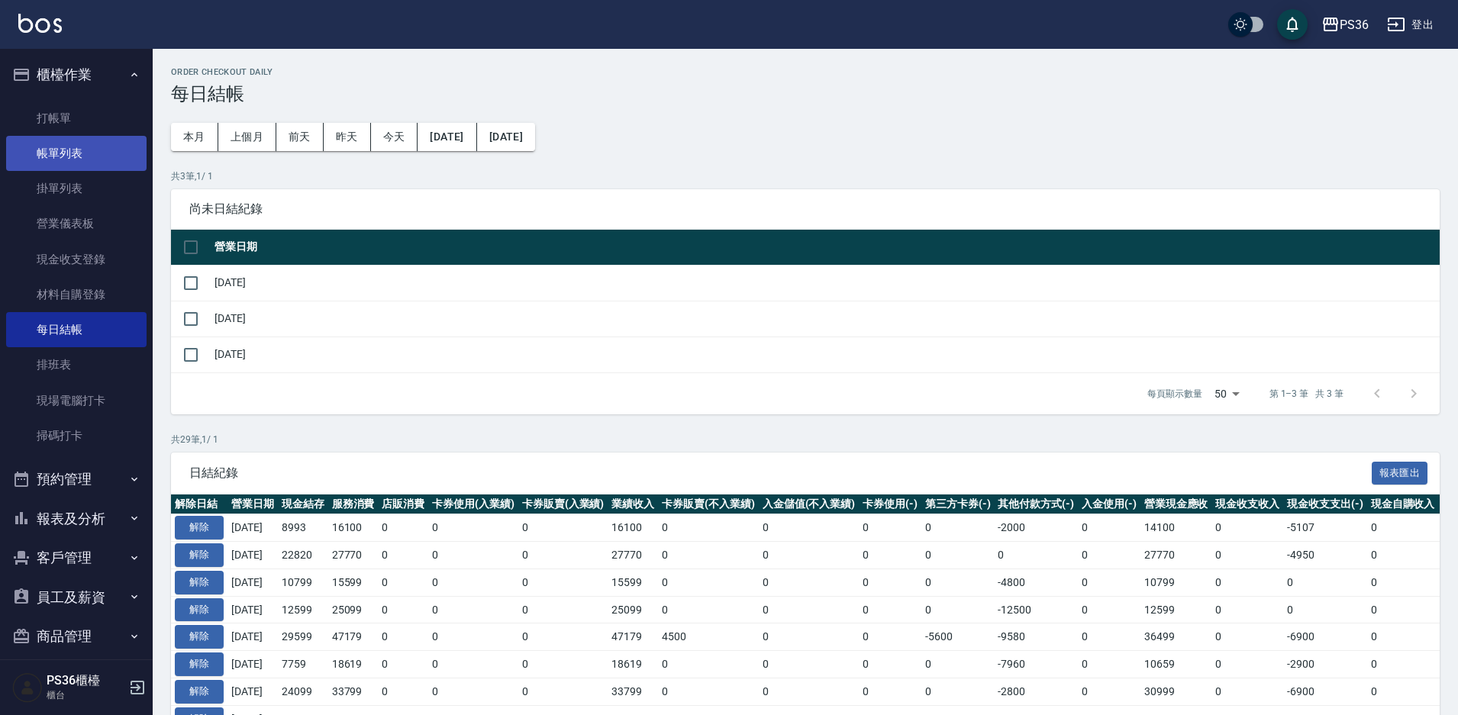
click at [96, 139] on link "帳單列表" at bounding box center [76, 153] width 140 height 35
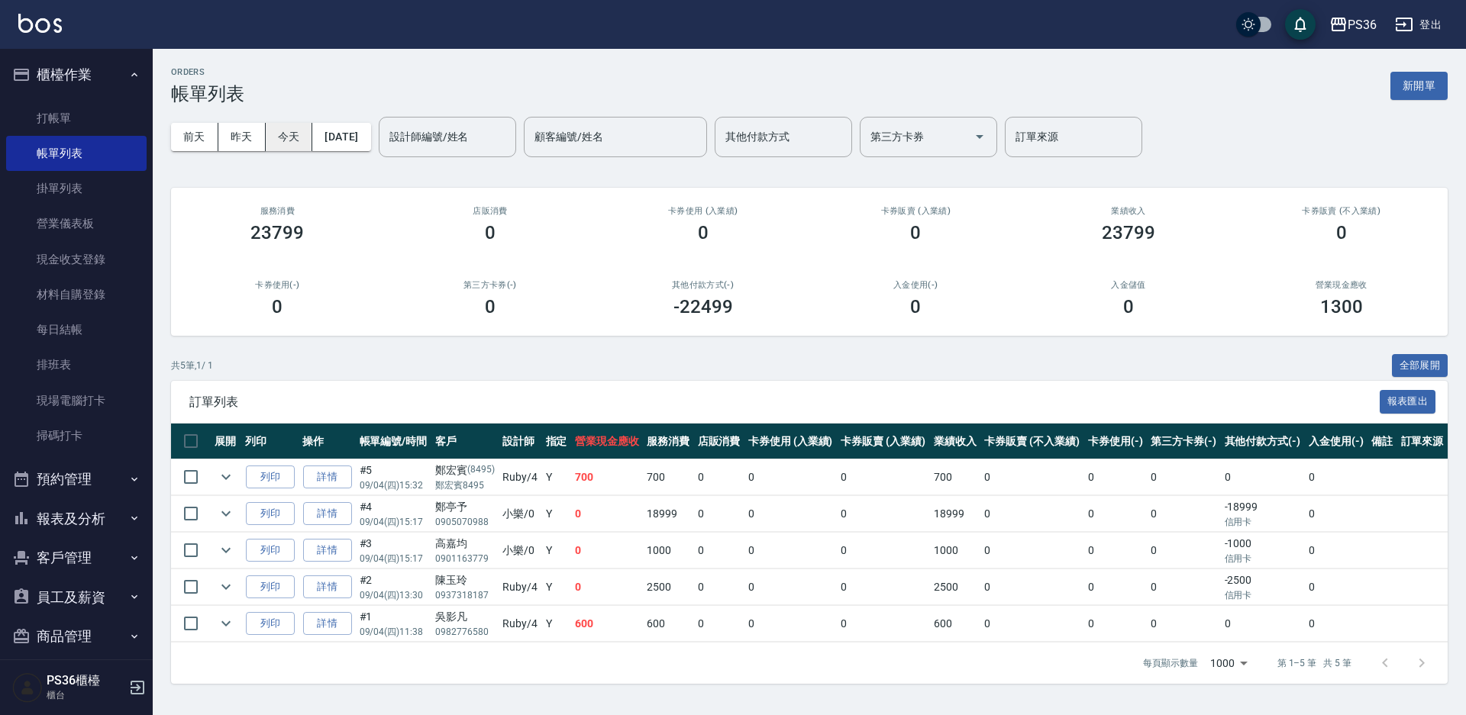
click at [308, 136] on button "今天" at bounding box center [289, 137] width 47 height 28
click at [341, 137] on button "[DATE]" at bounding box center [341, 137] width 58 height 28
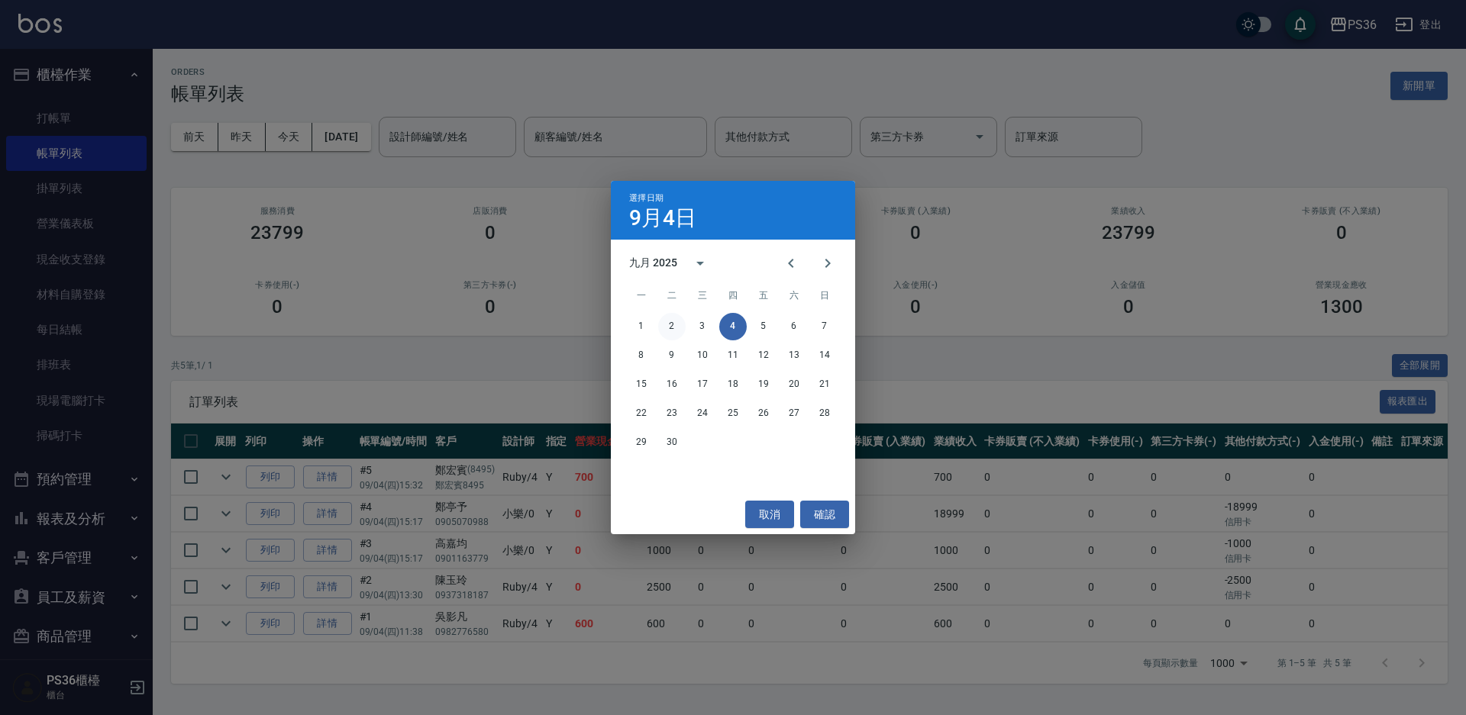
click at [680, 324] on button "2" at bounding box center [671, 326] width 27 height 27
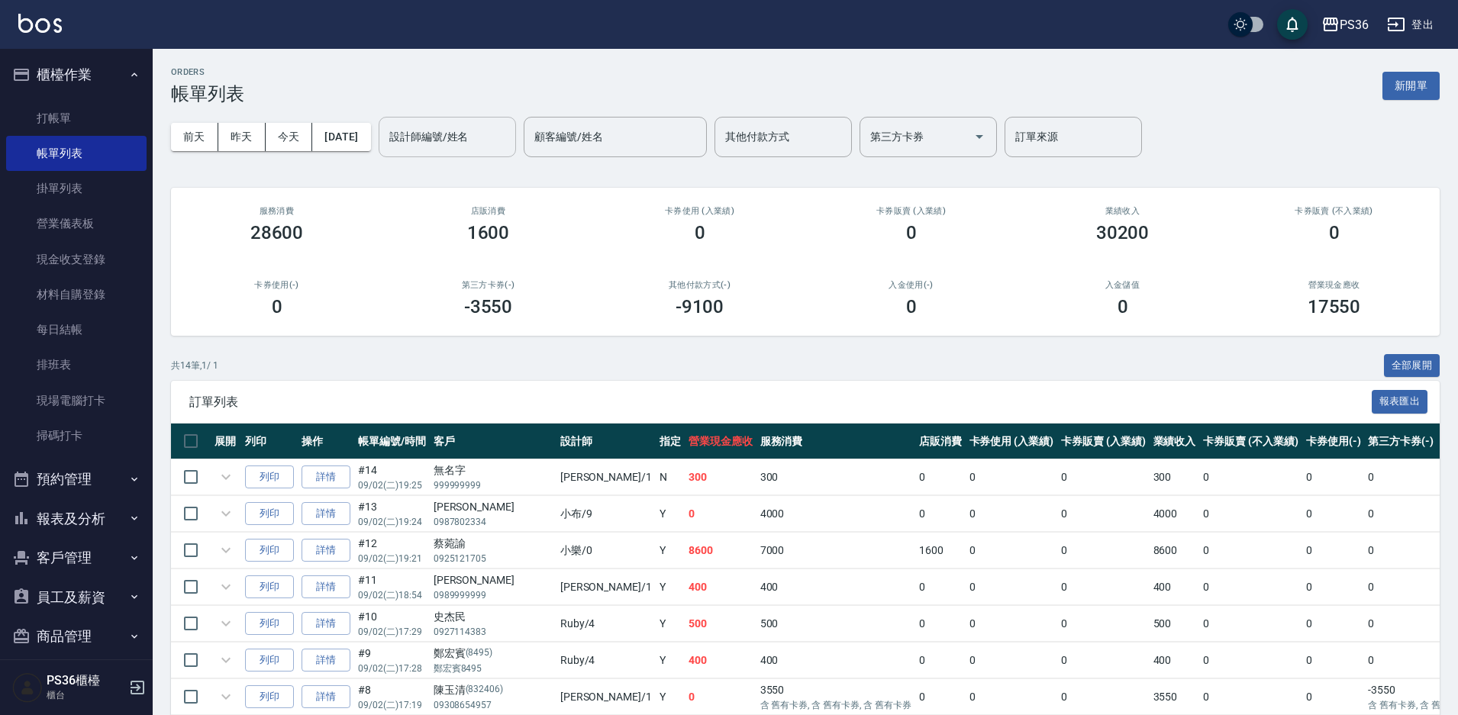
click at [495, 137] on input "設計師編號/姓名" at bounding box center [448, 137] width 124 height 27
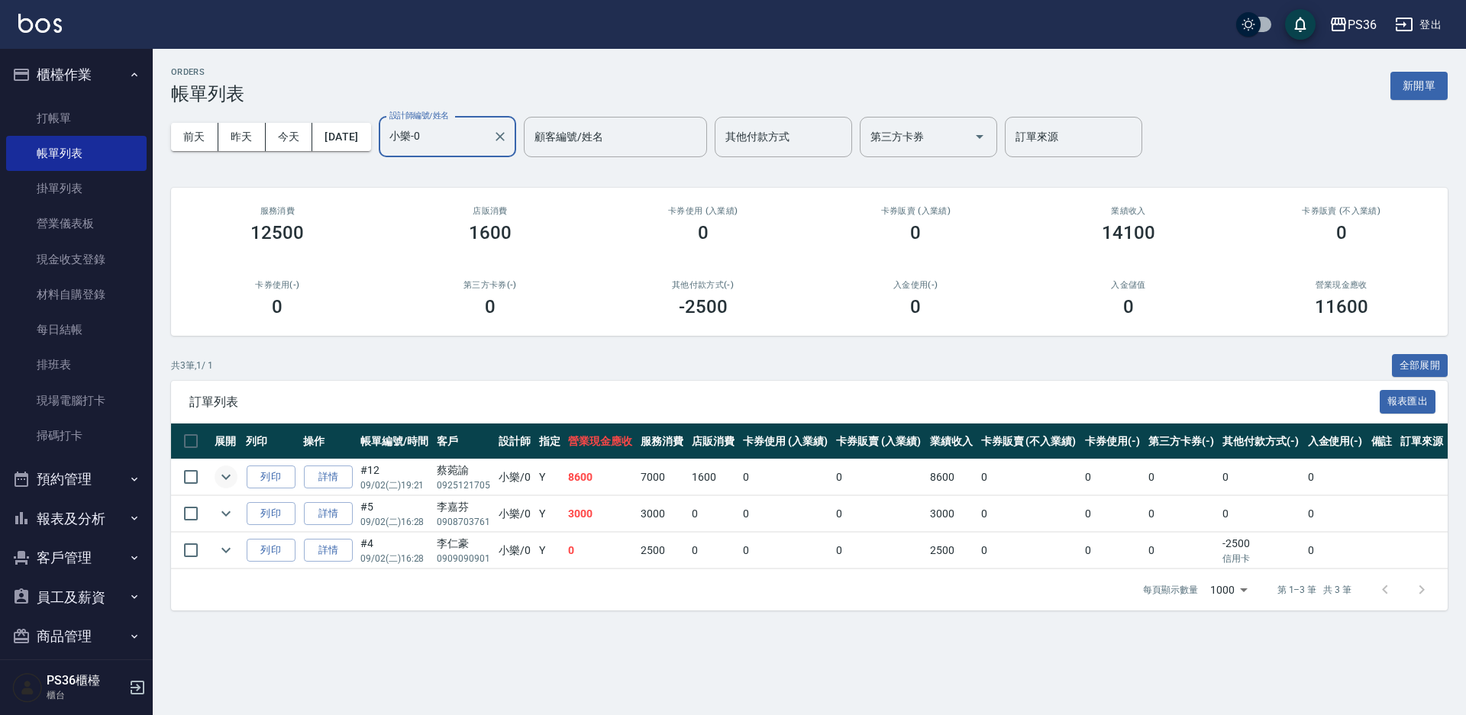
type input "小樂-0"
click at [215, 473] on button "expand row" at bounding box center [226, 477] width 23 height 23
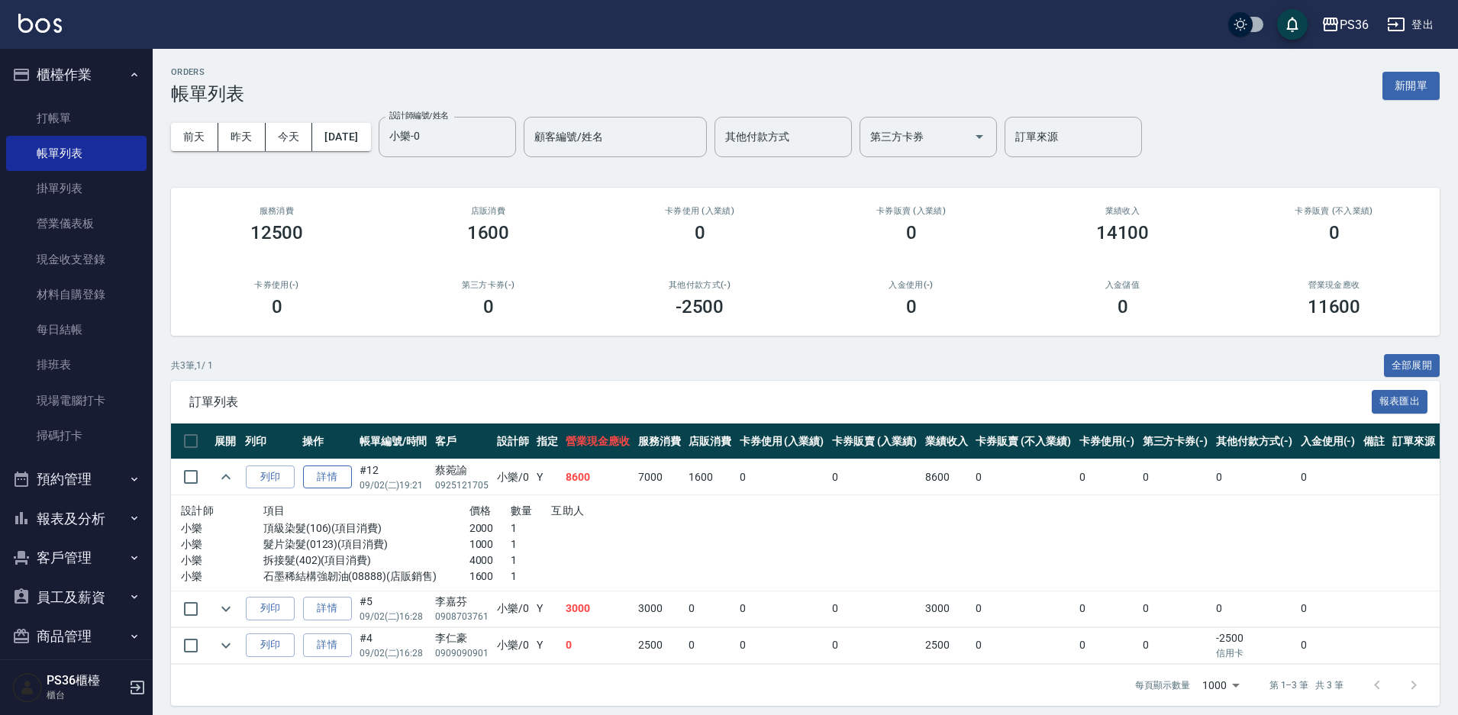
click at [331, 483] on link "詳情" at bounding box center [327, 478] width 49 height 24
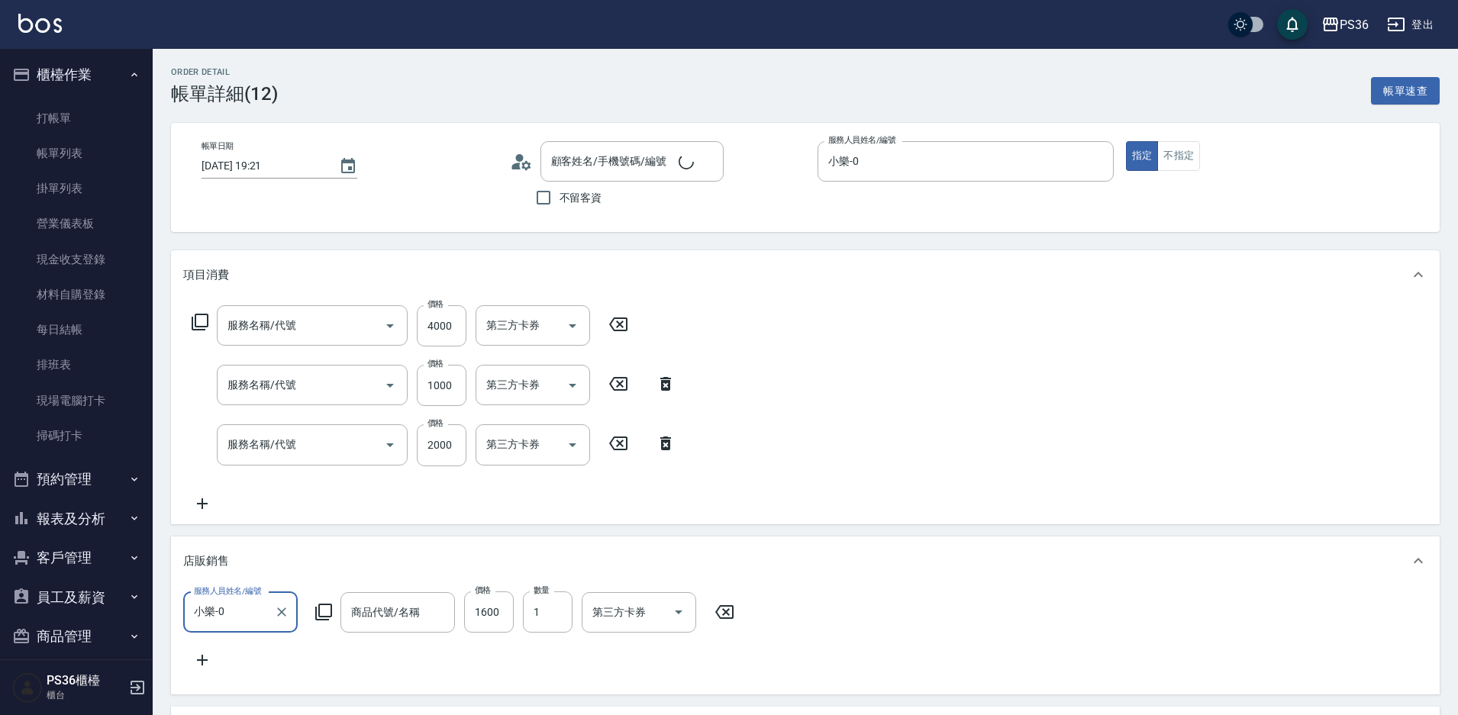
type input "2025/09/02 19:21"
type input "小樂-0"
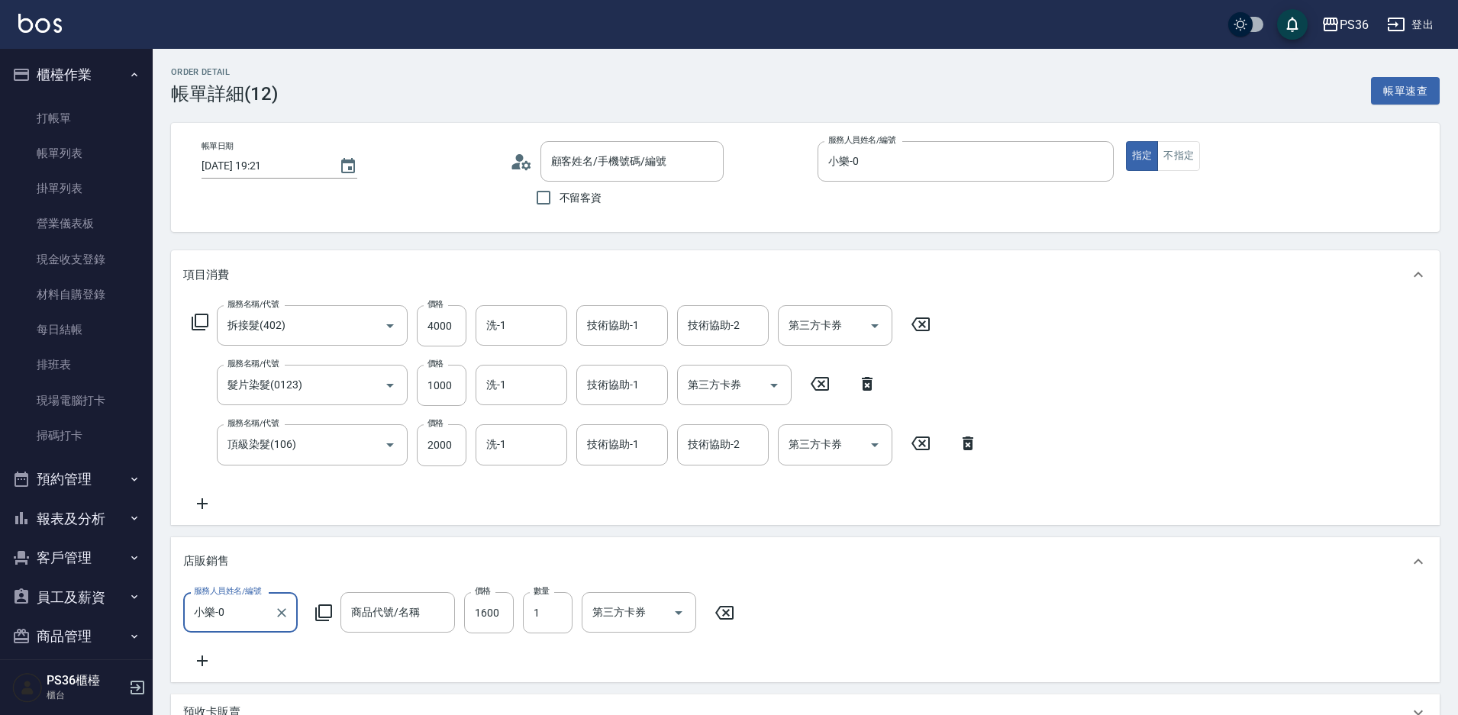
type input "拆接髮(402)"
type input "髮片染髮(0123)"
type input "頂級染髮(106)"
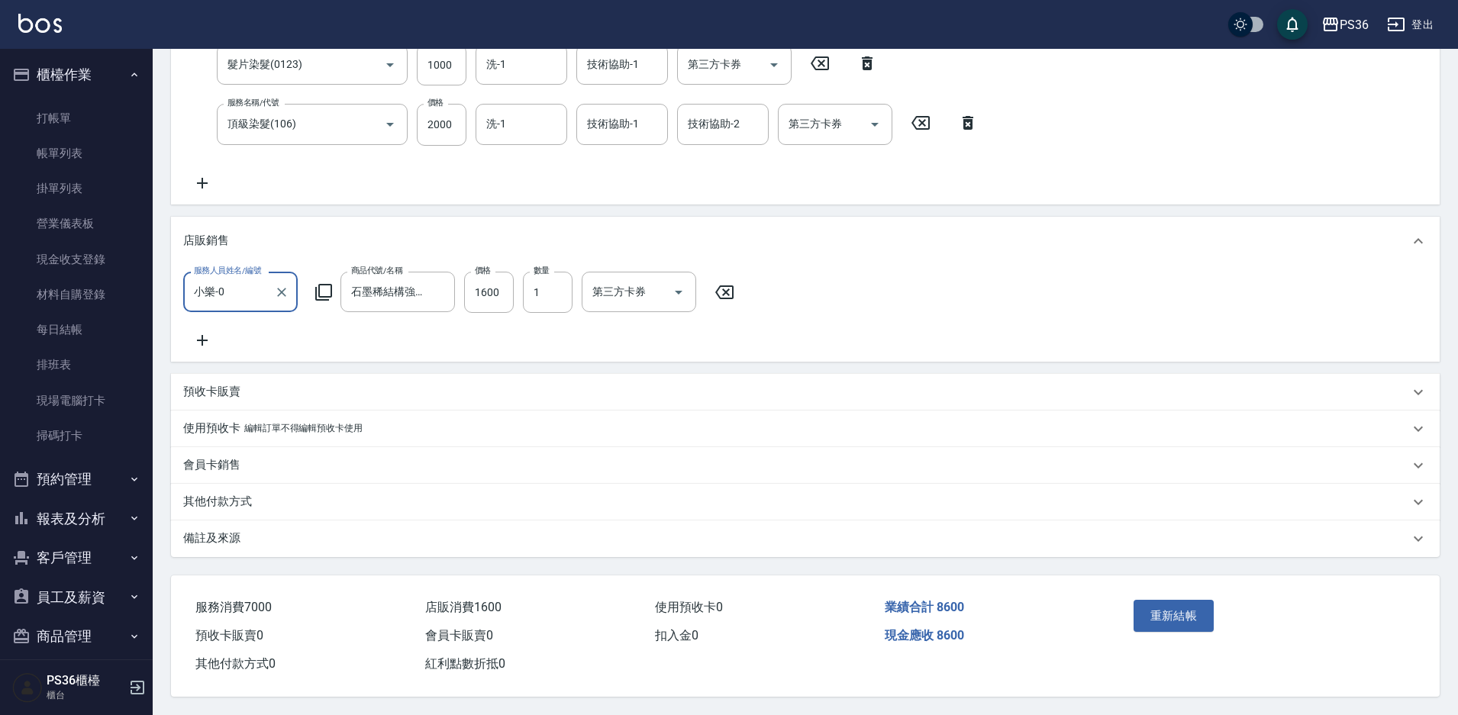
type input "[PERSON_NAME]/0925121705/"
type input "石墨稀結構強韌油"
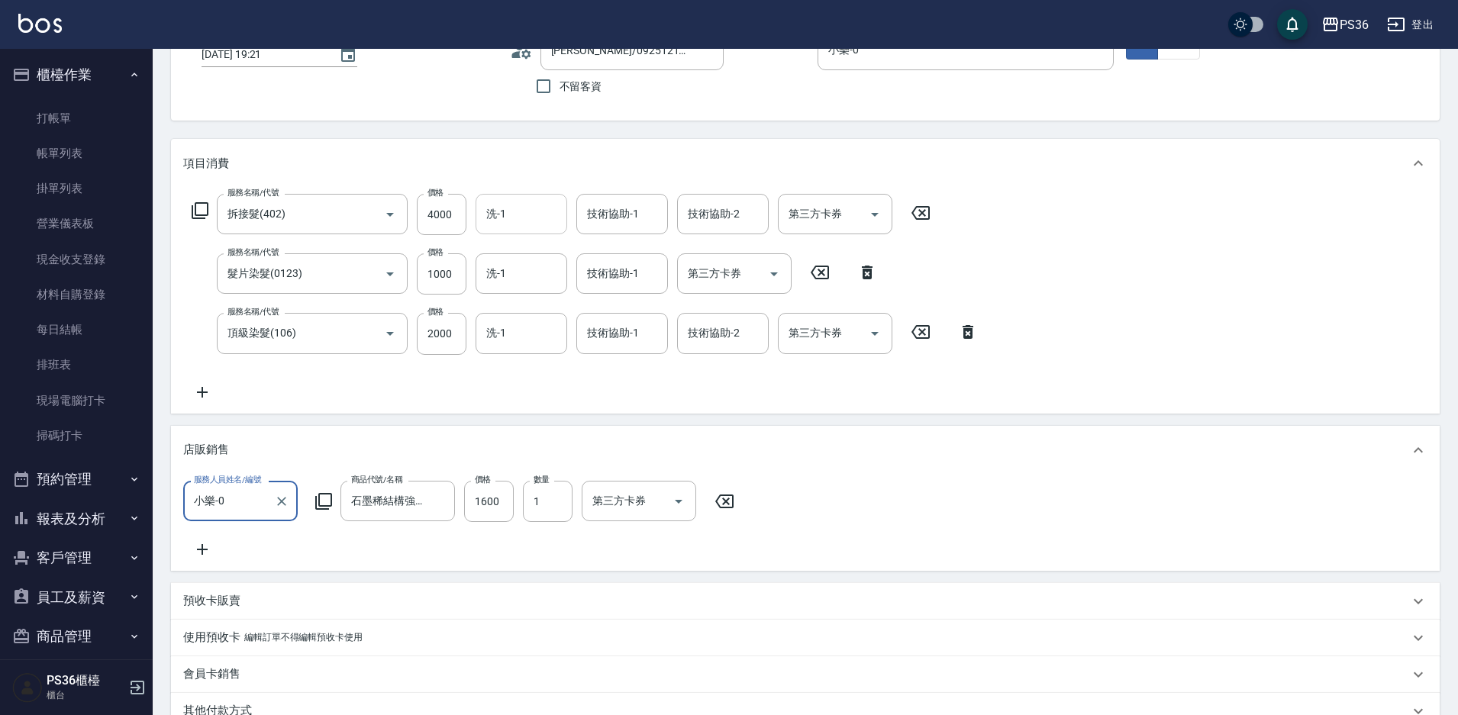
click at [508, 222] on input "洗-1" at bounding box center [522, 214] width 78 height 27
type input "酪梨-21"
click at [534, 334] on input "洗-1" at bounding box center [522, 333] width 78 height 27
type input "酪梨-21"
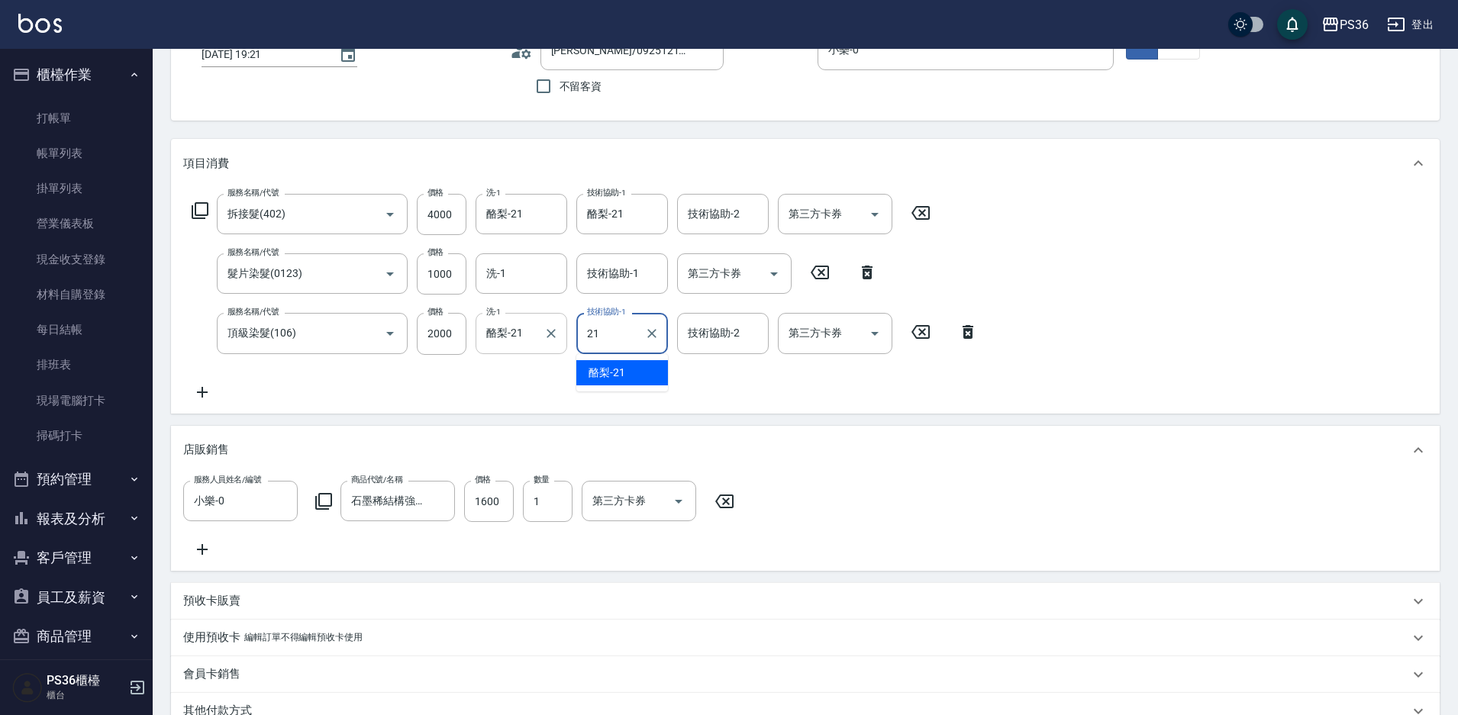
type input "酪梨-21"
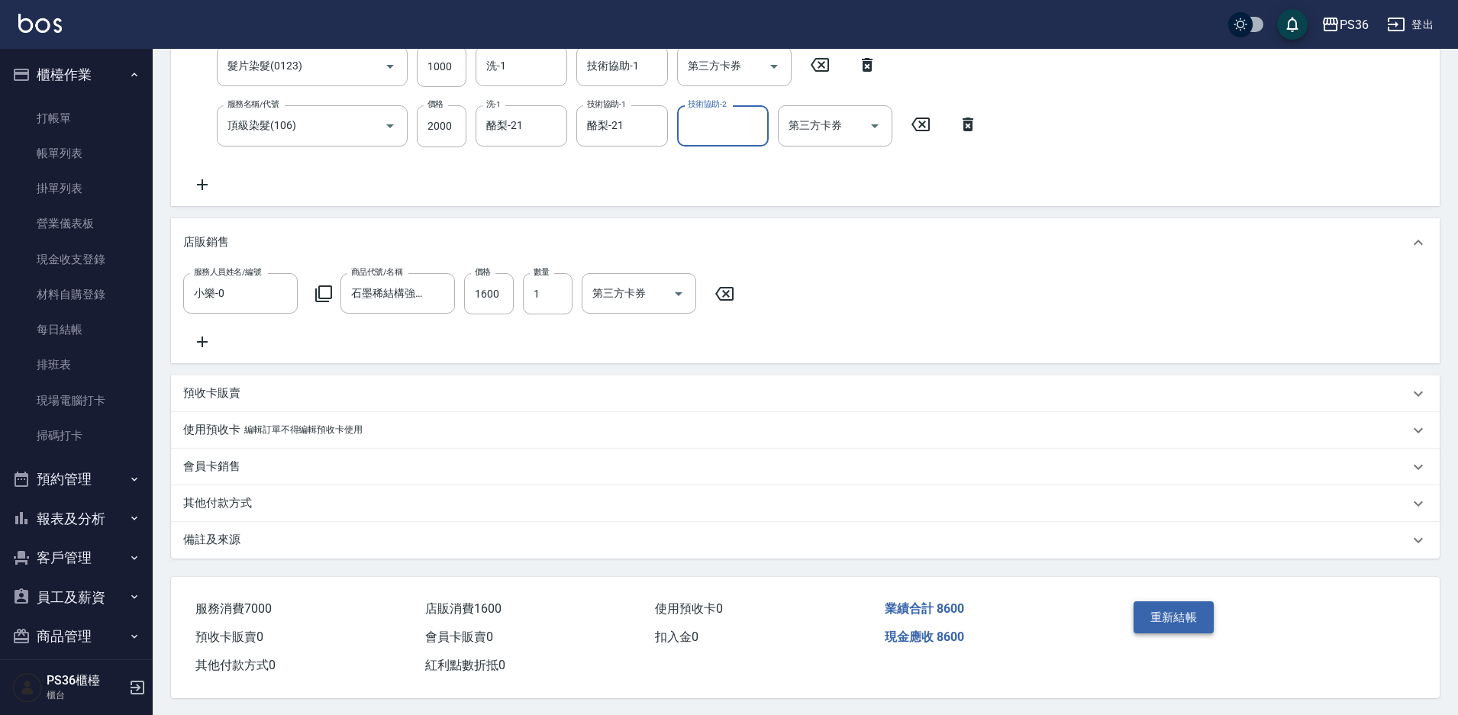
scroll to position [341, 0]
click at [1199, 624] on button "重新結帳" at bounding box center [1174, 616] width 81 height 32
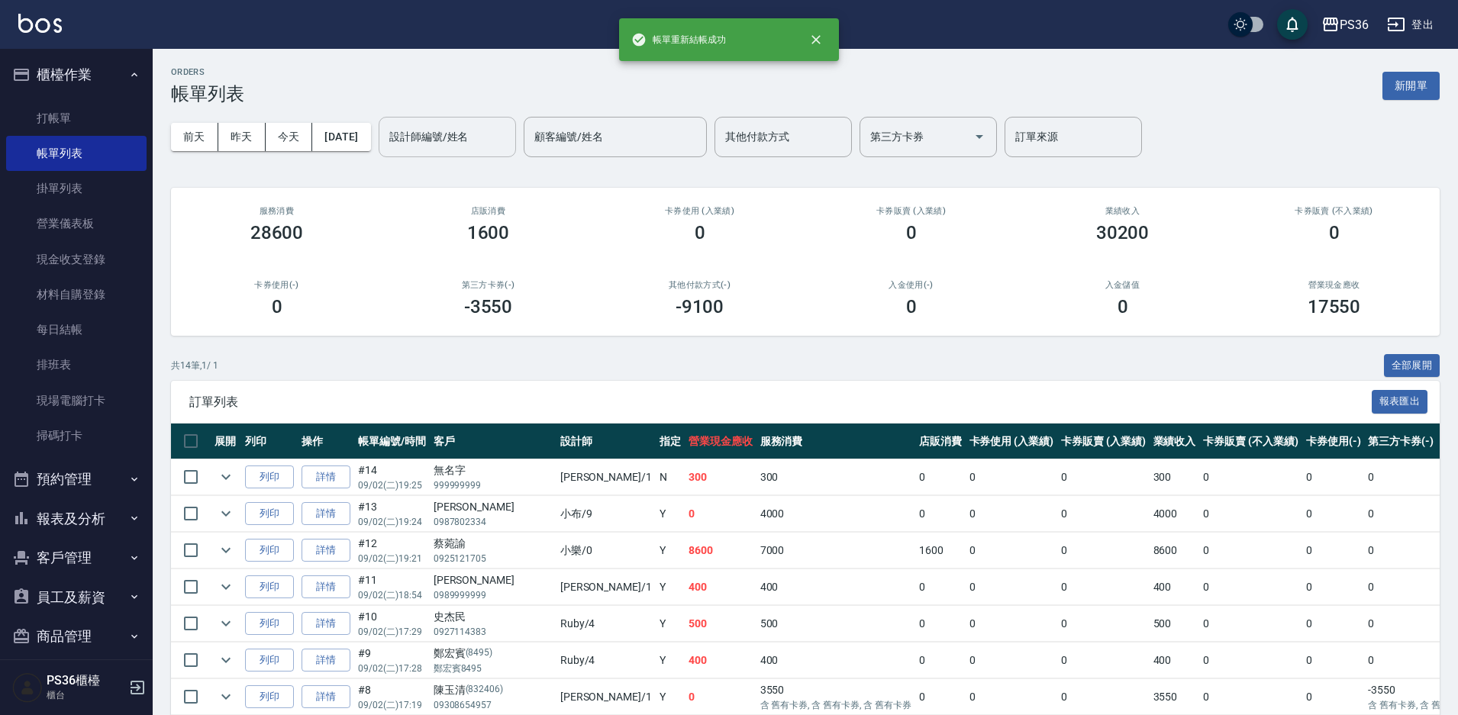
click at [458, 147] on input "設計師編號/姓名" at bounding box center [448, 137] width 124 height 27
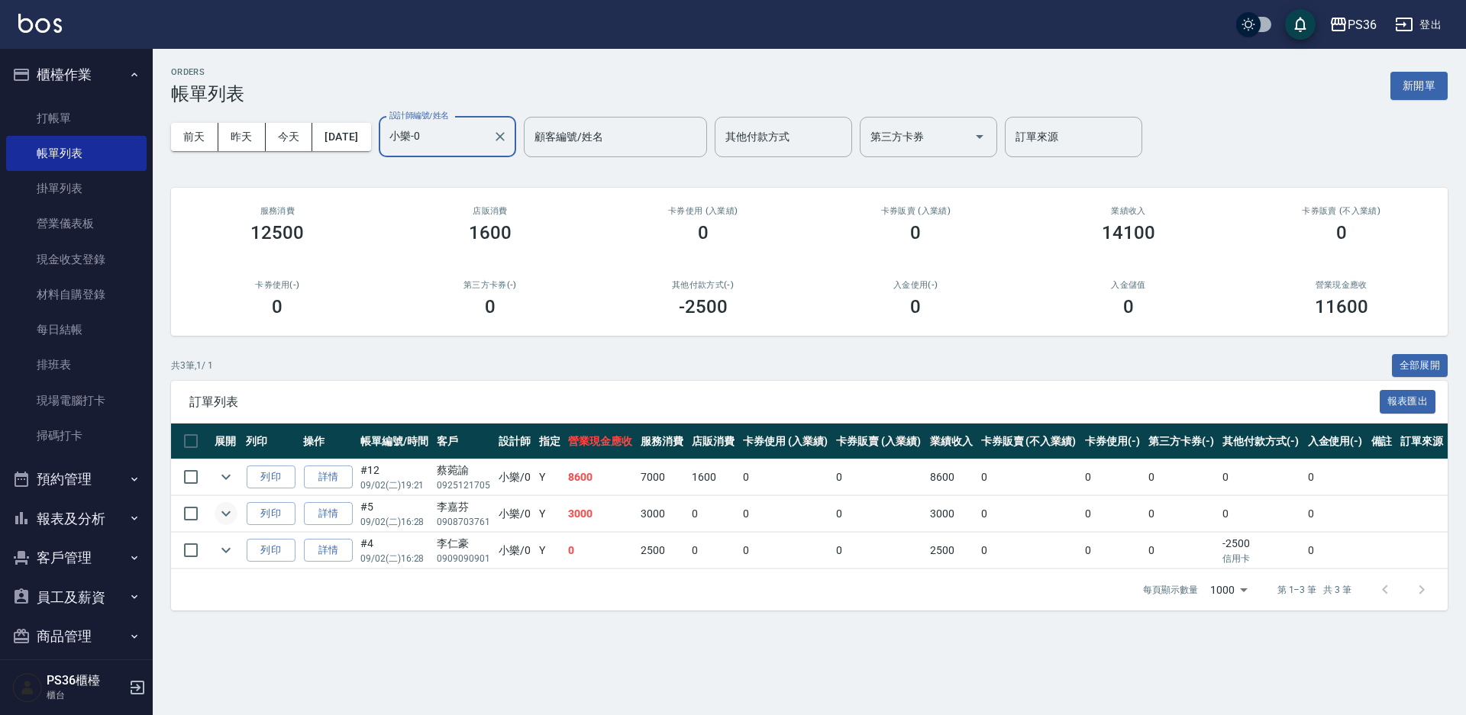
type input "小樂-0"
click at [231, 515] on icon "expand row" at bounding box center [226, 514] width 18 height 18
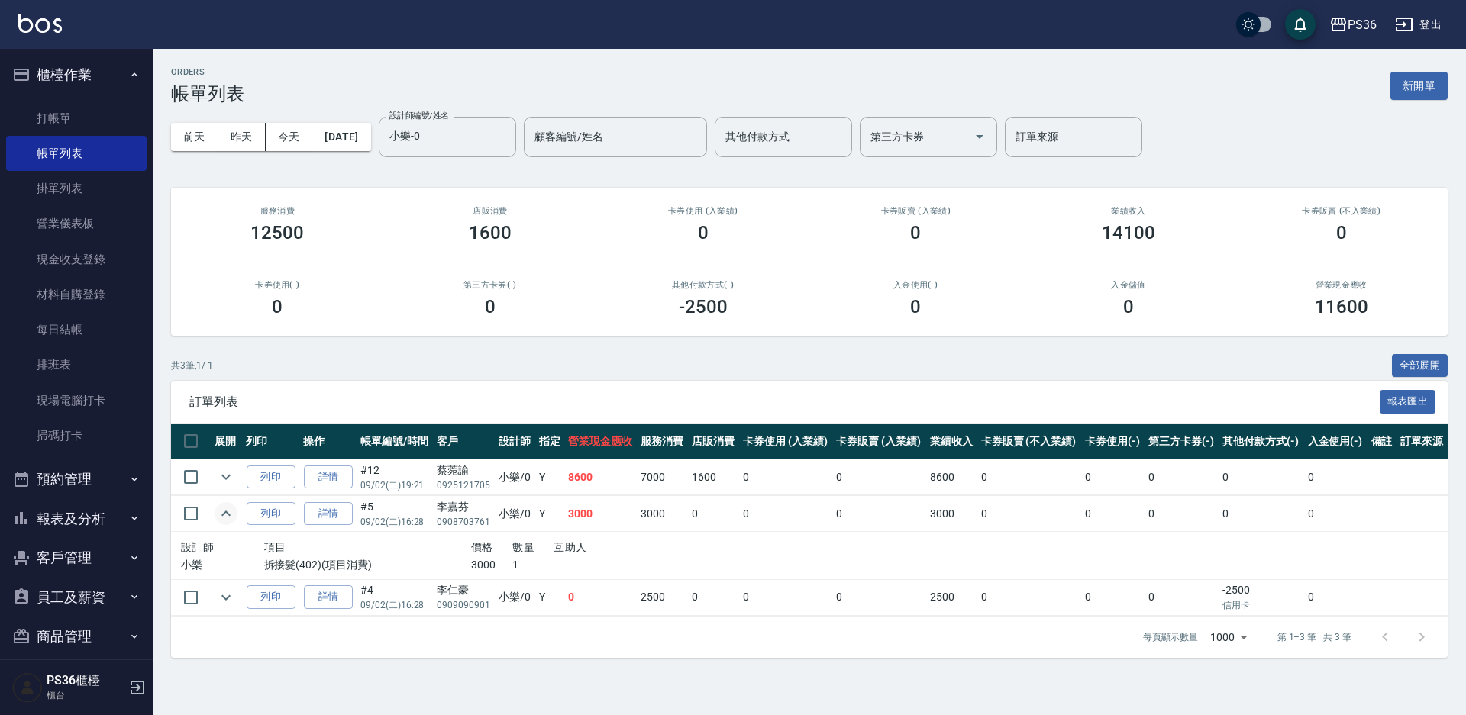
click at [231, 514] on icon "expand row" at bounding box center [226, 514] width 18 height 18
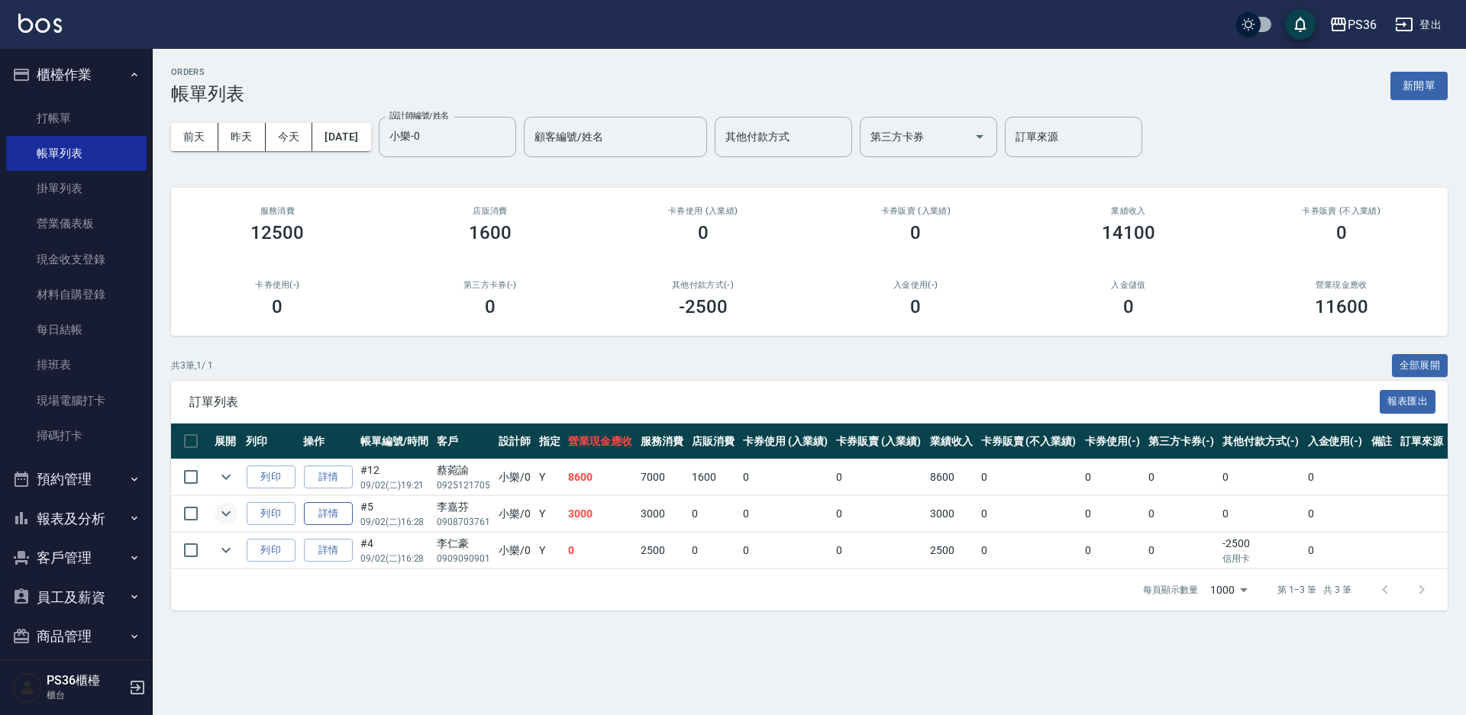
click at [334, 515] on link "詳情" at bounding box center [328, 514] width 49 height 24
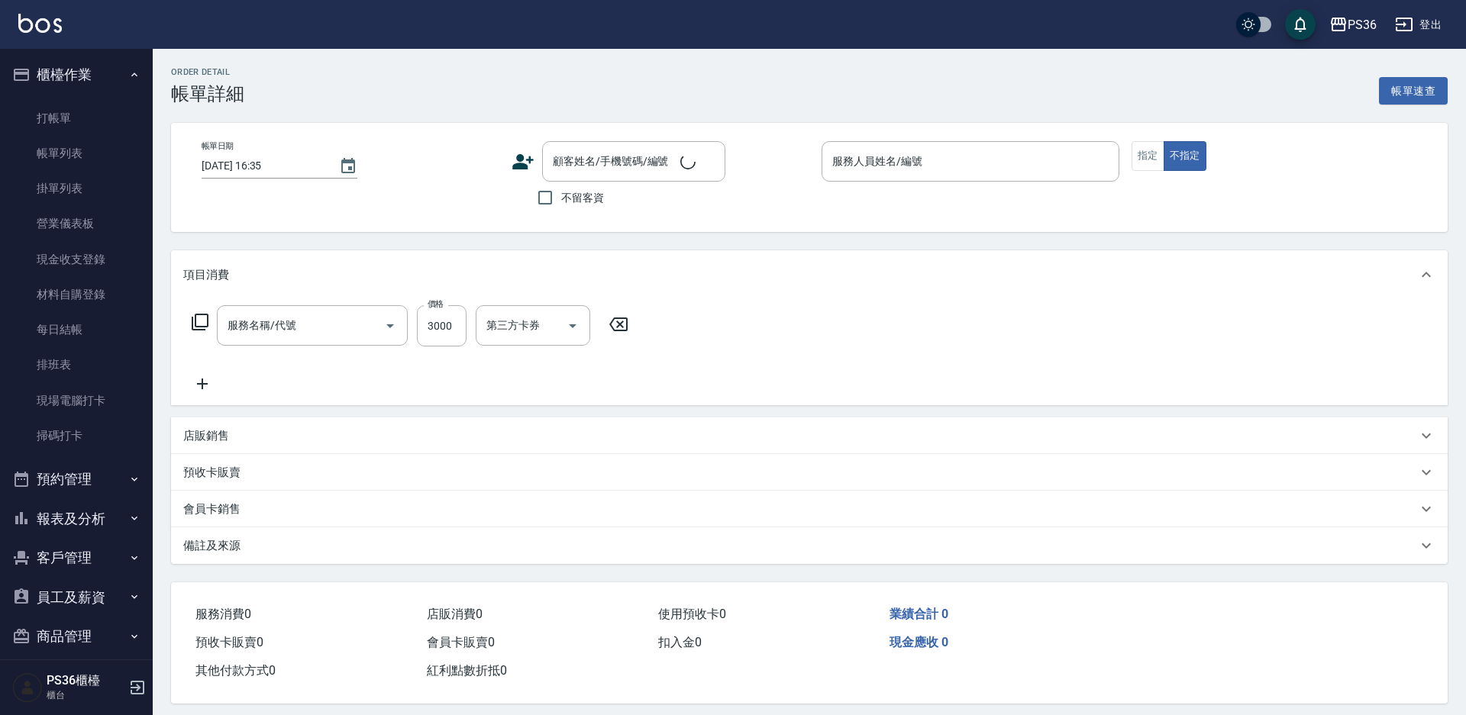
type input "2025/09/02 16:28"
type input "小樂-0"
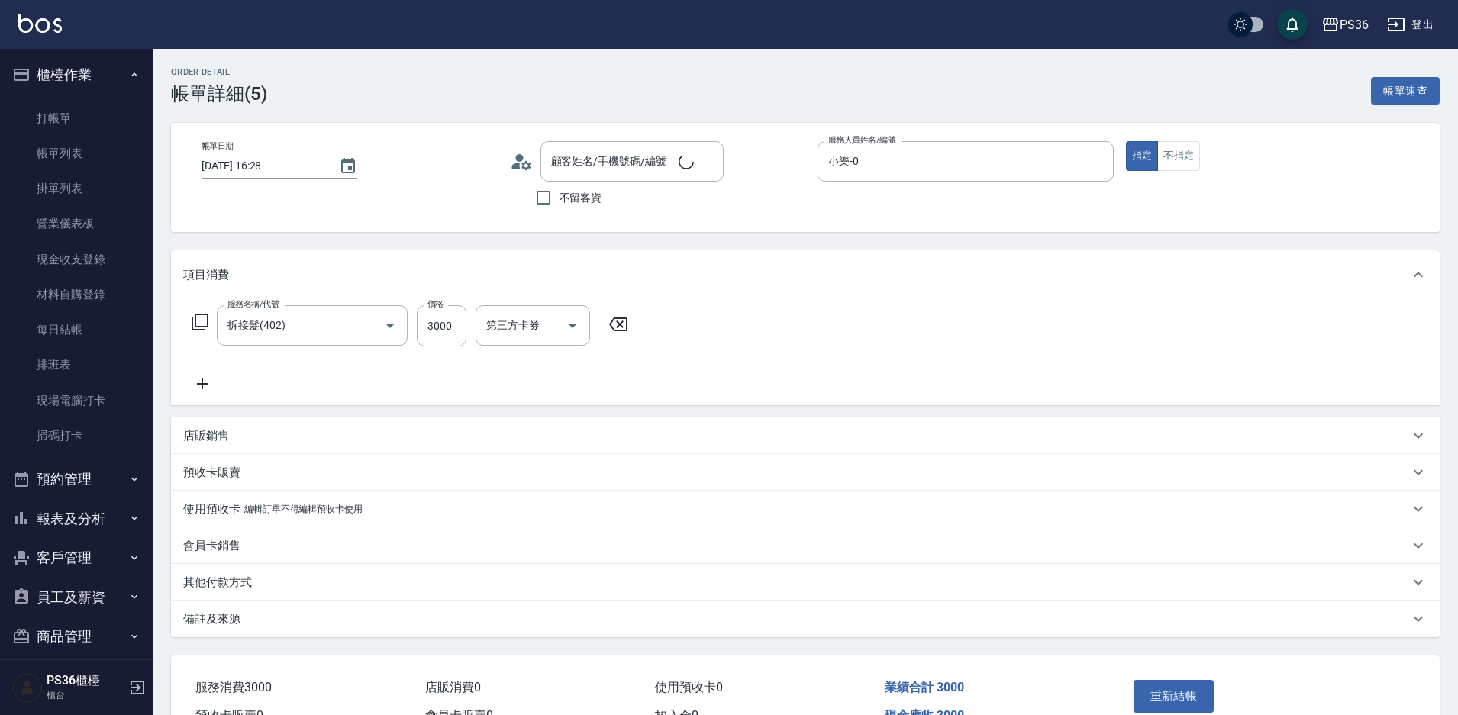
type input "拆接髮(402)"
type input "李嘉芬/0908703761/"
click at [534, 345] on div "洗-1" at bounding box center [522, 325] width 92 height 40
type input "酪梨-21"
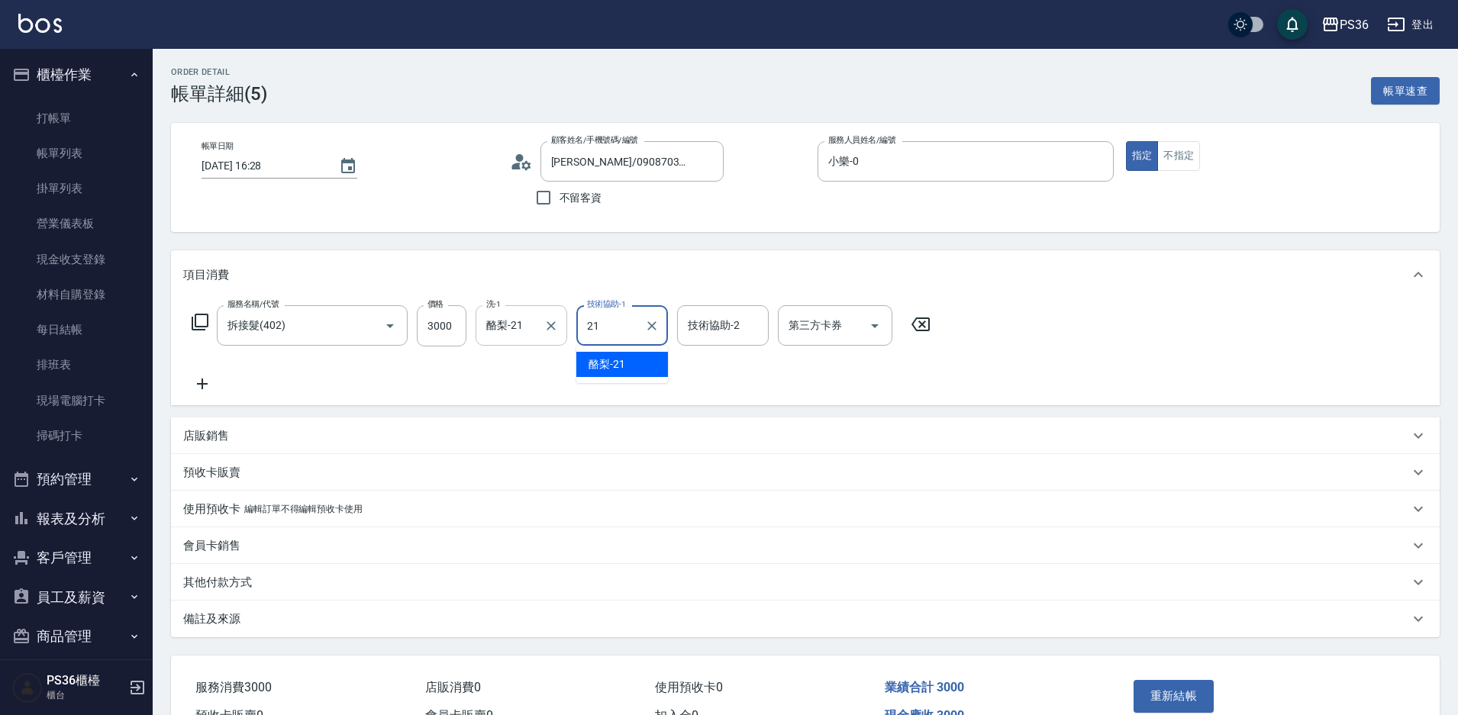
type input "酪梨-21"
click at [1173, 697] on button "重新結帳" at bounding box center [1174, 696] width 81 height 32
